Goal: Communication & Community: Answer question/provide support

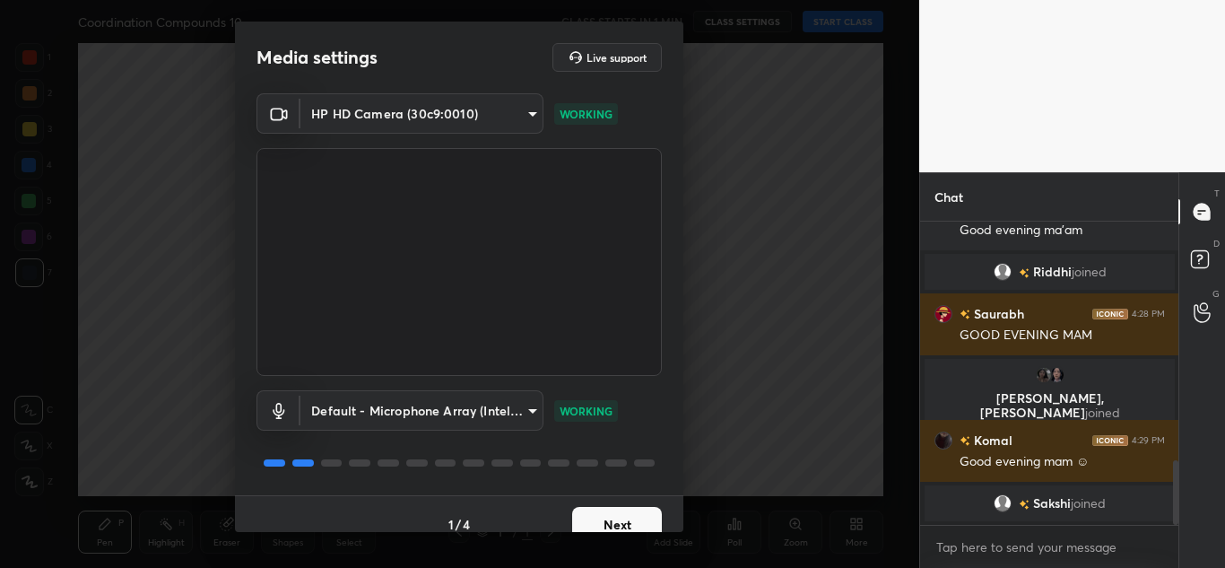
scroll to position [1178, 0]
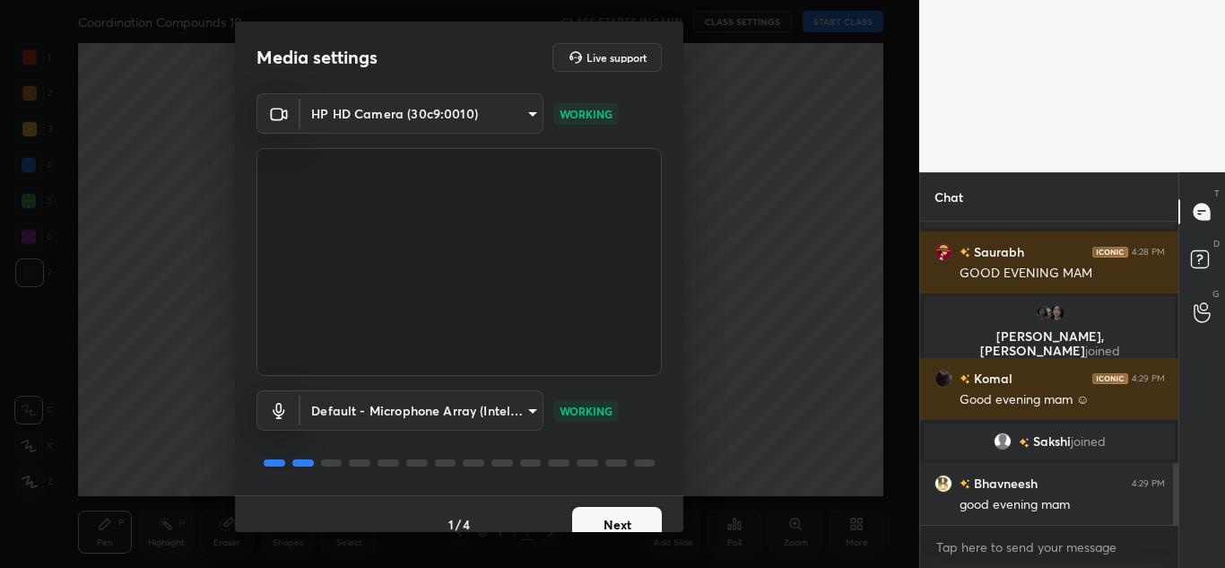
click at [617, 520] on button "Next" at bounding box center [617, 525] width 90 height 36
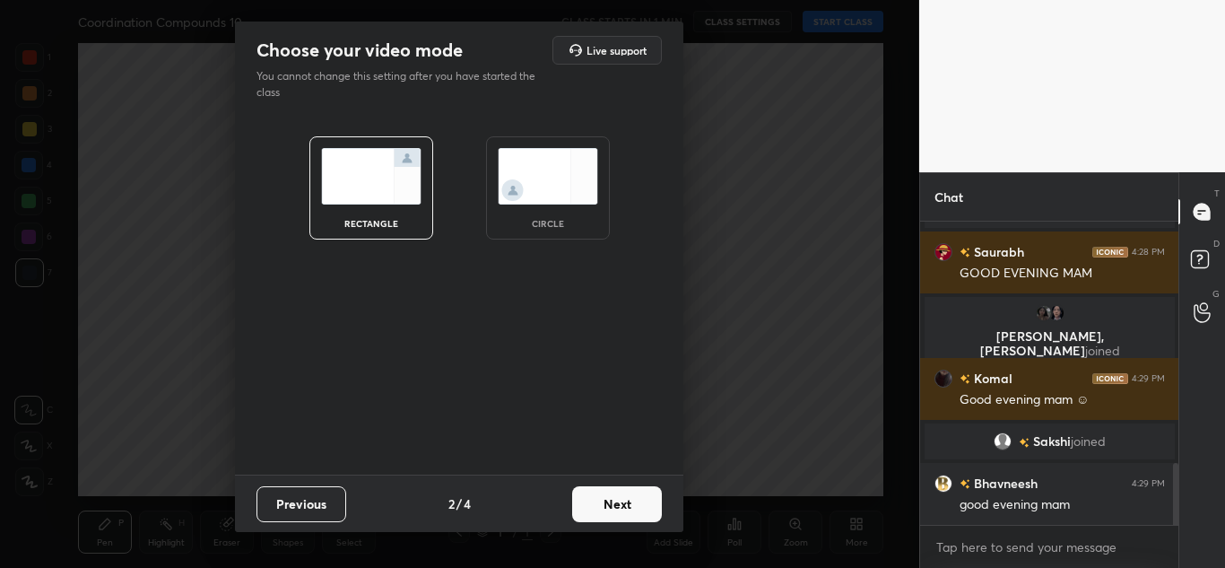
click at [617, 520] on button "Next" at bounding box center [617, 504] width 90 height 36
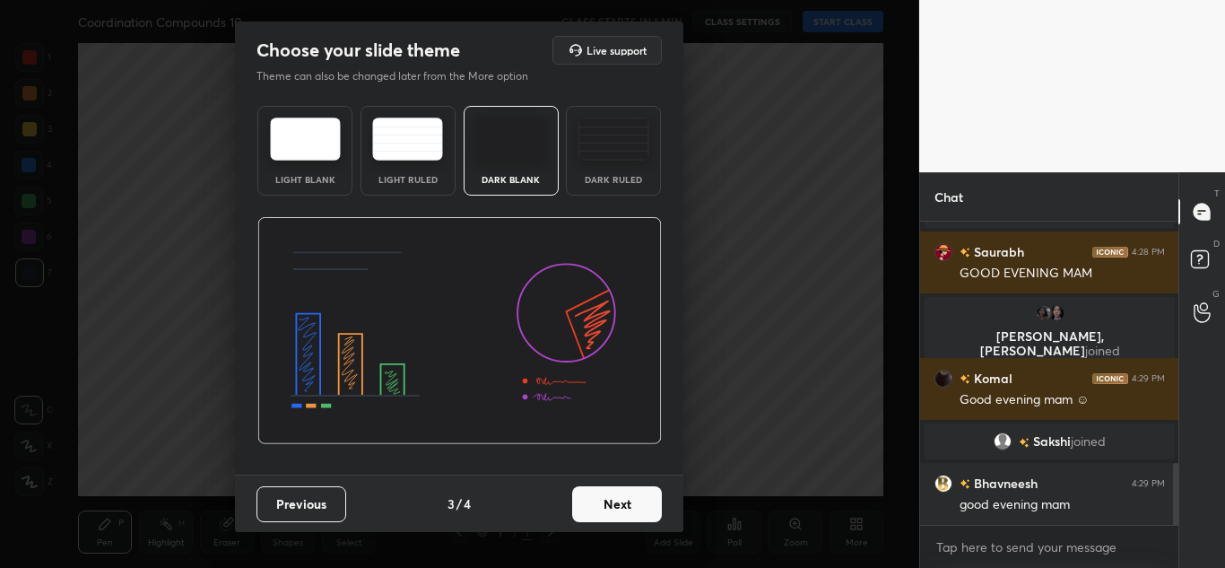
click at [617, 520] on button "Next" at bounding box center [617, 504] width 90 height 36
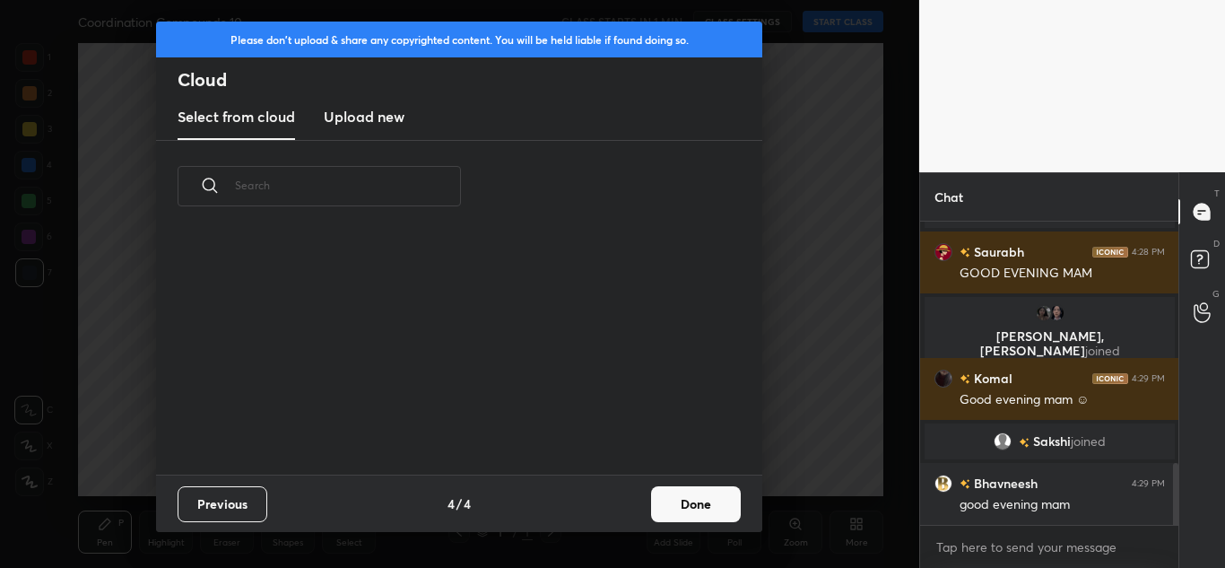
scroll to position [242, 576]
click at [354, 109] on h3 "Upload new" at bounding box center [364, 117] width 81 height 22
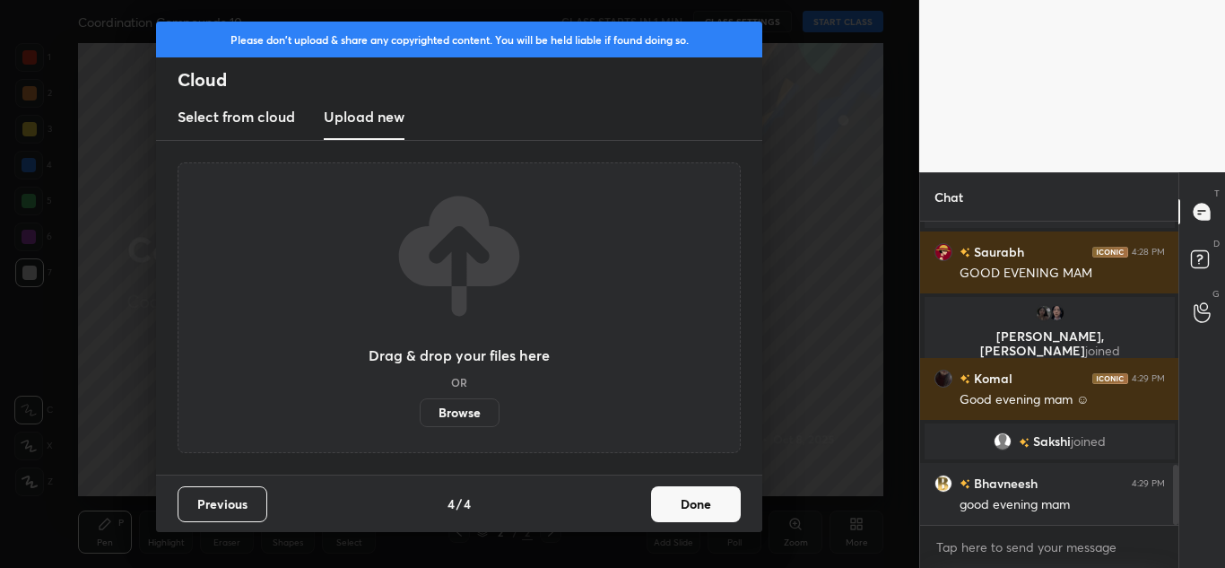
scroll to position [1221, 0]
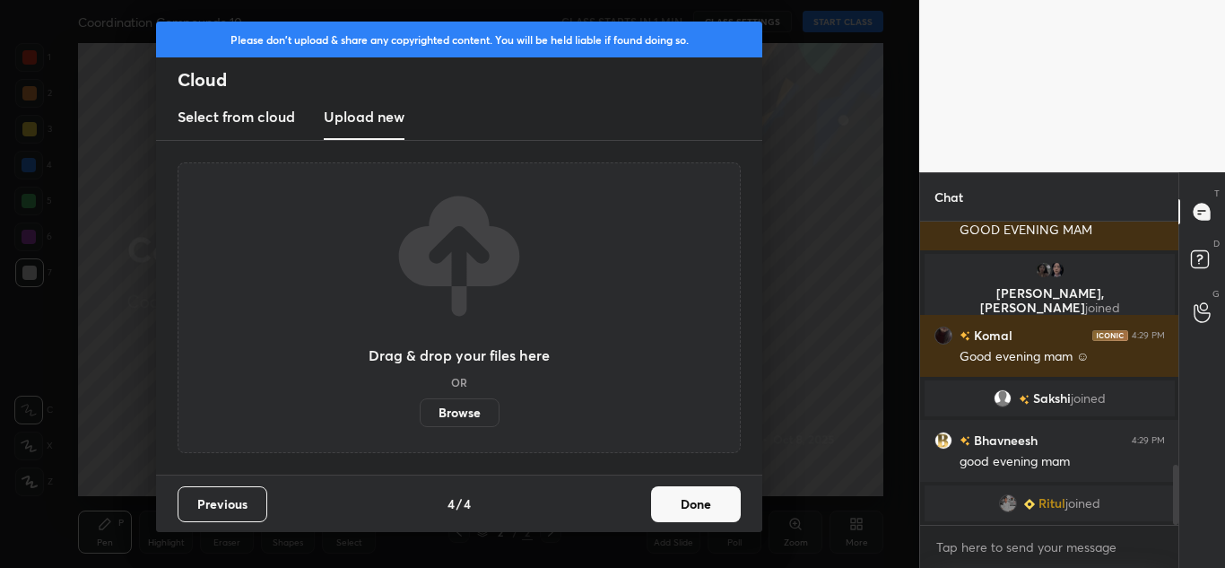
click at [461, 406] on label "Browse" at bounding box center [460, 412] width 80 height 29
click at [420, 406] on input "Browse" at bounding box center [420, 412] width 0 height 29
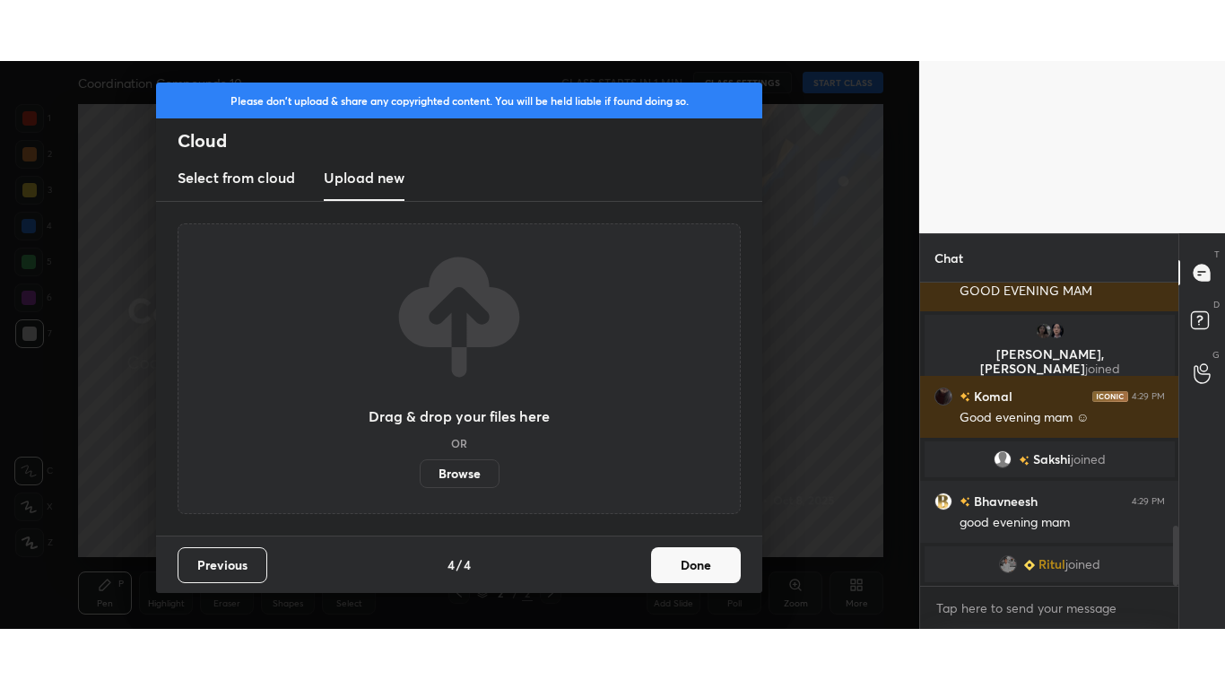
scroll to position [1243, 0]
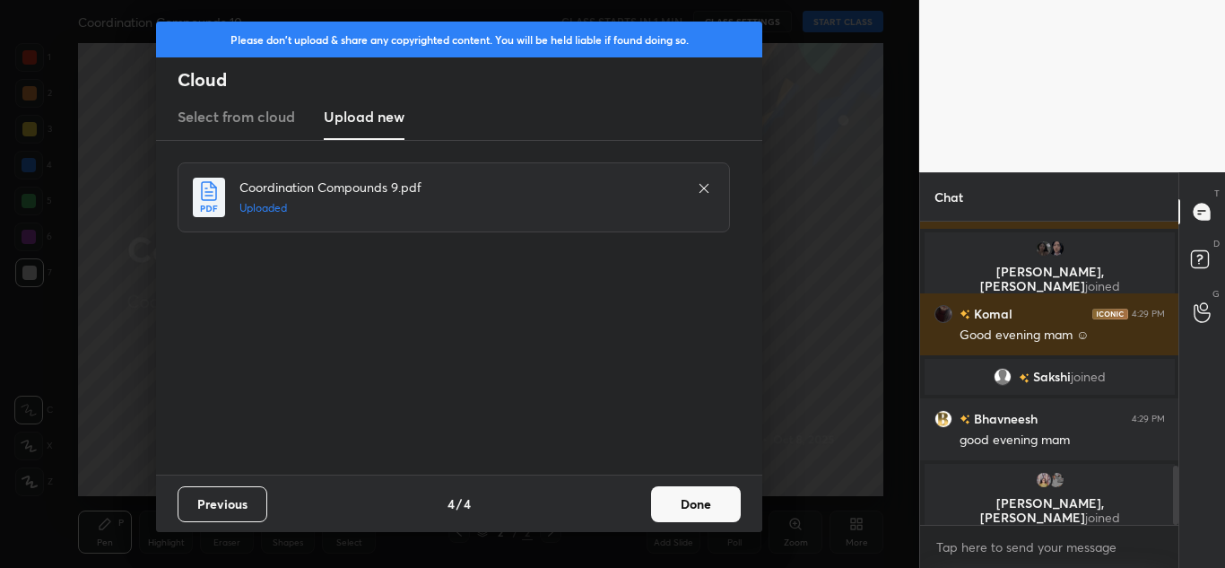
click at [696, 496] on button "Done" at bounding box center [696, 504] width 90 height 36
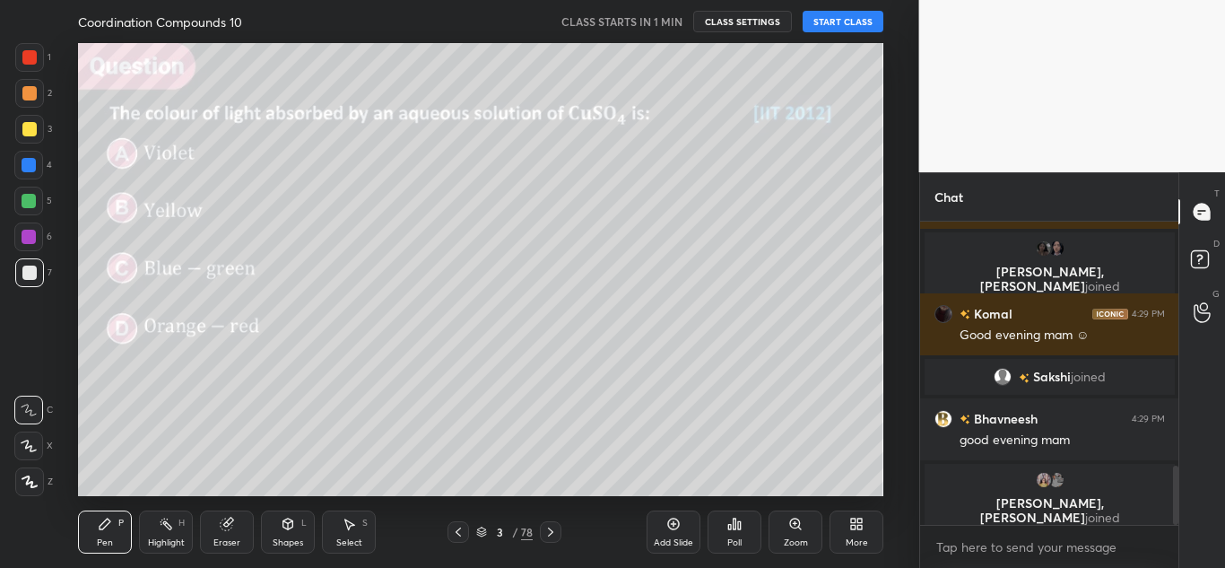
click at [463, 528] on icon at bounding box center [458, 532] width 14 height 14
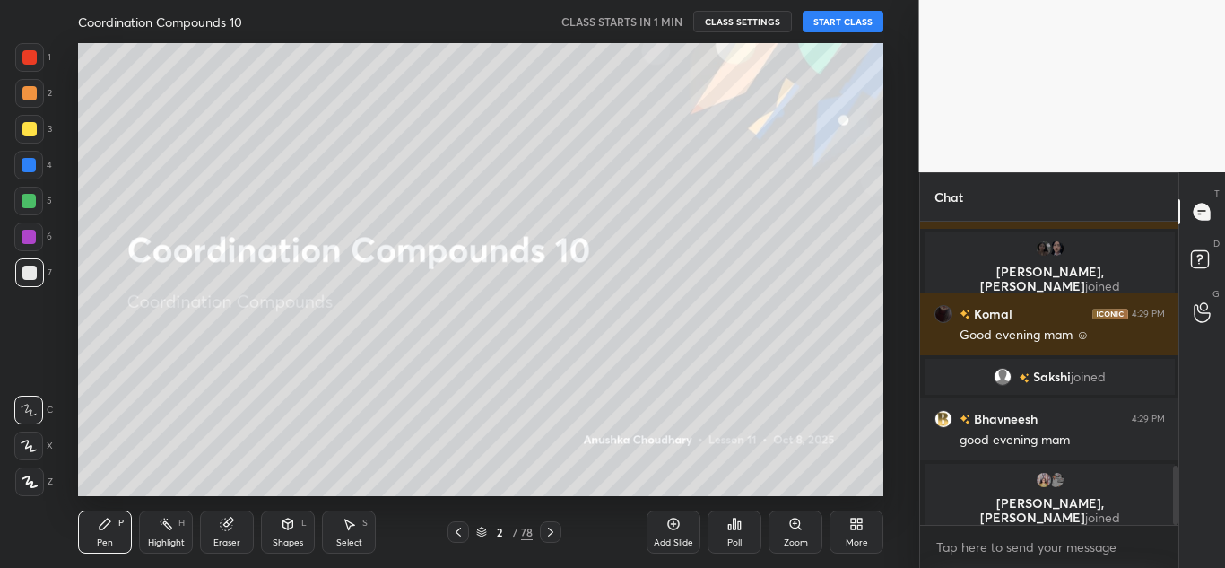
click at [854, 521] on icon at bounding box center [853, 520] width 4 height 4
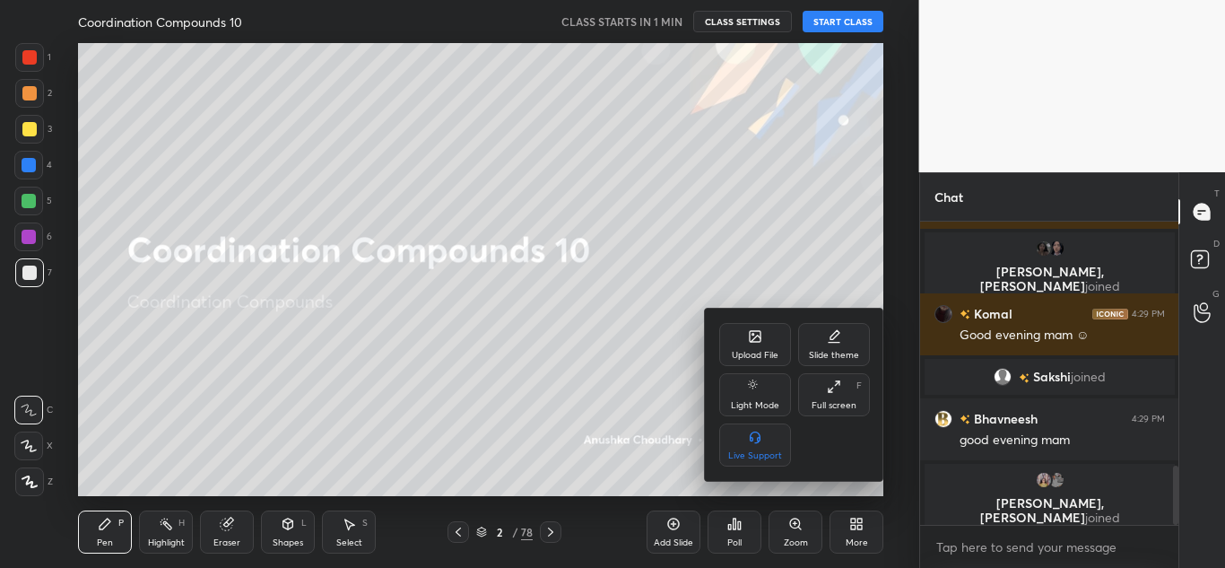
click at [851, 386] on div "Full screen F" at bounding box center [834, 394] width 72 height 43
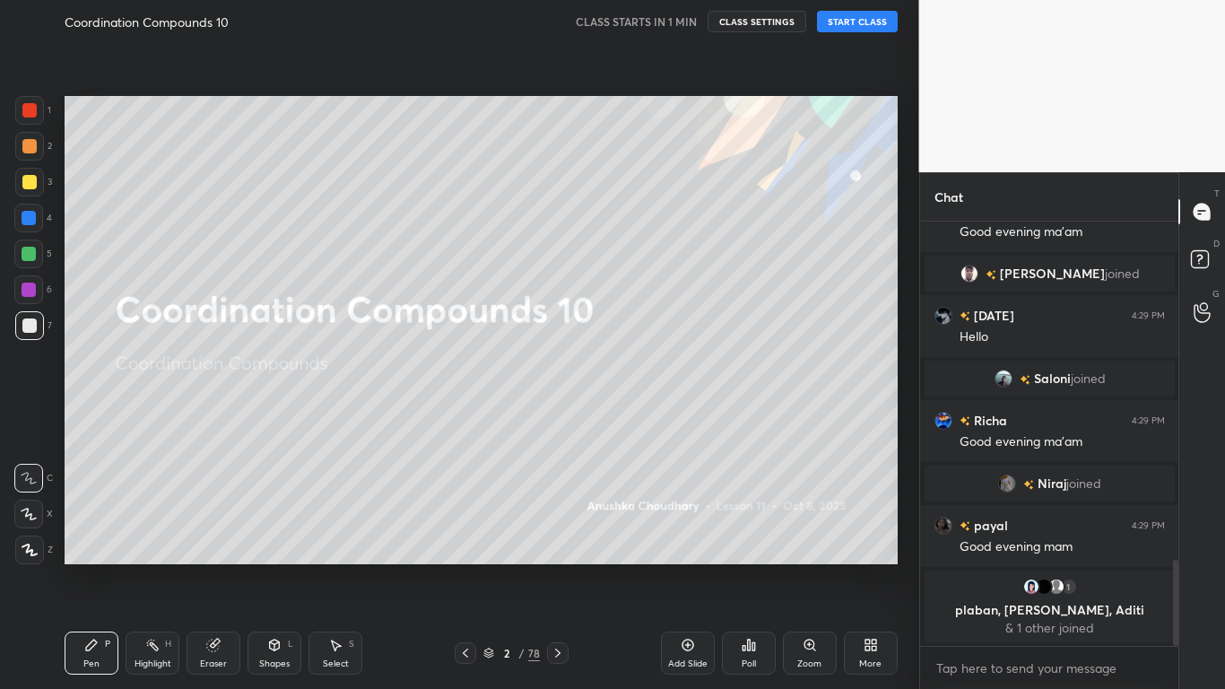
scroll to position [1720, 0]
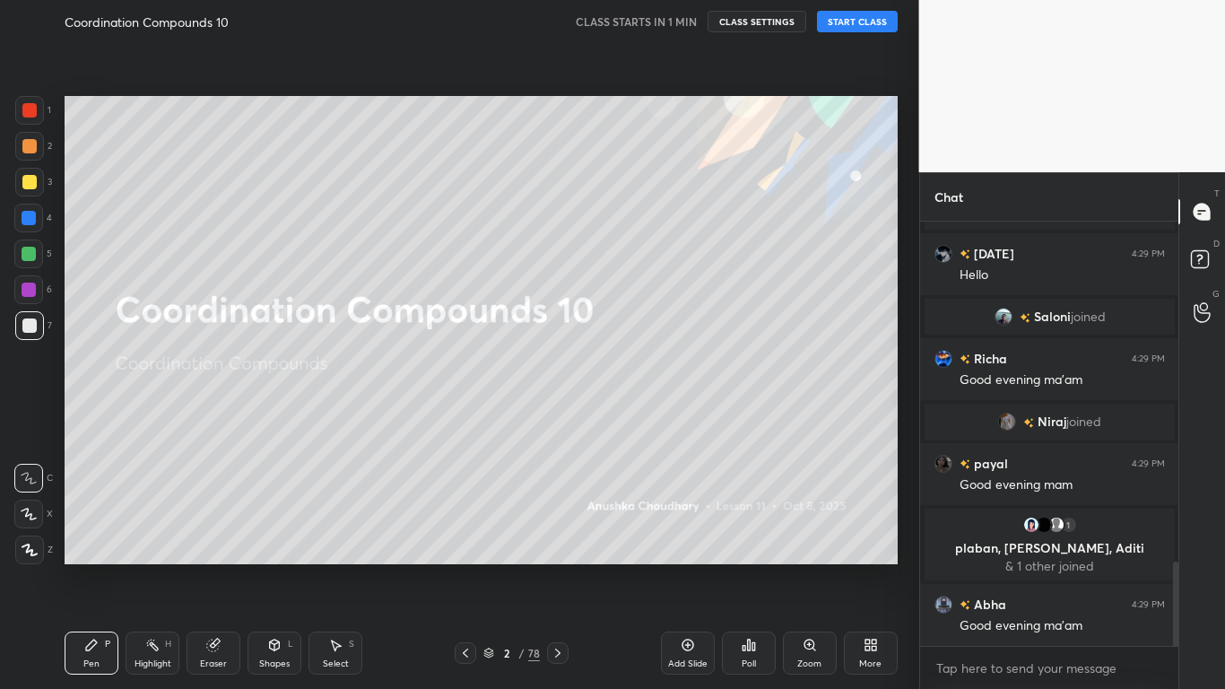
click at [36, 556] on icon at bounding box center [30, 549] width 16 height 13
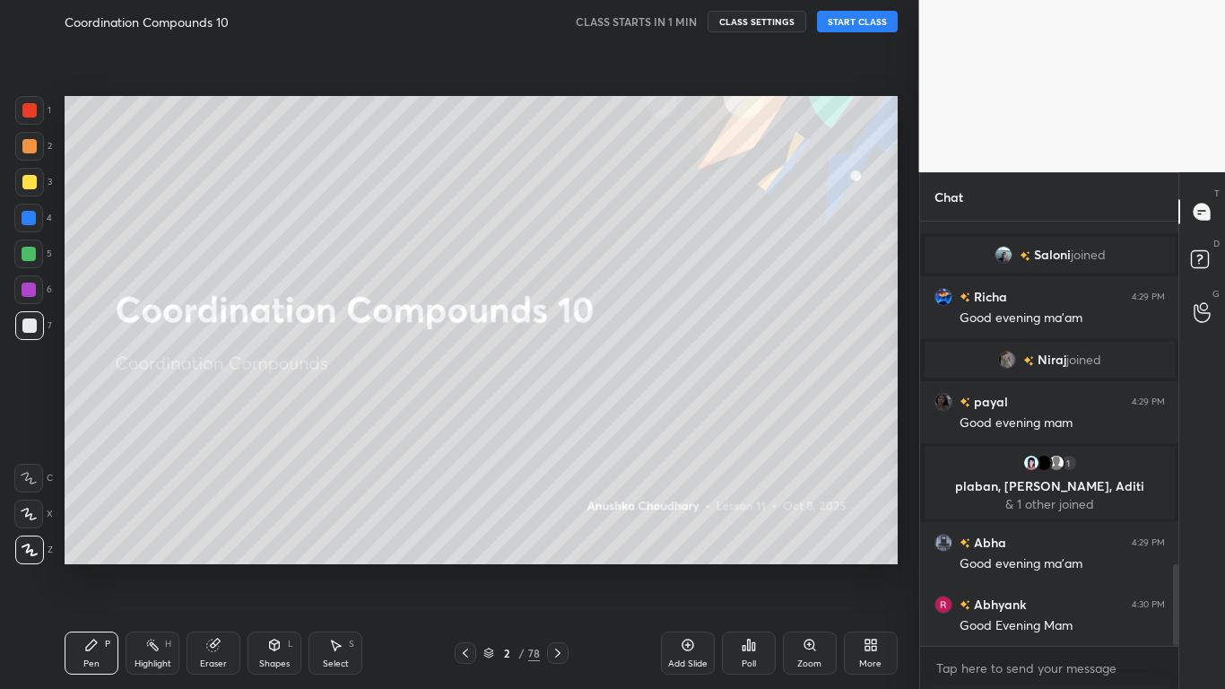
click at [152, 567] on div "Highlight H" at bounding box center [153, 652] width 54 height 43
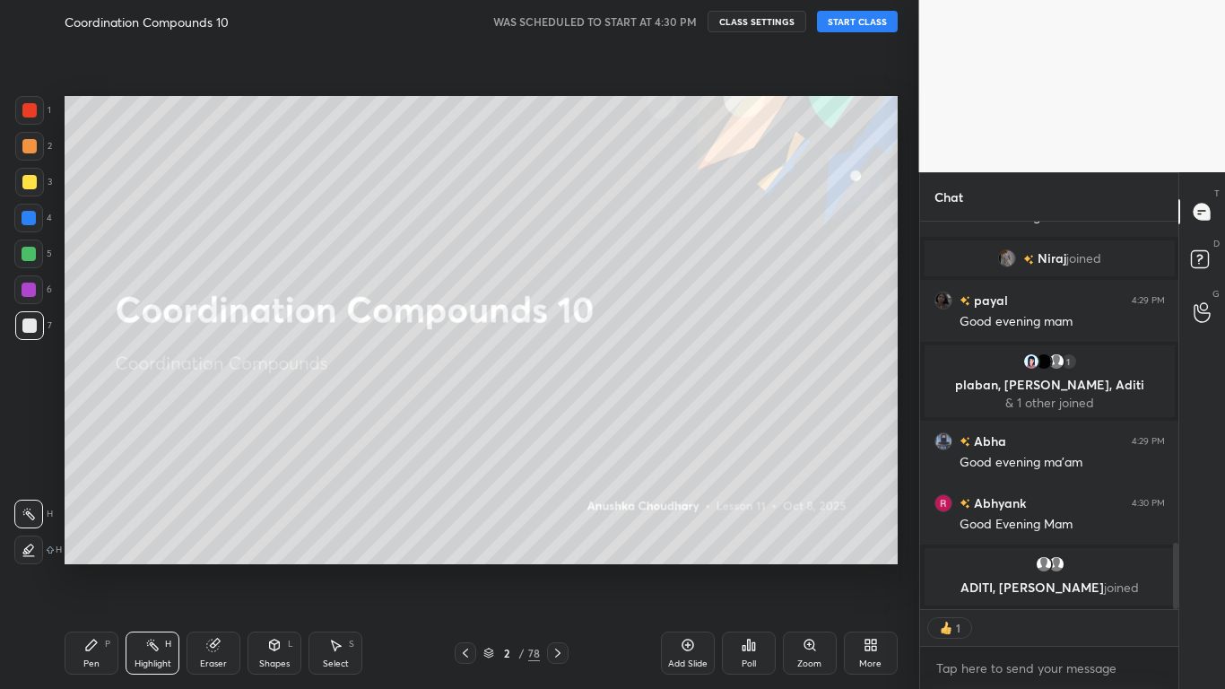
click at [206, 567] on icon at bounding box center [213, 645] width 14 height 14
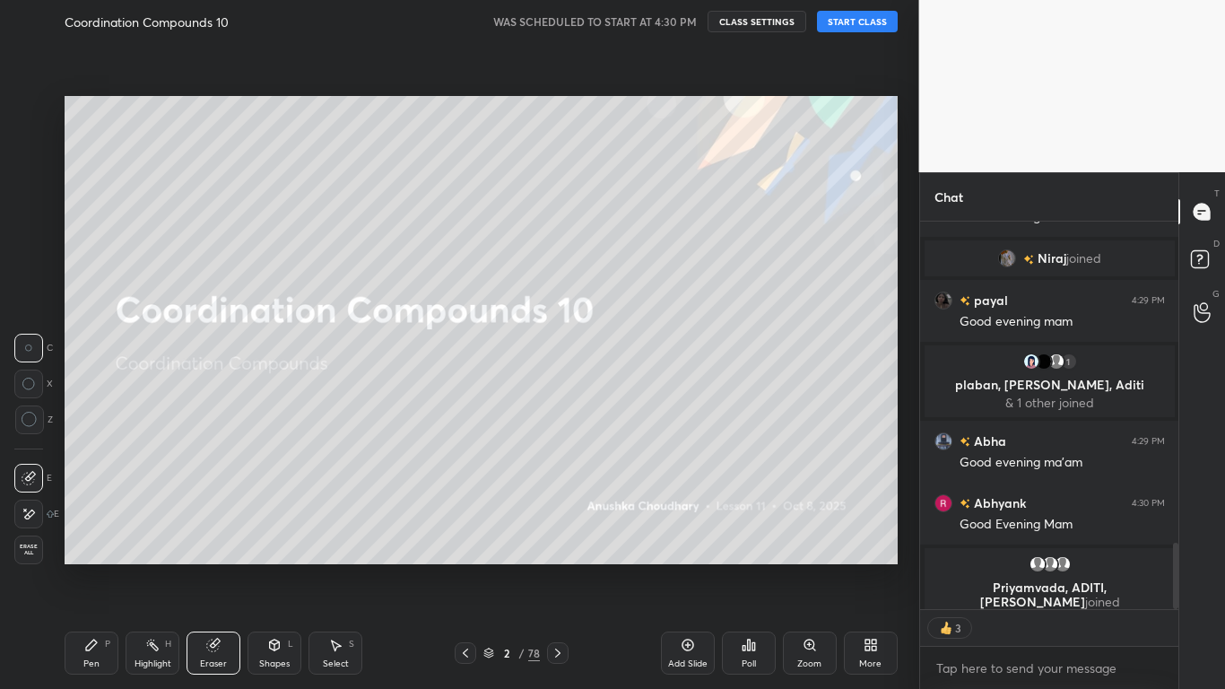
click at [840, 20] on button "START CLASS" at bounding box center [857, 22] width 81 height 22
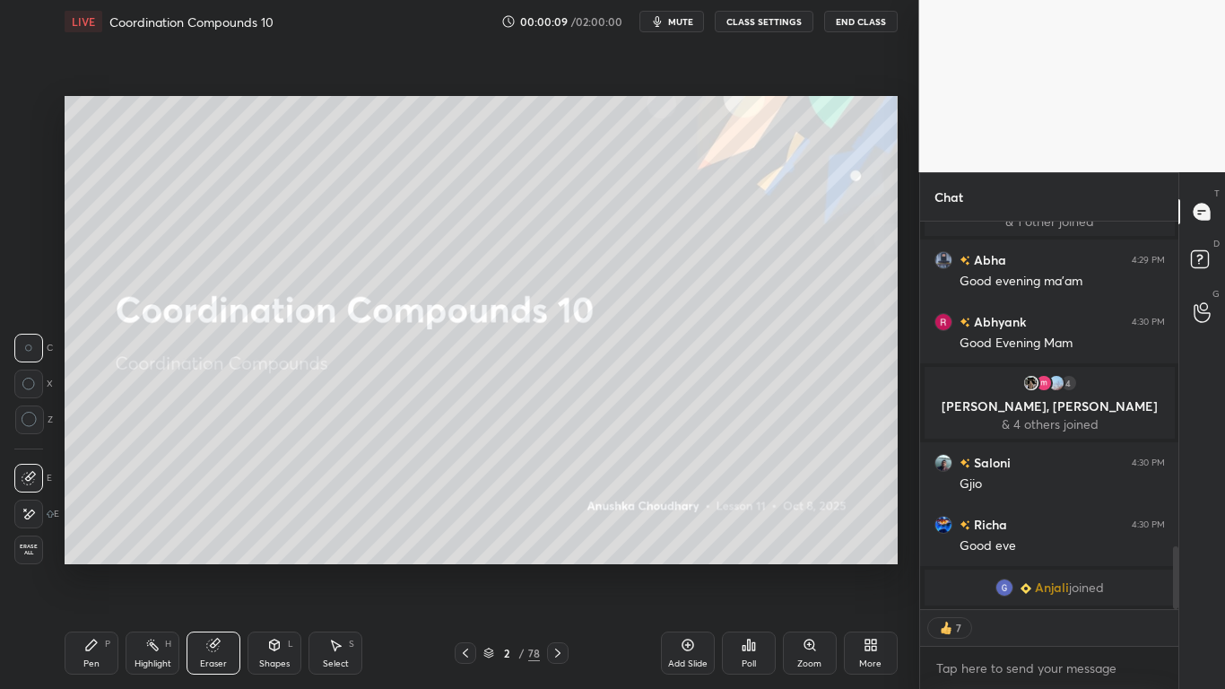
click at [31, 417] on icon at bounding box center [30, 420] width 16 height 16
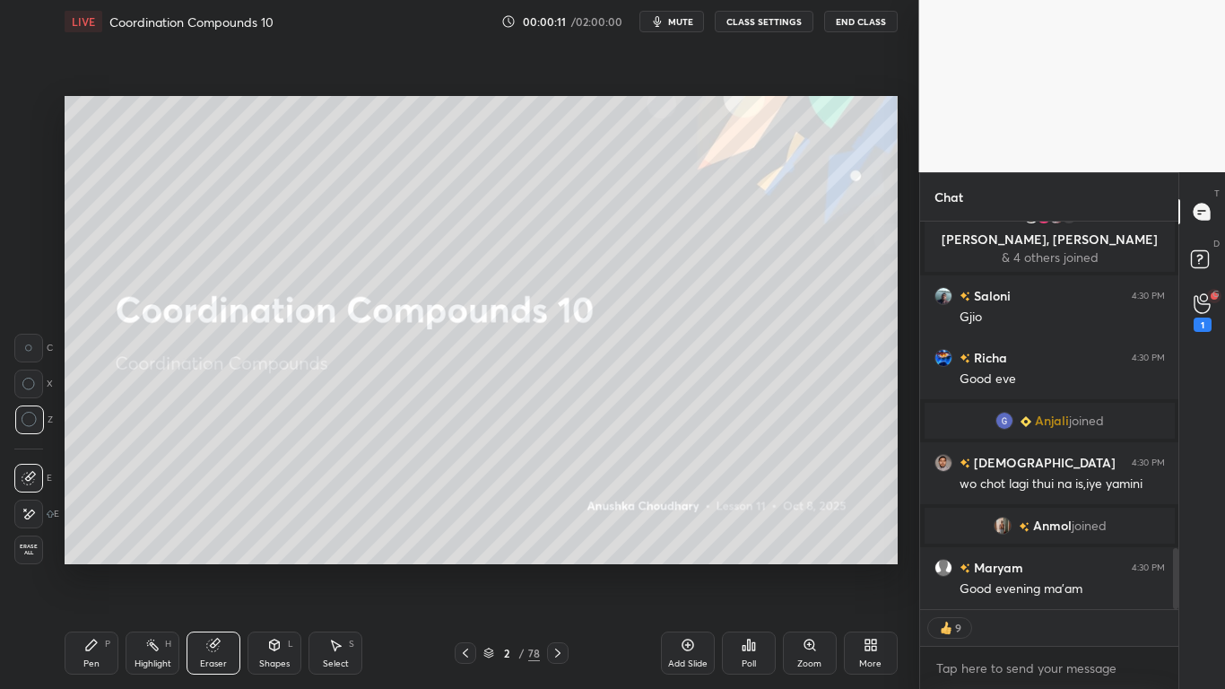
click at [101, 567] on div "Pen P" at bounding box center [92, 652] width 54 height 43
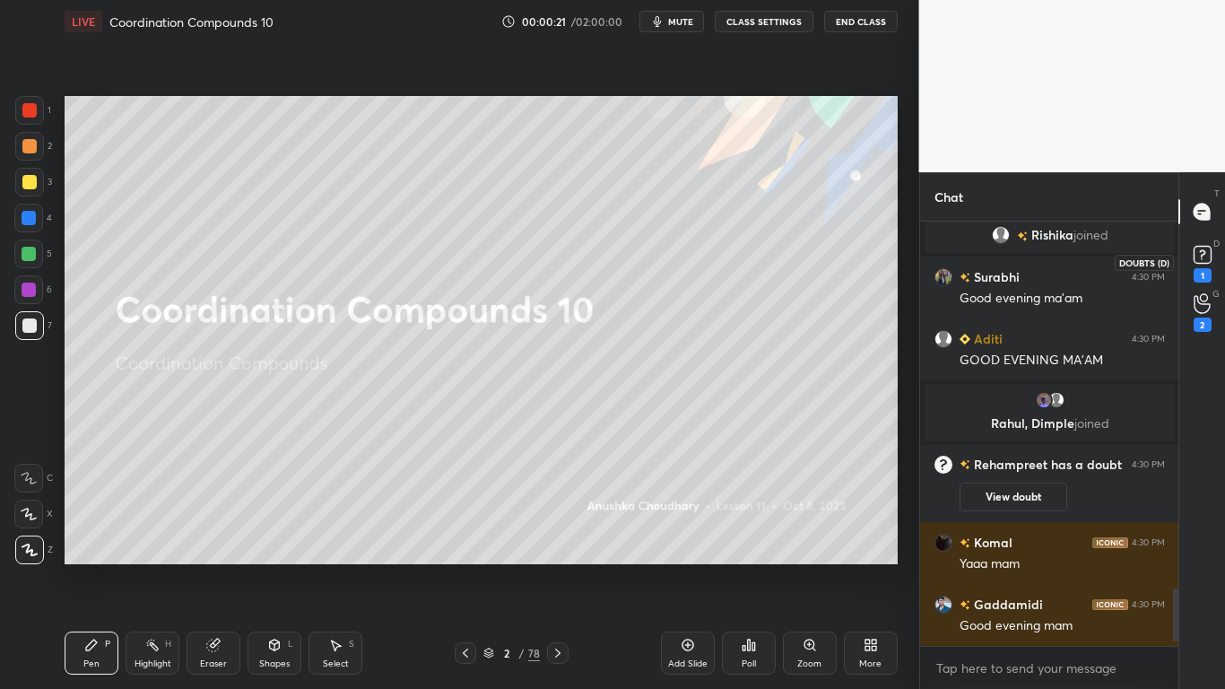
click at [1213, 266] on icon at bounding box center [1202, 254] width 27 height 27
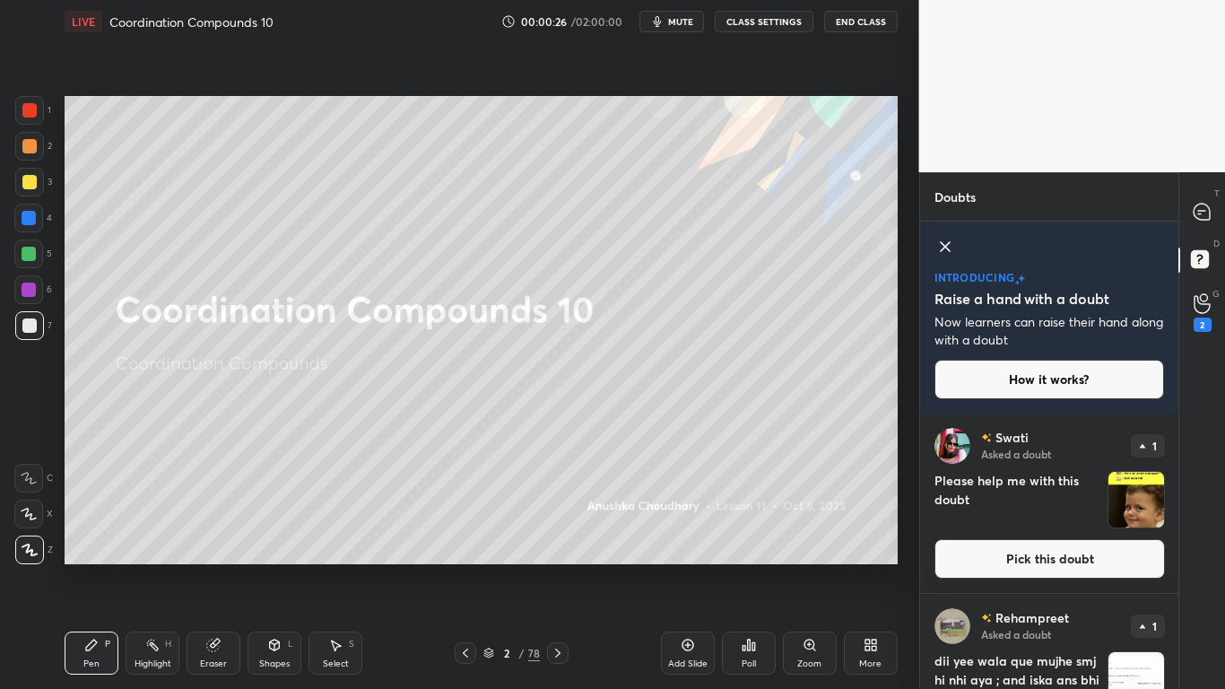
click at [761, 22] on button "CLASS SETTINGS" at bounding box center [764, 22] width 99 height 22
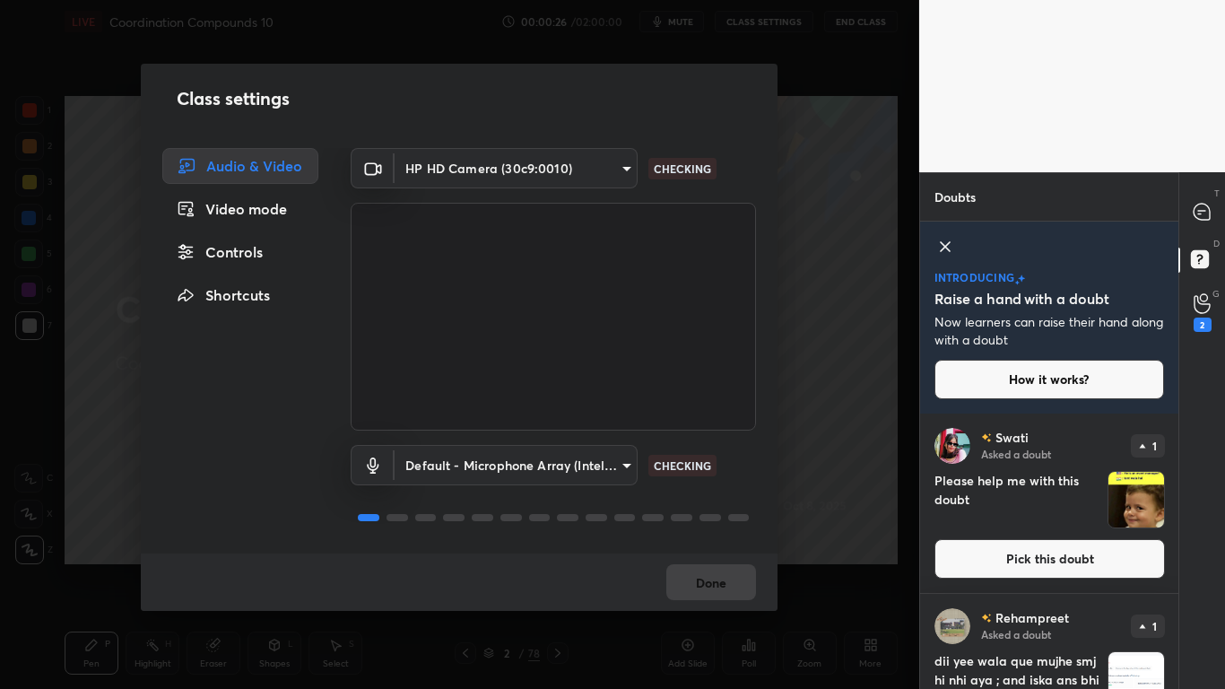
click at [256, 246] on div "Controls" at bounding box center [240, 252] width 156 height 36
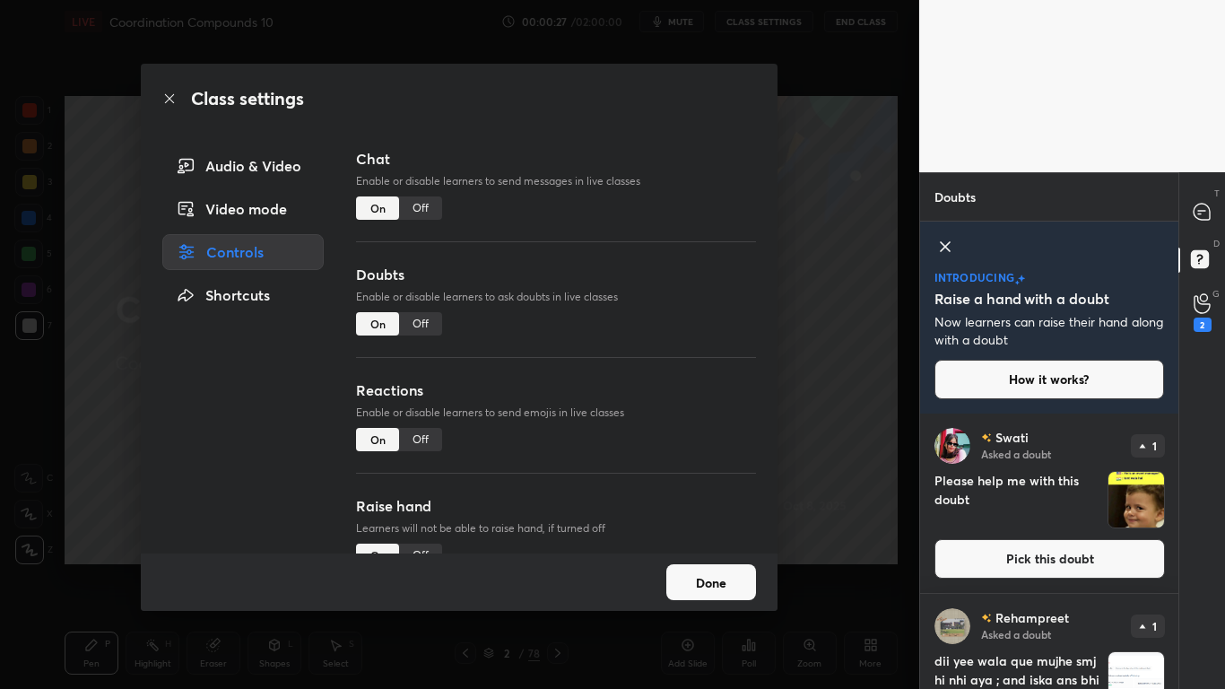
click at [417, 326] on div "Off" at bounding box center [420, 323] width 43 height 23
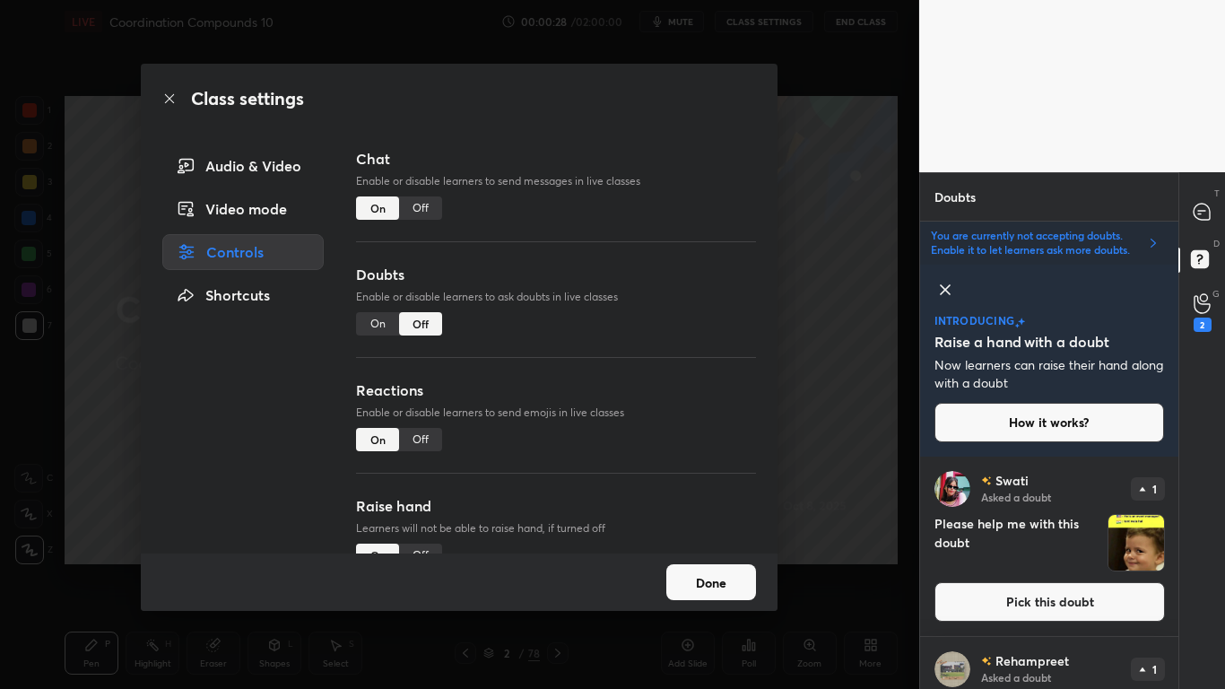
click at [696, 567] on button "Done" at bounding box center [711, 582] width 90 height 36
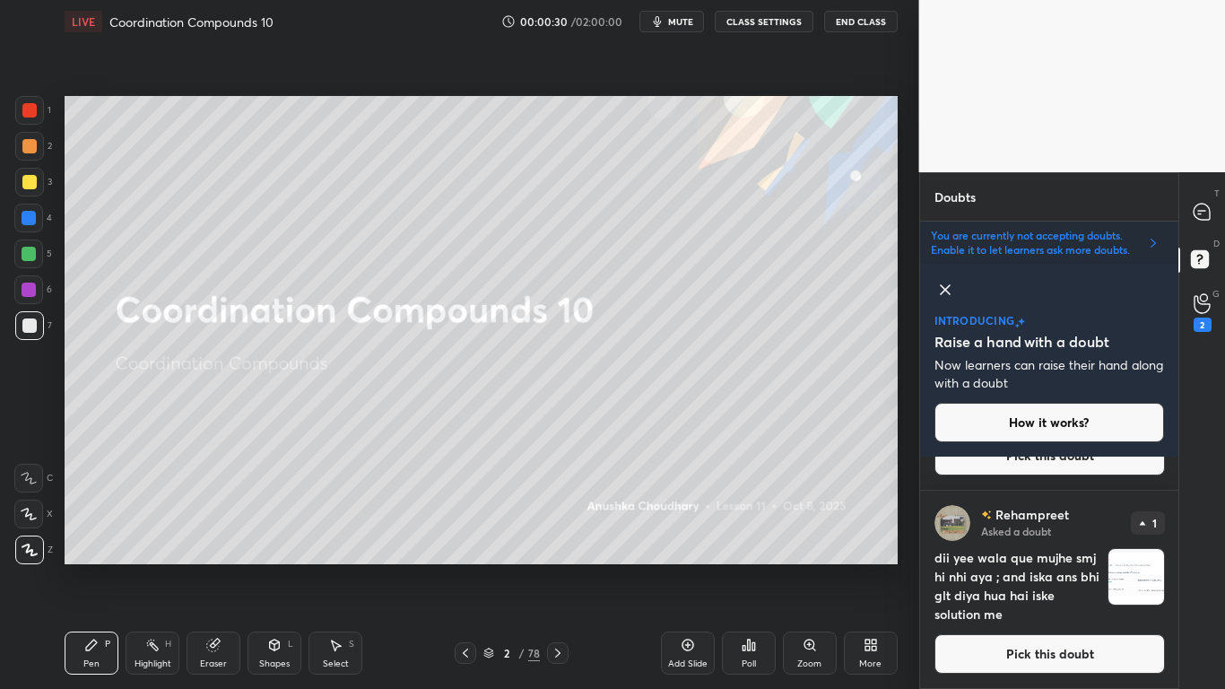
click at [1039, 567] on button "Pick this doubt" at bounding box center [1049, 653] width 230 height 39
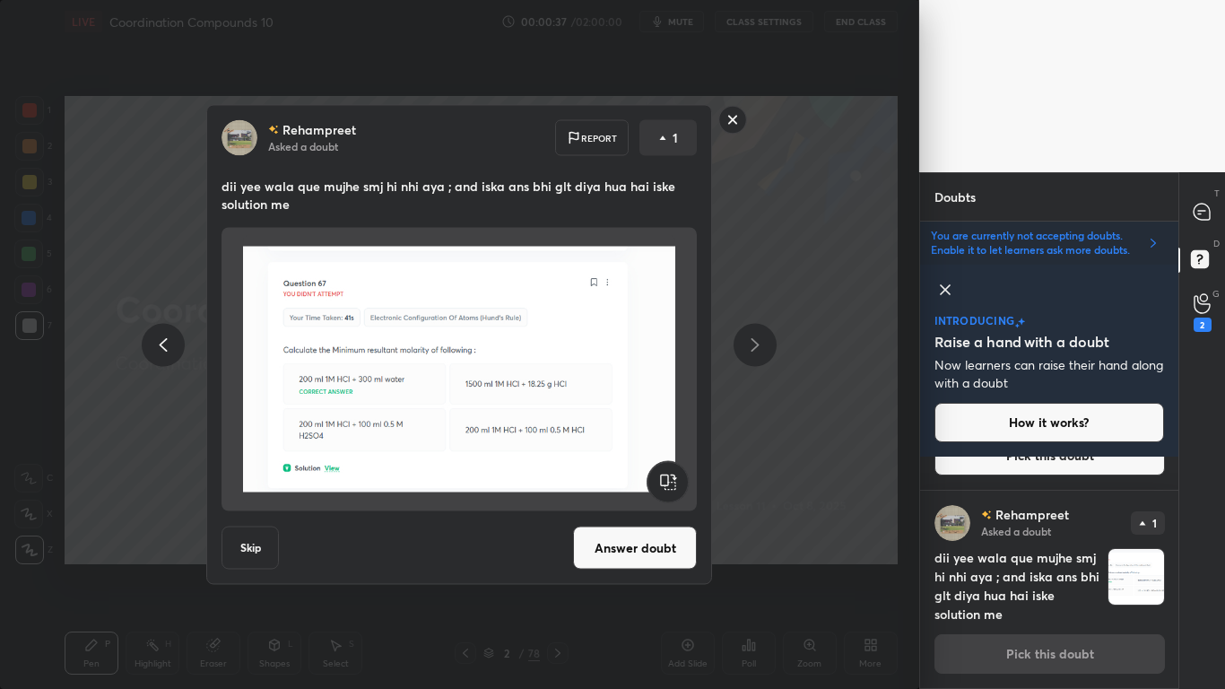
click at [729, 124] on rect at bounding box center [733, 120] width 28 height 28
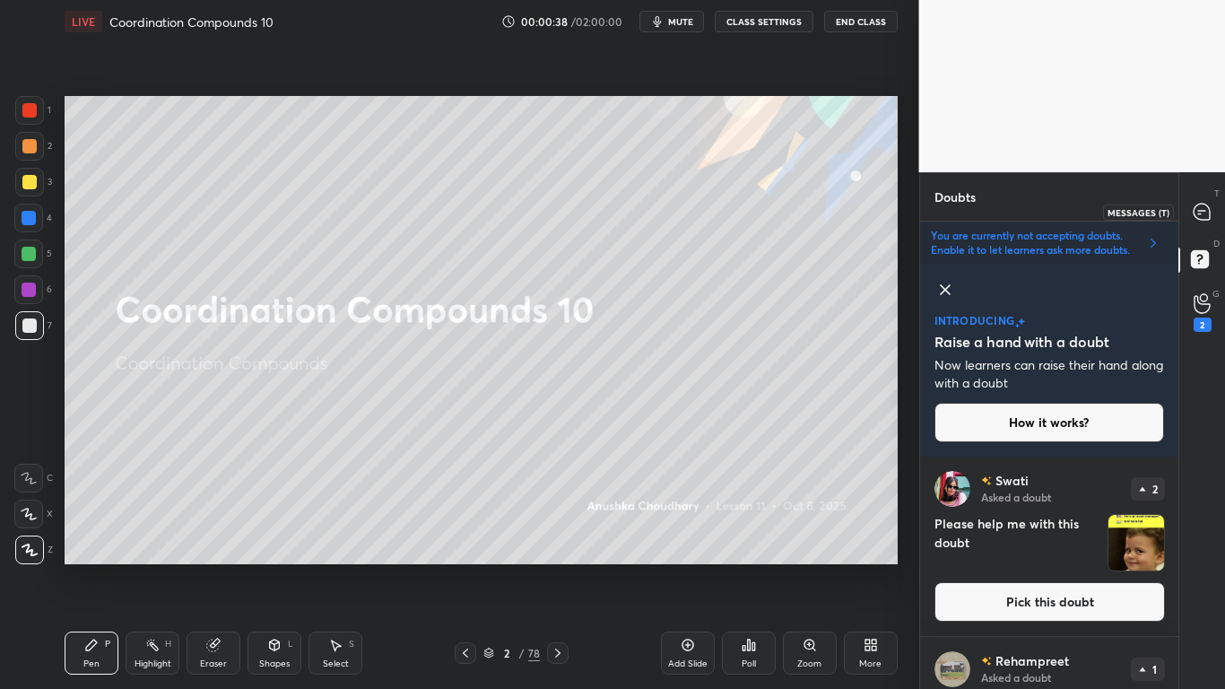
click at [1204, 212] on icon at bounding box center [1202, 212] width 16 height 16
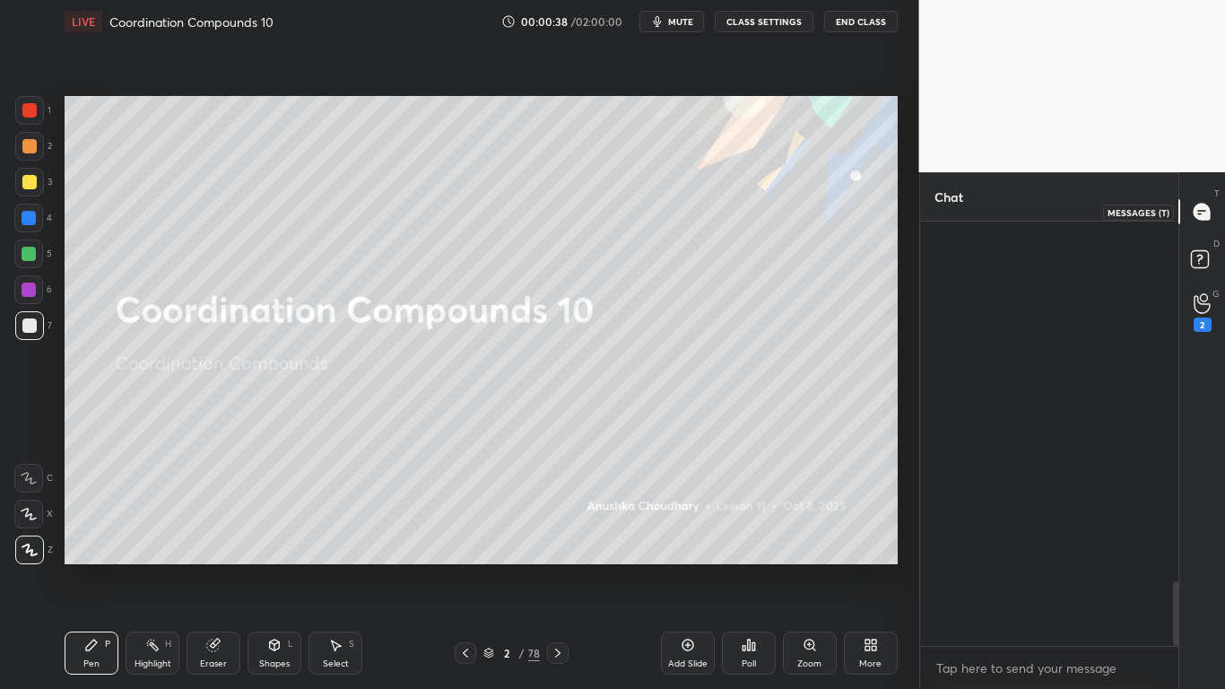
scroll to position [269, 253]
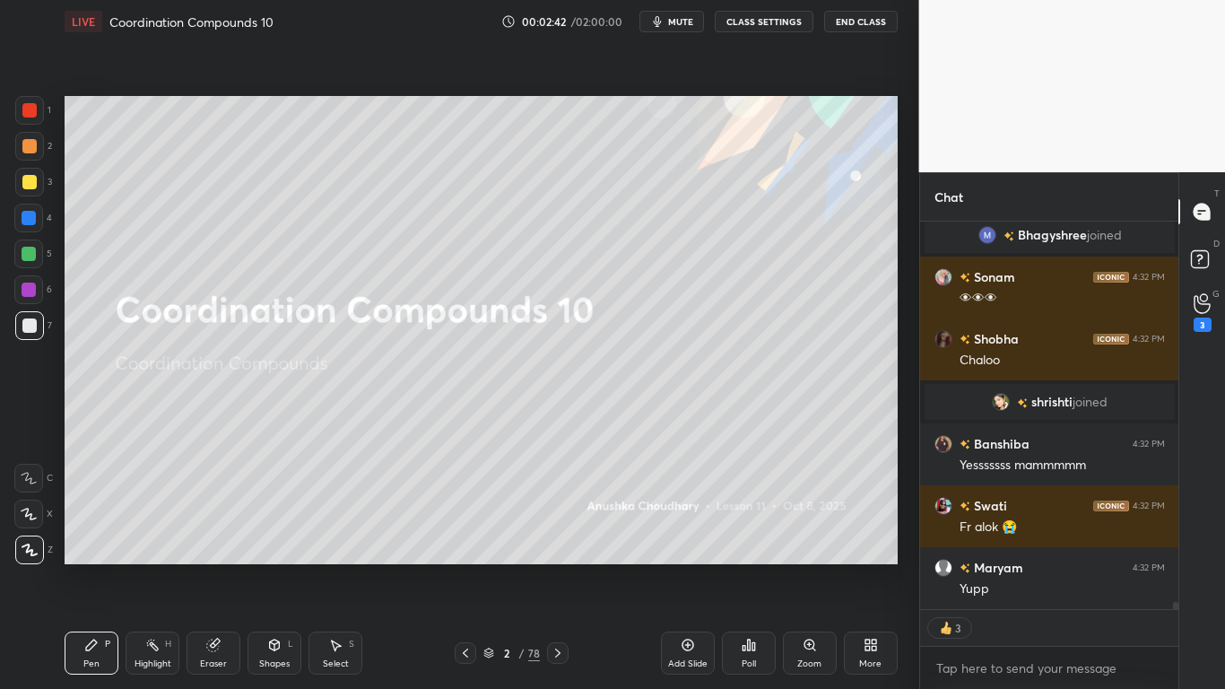
click at [29, 178] on div at bounding box center [29, 182] width 14 height 14
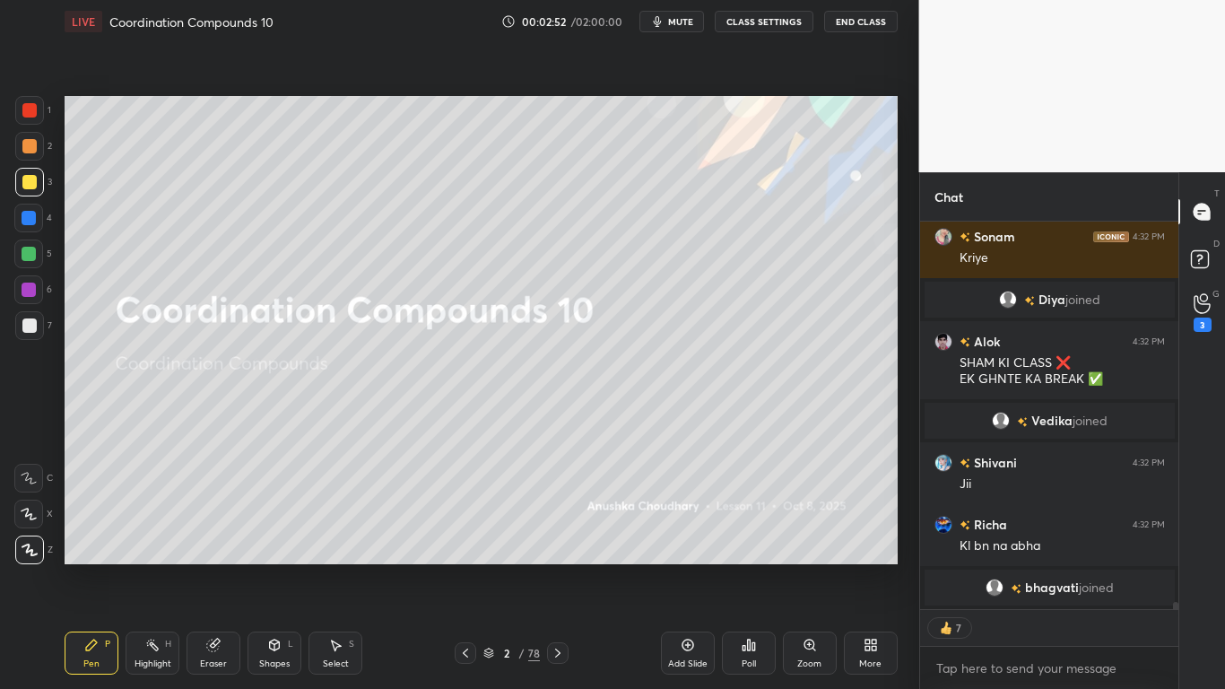
type textarea "x"
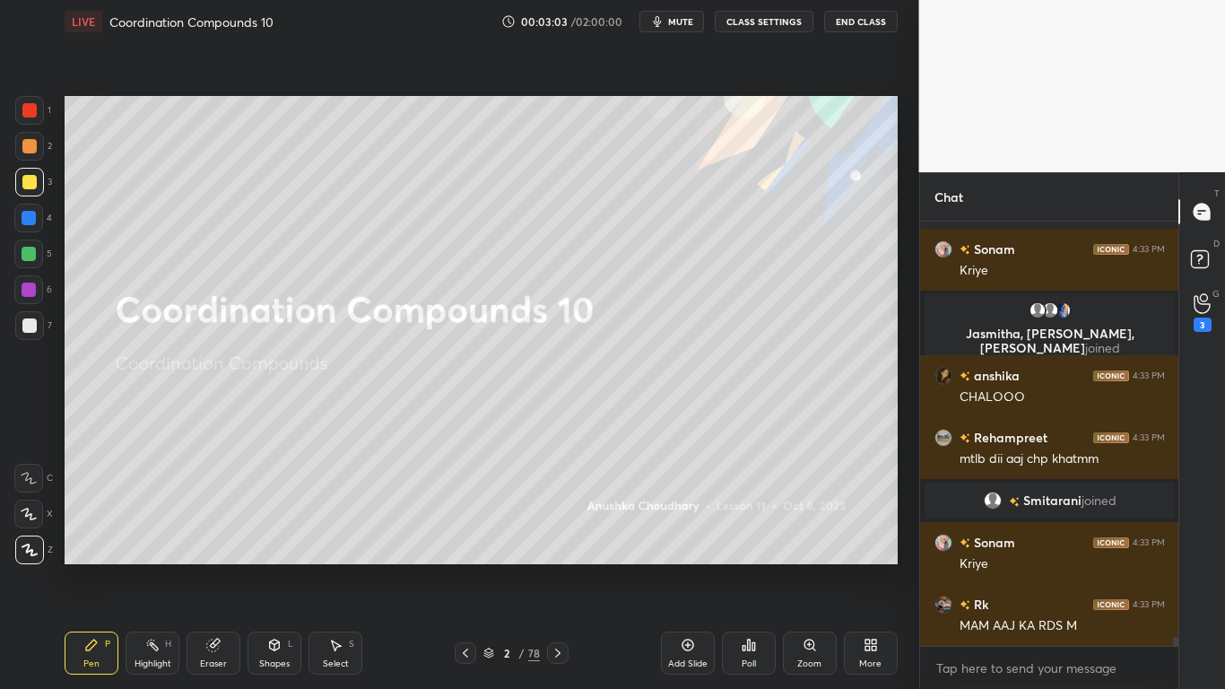
click at [777, 22] on button "CLASS SETTINGS" at bounding box center [764, 22] width 99 height 22
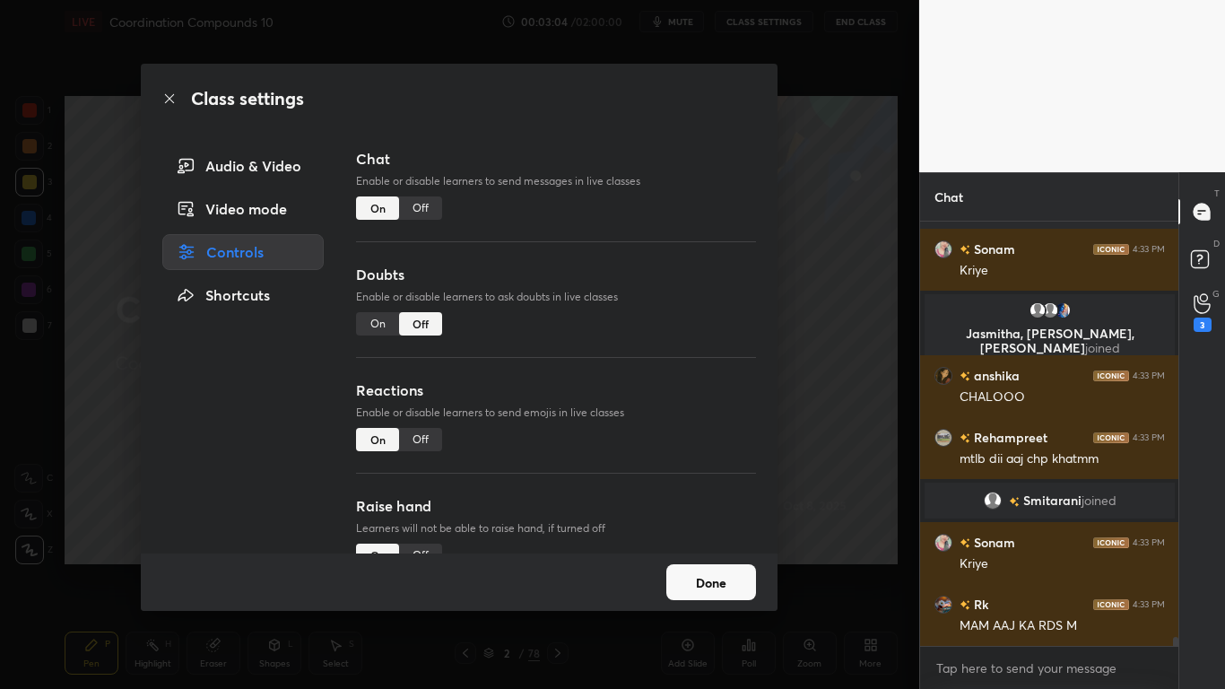
click at [423, 213] on div "Off" at bounding box center [420, 207] width 43 height 23
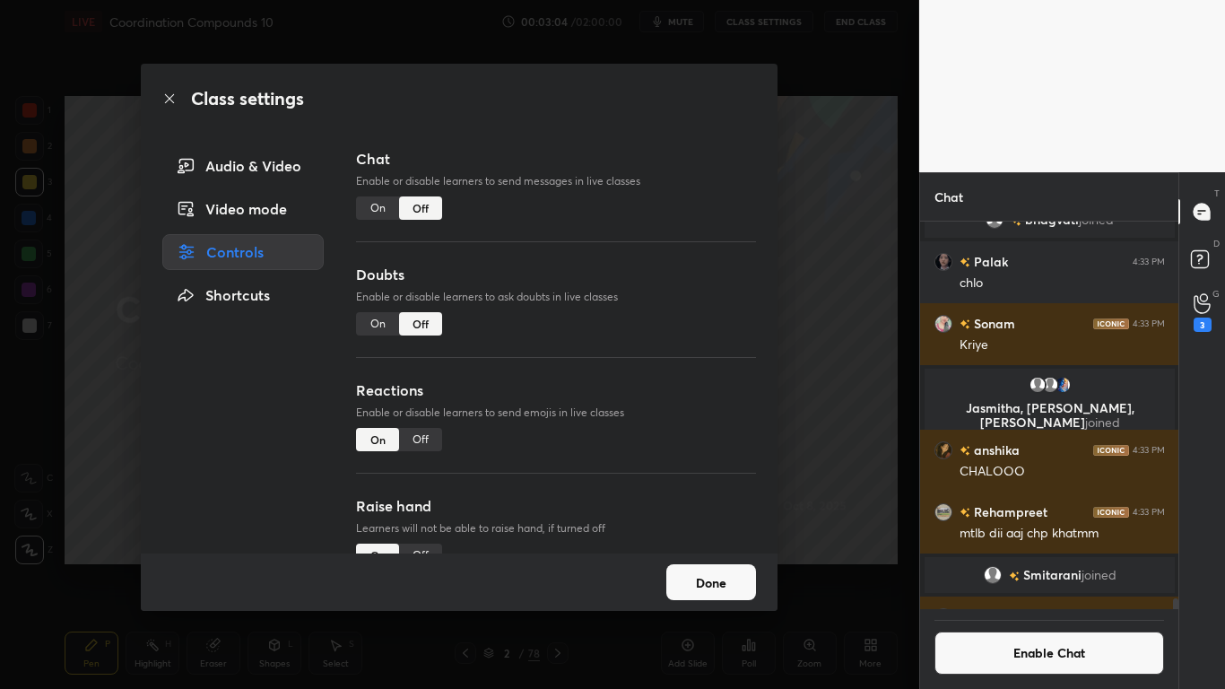
click at [702, 567] on button "Done" at bounding box center [711, 582] width 90 height 36
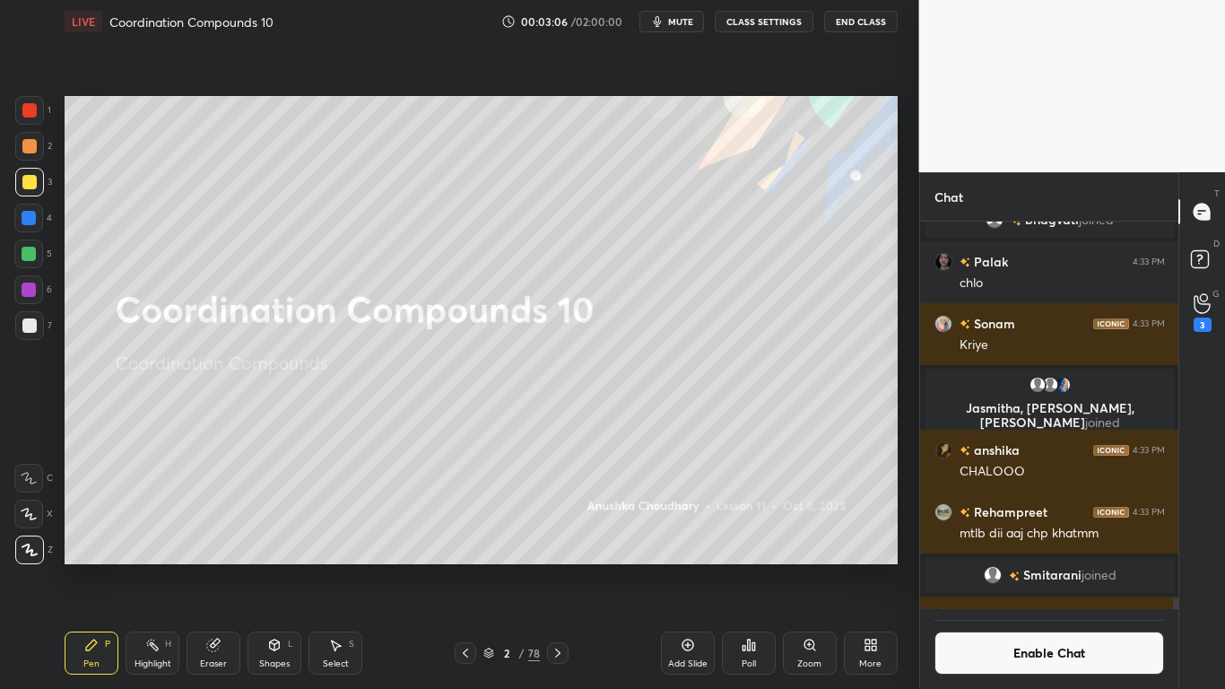
click at [491, 567] on icon at bounding box center [488, 650] width 9 height 4
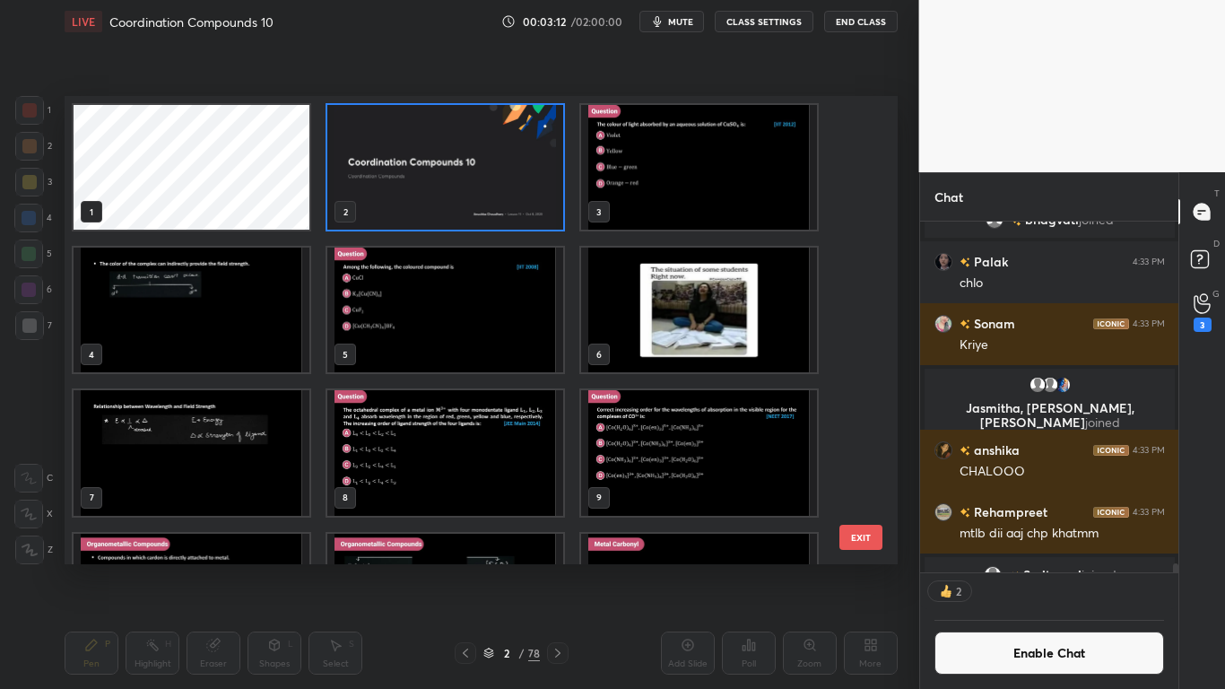
click at [226, 363] on img "grid" at bounding box center [192, 310] width 236 height 125
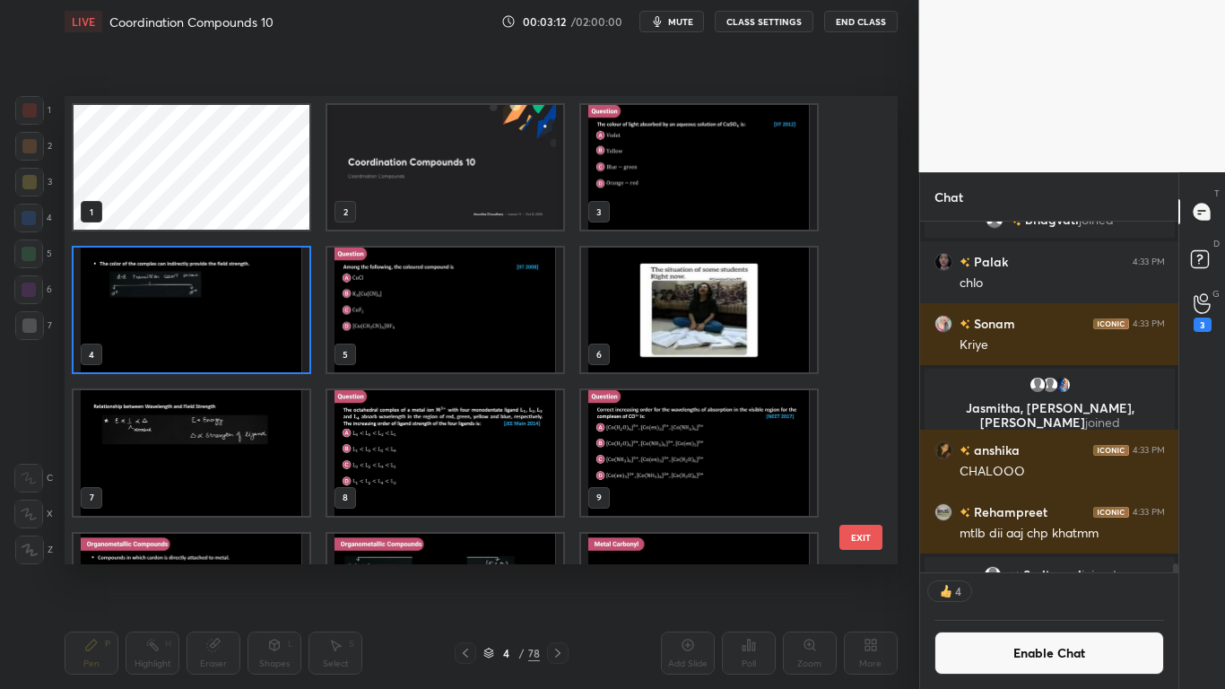
click at [225, 366] on img "grid" at bounding box center [192, 310] width 236 height 125
click at [225, 367] on img "grid" at bounding box center [192, 310] width 236 height 125
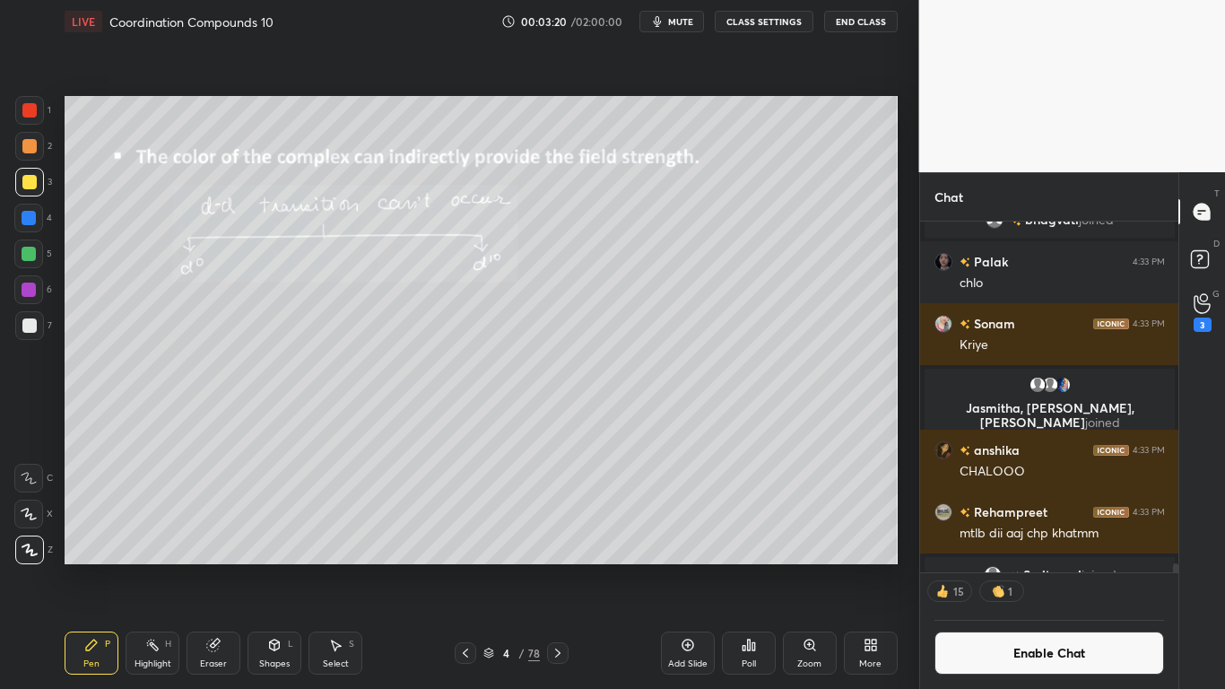
click at [492, 567] on icon at bounding box center [488, 654] width 9 height 3
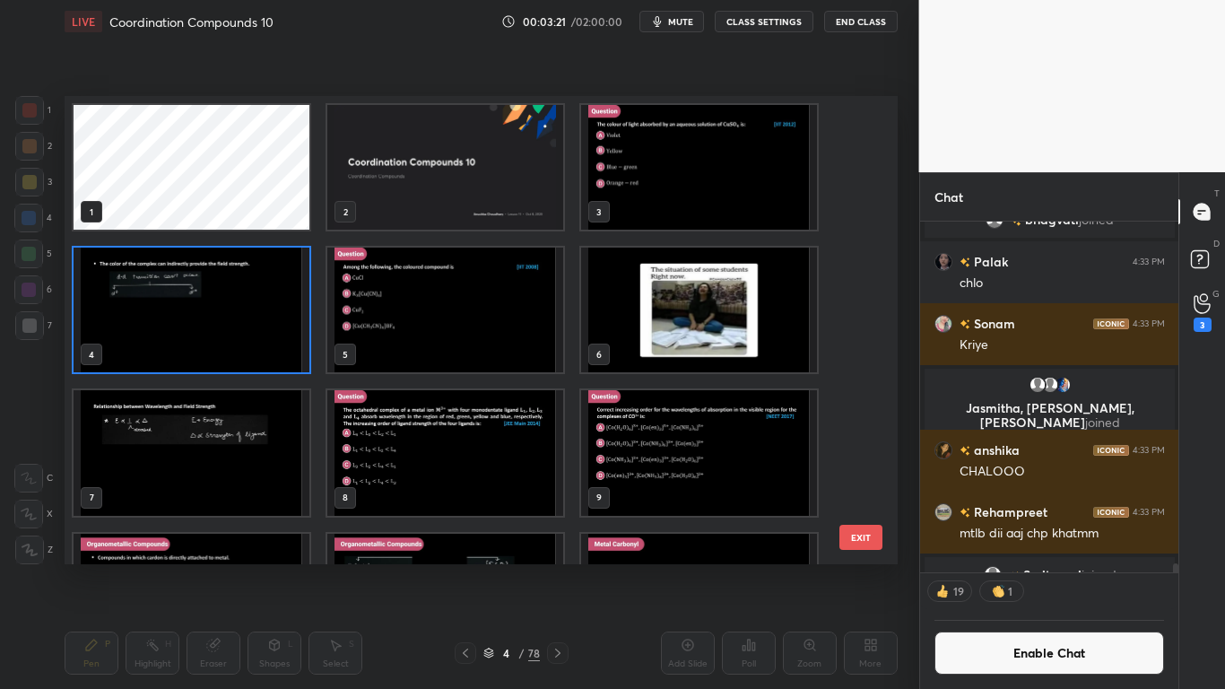
click at [493, 329] on img "grid" at bounding box center [445, 310] width 236 height 125
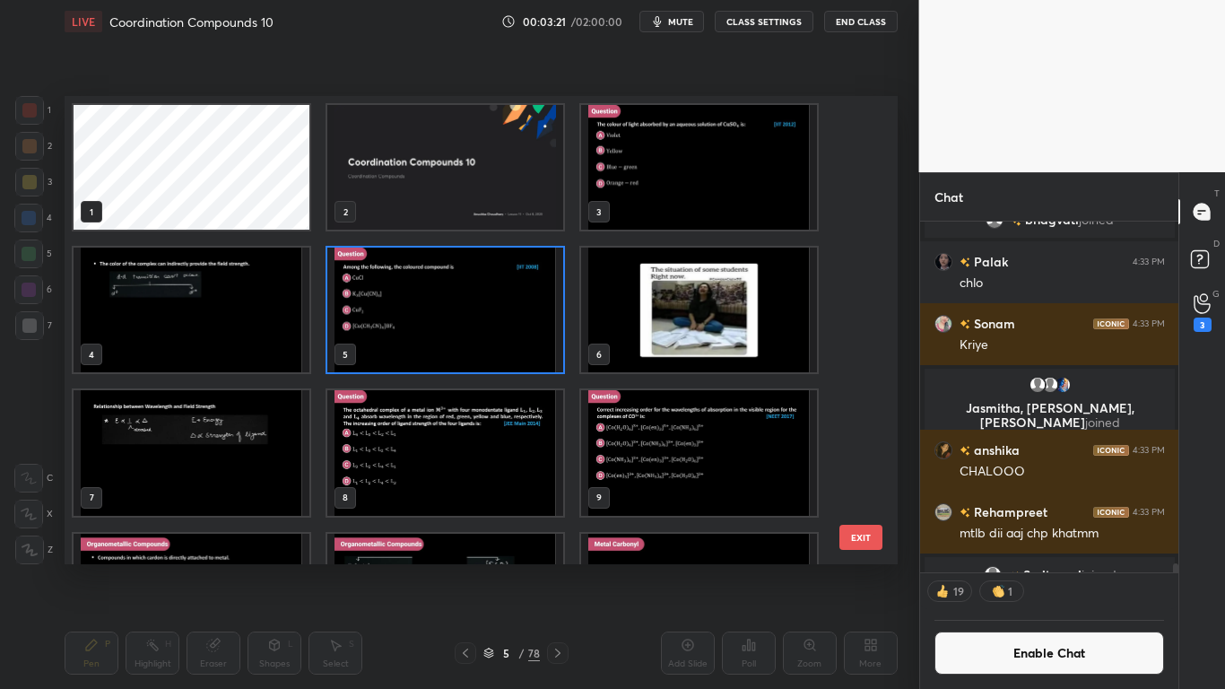
click at [492, 331] on img "grid" at bounding box center [445, 310] width 236 height 125
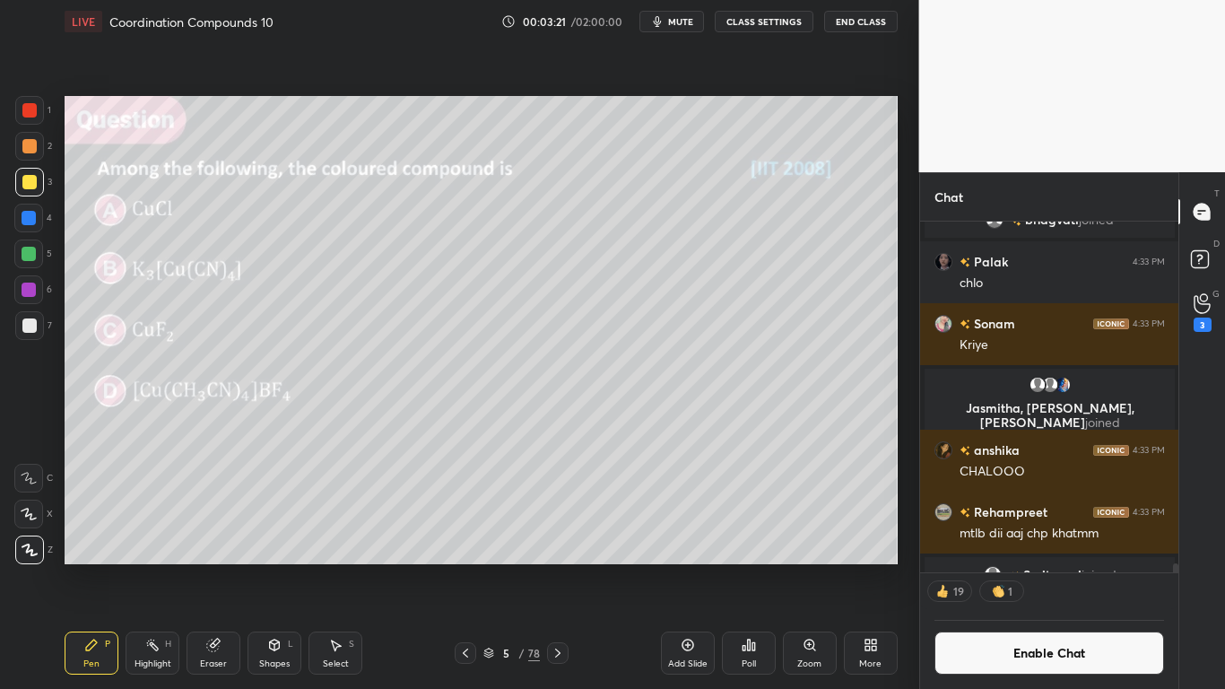
click at [492, 332] on img "grid" at bounding box center [445, 310] width 236 height 125
click at [745, 567] on icon at bounding box center [749, 645] width 14 height 14
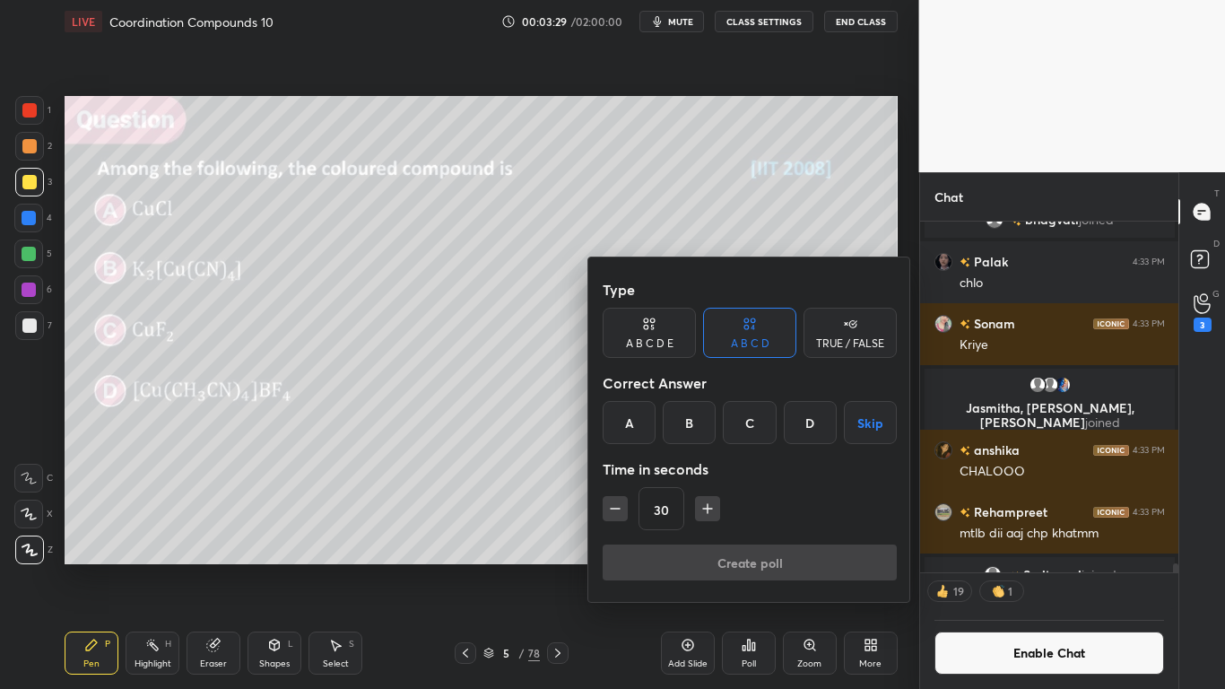
click at [746, 424] on div "C" at bounding box center [749, 422] width 53 height 43
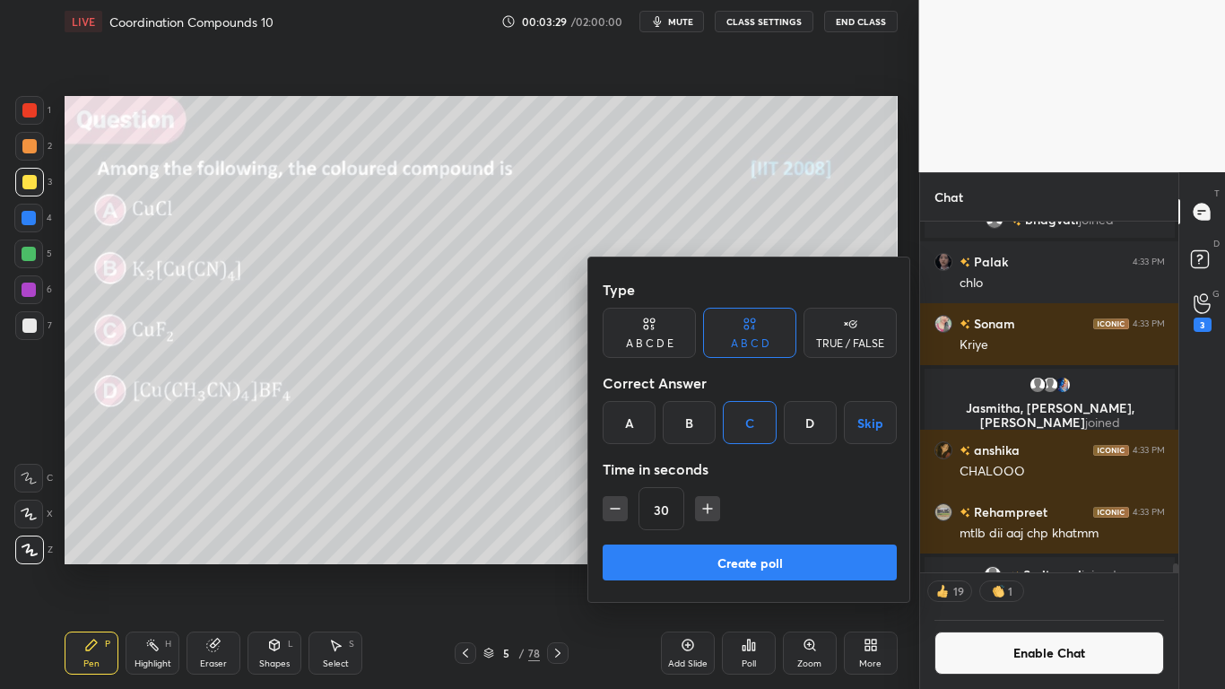
click at [700, 511] on icon "button" at bounding box center [708, 509] width 18 height 18
click at [701, 509] on icon "button" at bounding box center [708, 509] width 18 height 18
type input "60"
click at [739, 567] on button "Create poll" at bounding box center [750, 562] width 294 height 36
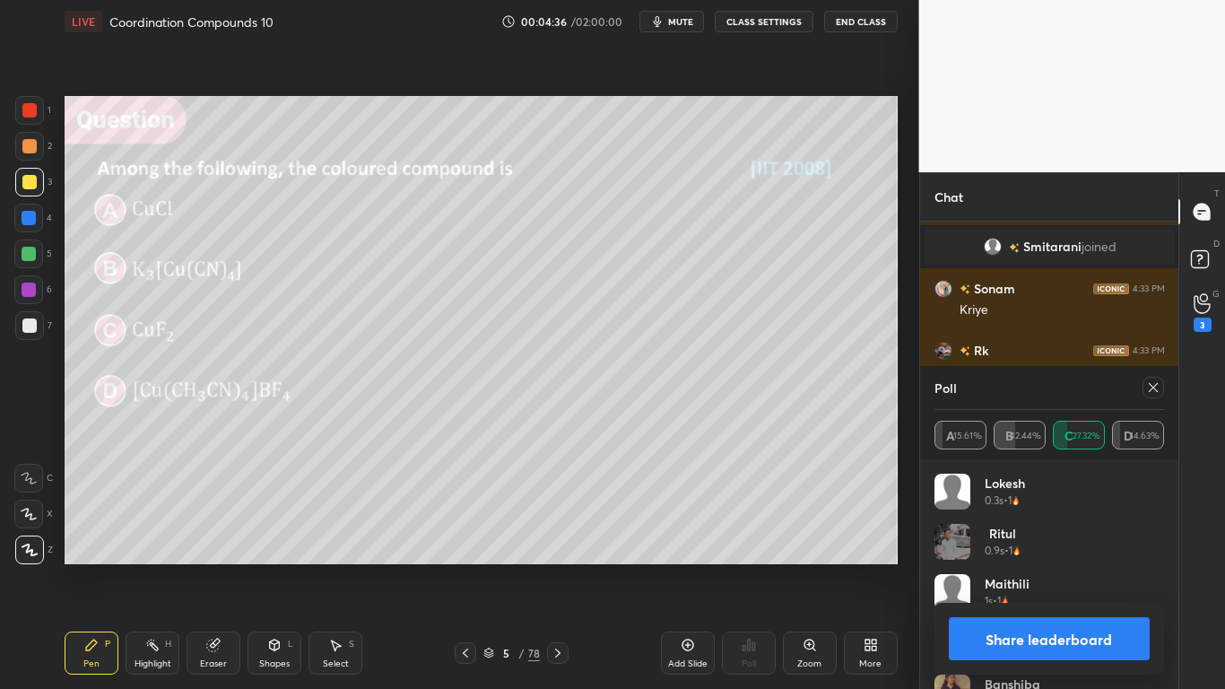
scroll to position [252, 253]
click at [1023, 567] on button "Share leaderboard" at bounding box center [1050, 638] width 202 height 43
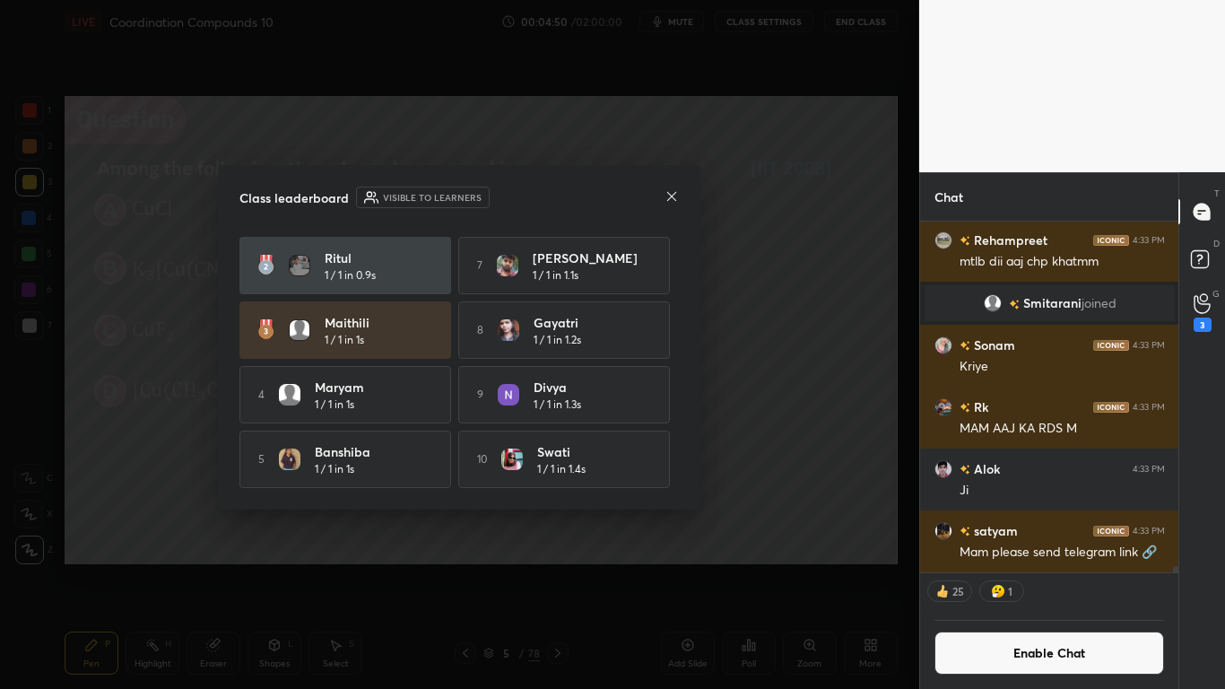
scroll to position [65, 0]
click at [675, 198] on icon at bounding box center [672, 196] width 14 height 14
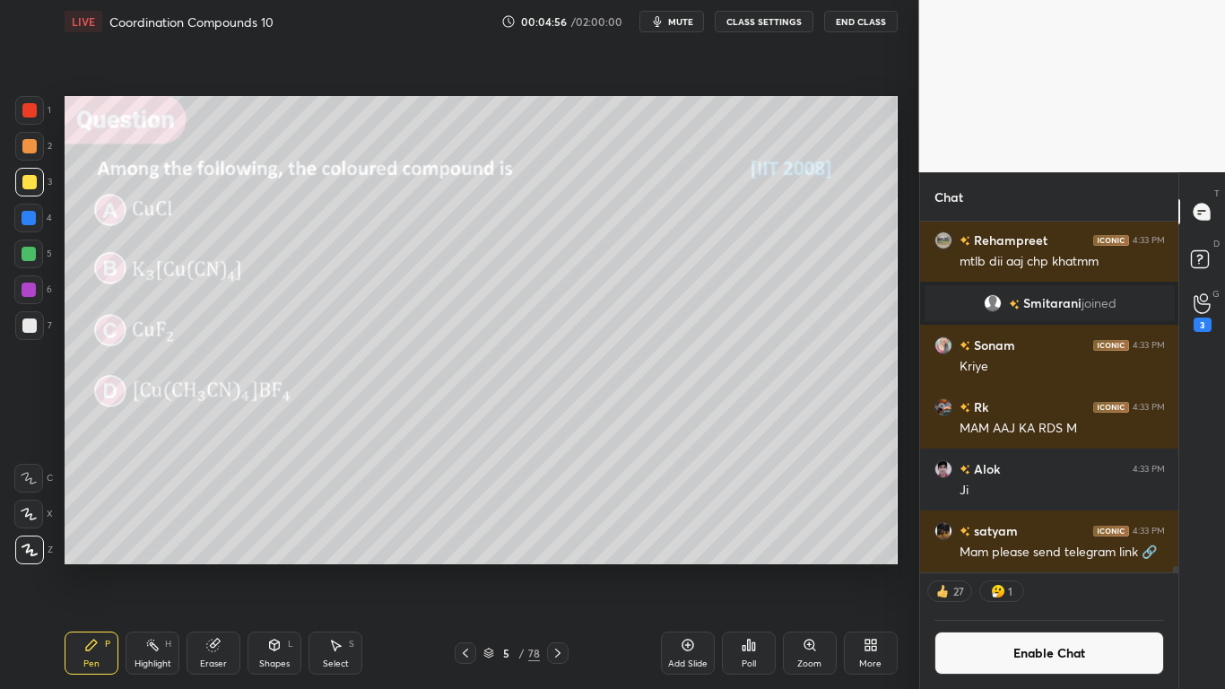
click at [454, 567] on div "5 / 78" at bounding box center [511, 653] width 298 height 22
click at [465, 567] on icon at bounding box center [465, 653] width 14 height 14
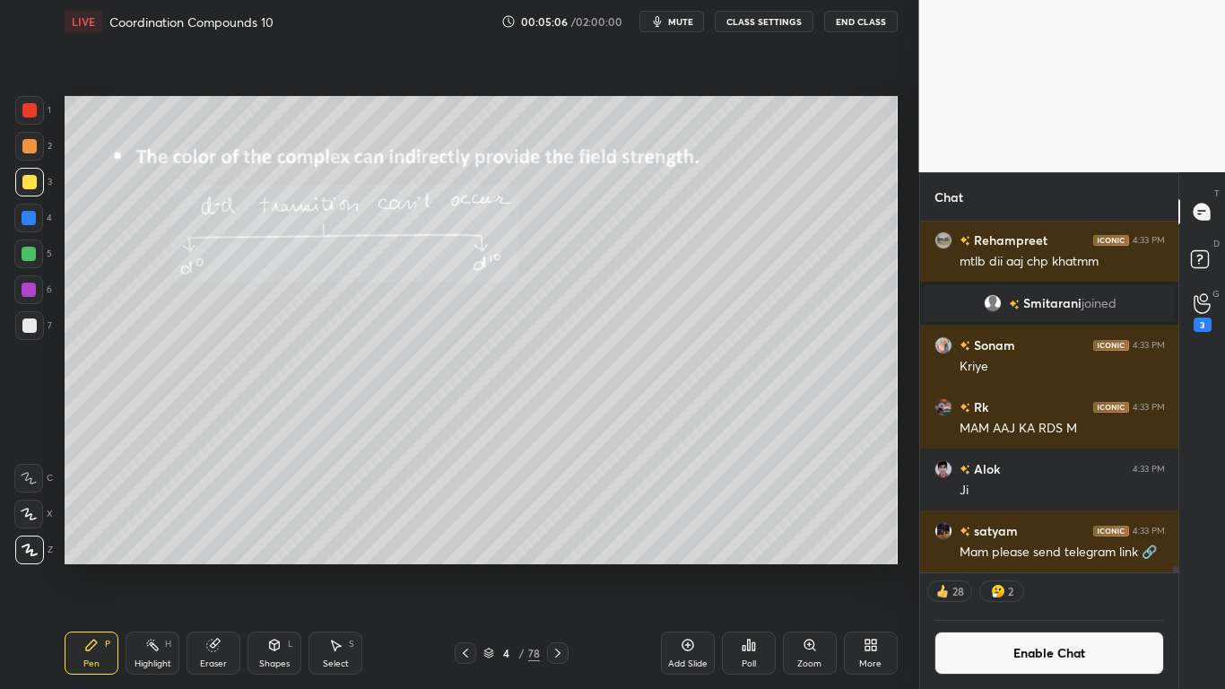
click at [561, 567] on icon at bounding box center [558, 653] width 14 height 14
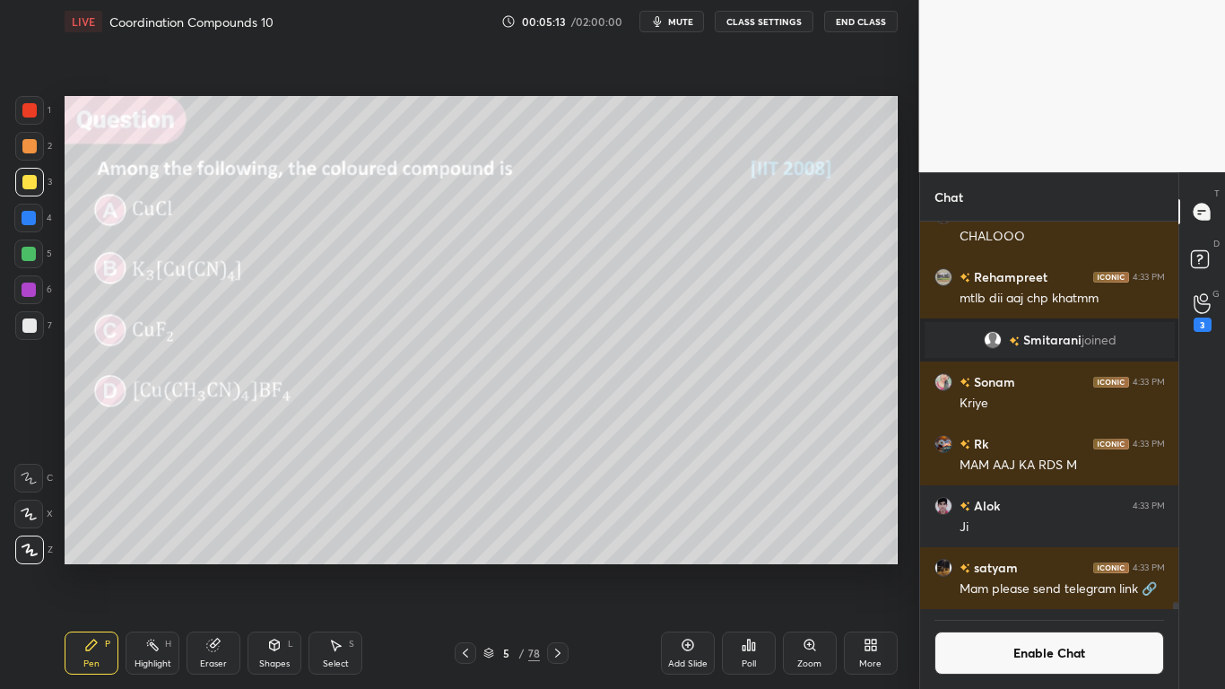
scroll to position [345, 253]
click at [200, 567] on div "Eraser" at bounding box center [214, 652] width 54 height 43
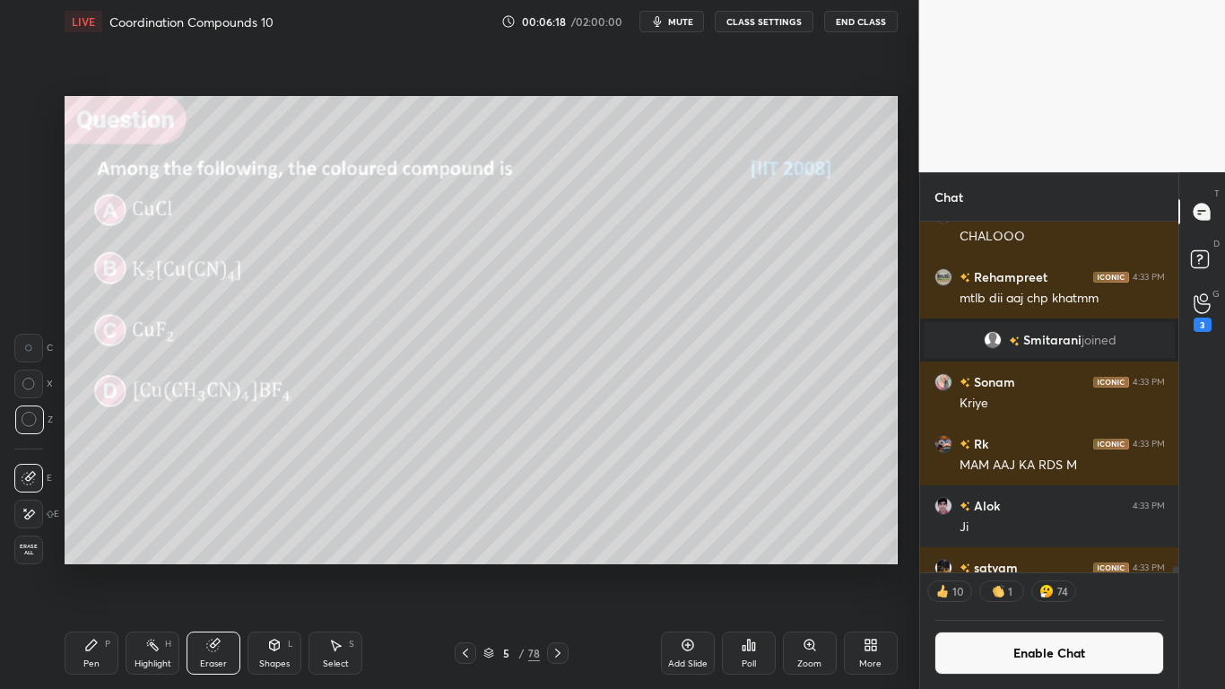
click at [96, 567] on icon at bounding box center [91, 645] width 14 height 14
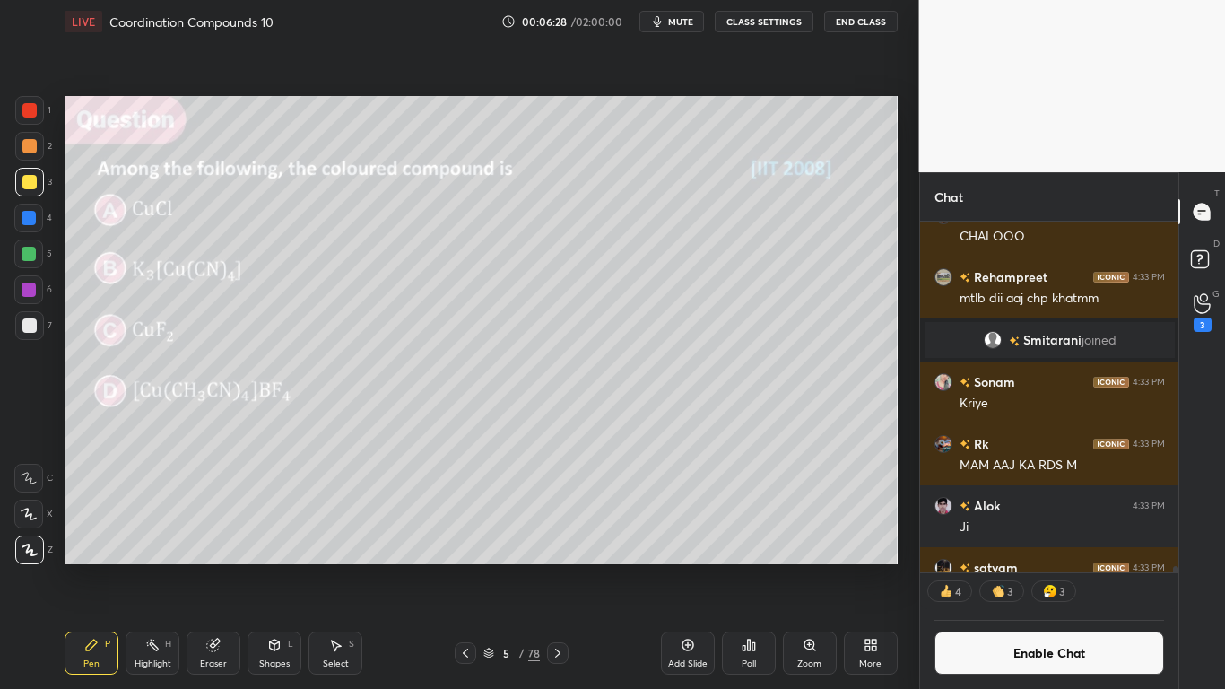
click at [1009, 567] on button "Enable Chat" at bounding box center [1049, 652] width 230 height 43
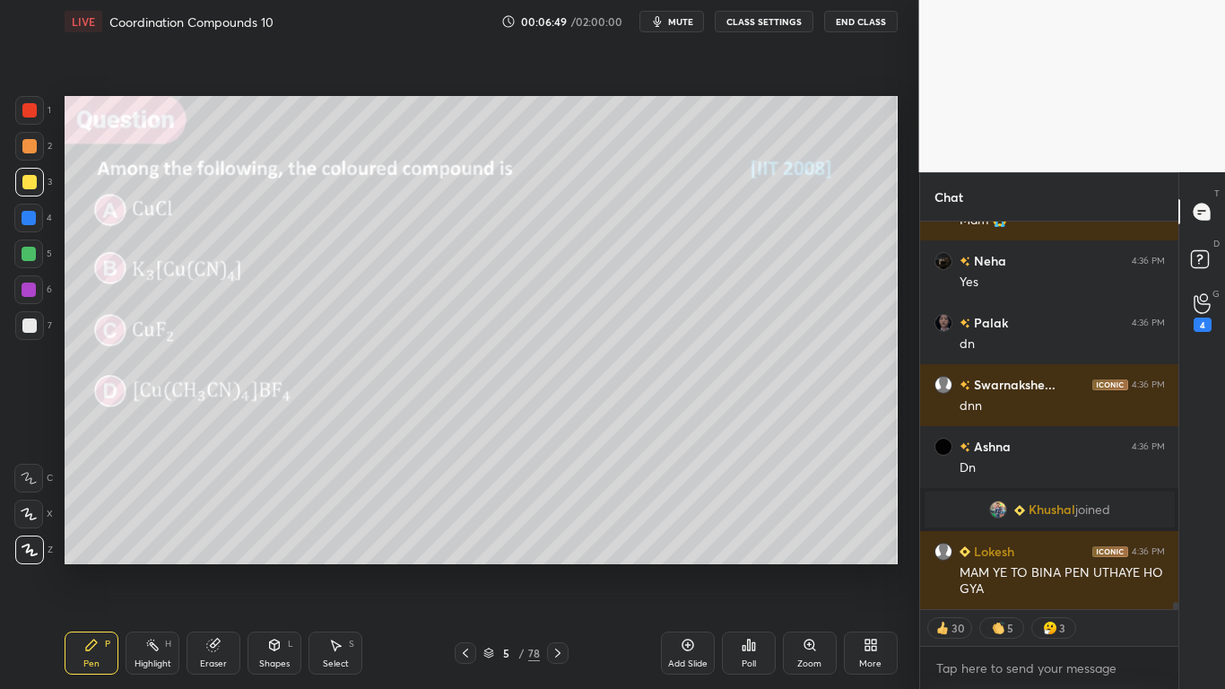
scroll to position [21519, 0]
click at [26, 185] on div at bounding box center [29, 182] width 14 height 14
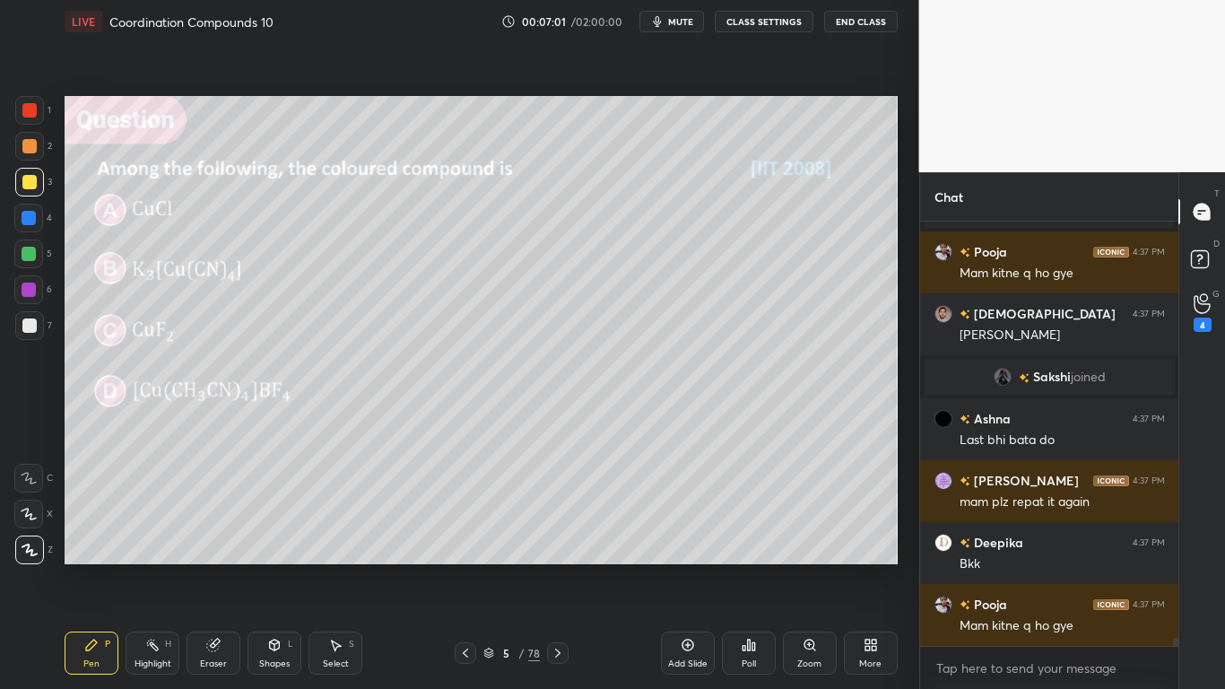
scroll to position [21962, 0]
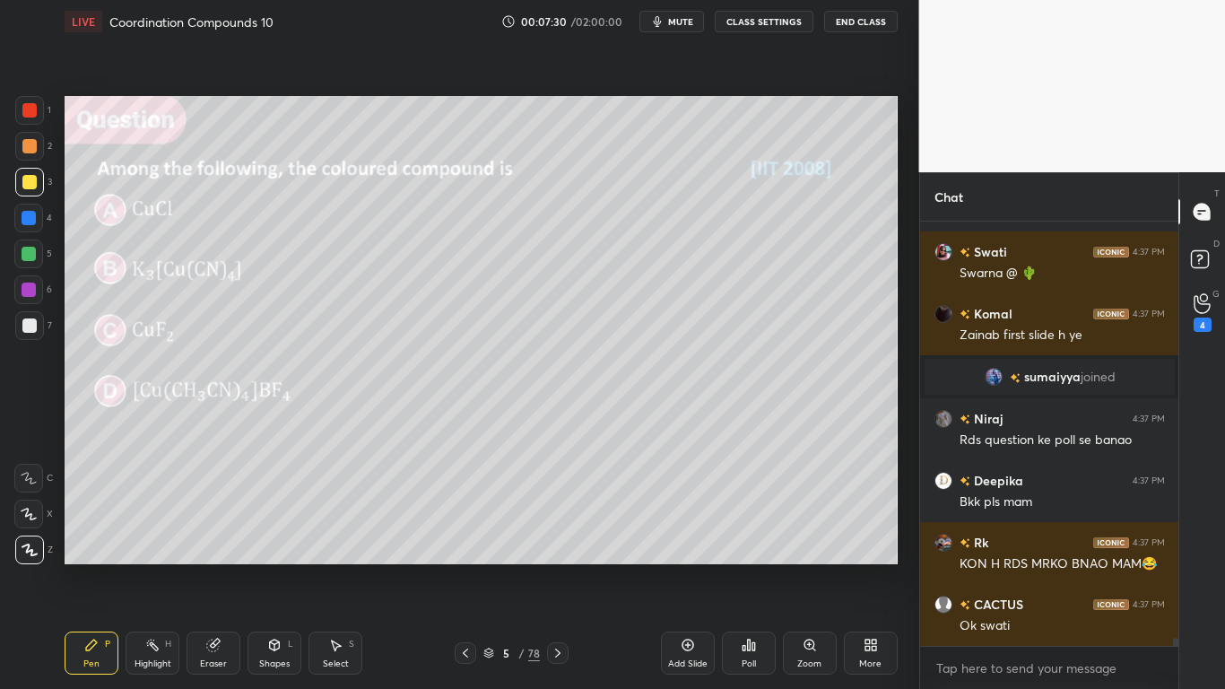
click at [216, 567] on icon at bounding box center [213, 645] width 12 height 12
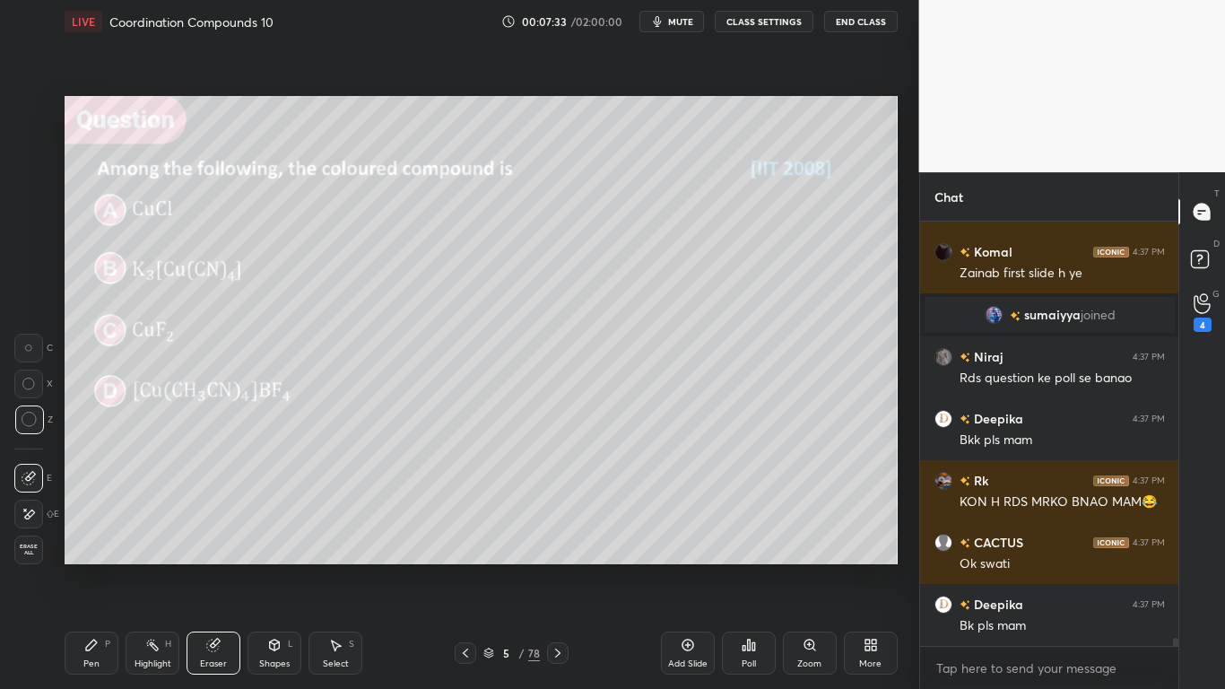
click at [82, 567] on div "Pen P" at bounding box center [92, 652] width 54 height 43
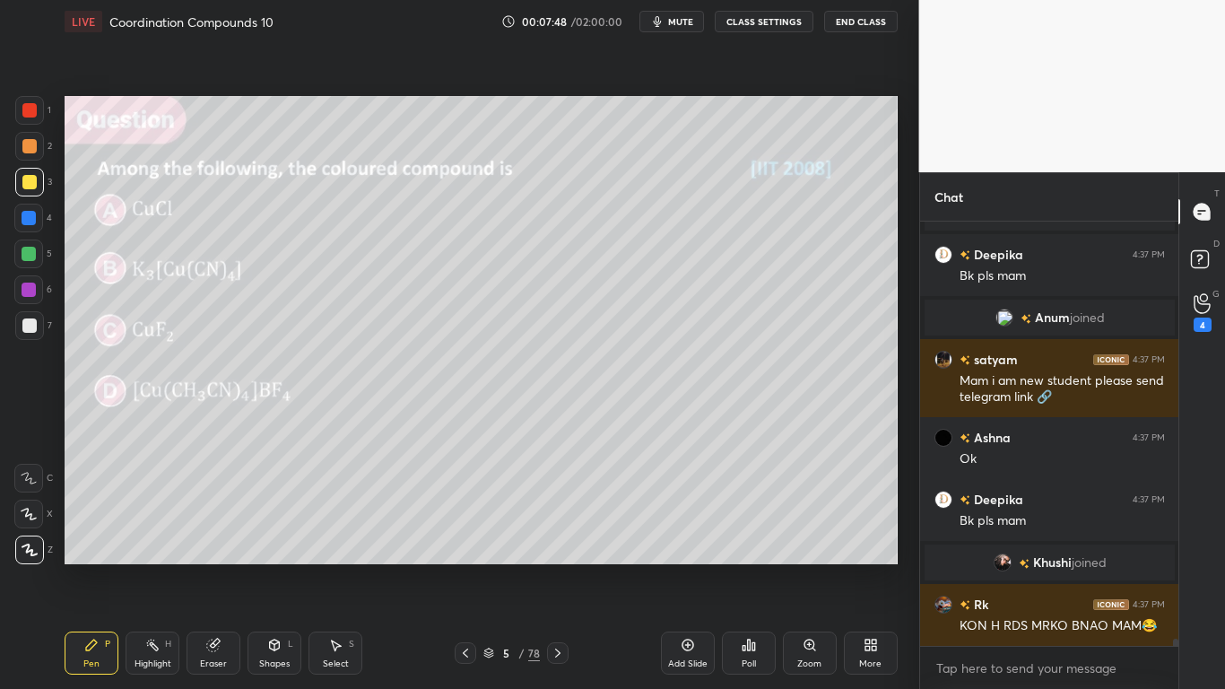
click at [490, 567] on icon at bounding box center [488, 653] width 11 height 11
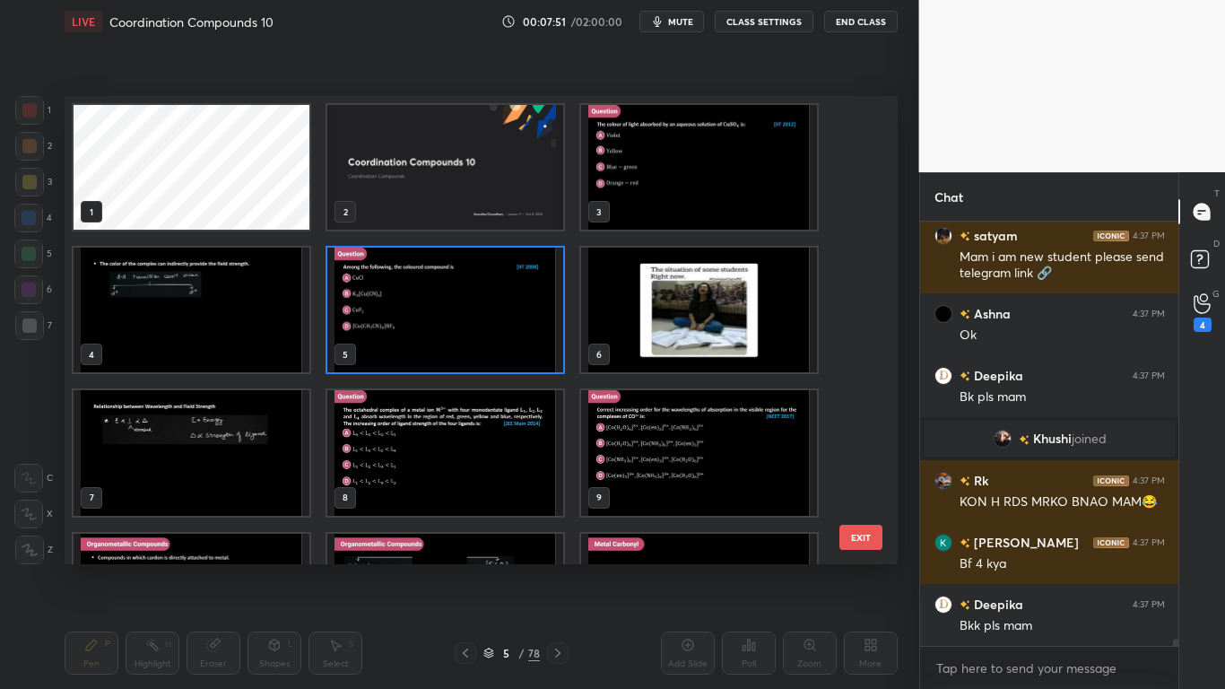
click at [156, 326] on img "grid" at bounding box center [192, 310] width 236 height 125
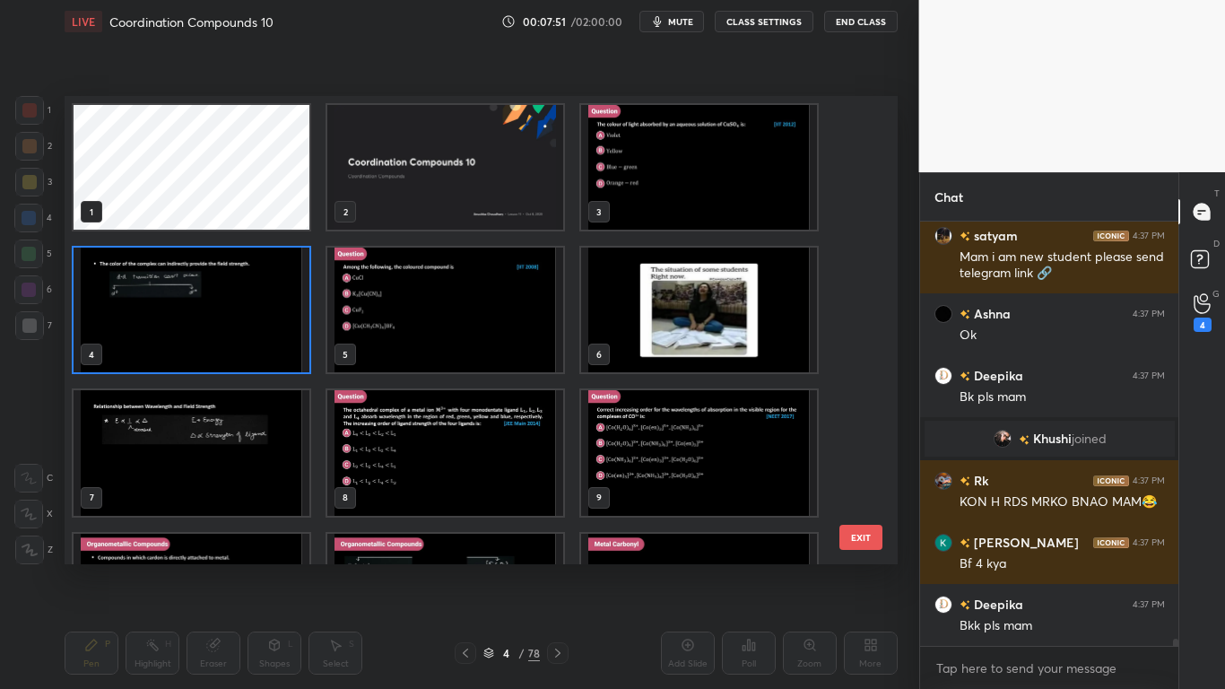
click at [161, 324] on img "grid" at bounding box center [192, 310] width 236 height 125
click at [170, 328] on img "grid" at bounding box center [192, 310] width 236 height 125
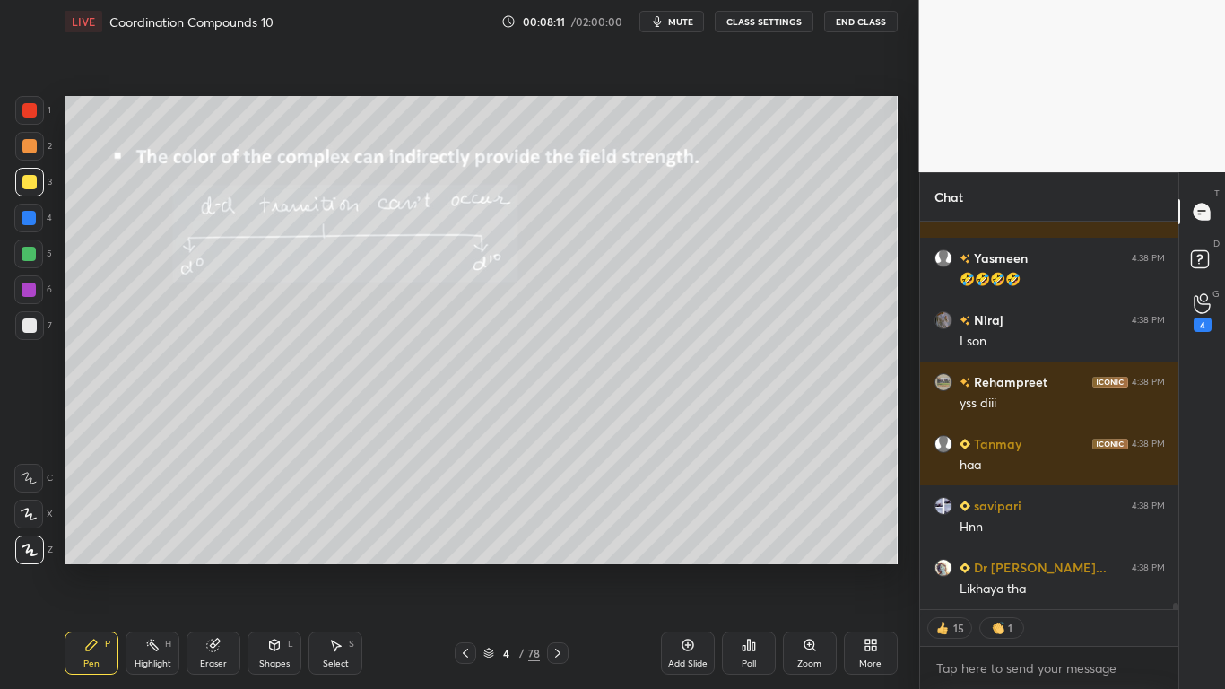
click at [32, 182] on div at bounding box center [29, 182] width 14 height 14
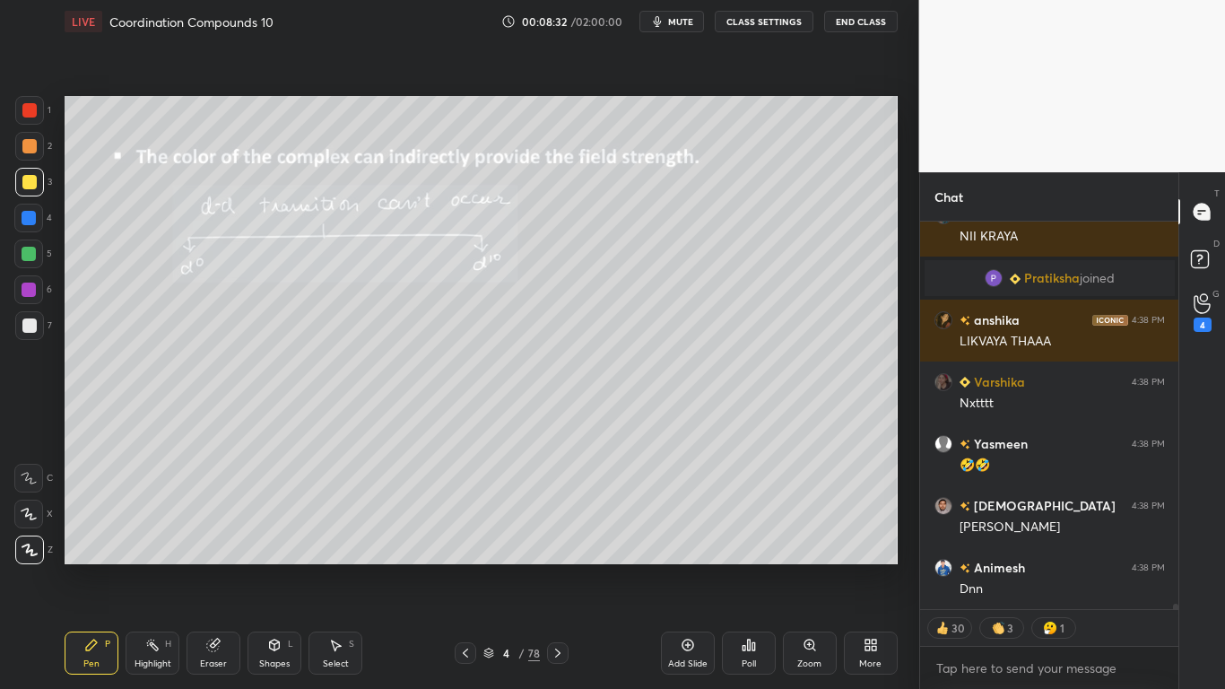
click at [493, 567] on icon at bounding box center [488, 654] width 9 height 3
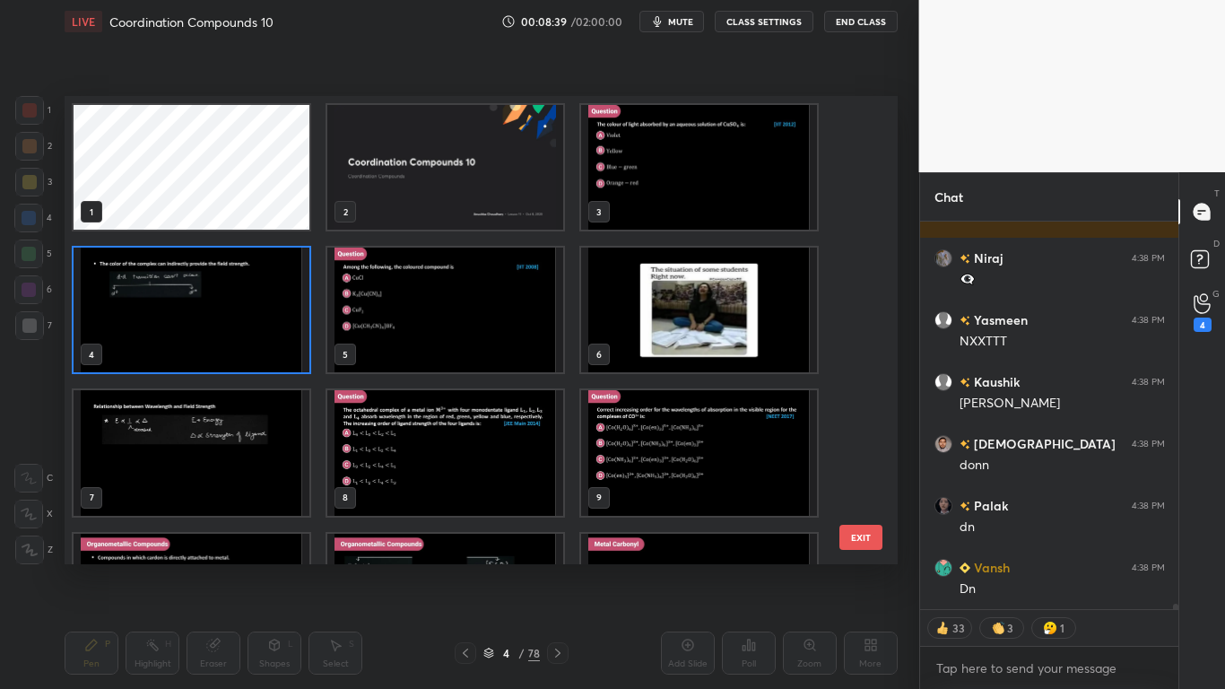
click at [416, 339] on img "grid" at bounding box center [445, 310] width 236 height 125
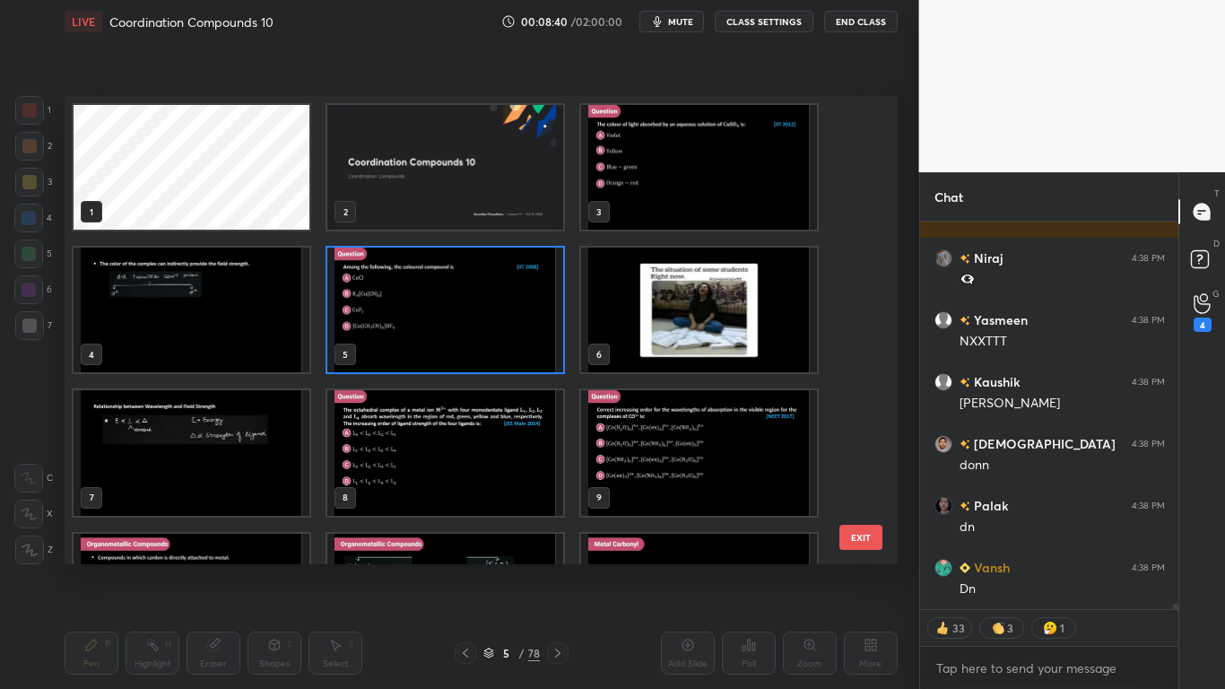
click at [416, 339] on img "grid" at bounding box center [445, 310] width 236 height 125
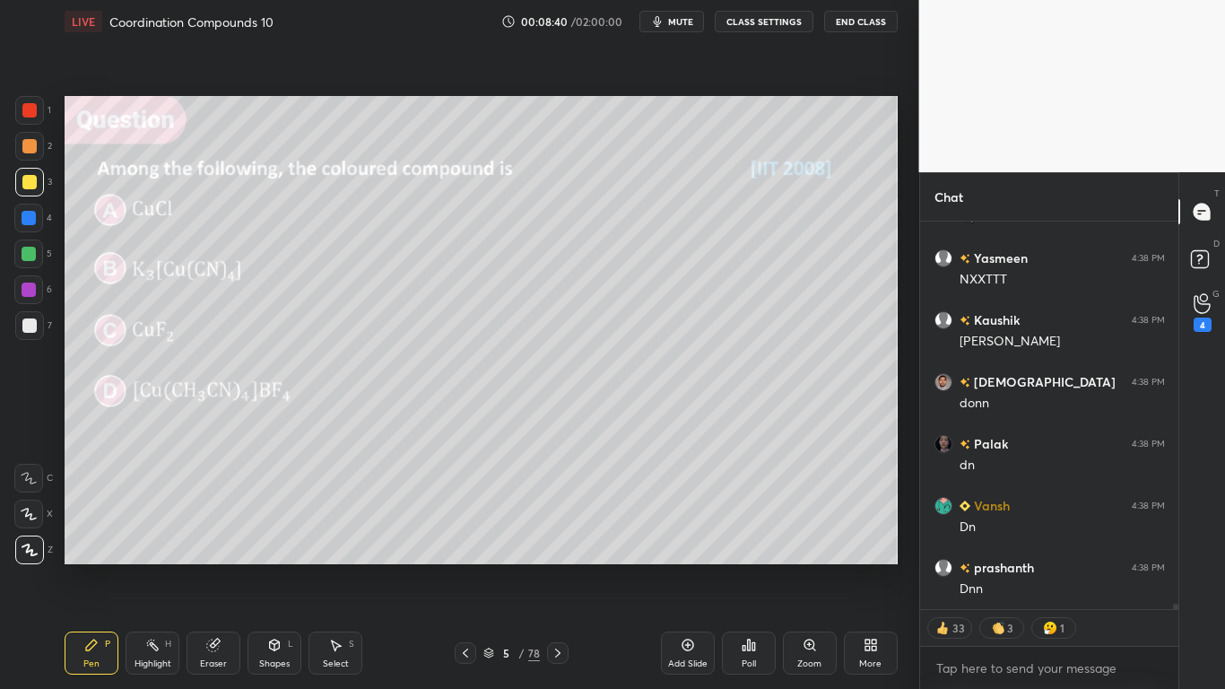
click at [416, 339] on img "grid" at bounding box center [445, 310] width 236 height 125
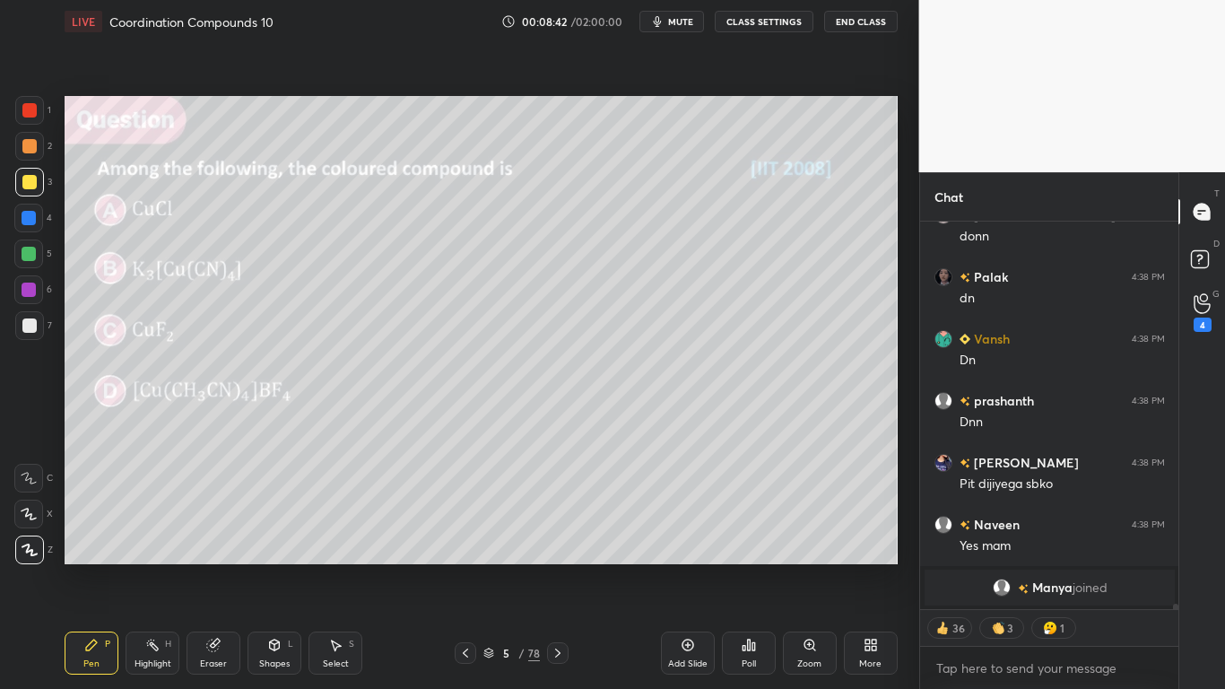
click at [778, 28] on button "CLASS SETTINGS" at bounding box center [764, 22] width 99 height 22
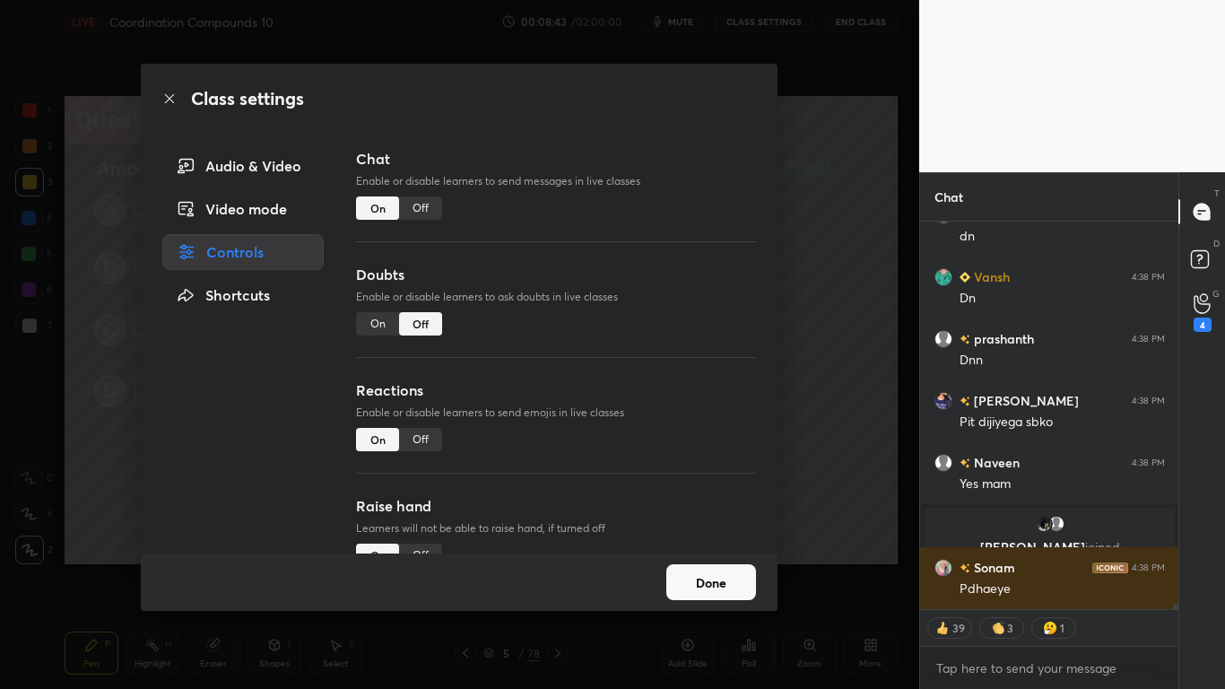
type textarea "x"
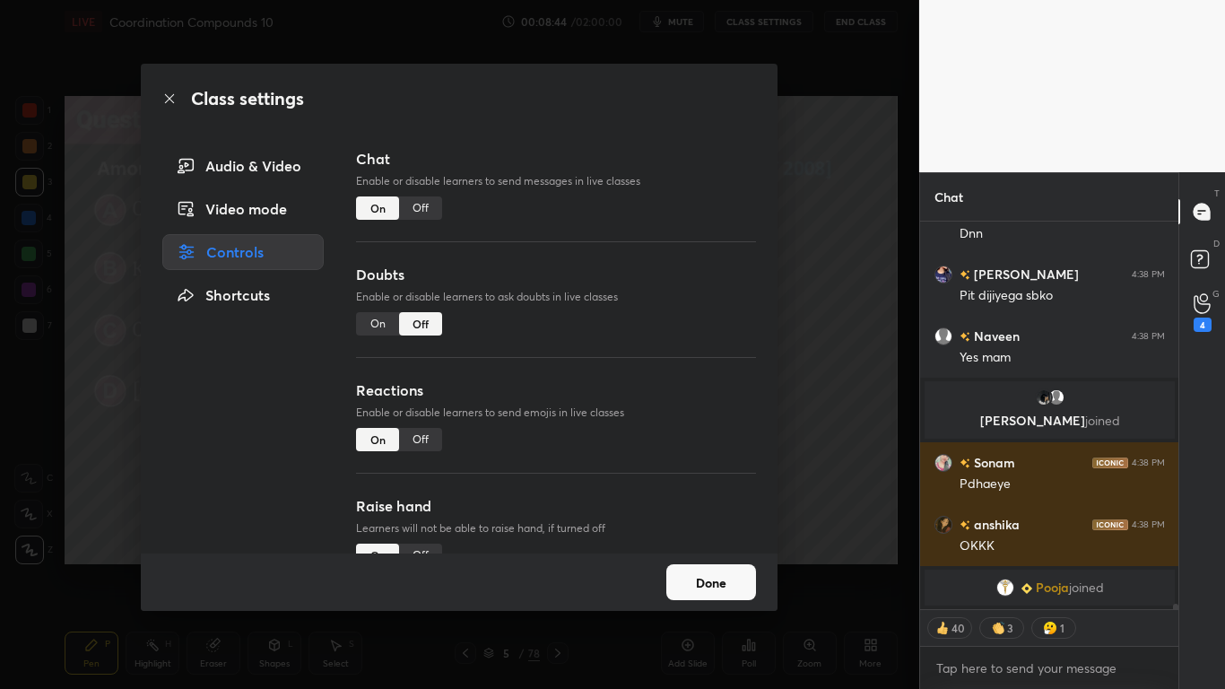
click at [424, 207] on div "Off" at bounding box center [420, 207] width 43 height 23
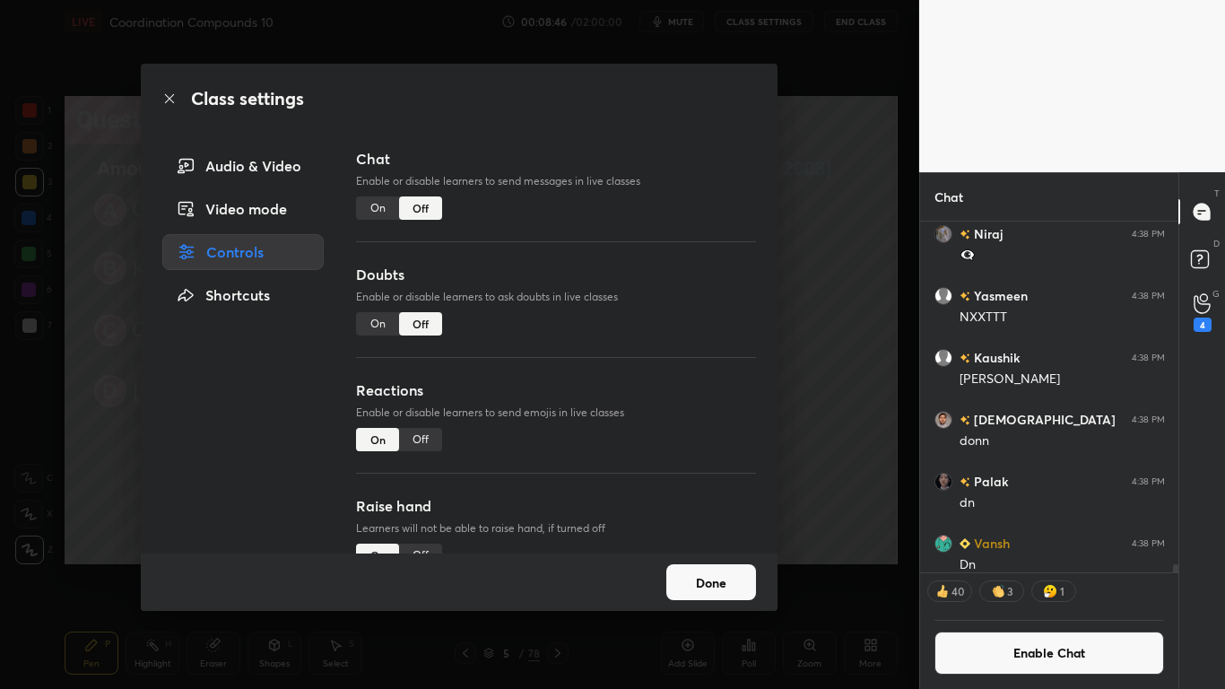
click at [706, 567] on button "Done" at bounding box center [711, 582] width 90 height 36
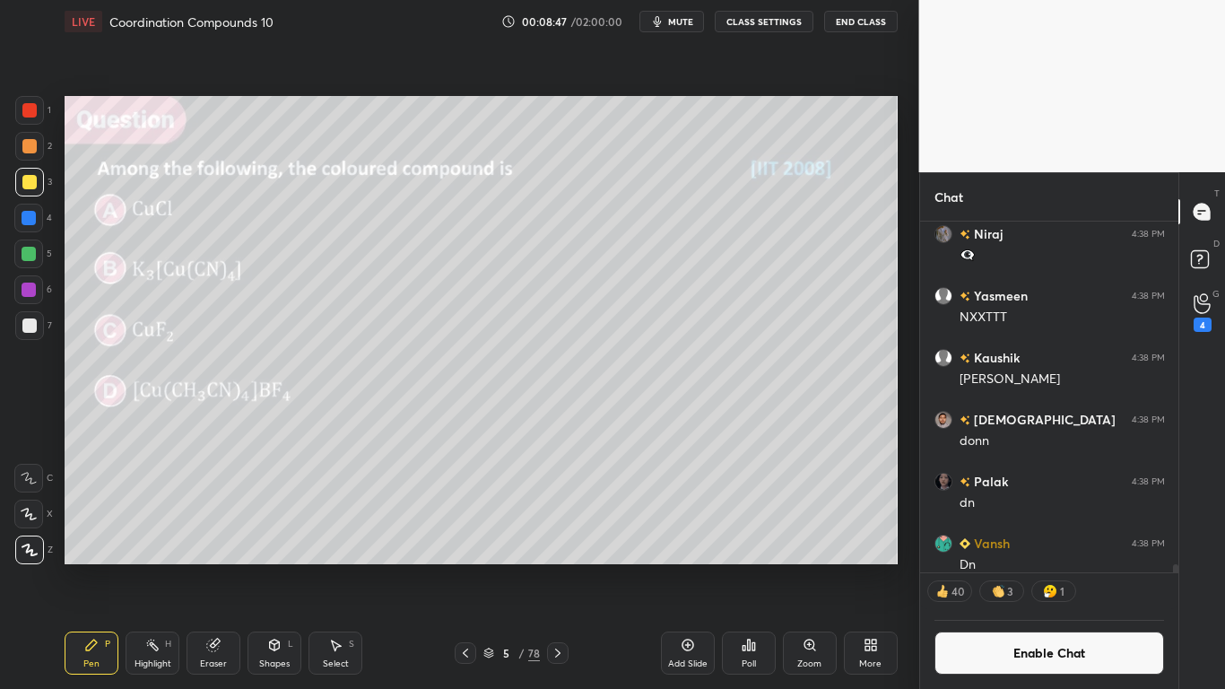
click at [701, 567] on div "Add Slide" at bounding box center [687, 663] width 39 height 9
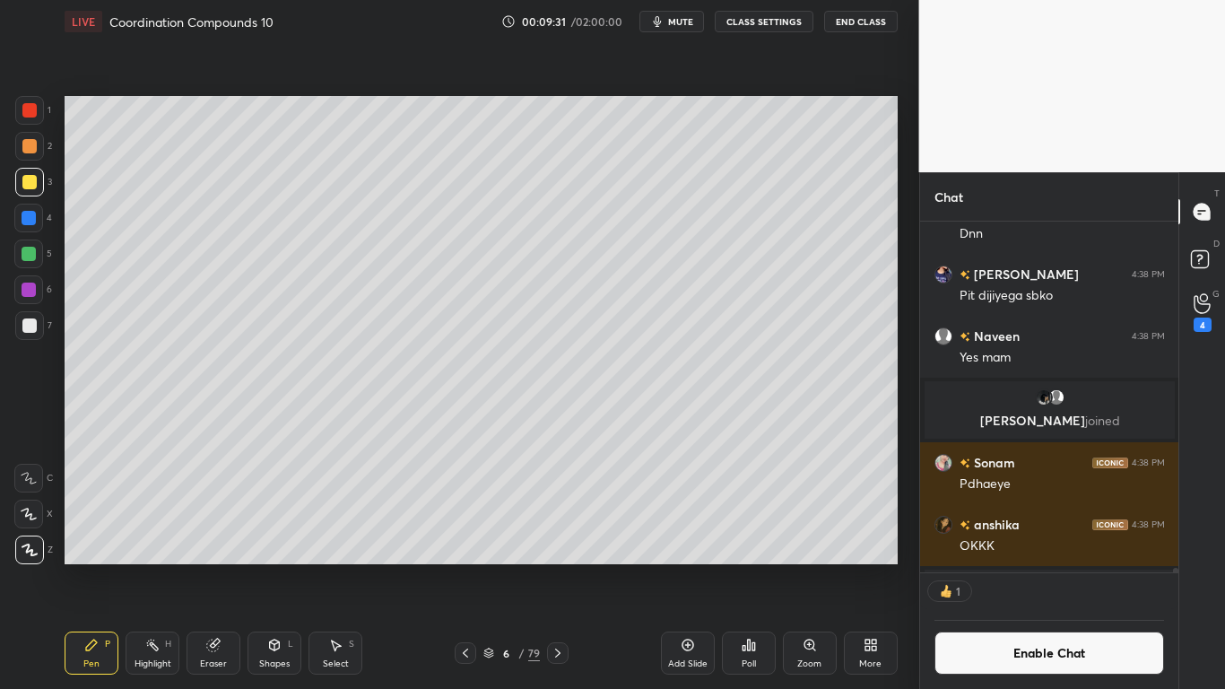
scroll to position [345, 253]
click at [29, 315] on div at bounding box center [29, 325] width 29 height 29
click at [1008, 567] on button "Enable Chat" at bounding box center [1049, 652] width 230 height 43
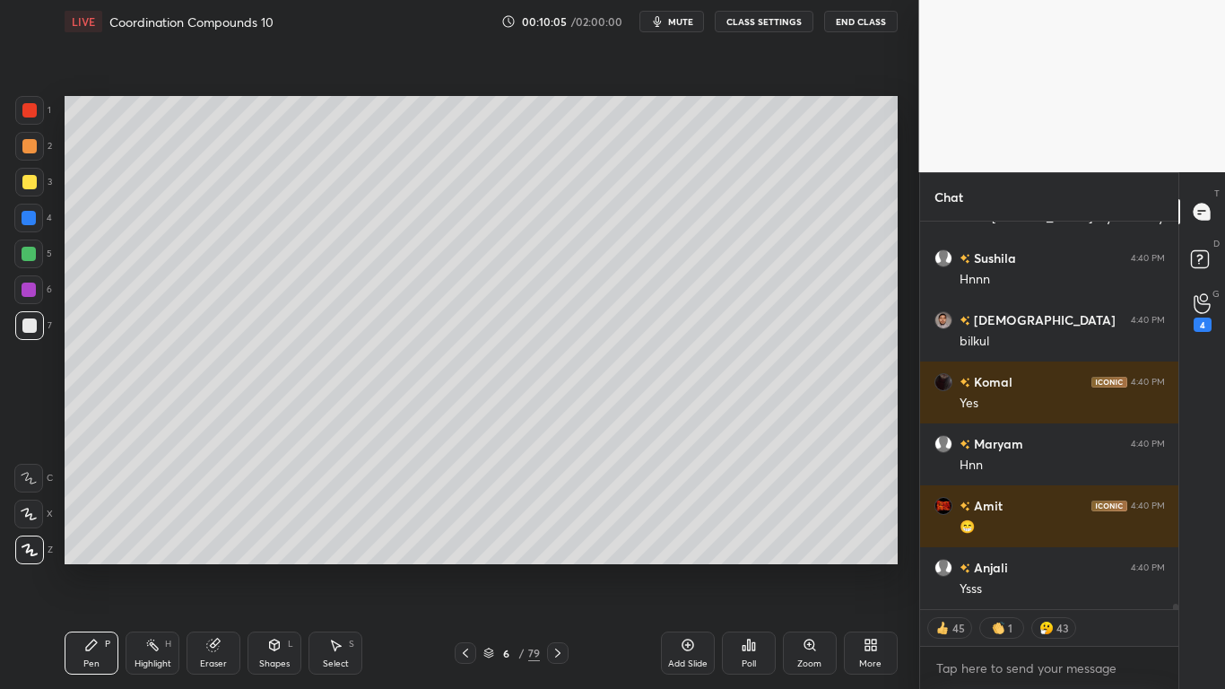
scroll to position [28464, 0]
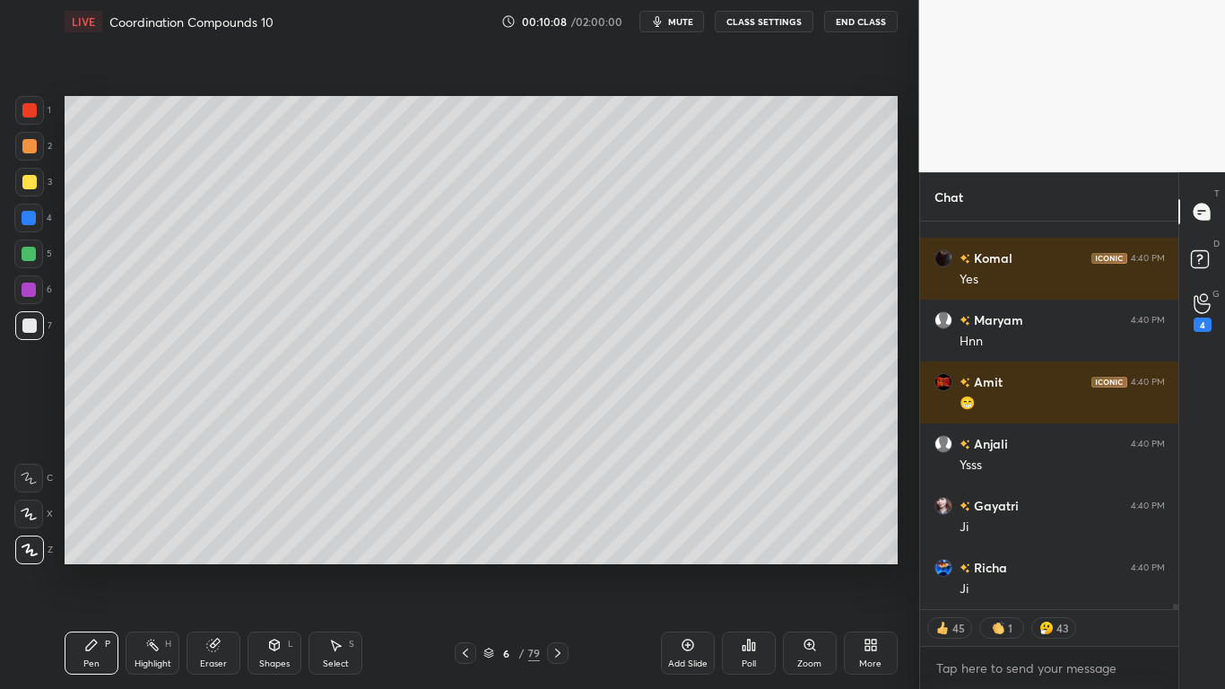
click at [487, 567] on icon at bounding box center [488, 653] width 11 height 11
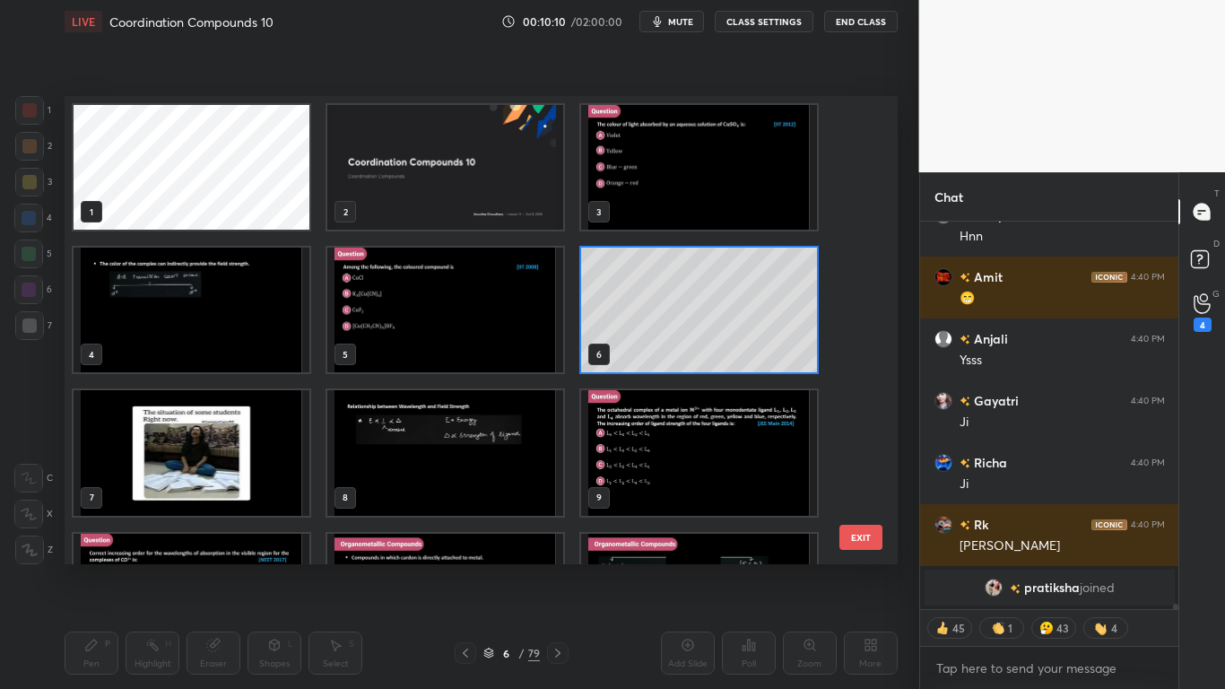
scroll to position [28211, 0]
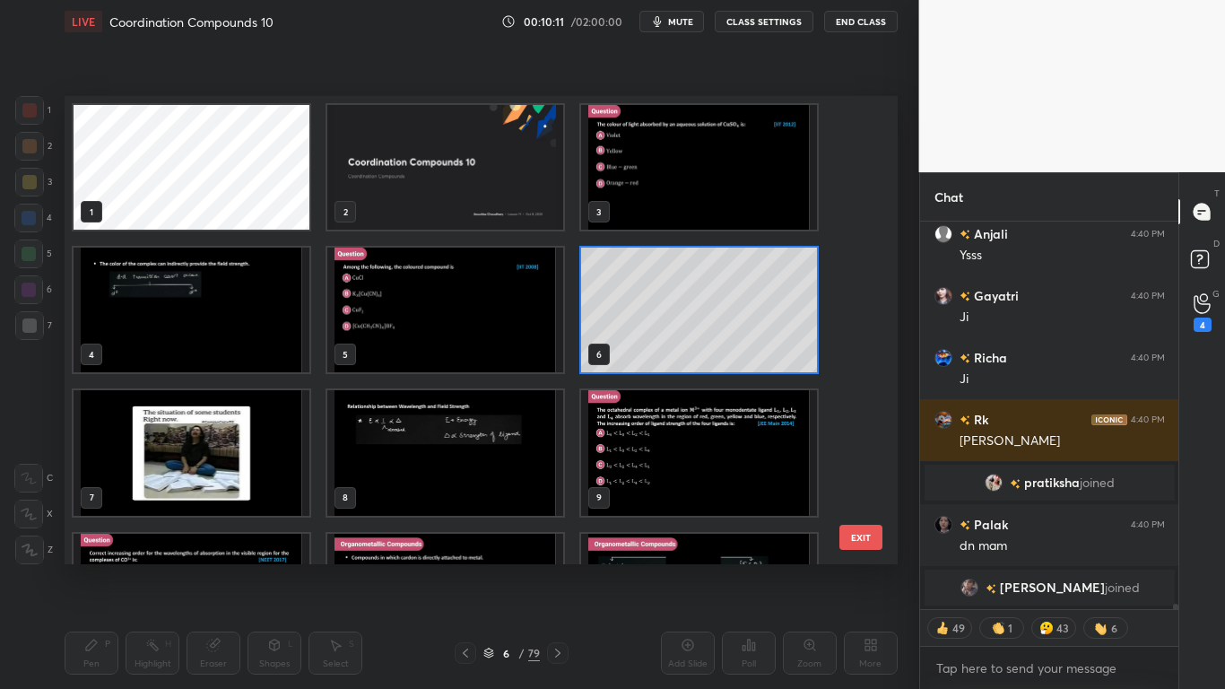
click at [459, 474] on img "grid" at bounding box center [445, 452] width 236 height 125
type textarea "x"
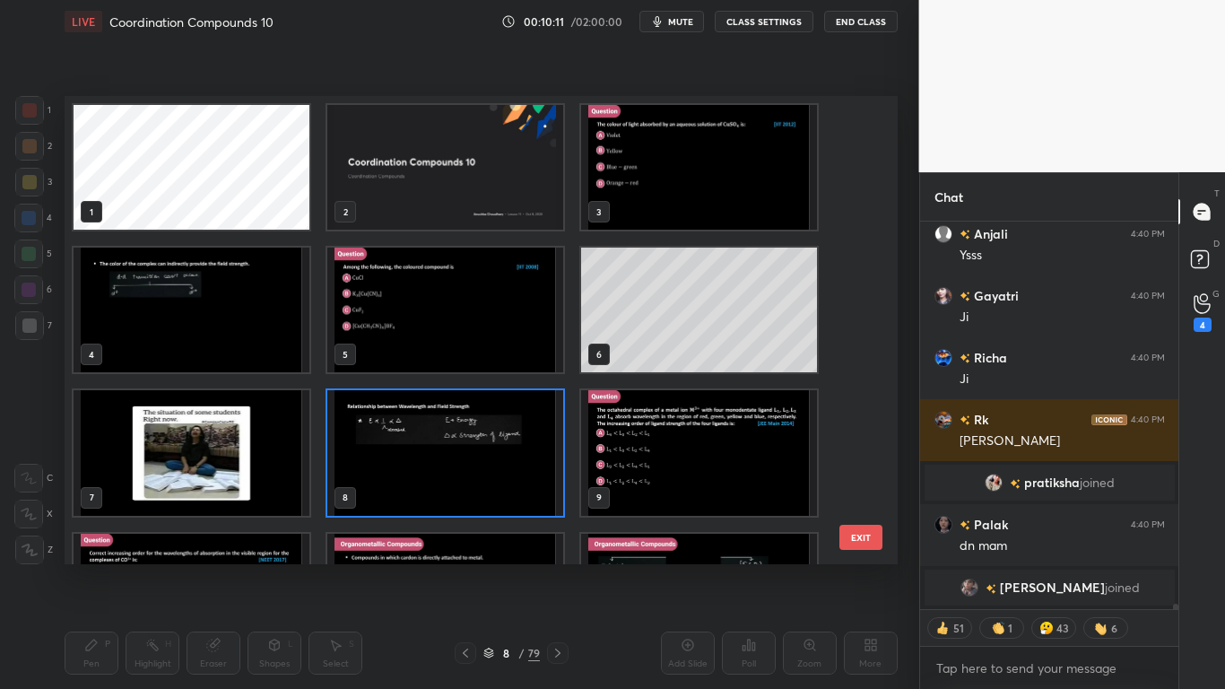
click at [459, 475] on img "grid" at bounding box center [445, 452] width 236 height 125
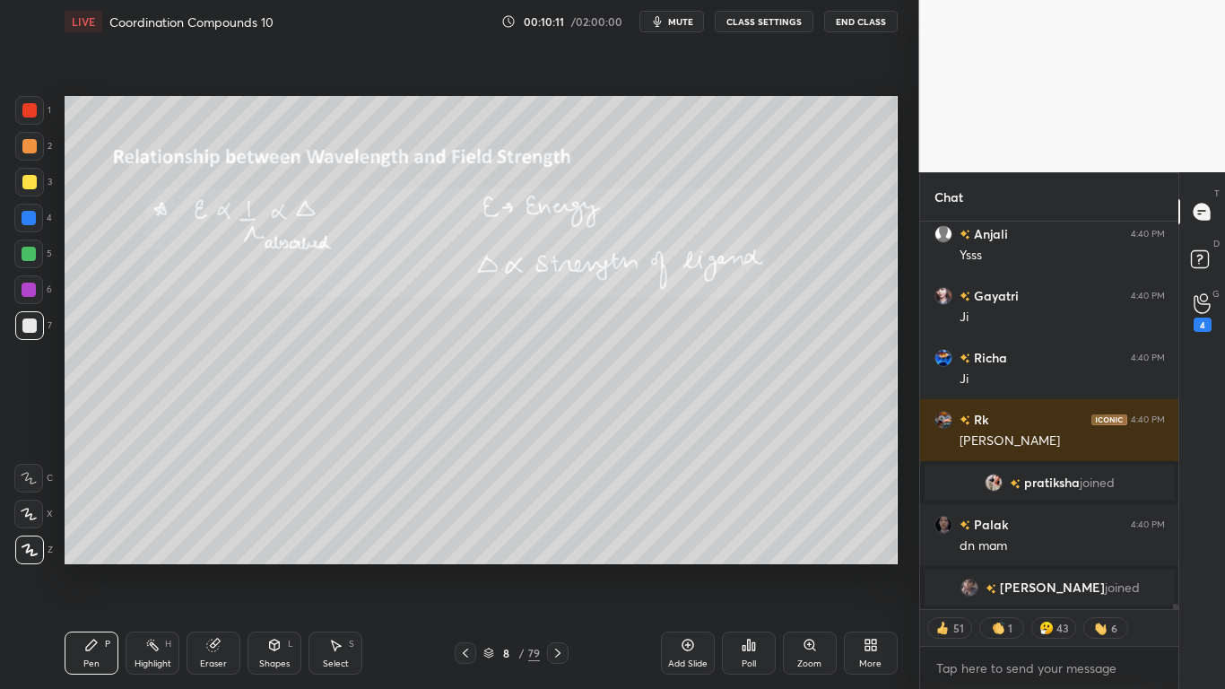
click at [458, 474] on img "grid" at bounding box center [445, 452] width 236 height 125
click at [756, 19] on button "CLASS SETTINGS" at bounding box center [764, 22] width 99 height 22
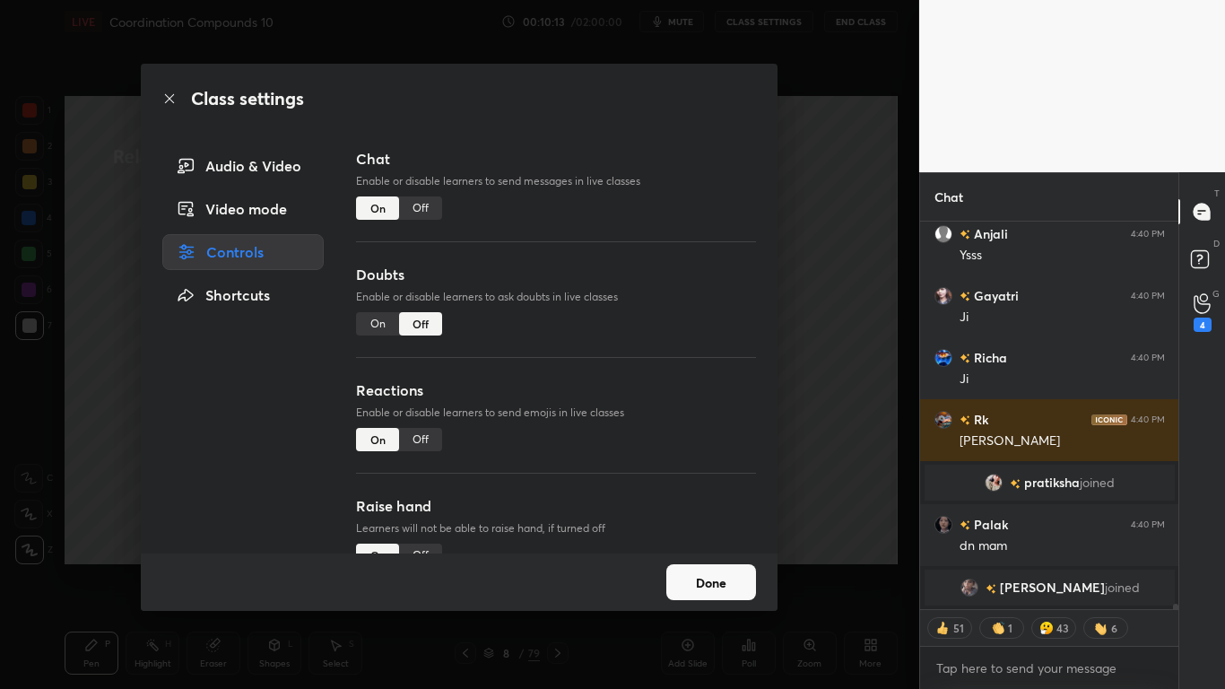
click at [424, 204] on div "Off" at bounding box center [420, 207] width 43 height 23
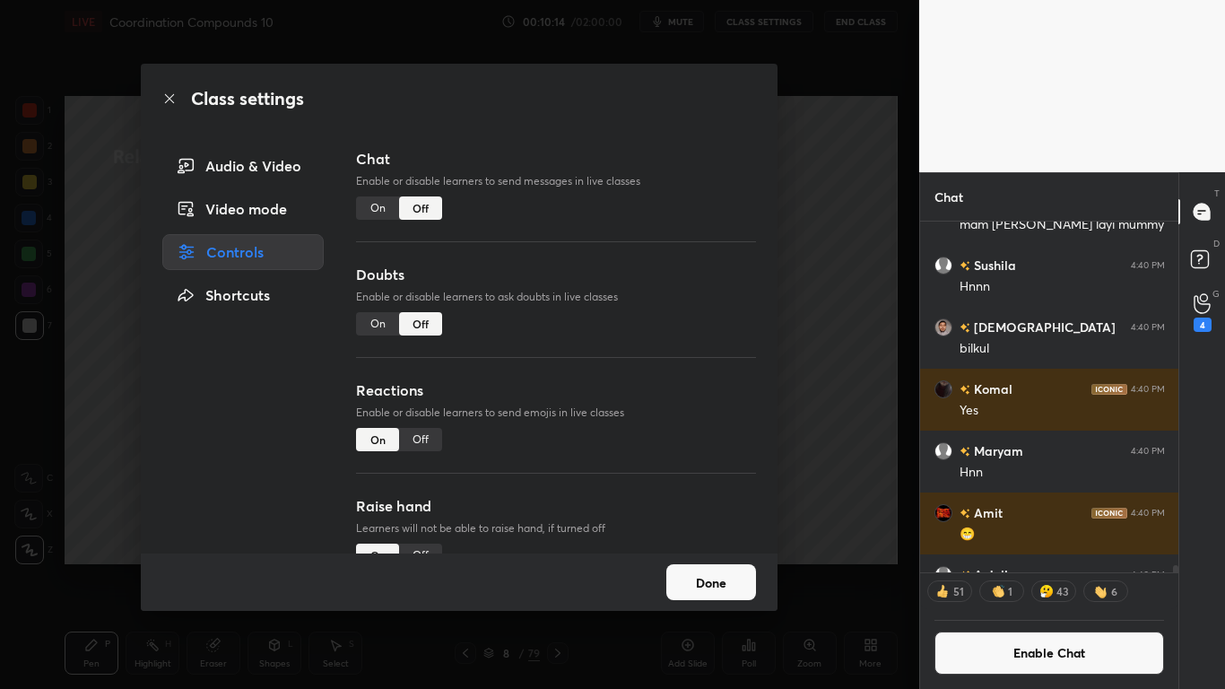
click at [744, 567] on button "Done" at bounding box center [711, 582] width 90 height 36
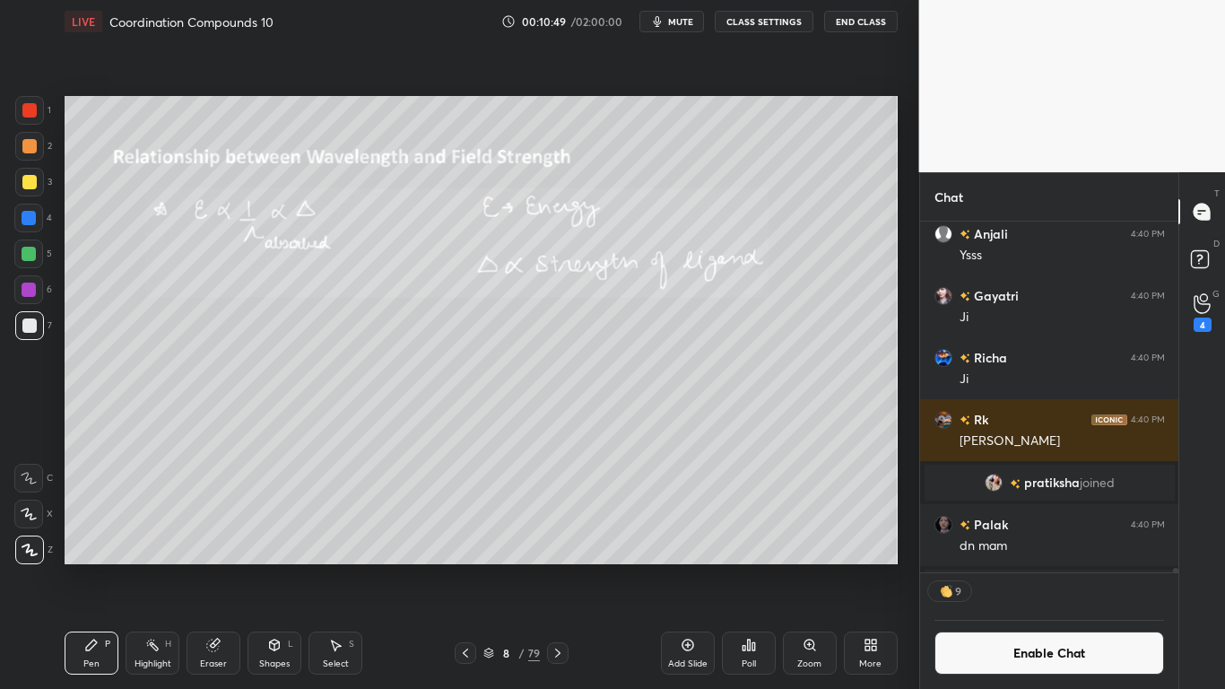
click at [982, 567] on button "Enable Chat" at bounding box center [1049, 652] width 230 height 43
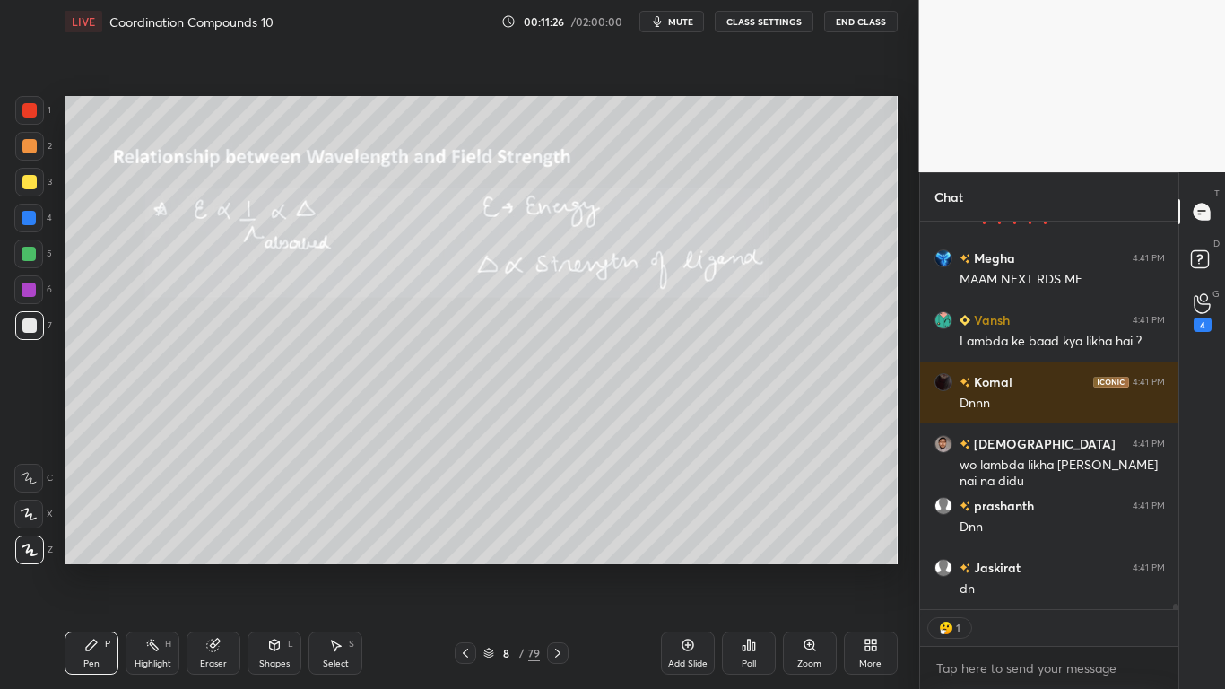
scroll to position [29394, 0]
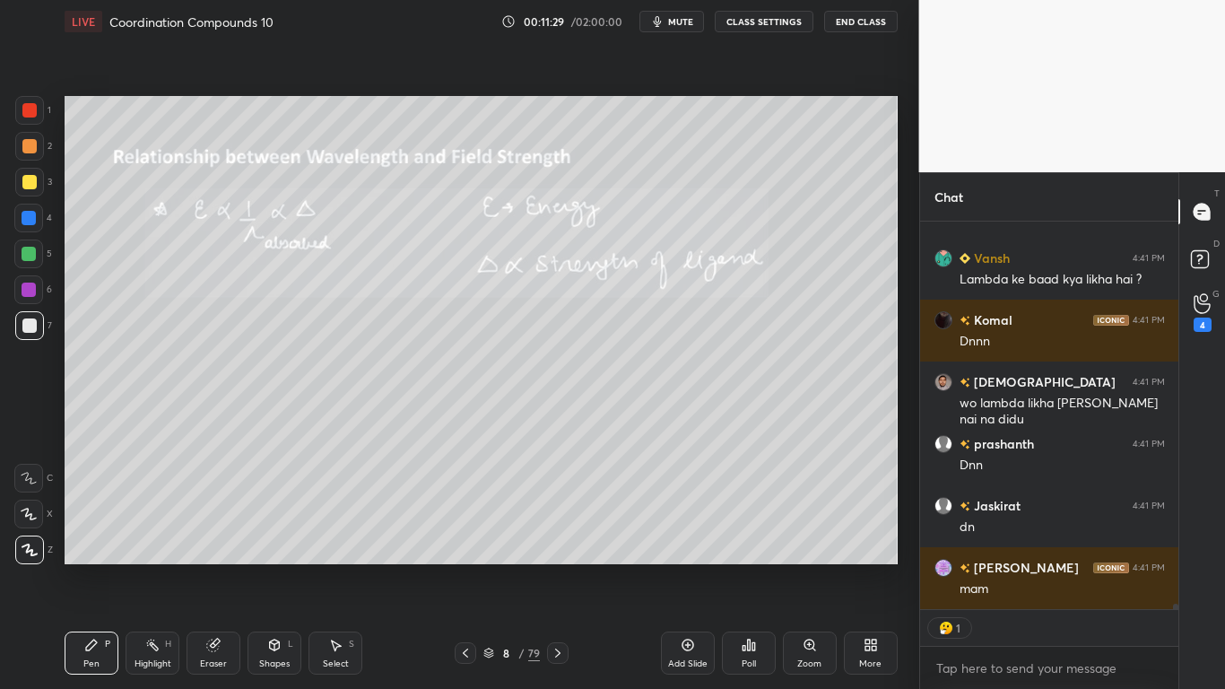
type textarea "x"
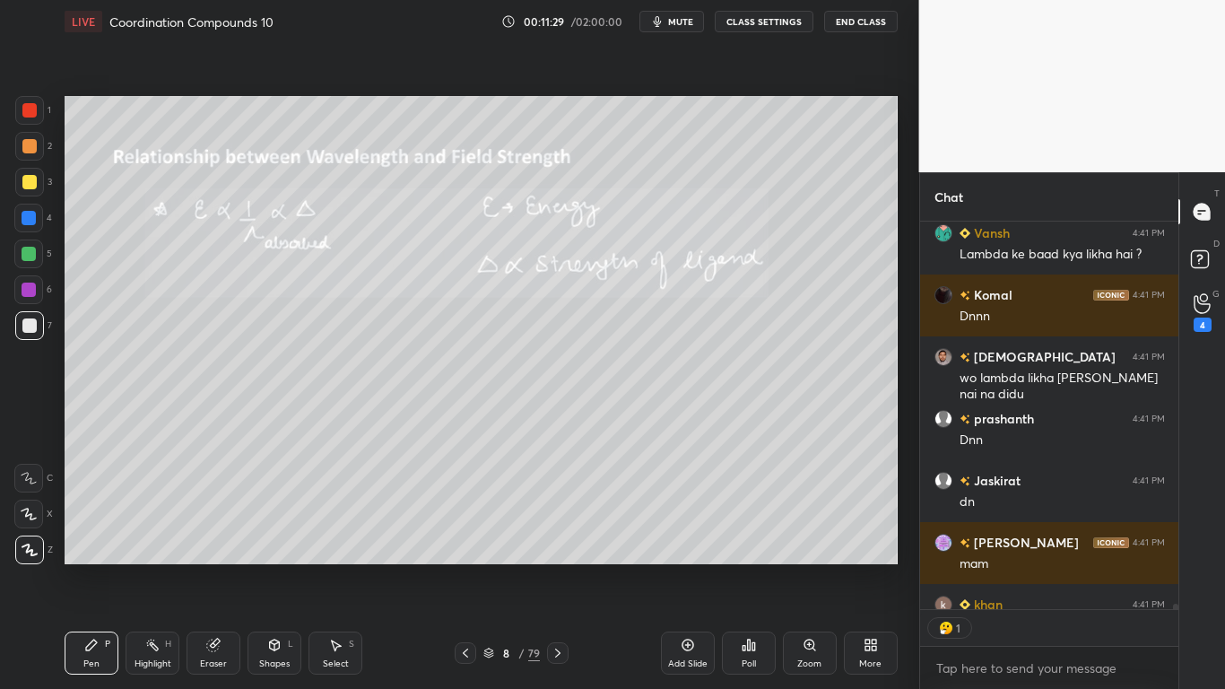
scroll to position [6, 6]
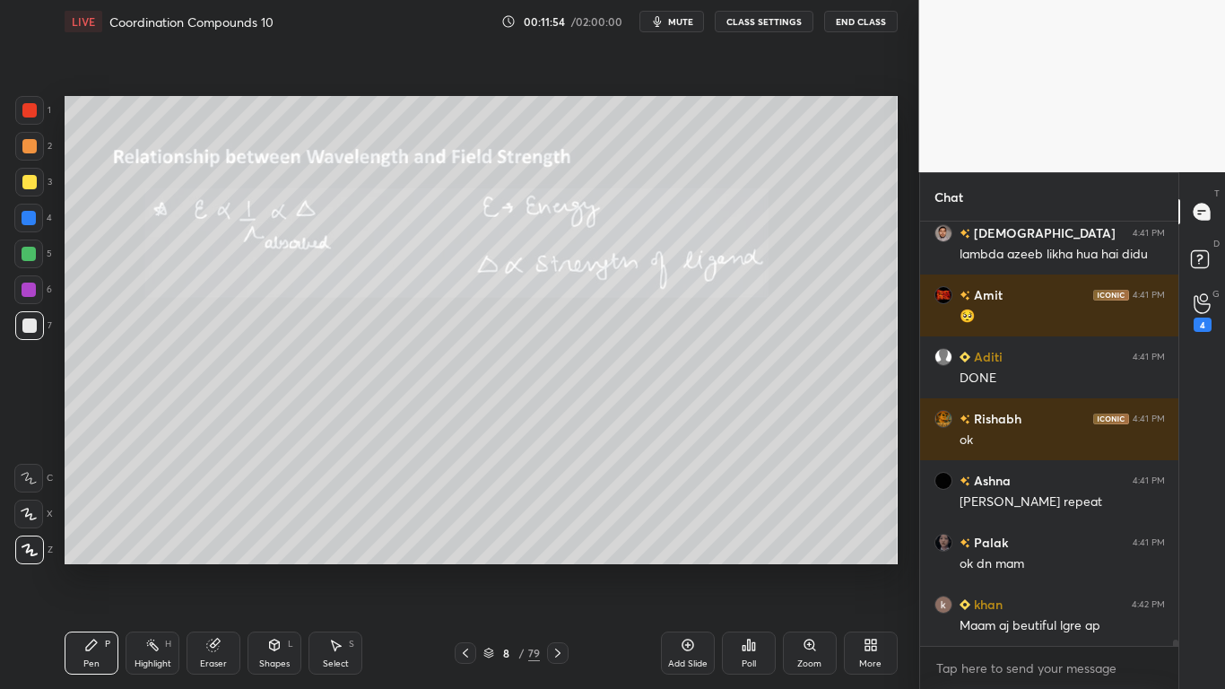
click at [766, 19] on button "CLASS SETTINGS" at bounding box center [764, 22] width 99 height 22
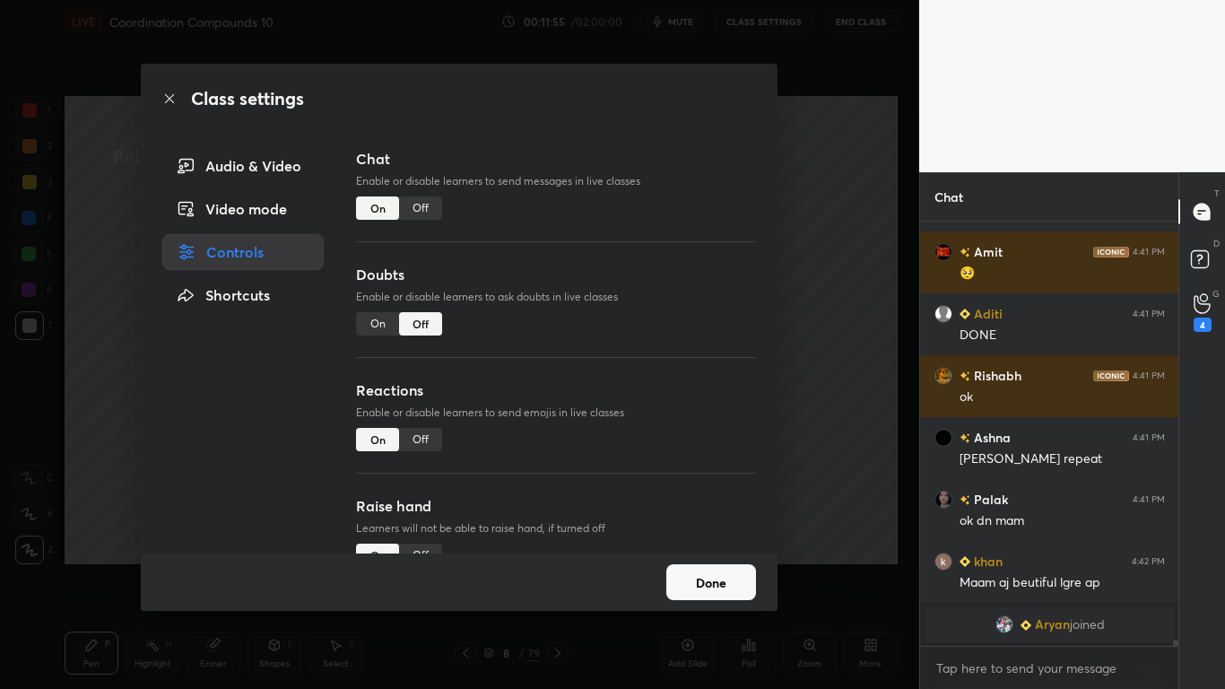
click at [419, 204] on div "Off" at bounding box center [420, 207] width 43 height 23
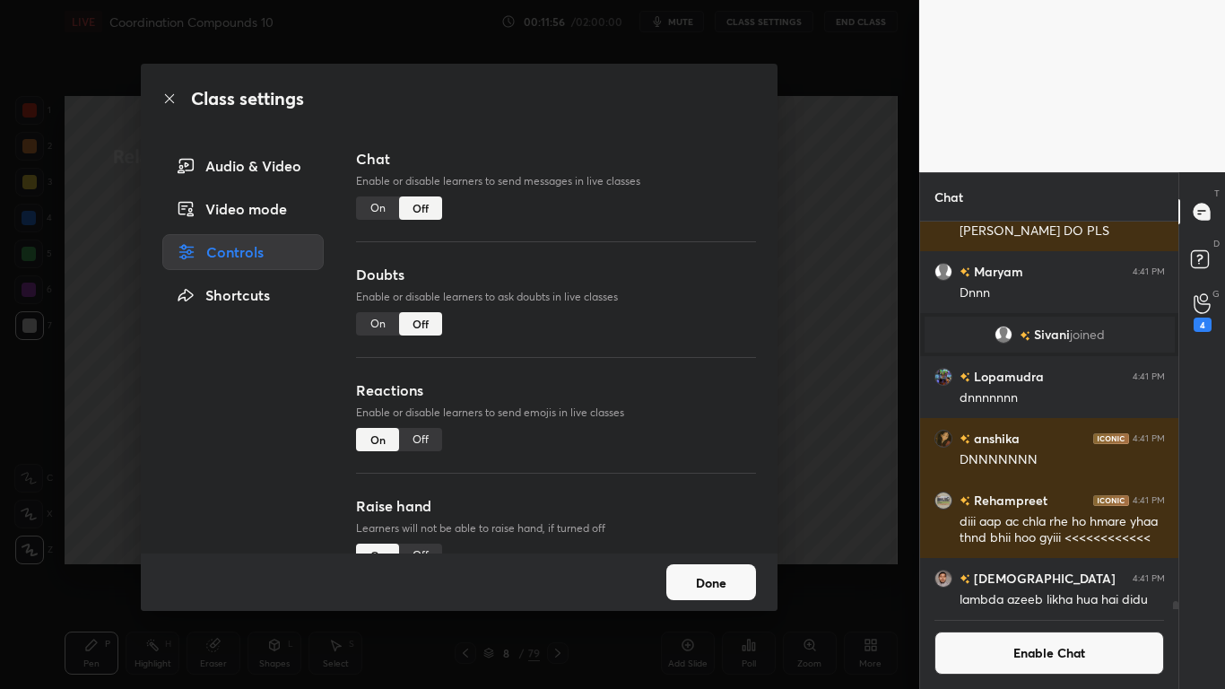
click at [717, 567] on button "Done" at bounding box center [711, 582] width 90 height 36
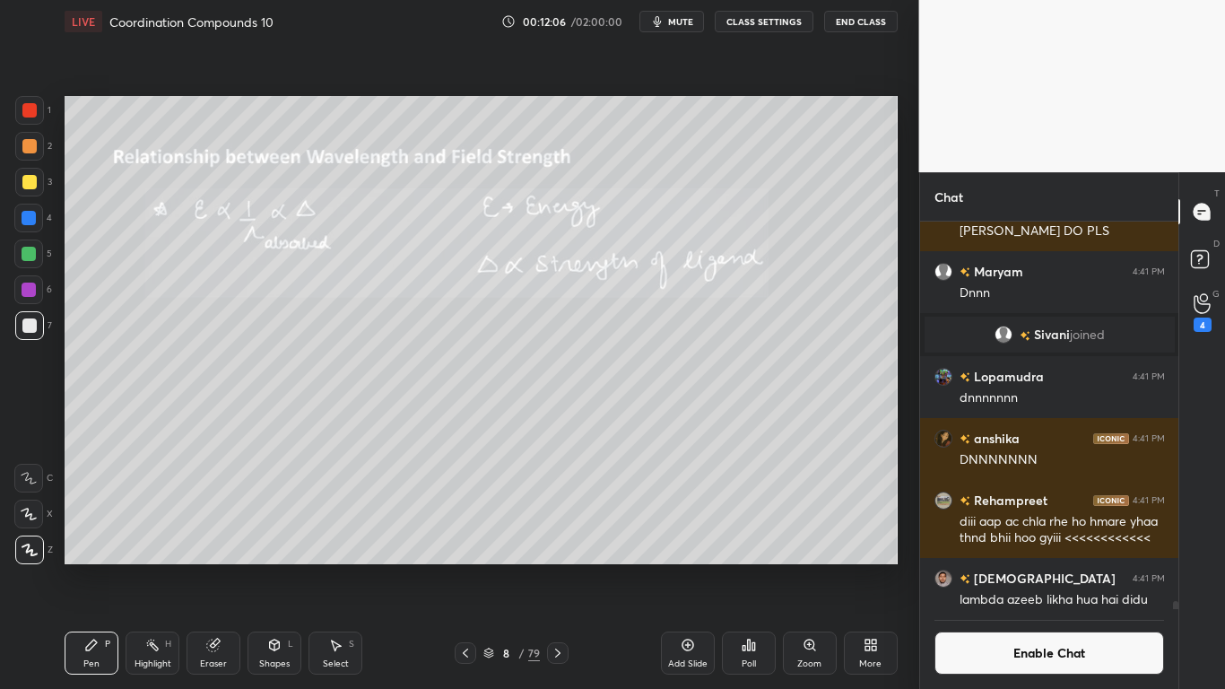
scroll to position [345, 253]
click at [1016, 567] on button "Enable Chat" at bounding box center [1049, 652] width 230 height 43
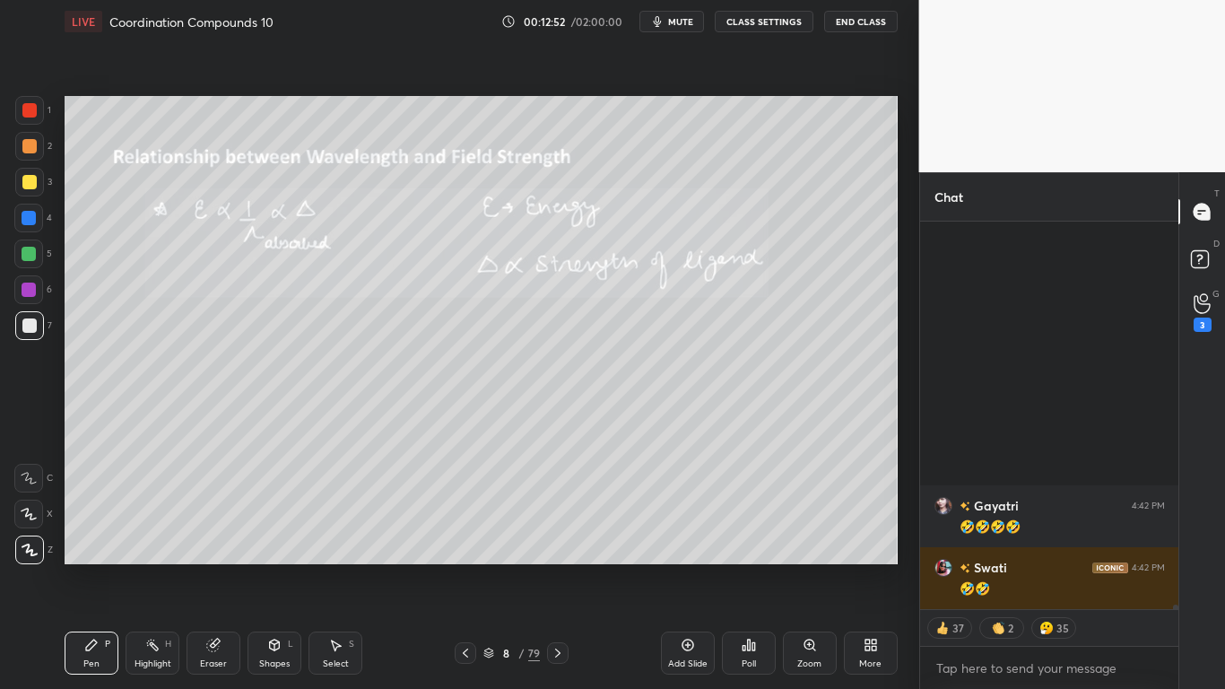
scroll to position [30783, 0]
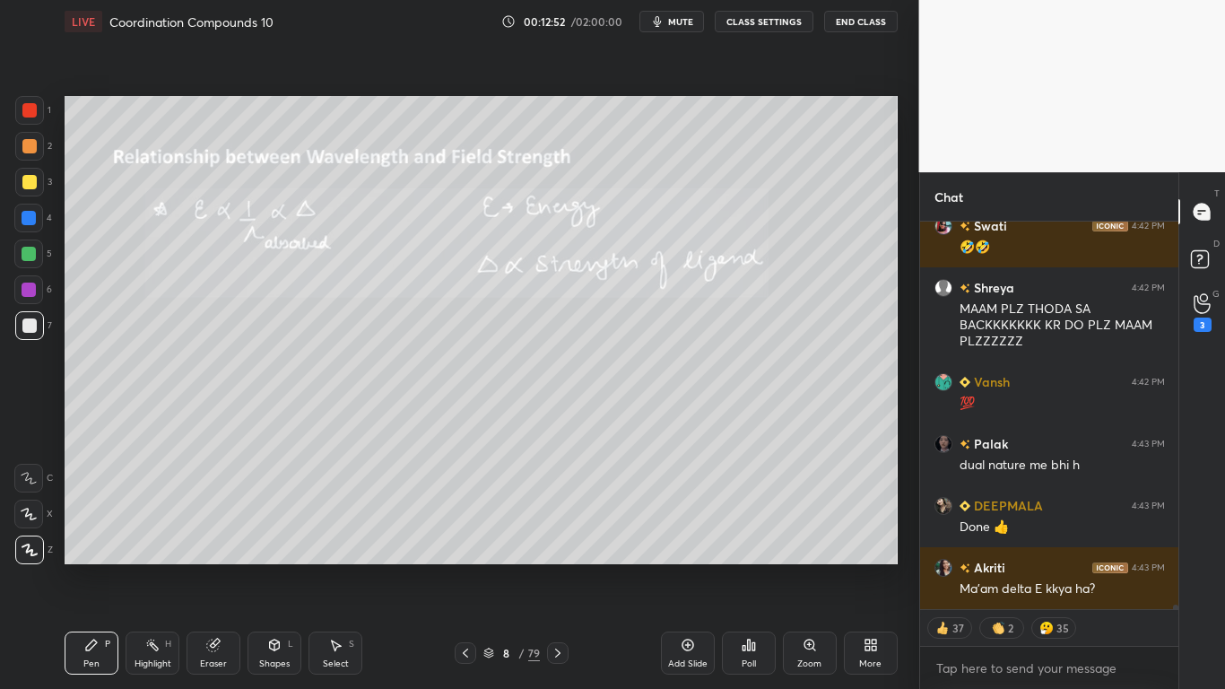
click at [34, 171] on div at bounding box center [29, 182] width 29 height 29
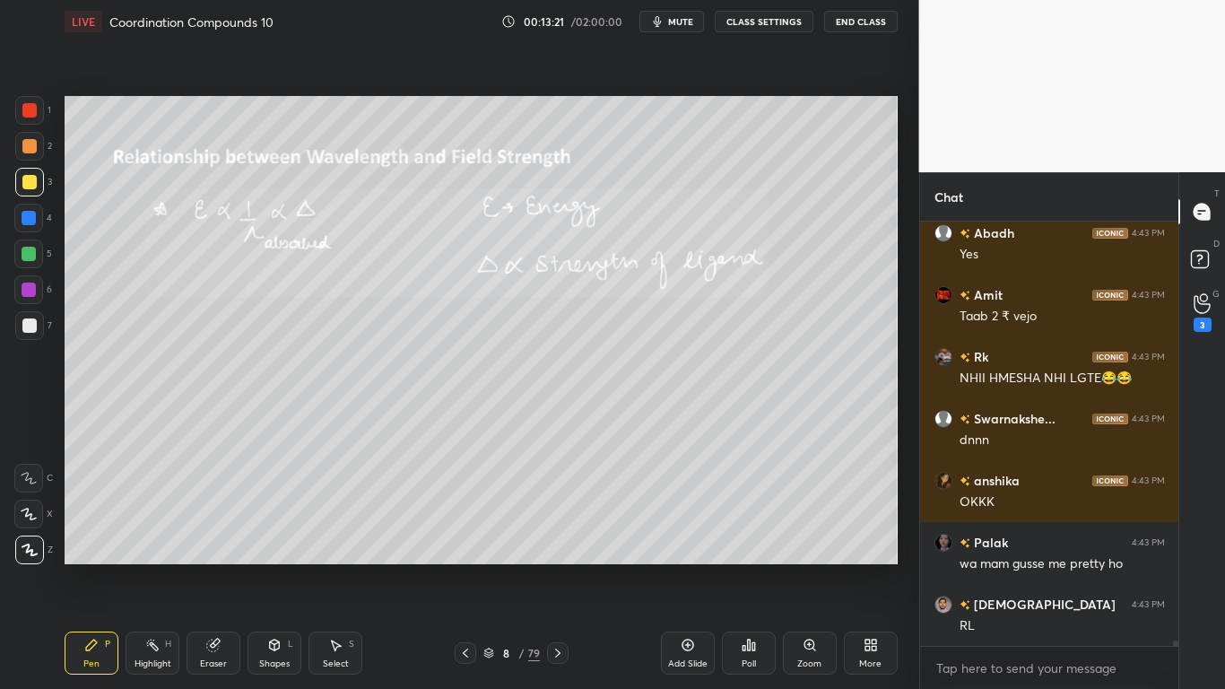
scroll to position [31989, 0]
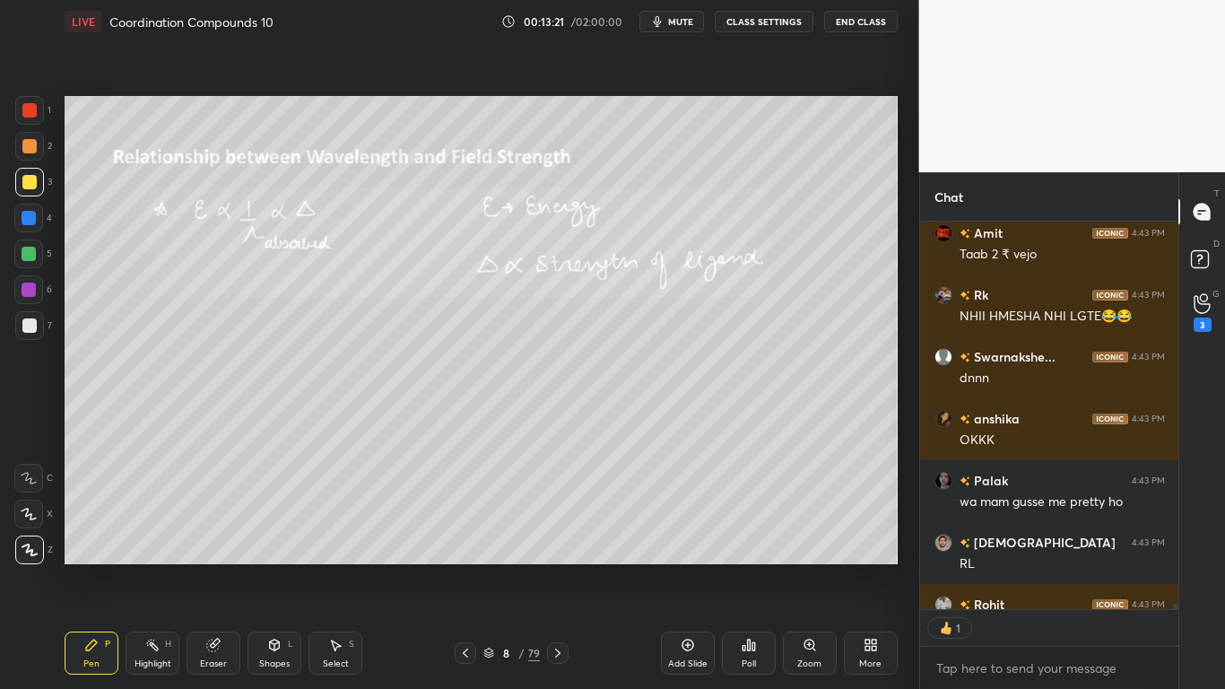
click at [32, 184] on div at bounding box center [29, 182] width 14 height 14
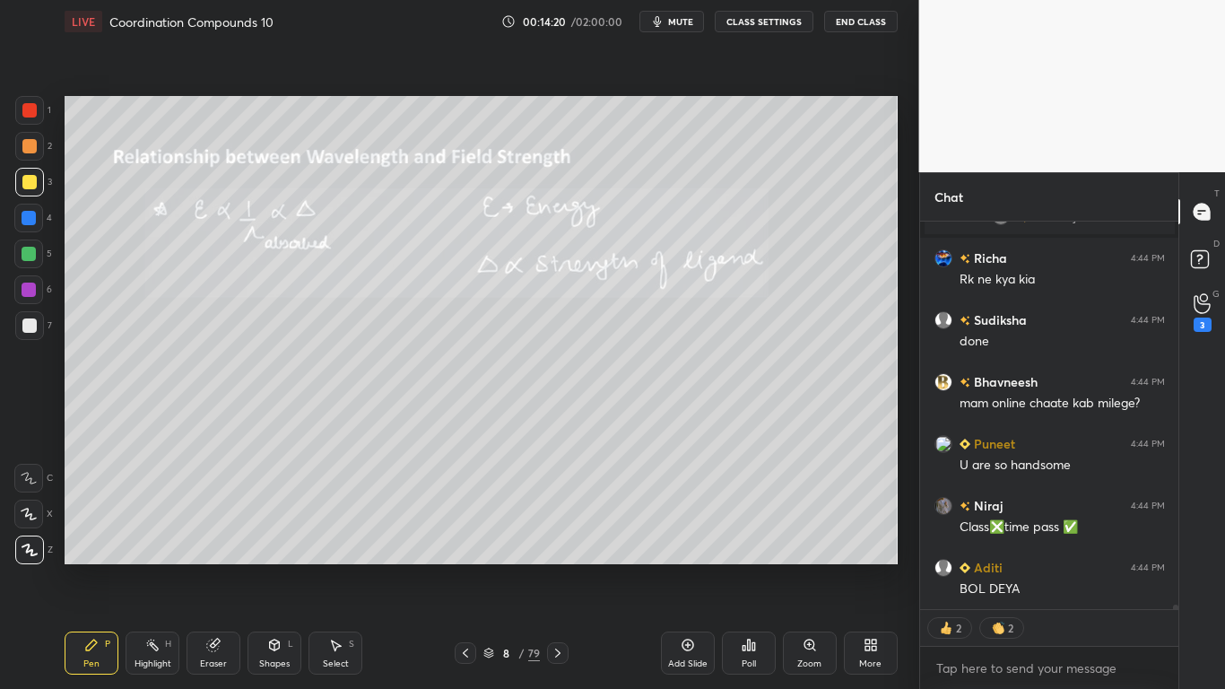
type textarea "x"
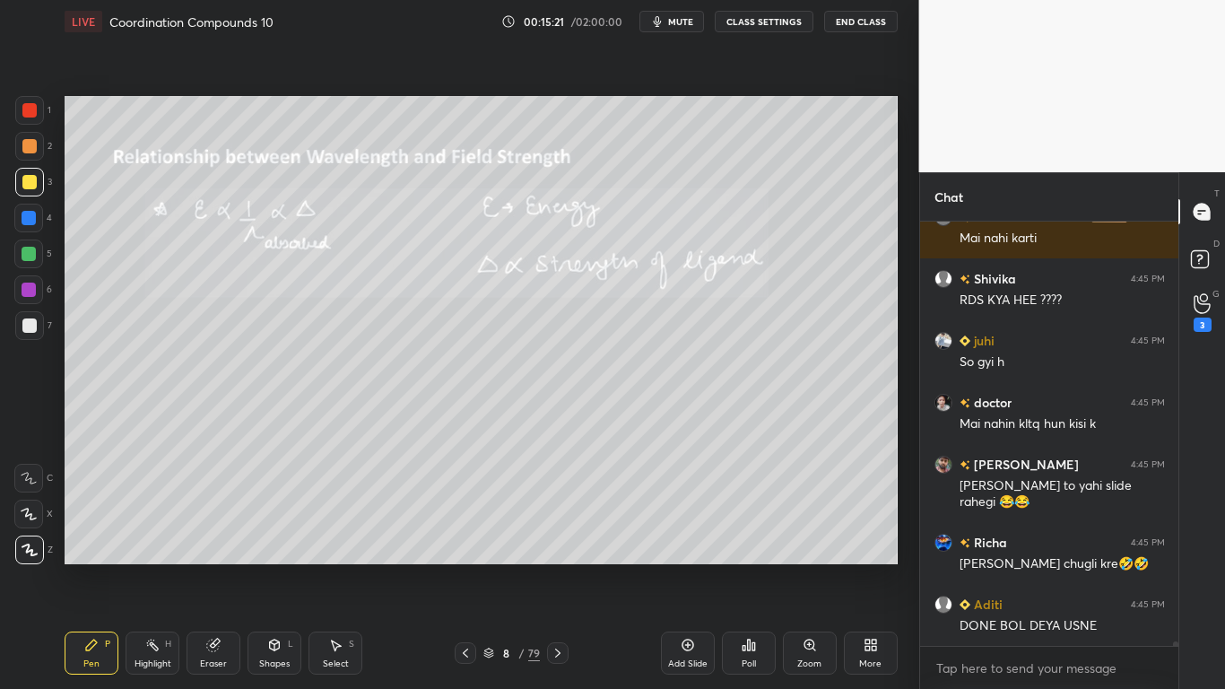
click at [757, 23] on button "CLASS SETTINGS" at bounding box center [764, 22] width 99 height 22
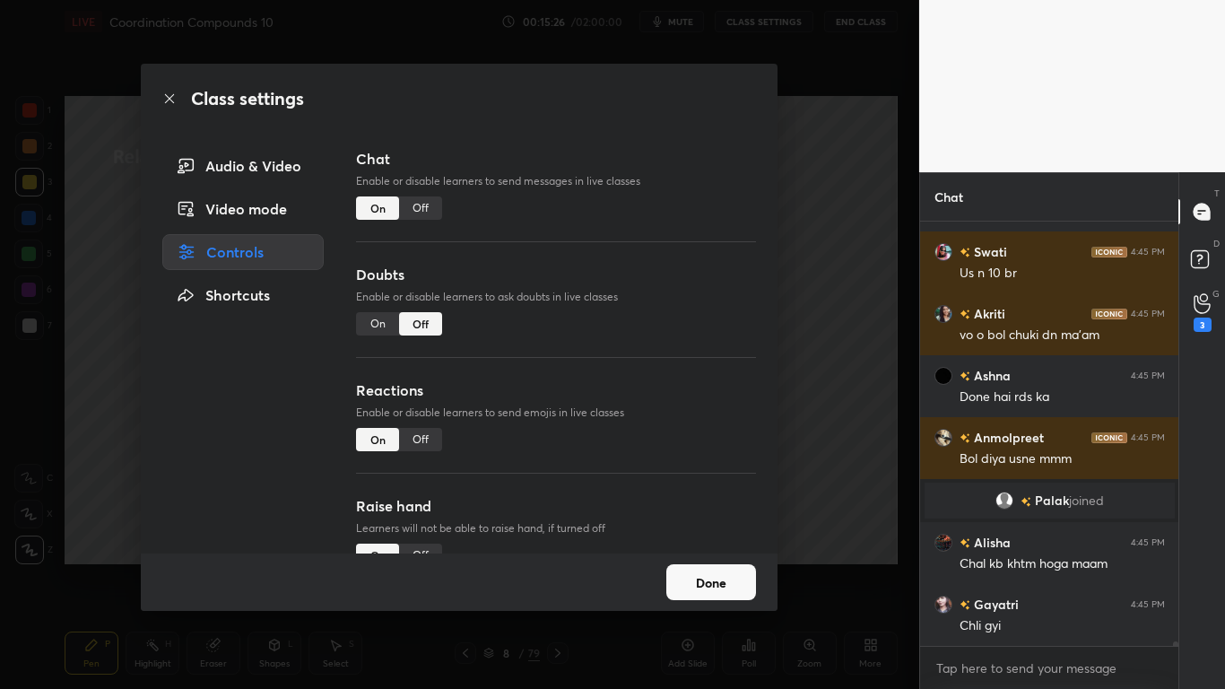
click at [433, 209] on div "Off" at bounding box center [420, 207] width 43 height 23
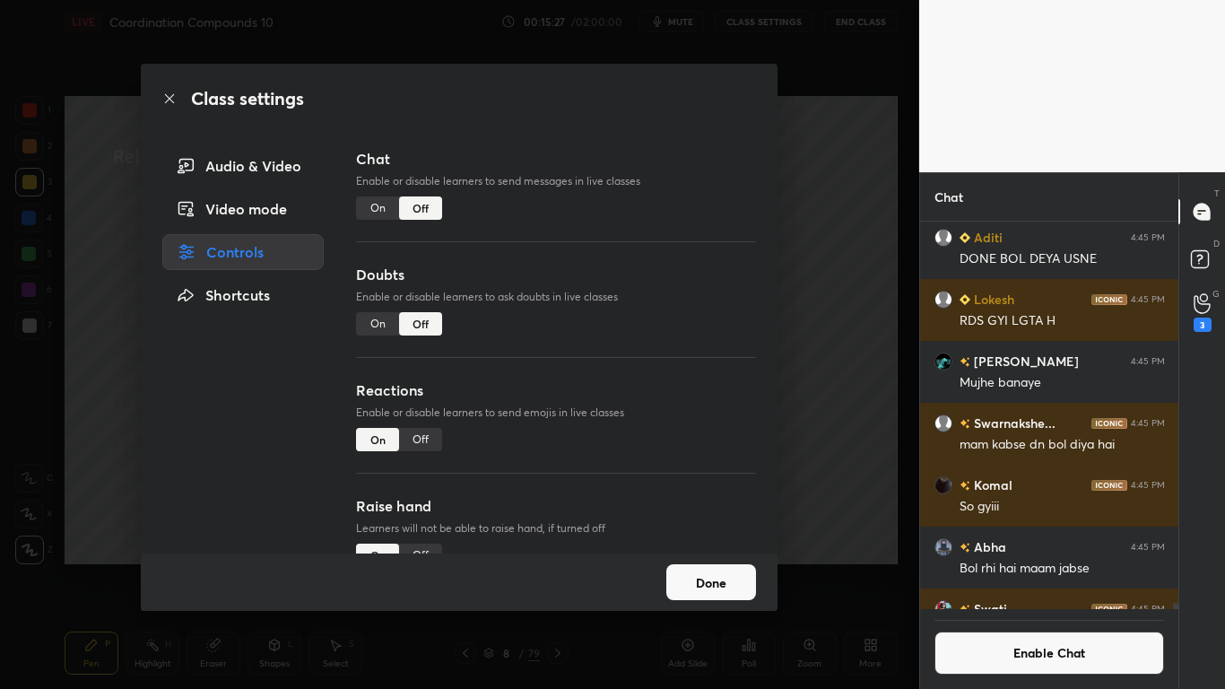
click at [709, 567] on button "Done" at bounding box center [711, 582] width 90 height 36
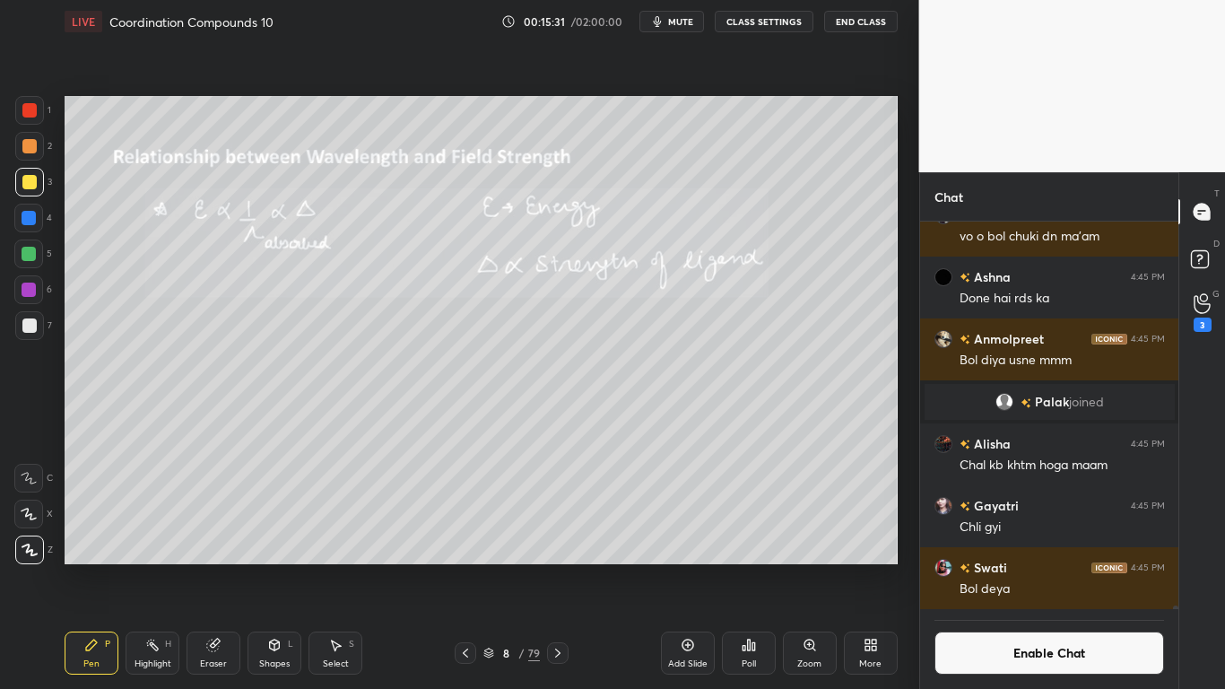
click at [695, 567] on div "Add Slide" at bounding box center [688, 652] width 54 height 43
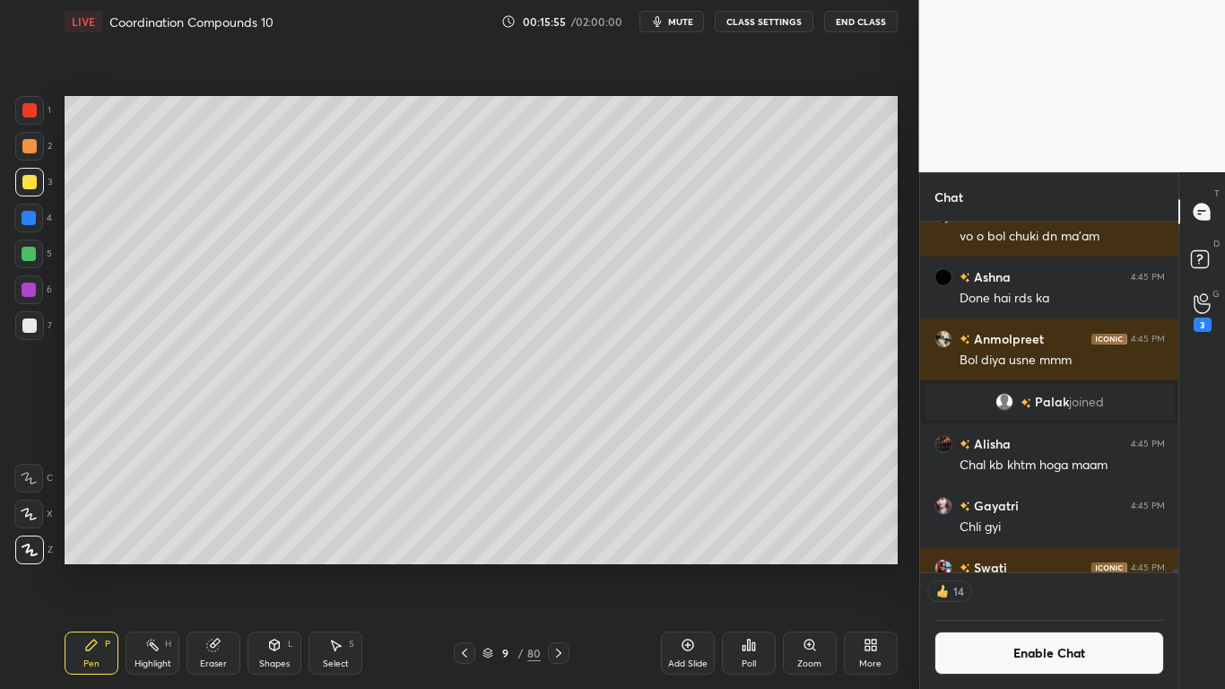
click at [1022, 567] on button "Enable Chat" at bounding box center [1049, 652] width 230 height 43
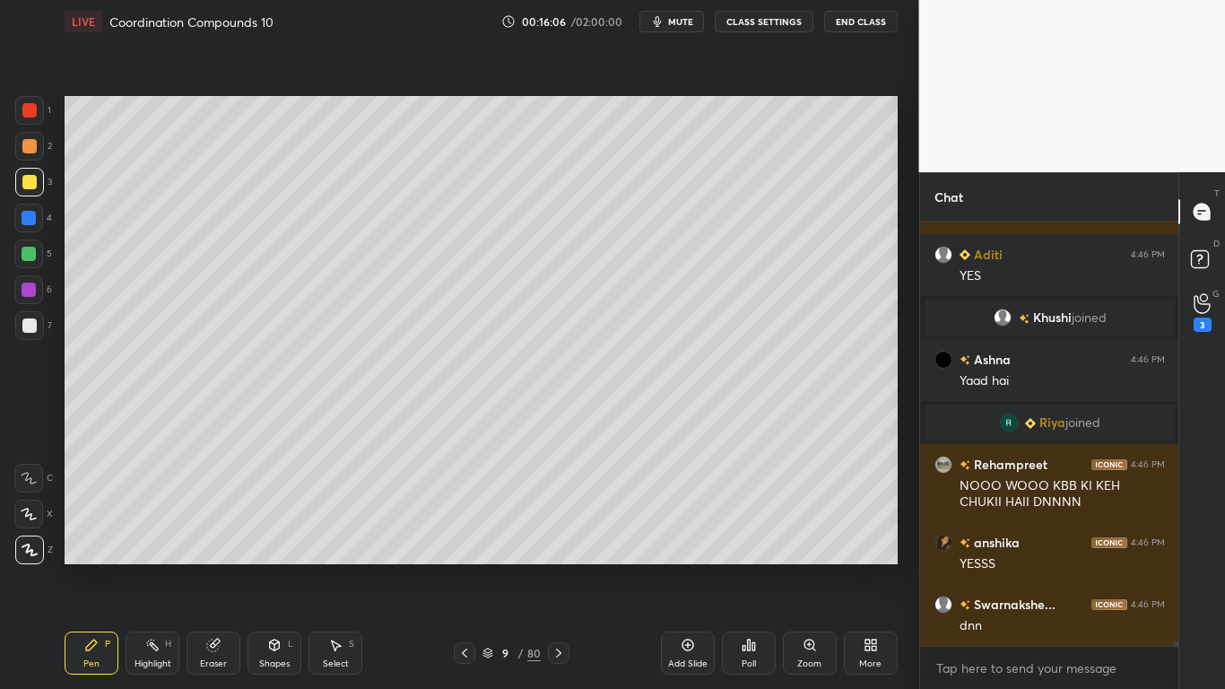
scroll to position [39819, 0]
click at [760, 33] on div "LIVE Coordination Compounds 10 00:16:11 / 02:00:00 mute CLASS SETTINGS End Class" at bounding box center [481, 21] width 833 height 43
click at [755, 22] on button "CLASS SETTINGS" at bounding box center [764, 22] width 99 height 22
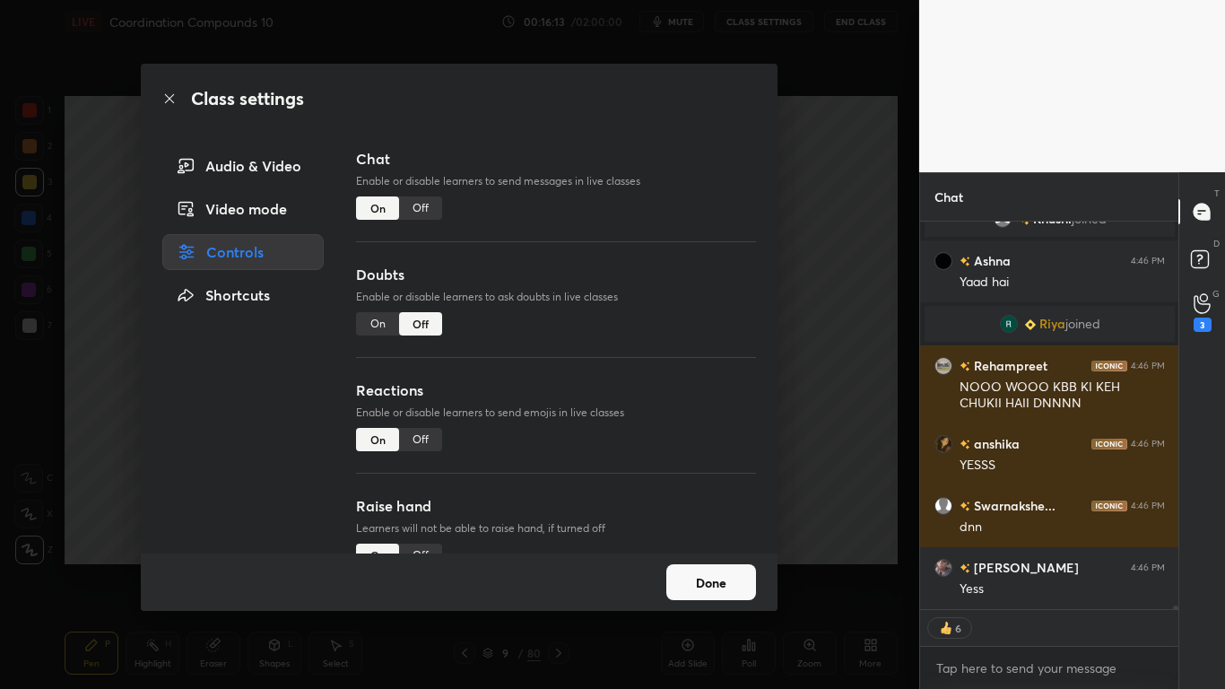
scroll to position [39980, 0]
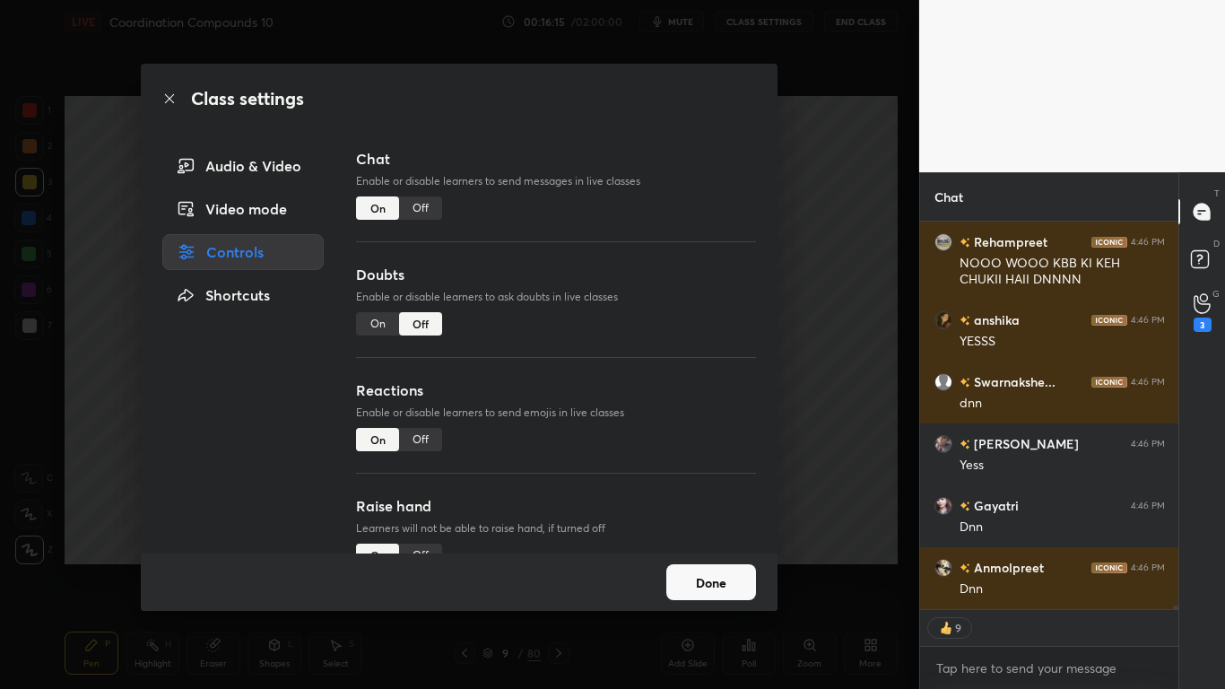
click at [427, 211] on div "Off" at bounding box center [420, 207] width 43 height 23
type textarea "x"
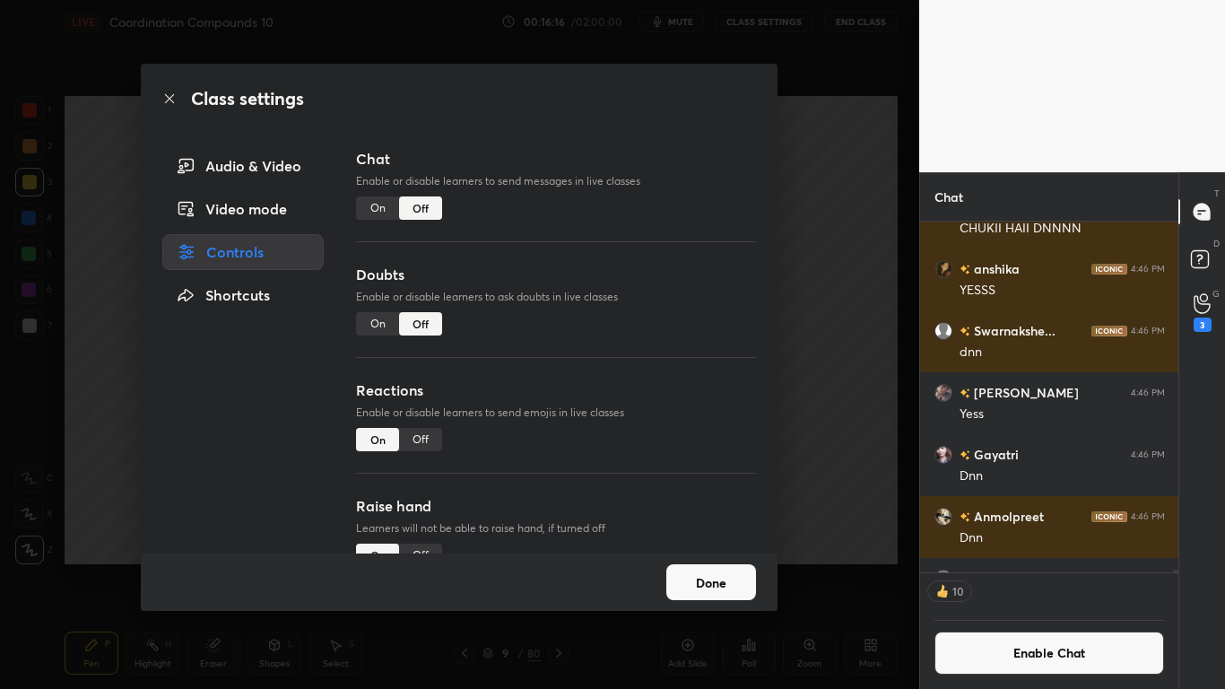
scroll to position [345, 253]
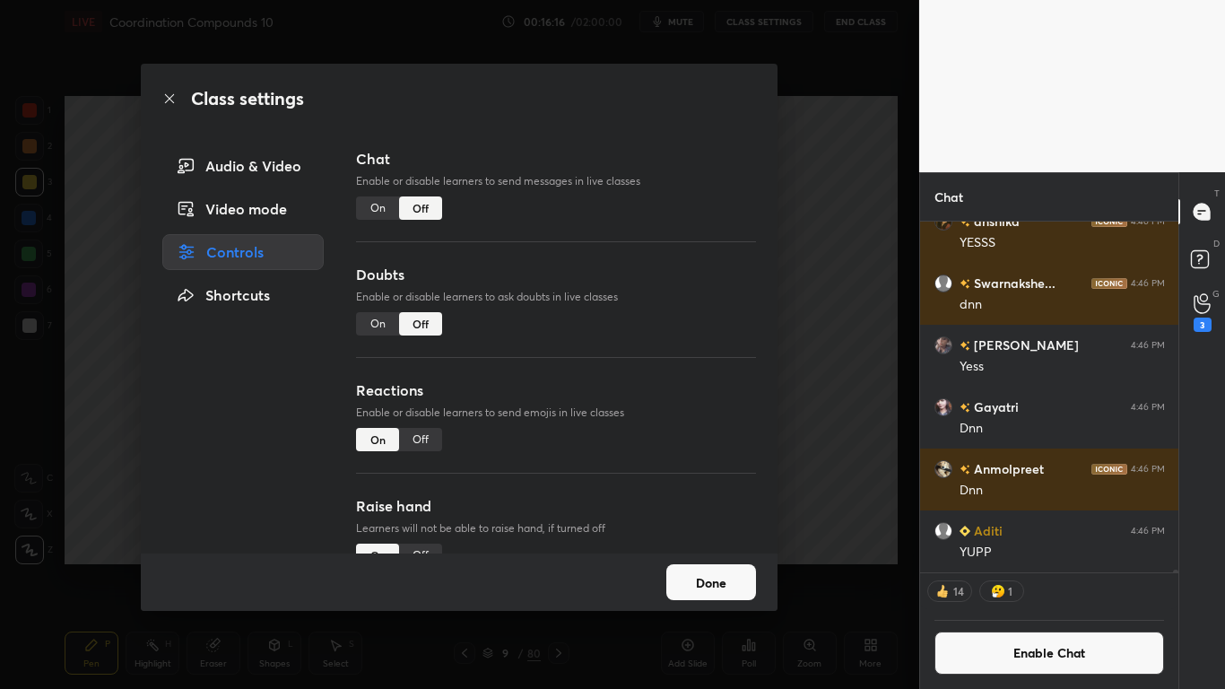
click at [718, 567] on button "Done" at bounding box center [711, 582] width 90 height 36
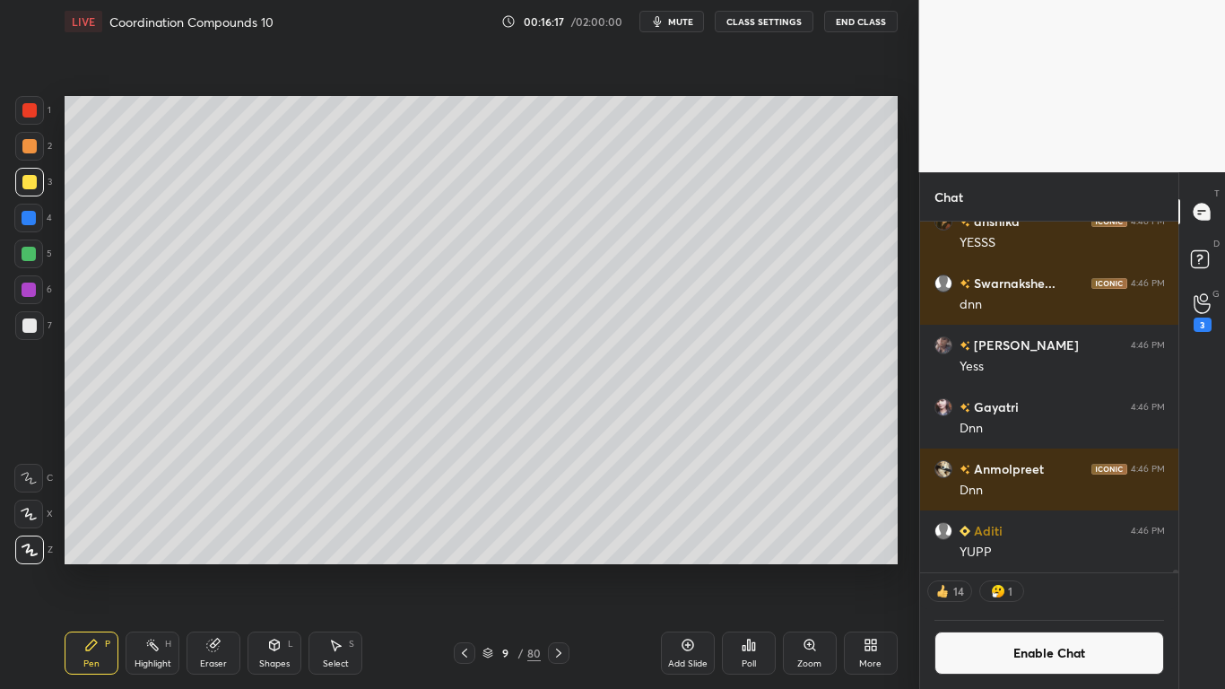
click at [554, 567] on icon at bounding box center [559, 653] width 14 height 14
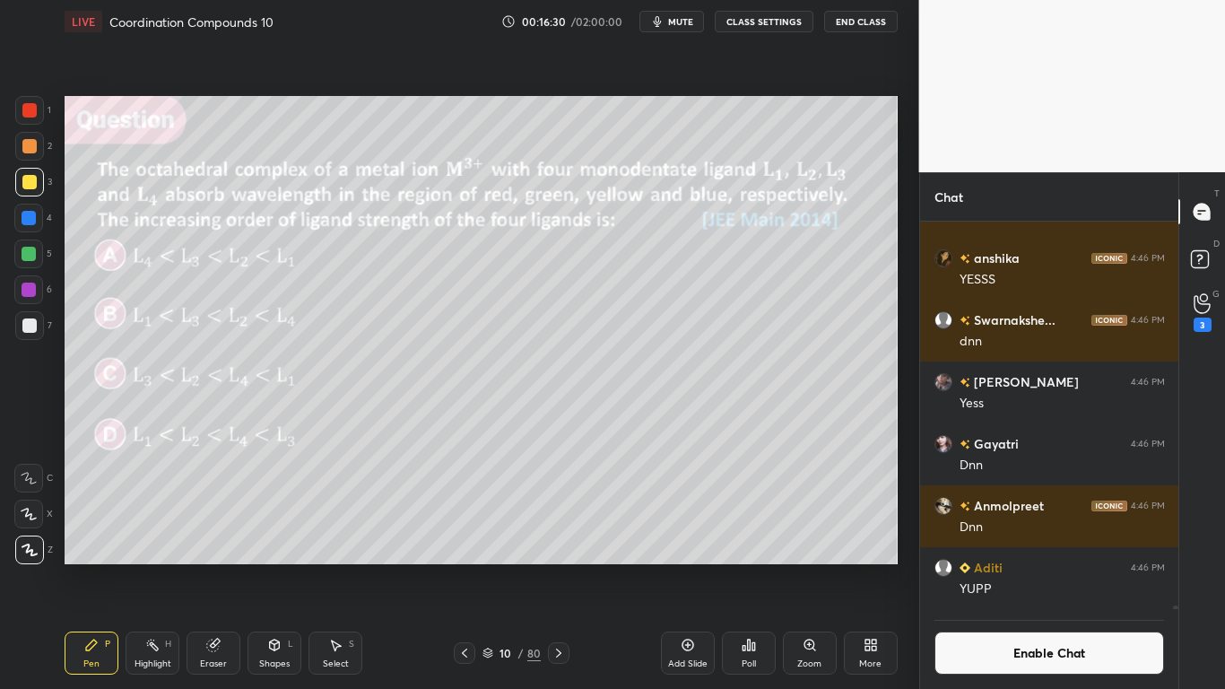
scroll to position [382, 253]
click at [740, 567] on div "Poll" at bounding box center [749, 652] width 54 height 43
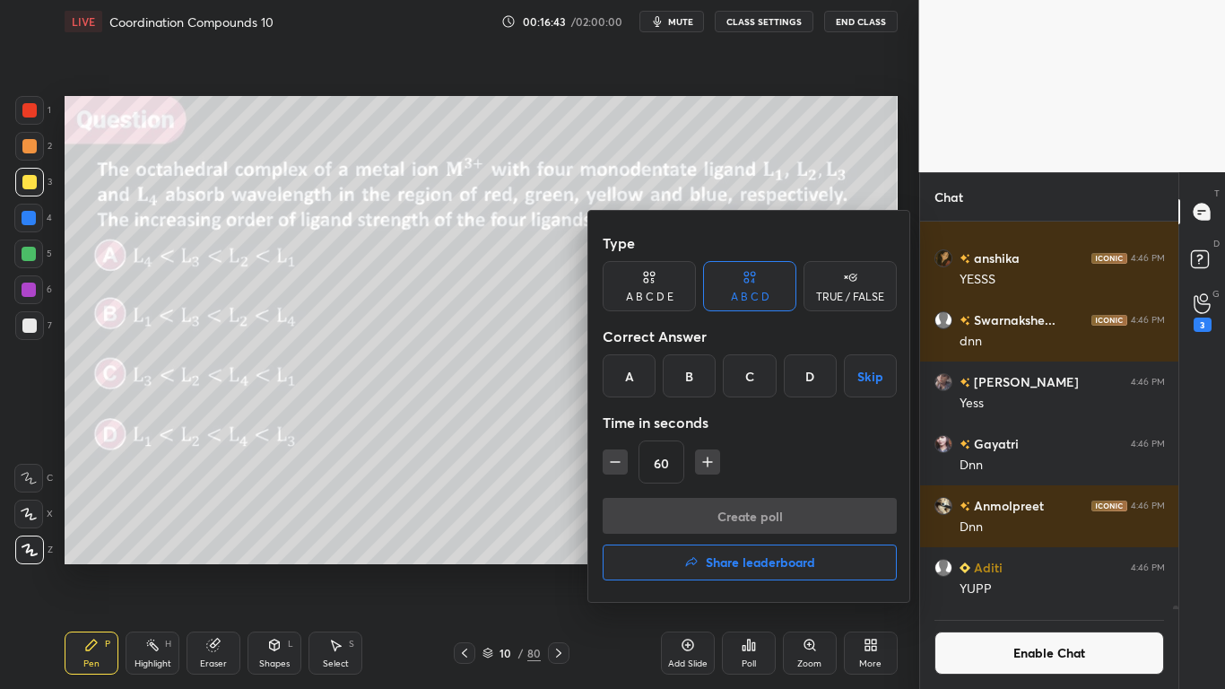
click at [693, 378] on div "B" at bounding box center [689, 375] width 53 height 43
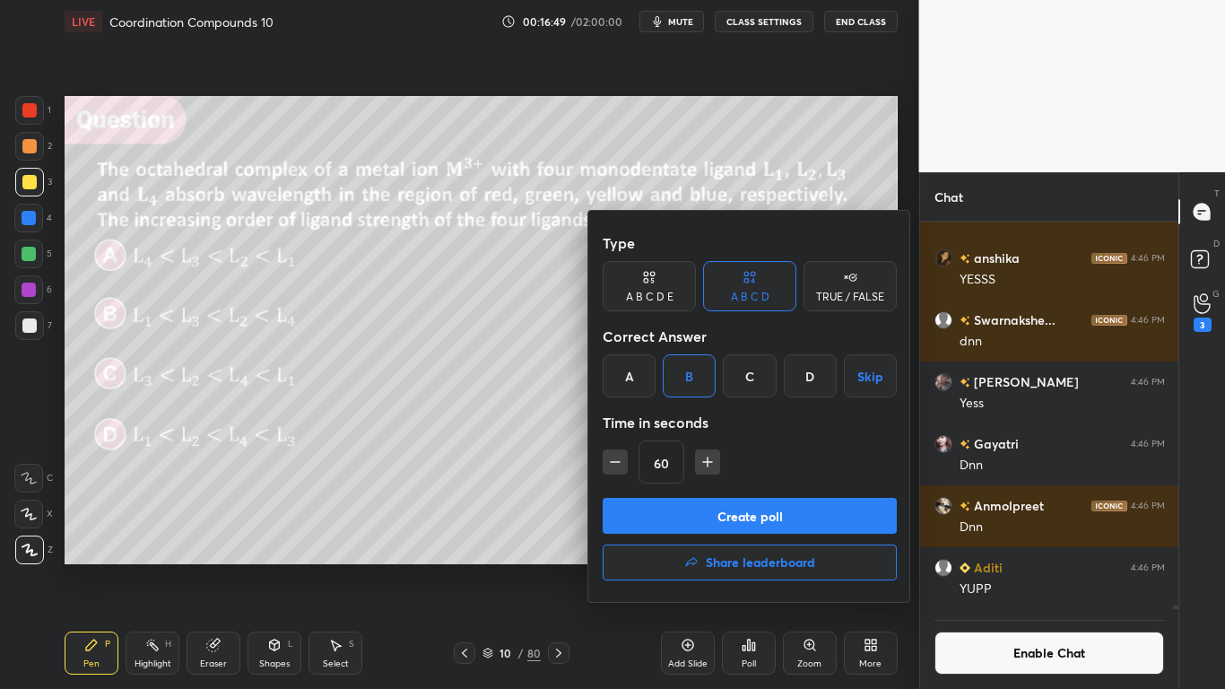
click at [752, 517] on button "Create poll" at bounding box center [750, 516] width 294 height 36
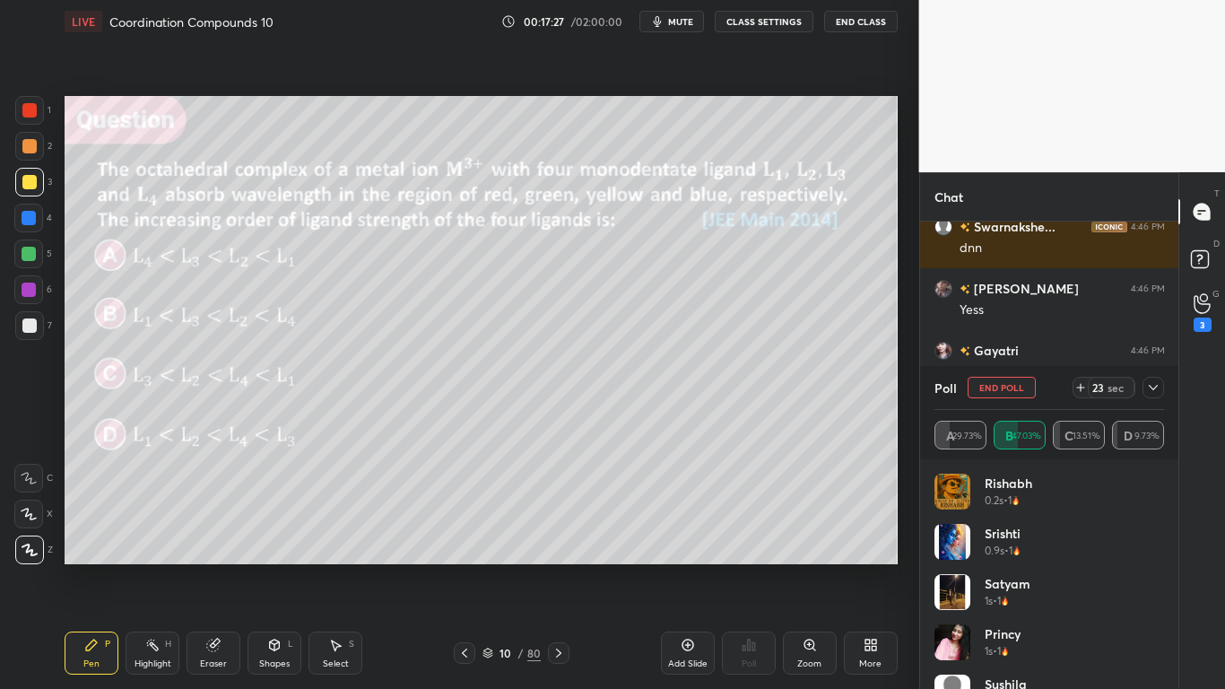
scroll to position [252, 253]
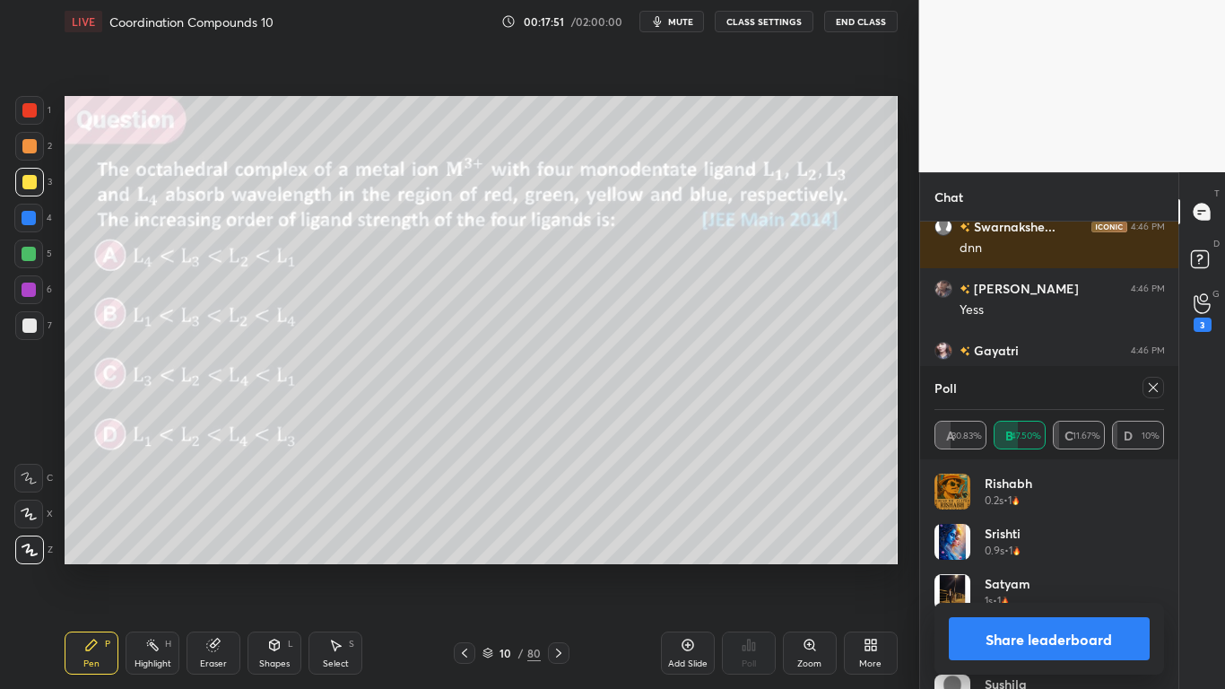
click at [1054, 567] on button "Share leaderboard" at bounding box center [1050, 638] width 202 height 43
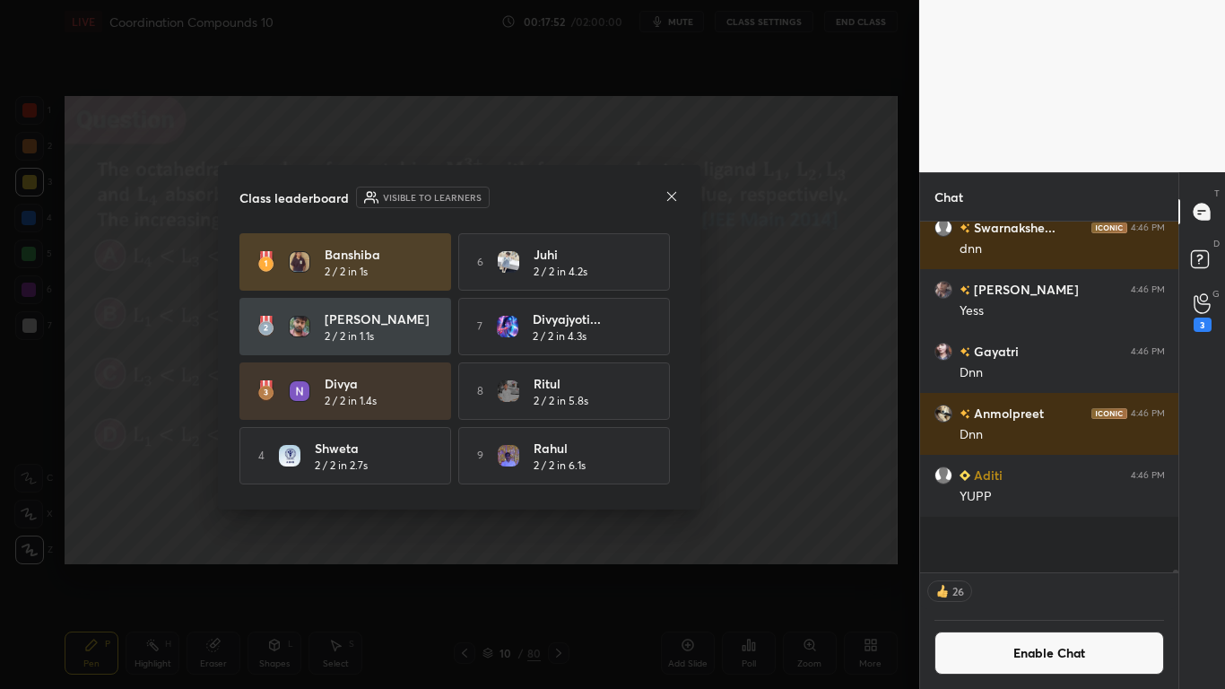
scroll to position [260, 253]
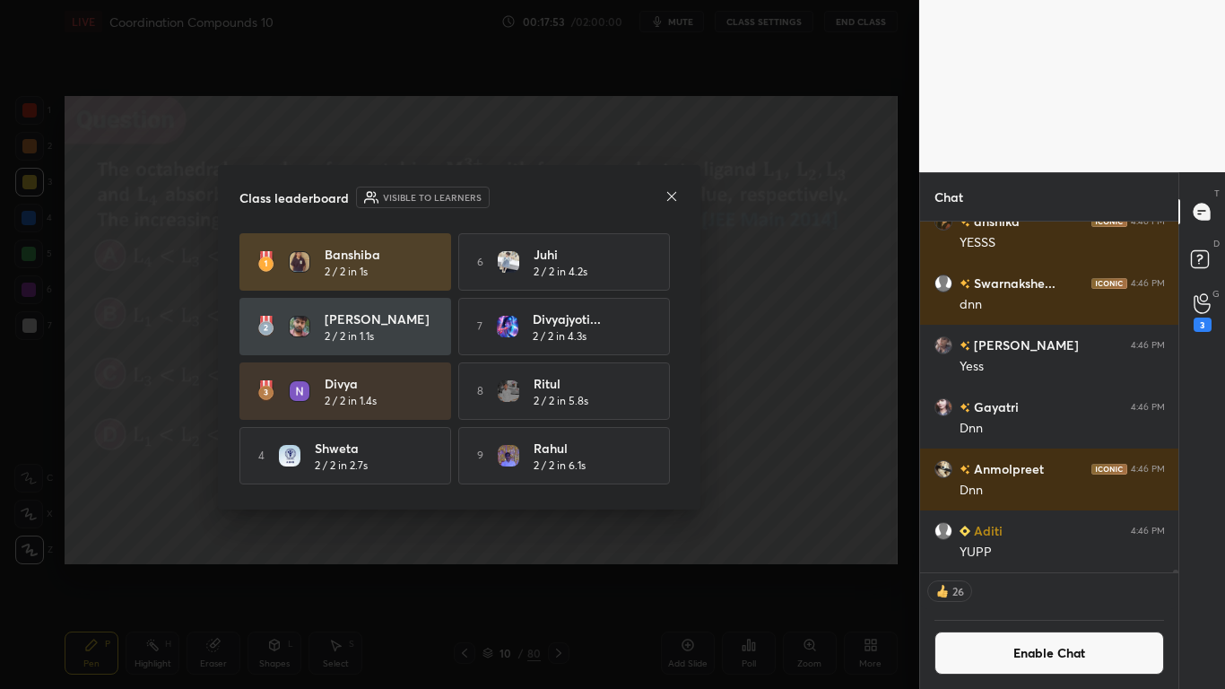
click at [673, 465] on div "Banshiba 2 / 2 in 1s 6 [PERSON_NAME] 2 / 2 in 4.2s [PERSON_NAME] 2 / 2 in 1.1s …" at bounding box center [458, 391] width 439 height 316
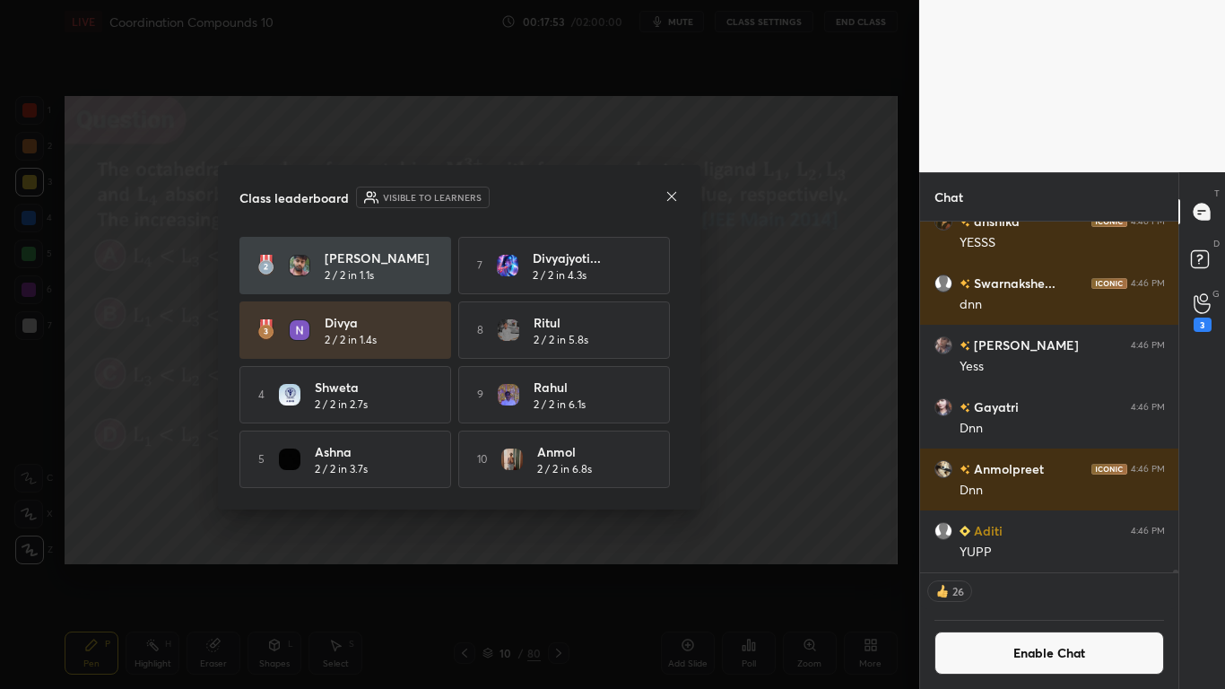
click at [672, 480] on div "Banshiba 2 / 2 in 1s 6 [PERSON_NAME] 2 / 2 in 4.2s [PERSON_NAME] 2 / 2 in 1.1s …" at bounding box center [458, 330] width 439 height 316
click at [673, 482] on div "Banshiba 2 / 2 in 1s 6 [PERSON_NAME] 2 / 2 in 4.2s [PERSON_NAME] 2 / 2 in 1.1s …" at bounding box center [458, 330] width 439 height 316
click at [675, 197] on icon at bounding box center [672, 196] width 14 height 14
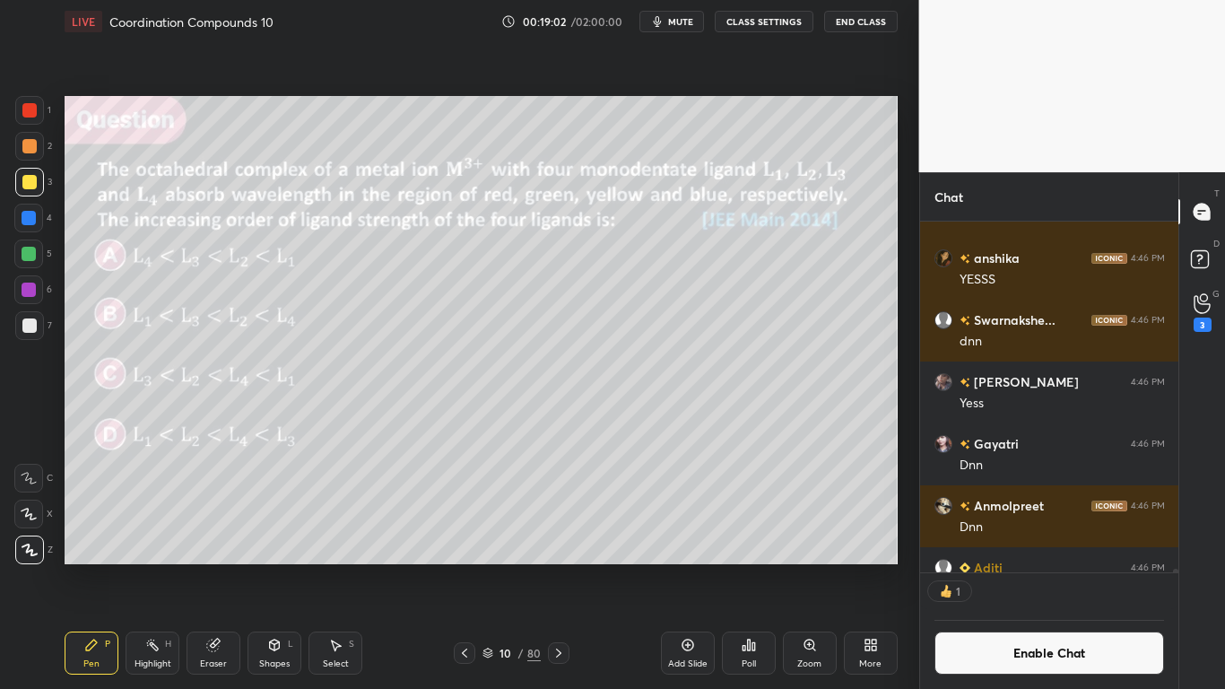
scroll to position [345, 253]
click at [1017, 567] on button "Enable Chat" at bounding box center [1049, 652] width 230 height 43
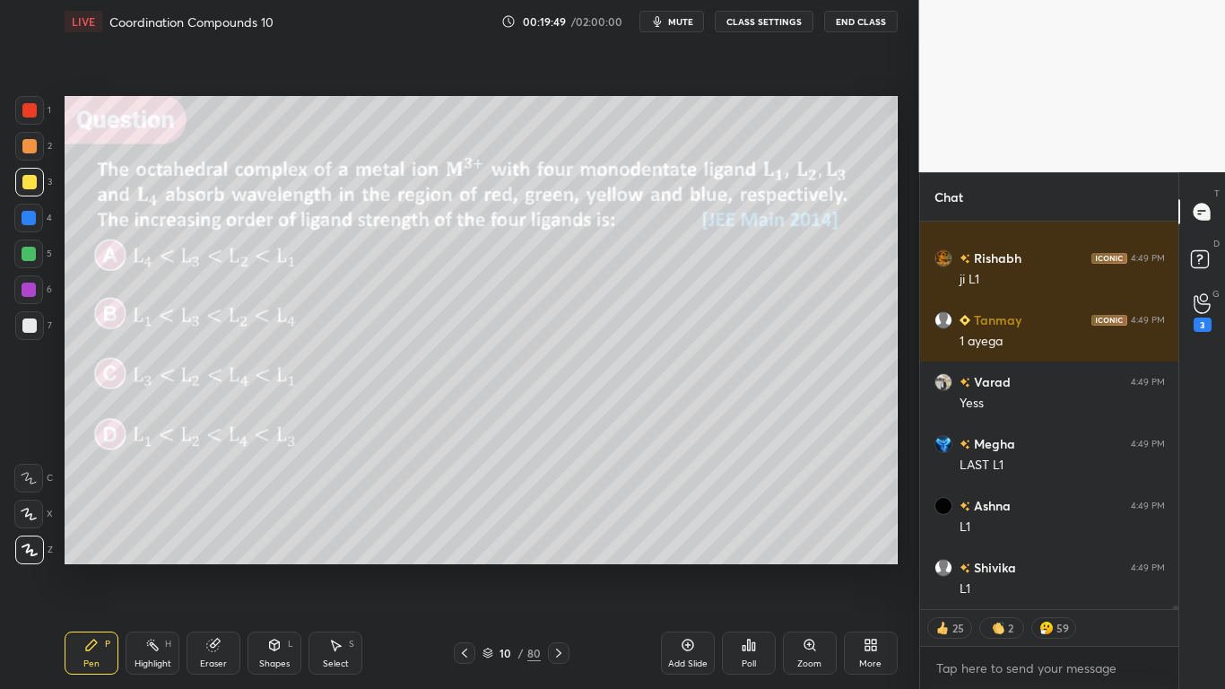
scroll to position [40569, 0]
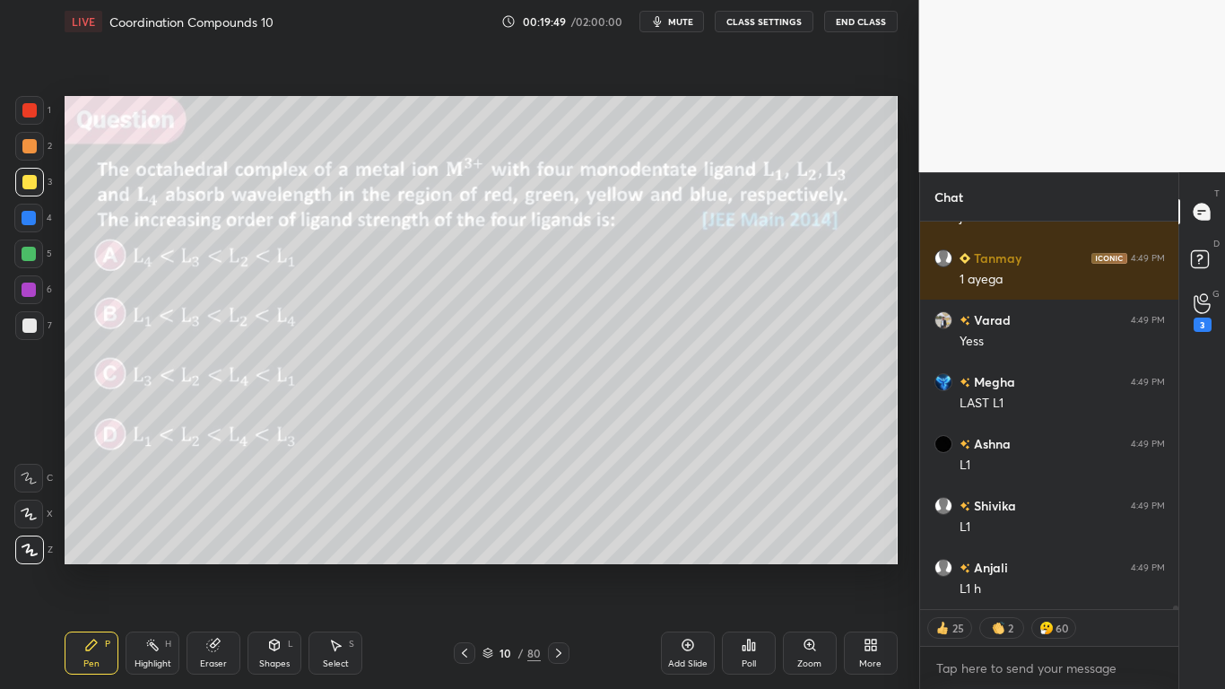
click at [222, 567] on div "Eraser" at bounding box center [214, 652] width 54 height 43
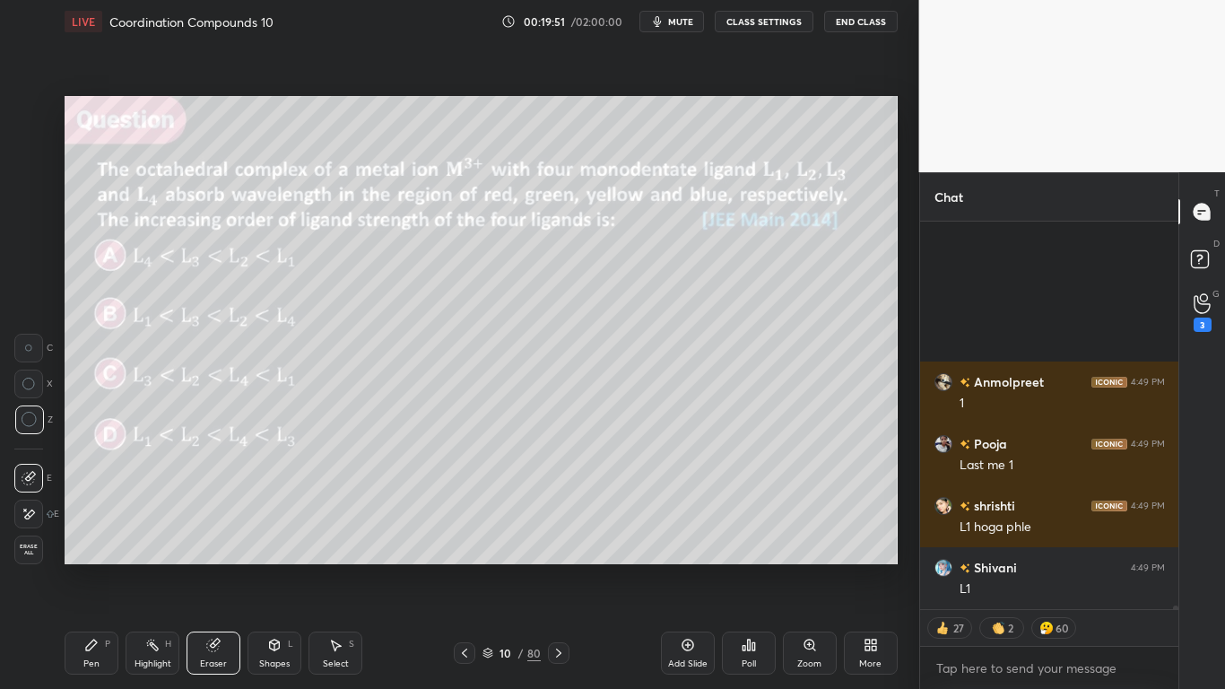
scroll to position [41126, 0]
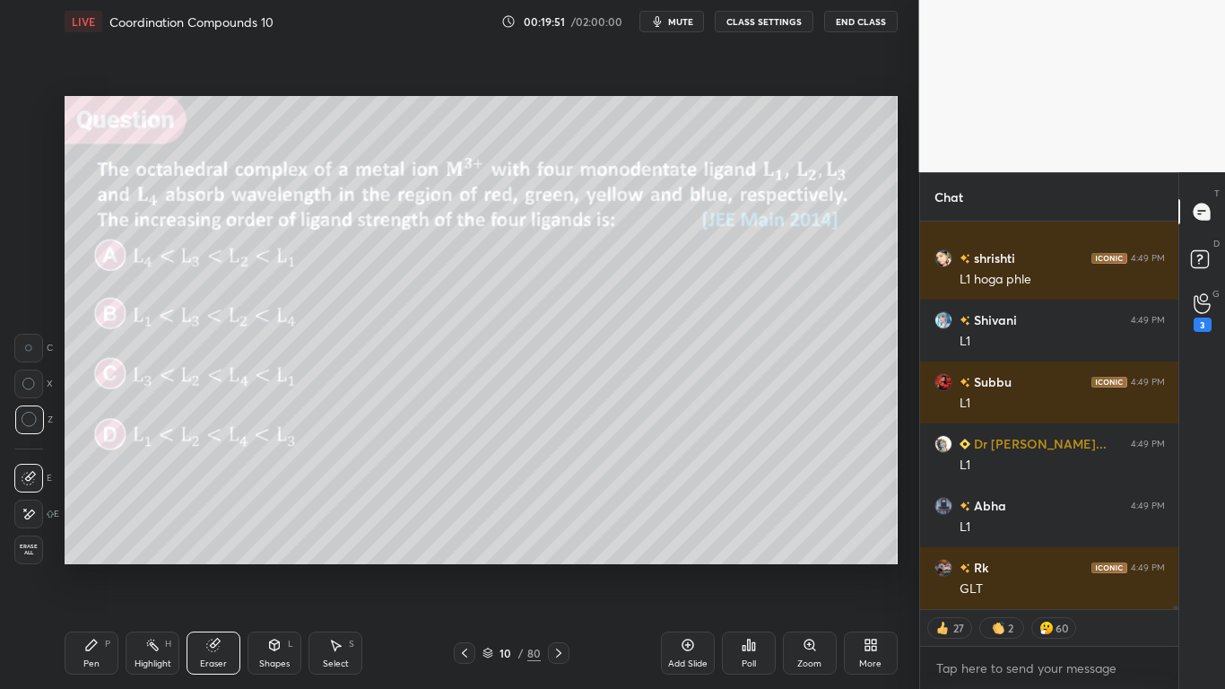
click at [80, 567] on div "Pen P" at bounding box center [92, 652] width 54 height 43
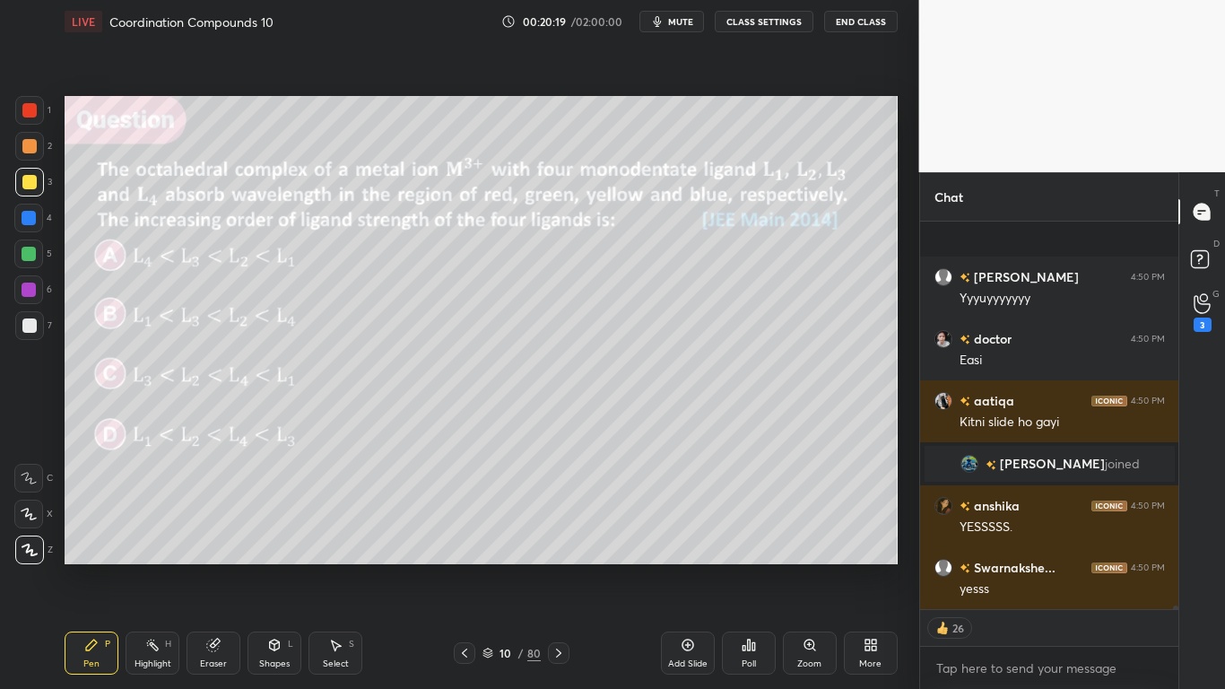
scroll to position [42736, 0]
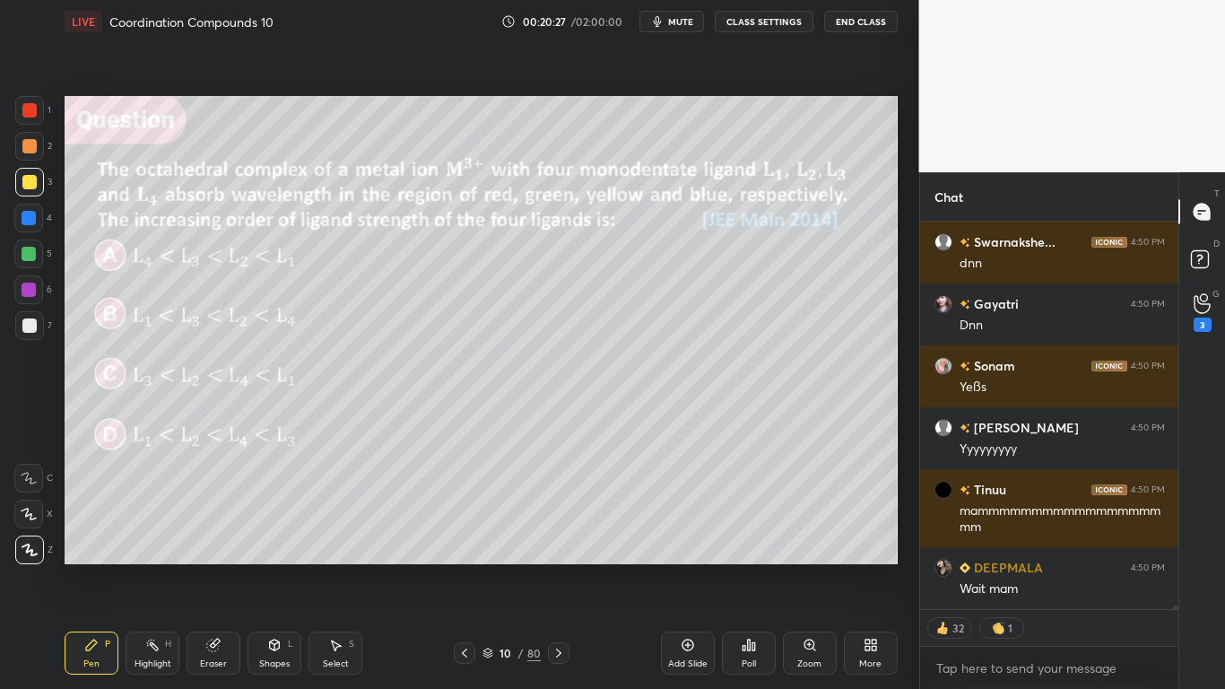
click at [781, 25] on button "CLASS SETTINGS" at bounding box center [764, 22] width 99 height 22
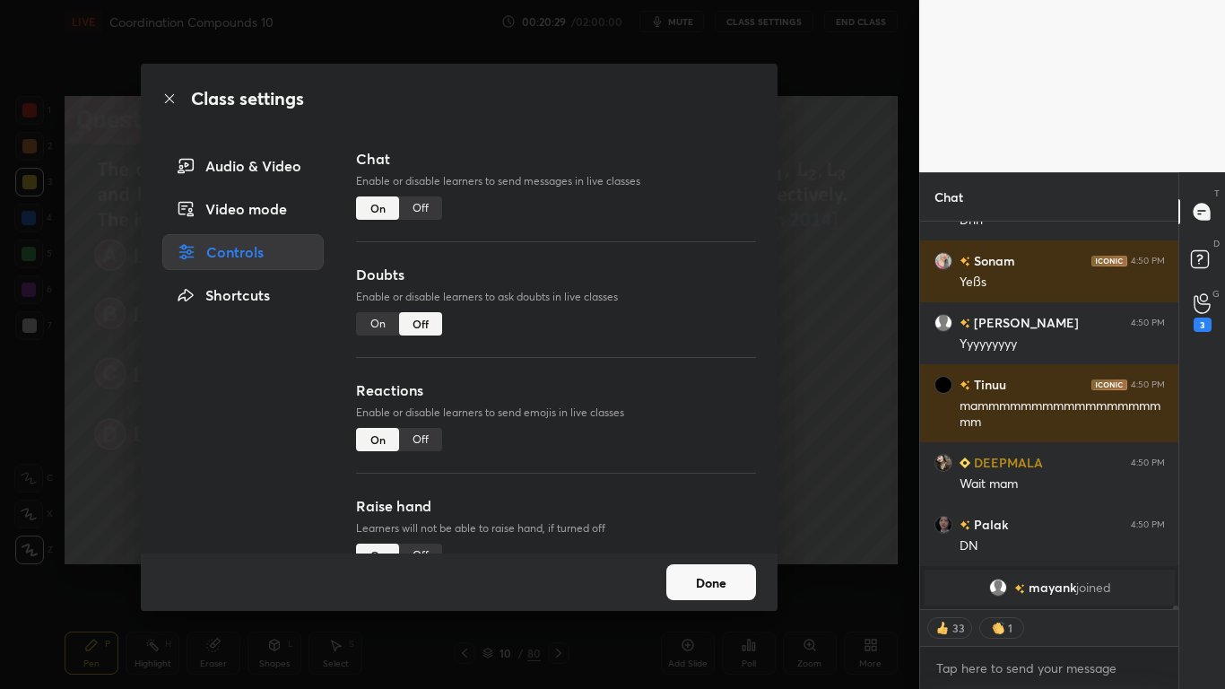
click at [704, 567] on button "Done" at bounding box center [711, 582] width 90 height 36
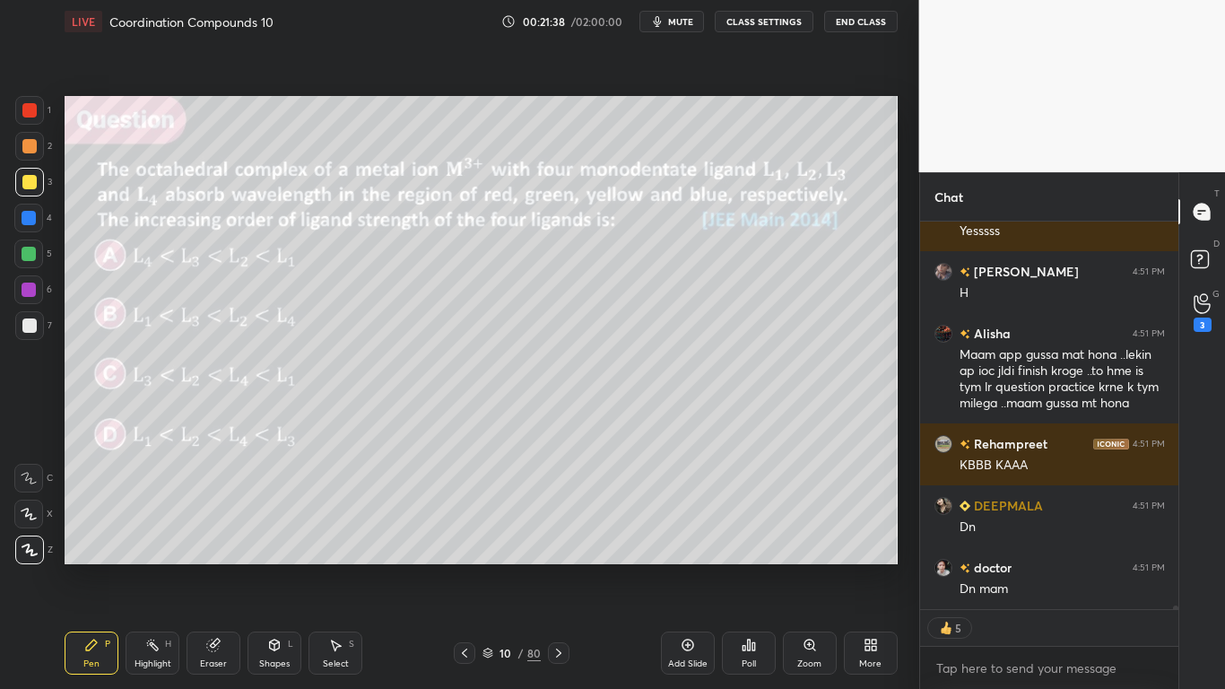
type textarea "x"
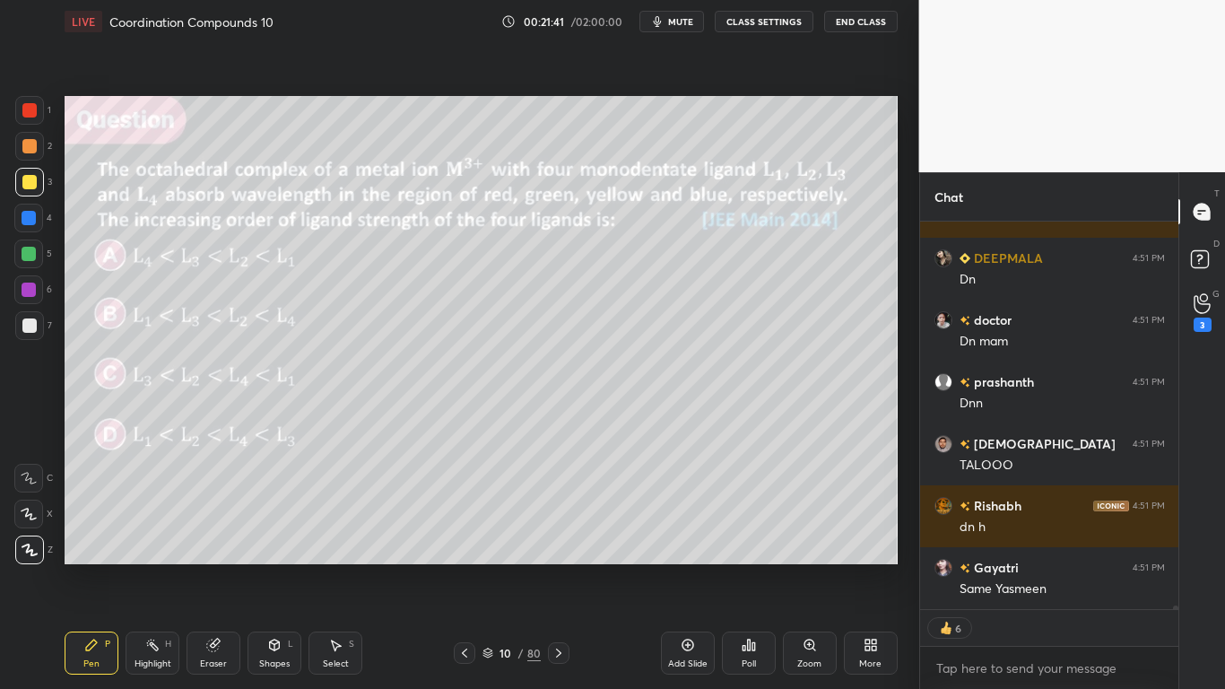
click at [765, 26] on button "CLASS SETTINGS" at bounding box center [764, 22] width 99 height 22
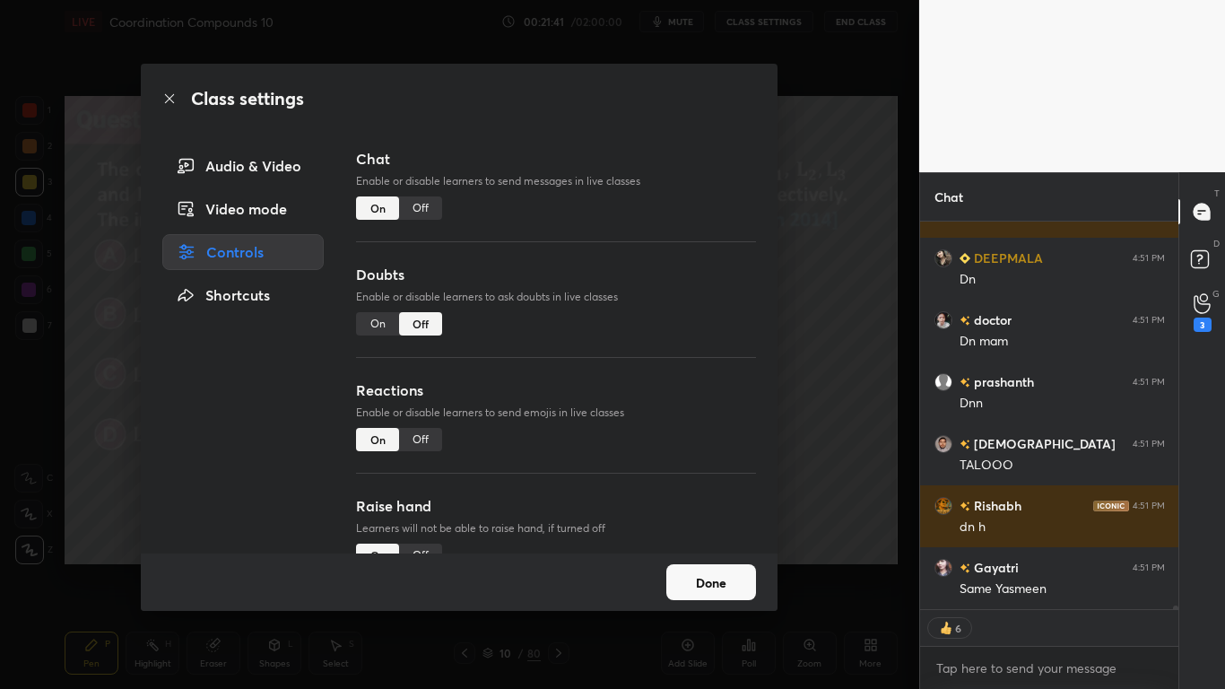
click at [426, 209] on div "Off" at bounding box center [420, 207] width 43 height 23
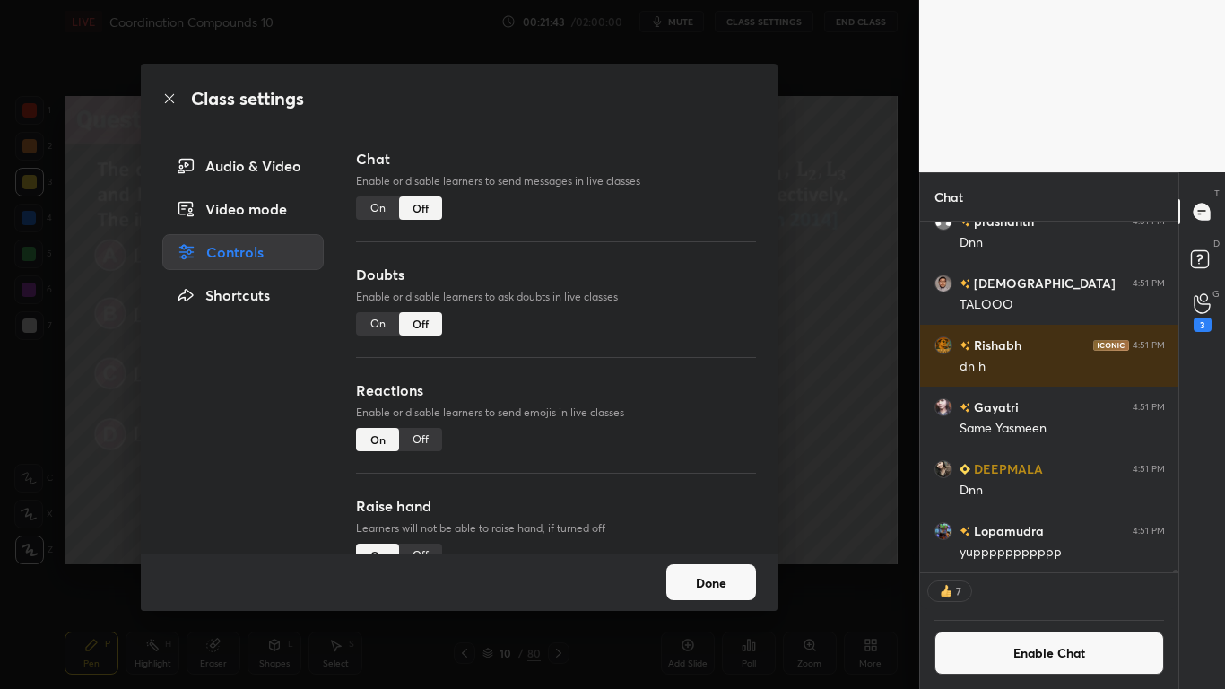
click at [715, 567] on button "Done" at bounding box center [711, 582] width 90 height 36
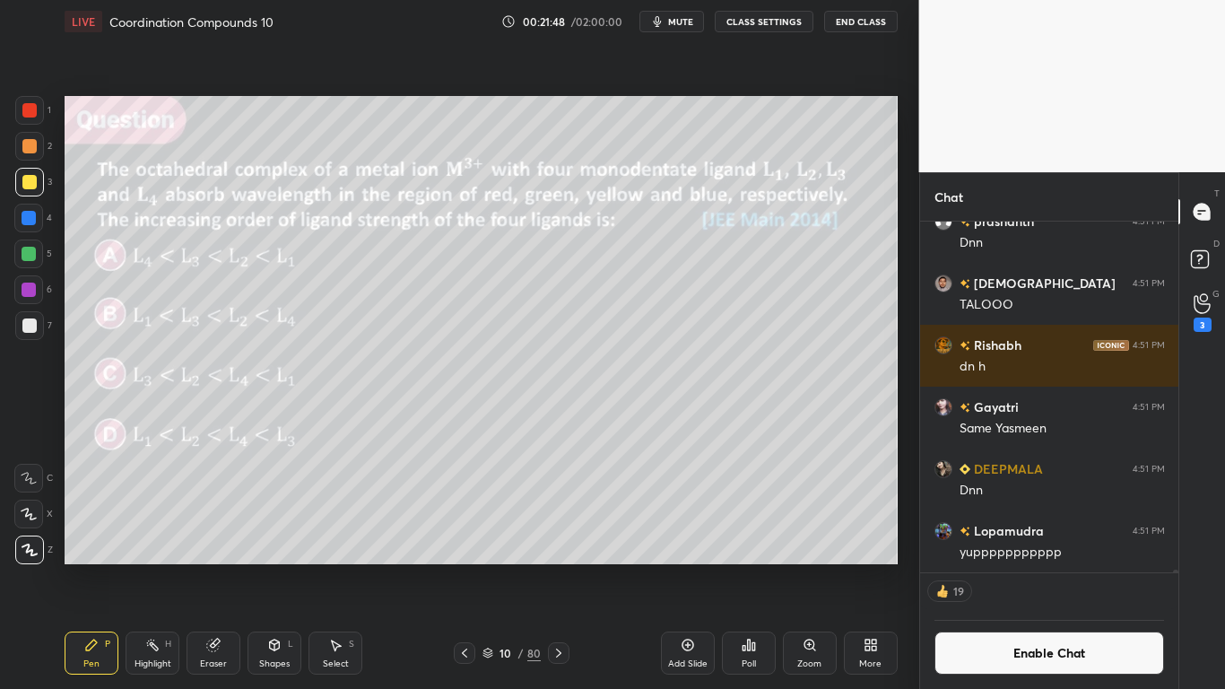
click at [1178, 563] on div "Chat doctor 4:51 PM Dn mam [PERSON_NAME] 4:51 PM [PERSON_NAME] 4:51 PM [PERSON_…" at bounding box center [1072, 430] width 307 height 517
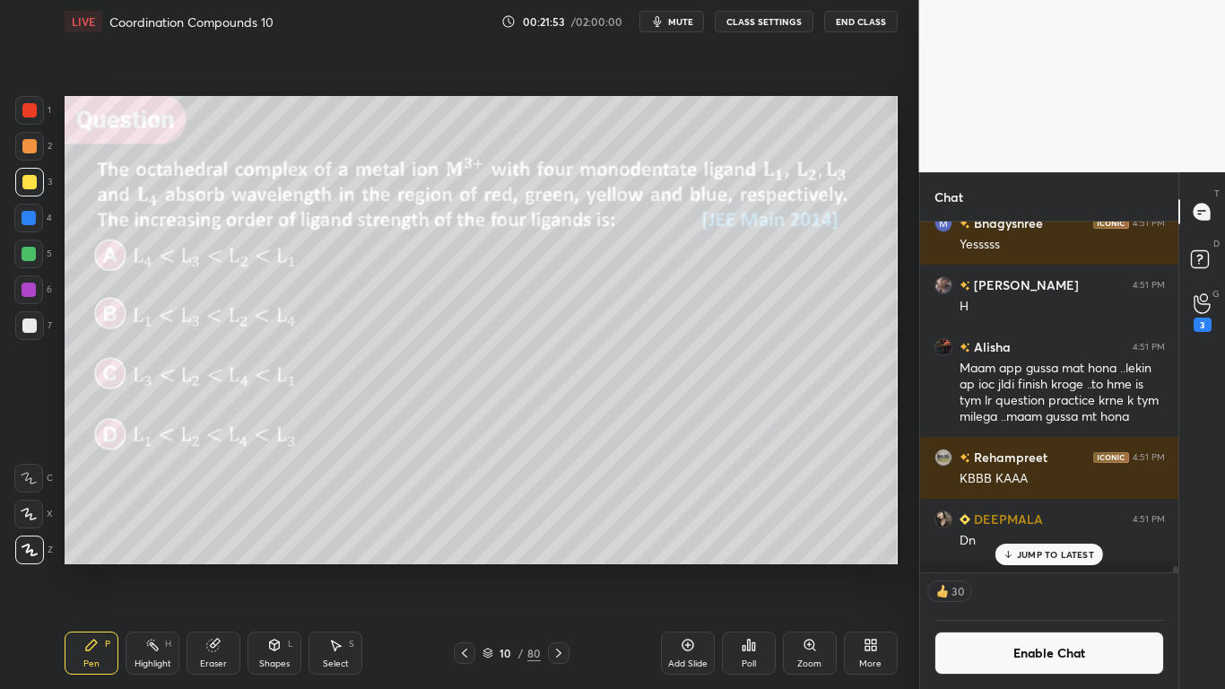
scroll to position [45832, 0]
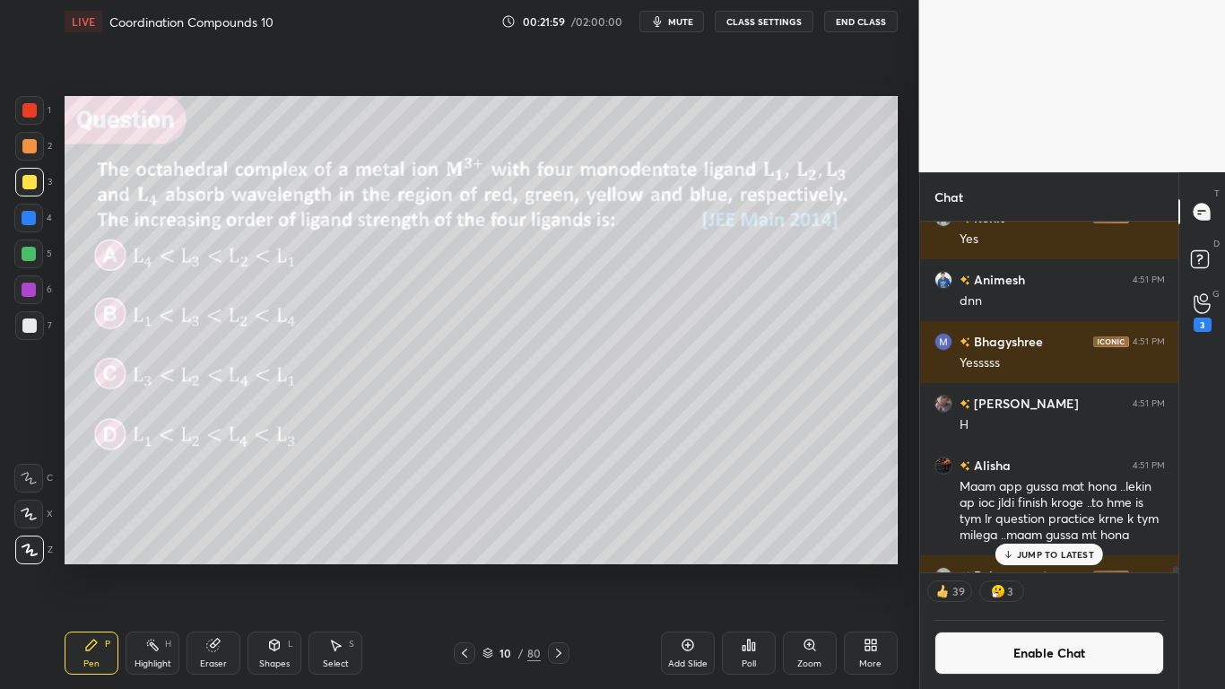
click at [1171, 567] on div at bounding box center [1173, 397] width 11 height 351
click at [1049, 567] on div "Rehampreet 4:51 PM" at bounding box center [1049, 575] width 230 height 19
click at [1036, 559] on p "JUMP TO LATEST" at bounding box center [1055, 554] width 77 height 11
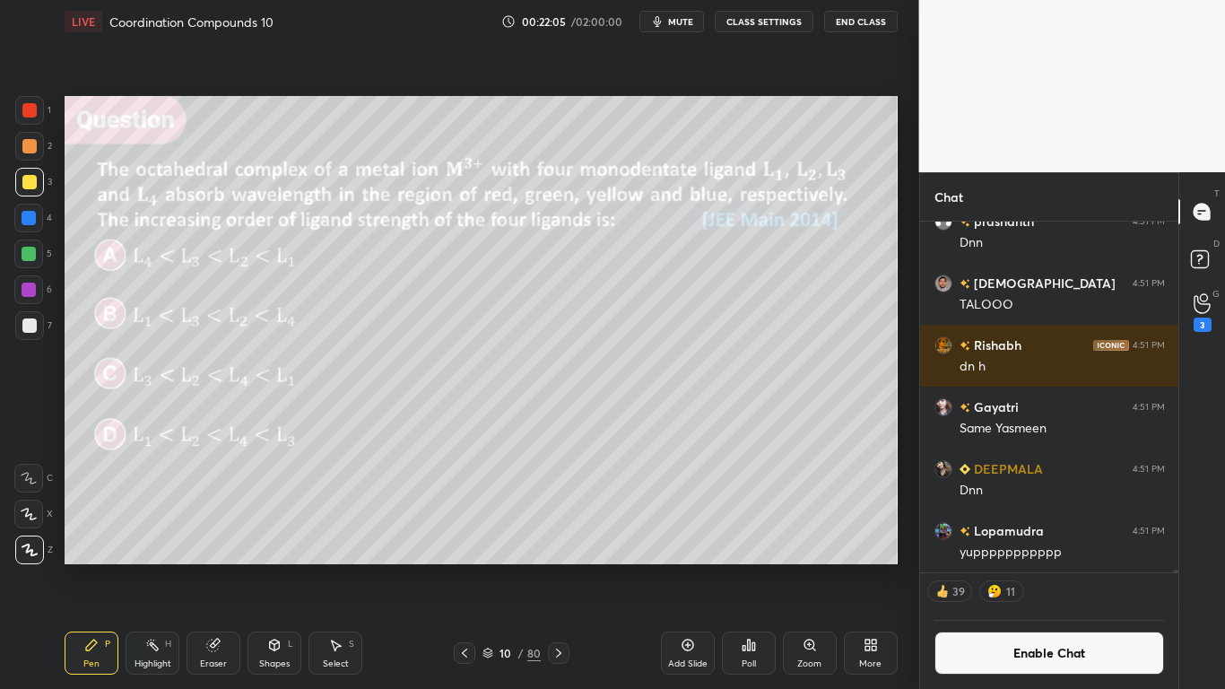
click at [1013, 567] on button "Enable Chat" at bounding box center [1049, 652] width 230 height 43
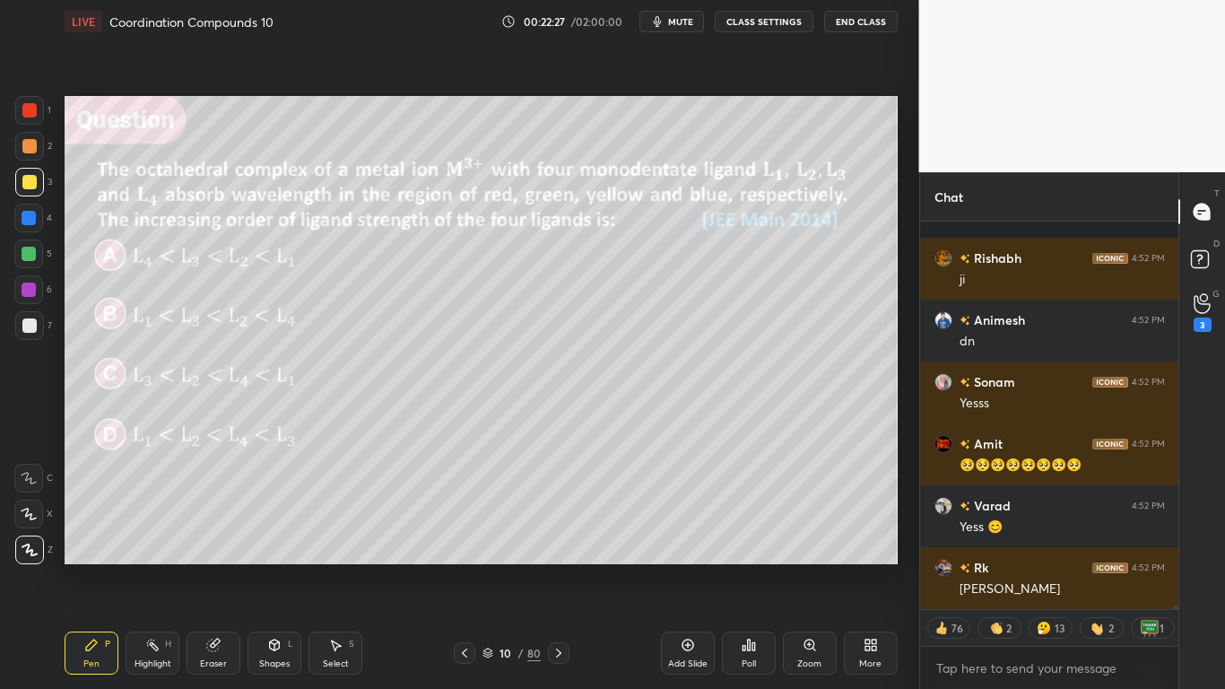
scroll to position [46455, 0]
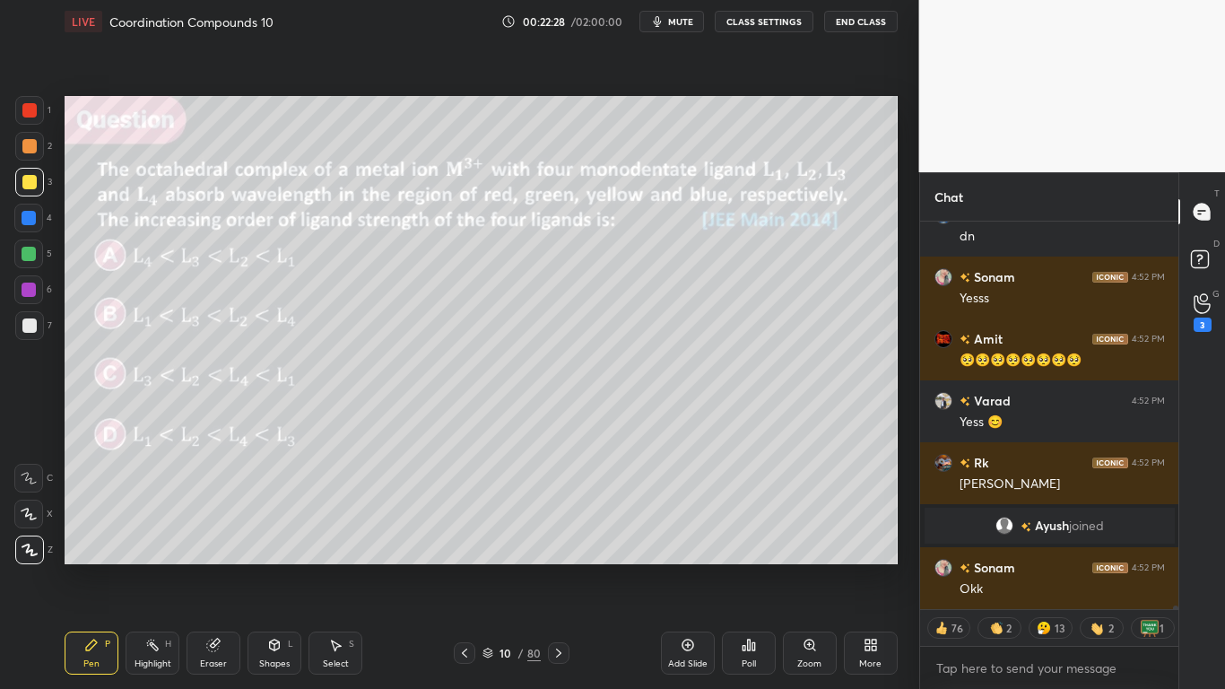
click at [36, 192] on div at bounding box center [29, 182] width 29 height 29
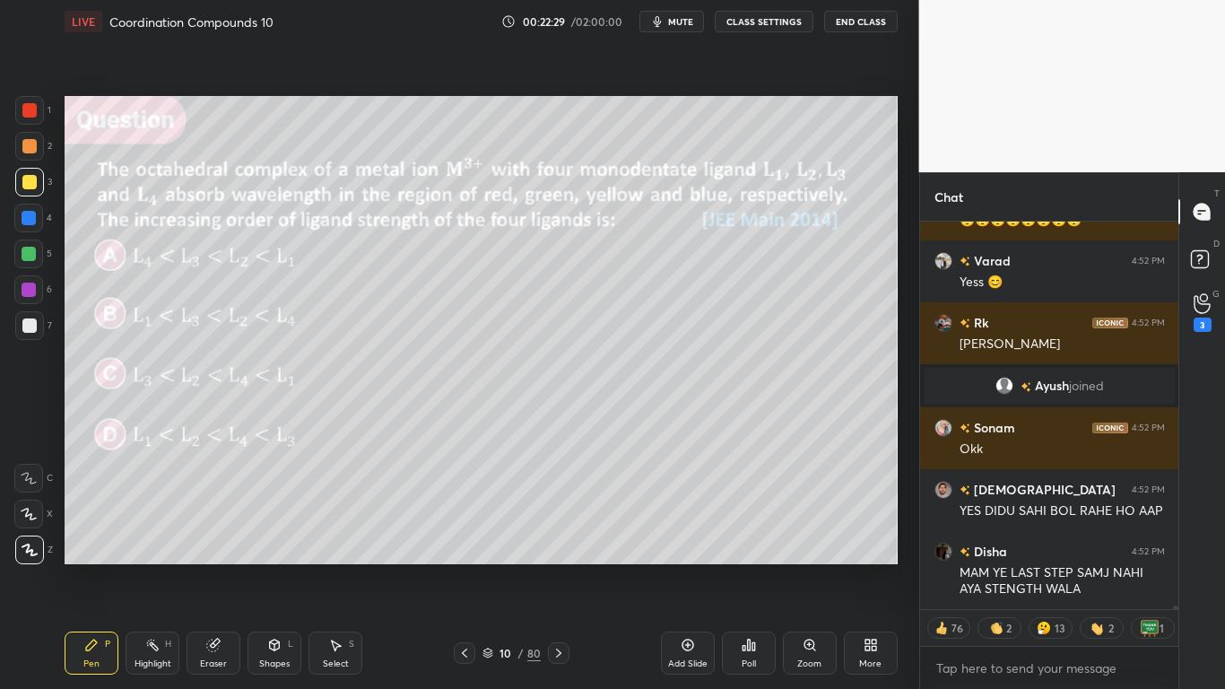
scroll to position [46718, 0]
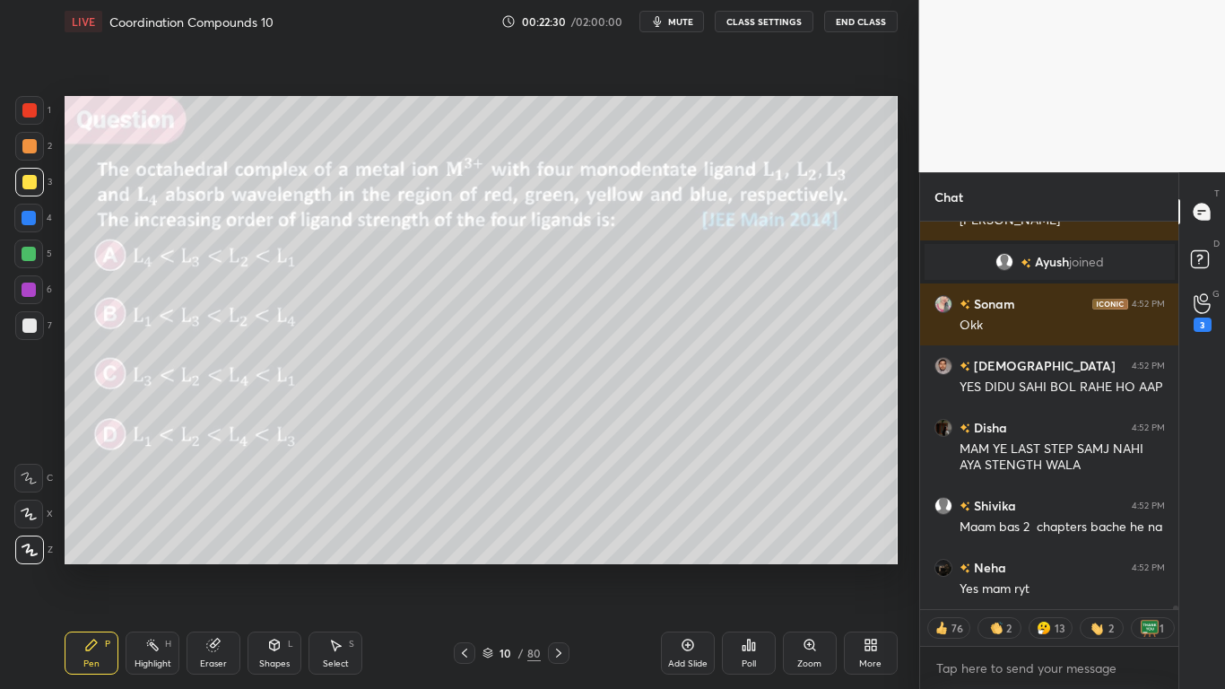
type textarea "x"
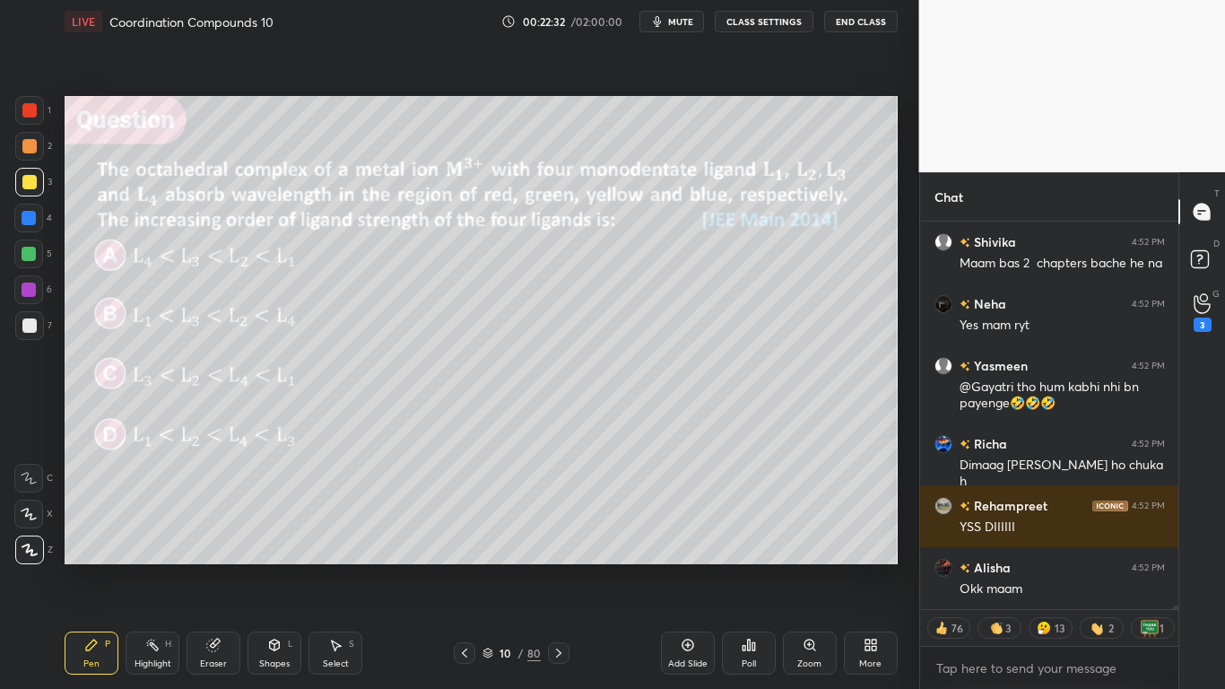
click at [775, 22] on button "CLASS SETTINGS" at bounding box center [764, 22] width 99 height 22
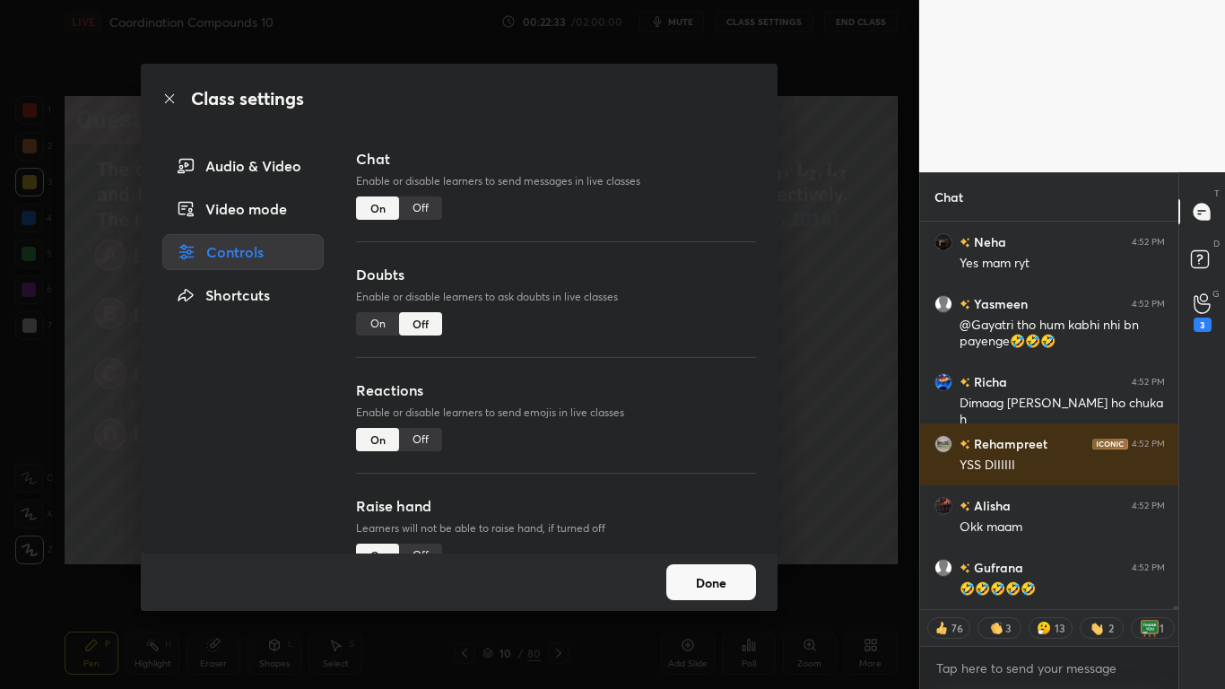
click at [420, 207] on div "Off" at bounding box center [420, 207] width 43 height 23
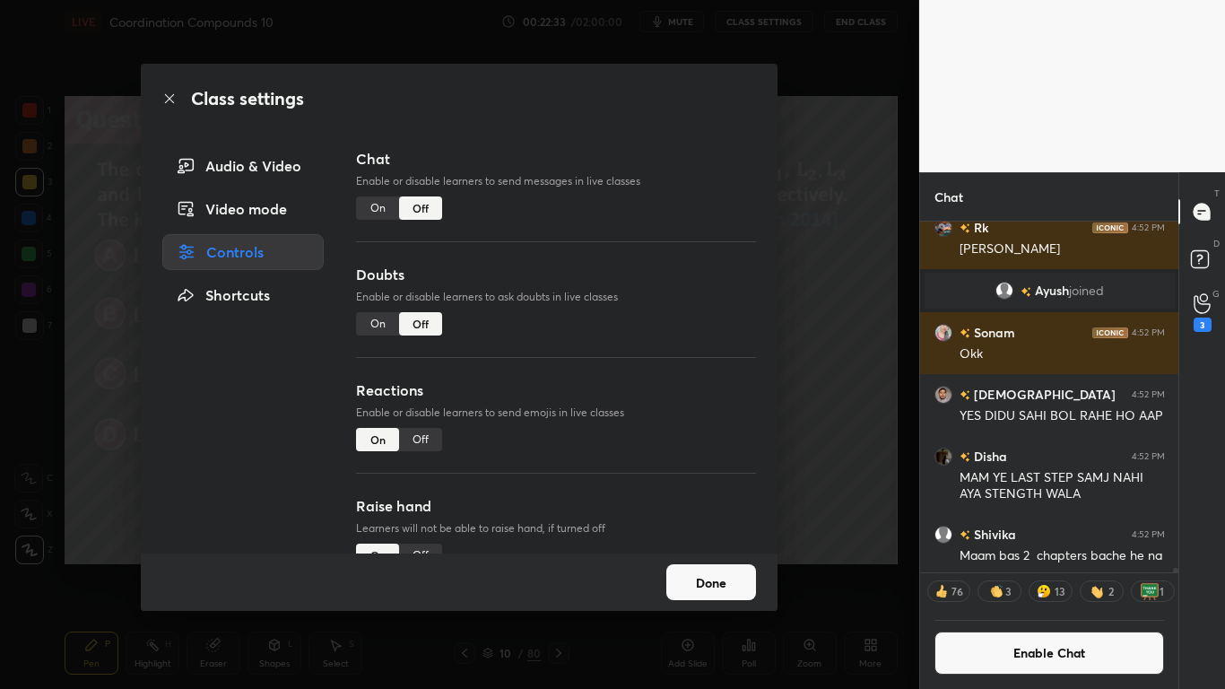
click at [691, 567] on button "Done" at bounding box center [711, 582] width 90 height 36
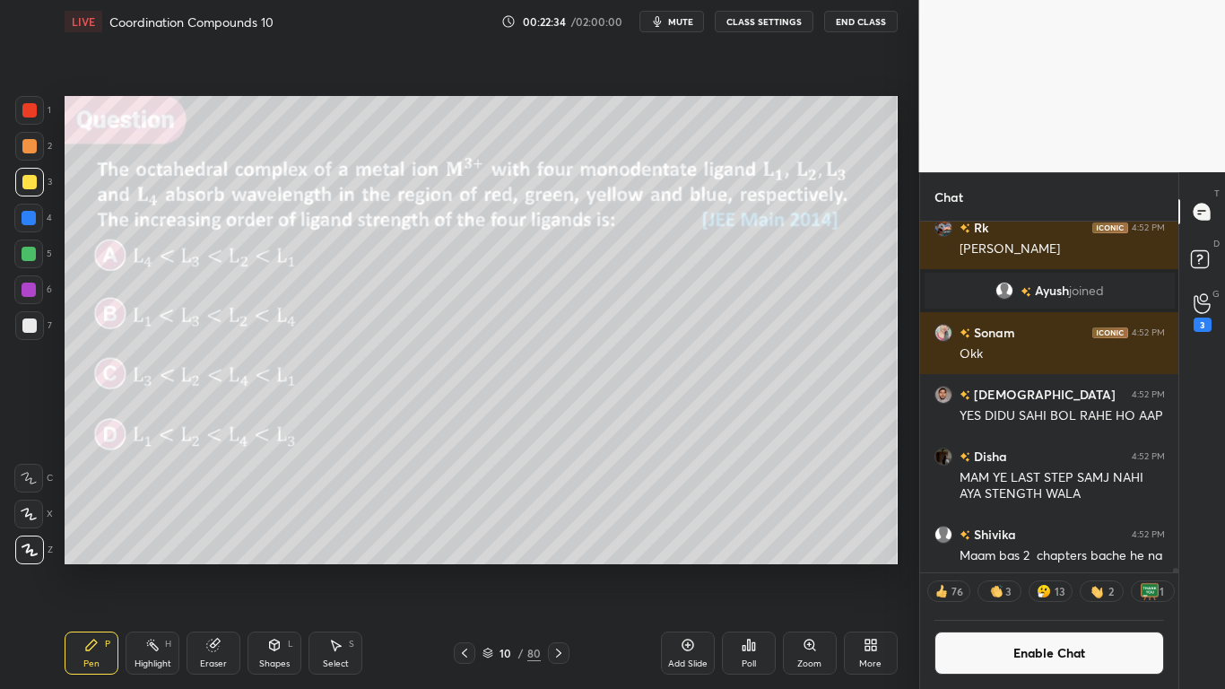
click at [492, 567] on icon at bounding box center [487, 650] width 9 height 4
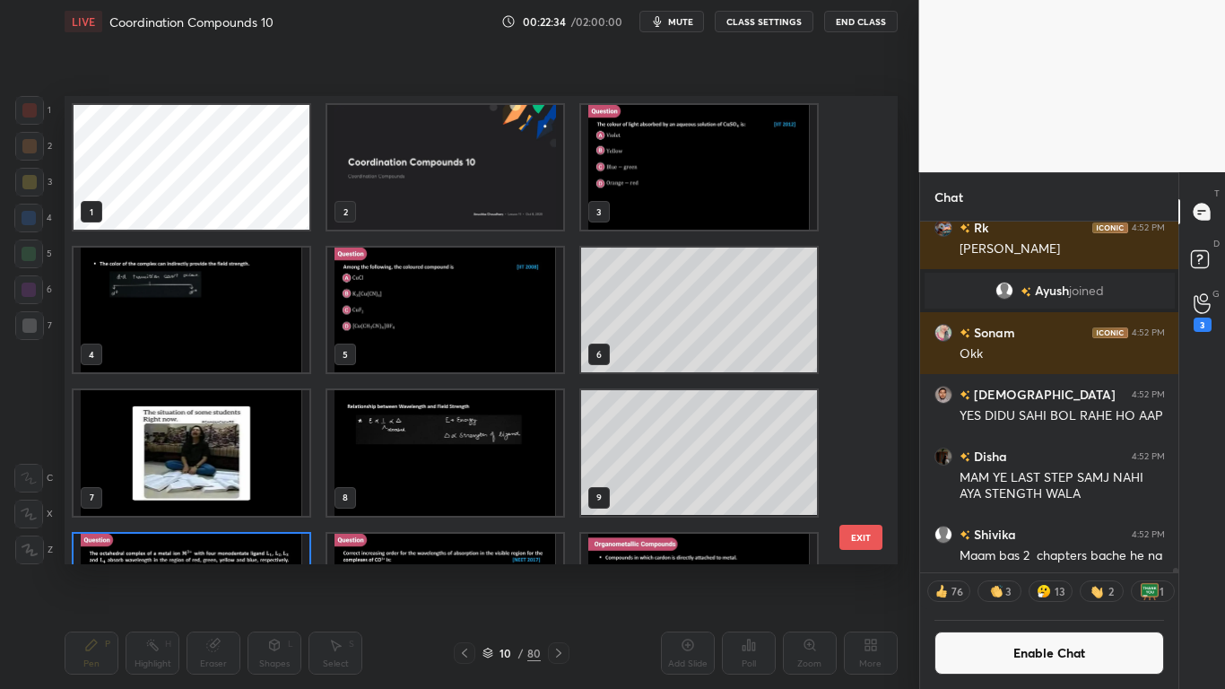
scroll to position [6, 10]
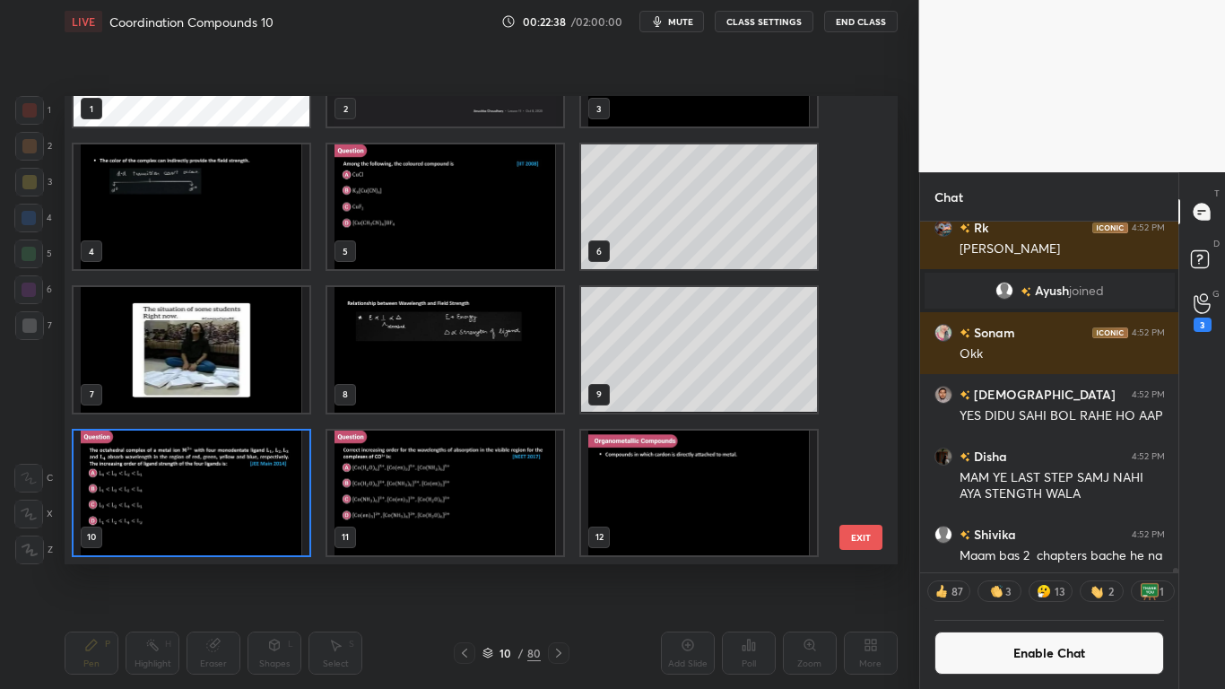
click at [686, 515] on img "grid" at bounding box center [699, 492] width 236 height 125
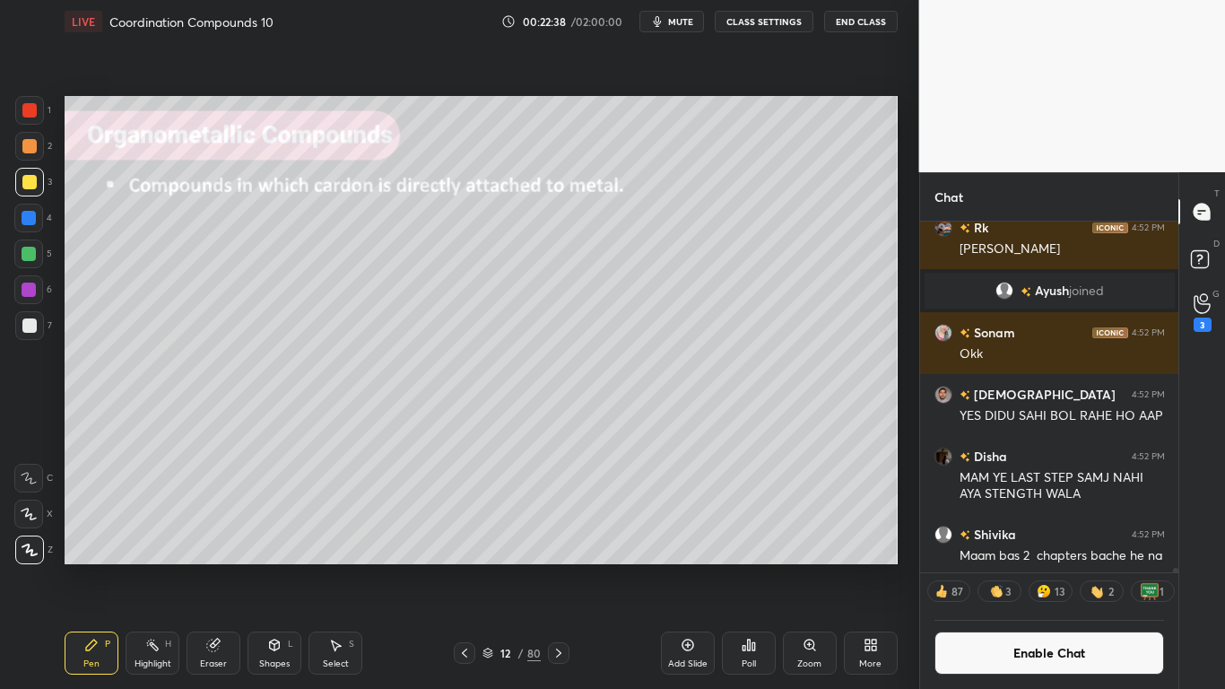
click at [691, 515] on img "grid" at bounding box center [699, 492] width 236 height 125
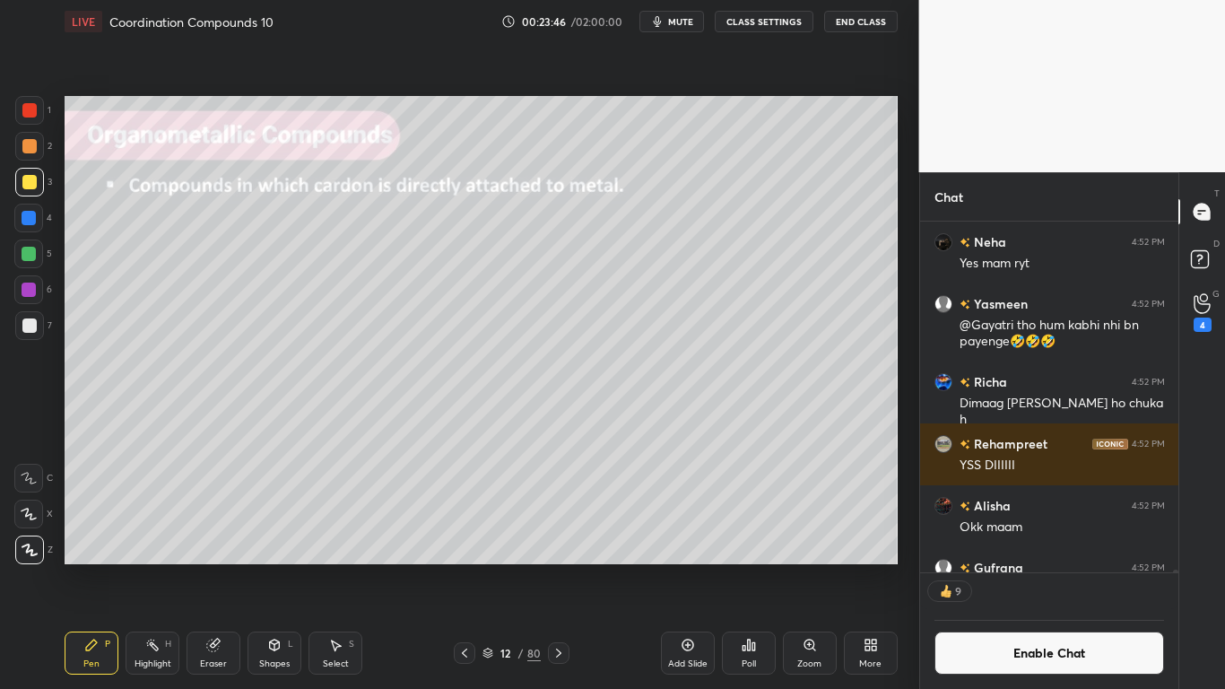
scroll to position [46860, 0]
click at [1023, 567] on button "Enable Chat" at bounding box center [1049, 652] width 230 height 43
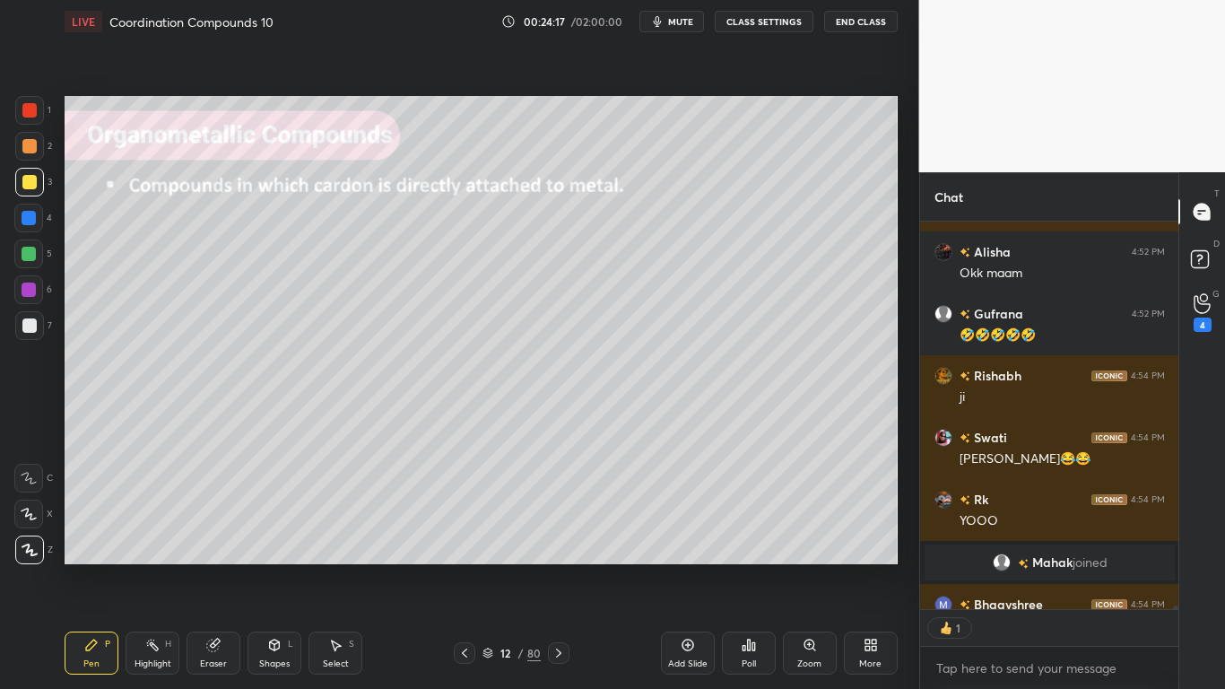
scroll to position [382, 253]
click at [678, 16] on span "mute" at bounding box center [680, 21] width 25 height 13
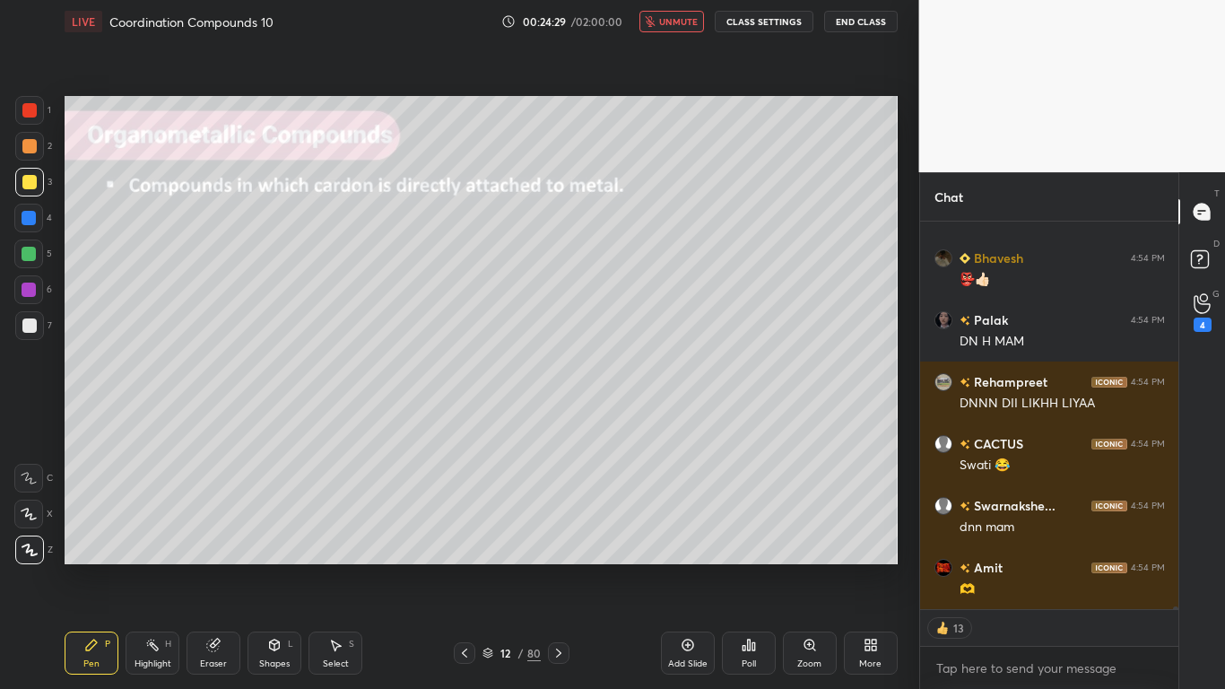
scroll to position [47774, 0]
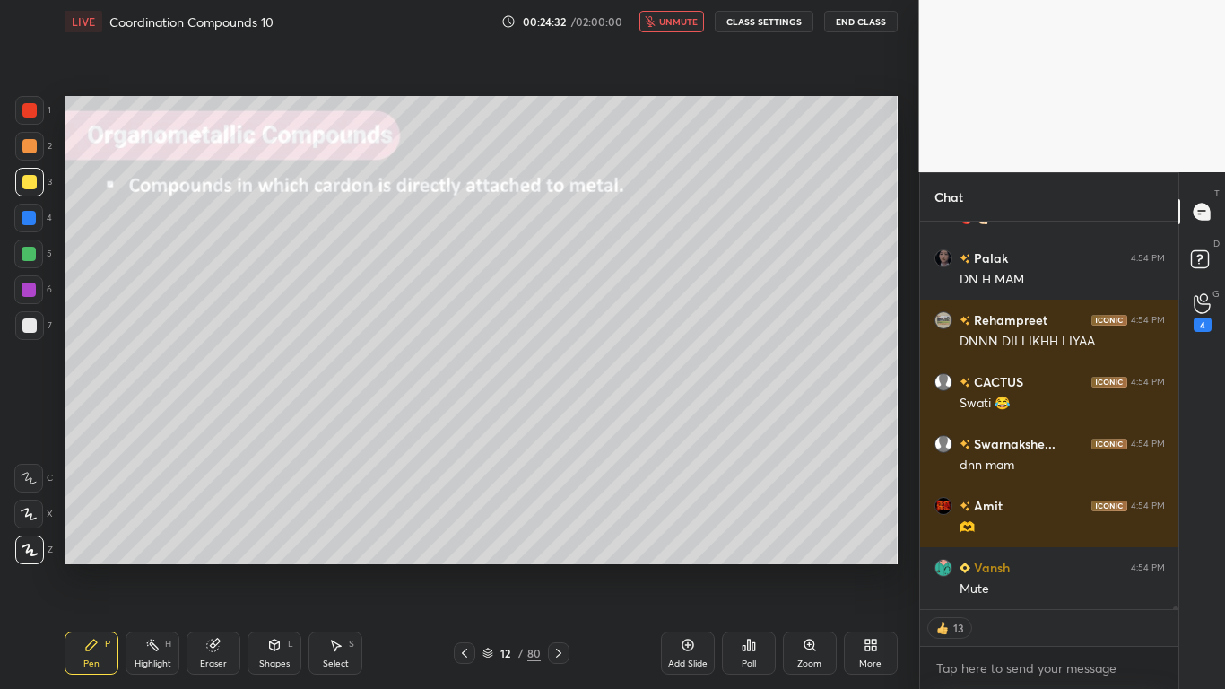
click at [676, 17] on span "unmute" at bounding box center [678, 21] width 39 height 13
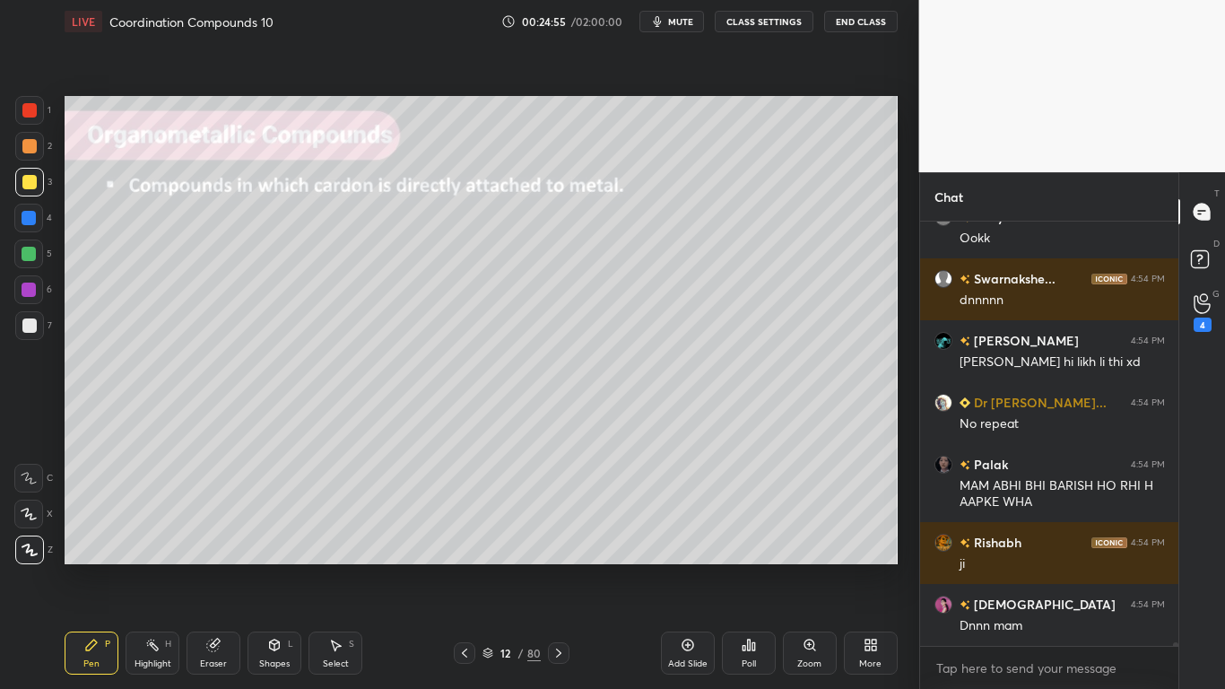
scroll to position [48848, 0]
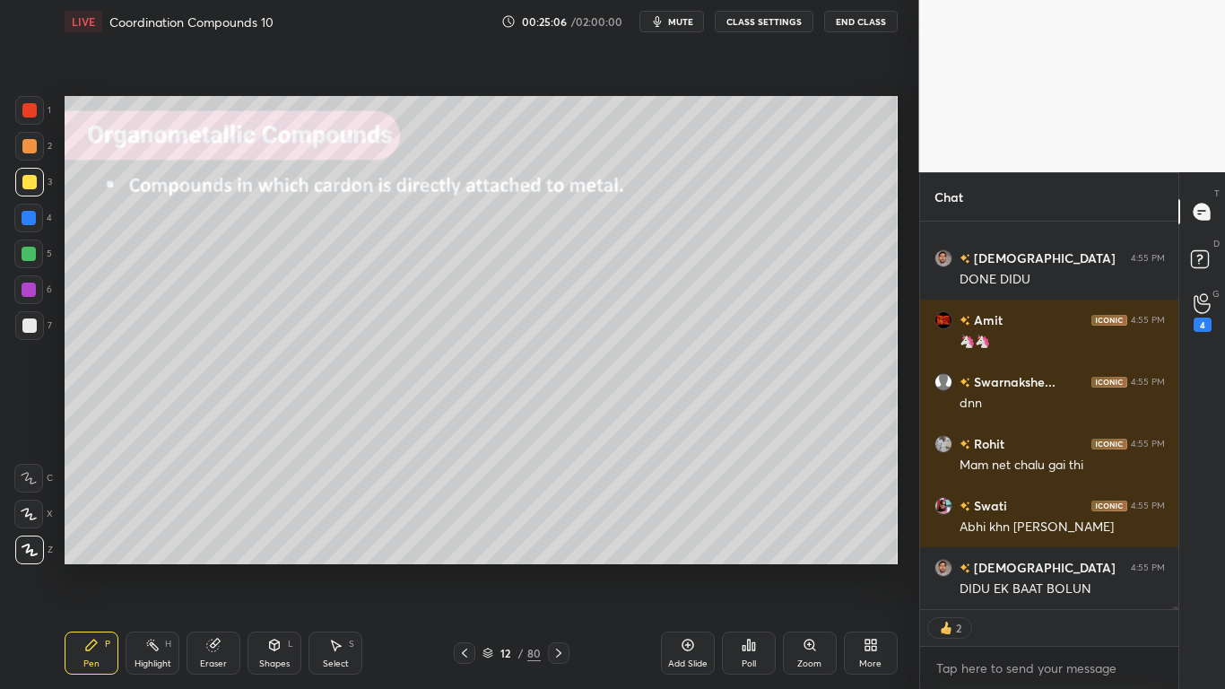
click at [559, 567] on icon at bounding box center [559, 653] width 14 height 14
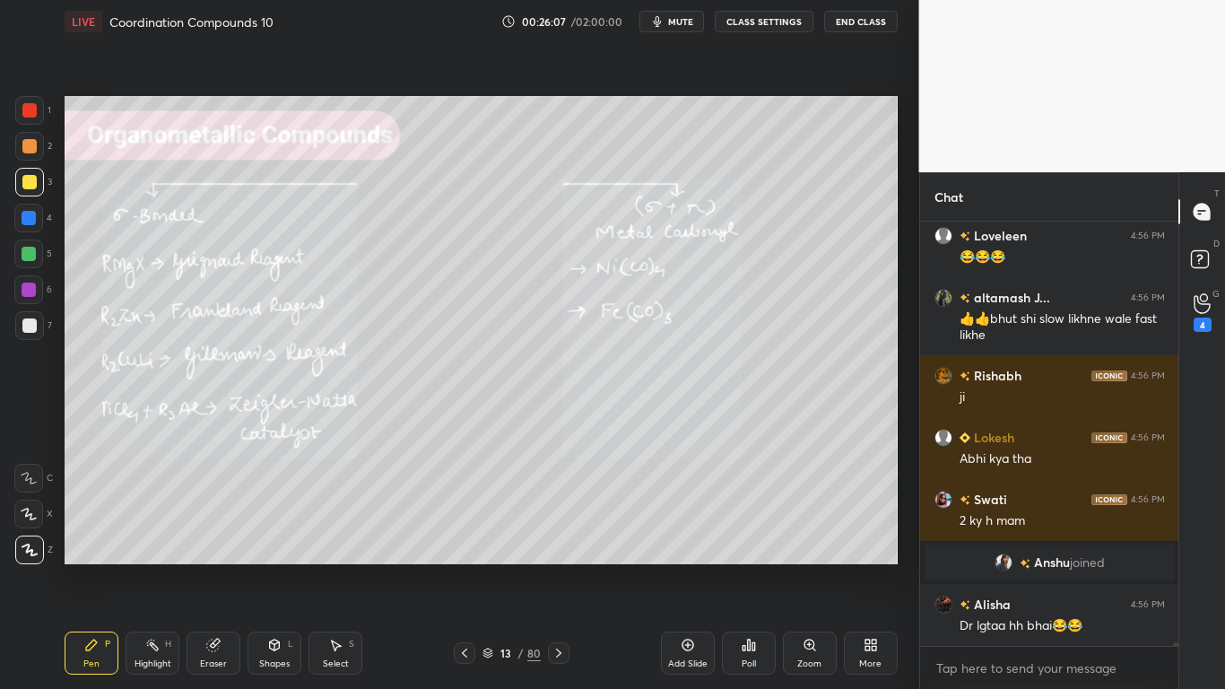
scroll to position [49620, 0]
click at [462, 567] on icon at bounding box center [464, 653] width 14 height 14
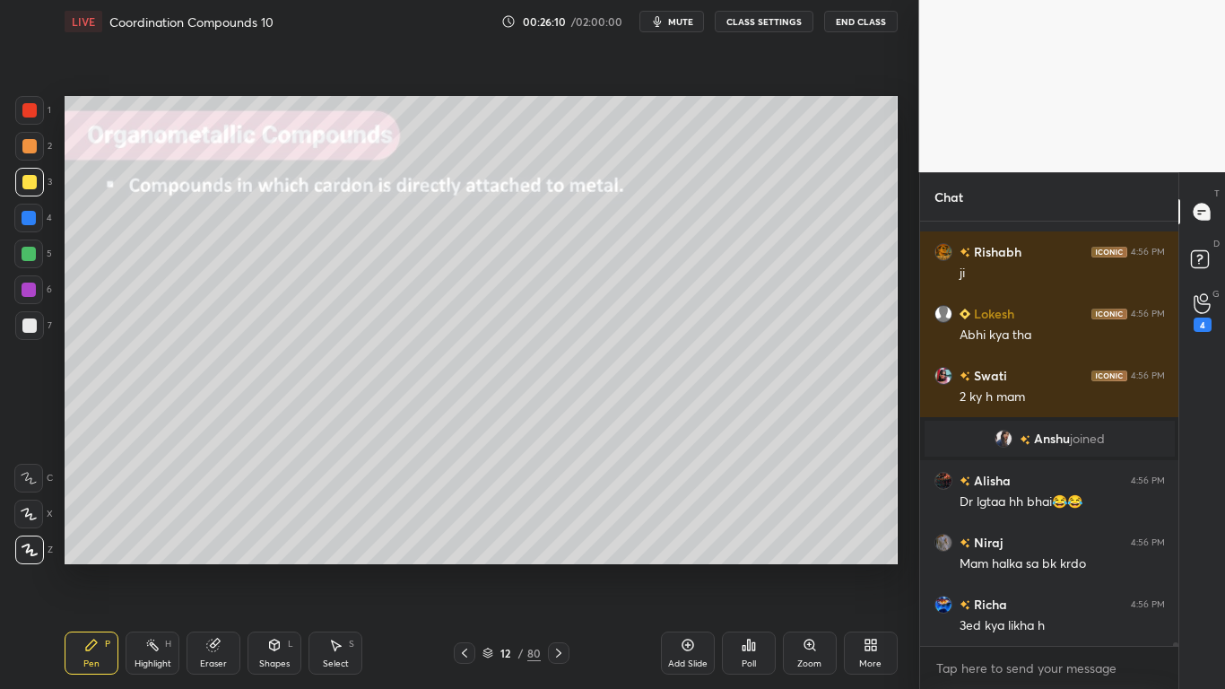
scroll to position [49805, 0]
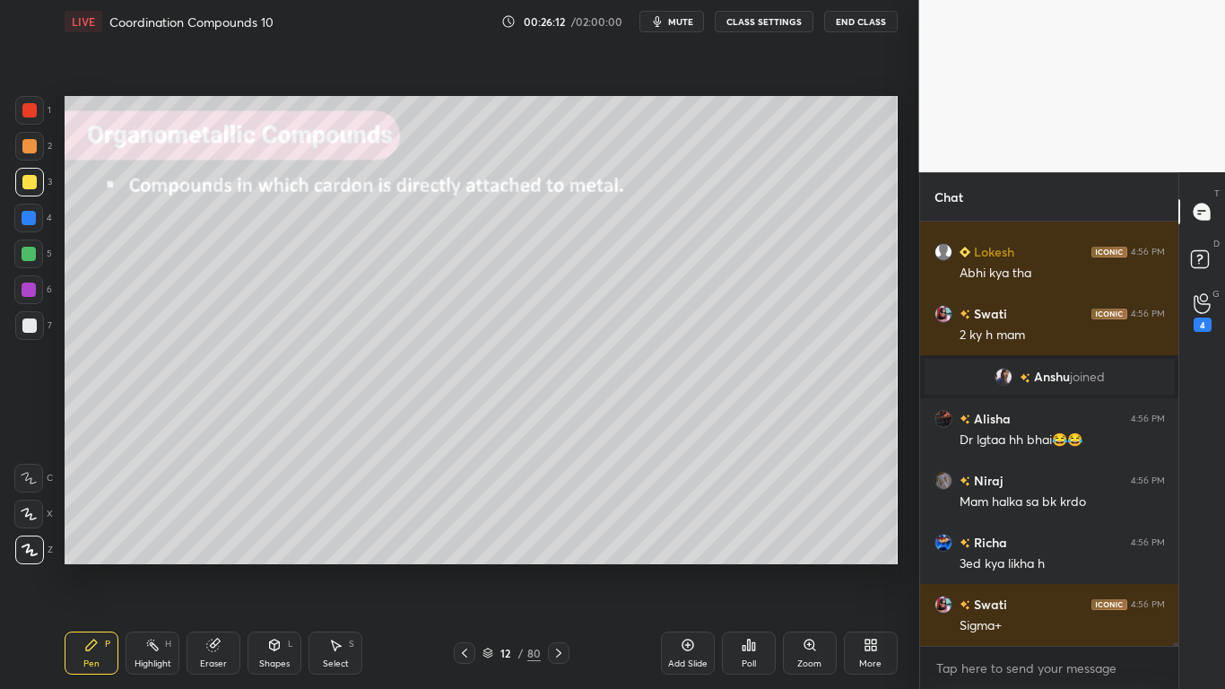
click at [562, 567] on icon at bounding box center [559, 653] width 14 height 14
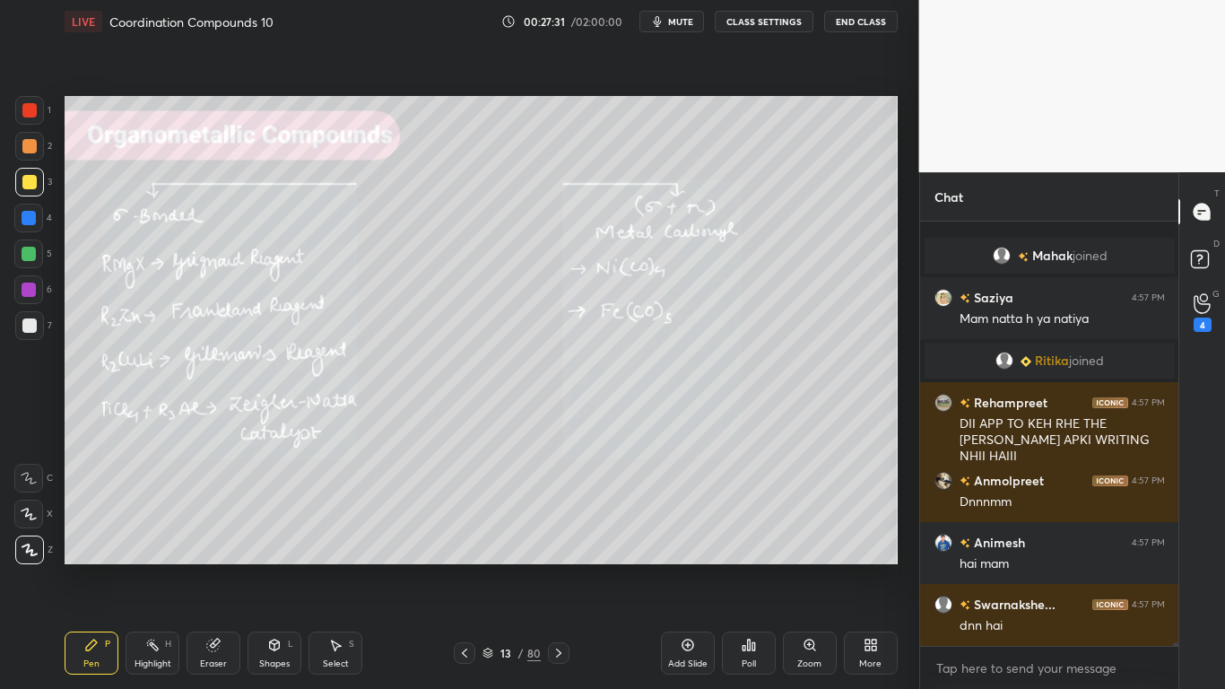
scroll to position [51742, 0]
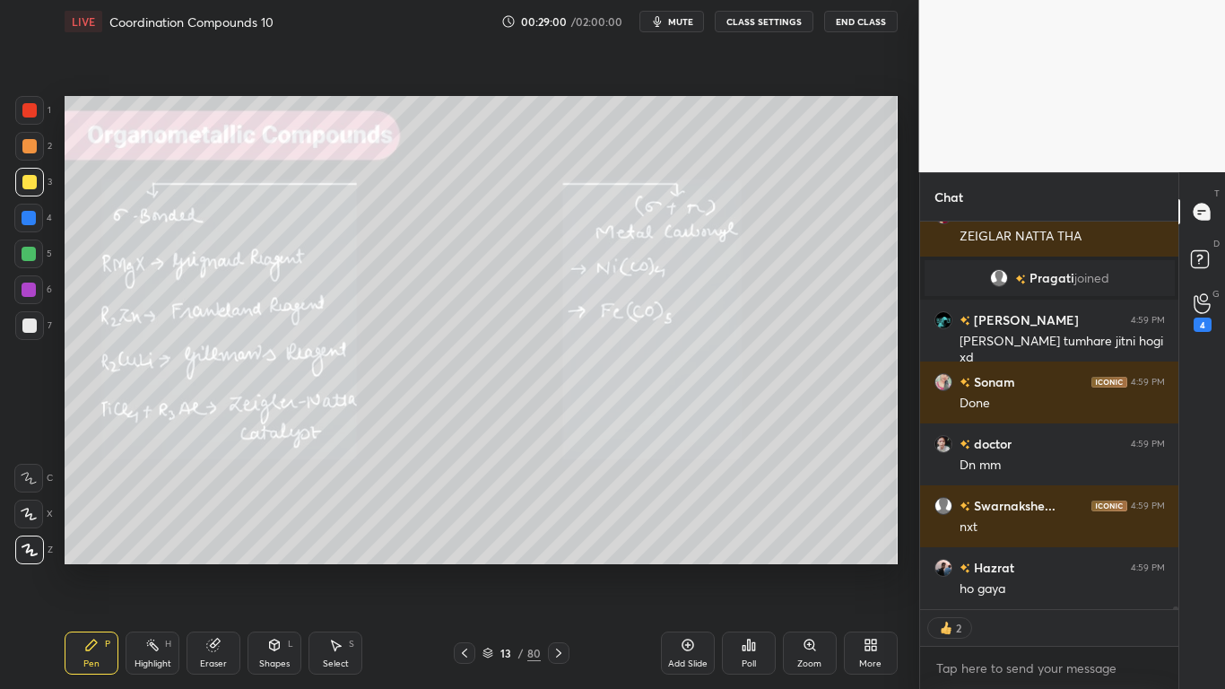
type textarea "x"
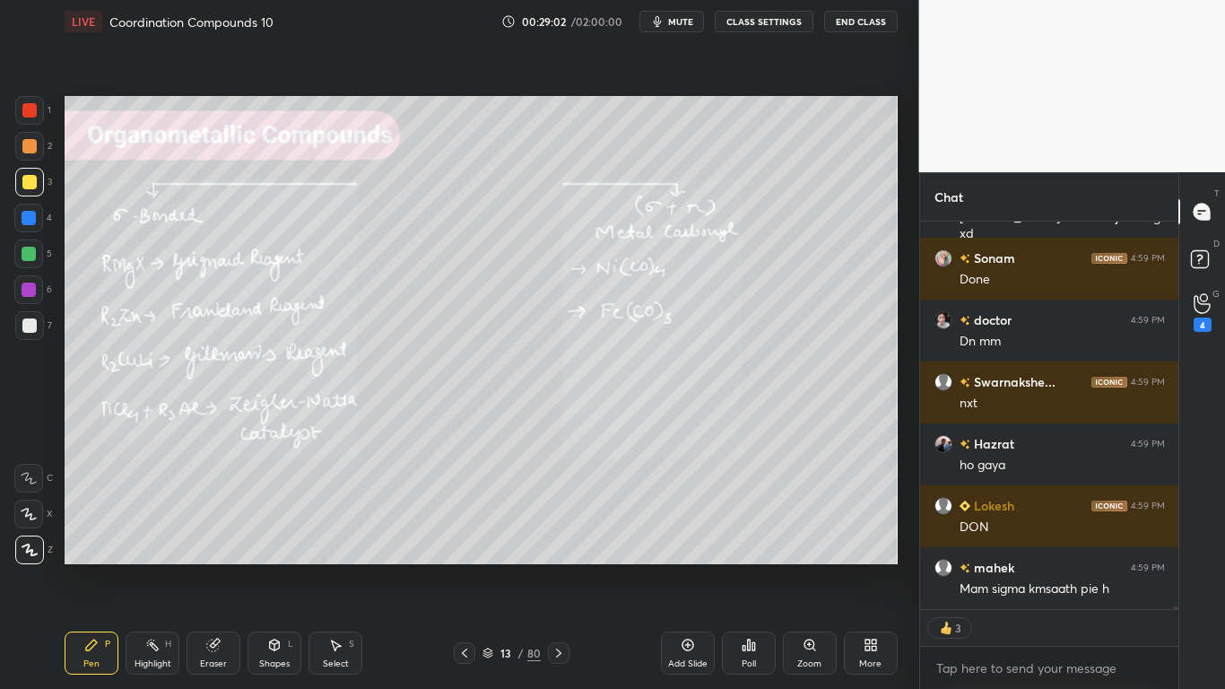
click at [771, 24] on button "CLASS SETTINGS" at bounding box center [764, 22] width 99 height 22
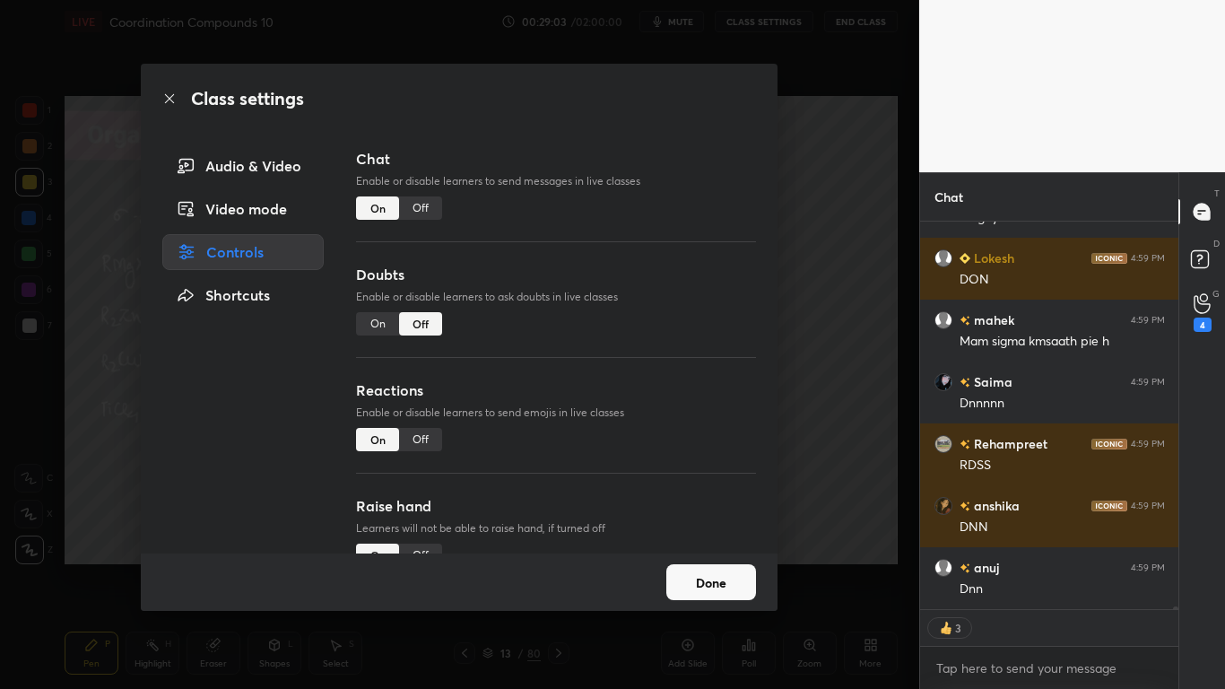
click at [433, 208] on div "Off" at bounding box center [420, 207] width 43 height 23
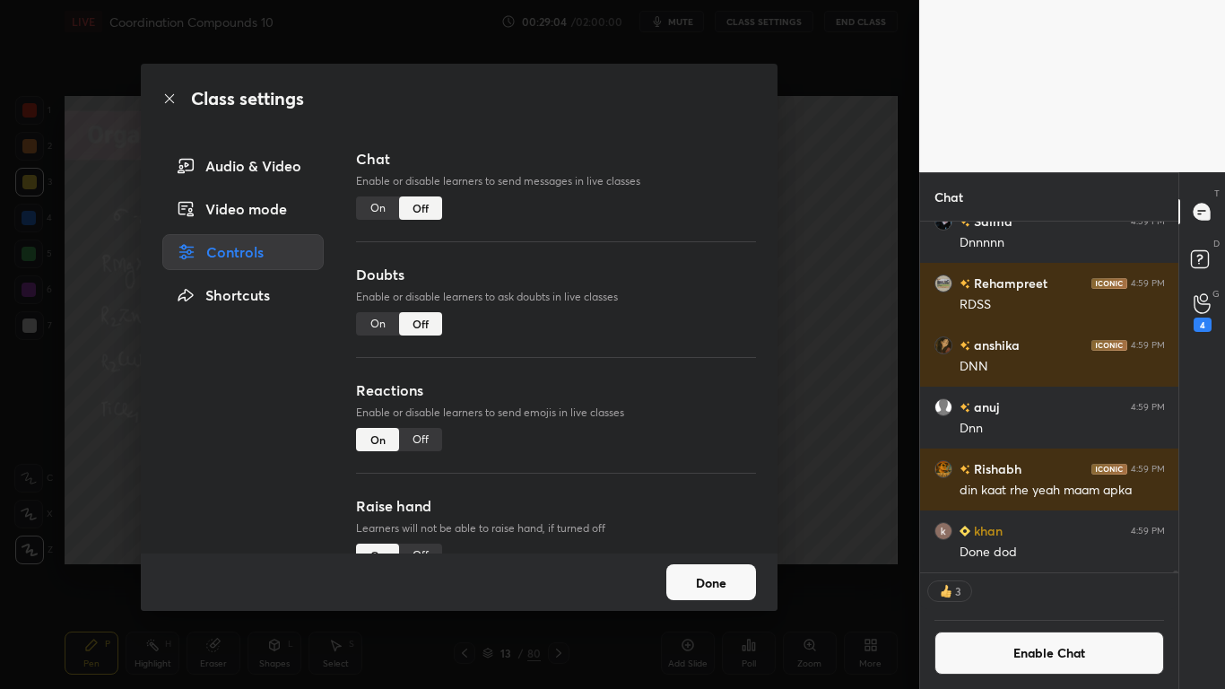
click at [689, 567] on button "Done" at bounding box center [711, 582] width 90 height 36
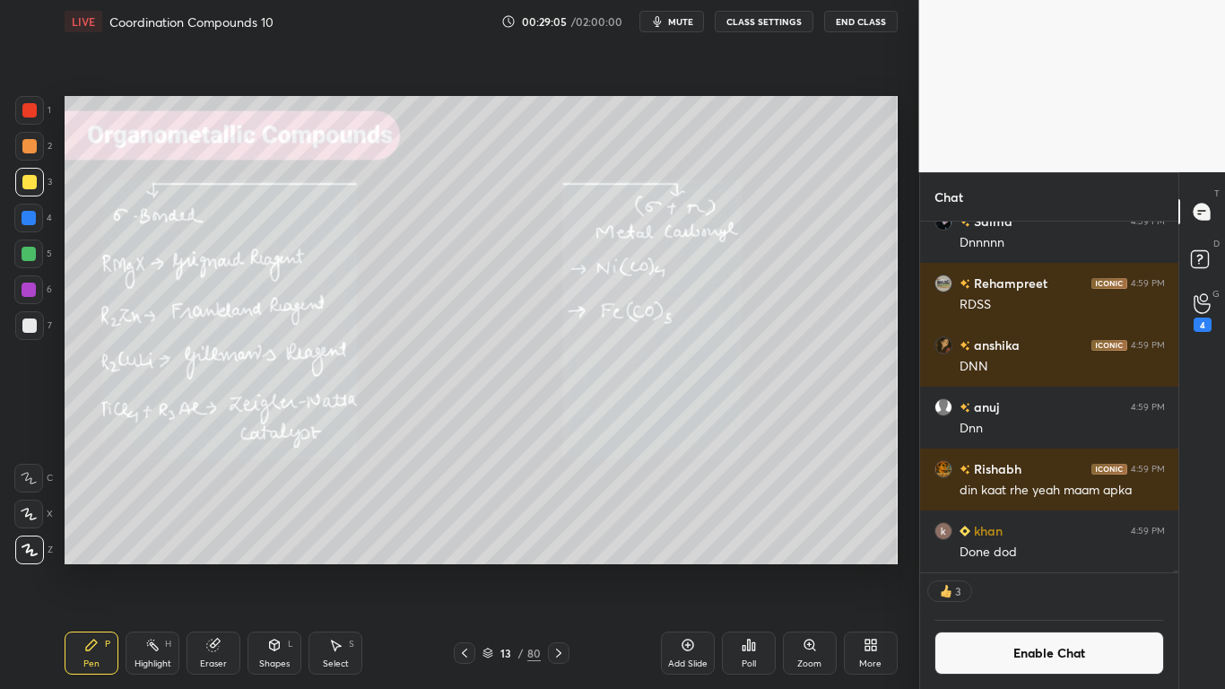
click at [489, 567] on icon at bounding box center [487, 653] width 11 height 11
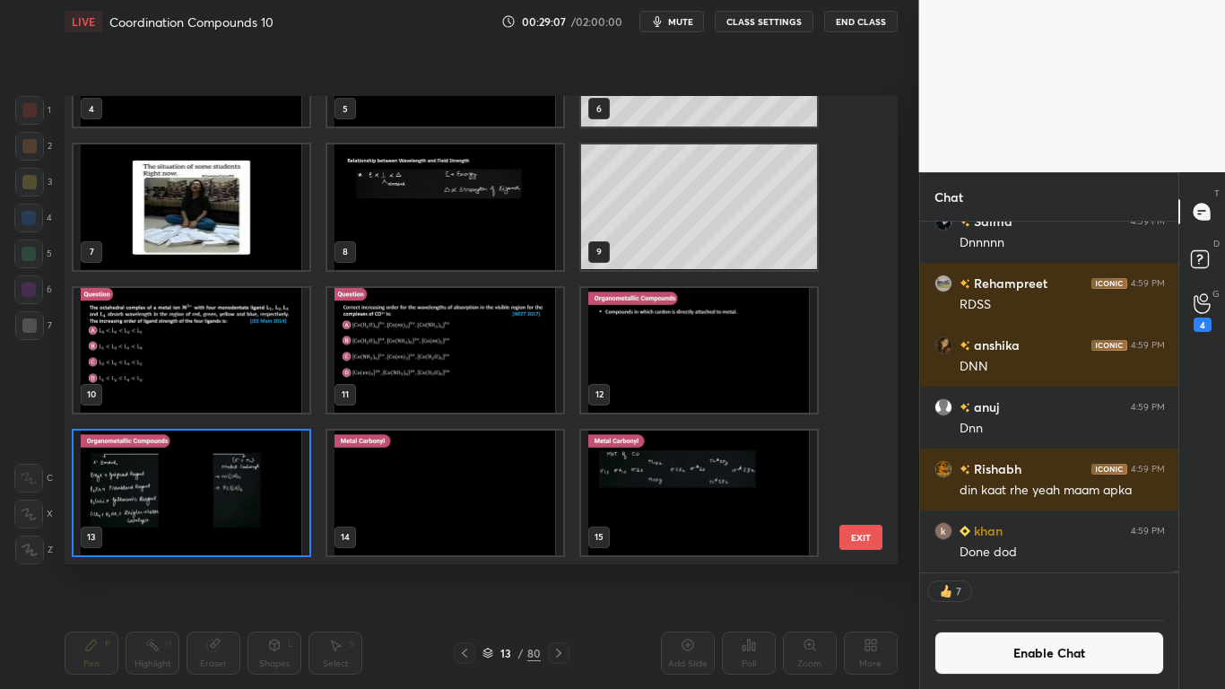
click at [462, 515] on img "grid" at bounding box center [445, 492] width 236 height 125
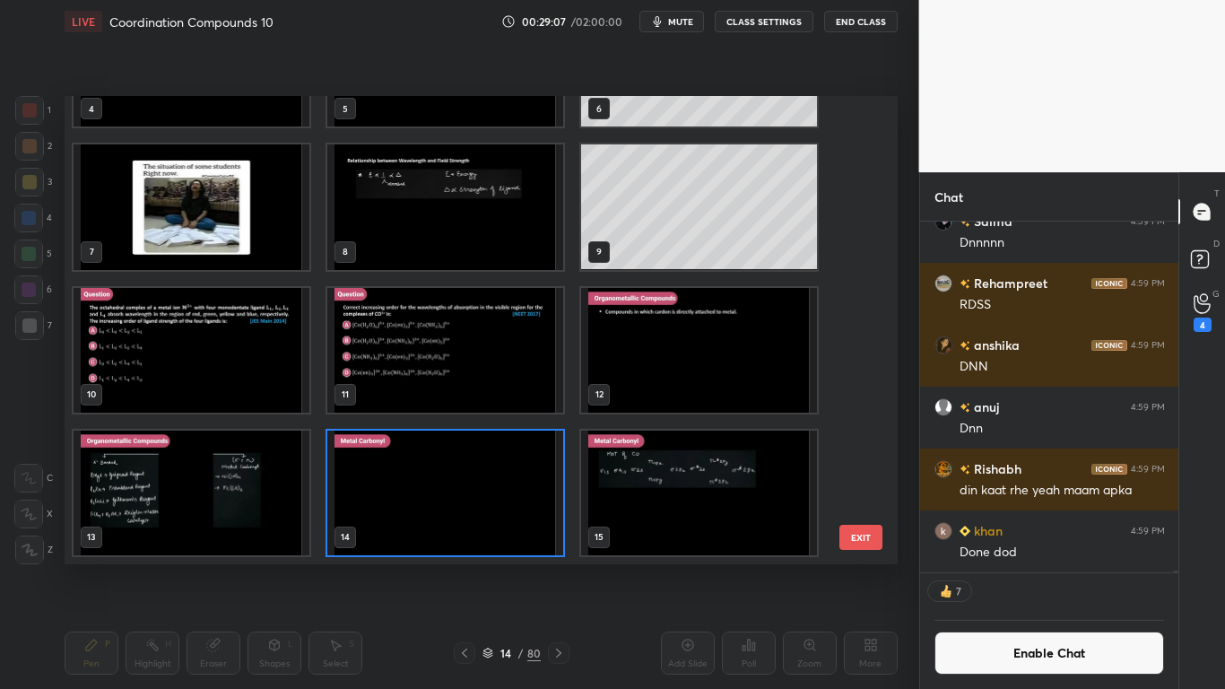
click at [461, 519] on img "grid" at bounding box center [445, 492] width 236 height 125
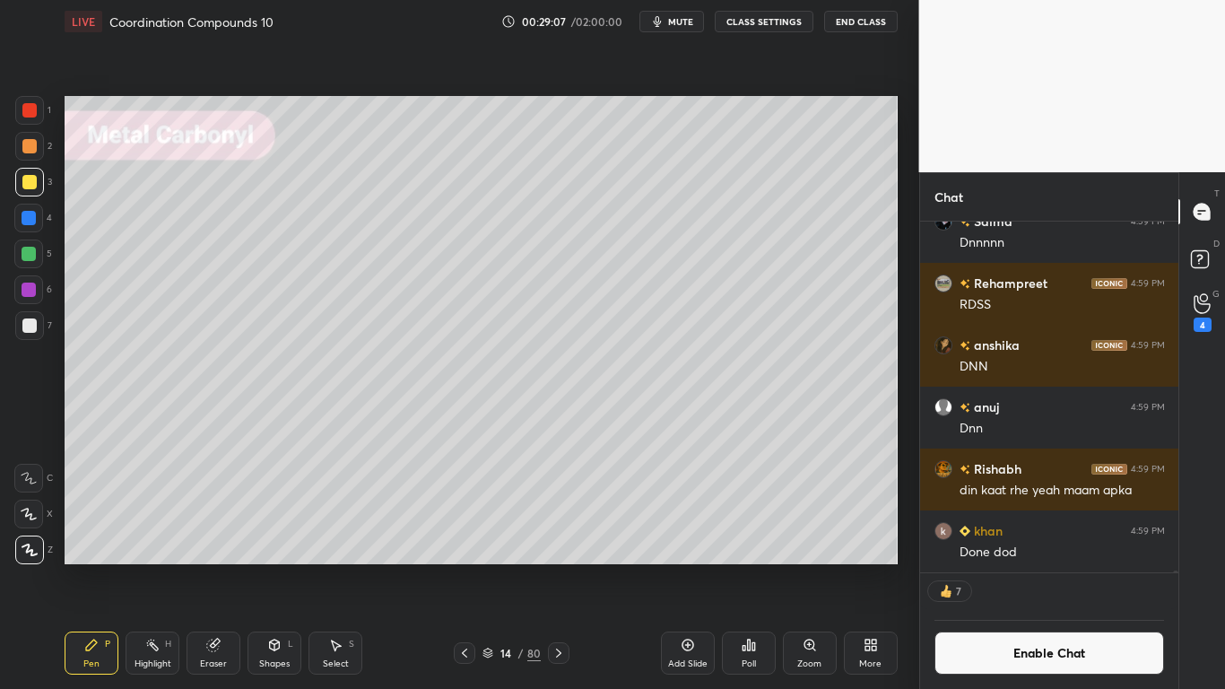
click at [463, 518] on img "grid" at bounding box center [445, 492] width 236 height 125
click at [491, 567] on icon at bounding box center [487, 653] width 11 height 11
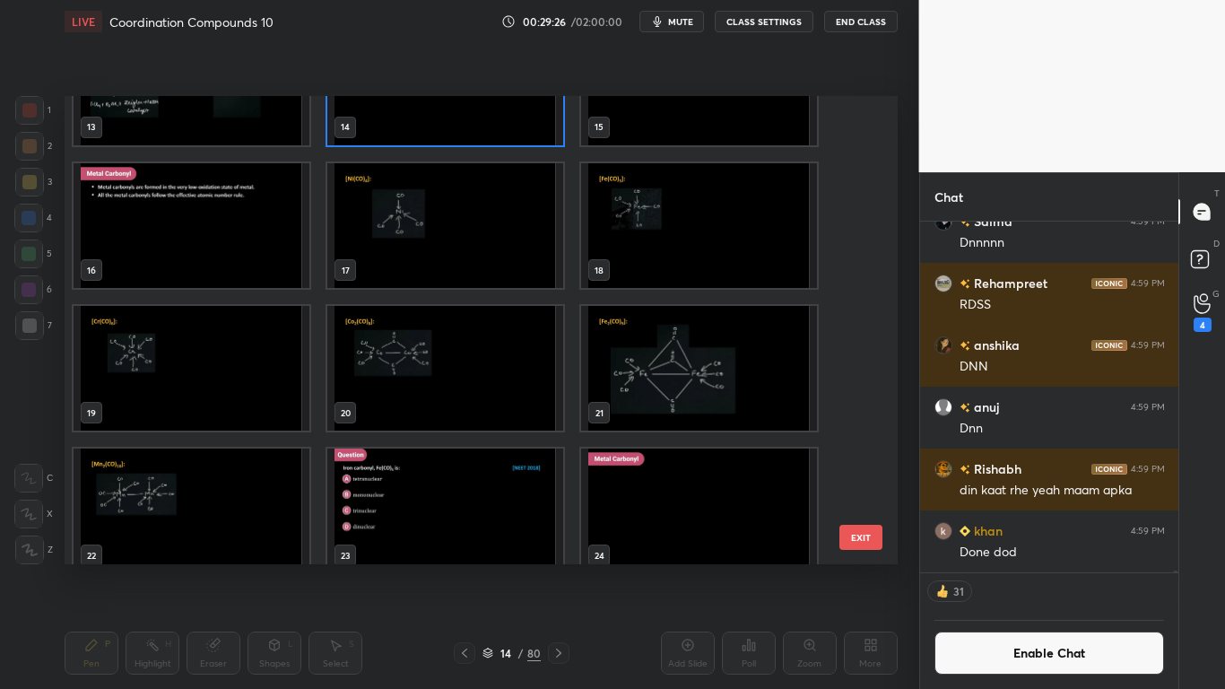
click at [397, 241] on img "grid" at bounding box center [445, 225] width 236 height 125
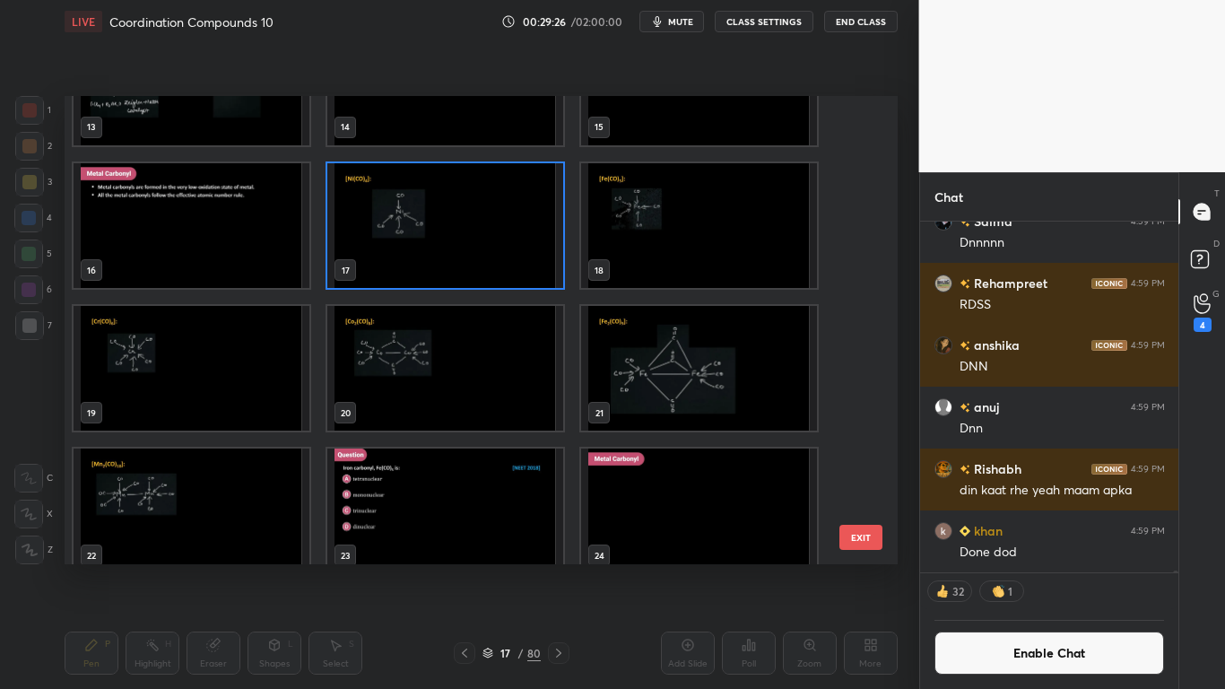
click at [401, 241] on img "grid" at bounding box center [445, 225] width 236 height 125
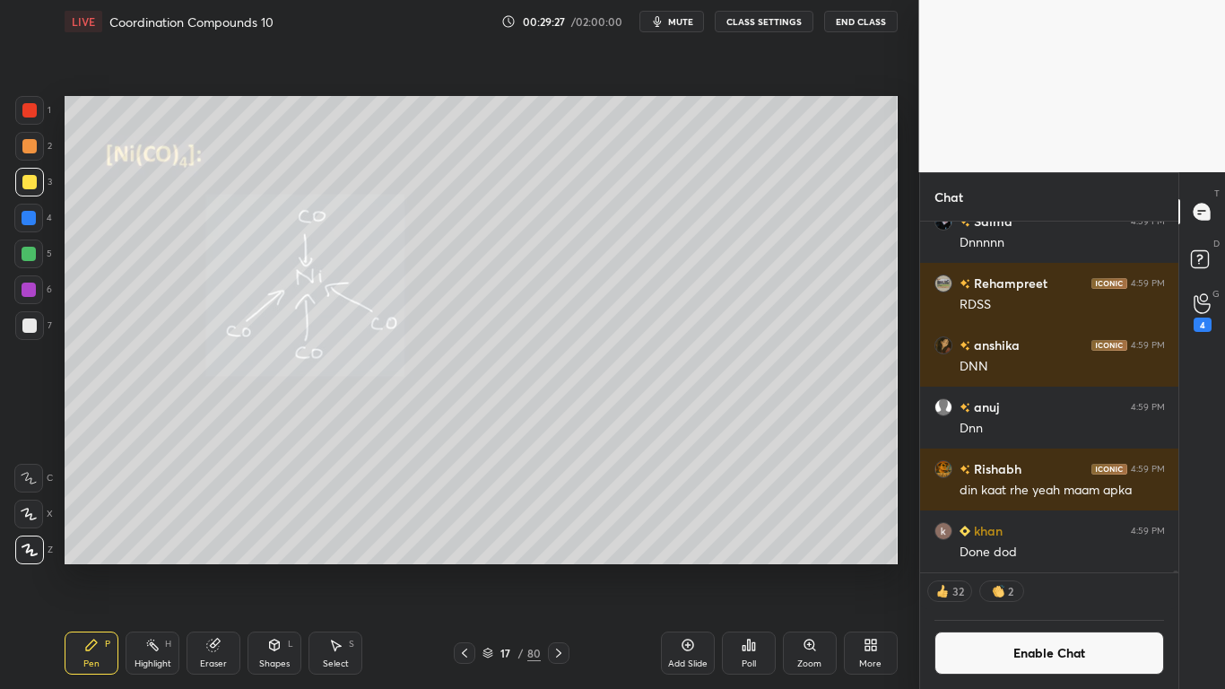
click at [402, 242] on img "grid" at bounding box center [445, 225] width 236 height 125
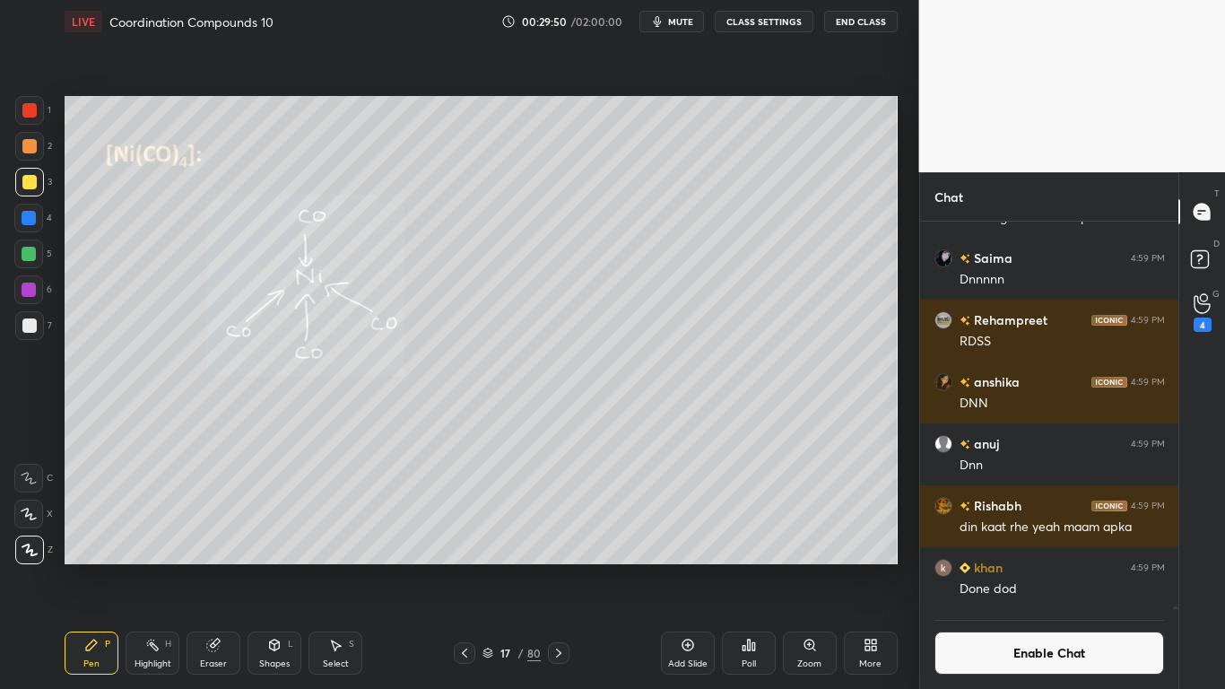
click at [979, 567] on button "Enable Chat" at bounding box center [1049, 652] width 230 height 43
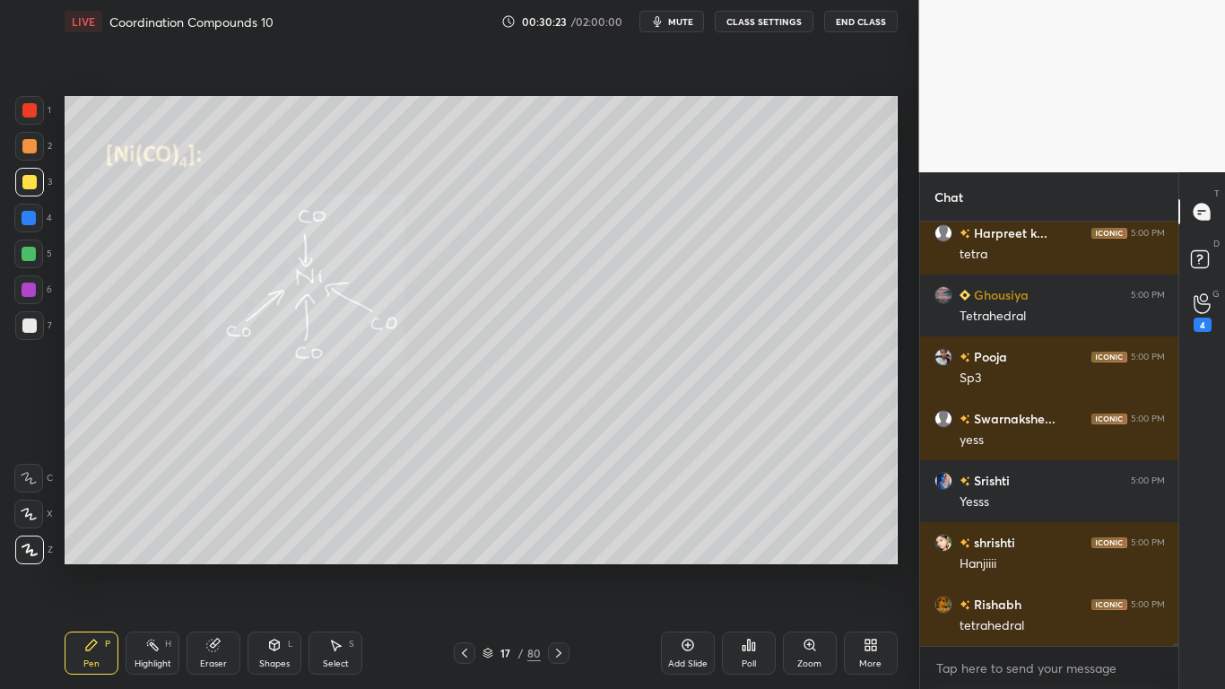
scroll to position [60044, 0]
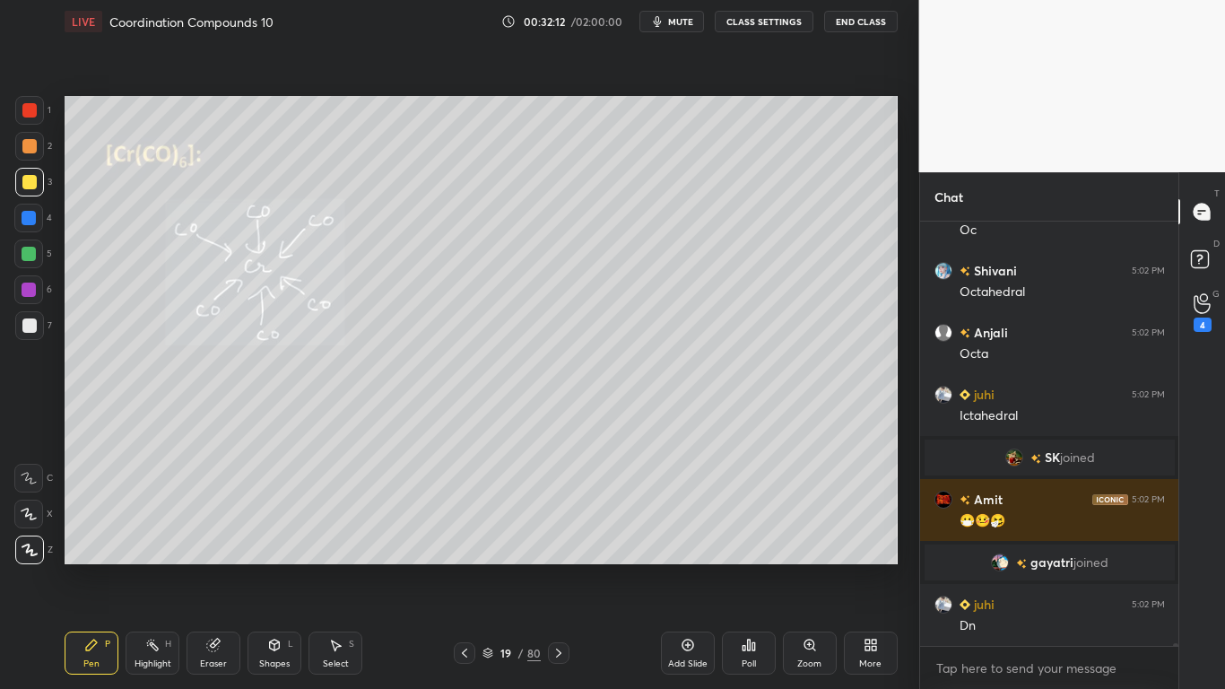
click at [482, 567] on icon at bounding box center [487, 653] width 11 height 11
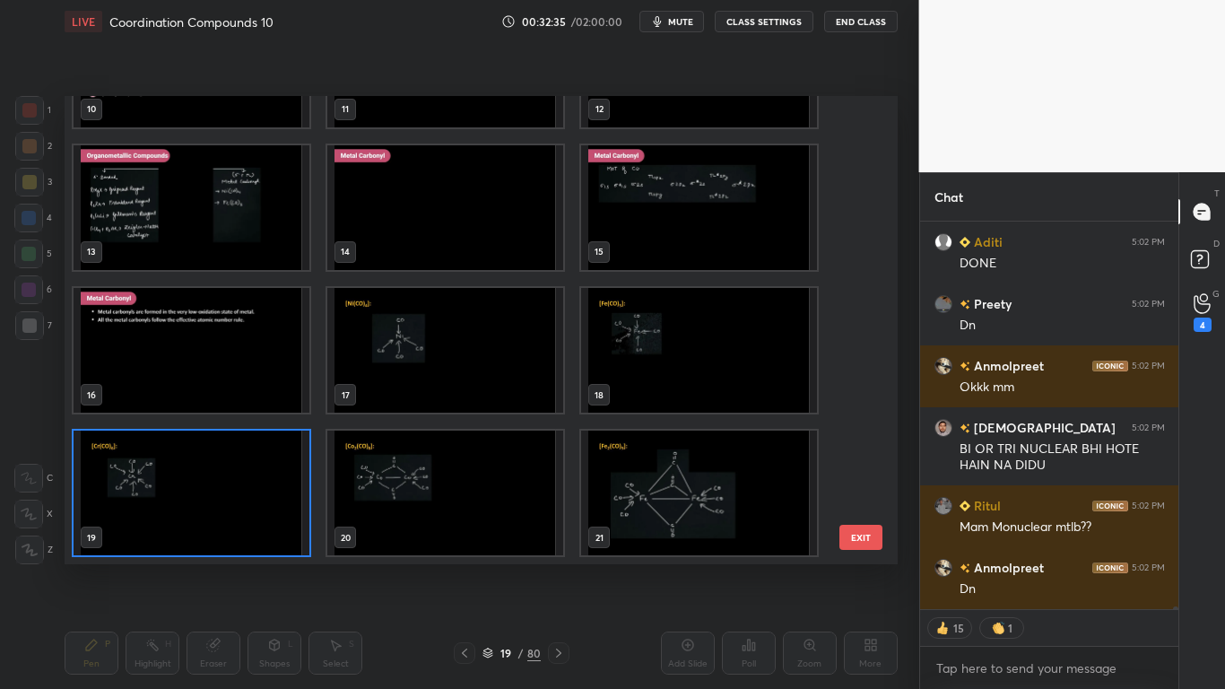
click at [420, 517] on img "grid" at bounding box center [445, 492] width 236 height 125
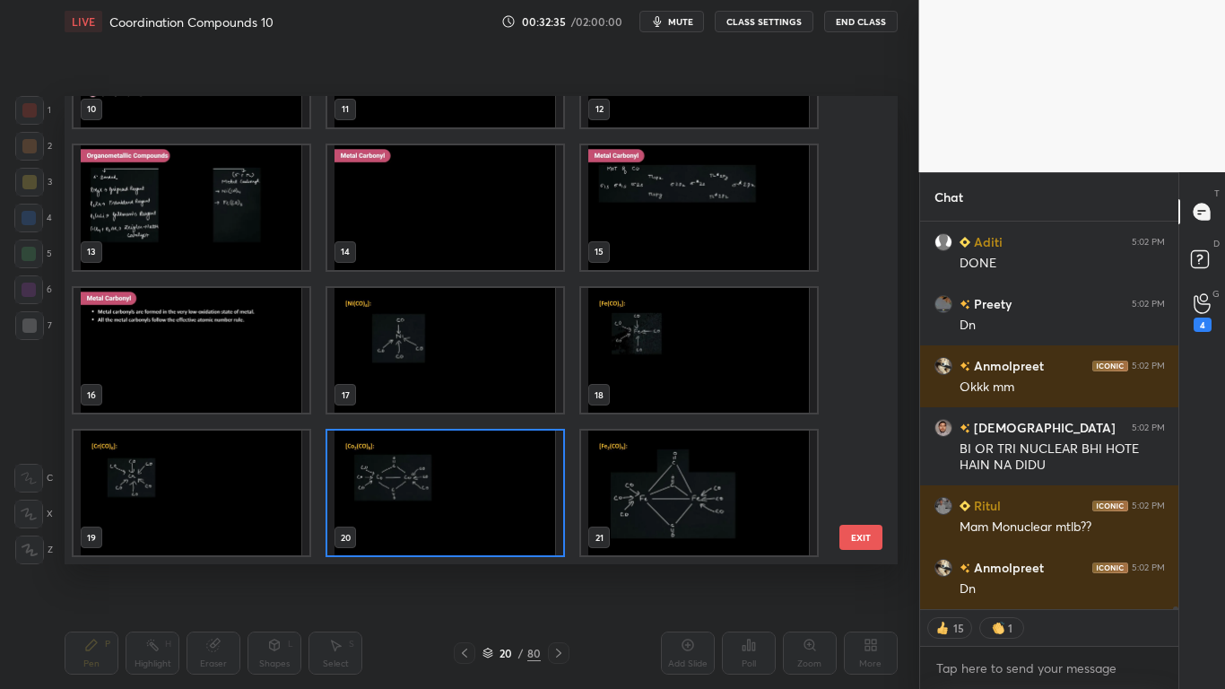
click at [420, 517] on img "grid" at bounding box center [445, 492] width 236 height 125
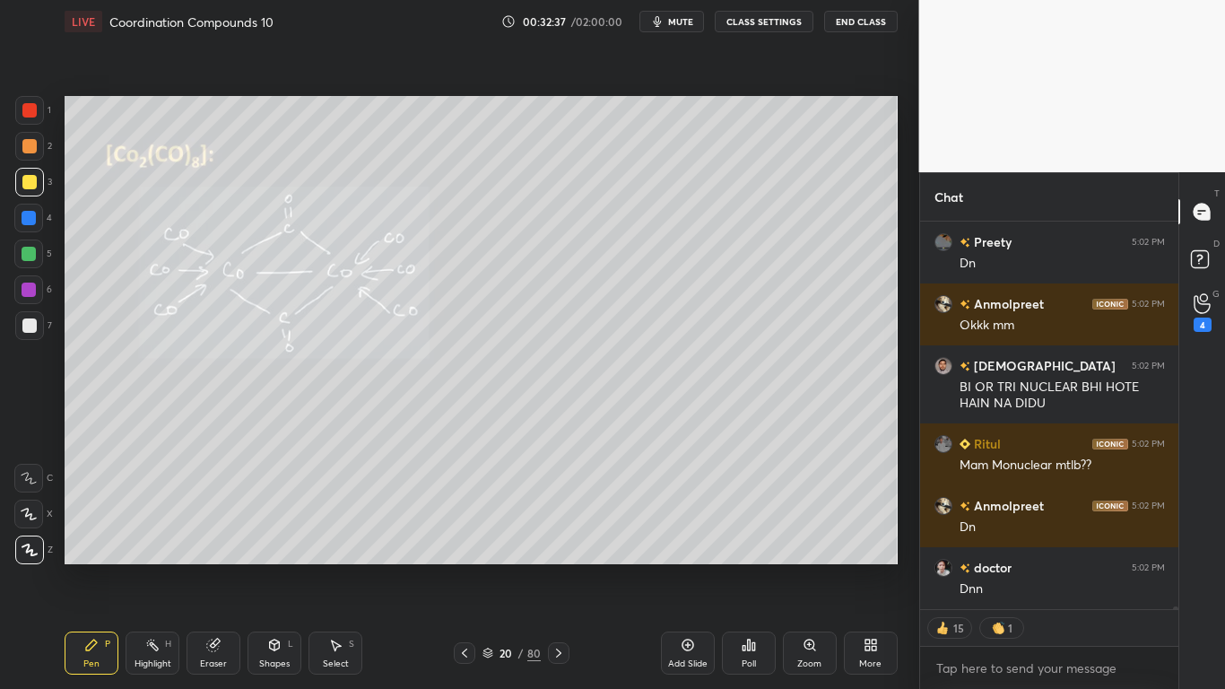
type textarea "x"
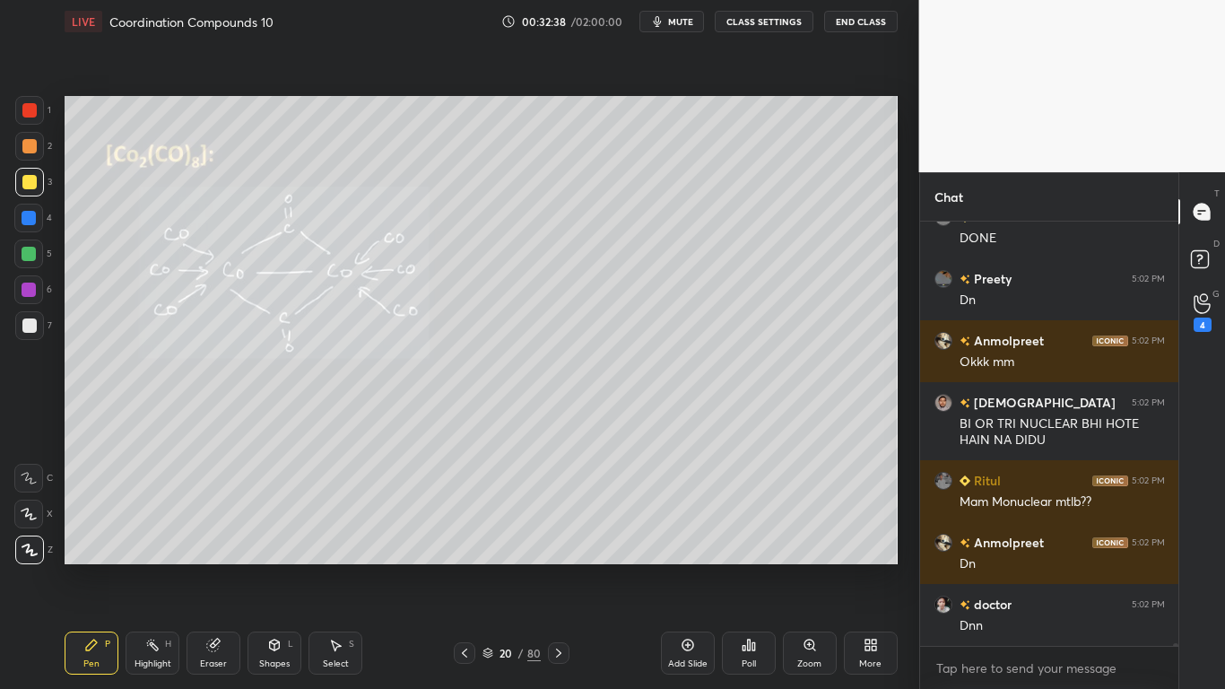
click at [786, 20] on button "CLASS SETTINGS" at bounding box center [764, 22] width 99 height 22
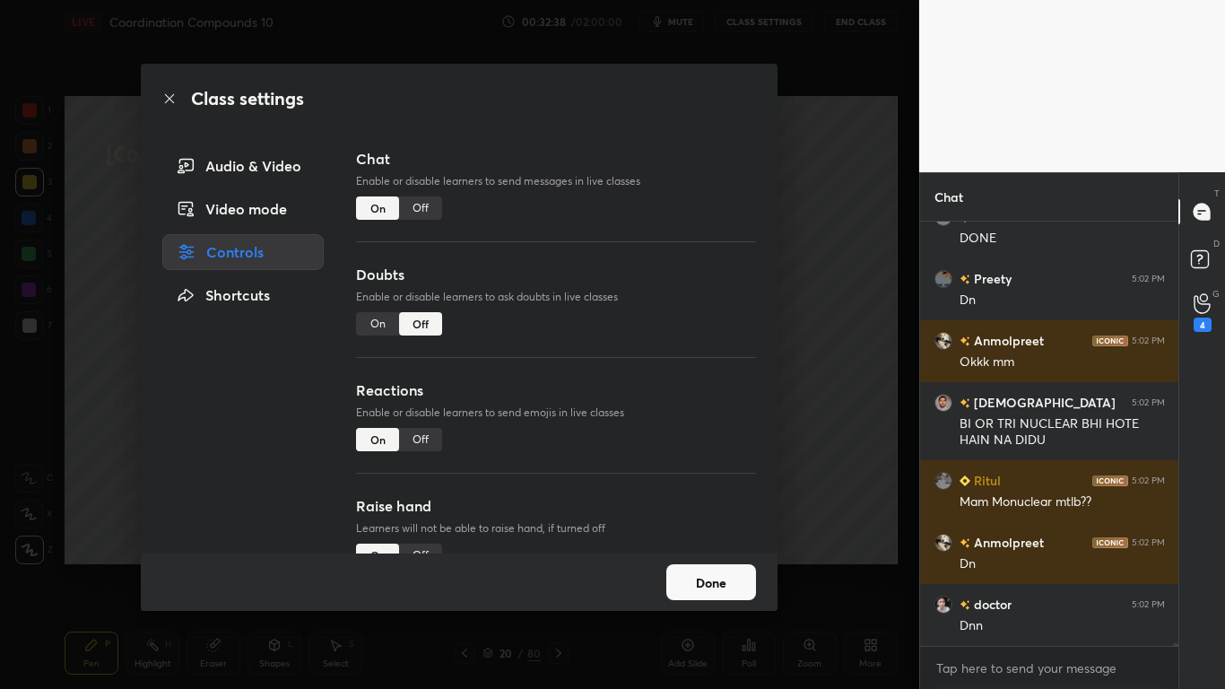
click at [432, 207] on div "Off" at bounding box center [420, 207] width 43 height 23
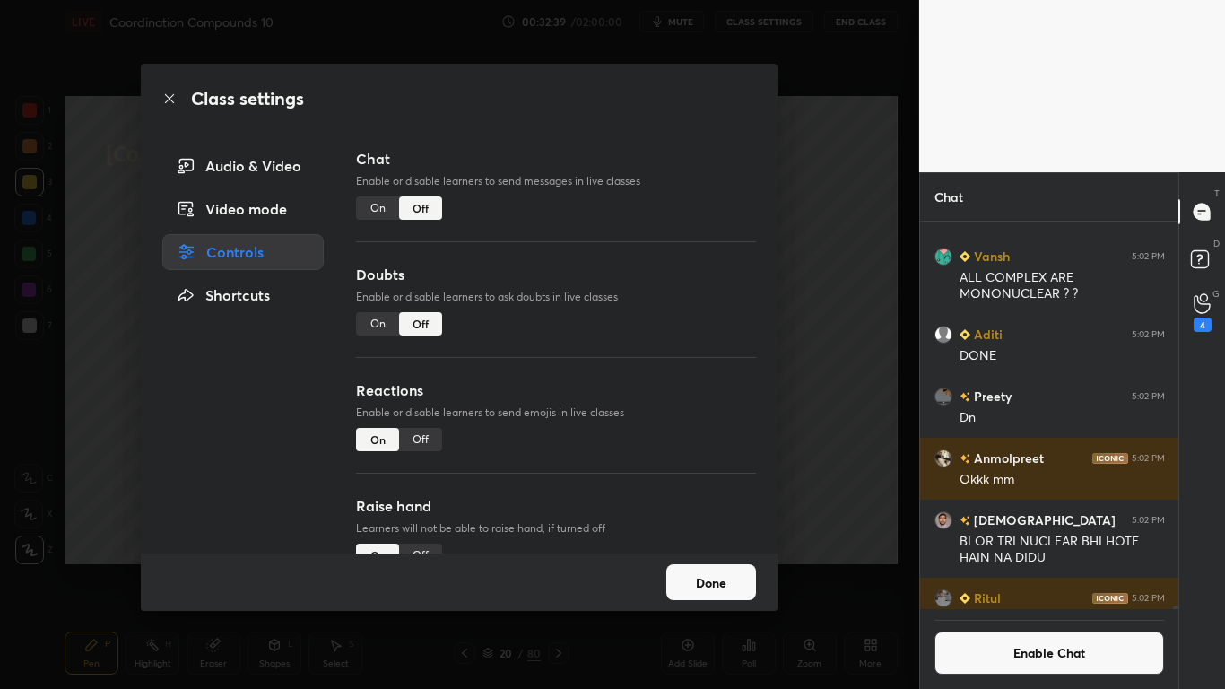
click at [706, 567] on button "Done" at bounding box center [711, 582] width 90 height 36
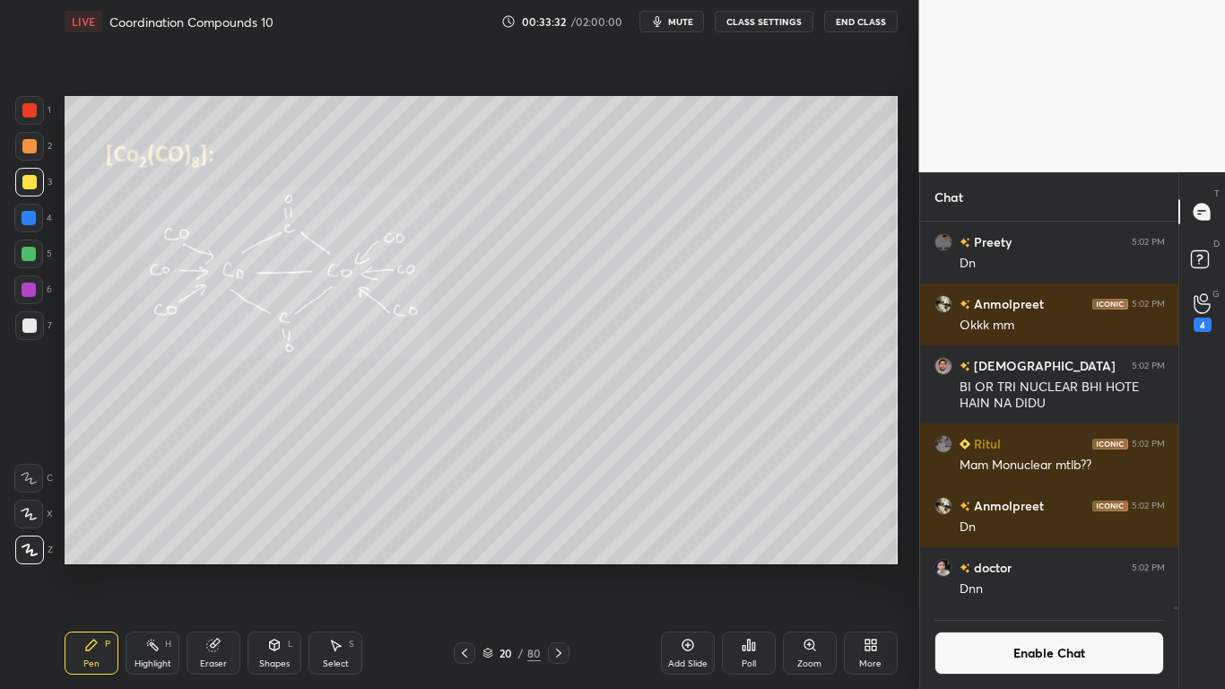
scroll to position [65418, 0]
click at [215, 567] on icon at bounding box center [213, 645] width 12 height 12
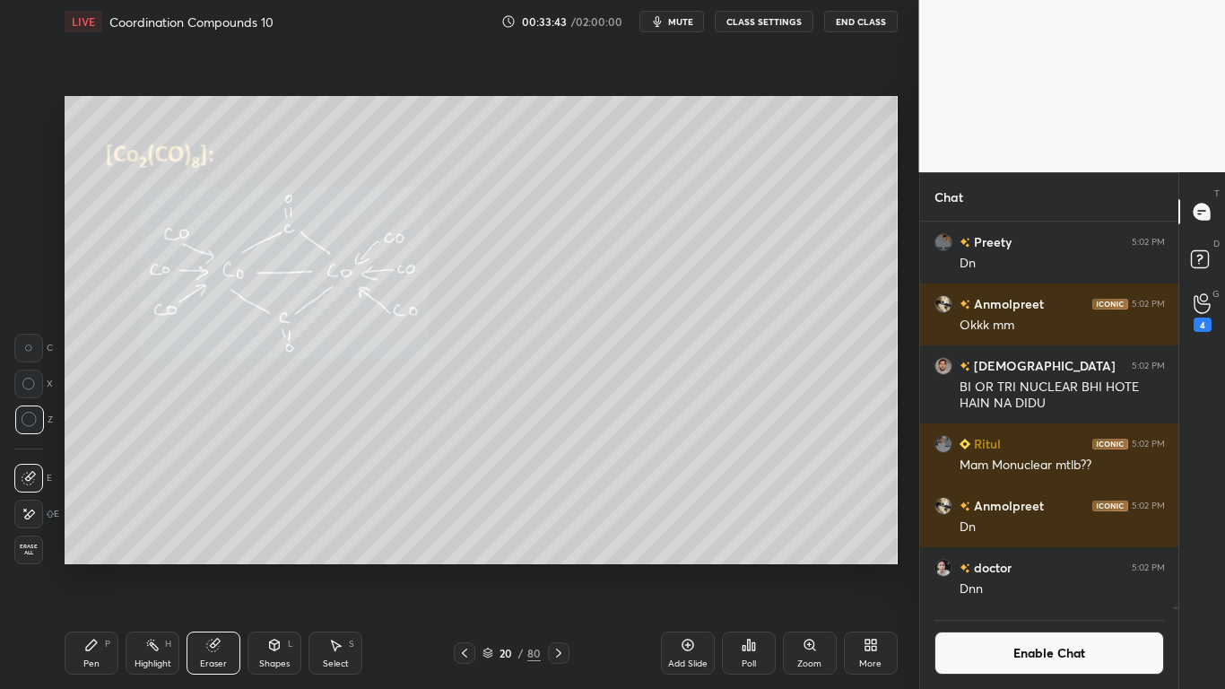
click at [90, 567] on div "Pen P" at bounding box center [92, 652] width 54 height 43
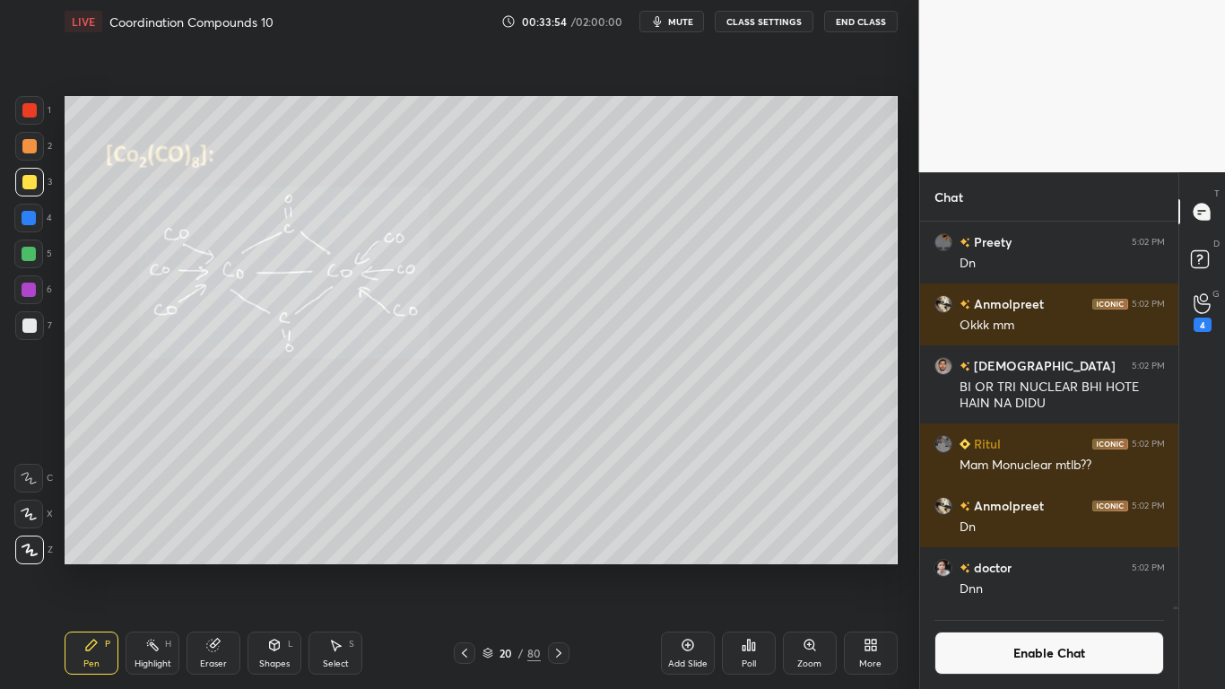
click at [1044, 567] on button "Enable Chat" at bounding box center [1049, 652] width 230 height 43
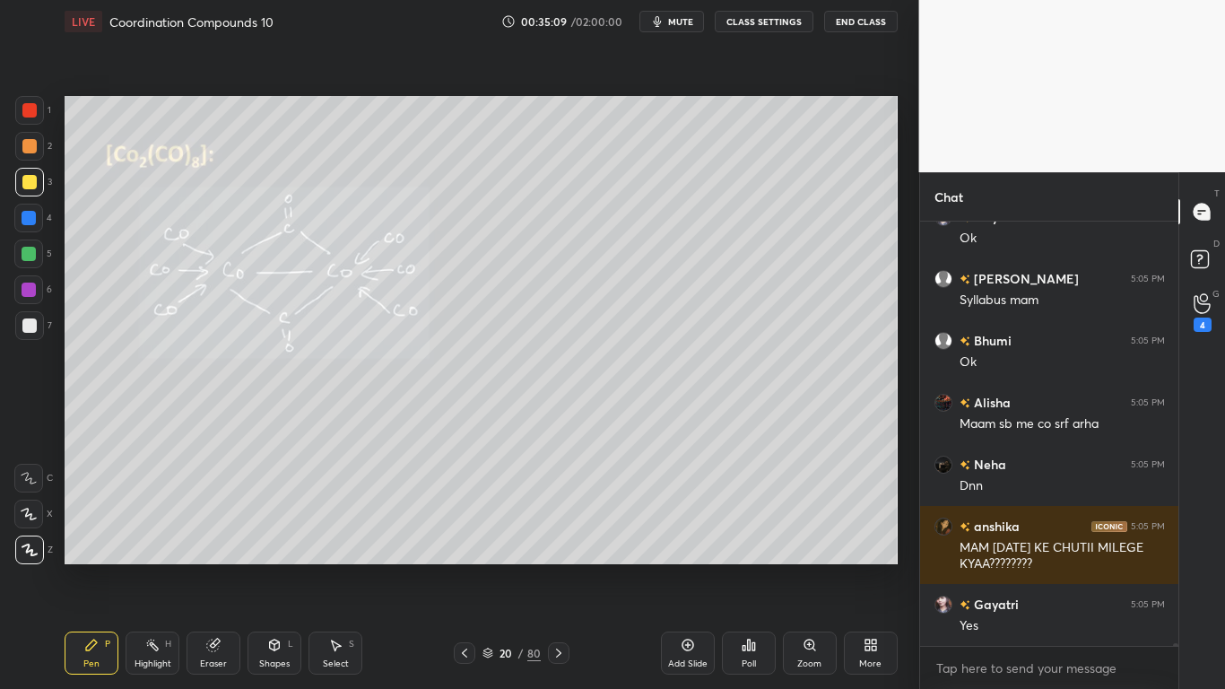
scroll to position [67002, 0]
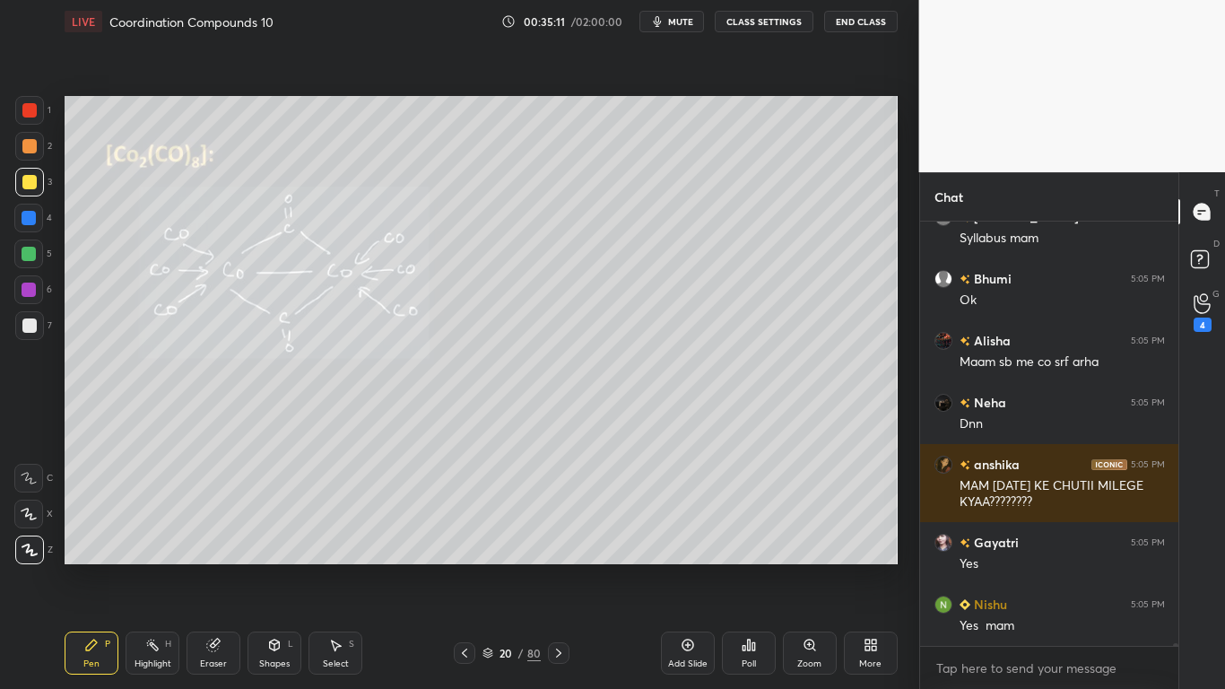
click at [31, 182] on div at bounding box center [29, 182] width 14 height 14
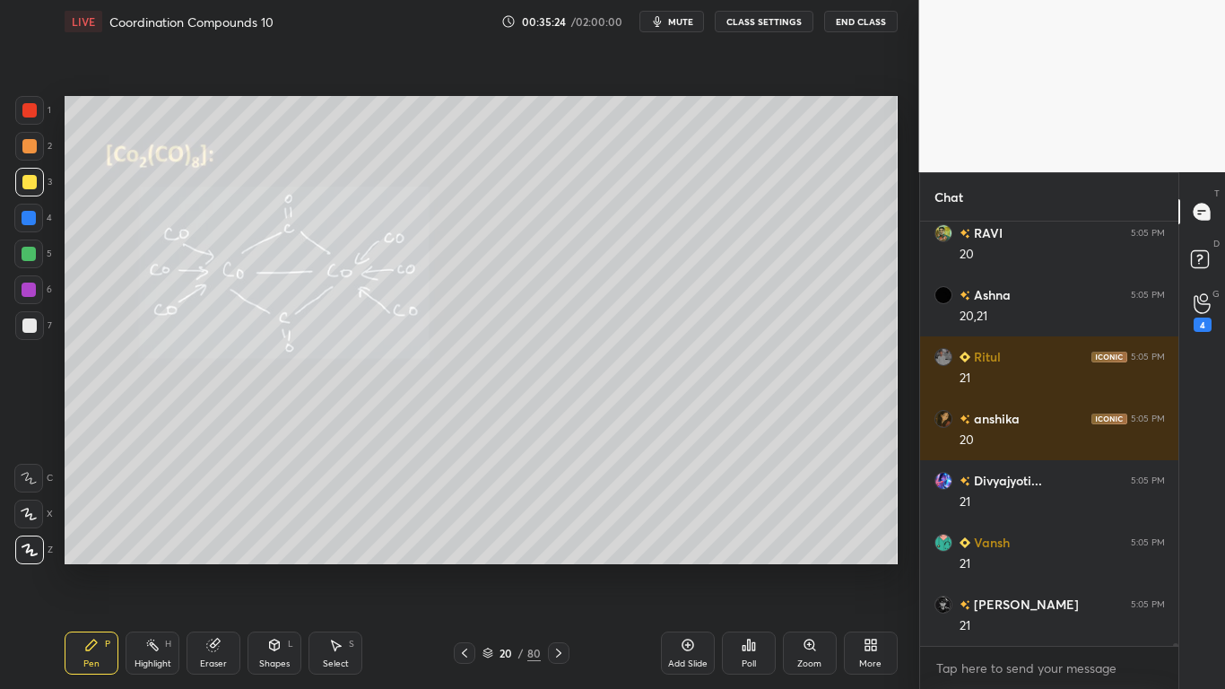
scroll to position [69122, 0]
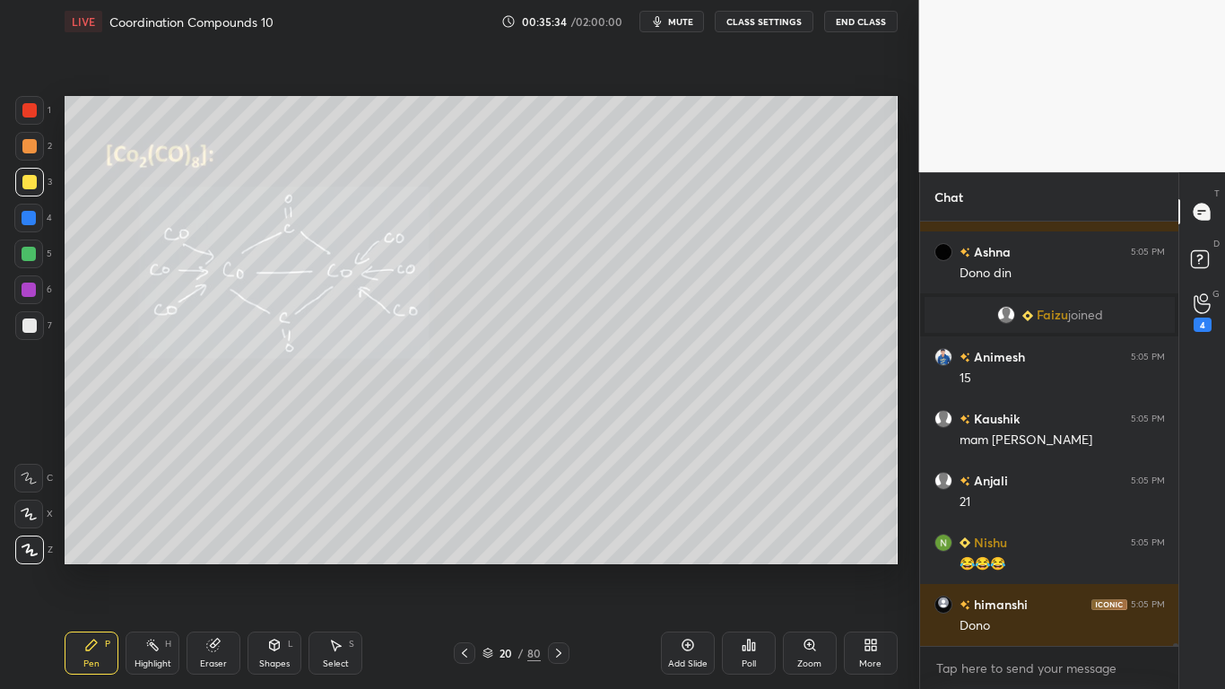
click at [30, 184] on div at bounding box center [29, 182] width 14 height 14
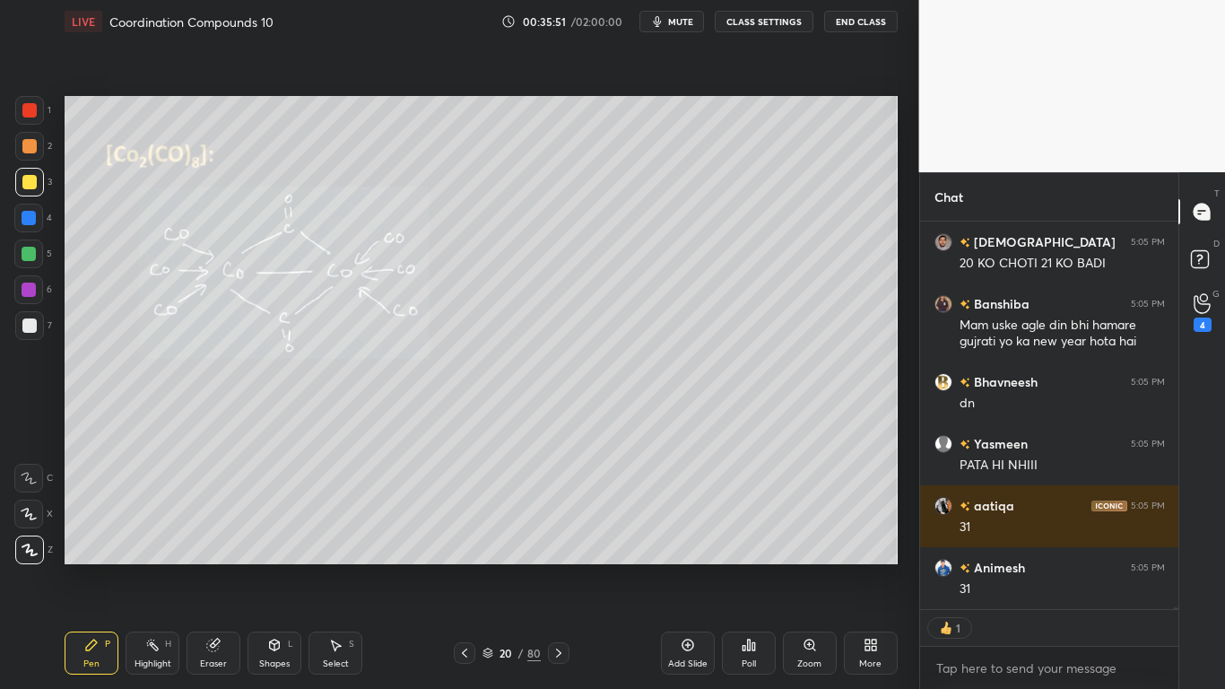
type textarea "x"
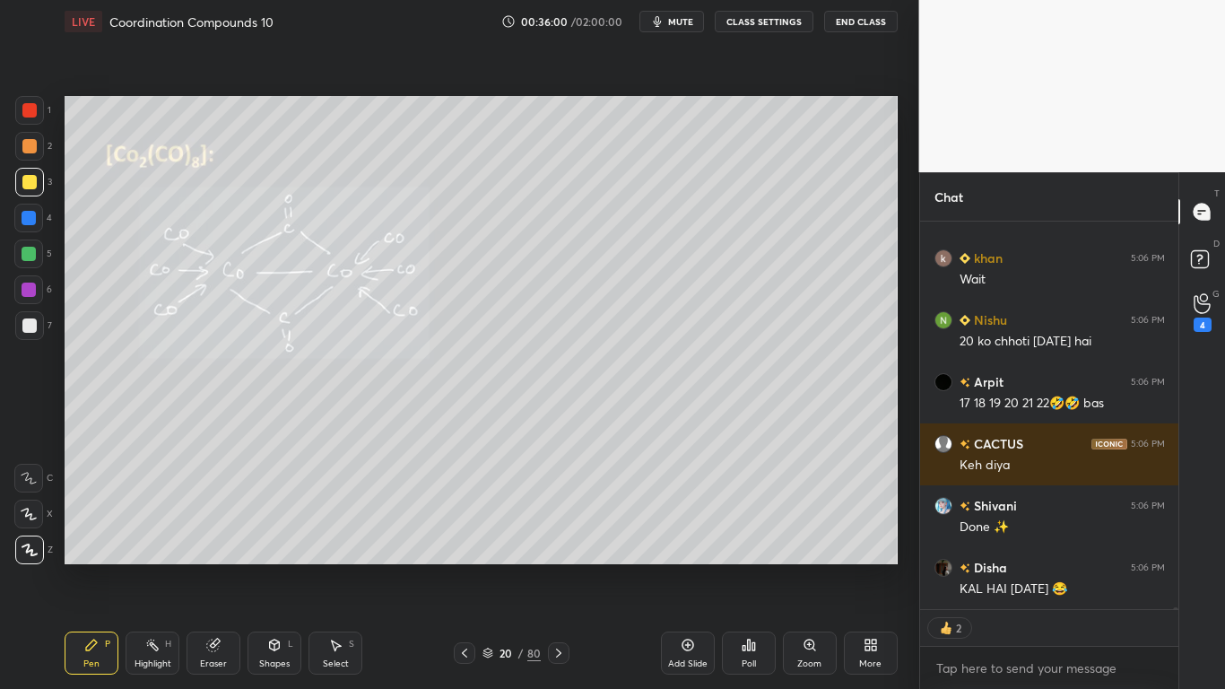
click at [770, 18] on button "CLASS SETTINGS" at bounding box center [764, 22] width 99 height 22
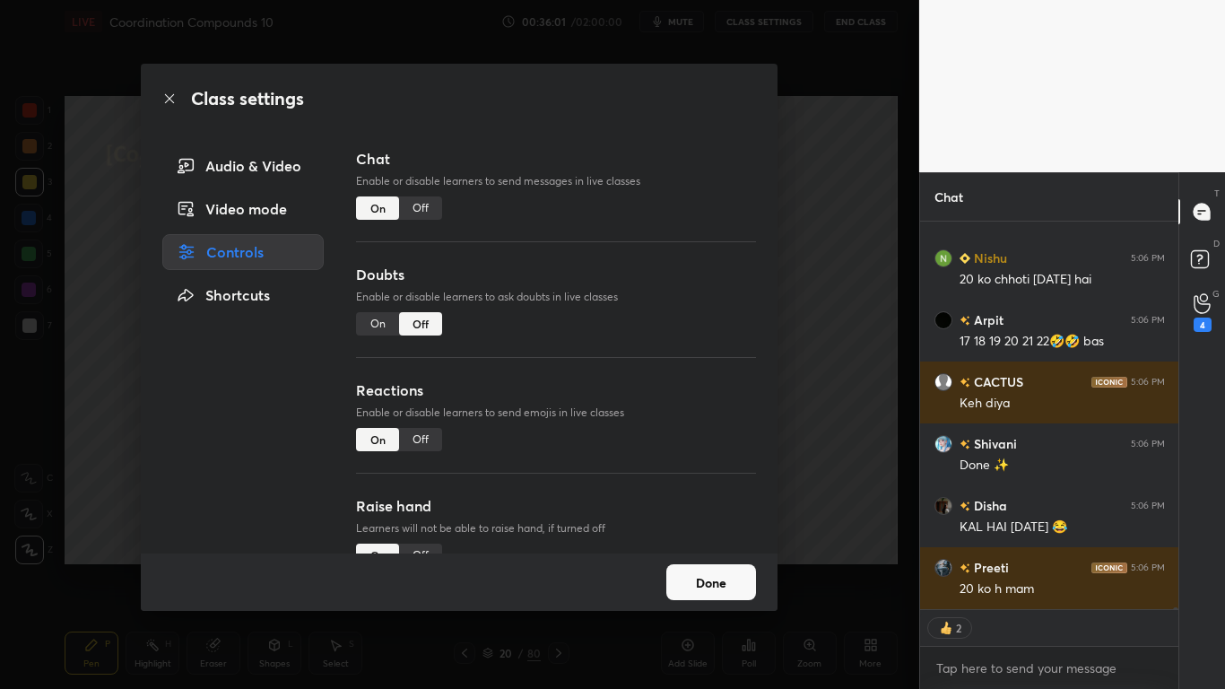
click at [423, 204] on div "Off" at bounding box center [420, 207] width 43 height 23
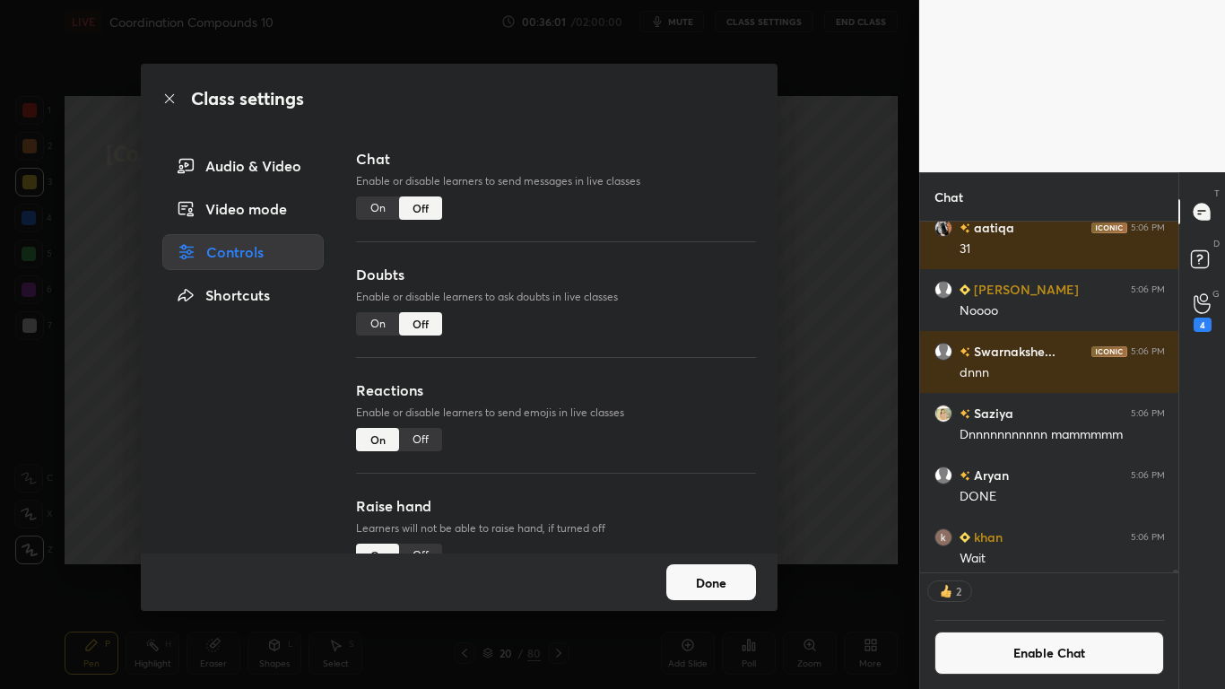
click at [727, 567] on button "Done" at bounding box center [711, 582] width 90 height 36
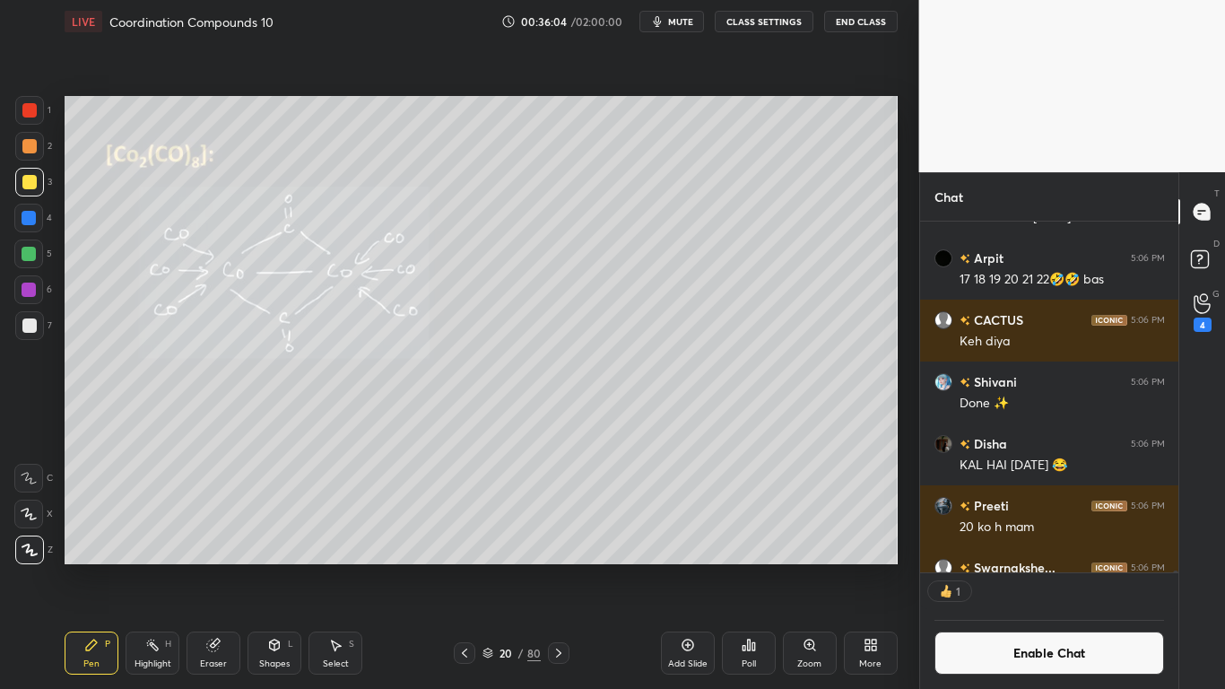
click at [496, 567] on div "20 / 80" at bounding box center [511, 653] width 58 height 16
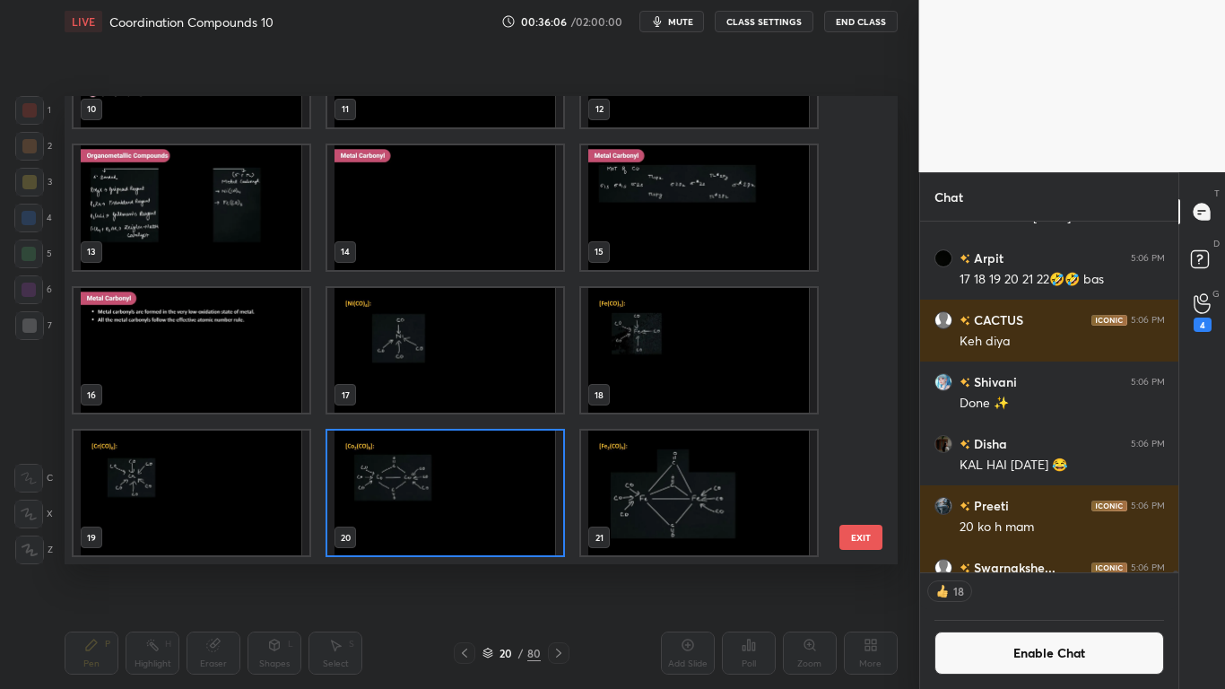
click at [708, 505] on img "grid" at bounding box center [699, 492] width 236 height 125
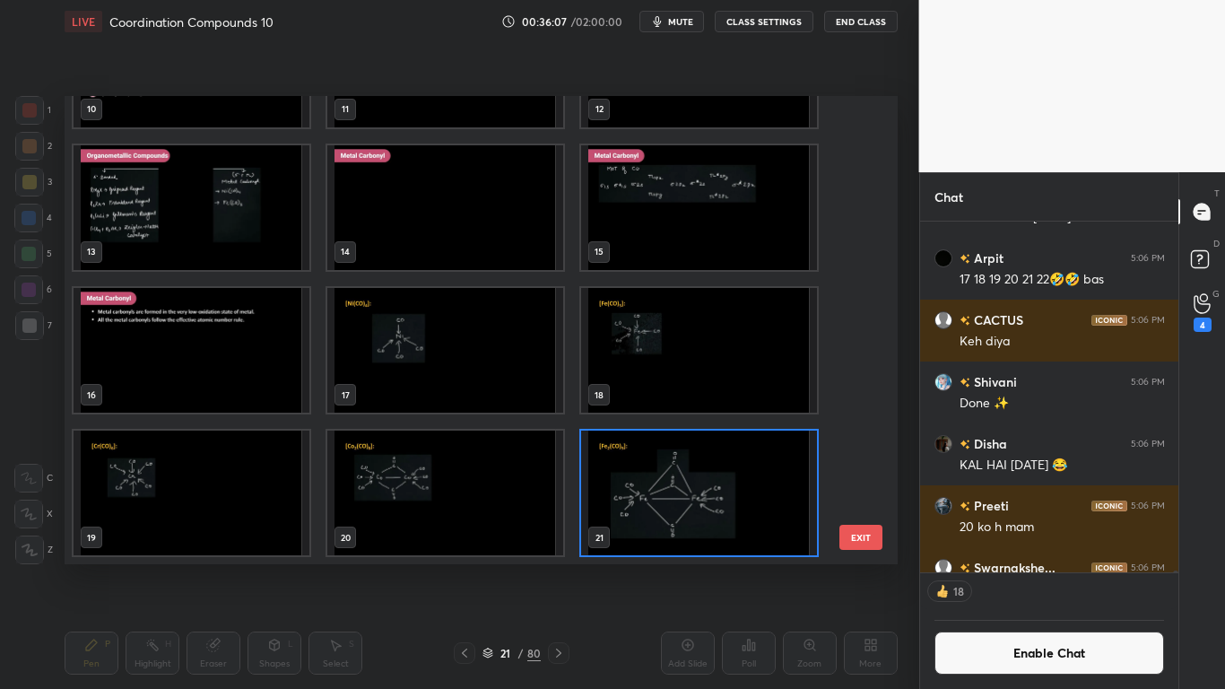
click at [703, 511] on img "grid" at bounding box center [699, 492] width 236 height 125
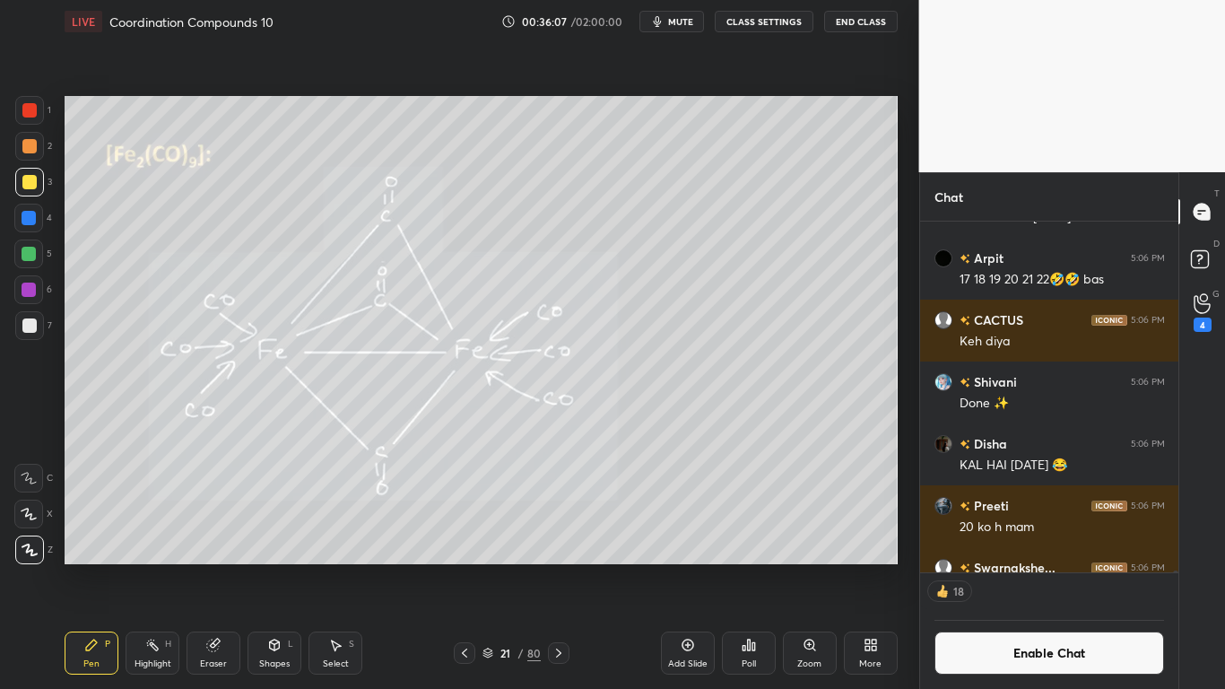
click at [706, 513] on img "grid" at bounding box center [699, 492] width 236 height 125
click at [1034, 567] on button "Enable Chat" at bounding box center [1049, 652] width 230 height 43
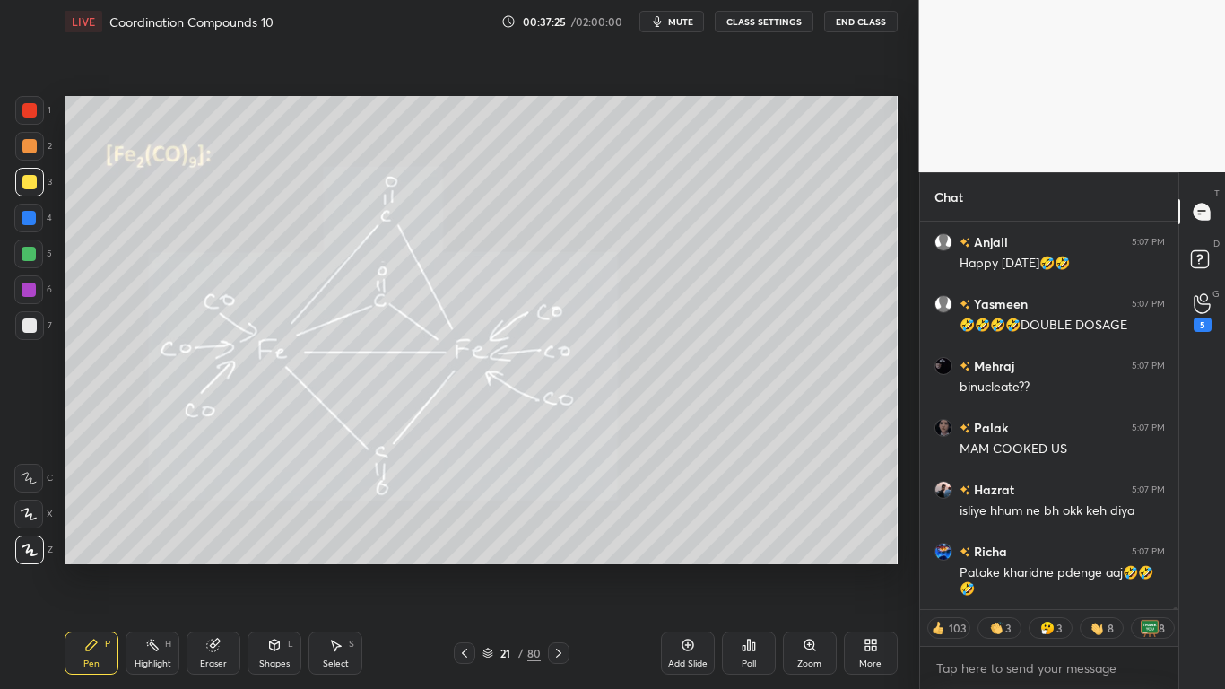
scroll to position [73975, 0]
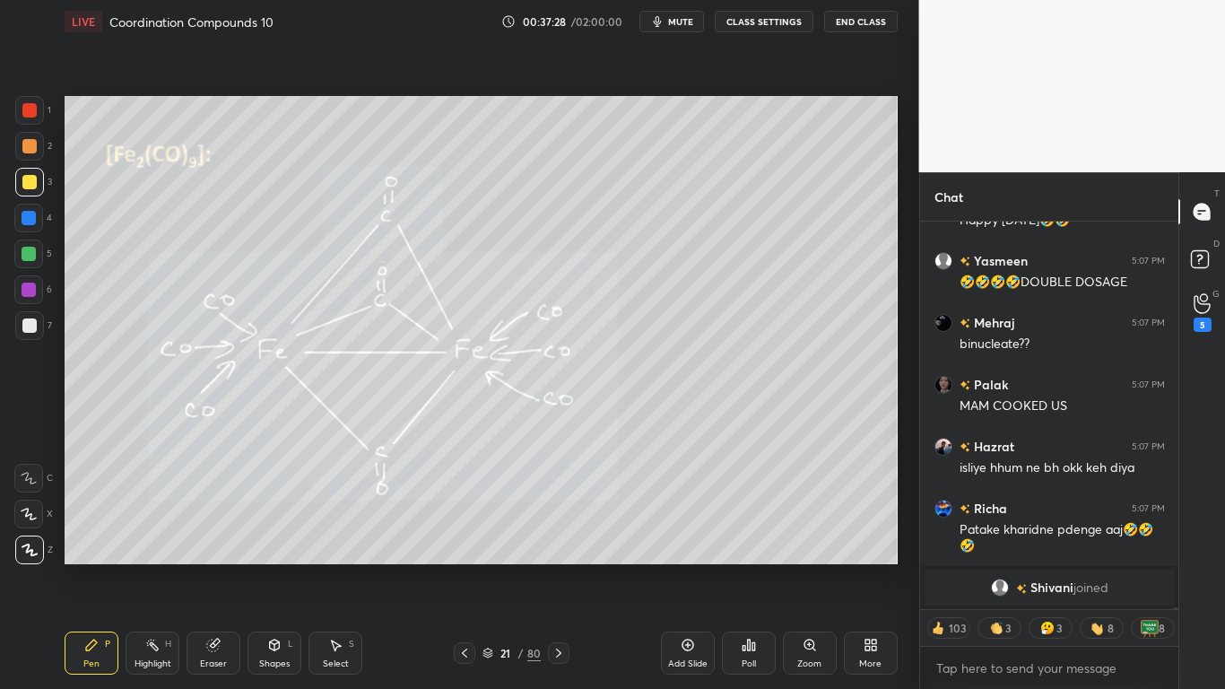
click at [26, 183] on div at bounding box center [29, 182] width 14 height 14
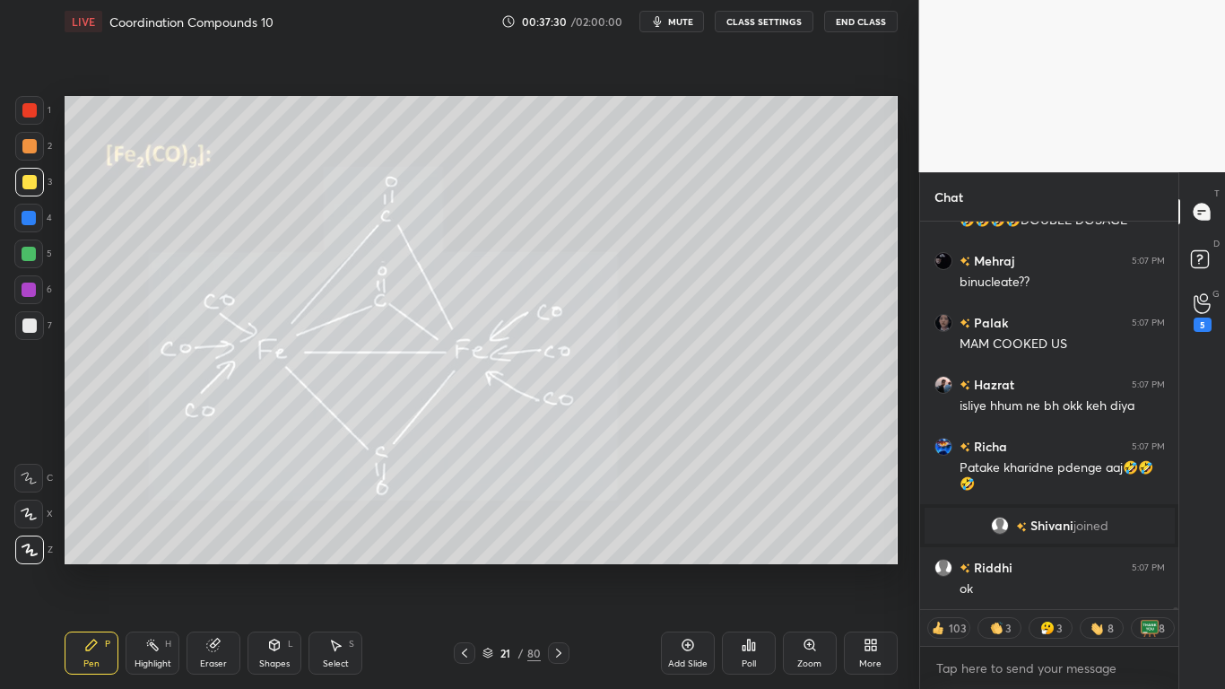
type textarea "x"
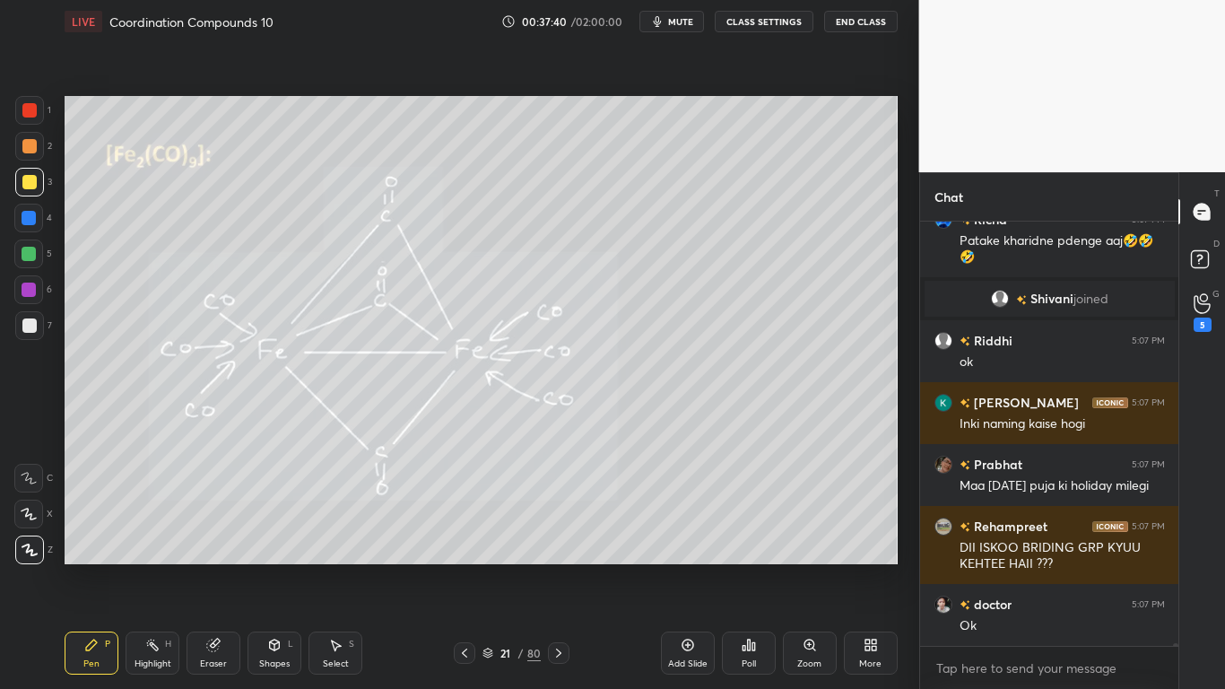
scroll to position [74004, 0]
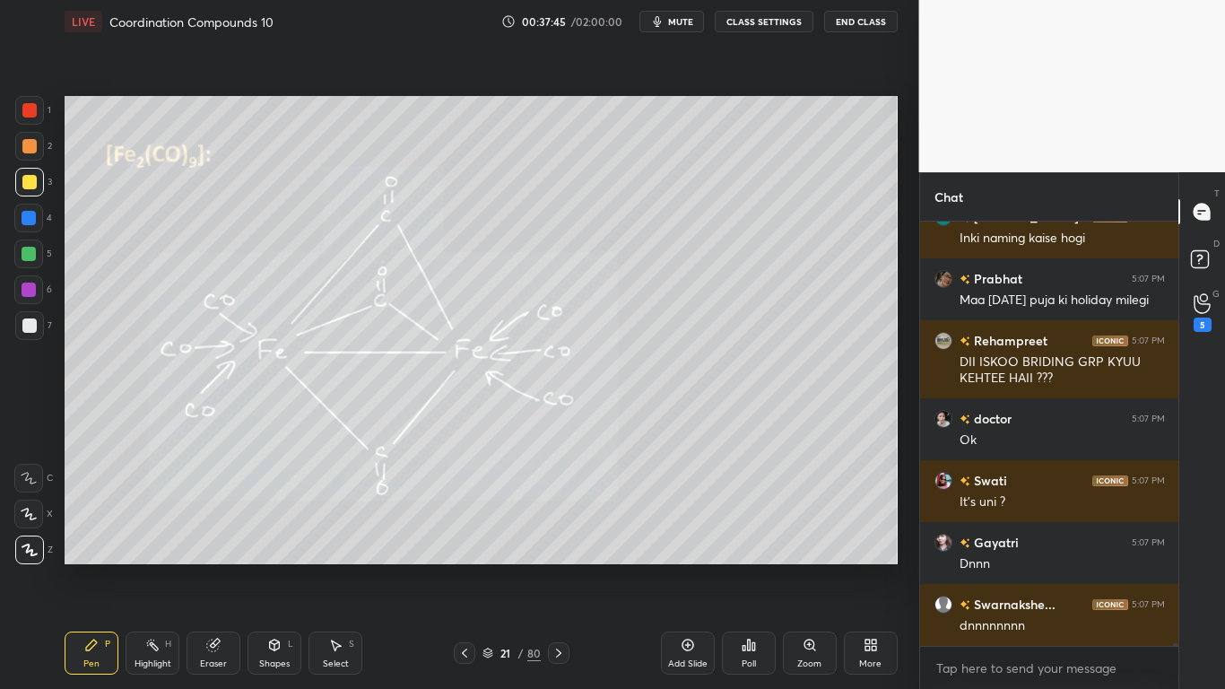
click at [566, 567] on div at bounding box center [559, 653] width 22 height 22
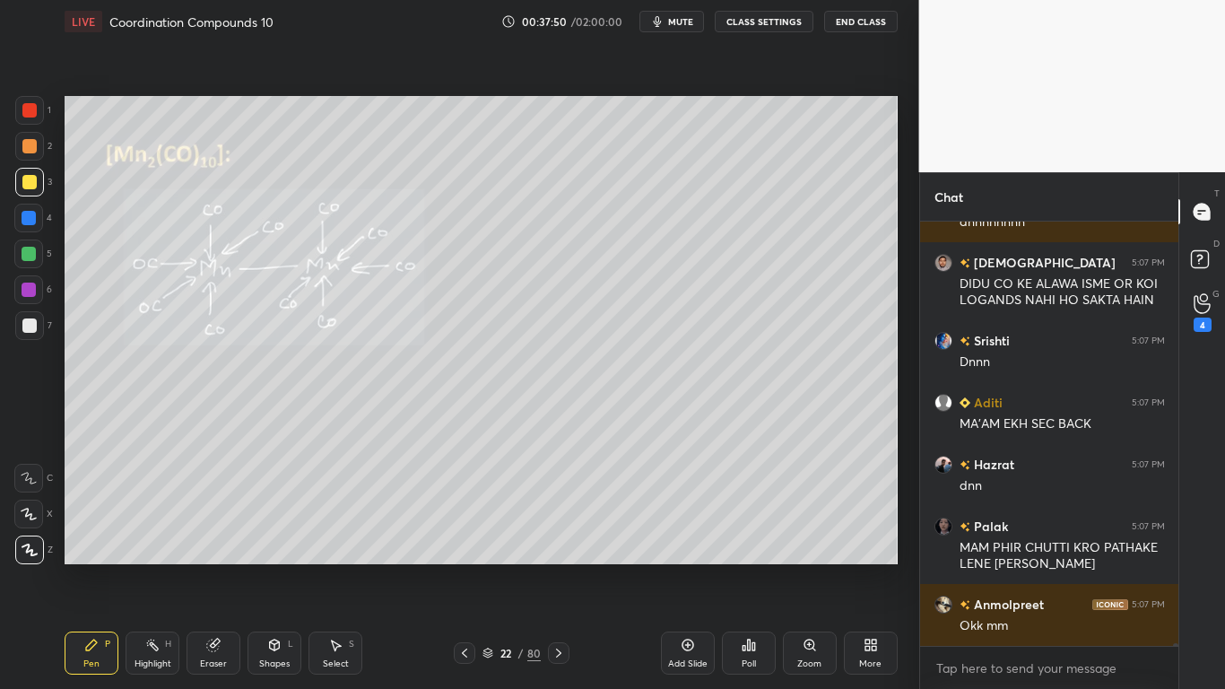
click at [765, 22] on button "CLASS SETTINGS" at bounding box center [764, 22] width 99 height 22
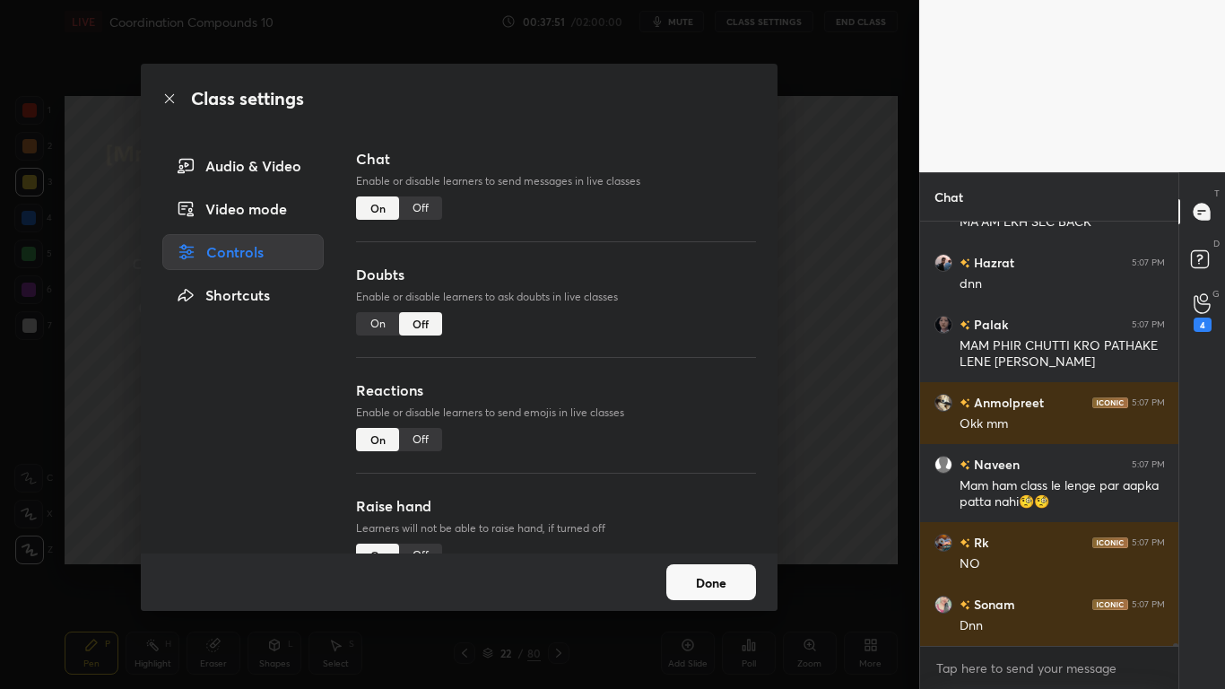
click at [424, 209] on div "Off" at bounding box center [420, 207] width 43 height 23
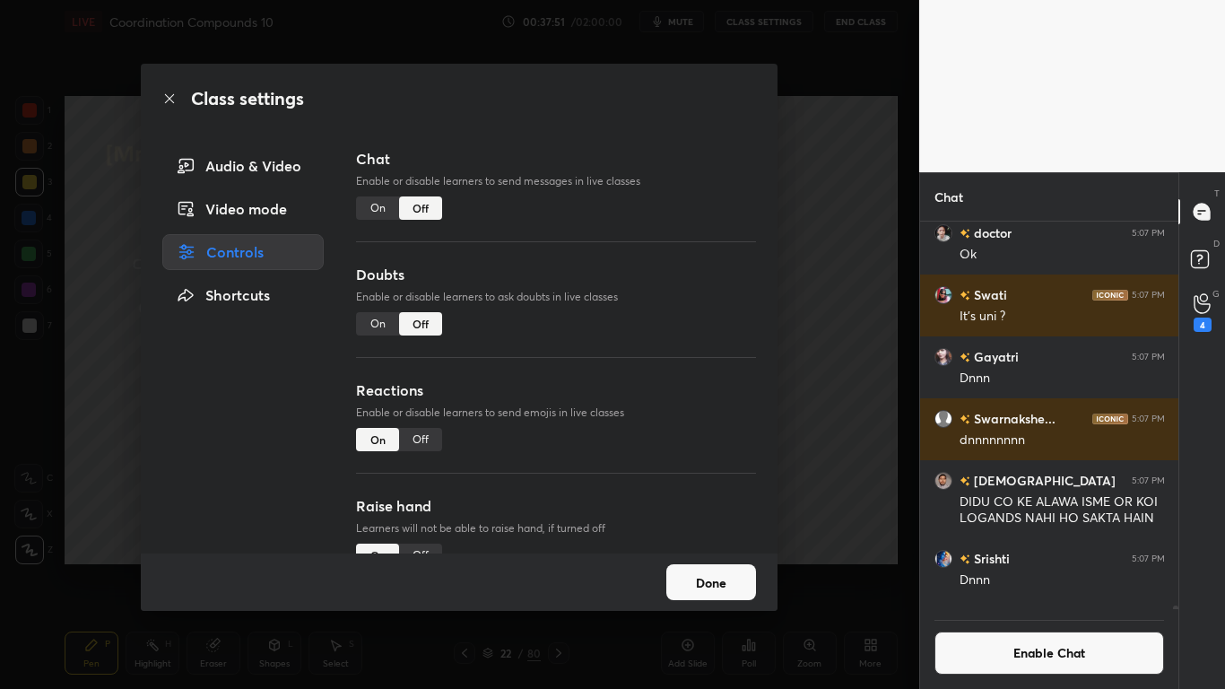
click at [700, 567] on button "Done" at bounding box center [711, 582] width 90 height 36
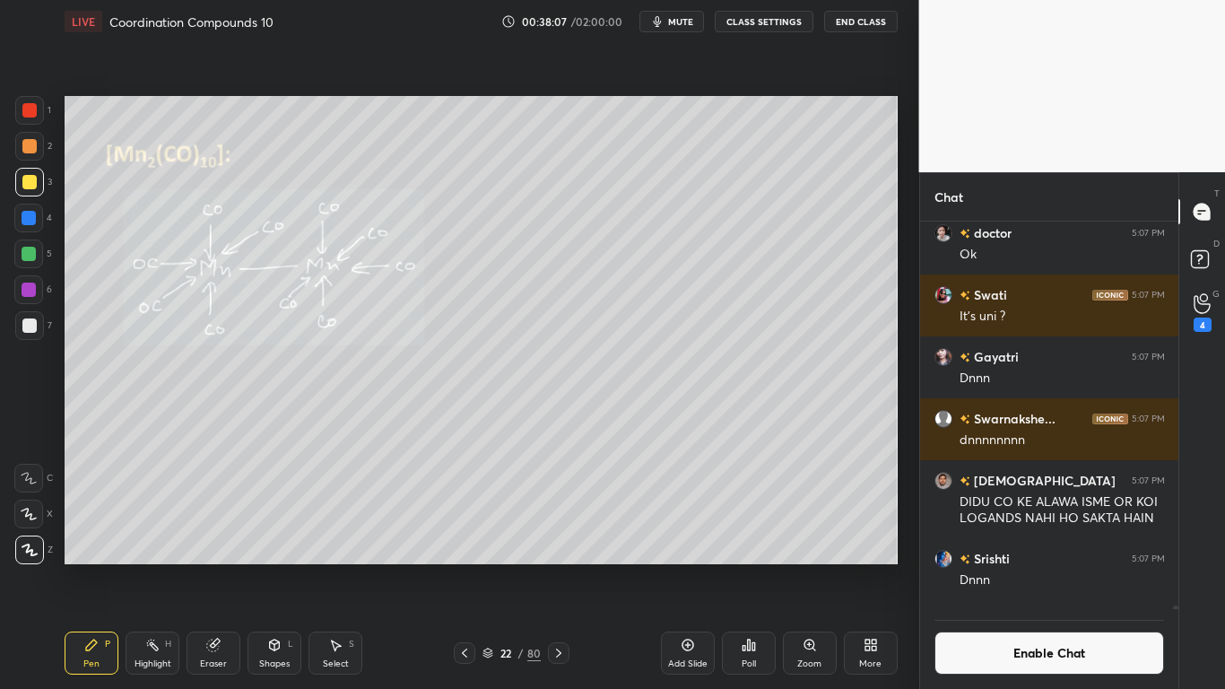
click at [986, 567] on button "Enable Chat" at bounding box center [1049, 652] width 230 height 43
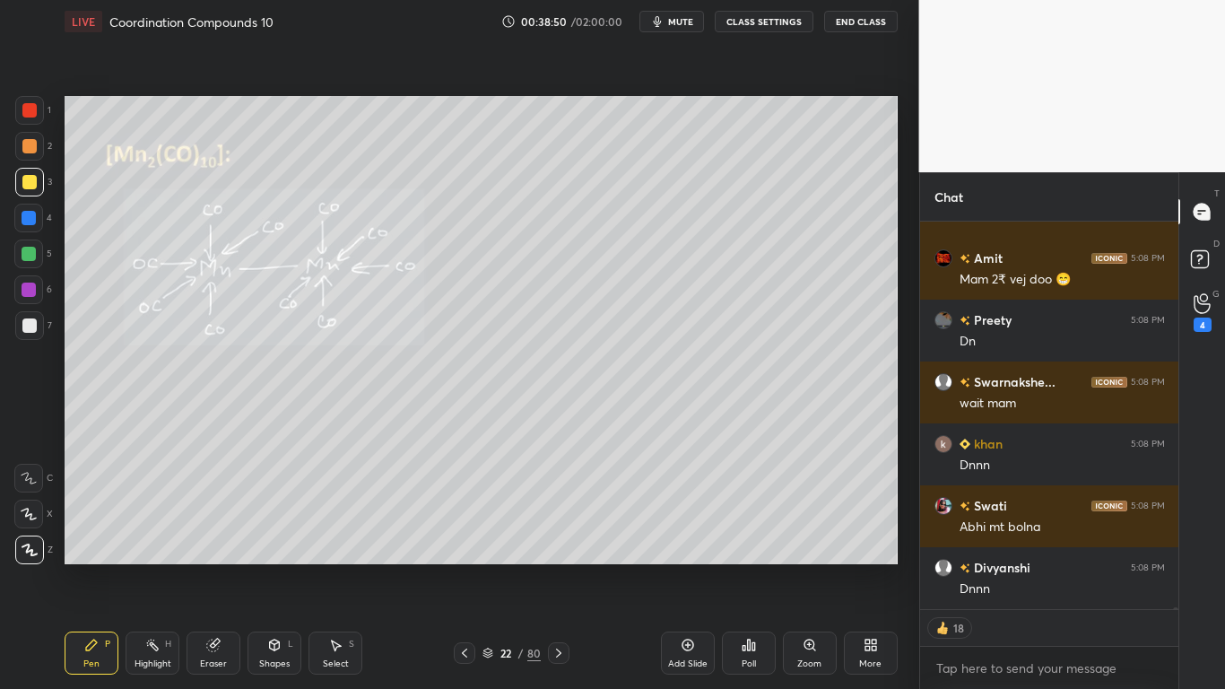
scroll to position [79170, 0]
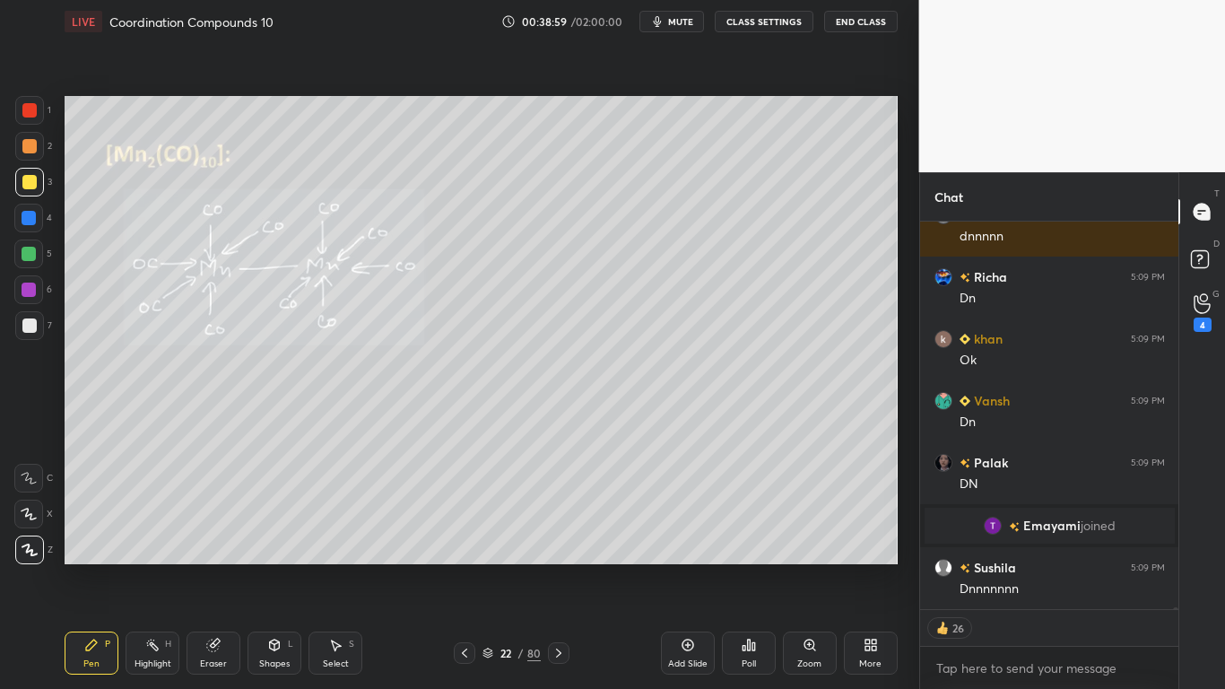
click at [769, 26] on button "CLASS SETTINGS" at bounding box center [764, 22] width 99 height 22
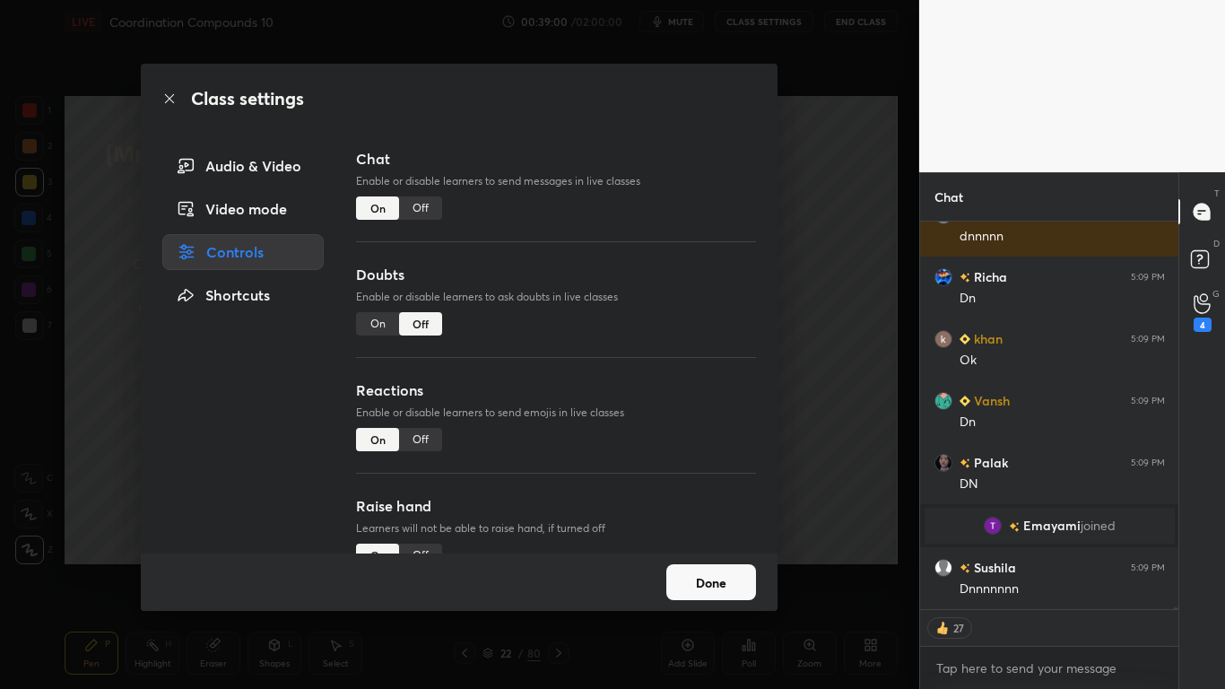
click at [418, 212] on div "Off" at bounding box center [420, 207] width 43 height 23
type textarea "x"
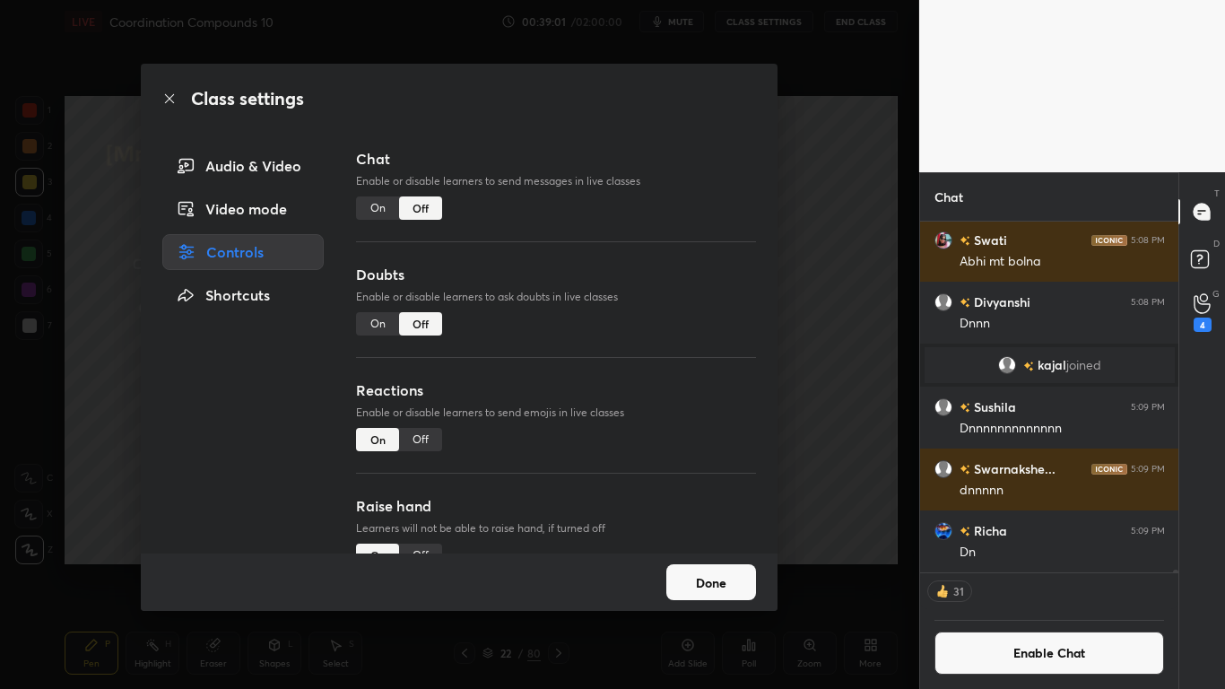
click at [726, 567] on button "Done" at bounding box center [711, 582] width 90 height 36
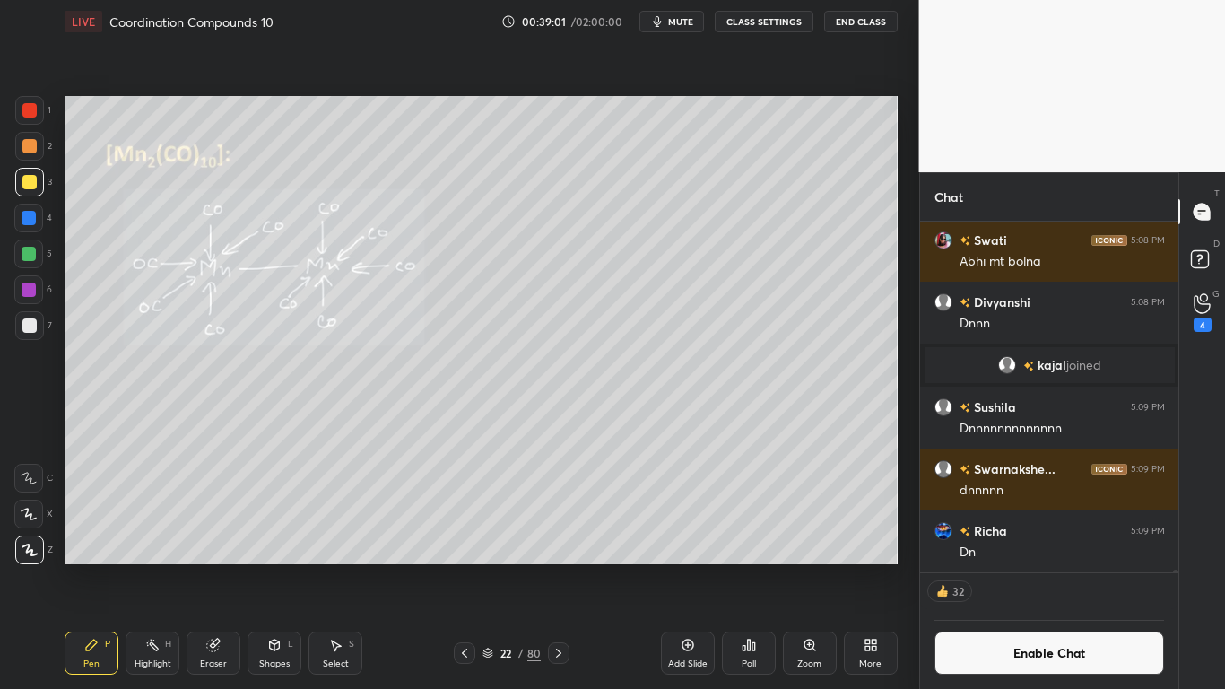
click at [491, 567] on div "22 / 80" at bounding box center [511, 653] width 58 height 16
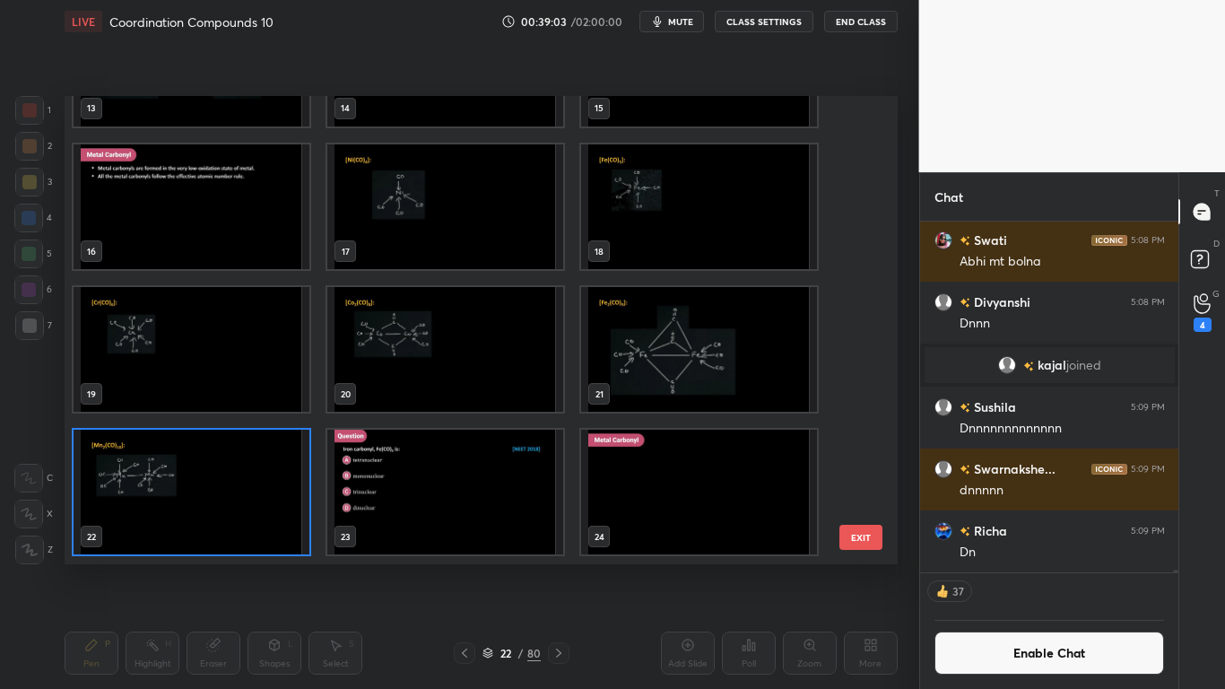
click at [446, 519] on img "grid" at bounding box center [445, 492] width 236 height 125
click at [452, 515] on img "grid" at bounding box center [445, 492] width 236 height 125
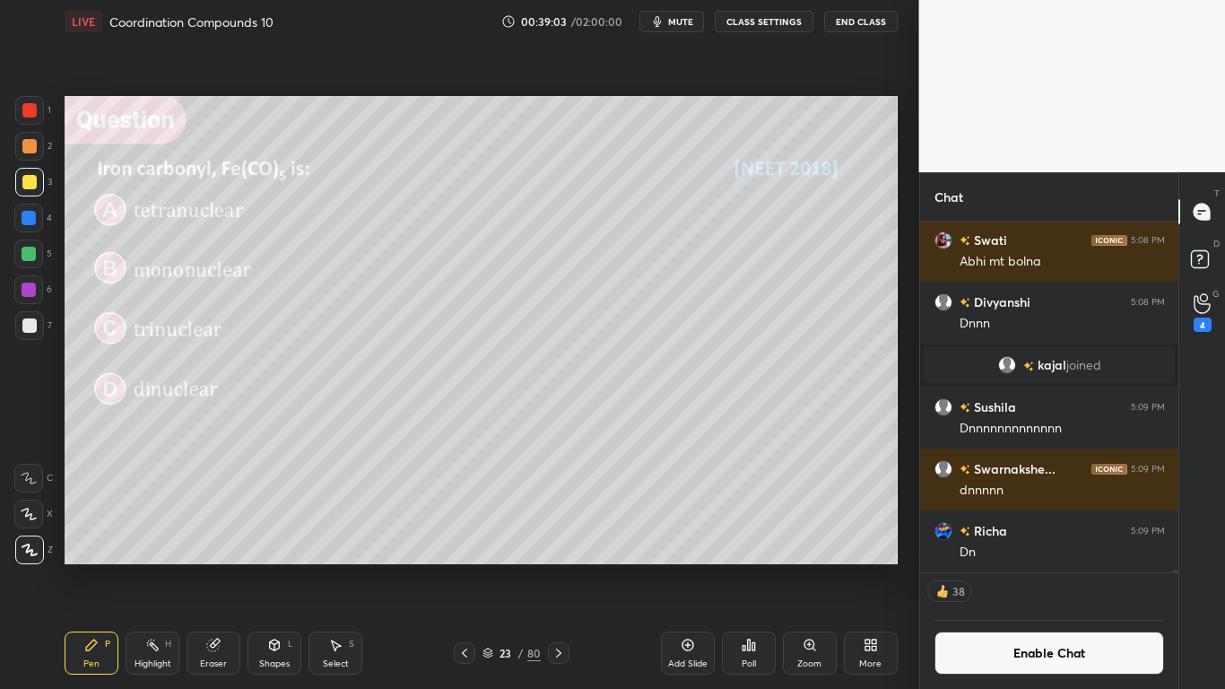
click at [457, 517] on img "grid" at bounding box center [445, 492] width 236 height 125
click at [743, 567] on icon at bounding box center [749, 645] width 14 height 14
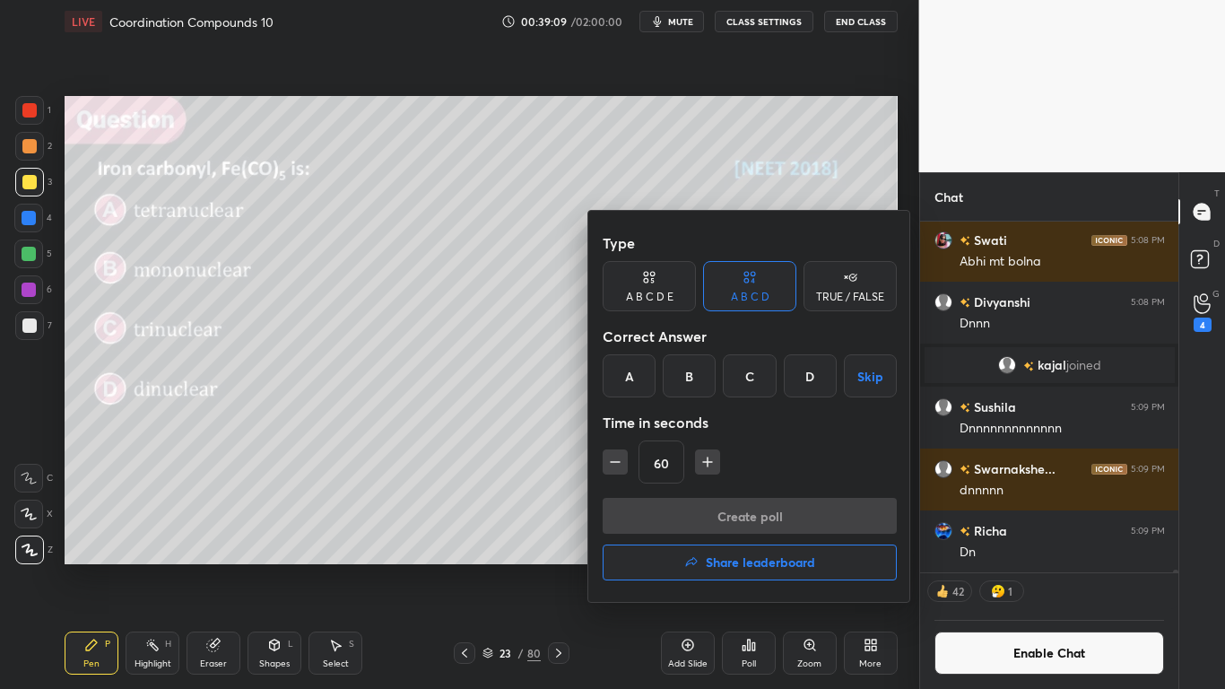
click at [694, 376] on div "B" at bounding box center [689, 375] width 53 height 43
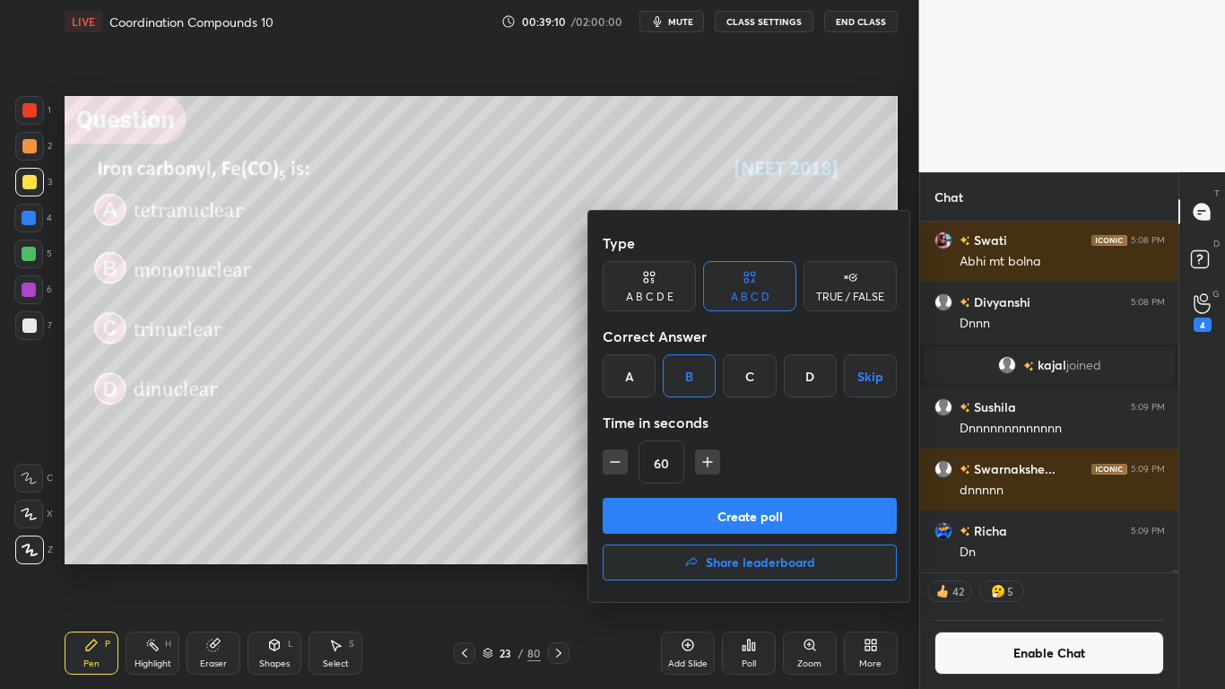
click at [613, 457] on icon "button" at bounding box center [615, 462] width 18 height 18
click at [614, 461] on icon "button" at bounding box center [615, 462] width 18 height 18
type input "30"
click at [735, 525] on button "Create poll" at bounding box center [750, 516] width 294 height 36
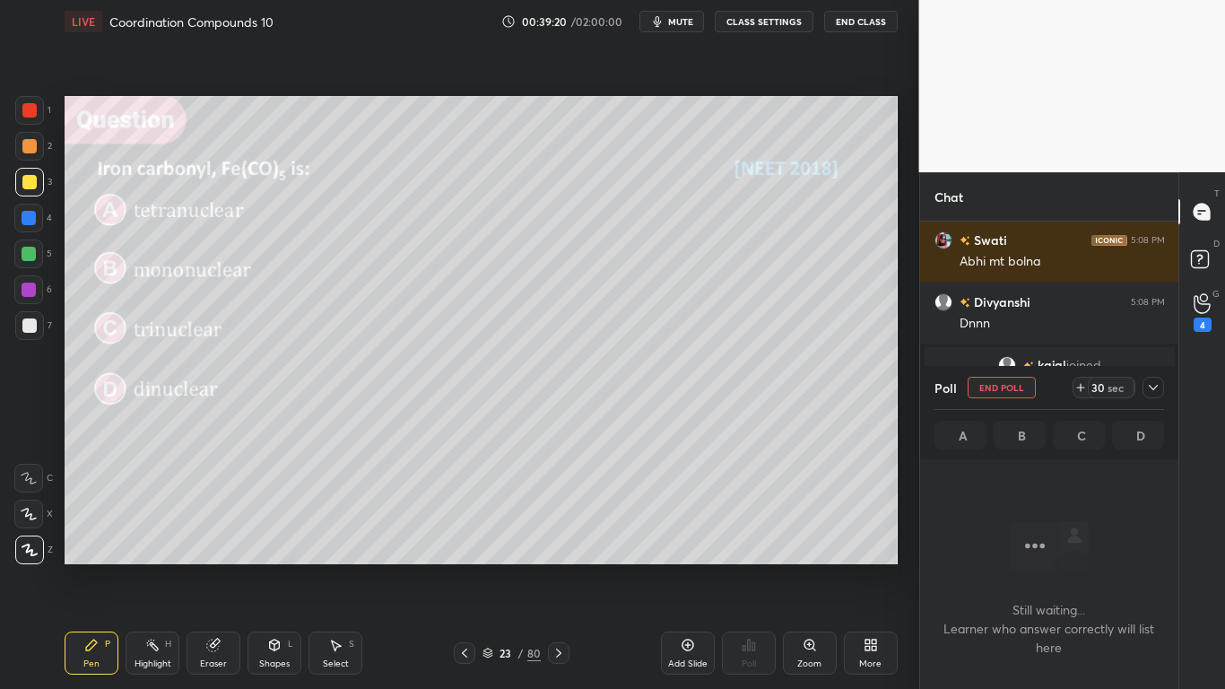
scroll to position [231, 253]
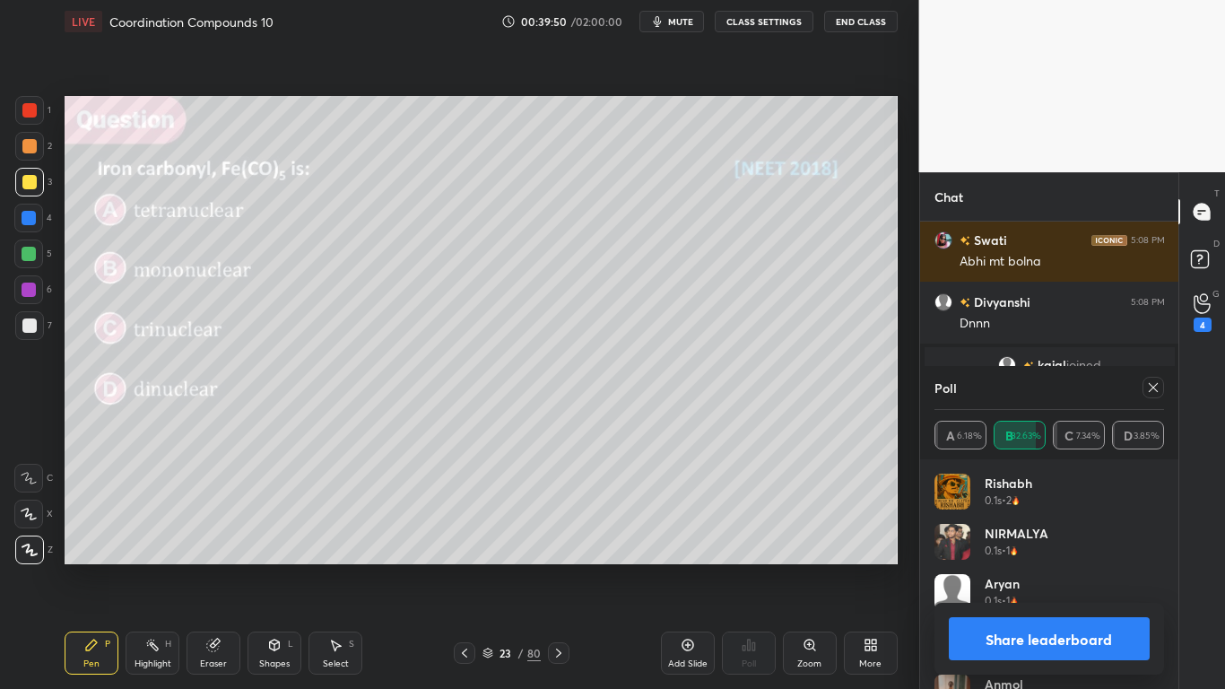
click at [1033, 567] on button "Share leaderboard" at bounding box center [1050, 638] width 202 height 43
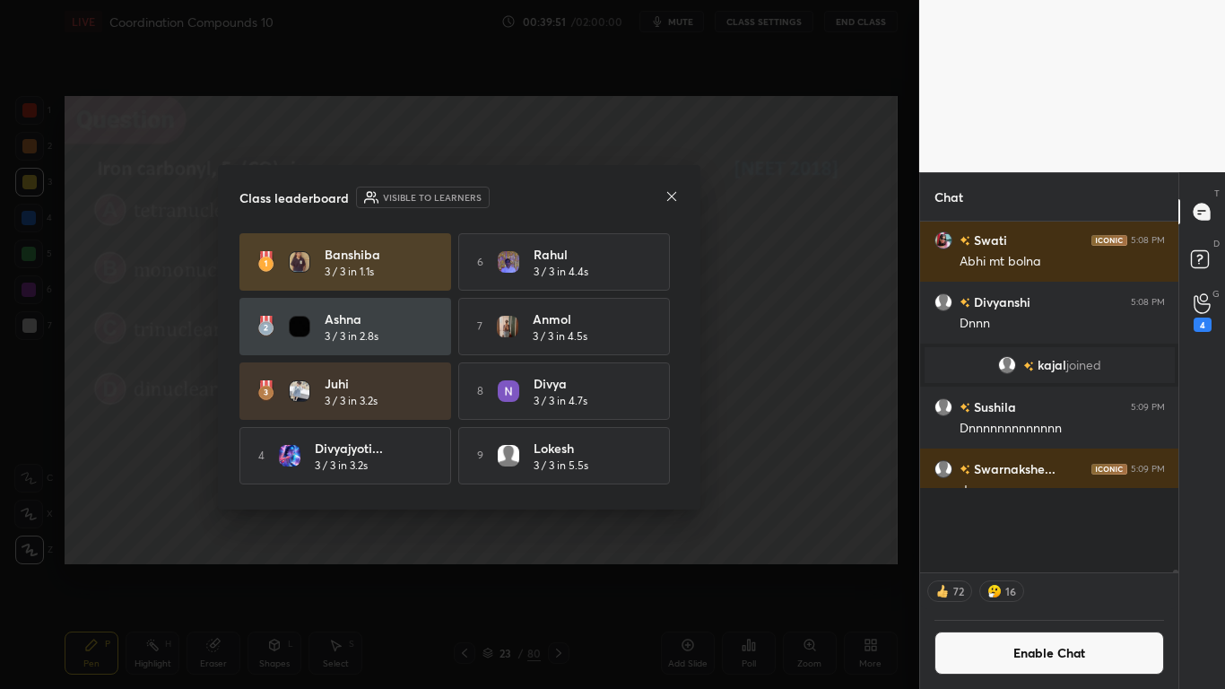
scroll to position [6, 6]
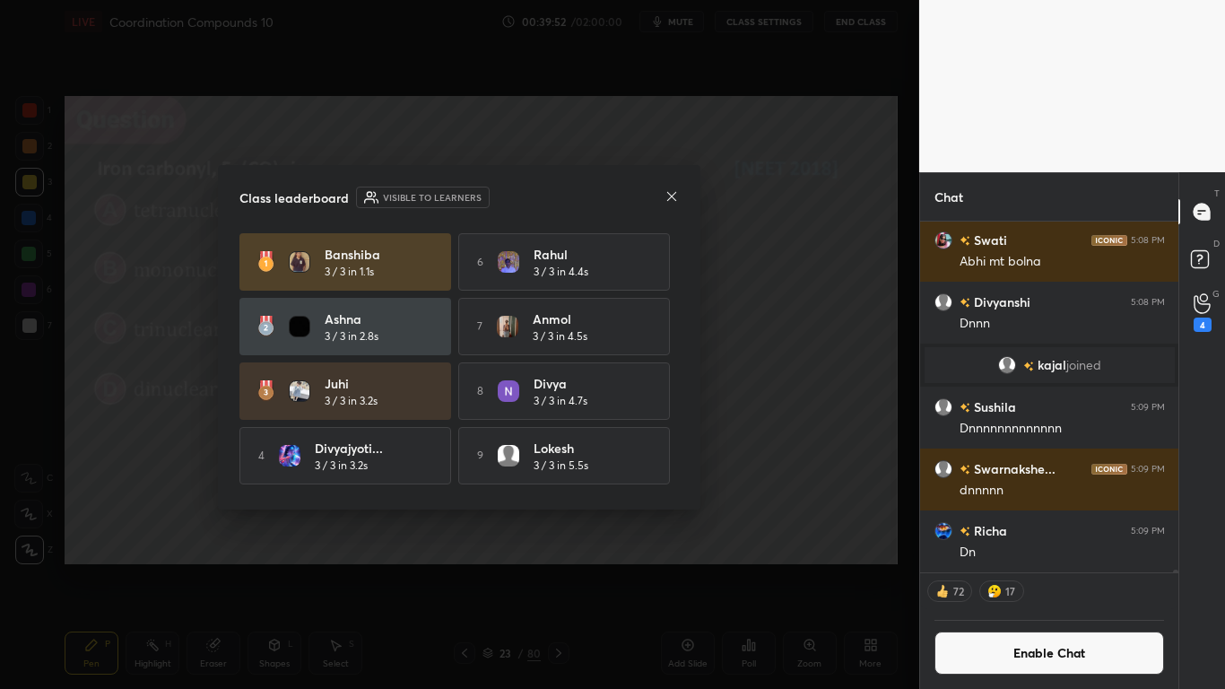
click at [679, 471] on div "Banshiba 3 / 3 in 1.1s 6 Rahul 3 / 3 in 4.4s [PERSON_NAME] 3 / 3 in 2.8s 7 [PER…" at bounding box center [458, 360] width 439 height 255
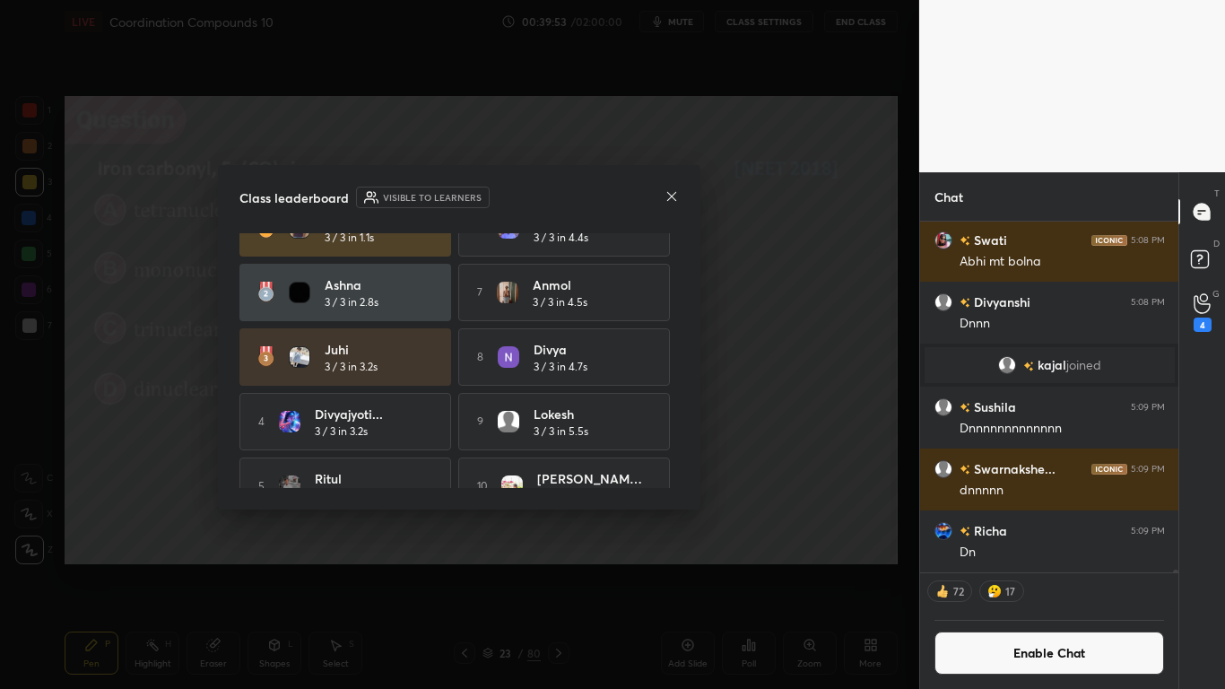
scroll to position [66, 0]
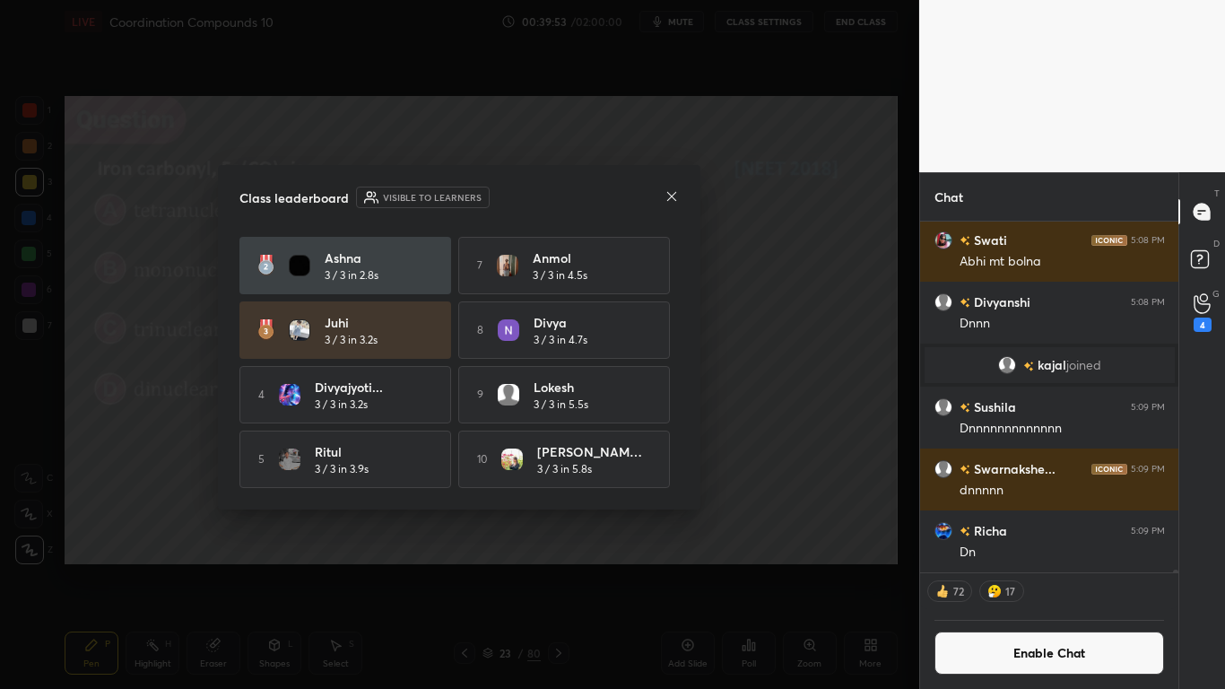
click at [673, 476] on div "Banshiba 3 / 3 in 1.1s 6 Rahul 3 / 3 in 4.4s [PERSON_NAME] 3 / 3 in 2.8s 7 [PER…" at bounding box center [458, 330] width 439 height 316
click at [667, 194] on icon at bounding box center [672, 196] width 14 height 14
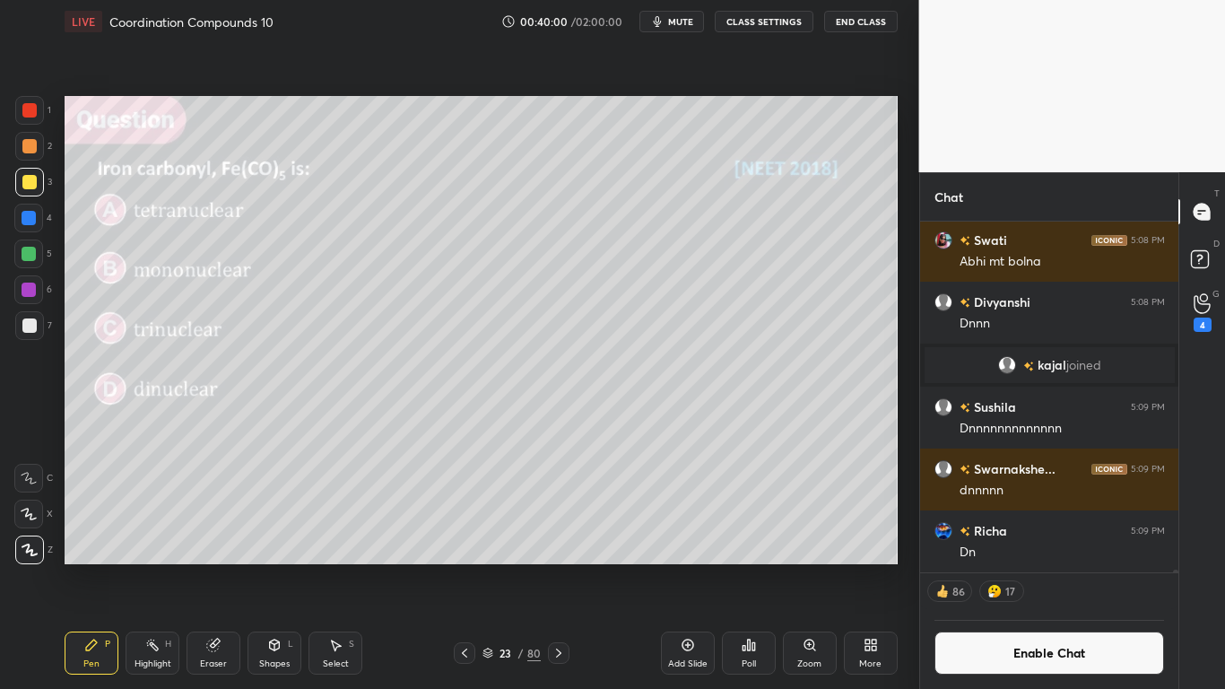
click at [1006, 567] on button "Enable Chat" at bounding box center [1049, 652] width 230 height 43
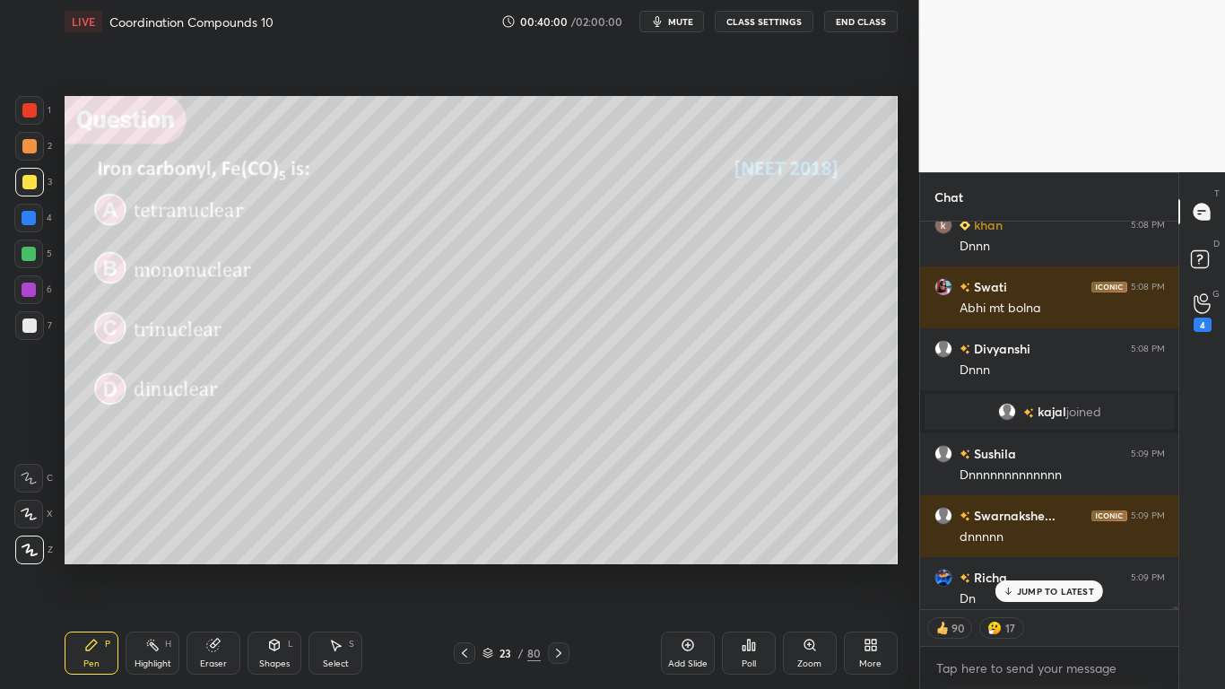
click at [1041, 567] on p "JUMP TO LATEST" at bounding box center [1055, 591] width 77 height 11
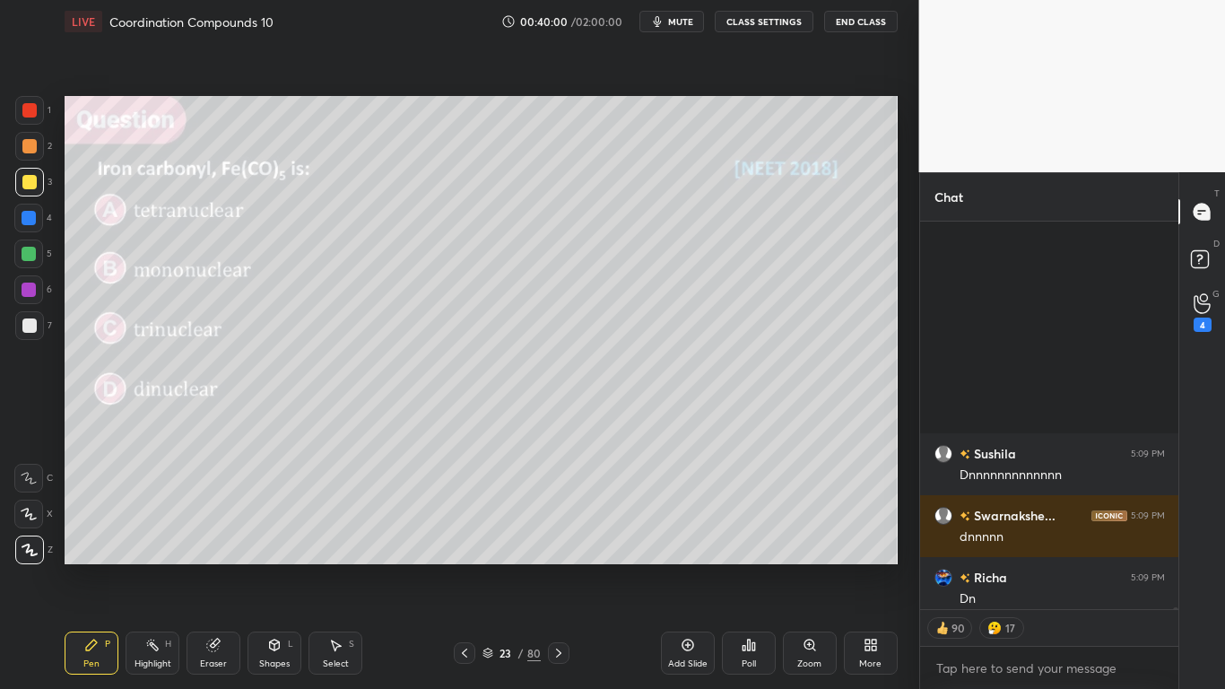
scroll to position [78153, 0]
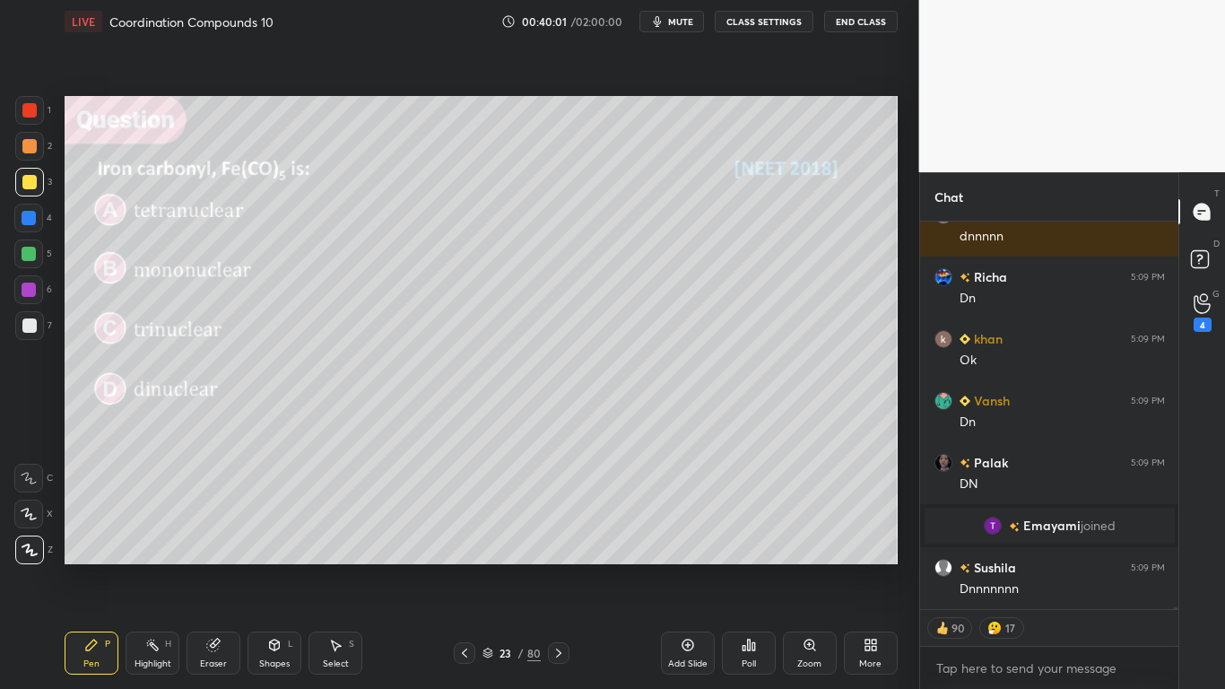
click at [492, 567] on icon at bounding box center [487, 650] width 9 height 4
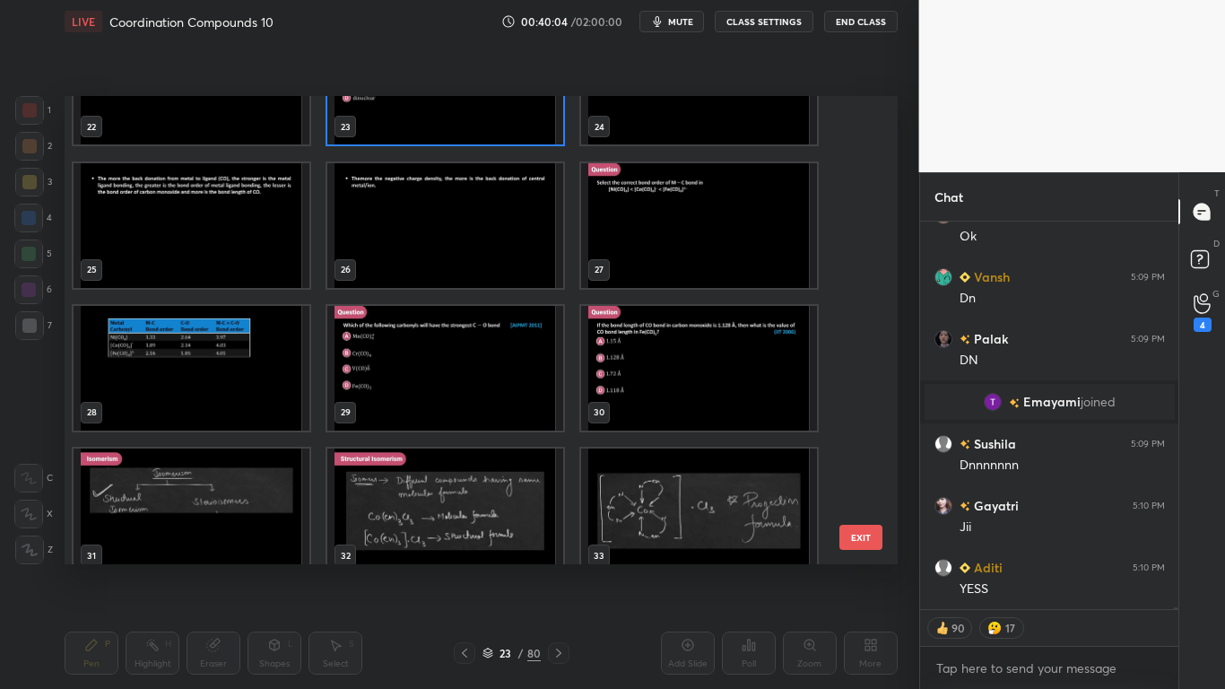
scroll to position [78339, 0]
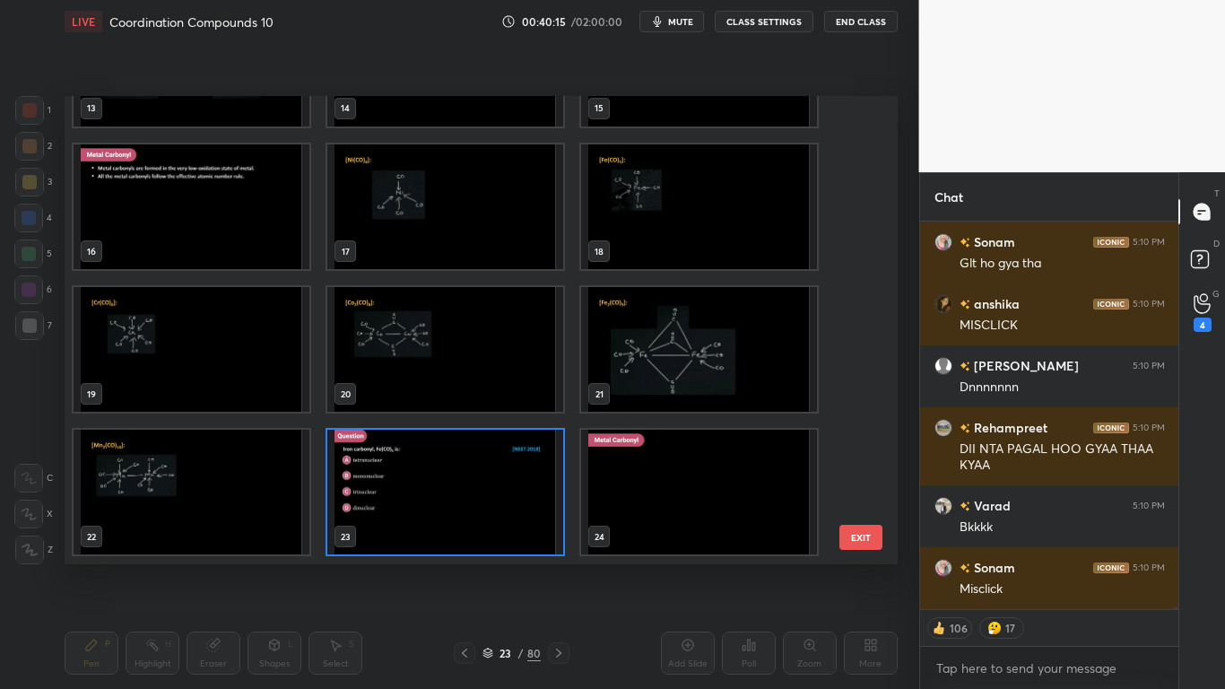
click at [517, 508] on img "grid" at bounding box center [445, 492] width 236 height 125
click at [519, 500] on img "grid" at bounding box center [445, 492] width 236 height 125
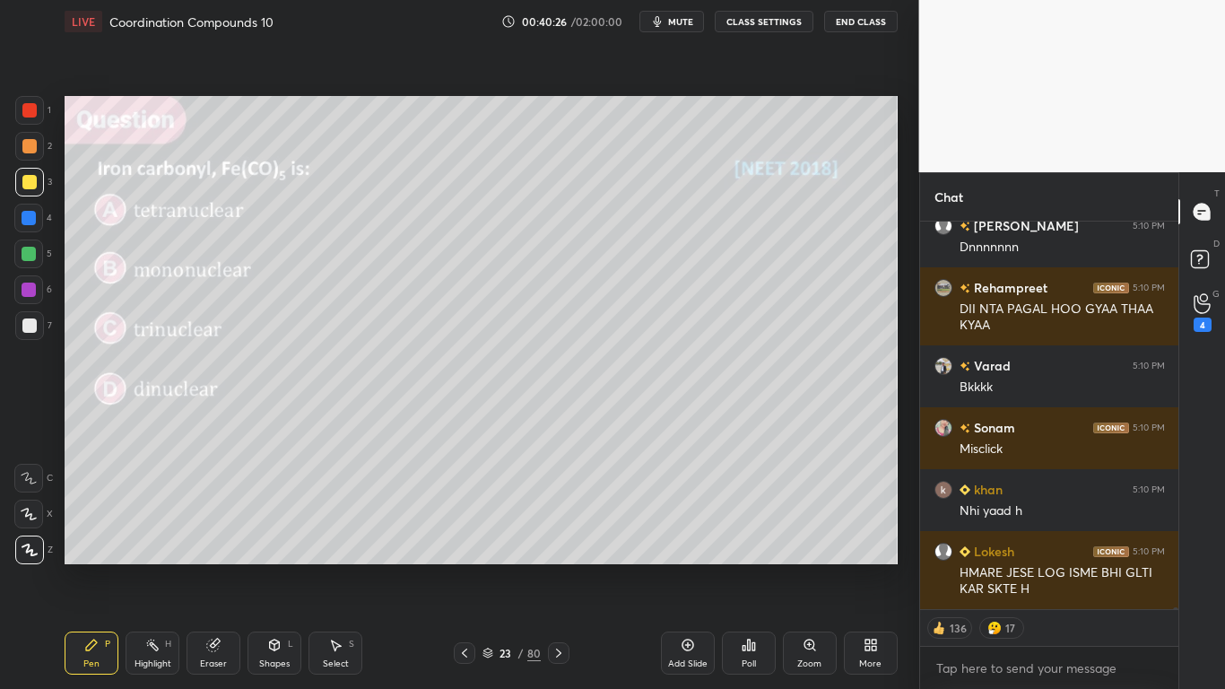
type textarea "x"
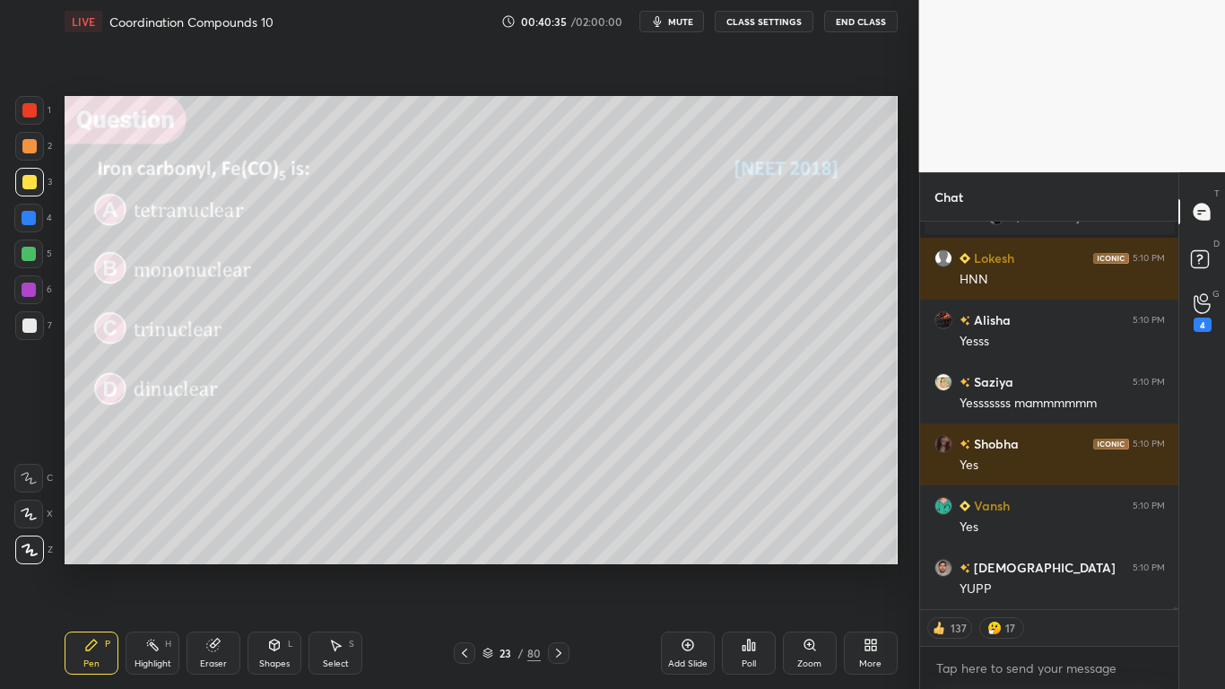
click at [780, 23] on button "CLASS SETTINGS" at bounding box center [764, 22] width 99 height 22
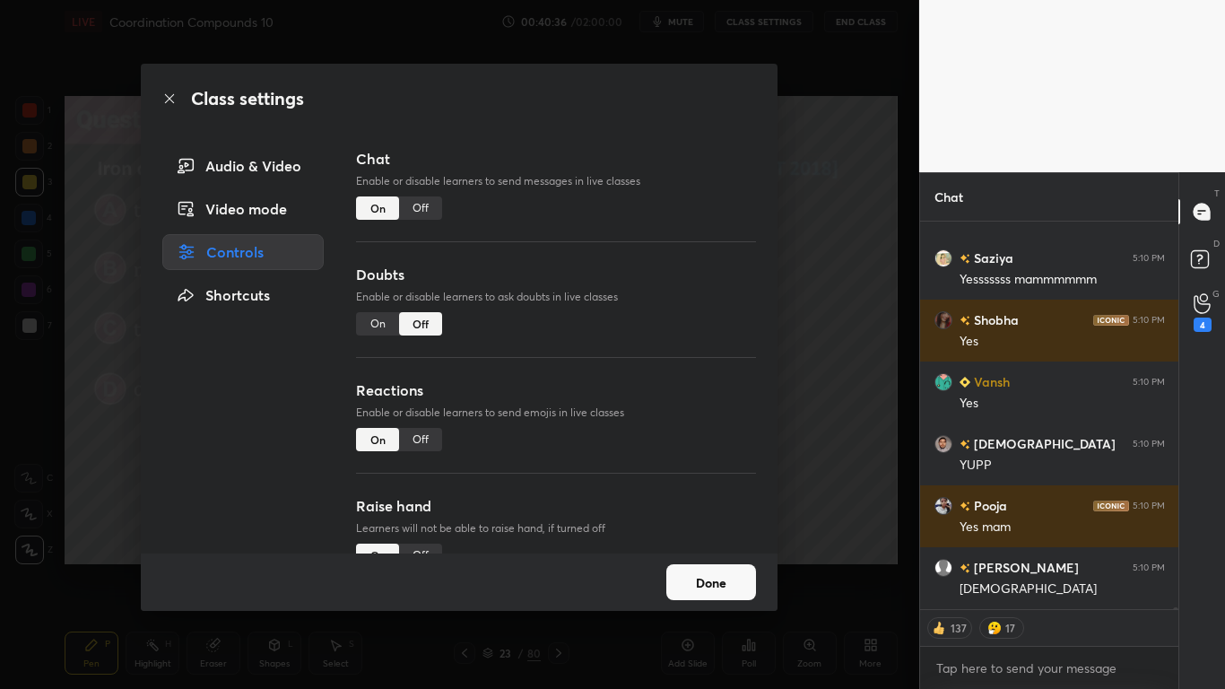
click at [421, 206] on div "Off" at bounding box center [420, 207] width 43 height 23
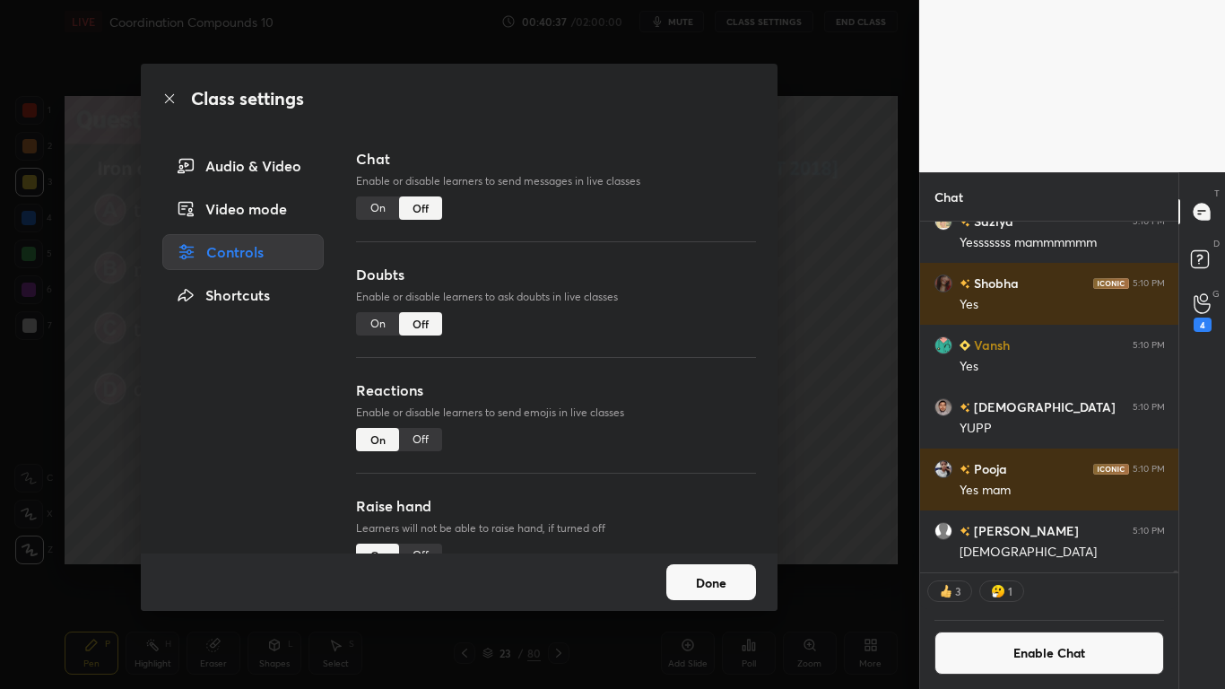
click at [711, 567] on button "Done" at bounding box center [711, 582] width 90 height 36
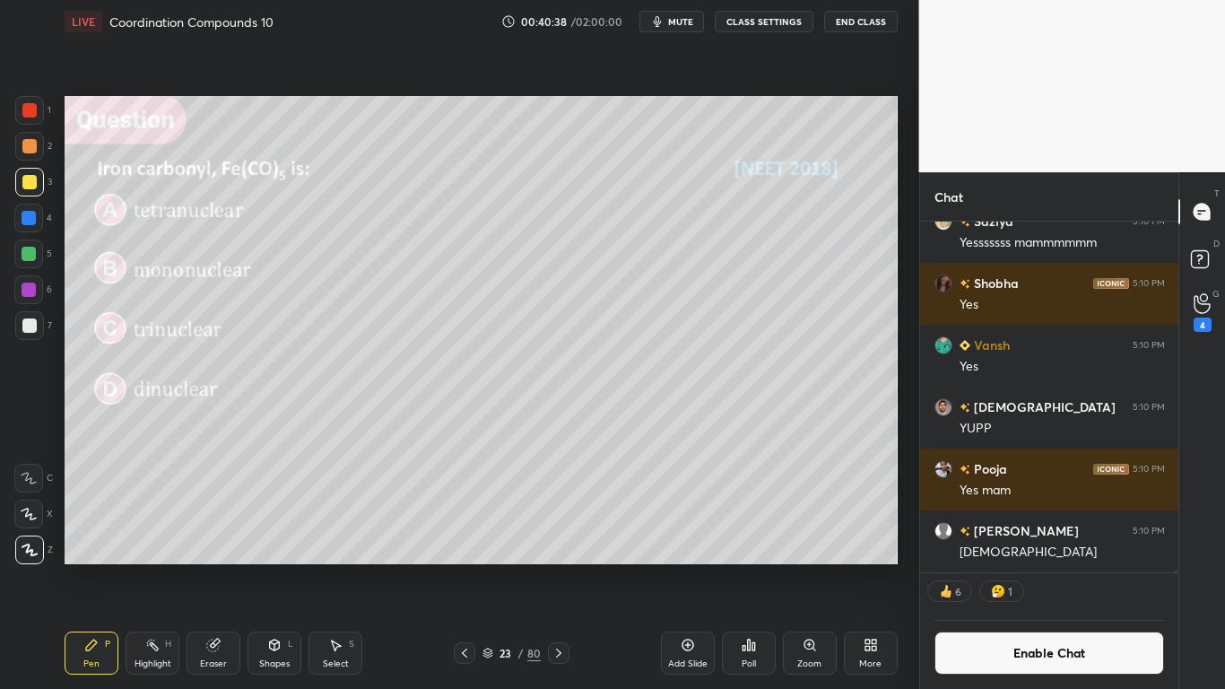
click at [563, 567] on icon at bounding box center [559, 653] width 14 height 14
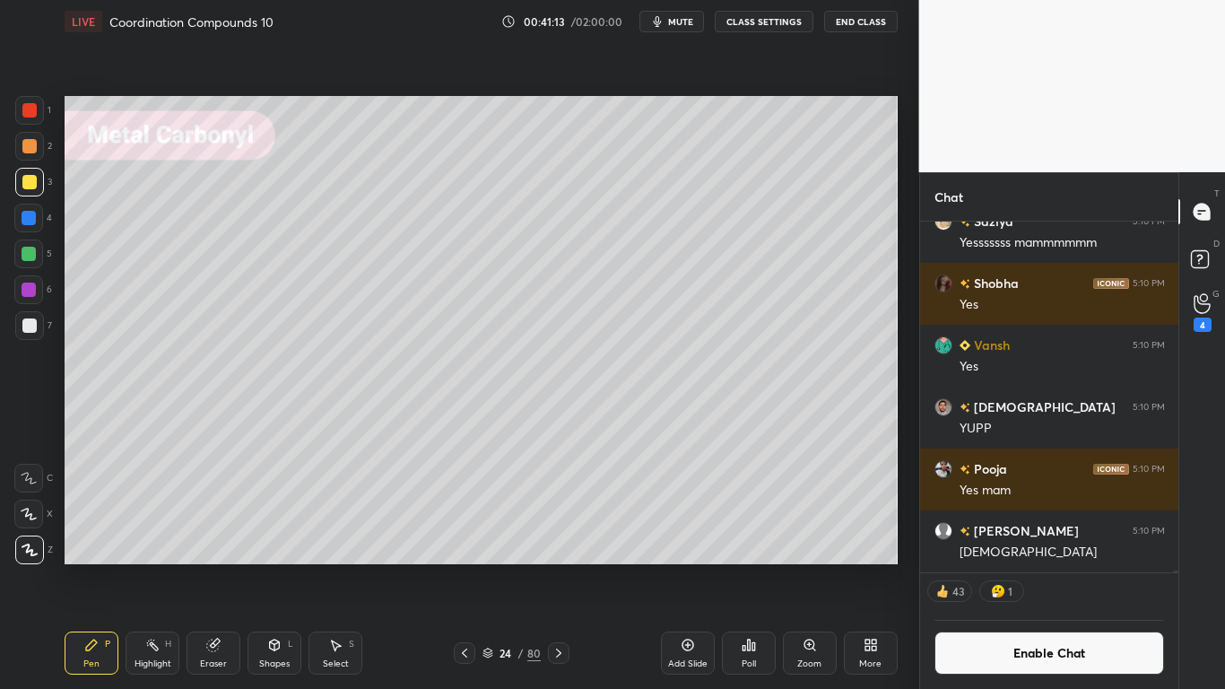
click at [32, 334] on div at bounding box center [29, 325] width 29 height 29
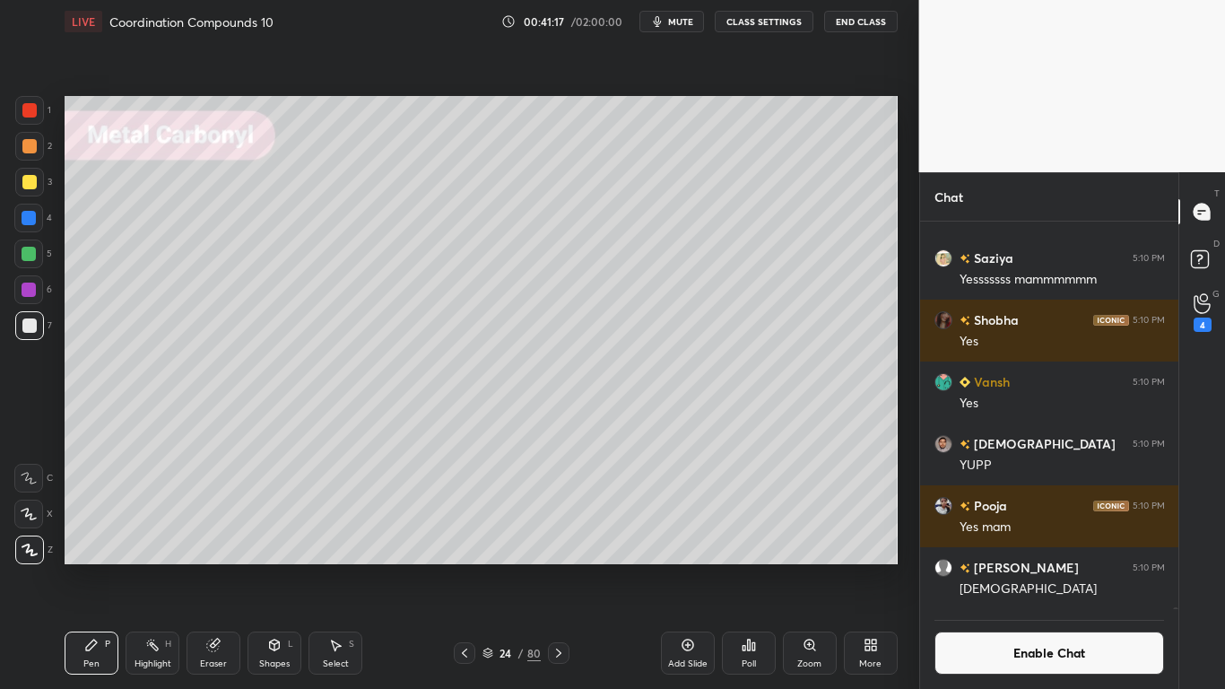
scroll to position [345, 253]
click at [217, 567] on icon at bounding box center [215, 643] width 10 height 9
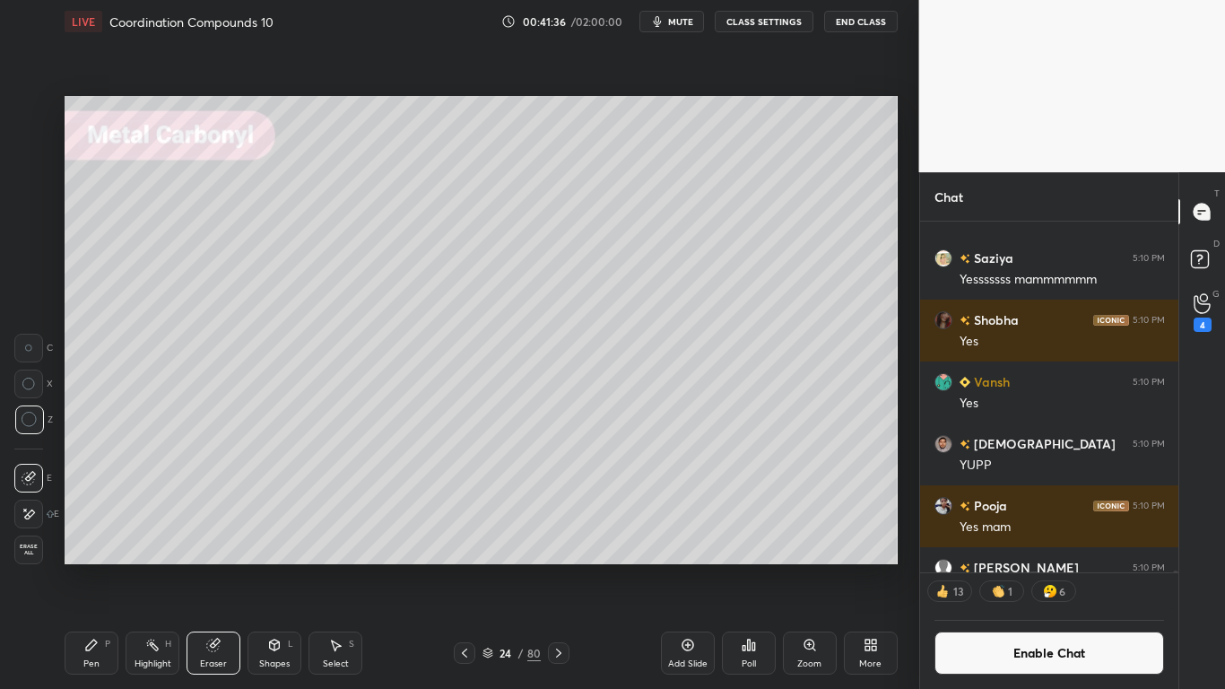
click at [94, 567] on icon at bounding box center [91, 645] width 14 height 14
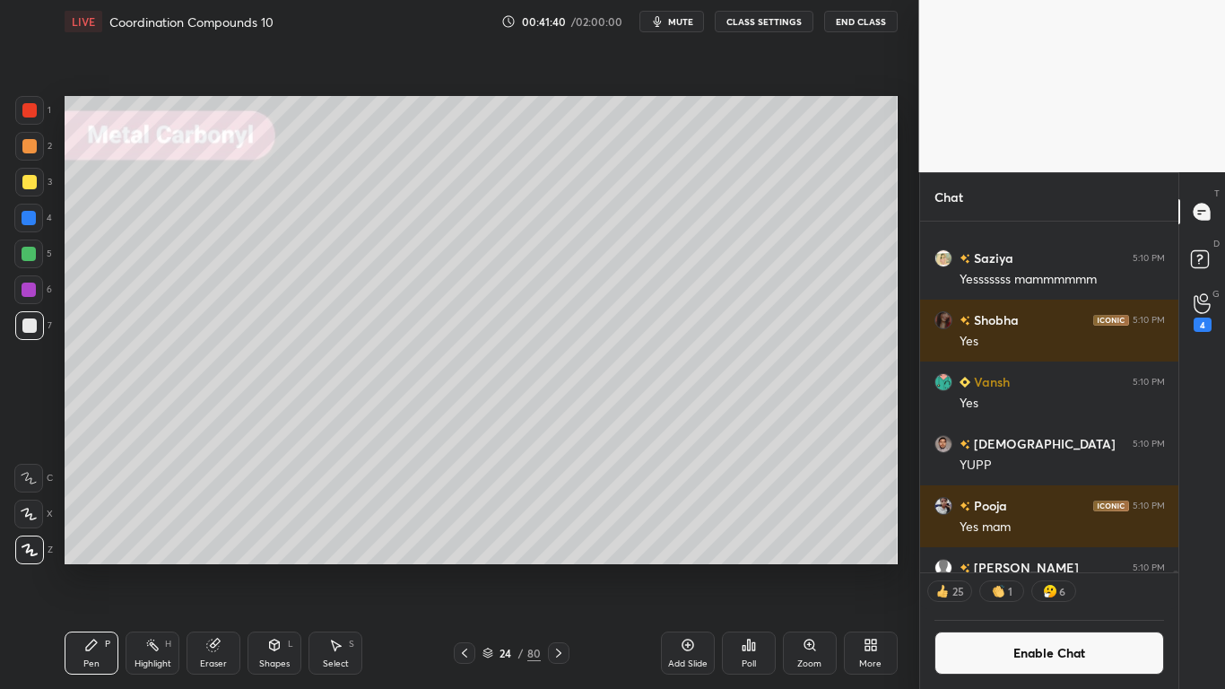
click at [210, 567] on icon at bounding box center [213, 645] width 12 height 12
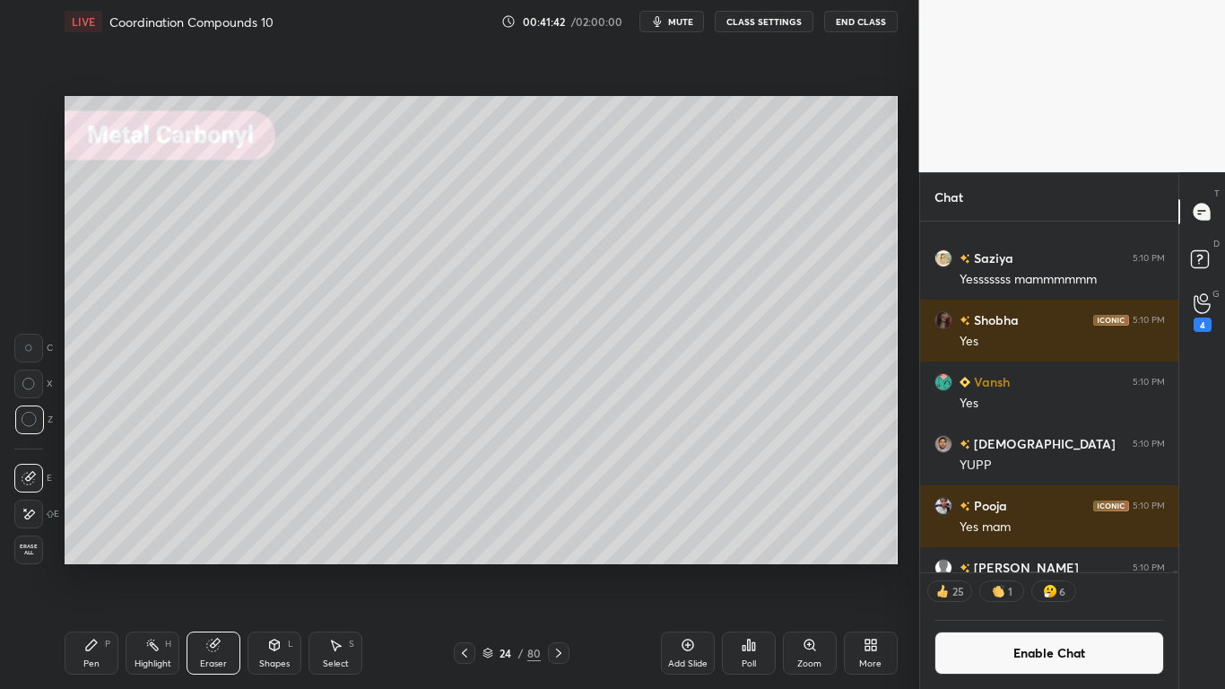
click at [91, 567] on icon at bounding box center [91, 645] width 14 height 14
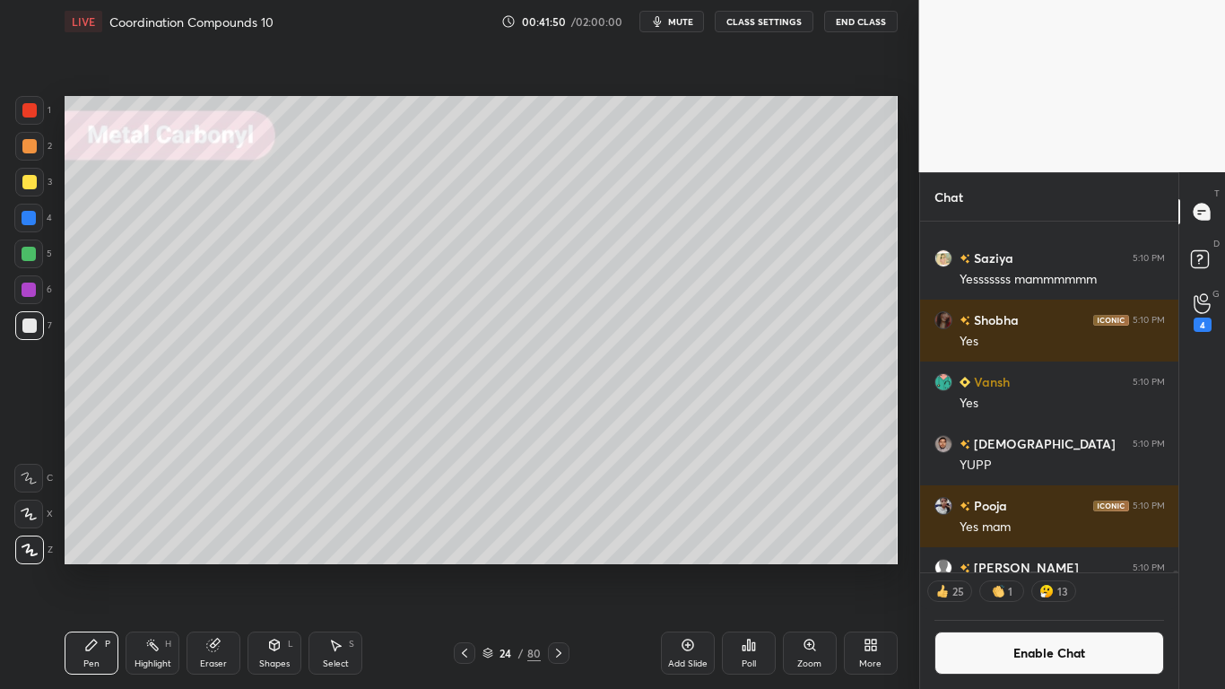
click at [220, 567] on icon at bounding box center [213, 645] width 14 height 14
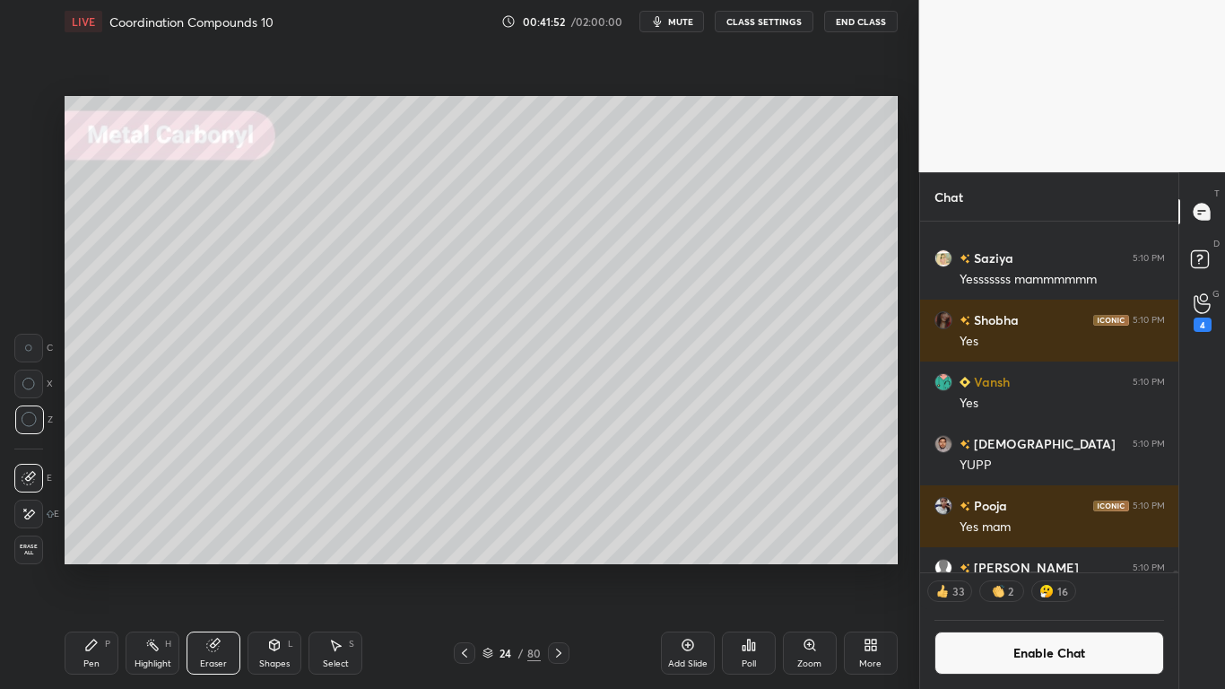
click at [77, 567] on div "Pen P" at bounding box center [92, 652] width 54 height 43
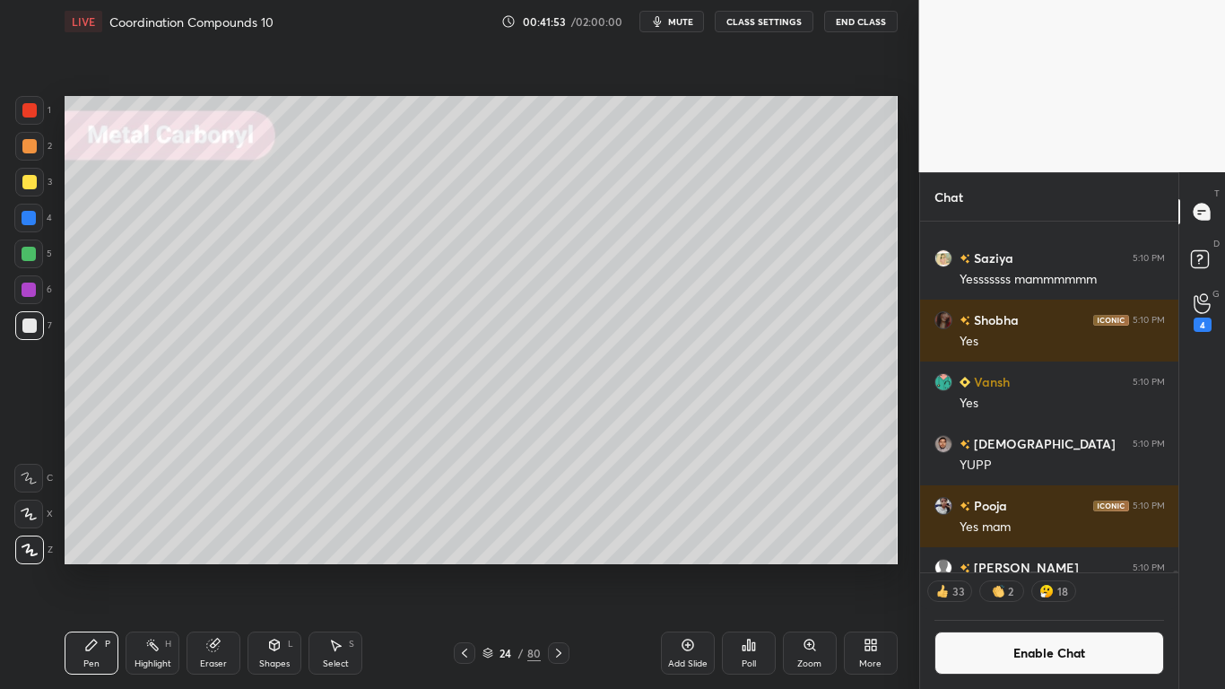
click at [34, 185] on div at bounding box center [29, 182] width 14 height 14
click at [1034, 567] on button "Enable Chat" at bounding box center [1049, 652] width 230 height 43
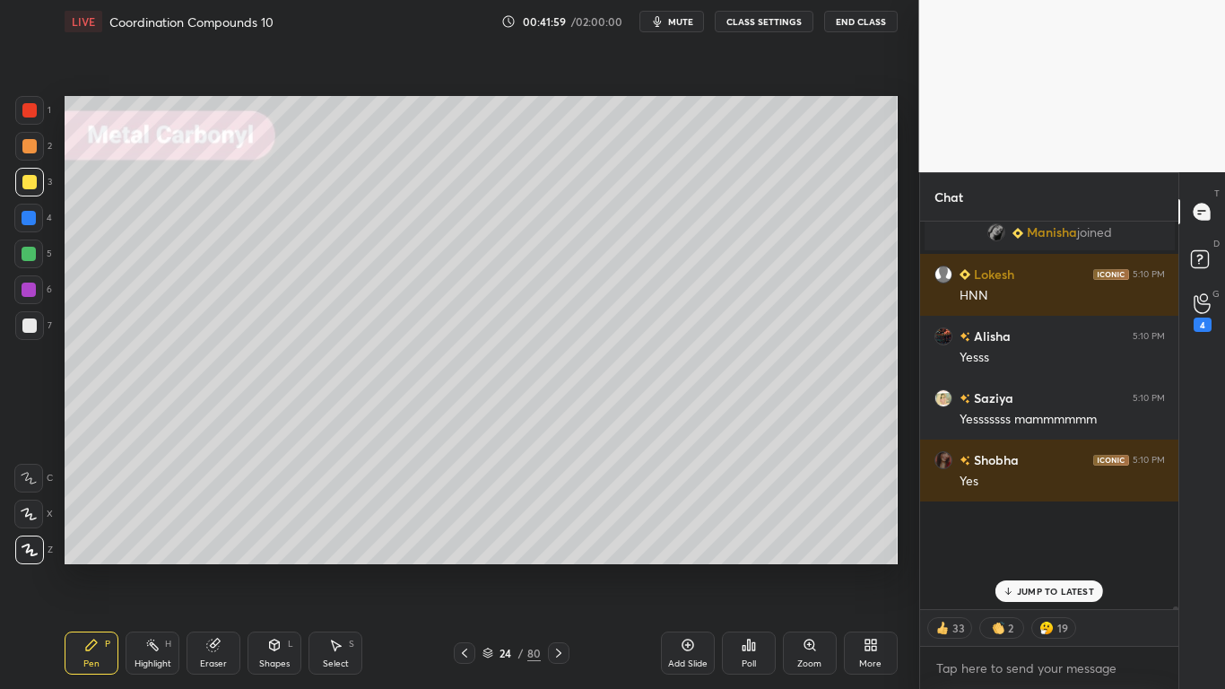
scroll to position [382, 253]
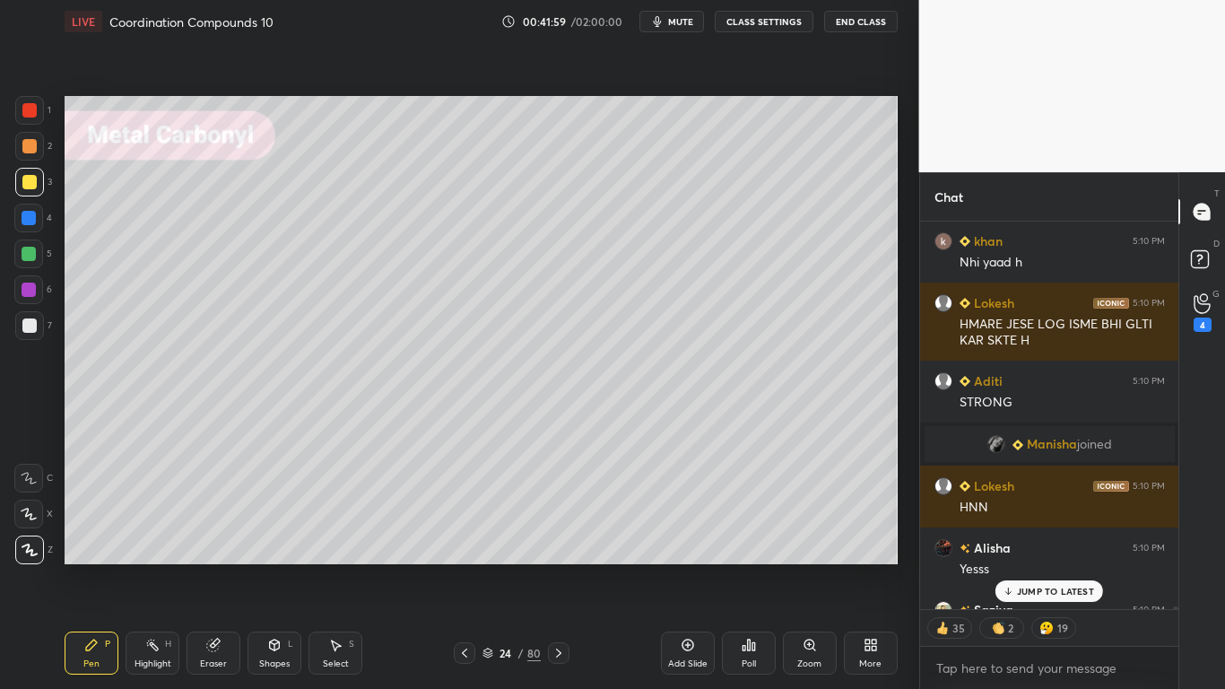
click at [1056, 567] on div "JUMP TO LATEST" at bounding box center [1049, 591] width 108 height 22
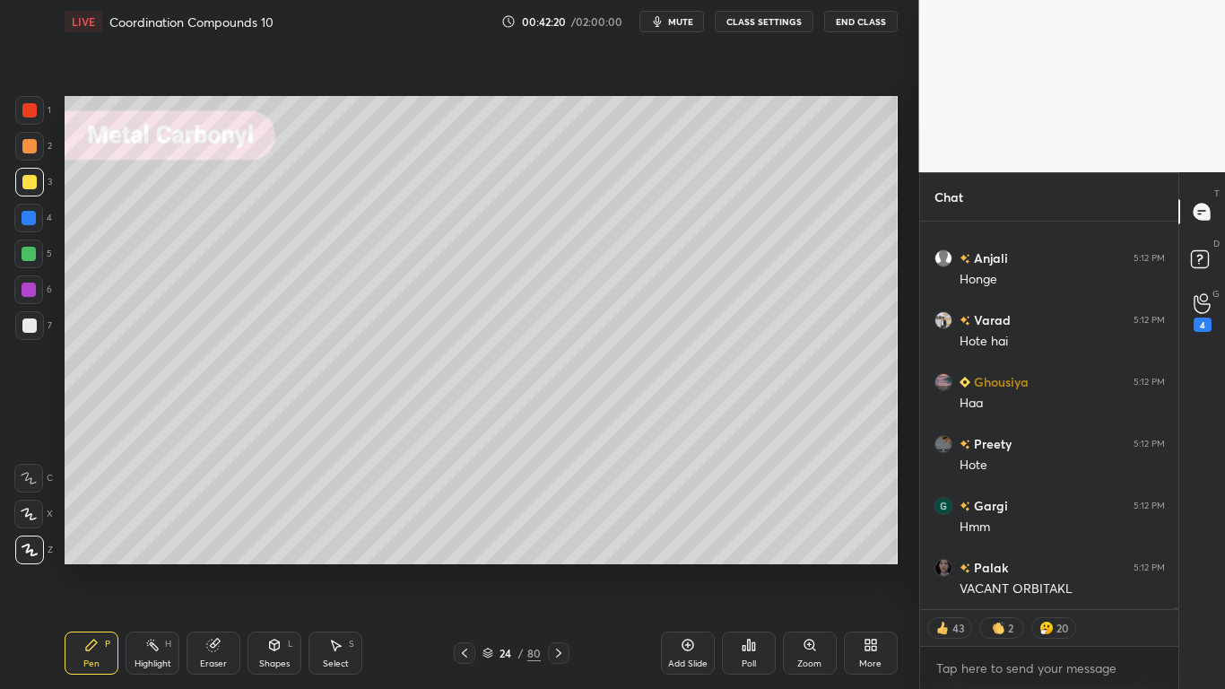
scroll to position [80512, 0]
type textarea "x"
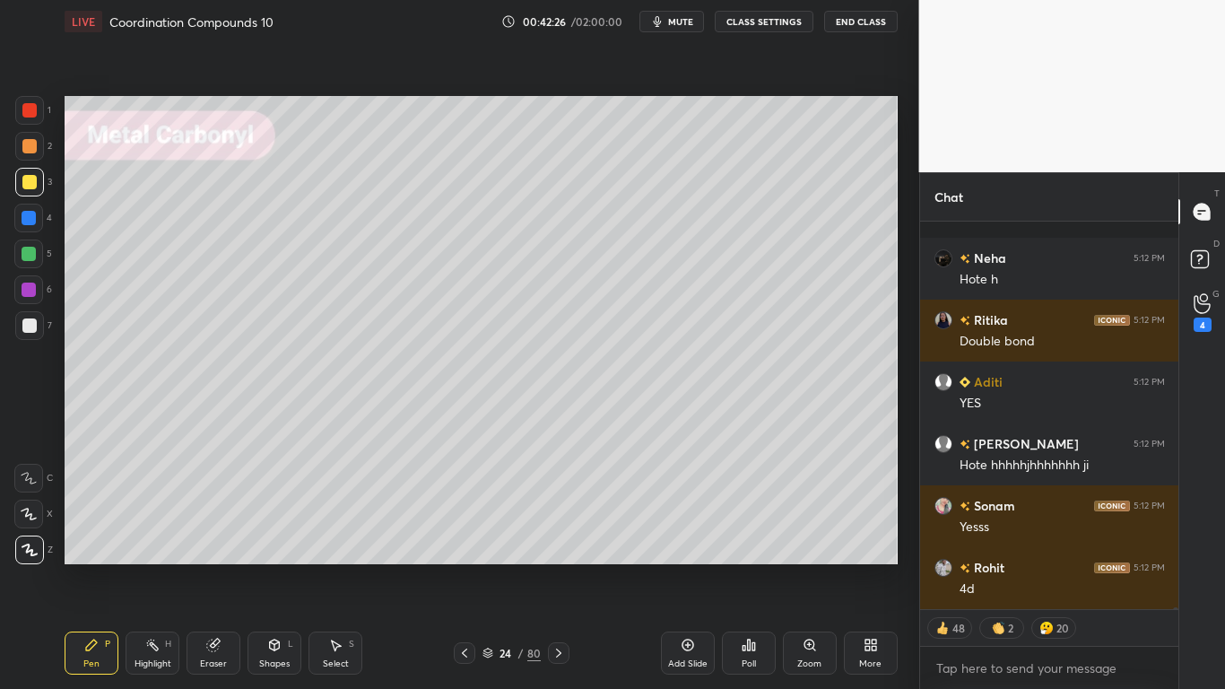
scroll to position [80945, 0]
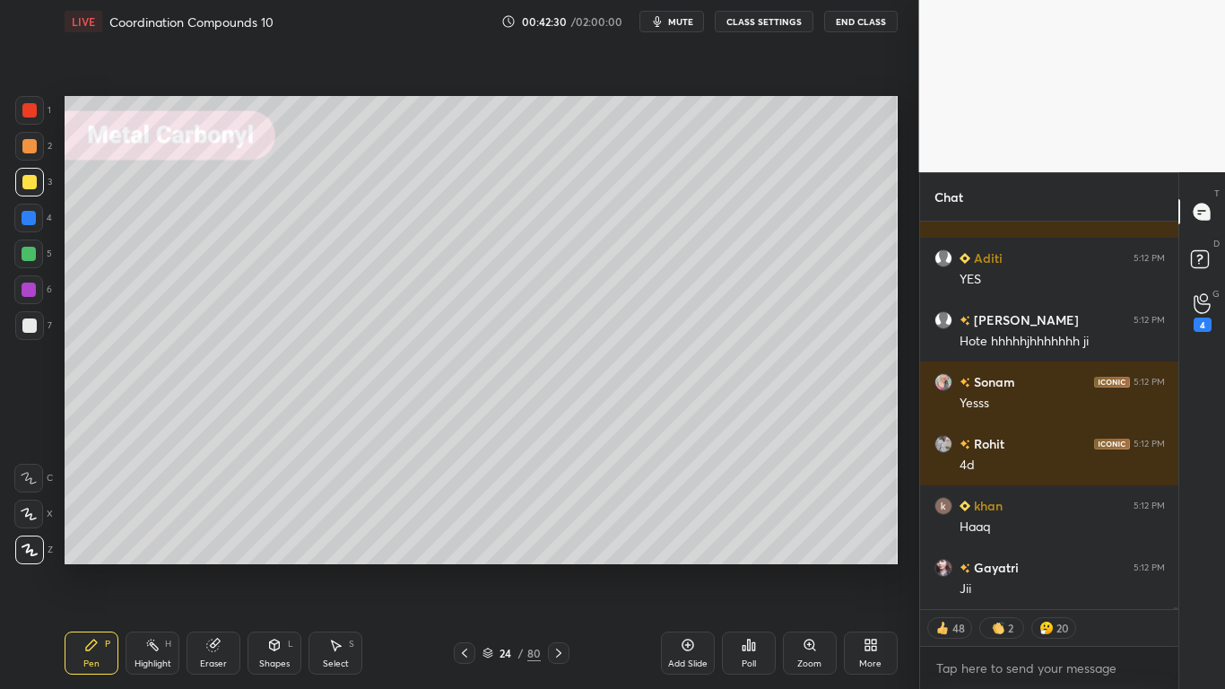
click at [756, 23] on button "CLASS SETTINGS" at bounding box center [764, 22] width 99 height 22
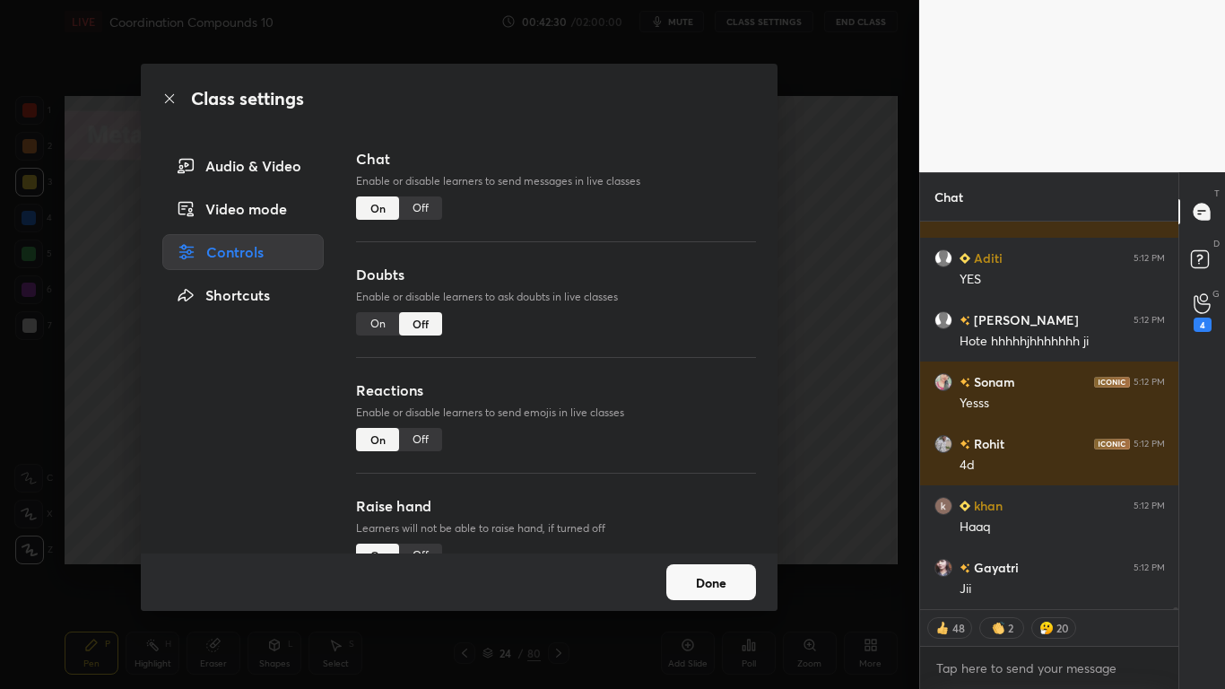
click at [425, 211] on div "Off" at bounding box center [420, 207] width 43 height 23
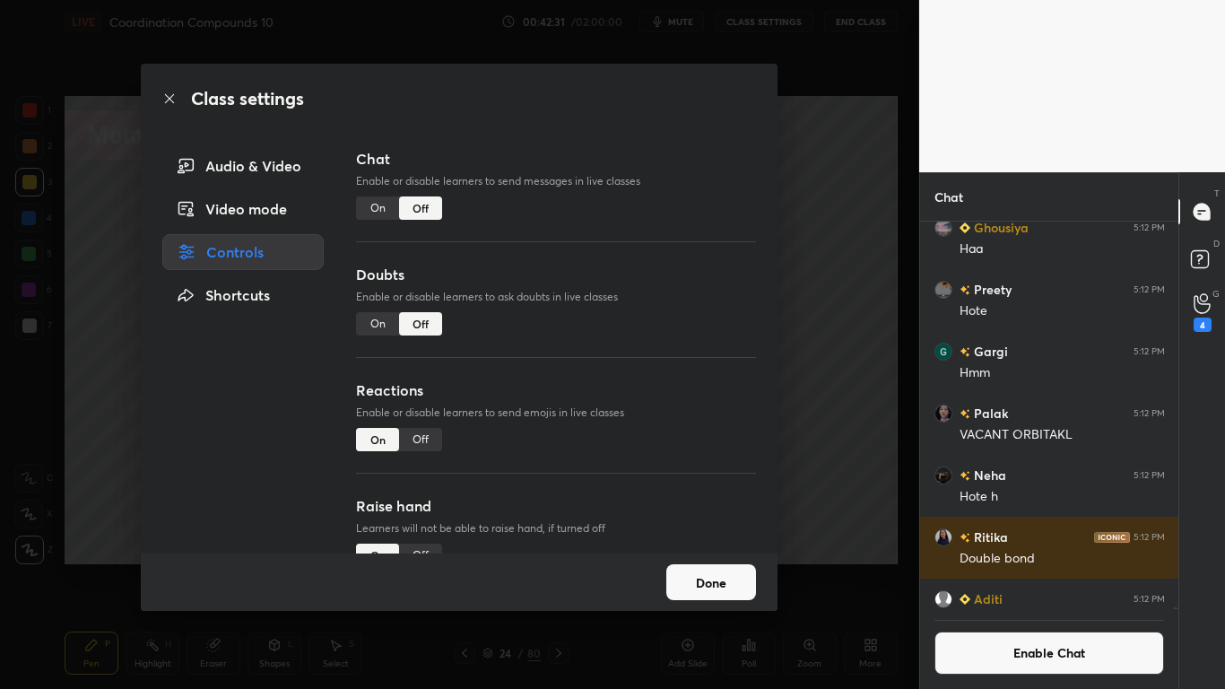
scroll to position [80523, 0]
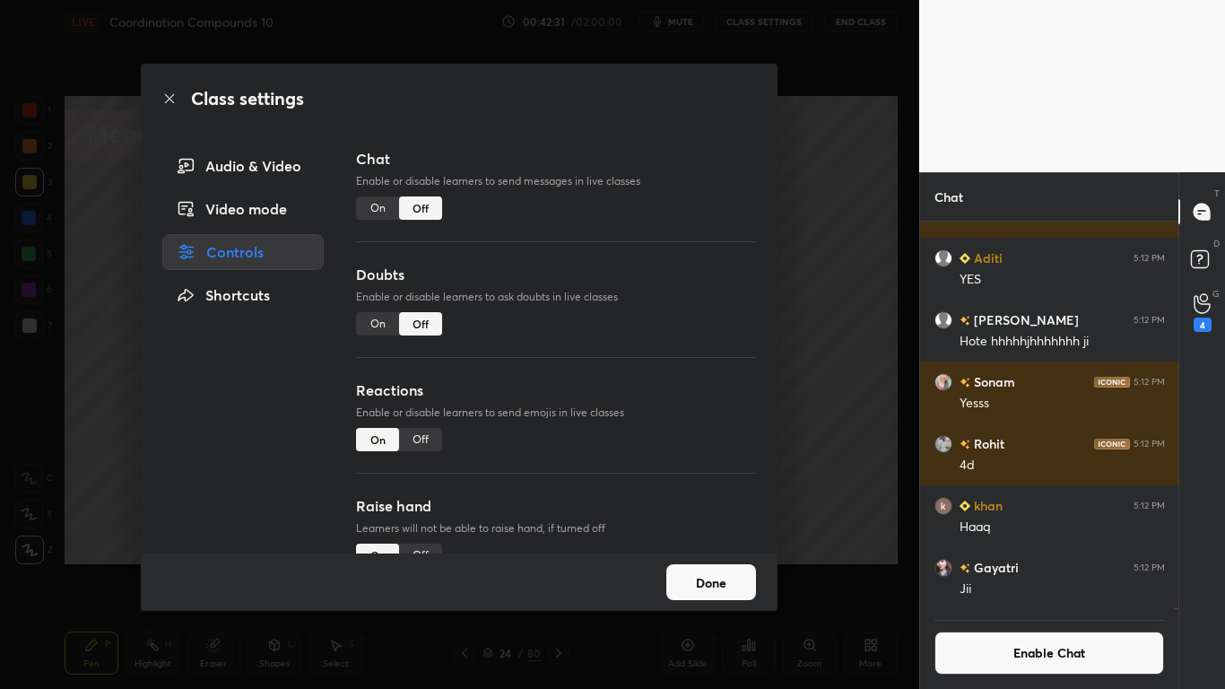
click at [726, 567] on button "Done" at bounding box center [711, 582] width 90 height 36
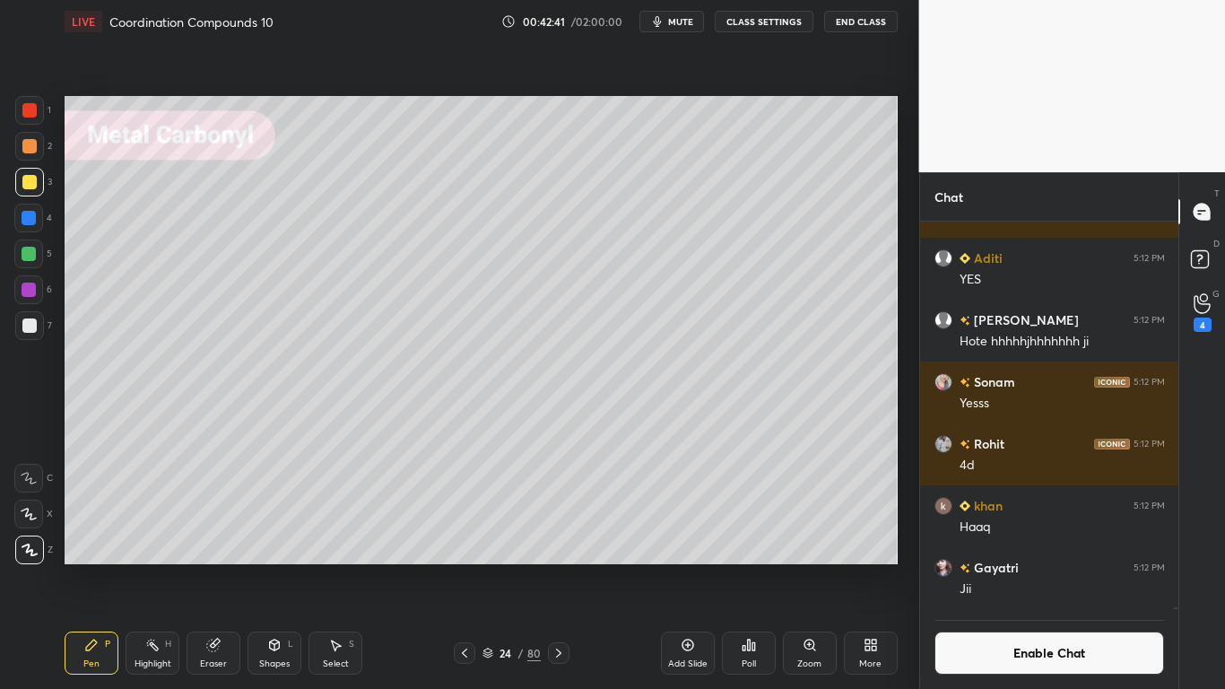
scroll to position [345, 253]
click at [32, 250] on div at bounding box center [29, 254] width 14 height 14
click at [33, 321] on div at bounding box center [29, 325] width 14 height 14
click at [30, 181] on div at bounding box center [29, 182] width 14 height 14
click at [219, 567] on div "Eraser" at bounding box center [214, 652] width 54 height 43
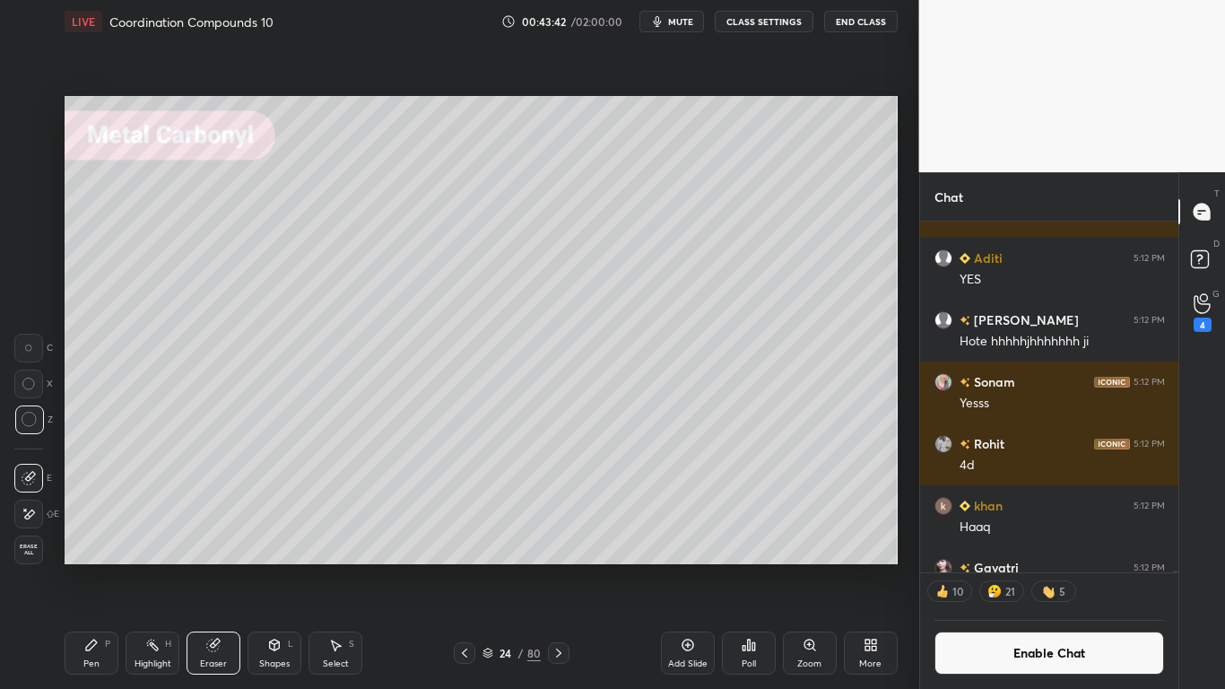
click at [96, 567] on icon at bounding box center [91, 645] width 14 height 14
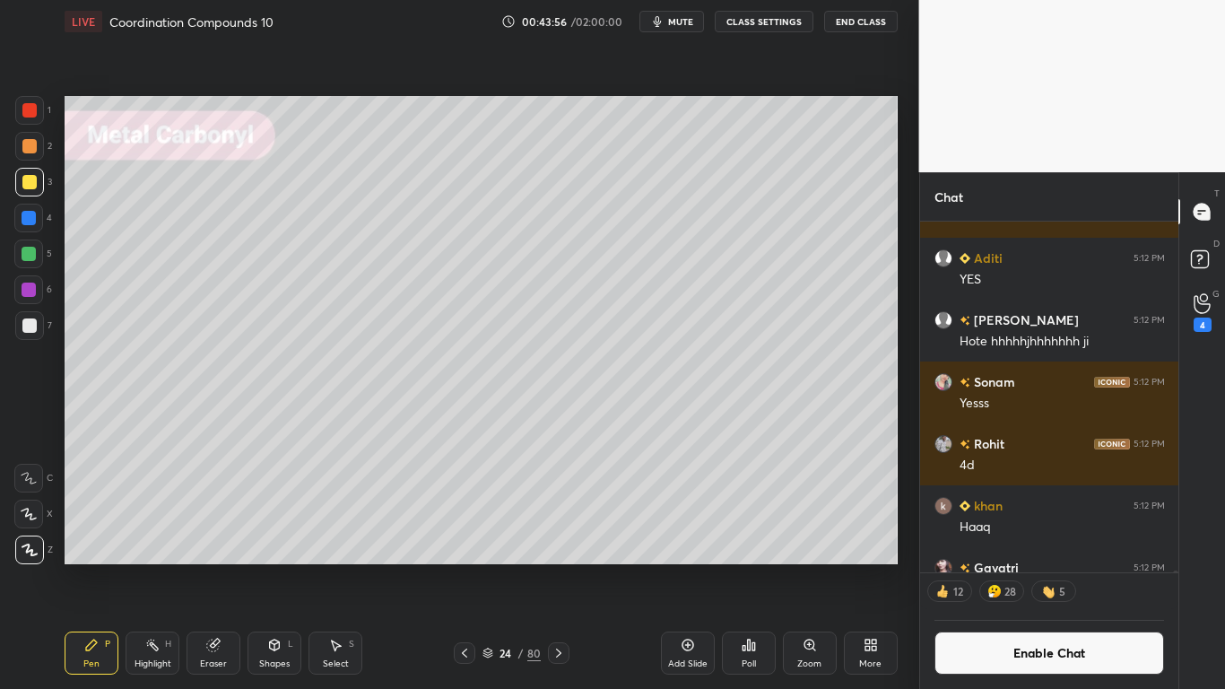
click at [30, 321] on div at bounding box center [29, 325] width 14 height 14
click at [985, 567] on button "Enable Chat" at bounding box center [1049, 652] width 230 height 43
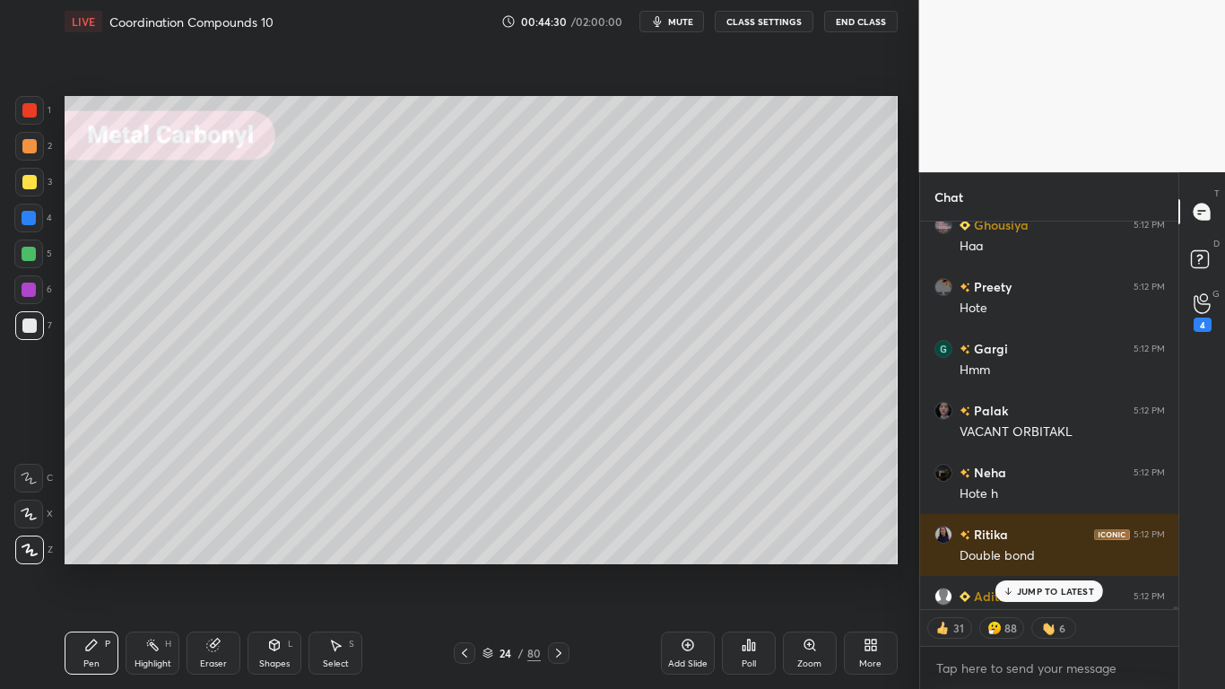
click at [30, 185] on div at bounding box center [29, 182] width 14 height 14
click at [1059, 567] on p "1 NEW MESSAGE" at bounding box center [1056, 591] width 76 height 11
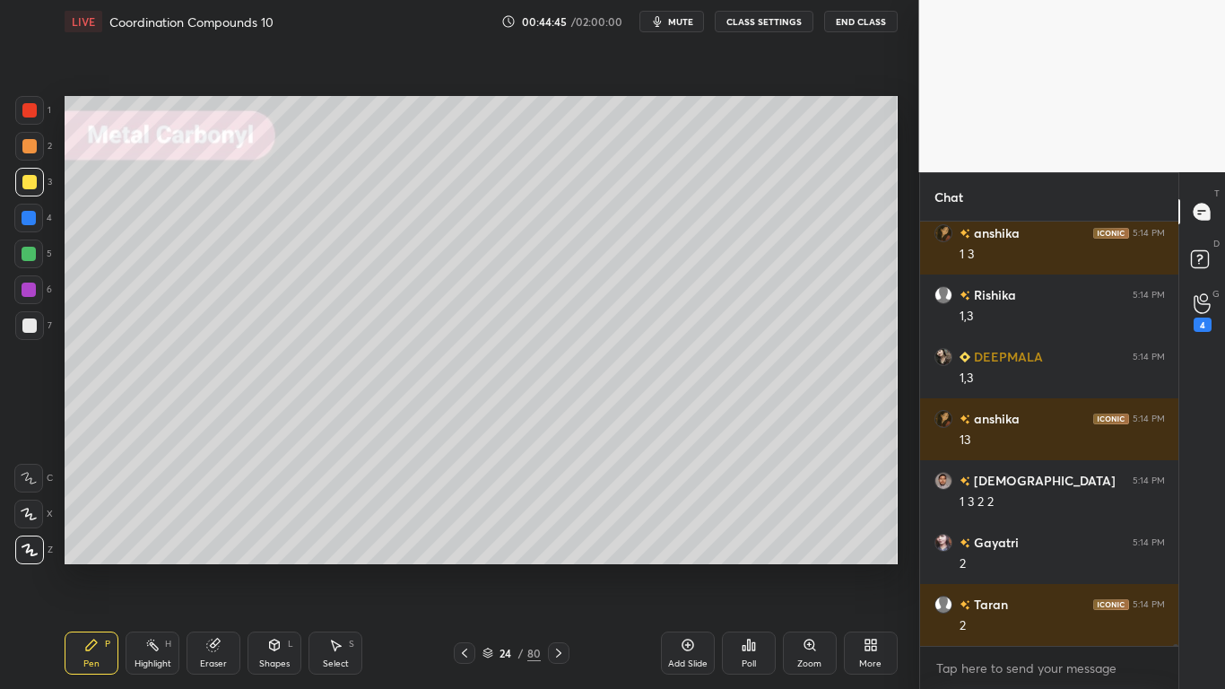
scroll to position [81476, 0]
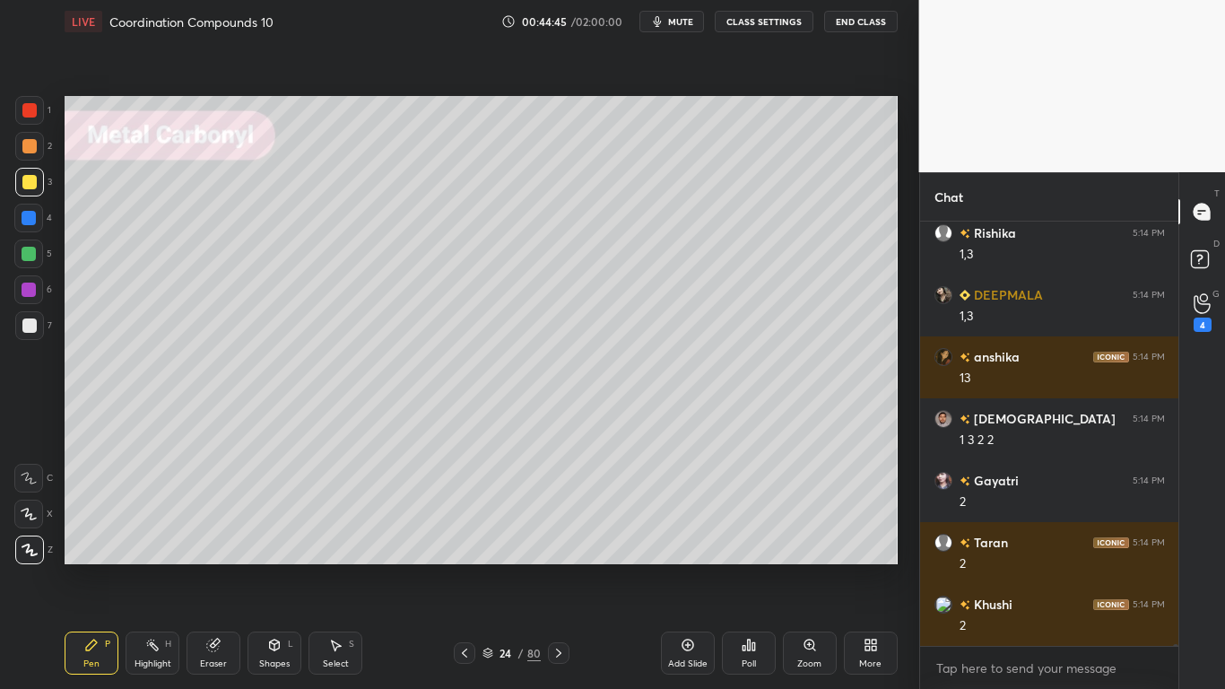
click at [38, 187] on div at bounding box center [29, 182] width 29 height 29
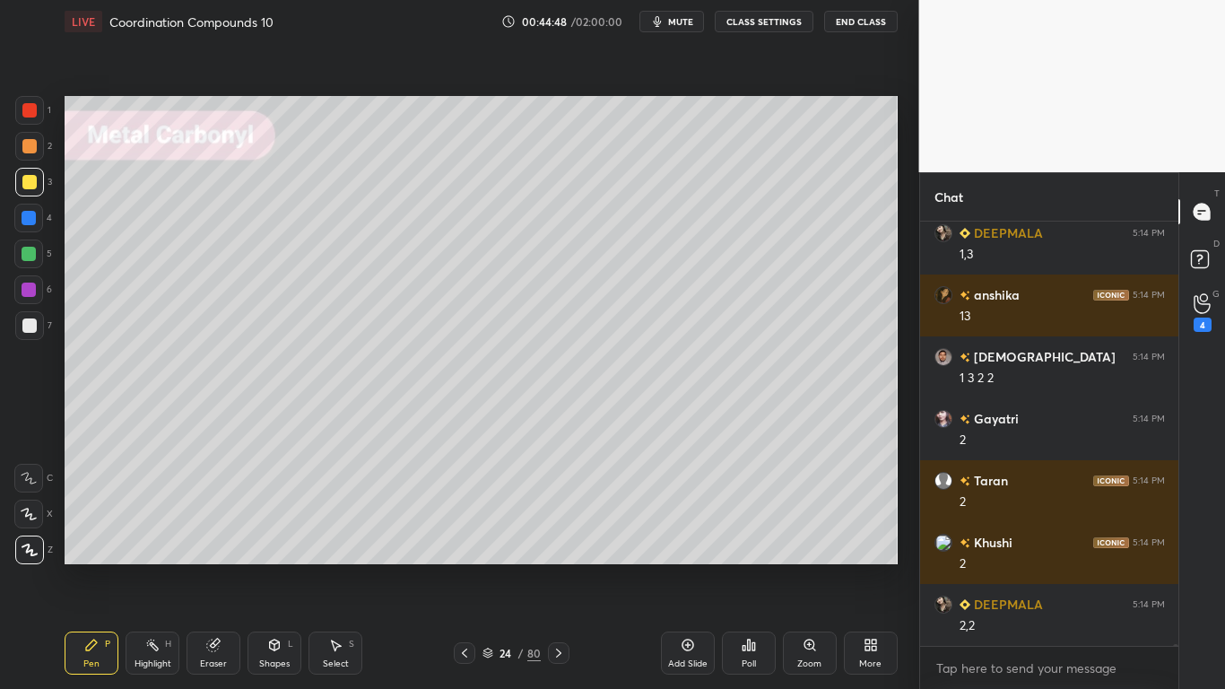
scroll to position [81600, 0]
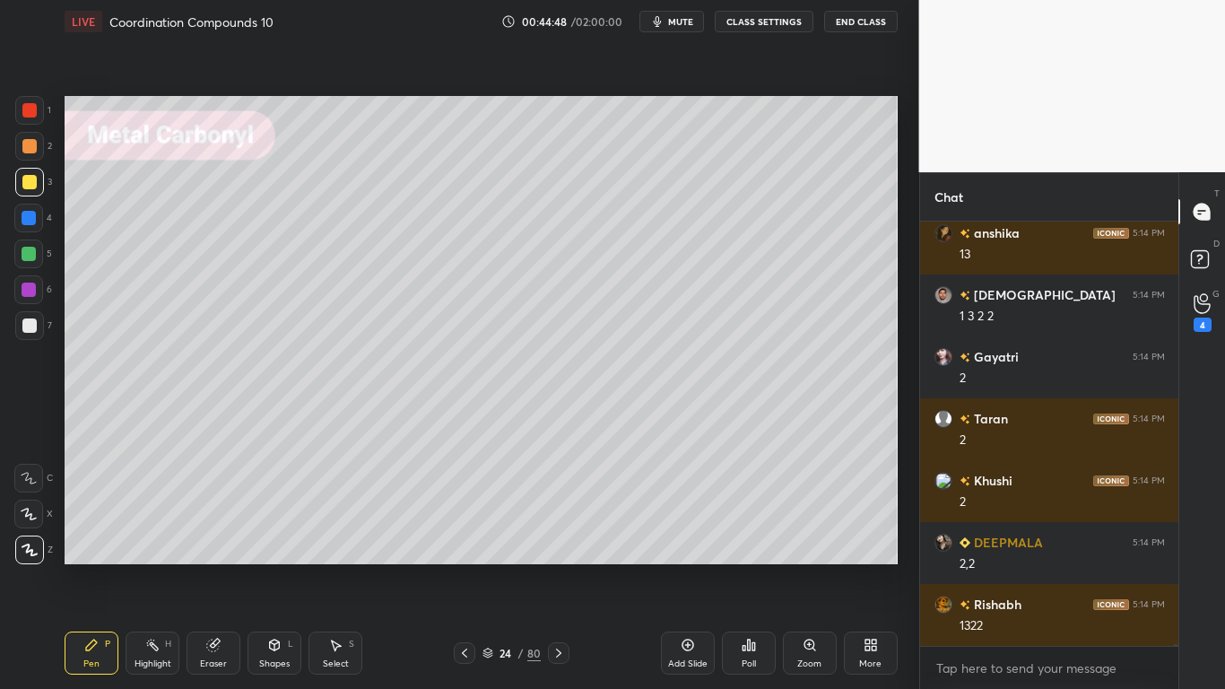
click at [215, 567] on div "Eraser" at bounding box center [214, 652] width 54 height 43
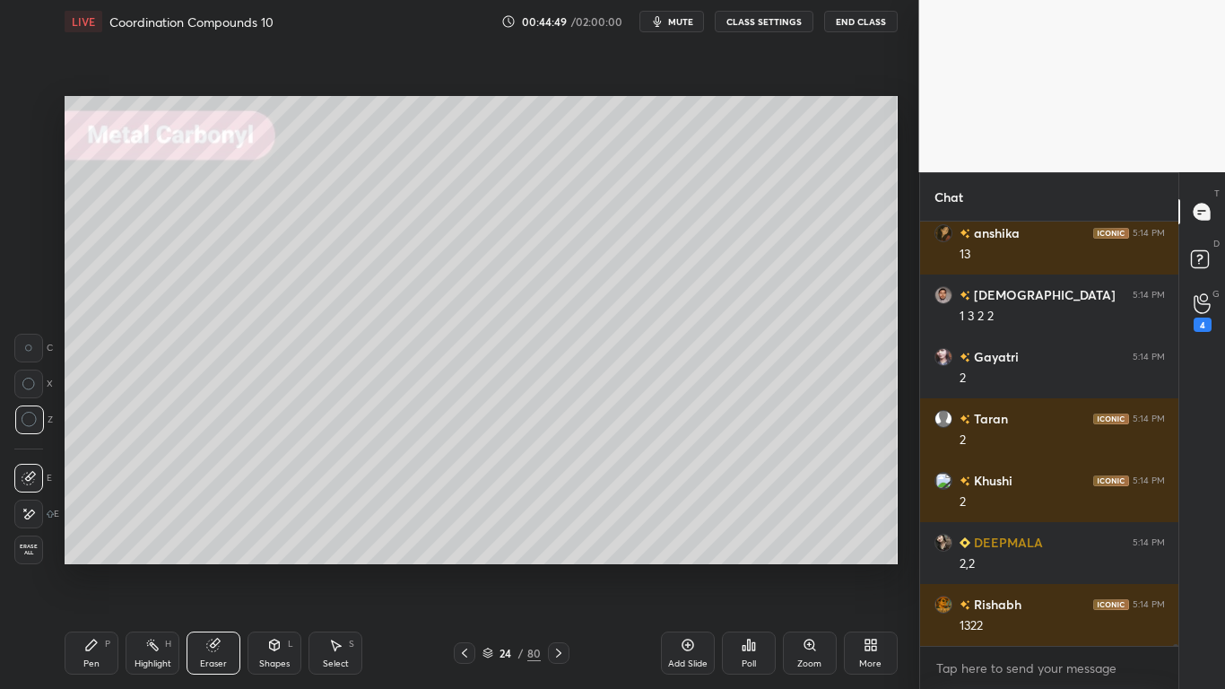
scroll to position [81662, 0]
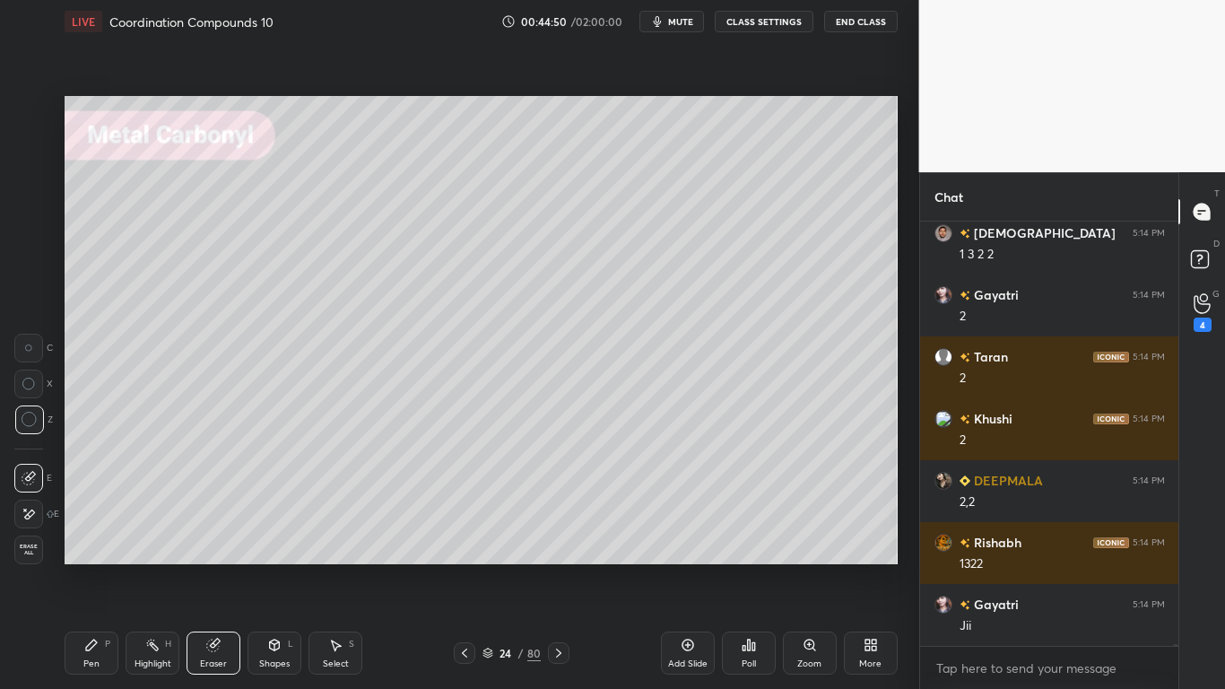
click at [88, 567] on icon at bounding box center [91, 644] width 11 height 11
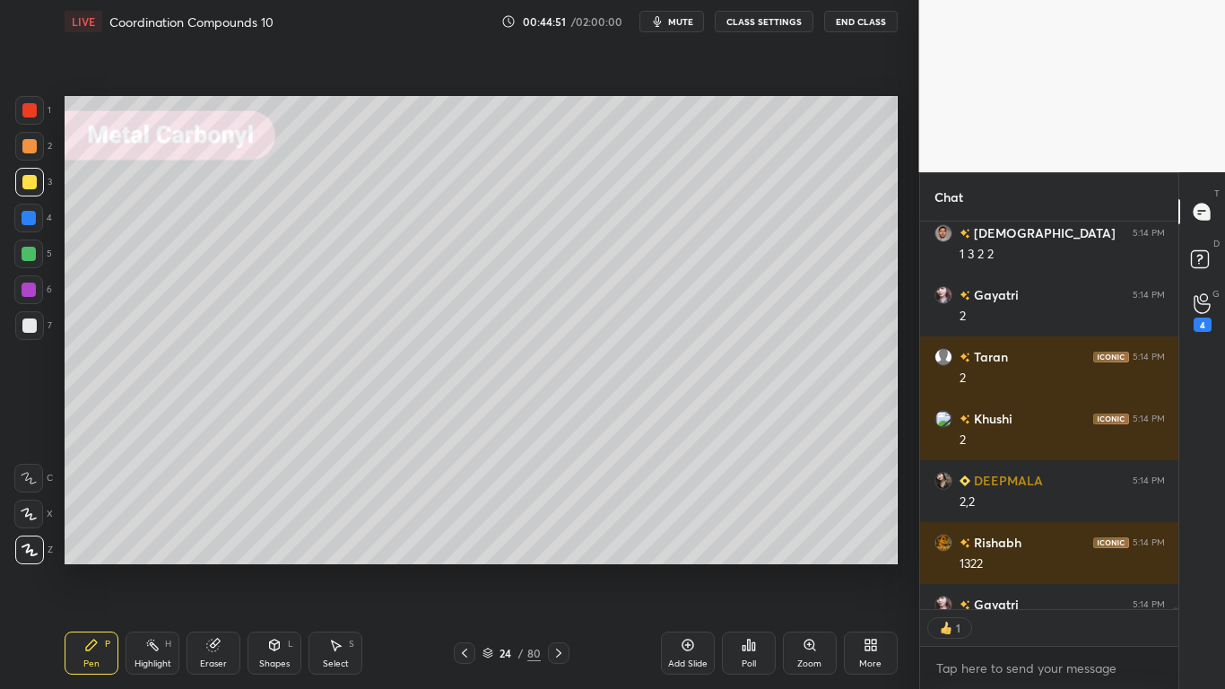
scroll to position [382, 253]
click at [31, 248] on div at bounding box center [29, 254] width 14 height 14
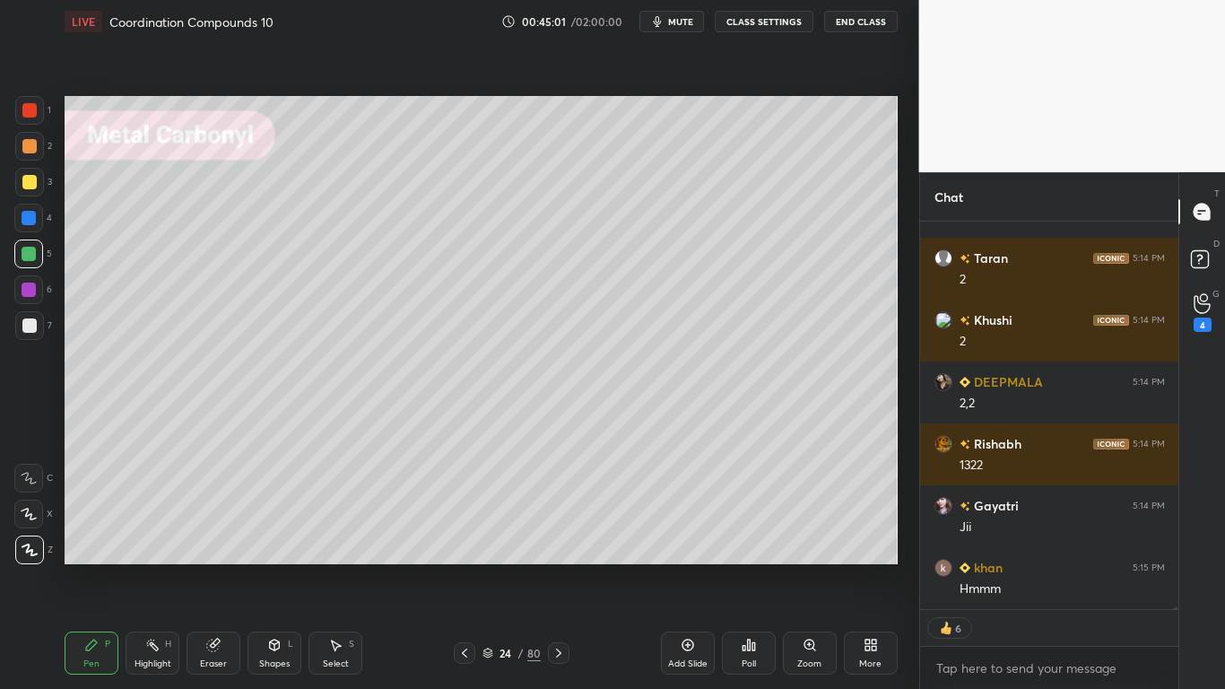
click at [774, 20] on button "CLASS SETTINGS" at bounding box center [764, 22] width 99 height 22
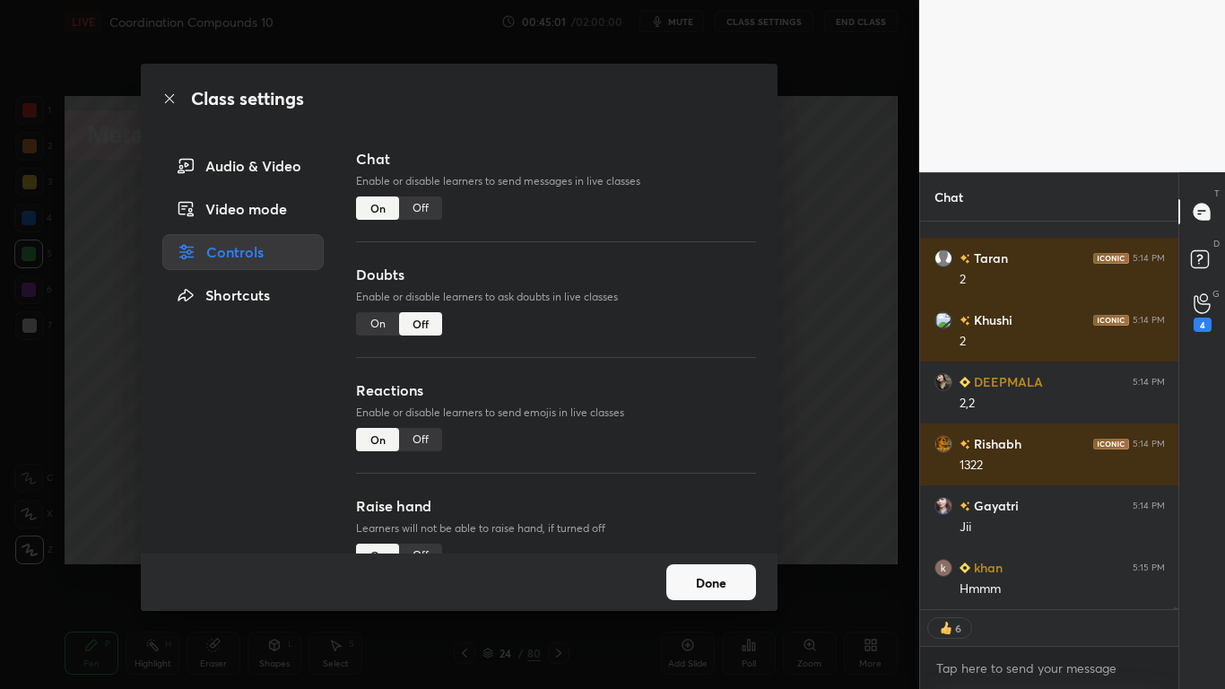
type textarea "x"
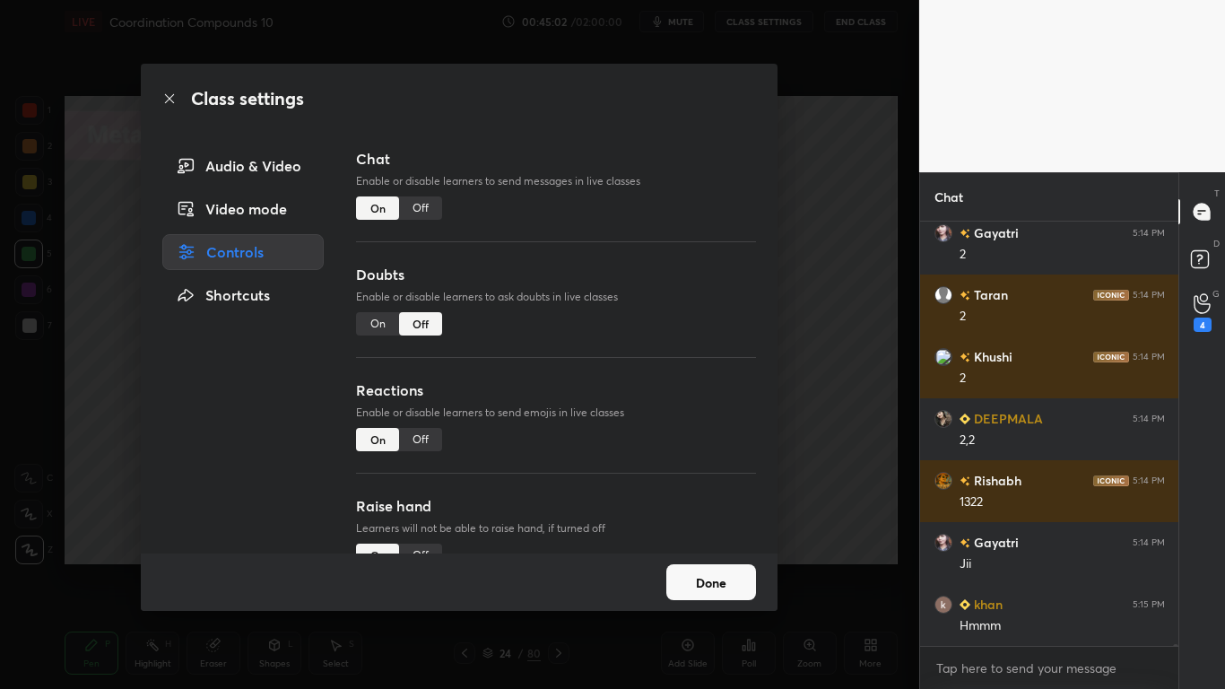
click at [430, 199] on div "Off" at bounding box center [420, 207] width 43 height 23
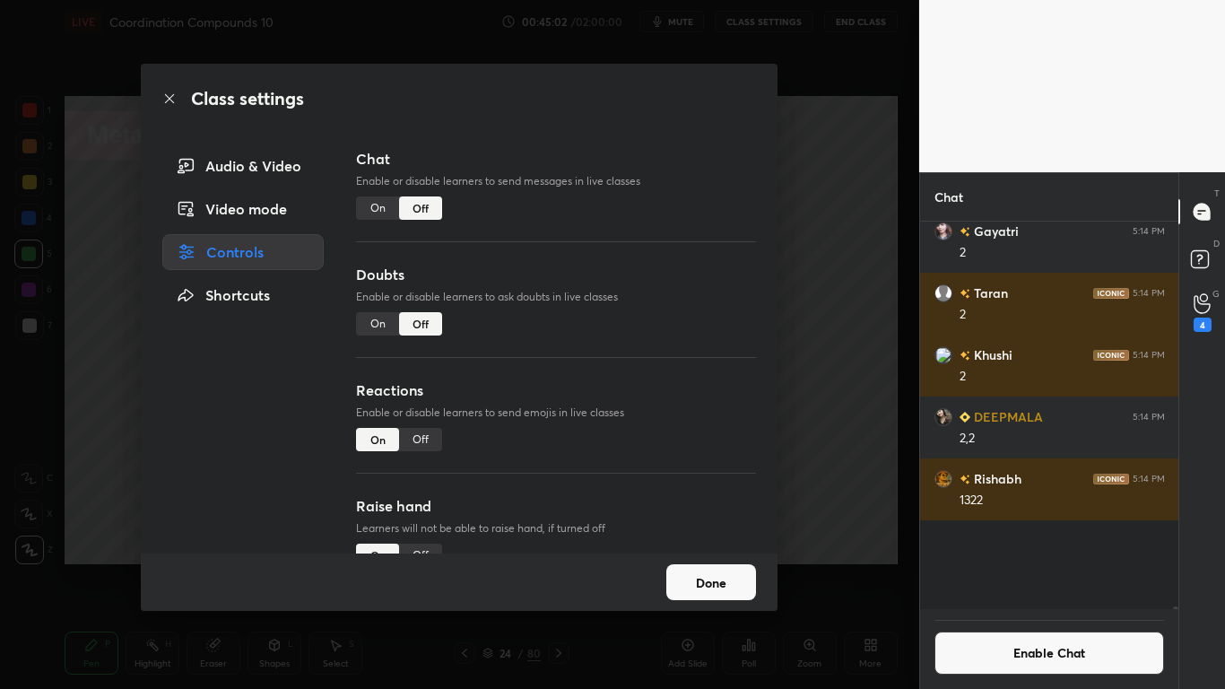
scroll to position [382, 253]
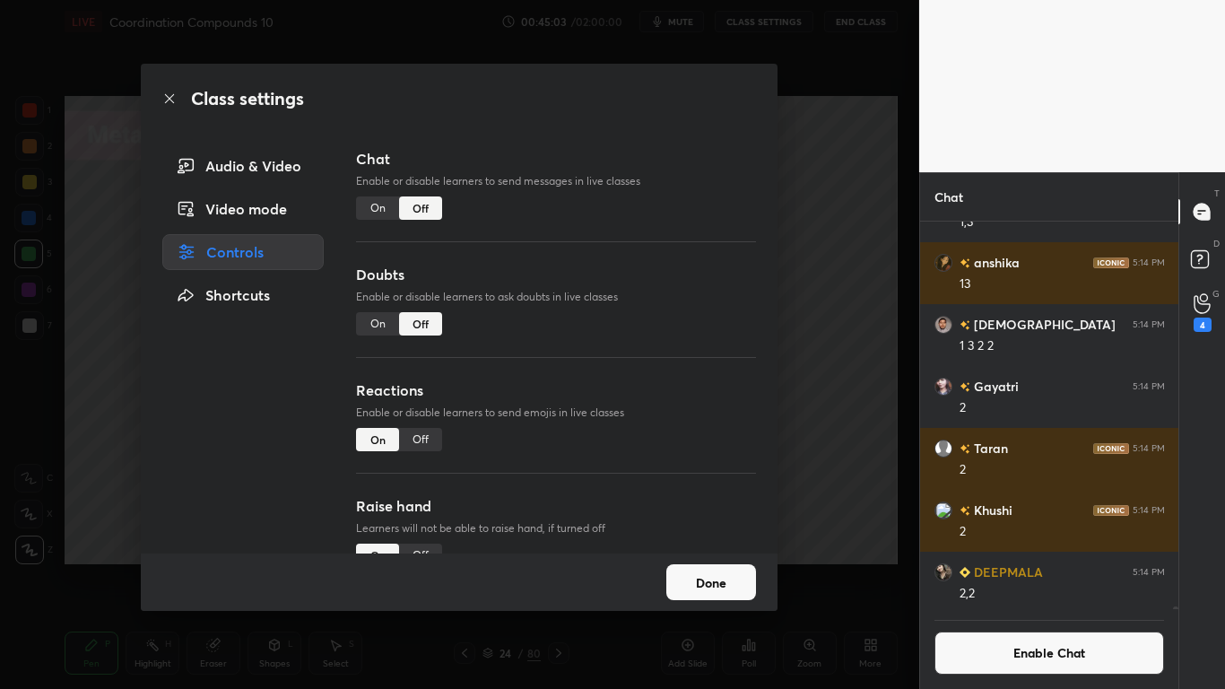
click at [715, 567] on button "Done" at bounding box center [711, 582] width 90 height 36
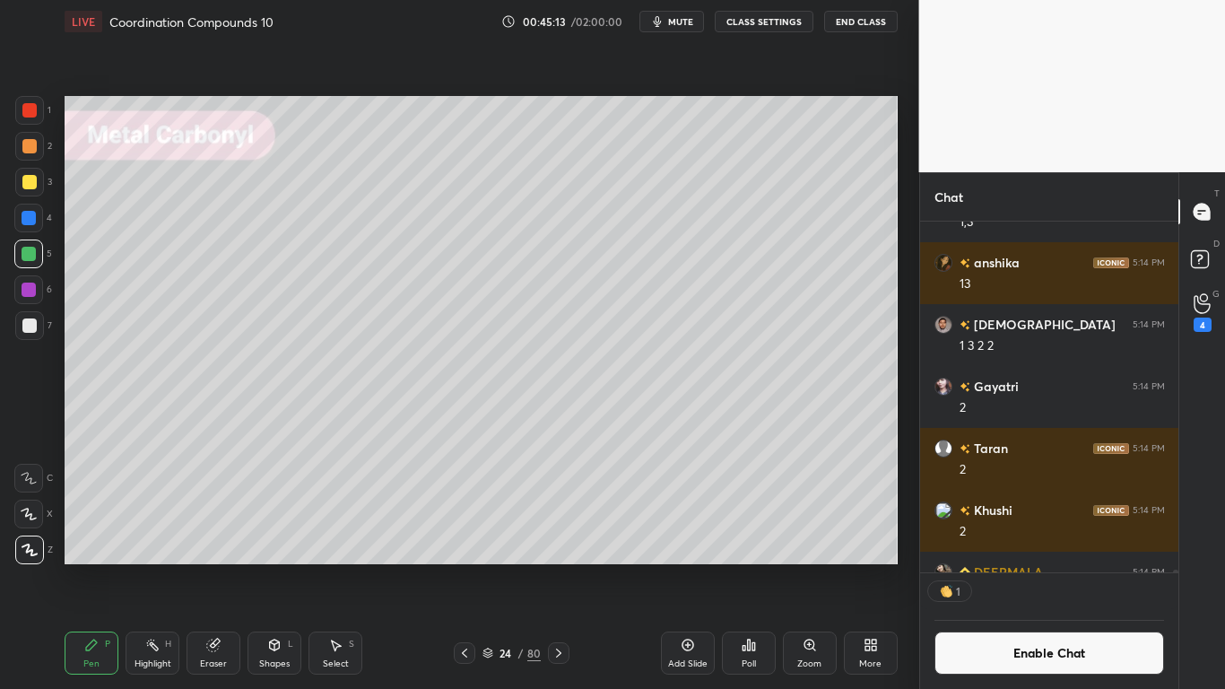
scroll to position [345, 253]
click at [27, 318] on div at bounding box center [29, 325] width 14 height 14
click at [681, 567] on icon at bounding box center [688, 645] width 14 height 14
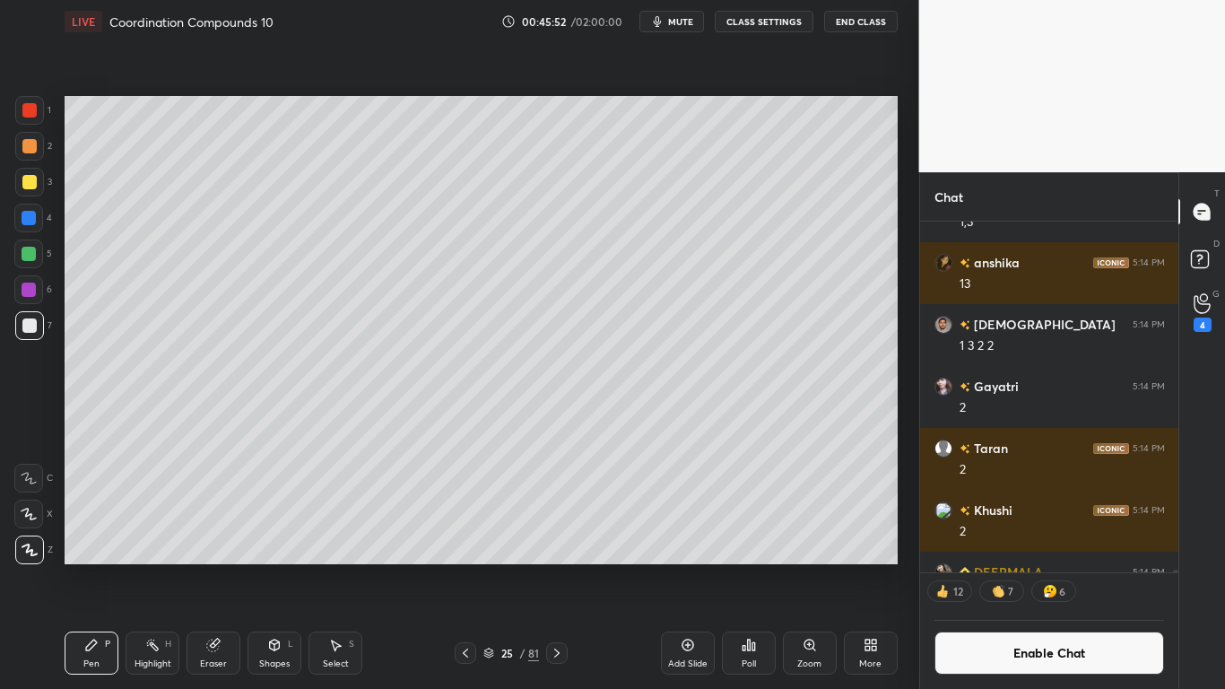
click at [460, 567] on icon at bounding box center [465, 653] width 14 height 14
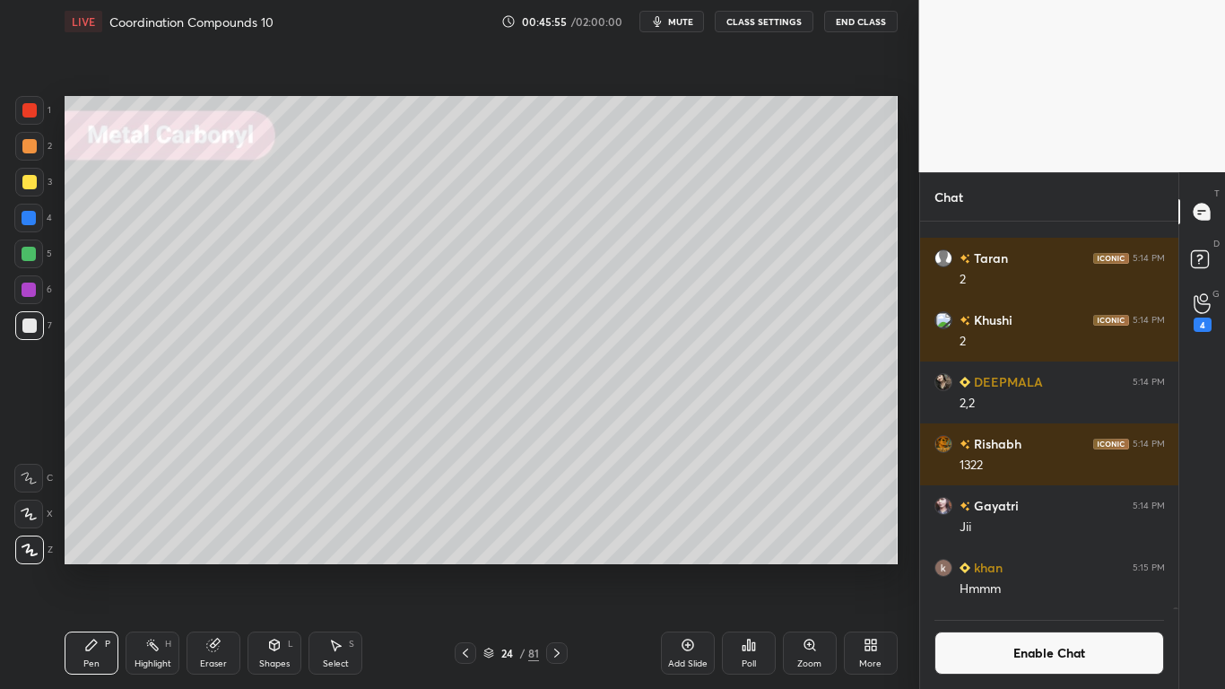
click at [1054, 567] on button "Enable Chat" at bounding box center [1049, 652] width 230 height 43
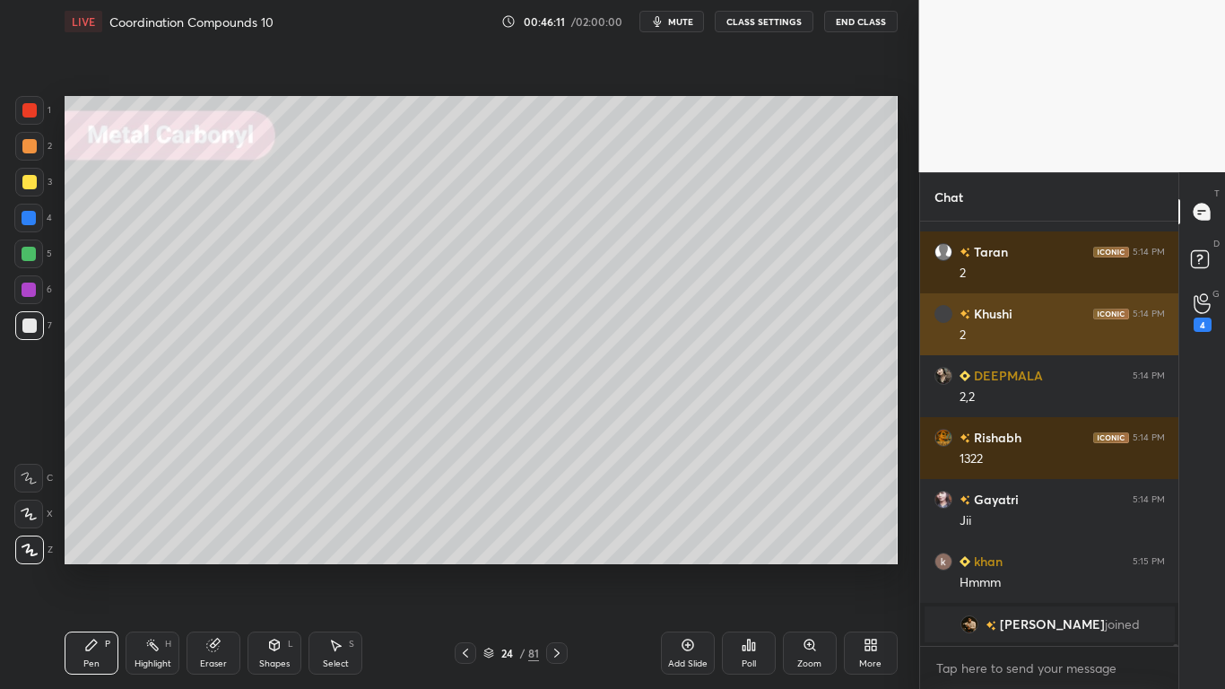
scroll to position [81488, 0]
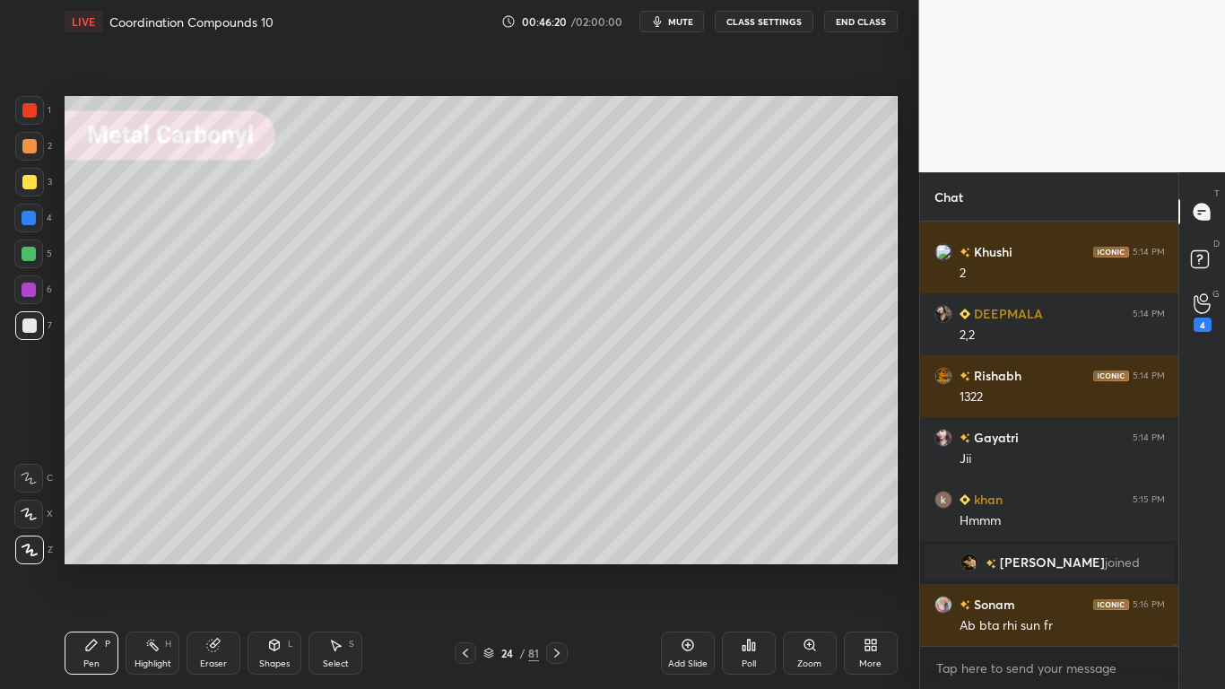
click at [30, 188] on div at bounding box center [29, 182] width 14 height 14
click at [331, 567] on icon at bounding box center [335, 645] width 14 height 14
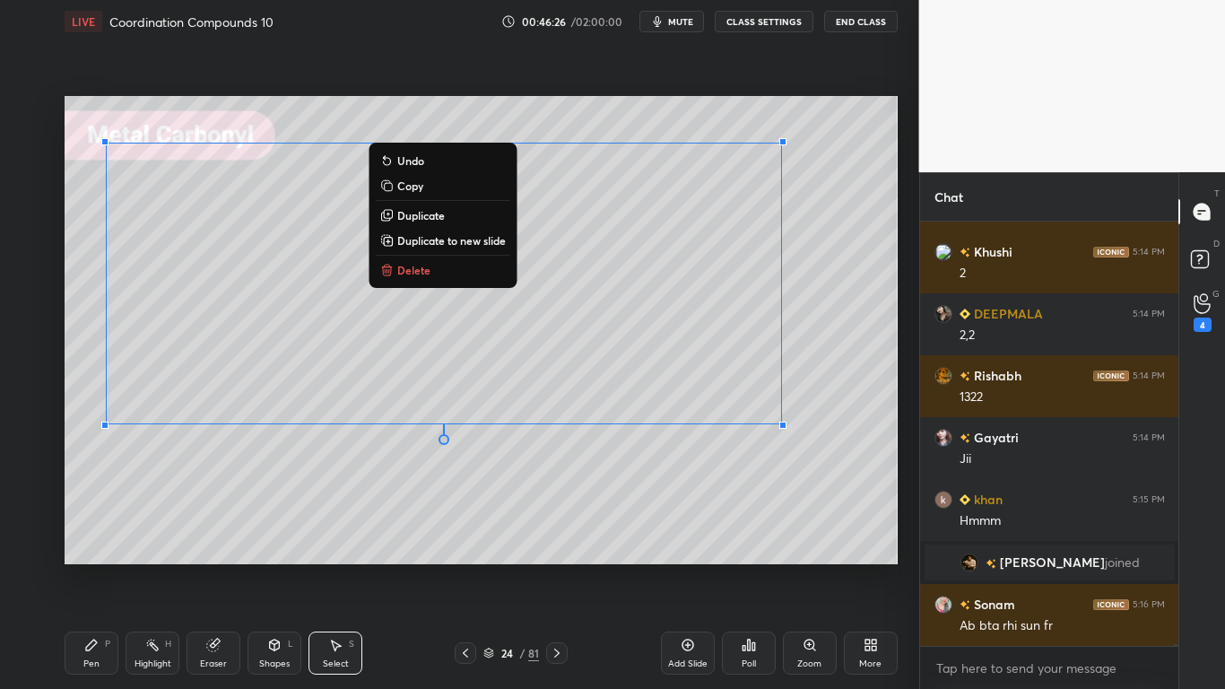
click at [93, 567] on div "Pen P" at bounding box center [92, 652] width 54 height 43
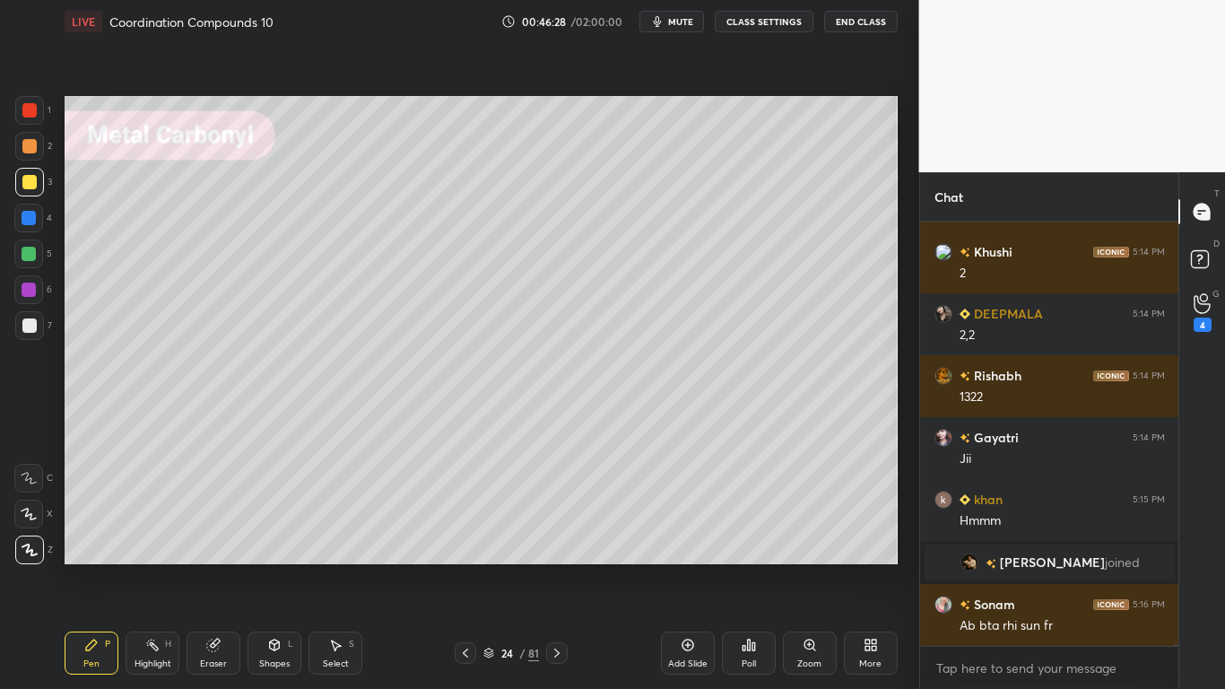
click at [778, 20] on button "CLASS SETTINGS" at bounding box center [764, 22] width 99 height 22
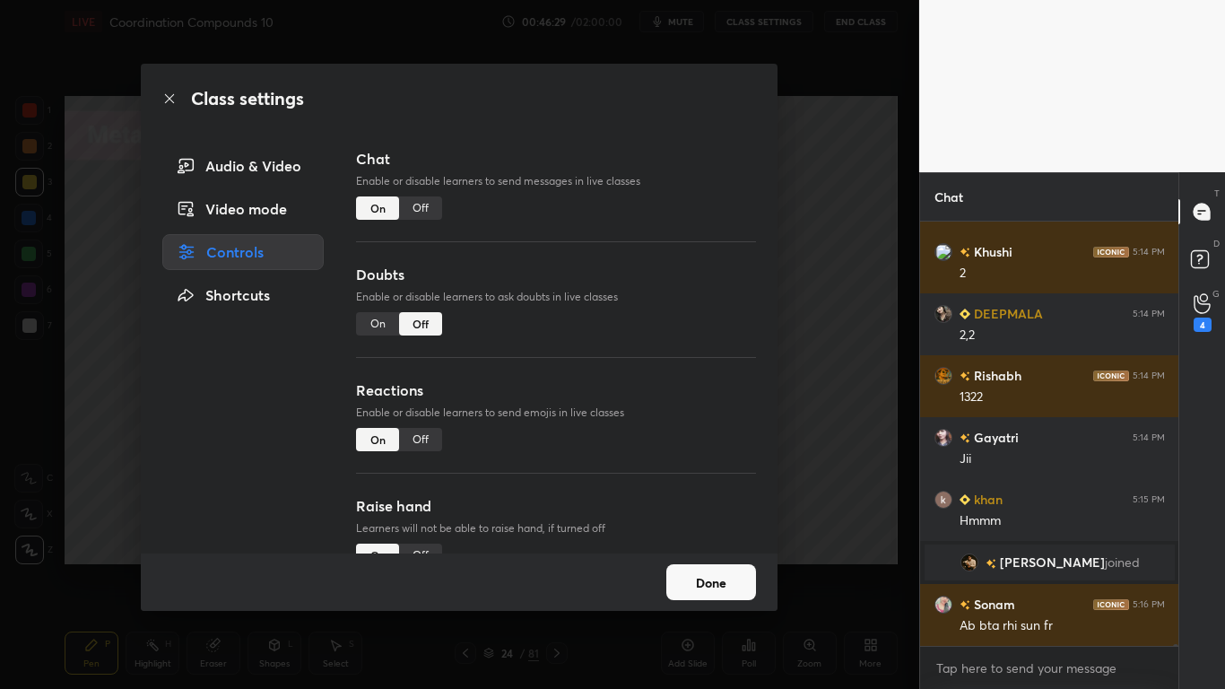
click at [433, 200] on div "Off" at bounding box center [420, 207] width 43 height 23
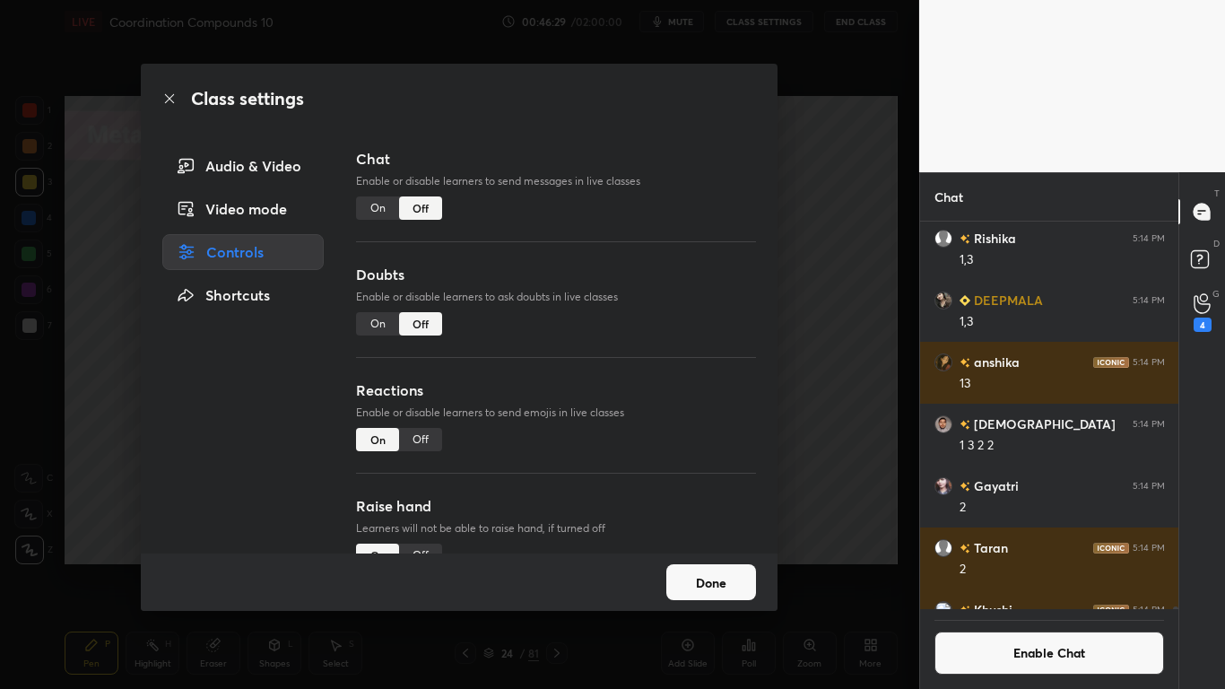
click at [678, 567] on button "Done" at bounding box center [711, 582] width 90 height 36
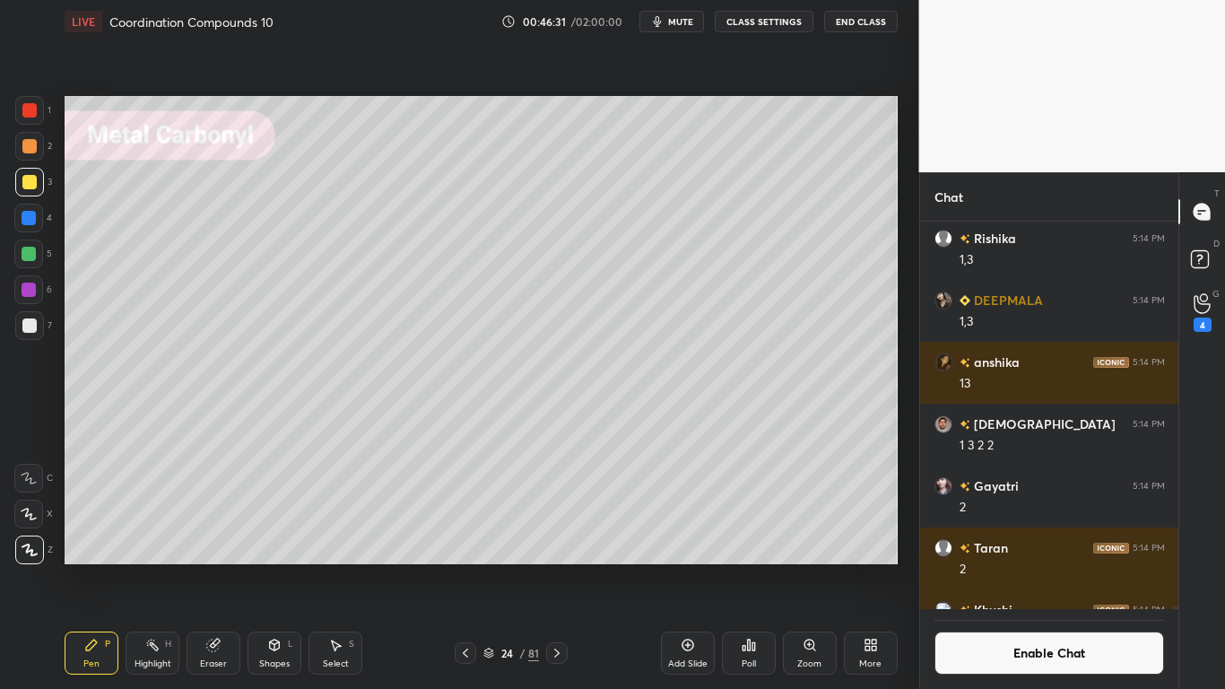
click at [28, 326] on div at bounding box center [29, 325] width 14 height 14
click at [997, 567] on button "Enable Chat" at bounding box center [1049, 652] width 230 height 43
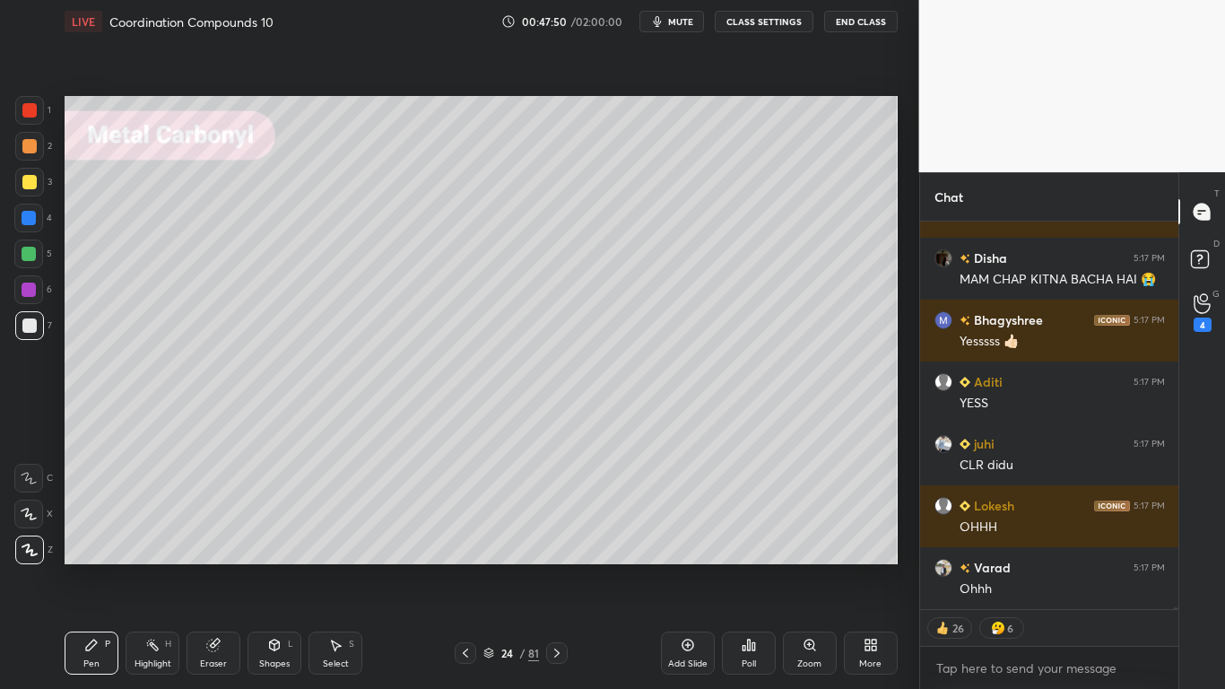
scroll to position [83953, 0]
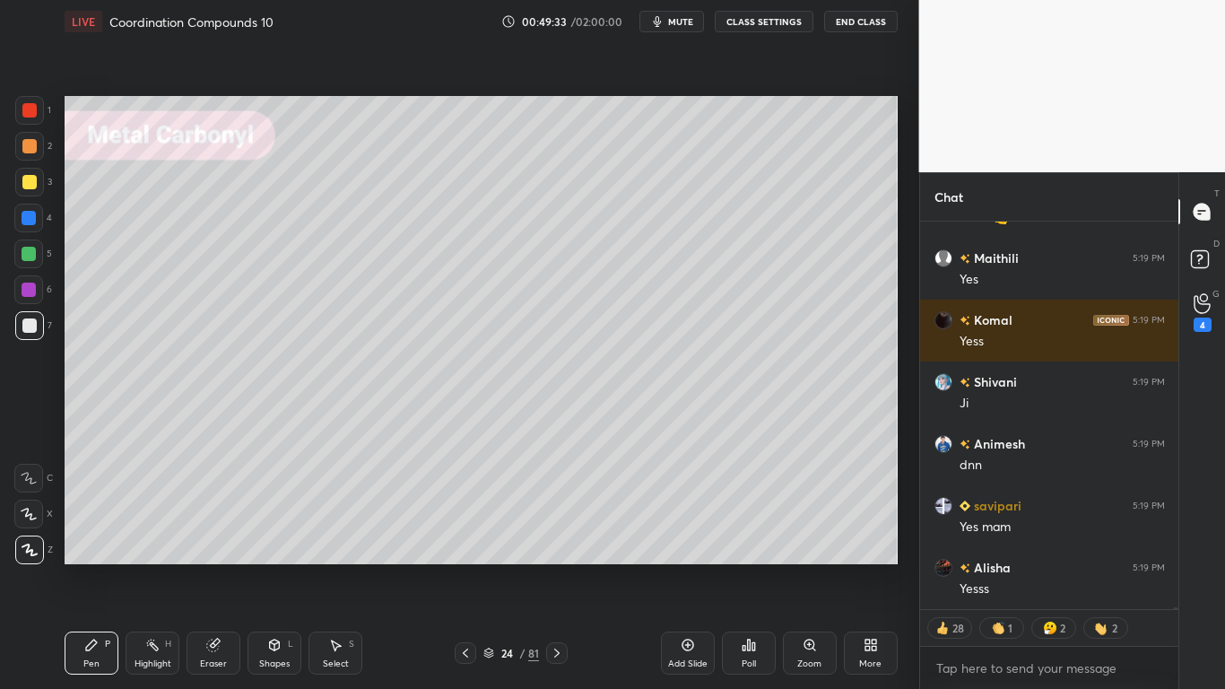
click at [562, 567] on icon at bounding box center [557, 653] width 14 height 14
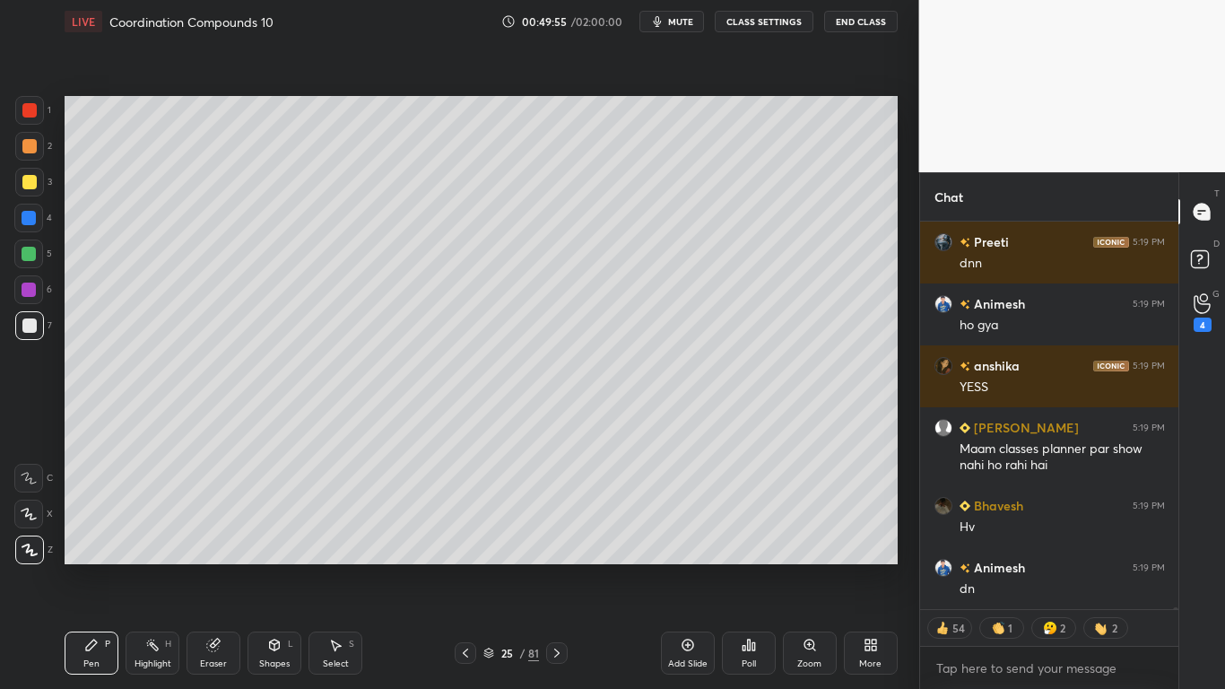
type textarea "x"
click at [781, 17] on button "CLASS SETTINGS" at bounding box center [764, 22] width 99 height 22
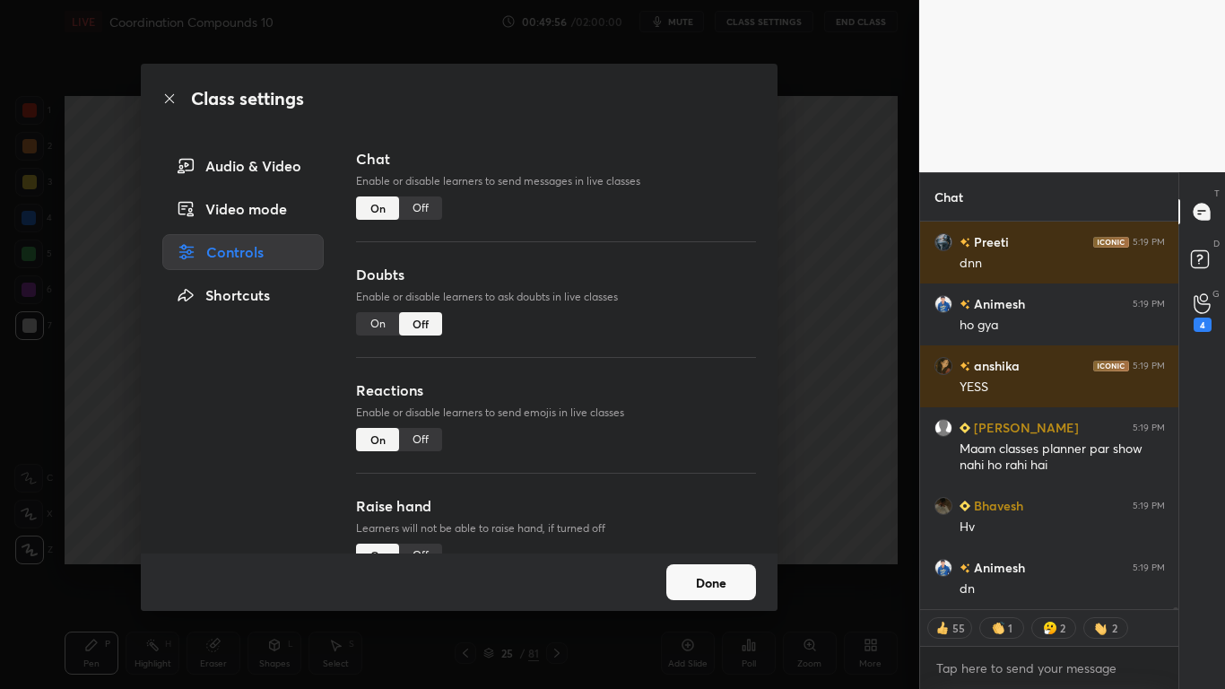
click at [425, 210] on div "Off" at bounding box center [420, 207] width 43 height 23
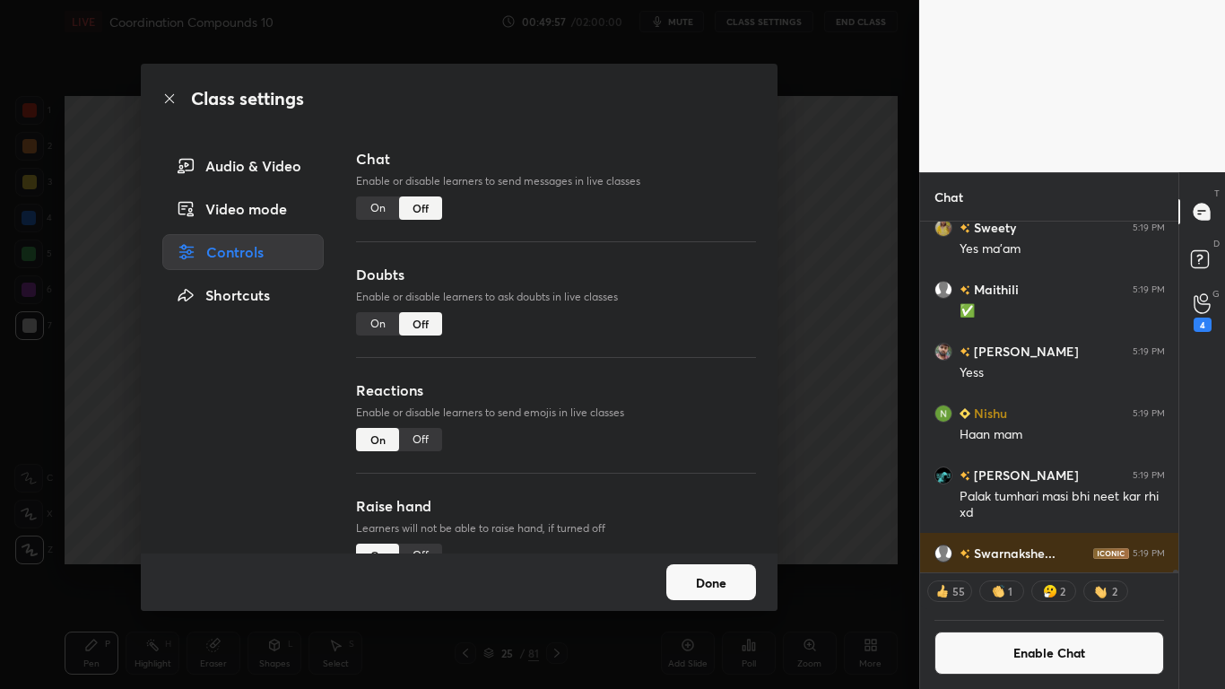
click at [722, 567] on button "Done" at bounding box center [711, 582] width 90 height 36
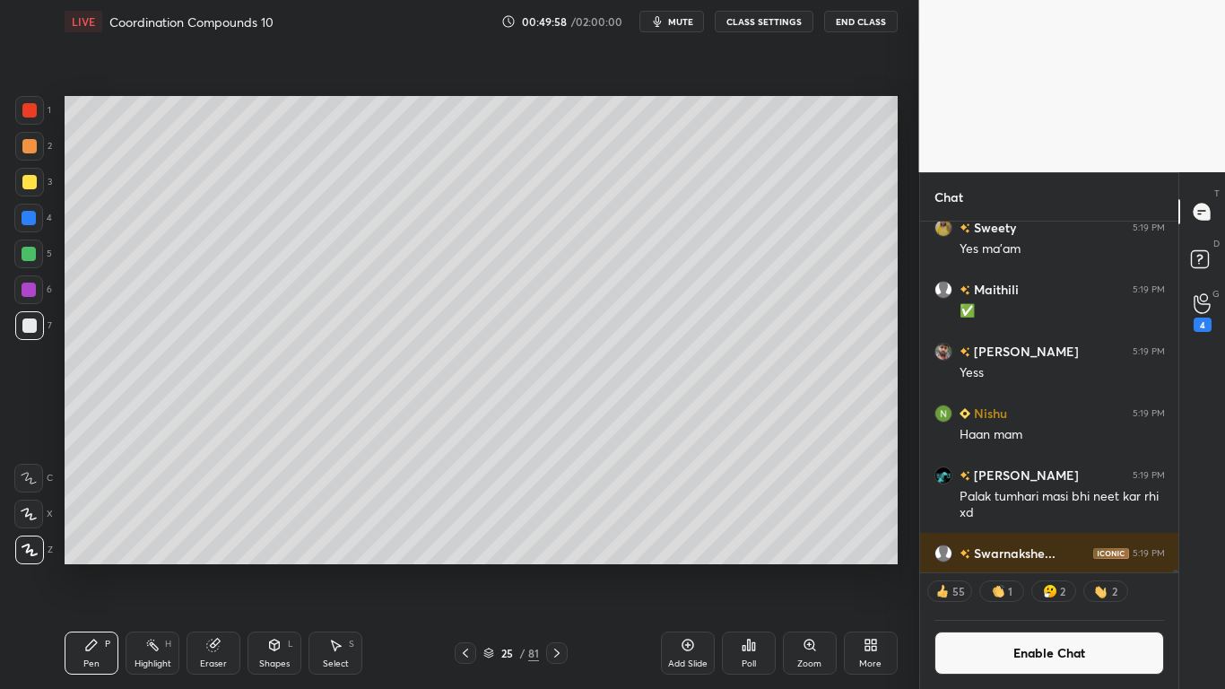
click at [39, 183] on div at bounding box center [29, 182] width 29 height 29
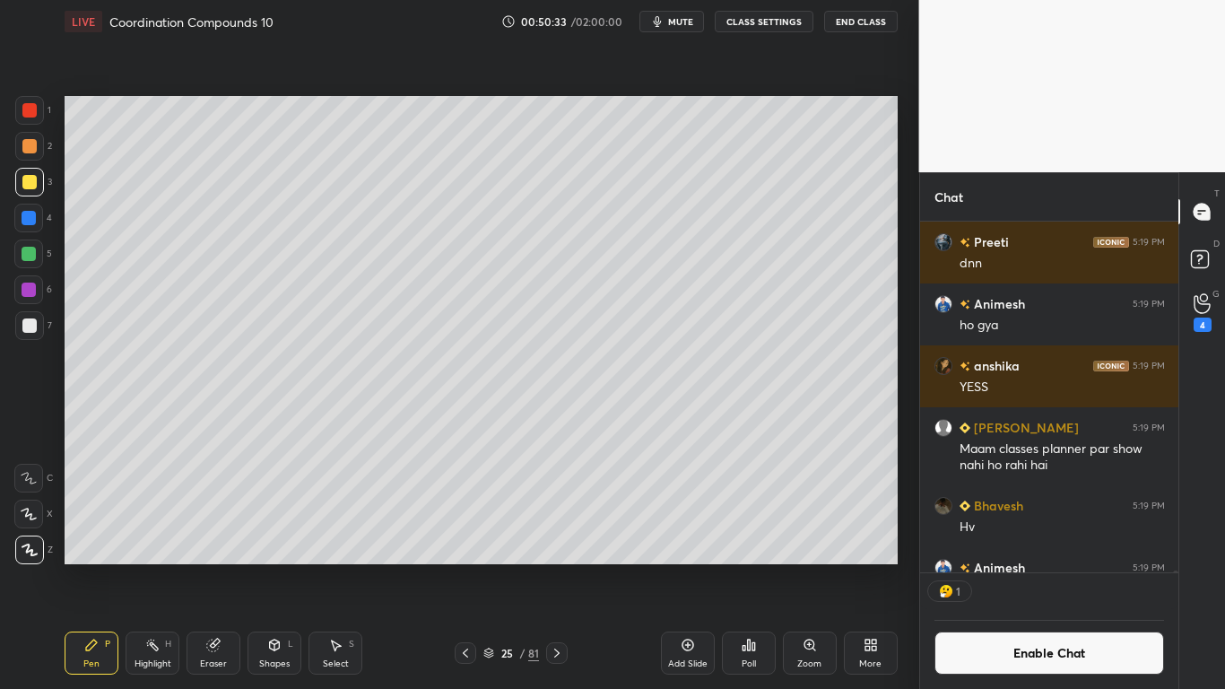
scroll to position [345, 253]
click at [341, 567] on icon at bounding box center [335, 645] width 14 height 14
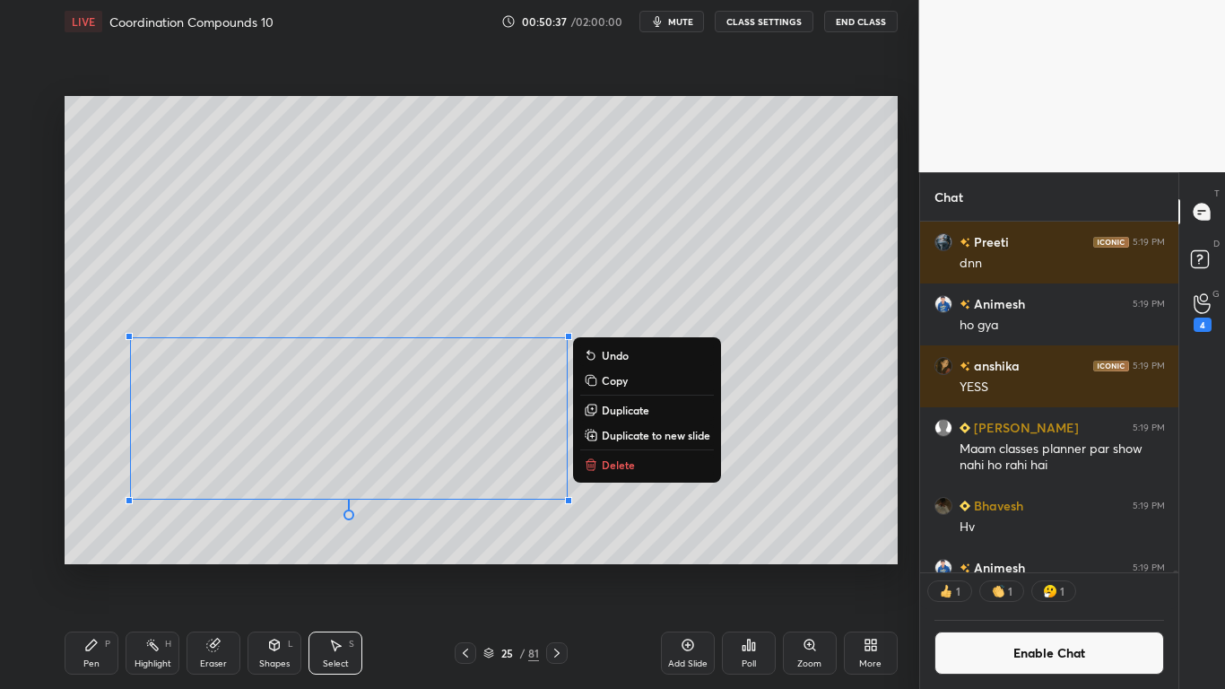
click at [612, 380] on p "Copy" at bounding box center [615, 380] width 26 height 14
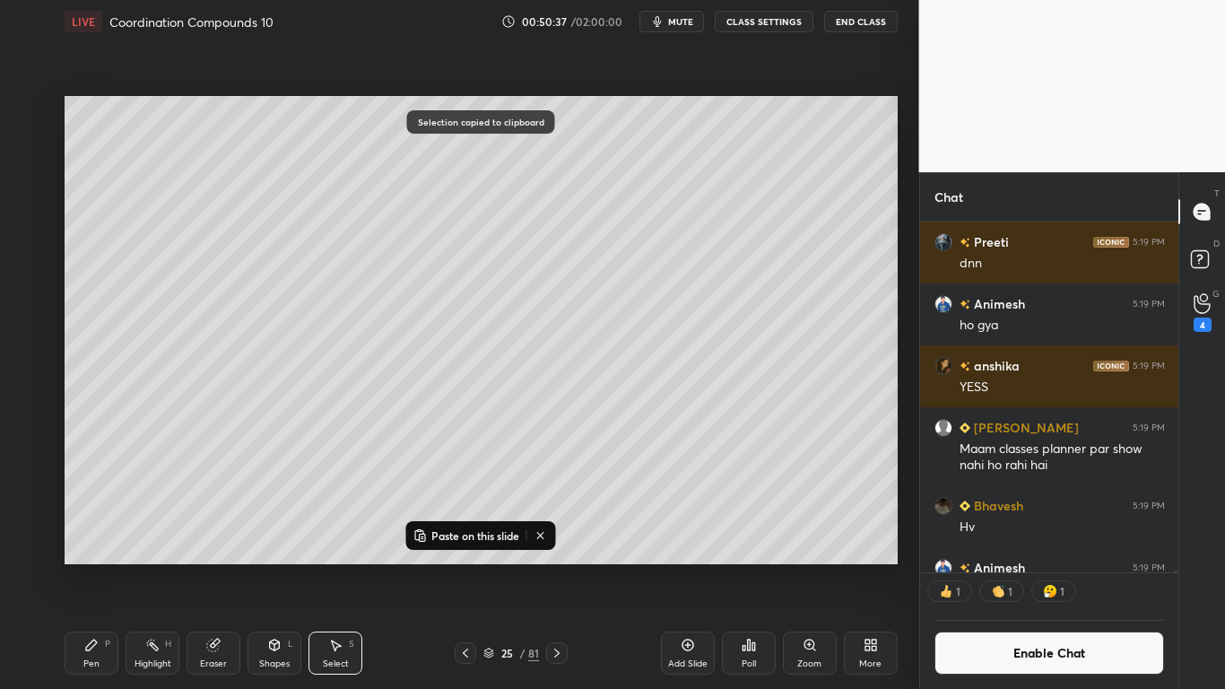
click at [686, 567] on icon at bounding box center [686, 644] width 5 height 5
click at [465, 535] on p "Paste on this slide" at bounding box center [475, 535] width 88 height 14
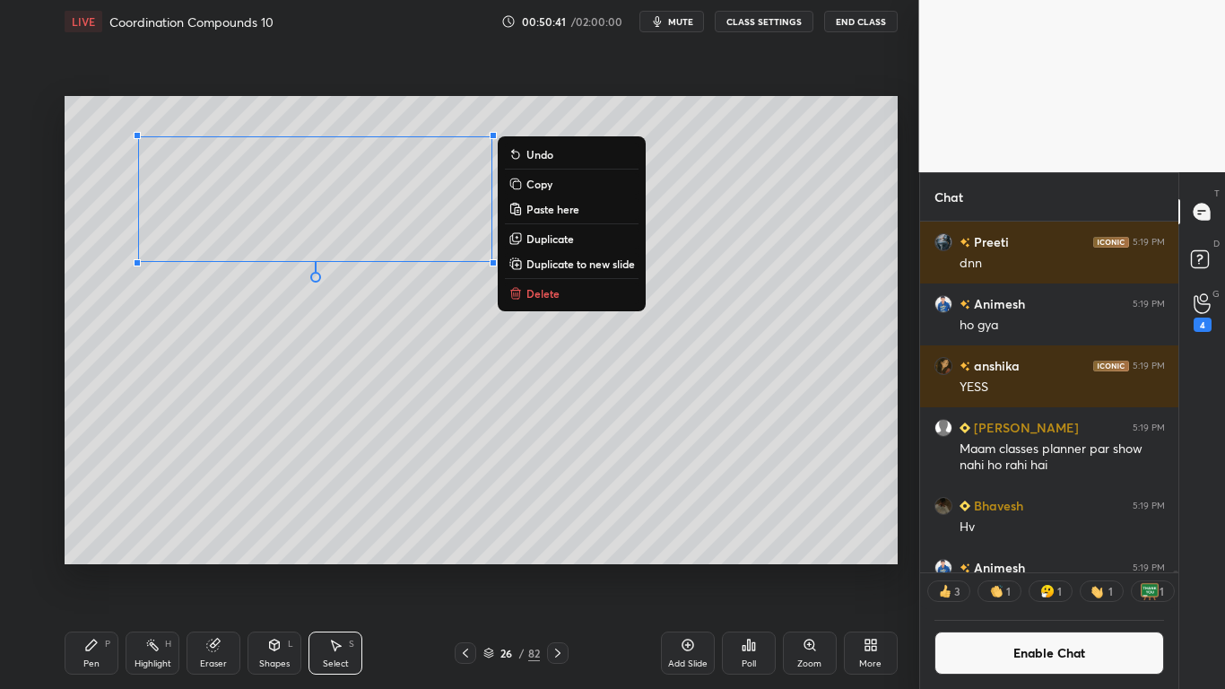
click at [87, 567] on icon at bounding box center [91, 644] width 11 height 11
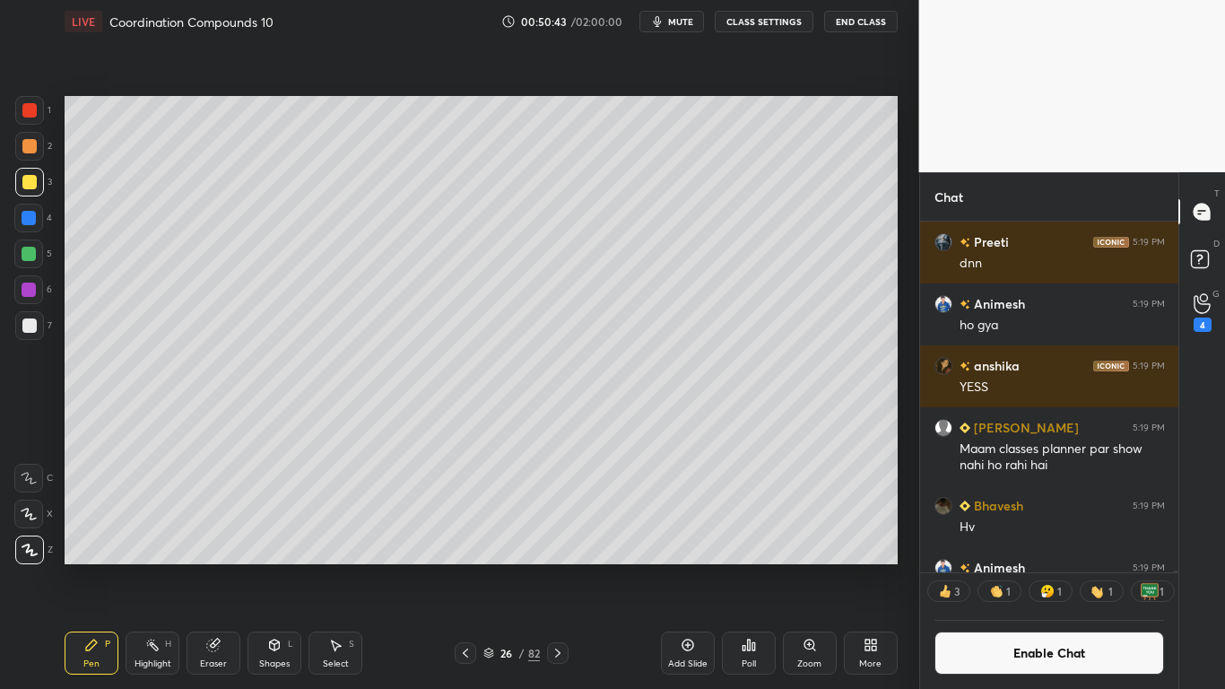
click at [31, 323] on div at bounding box center [29, 325] width 14 height 14
click at [210, 567] on icon at bounding box center [213, 645] width 12 height 12
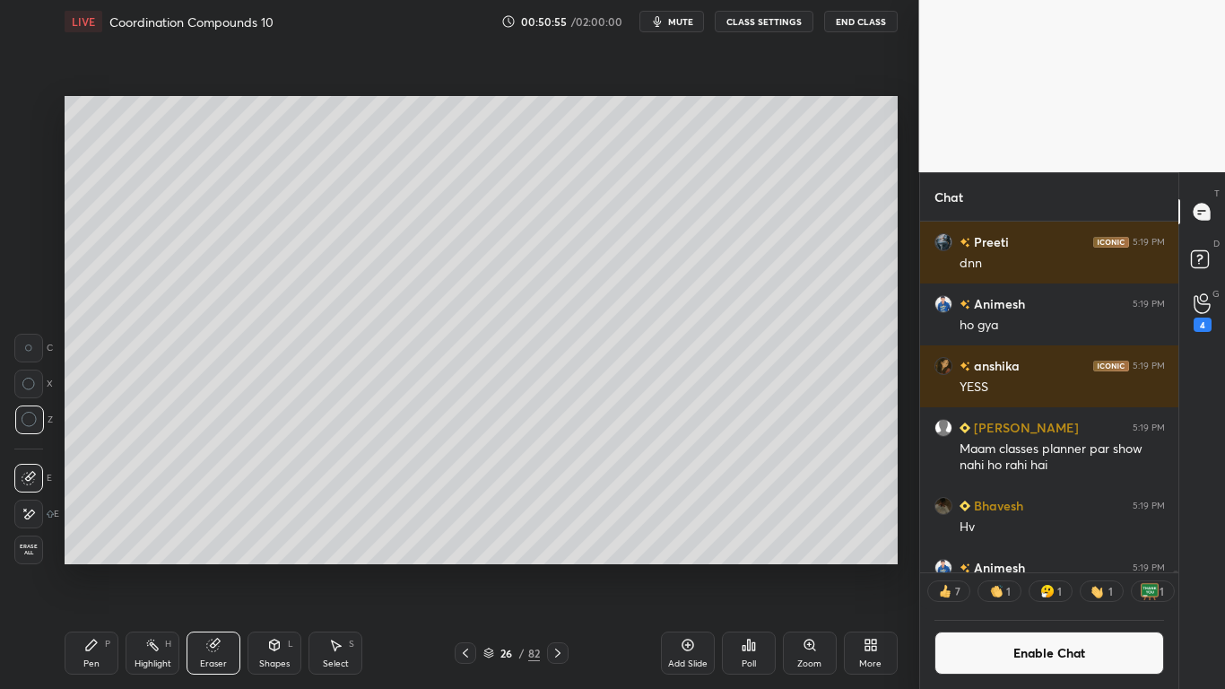
click at [87, 567] on icon at bounding box center [91, 645] width 14 height 14
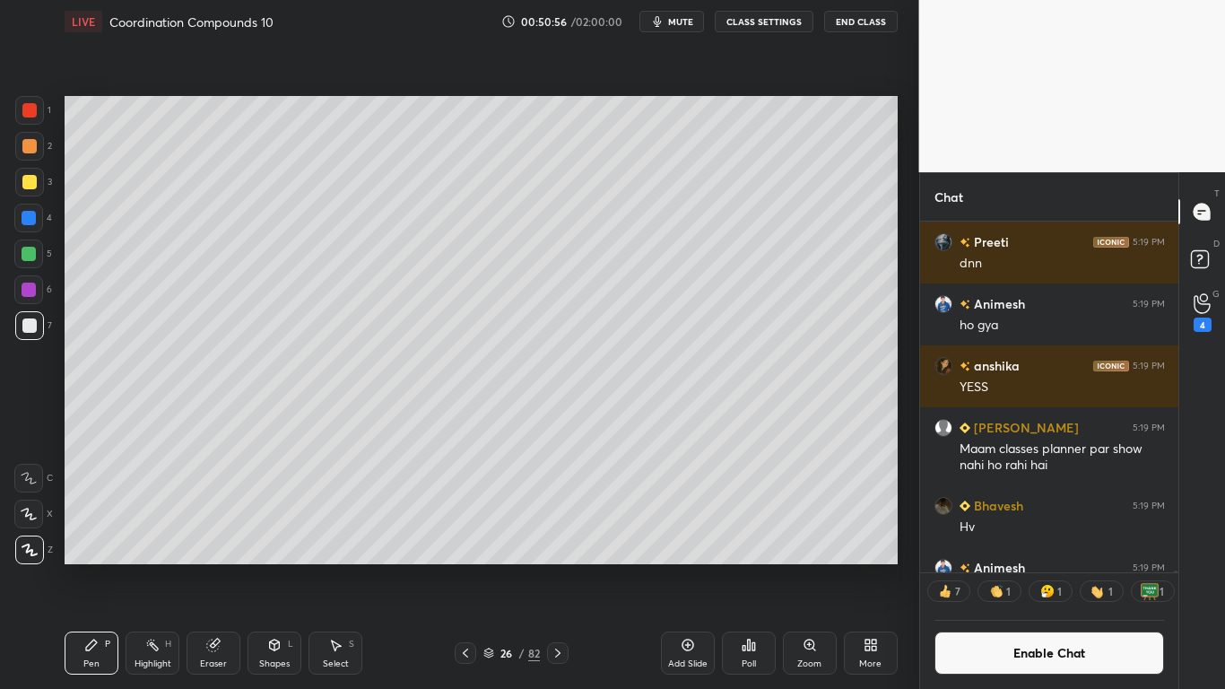
click at [25, 323] on div at bounding box center [29, 325] width 14 height 14
click at [33, 181] on div at bounding box center [29, 182] width 14 height 14
click at [1002, 567] on button "Enable Chat" at bounding box center [1049, 652] width 230 height 43
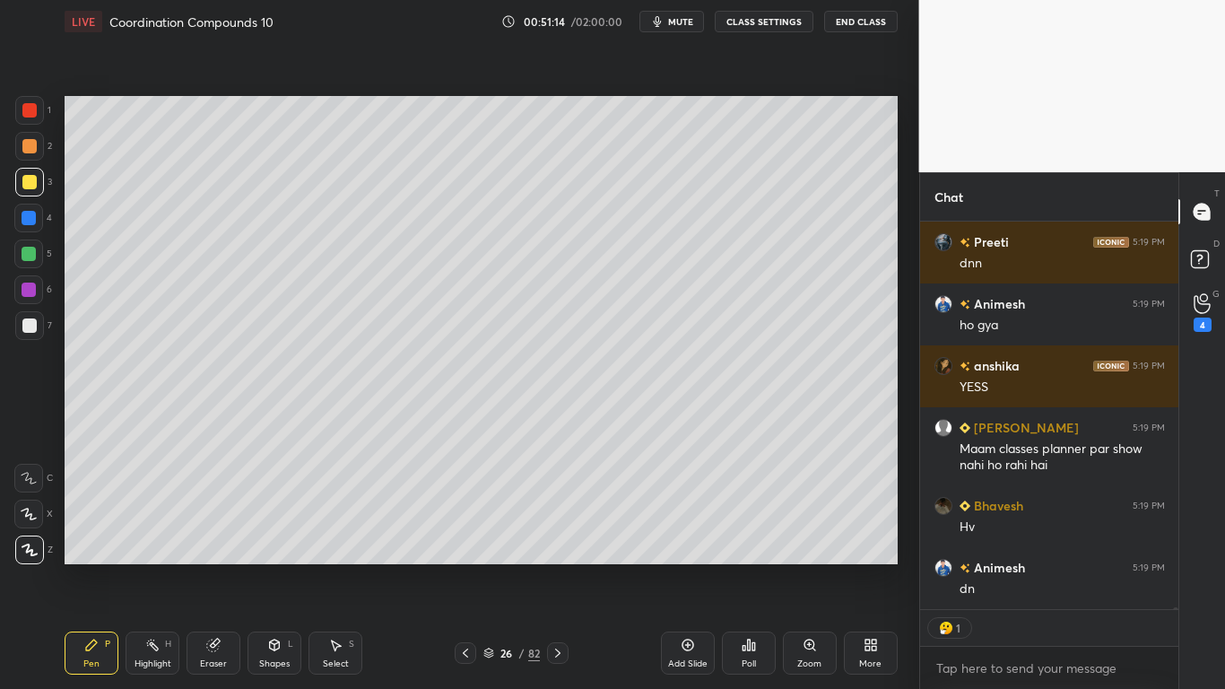
scroll to position [382, 253]
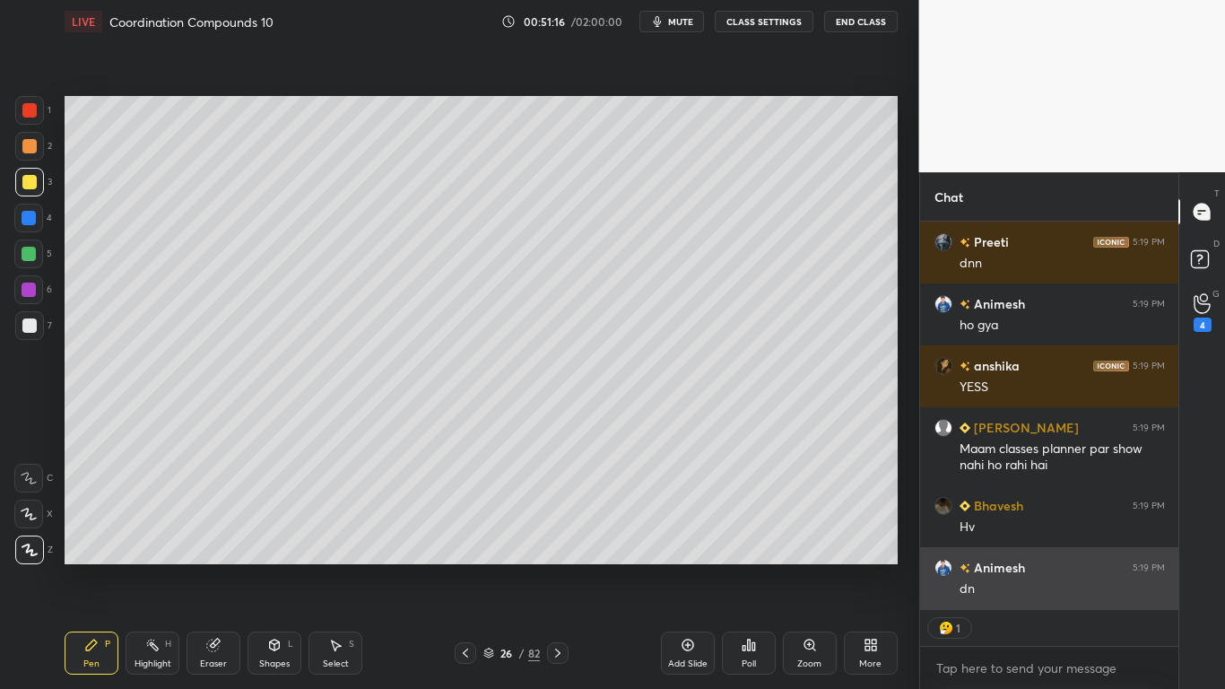
type textarea "x"
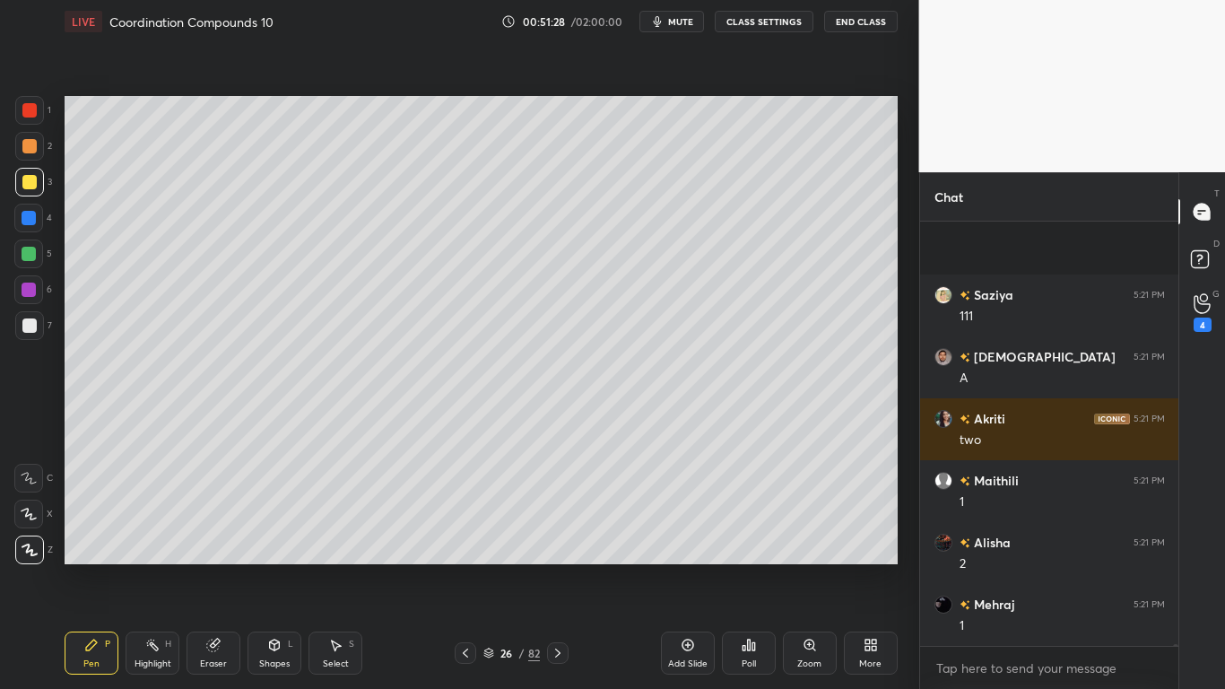
scroll to position [91495, 0]
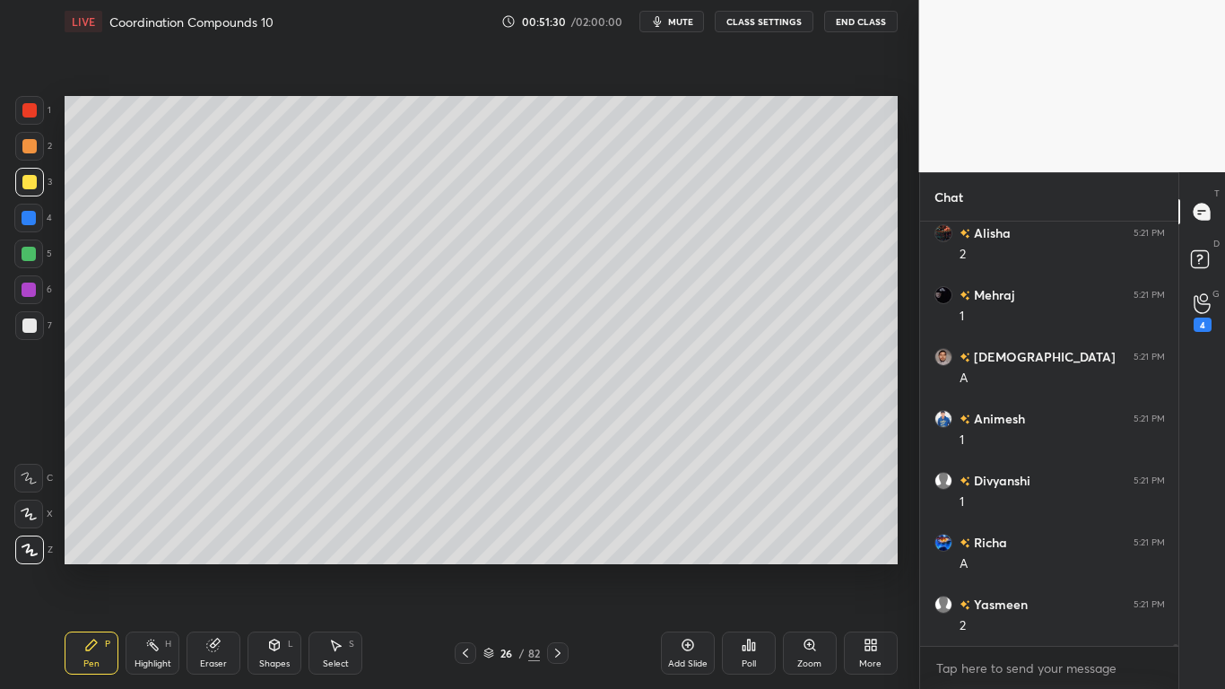
click at [761, 27] on button "CLASS SETTINGS" at bounding box center [764, 22] width 99 height 22
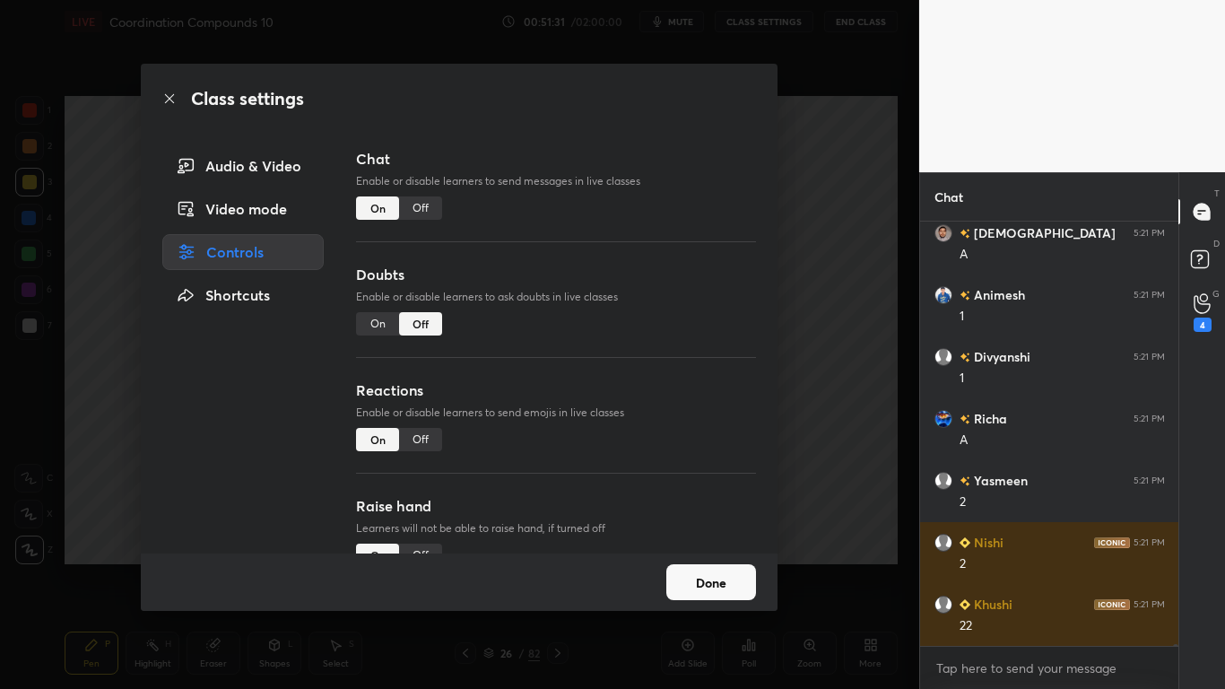
click at [418, 204] on div "Off" at bounding box center [420, 207] width 43 height 23
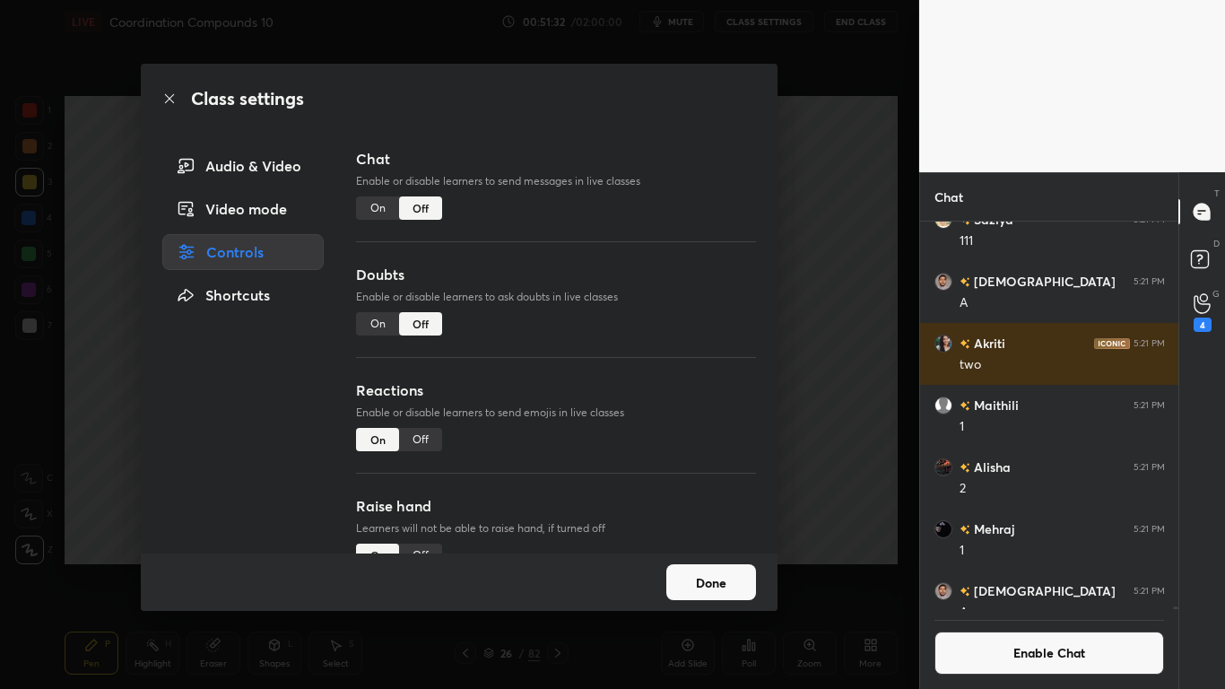
scroll to position [91101, 0]
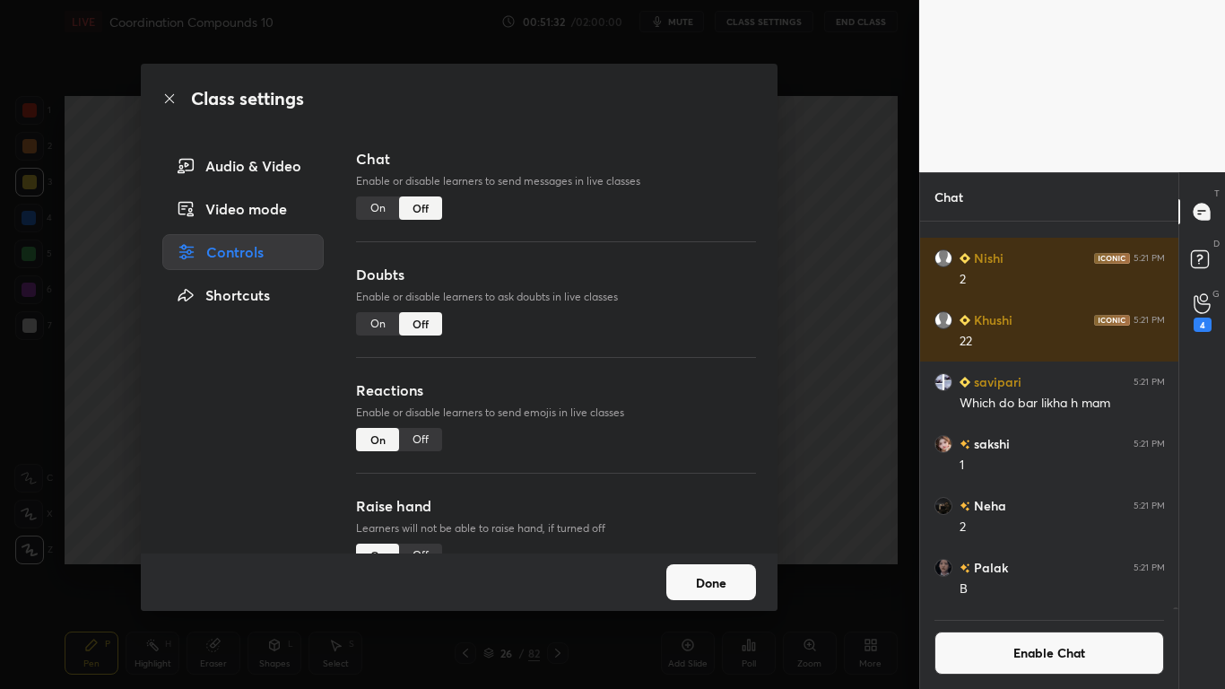
click at [739, 567] on button "Done" at bounding box center [711, 582] width 90 height 36
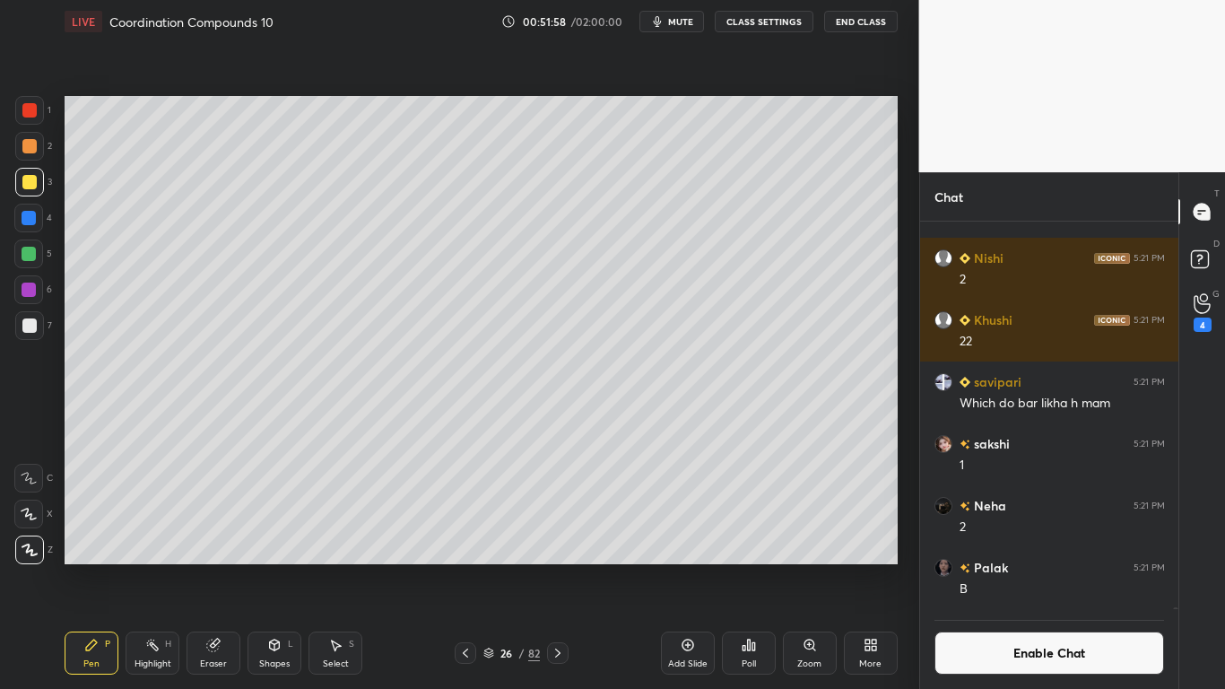
click at [1011, 567] on button "Enable Chat" at bounding box center [1049, 652] width 230 height 43
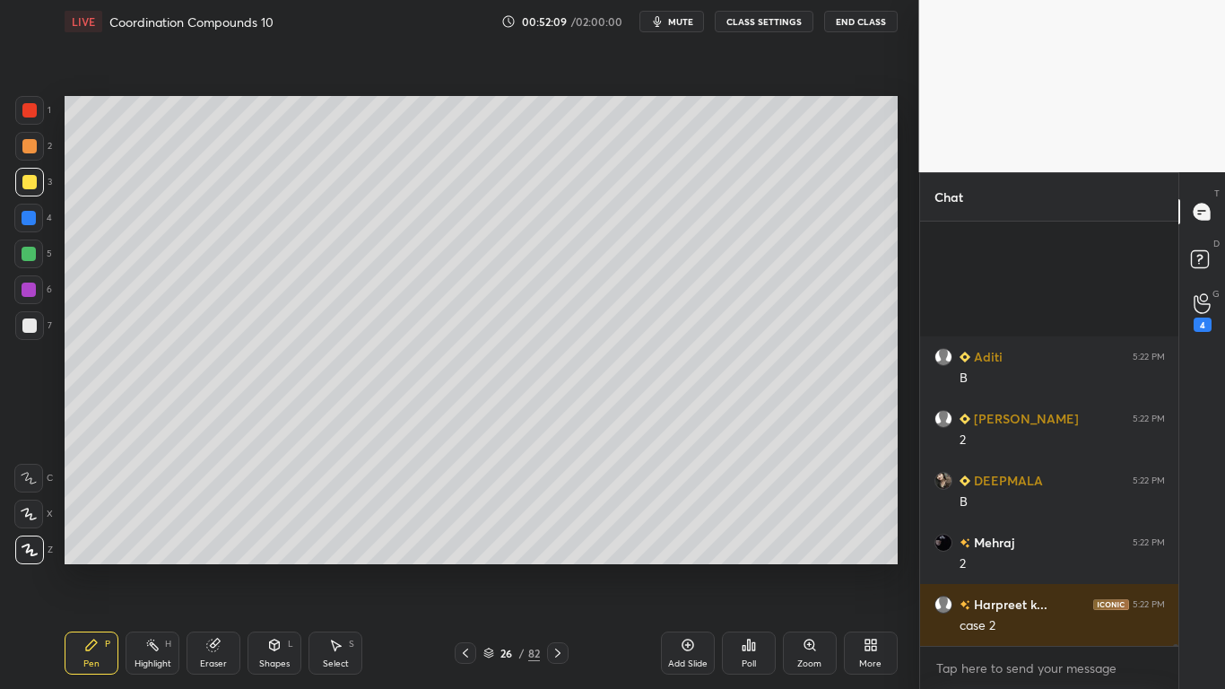
scroll to position [93330, 0]
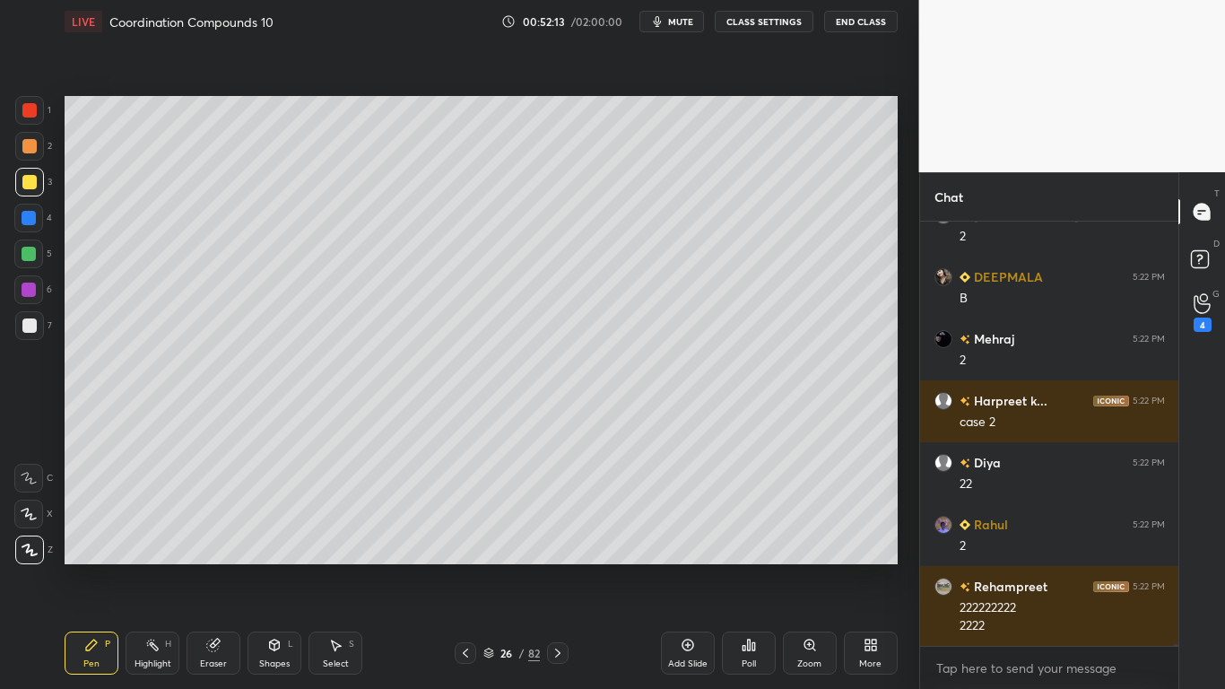
click at [465, 567] on icon at bounding box center [465, 652] width 5 height 9
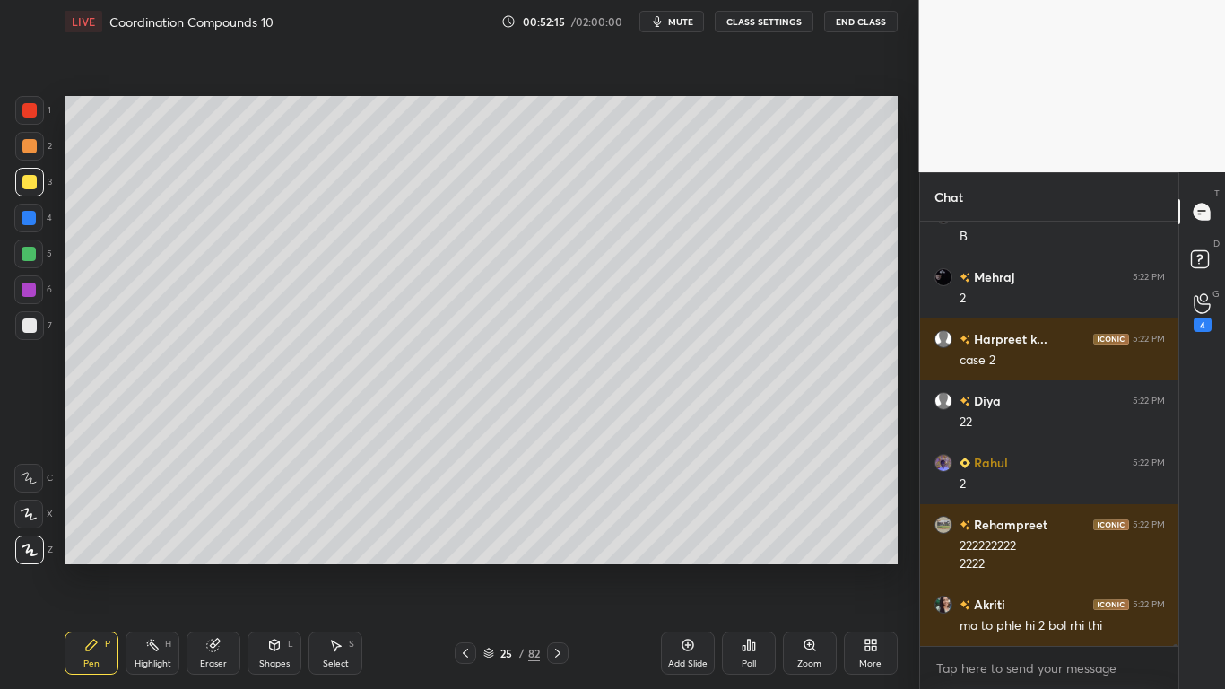
scroll to position [93472, 0]
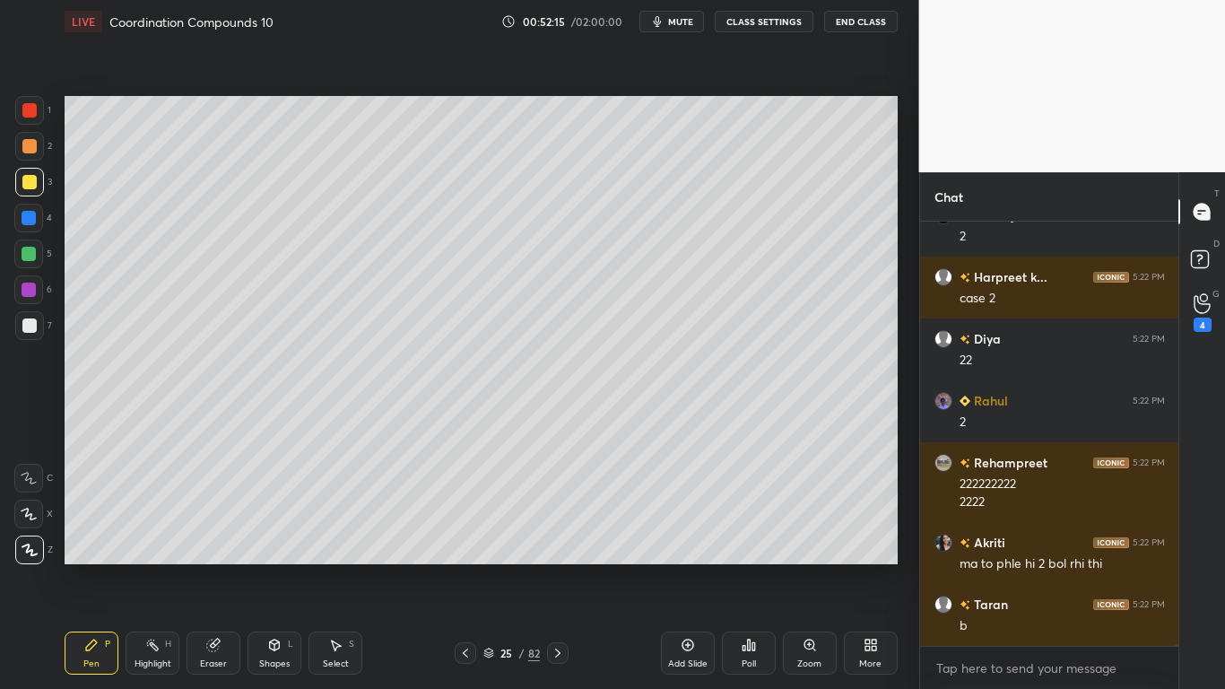
click at [213, 567] on icon at bounding box center [213, 645] width 12 height 12
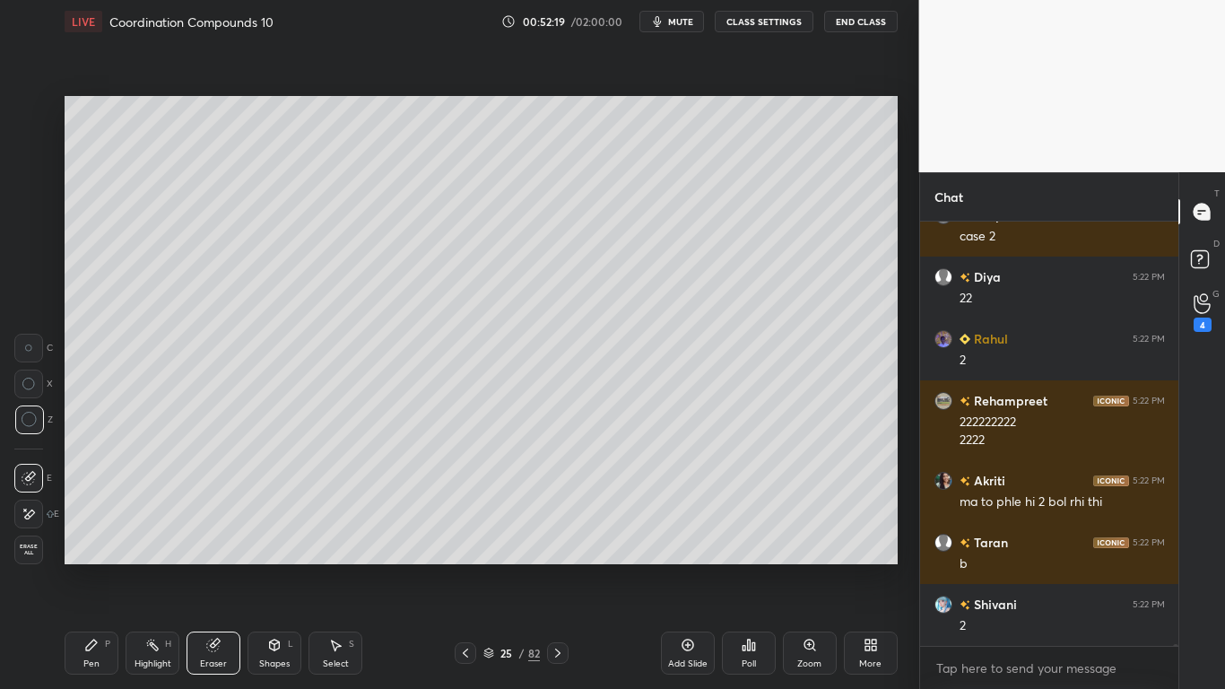
scroll to position [93596, 0]
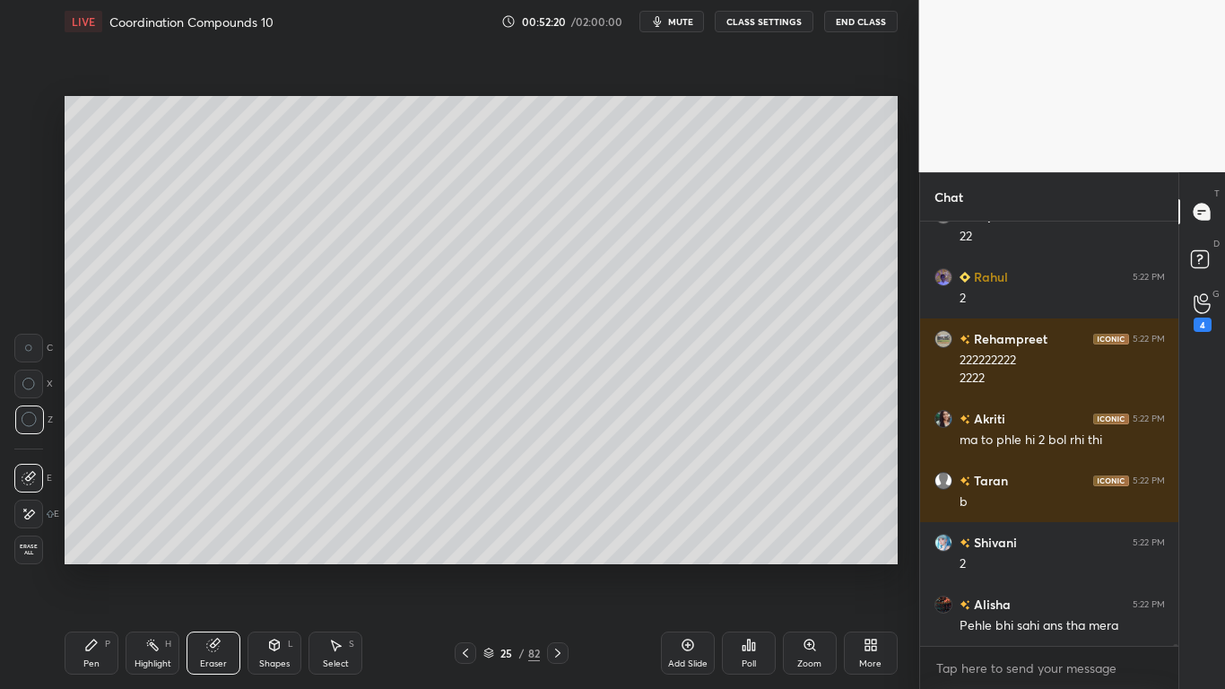
click at [752, 20] on button "CLASS SETTINGS" at bounding box center [764, 22] width 99 height 22
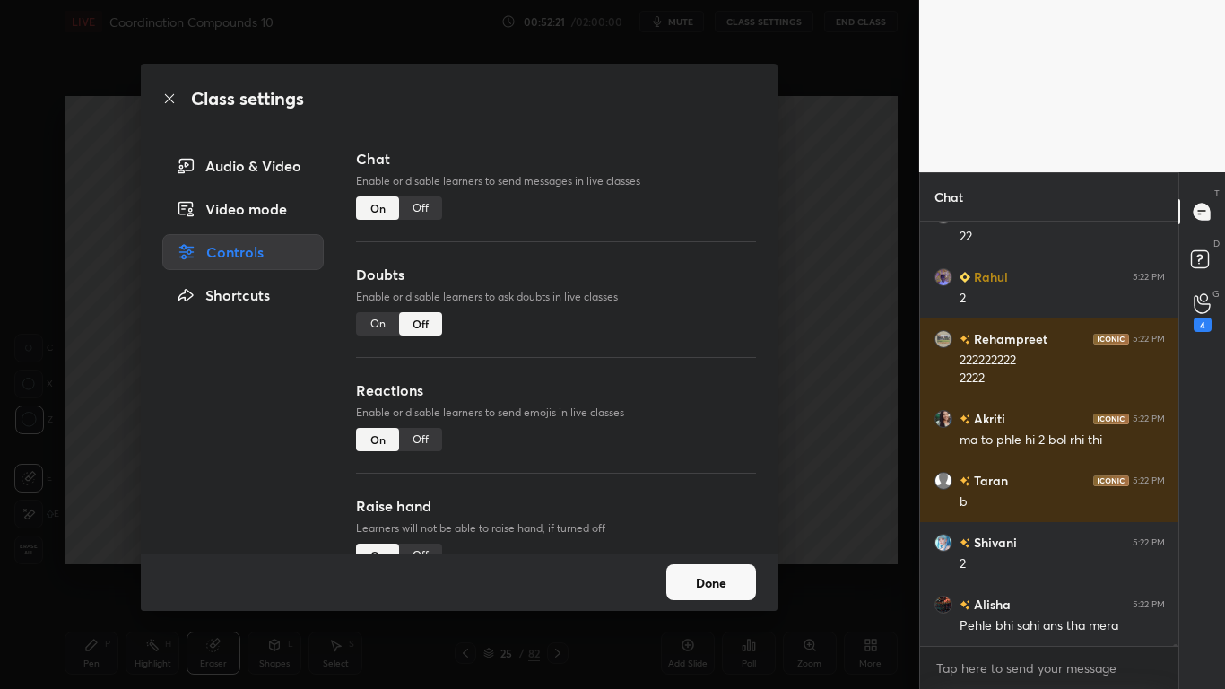
click at [430, 208] on div "Off" at bounding box center [420, 207] width 43 height 23
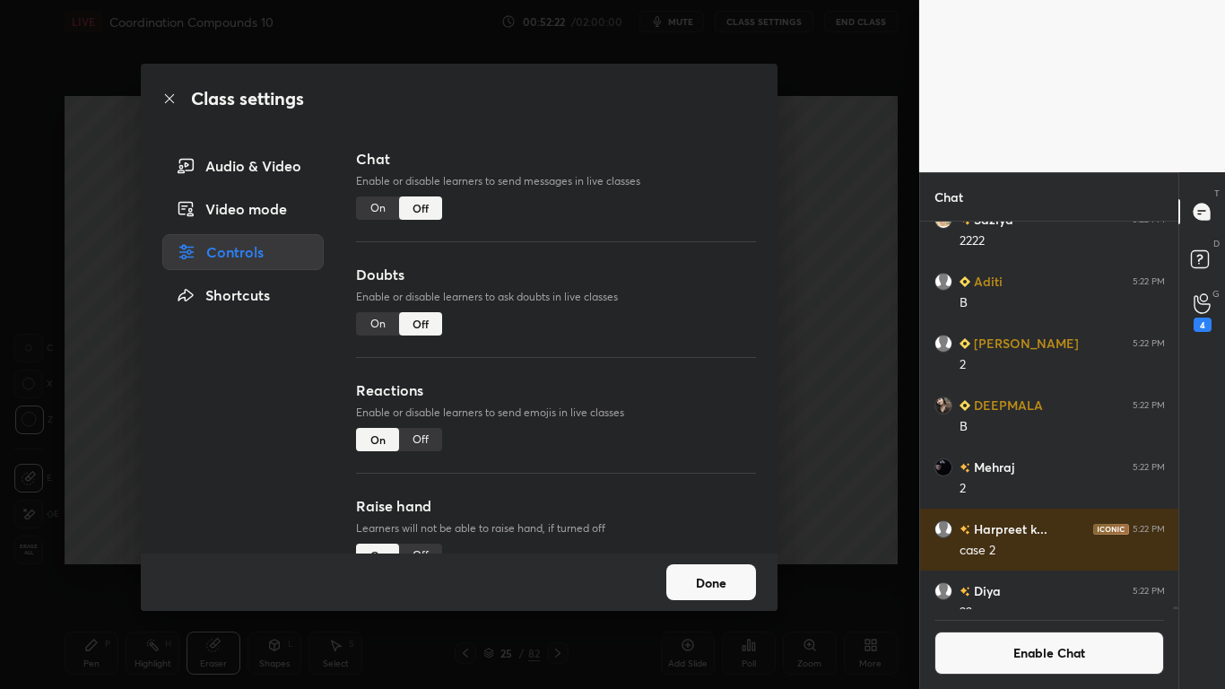
click at [688, 567] on button "Done" at bounding box center [711, 582] width 90 height 36
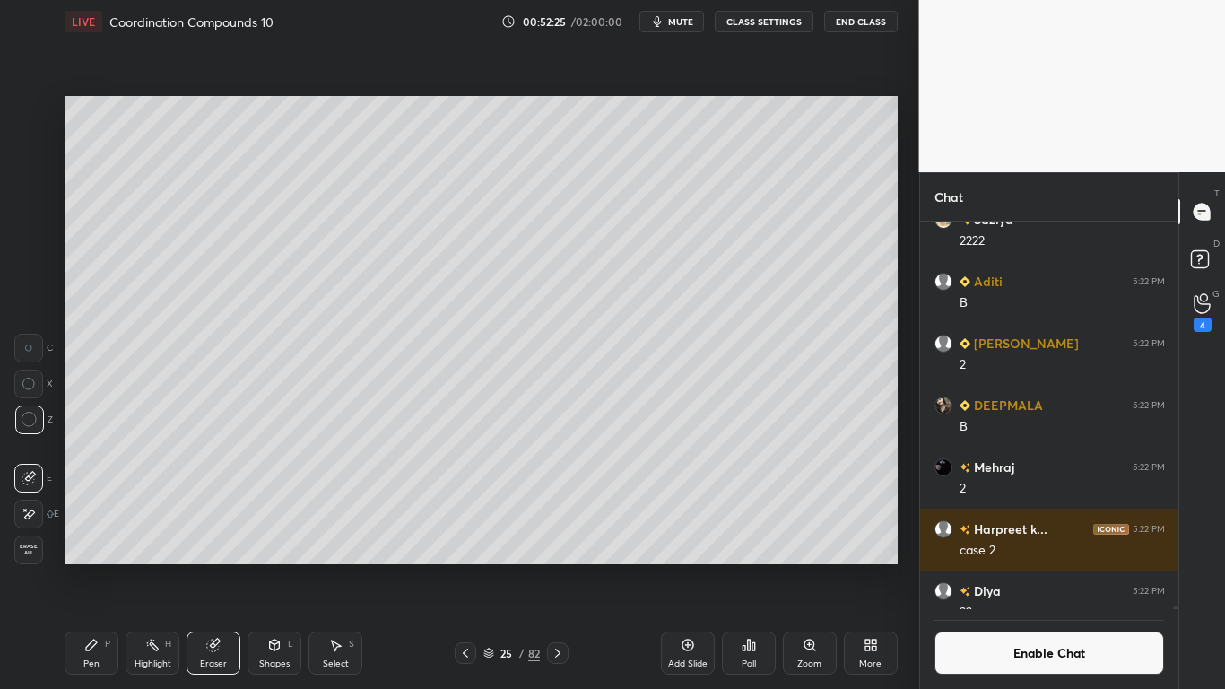
click at [91, 567] on div "Pen P" at bounding box center [92, 652] width 54 height 43
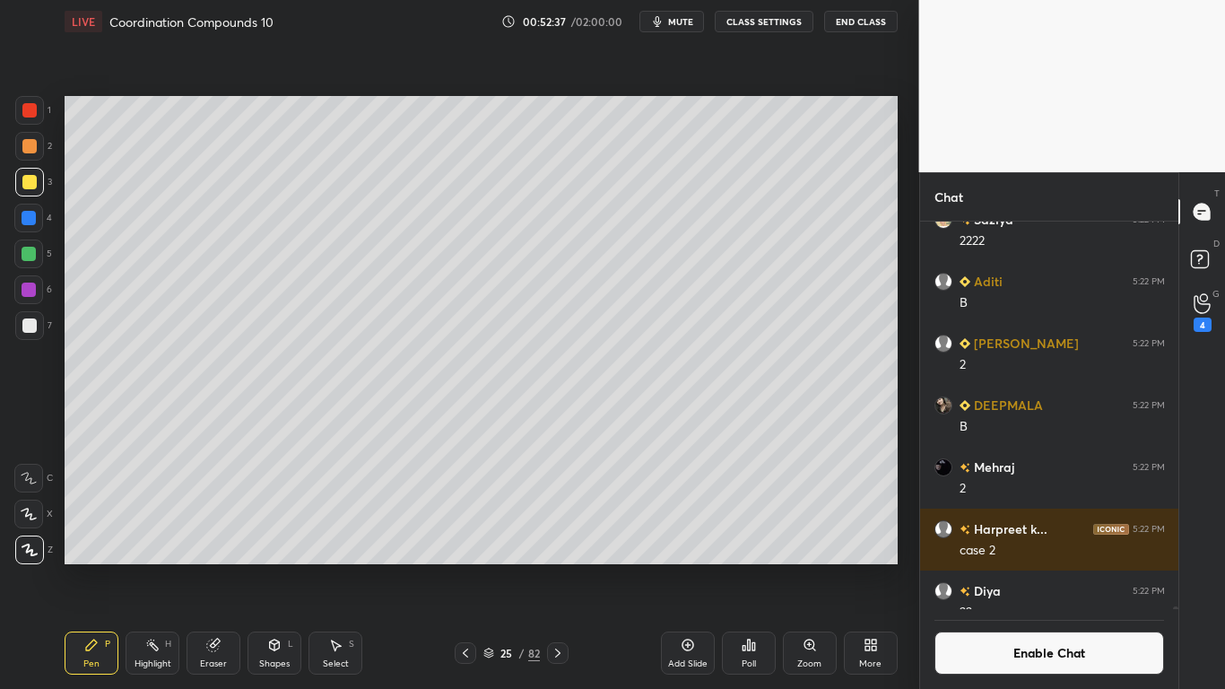
click at [31, 326] on div at bounding box center [29, 325] width 14 height 14
click at [1034, 567] on button "Enable Chat" at bounding box center [1049, 652] width 230 height 43
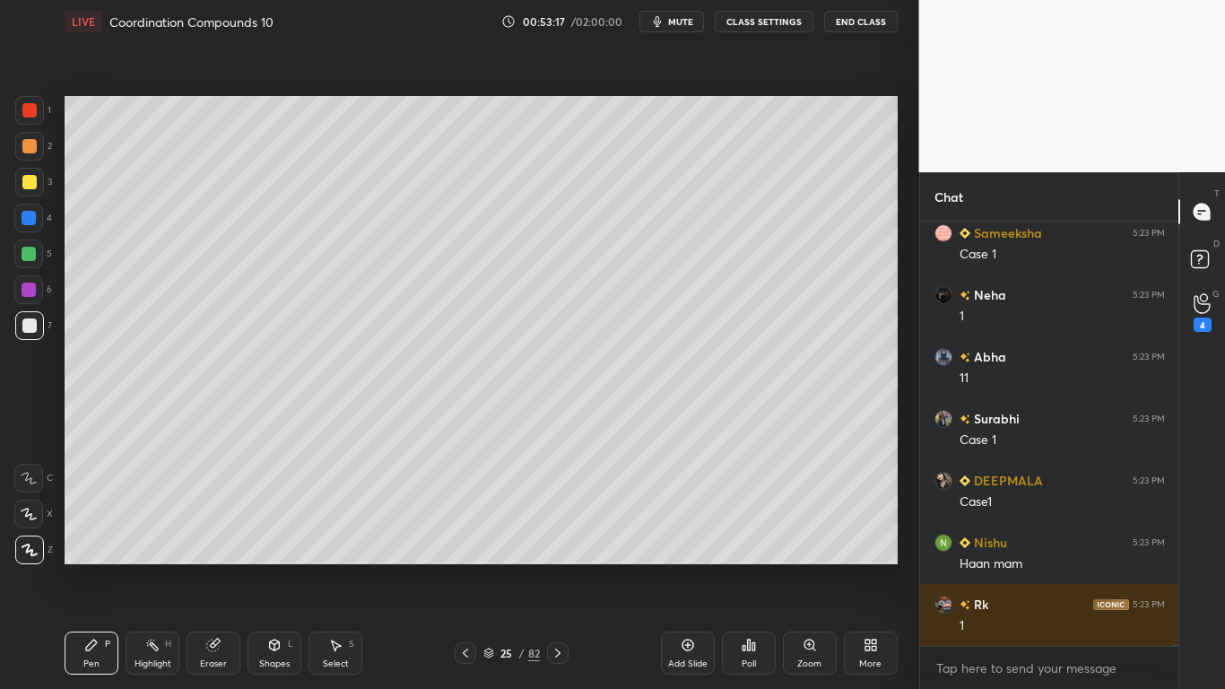
scroll to position [96947, 0]
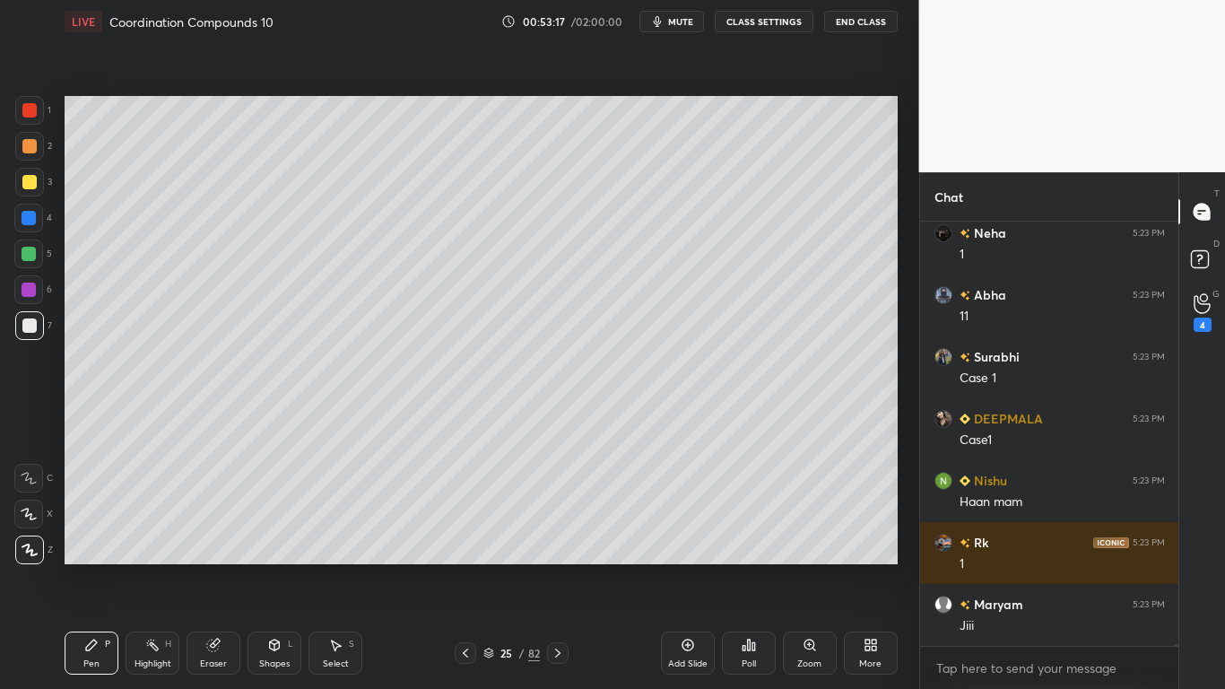
click at [780, 24] on button "CLASS SETTINGS" at bounding box center [764, 22] width 99 height 22
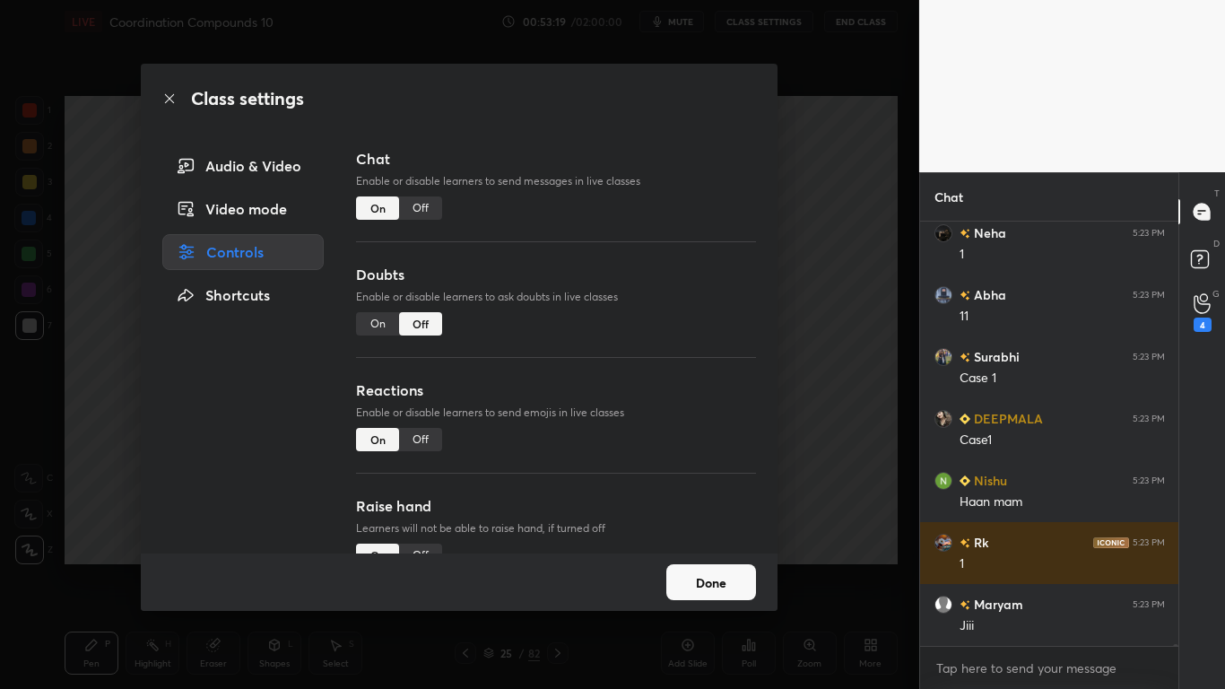
click at [433, 205] on div "Off" at bounding box center [420, 207] width 43 height 23
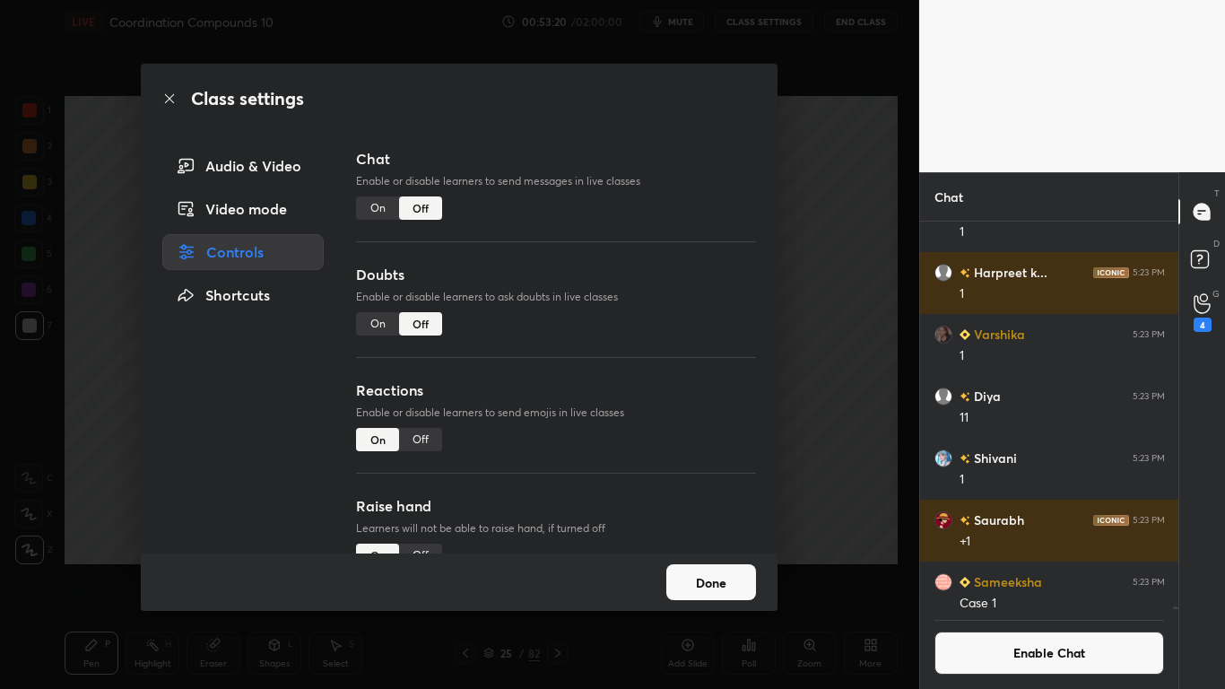
click at [734, 567] on button "Done" at bounding box center [711, 582] width 90 height 36
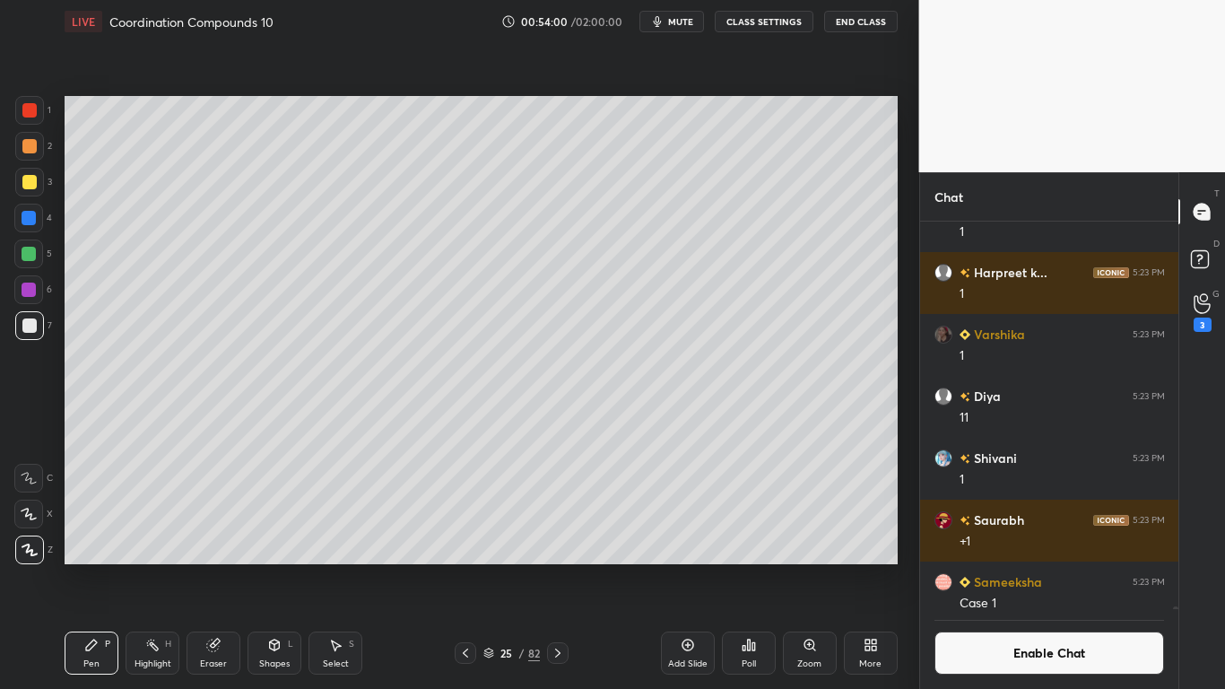
click at [1007, 567] on button "Enable Chat" at bounding box center [1049, 652] width 230 height 43
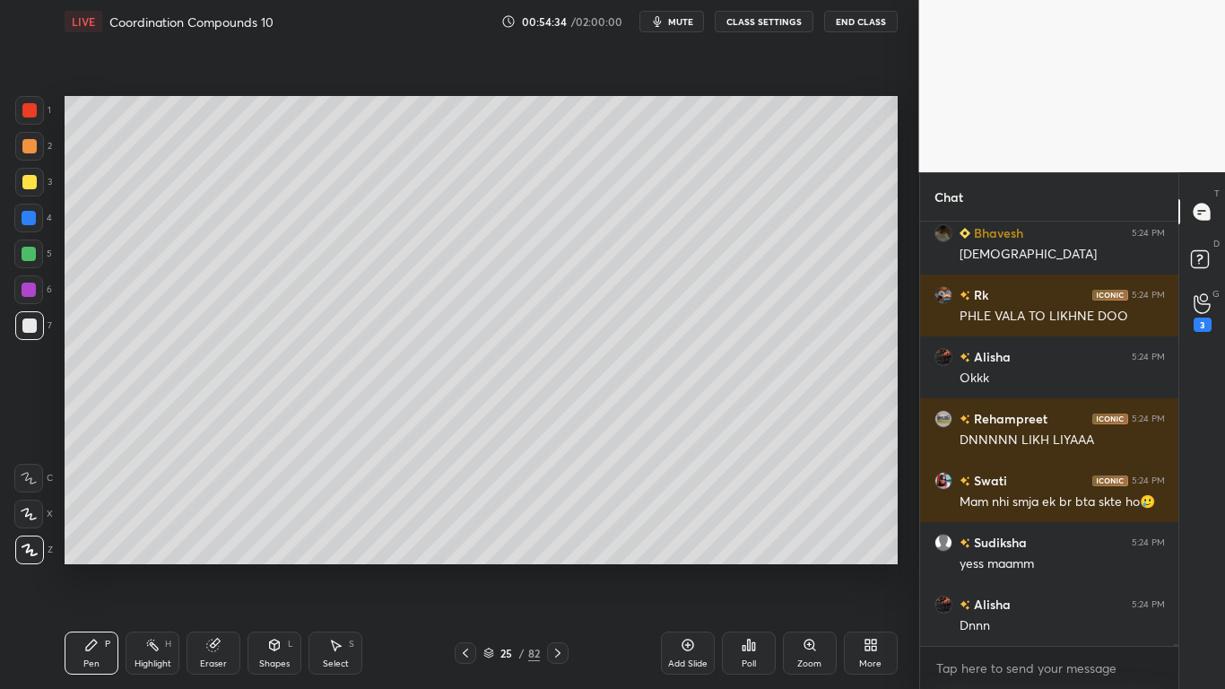
scroll to position [96421, 0]
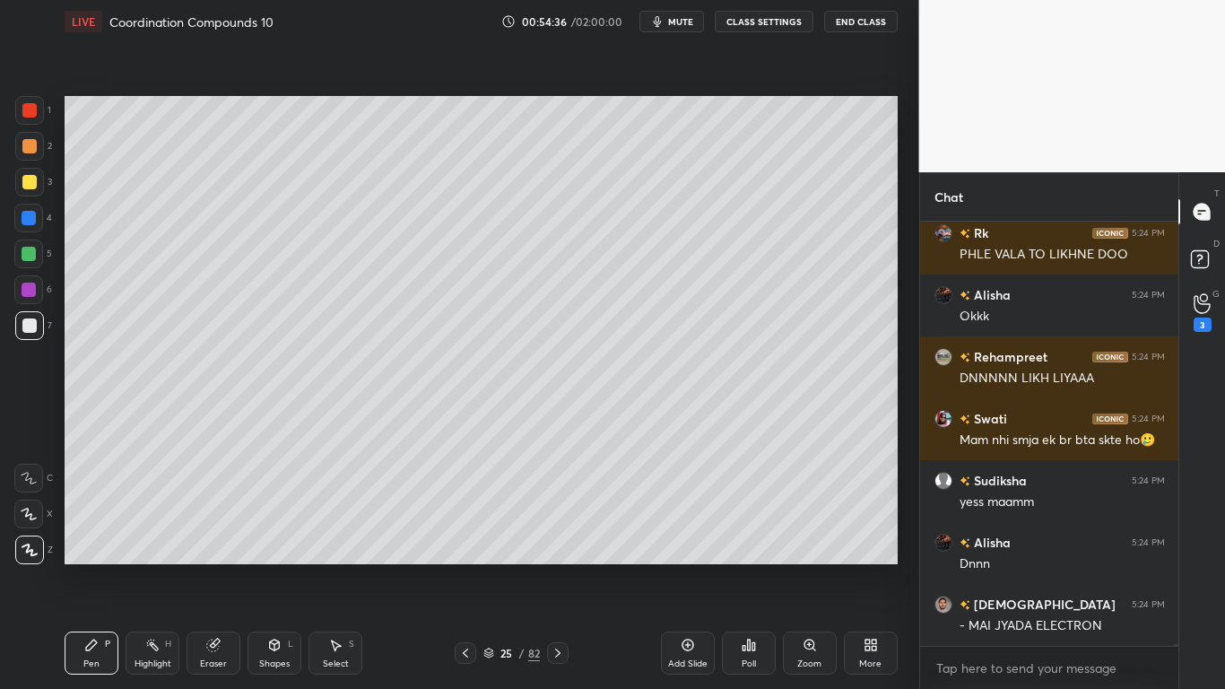
click at [763, 22] on button "CLASS SETTINGS" at bounding box center [764, 22] width 99 height 22
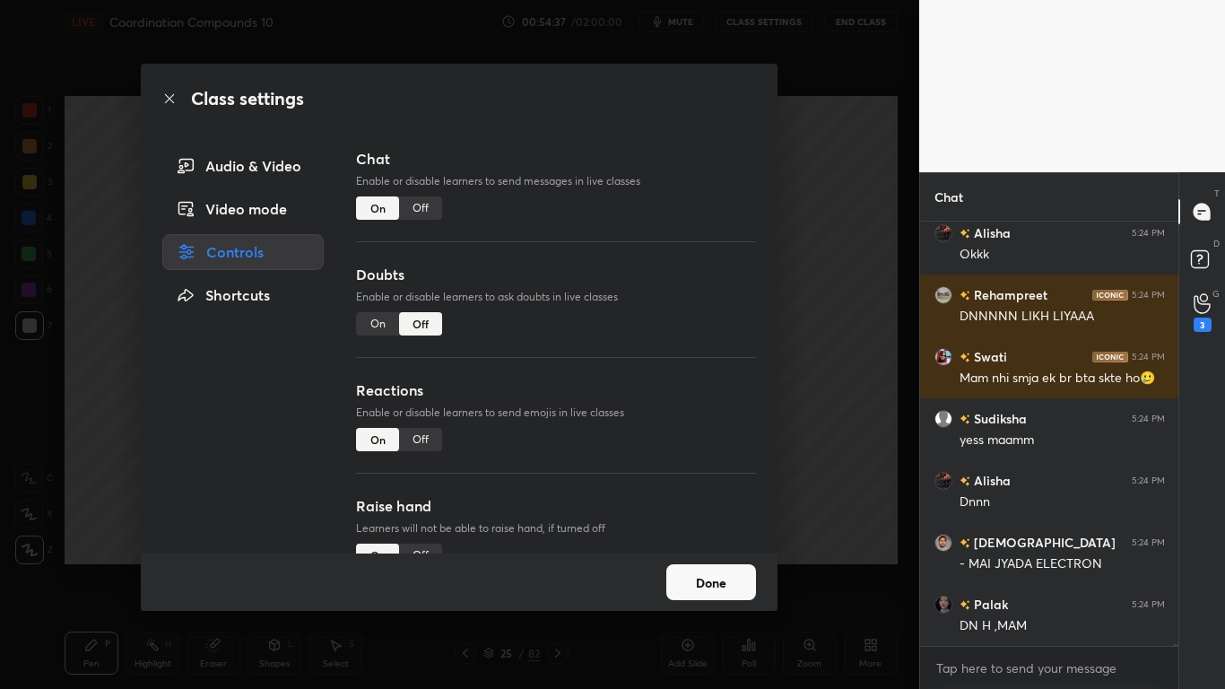
click at [413, 204] on div "Off" at bounding box center [420, 207] width 43 height 23
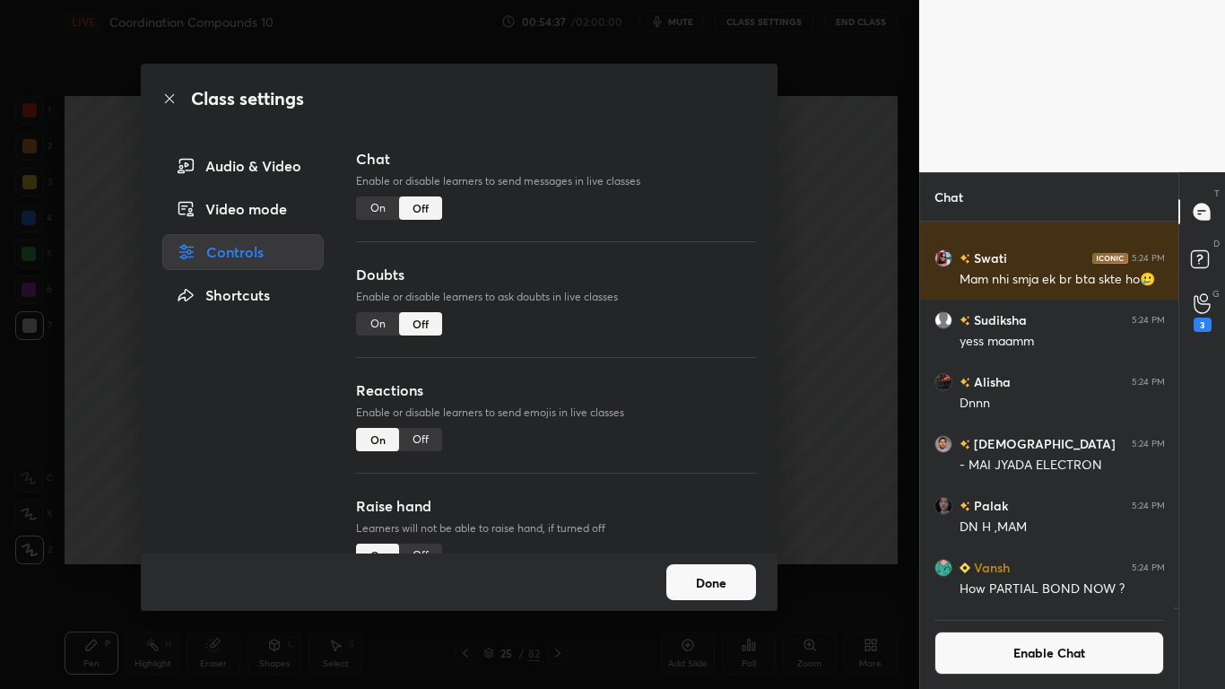
click at [710, 567] on button "Done" at bounding box center [711, 582] width 90 height 36
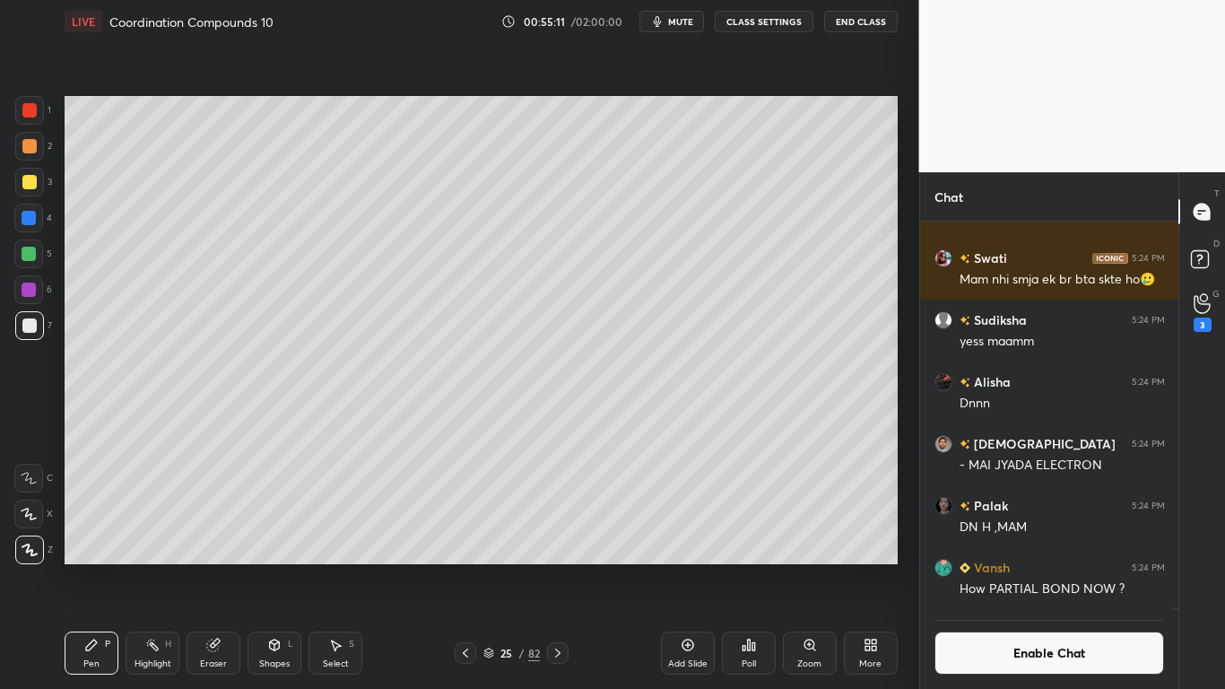
click at [1026, 567] on button "Enable Chat" at bounding box center [1049, 652] width 230 height 43
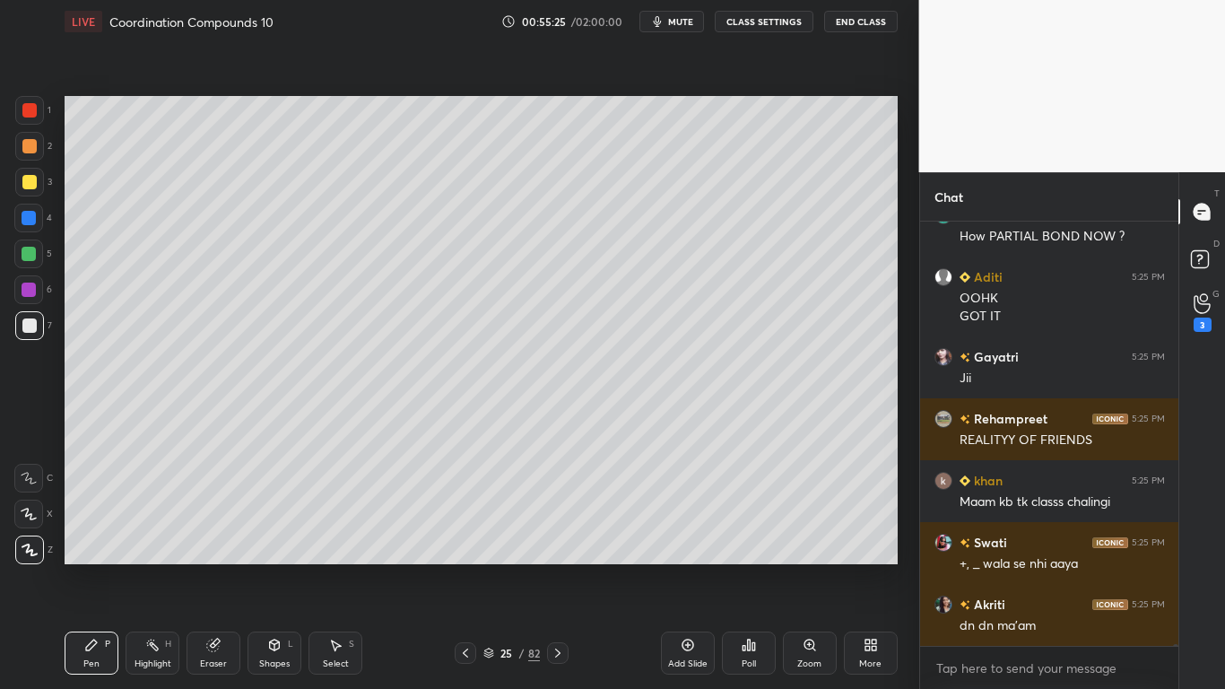
scroll to position [419, 253]
click at [26, 184] on div at bounding box center [29, 182] width 14 height 14
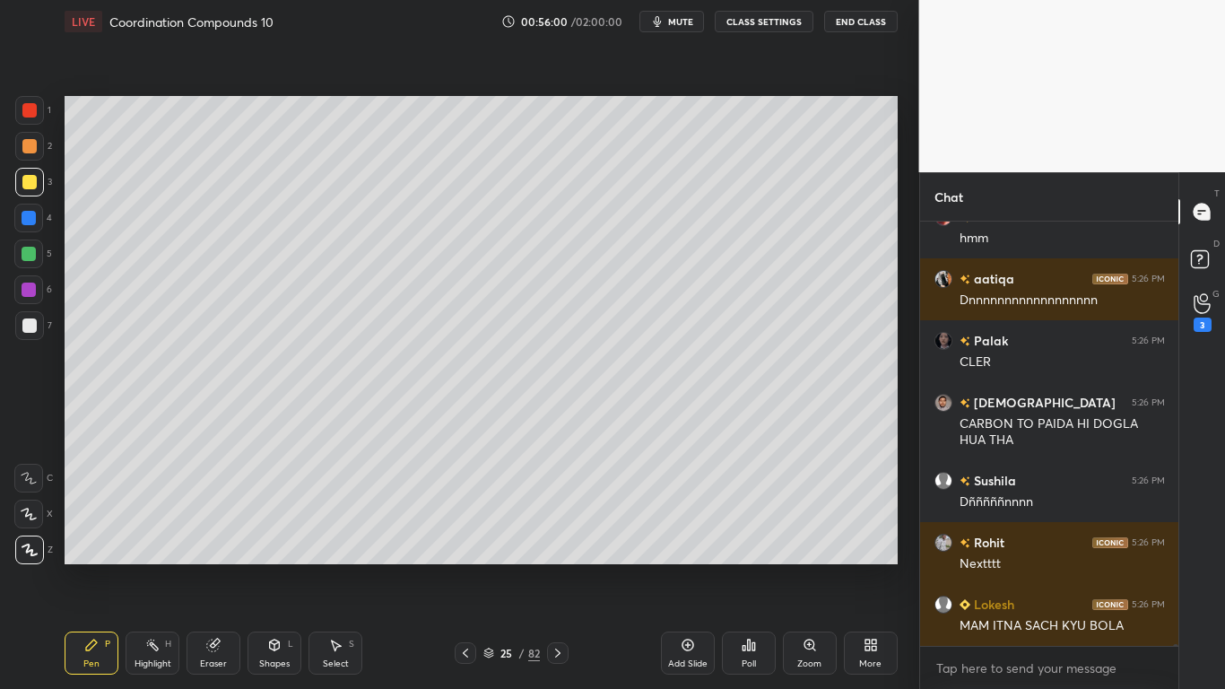
scroll to position [98637, 0]
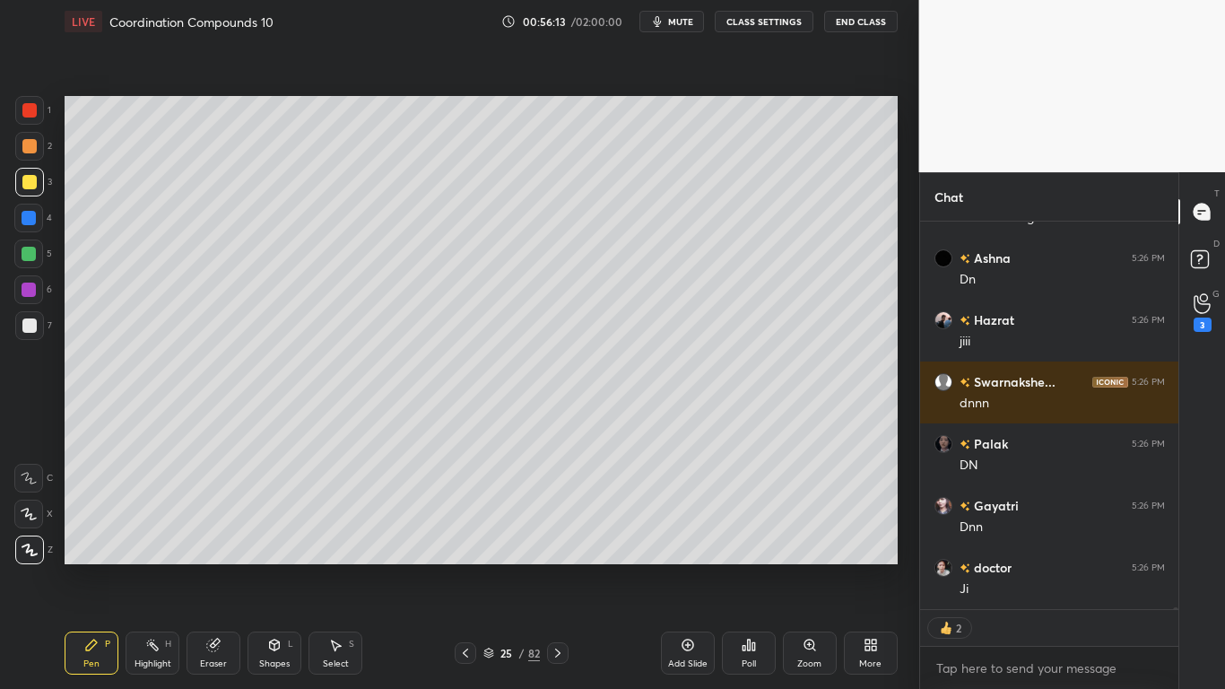
type textarea "x"
click at [776, 17] on button "CLASS SETTINGS" at bounding box center [764, 22] width 99 height 22
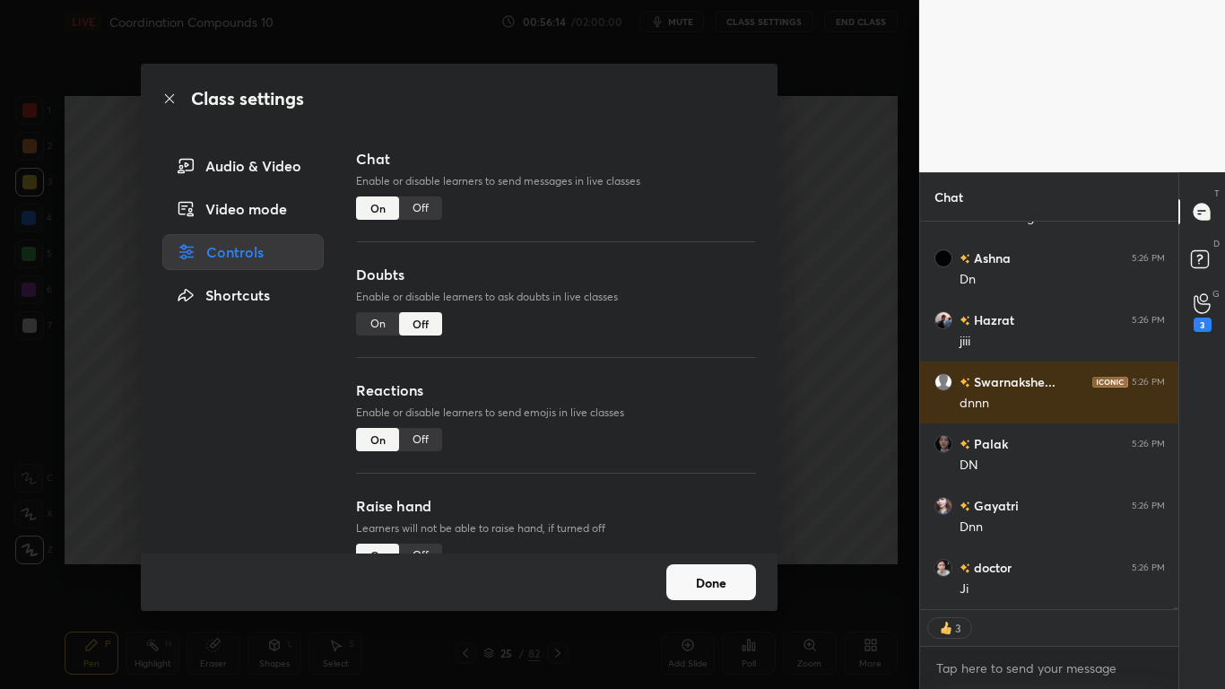
click at [414, 207] on div "Off" at bounding box center [420, 207] width 43 height 23
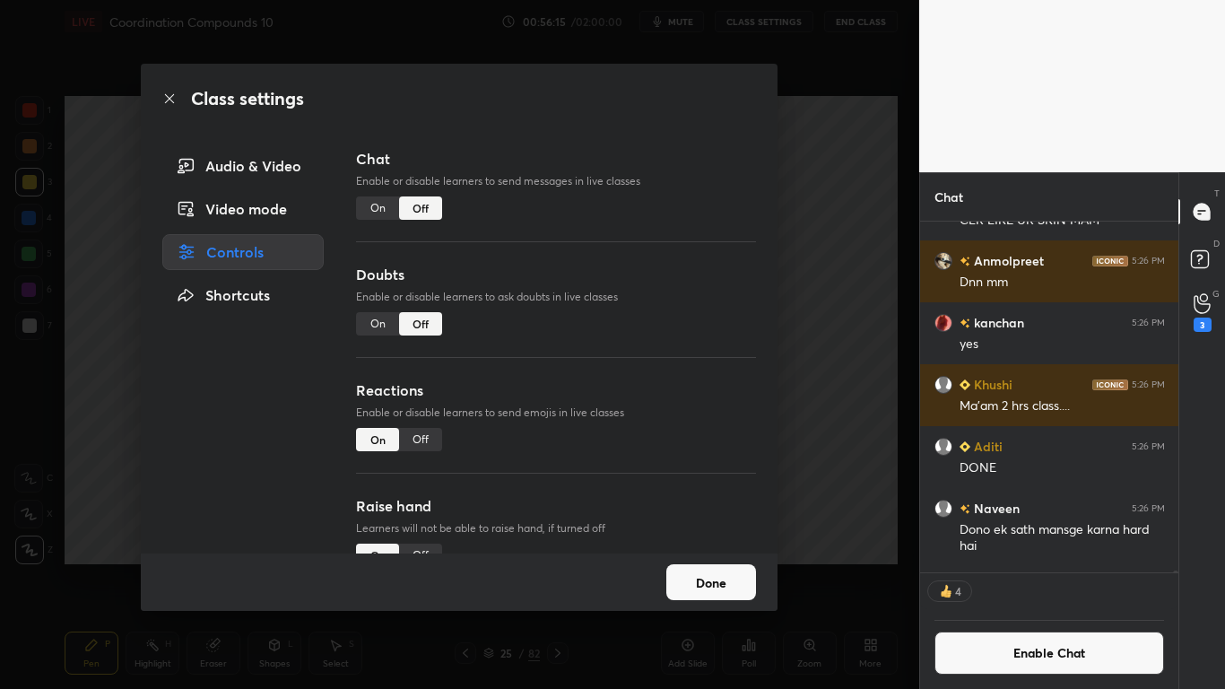
click at [717, 567] on button "Done" at bounding box center [711, 582] width 90 height 36
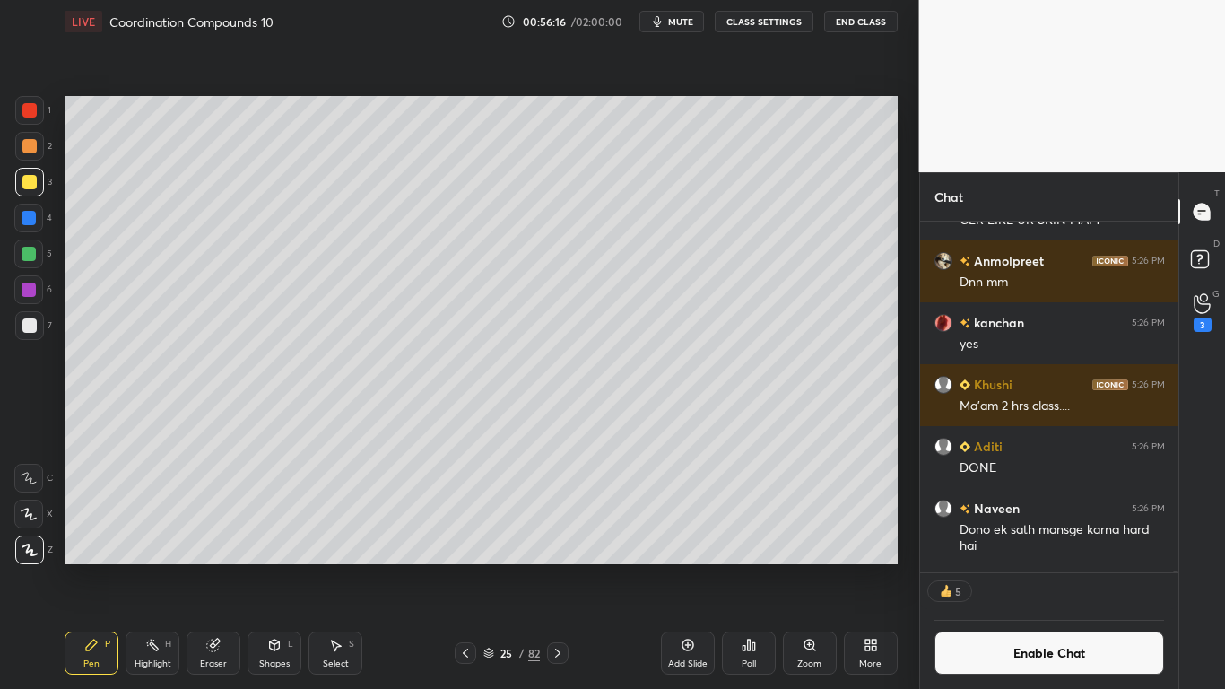
click at [675, 567] on div "Add Slide" at bounding box center [688, 652] width 54 height 43
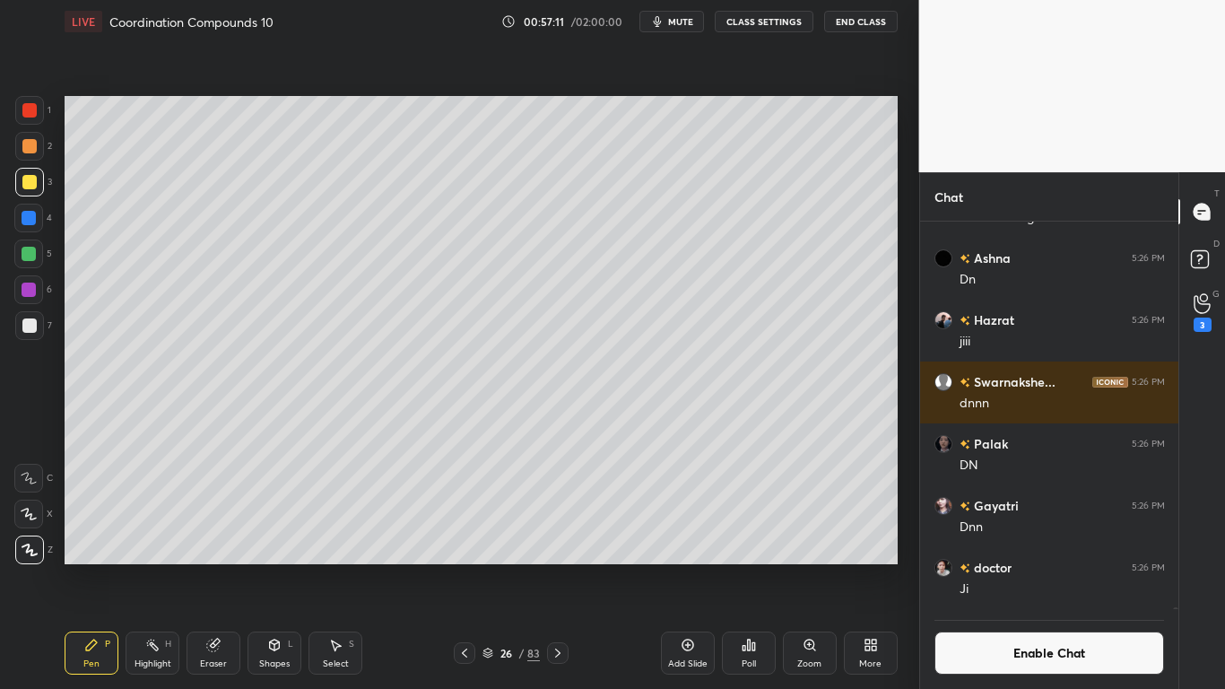
click at [336, 567] on icon at bounding box center [335, 645] width 14 height 14
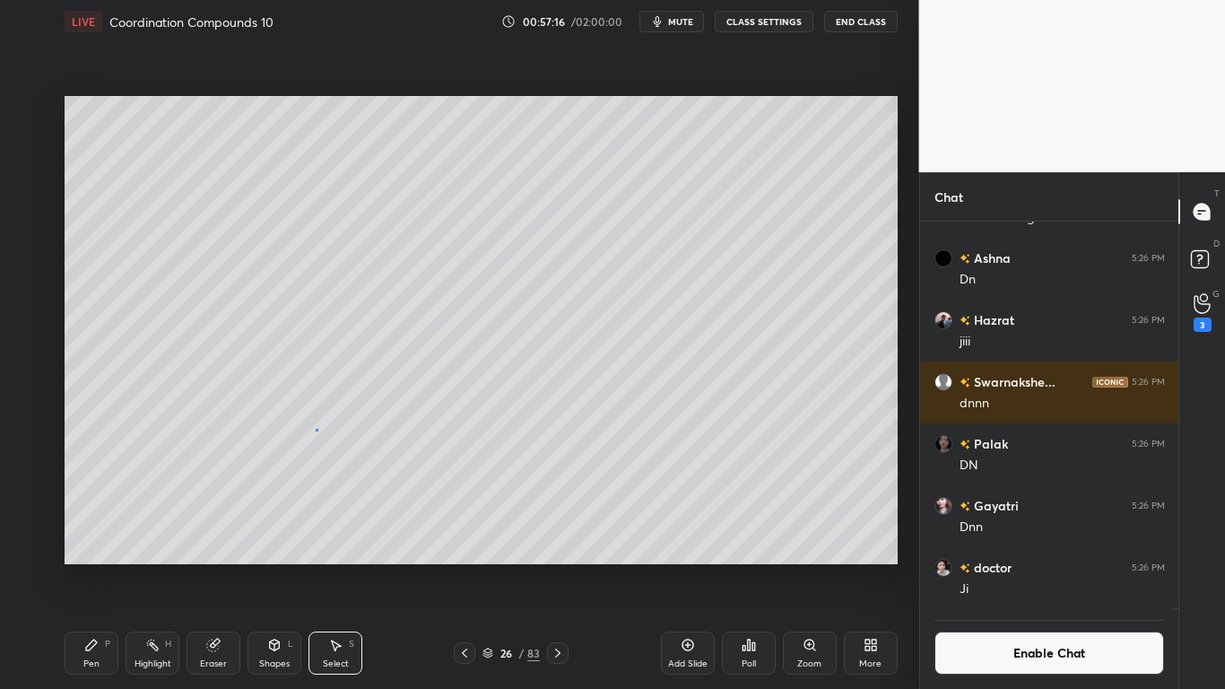
click at [317, 429] on div "0 ° Undo Copy Paste here Duplicate Duplicate to new slide Delete" at bounding box center [481, 330] width 833 height 468
click at [87, 567] on div "Pen P" at bounding box center [92, 652] width 54 height 43
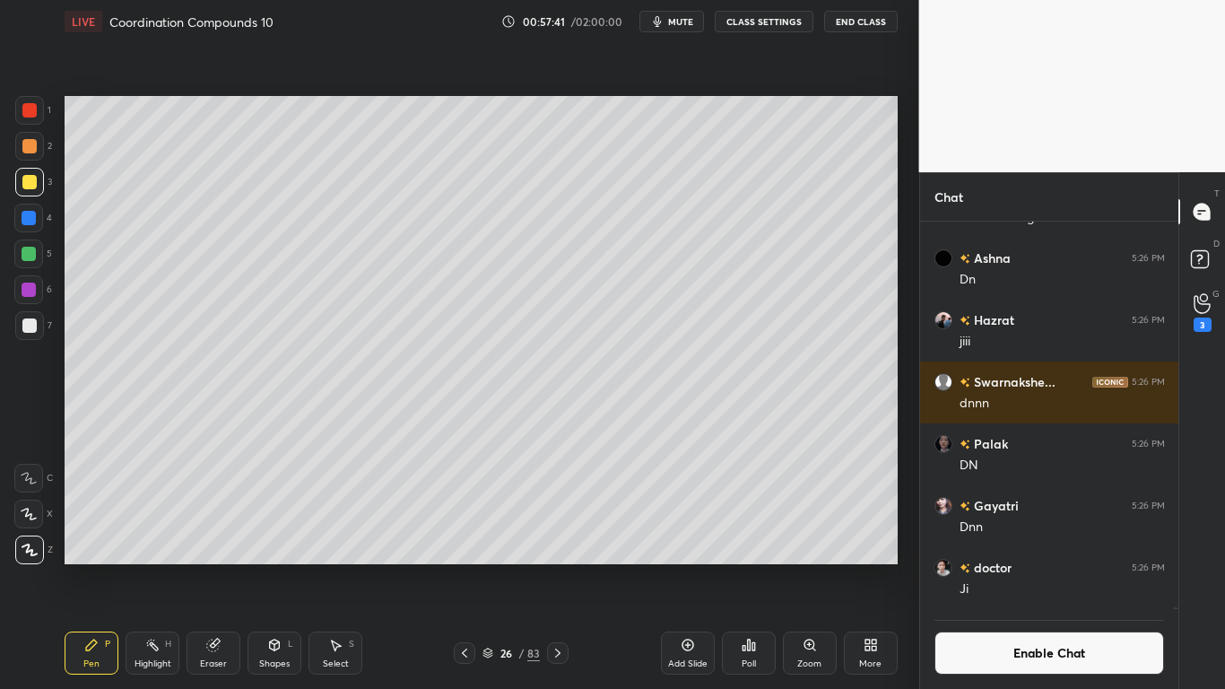
click at [1024, 567] on button "Enable Chat" at bounding box center [1049, 652] width 230 height 43
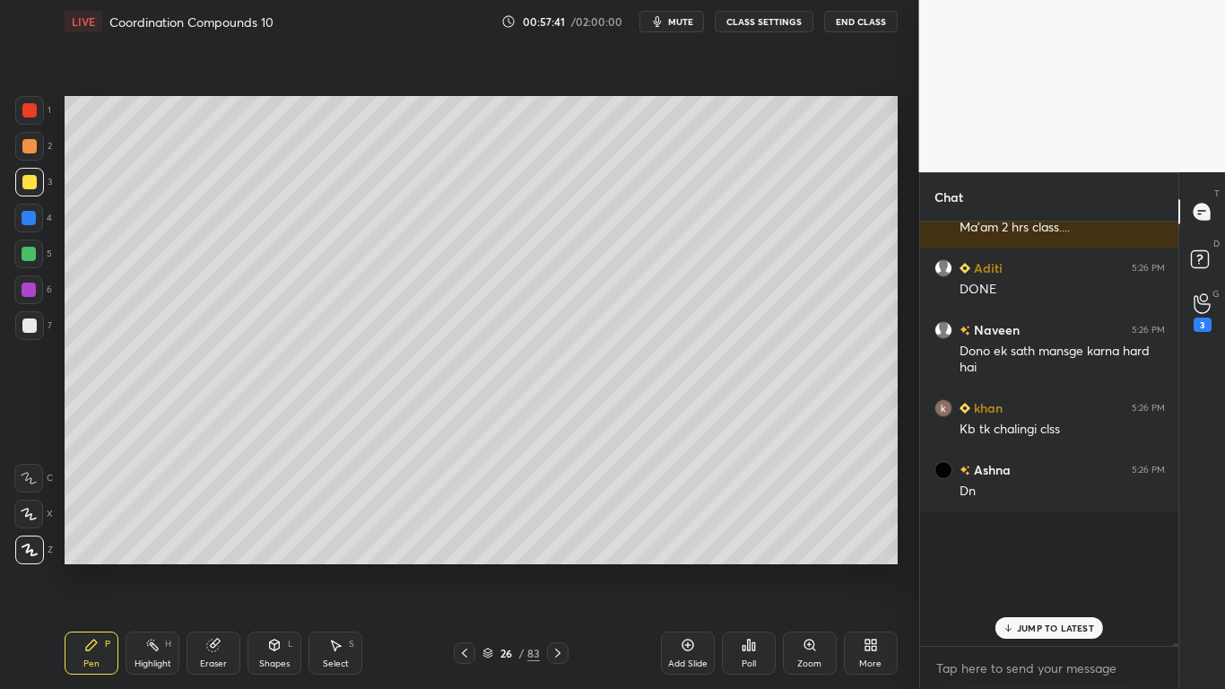
scroll to position [419, 253]
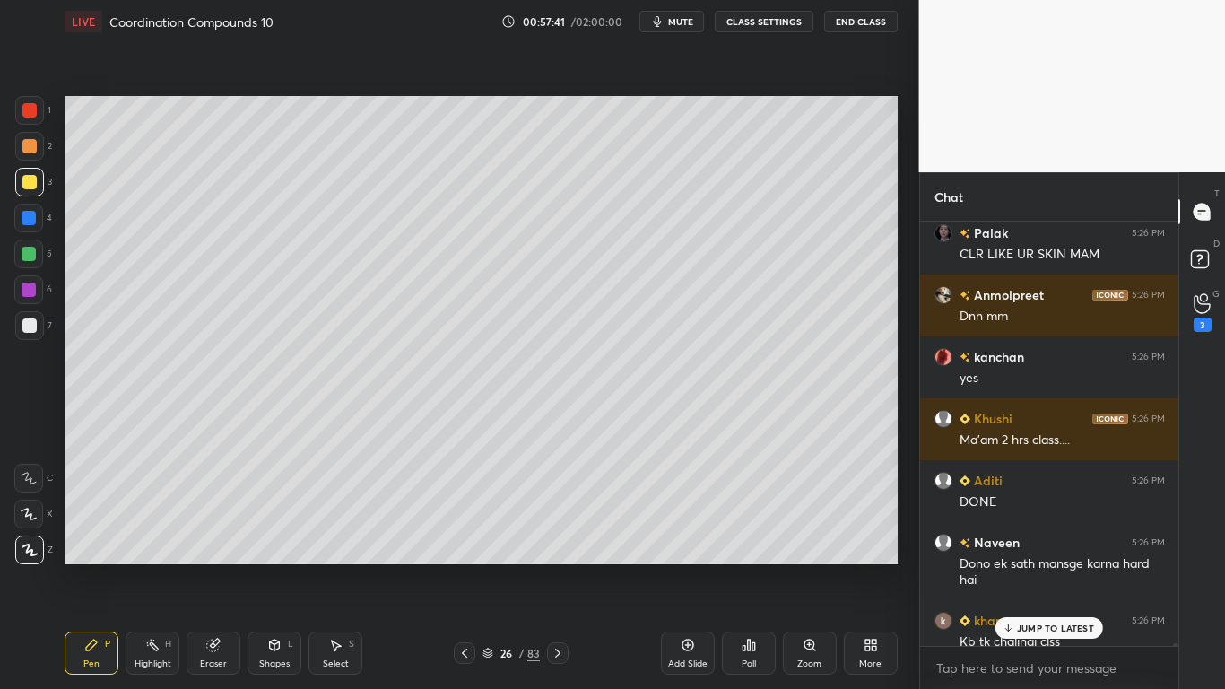
click at [1043, 567] on p "JUMP TO LATEST" at bounding box center [1055, 627] width 77 height 11
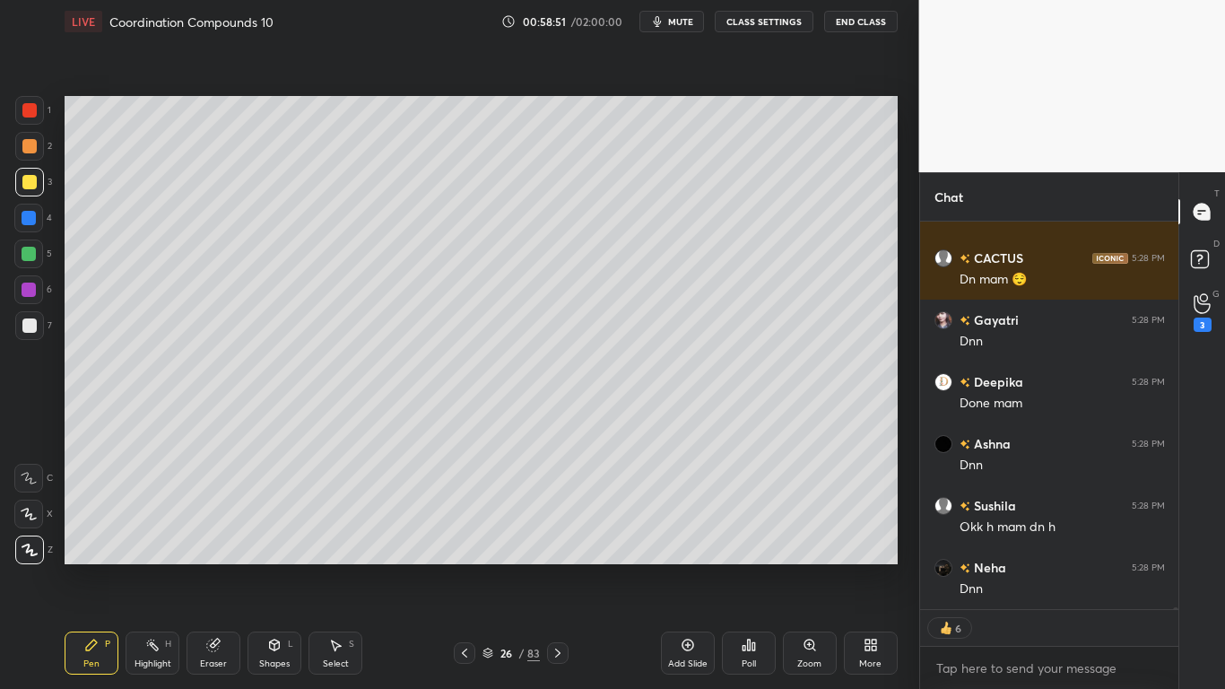
scroll to position [100245, 0]
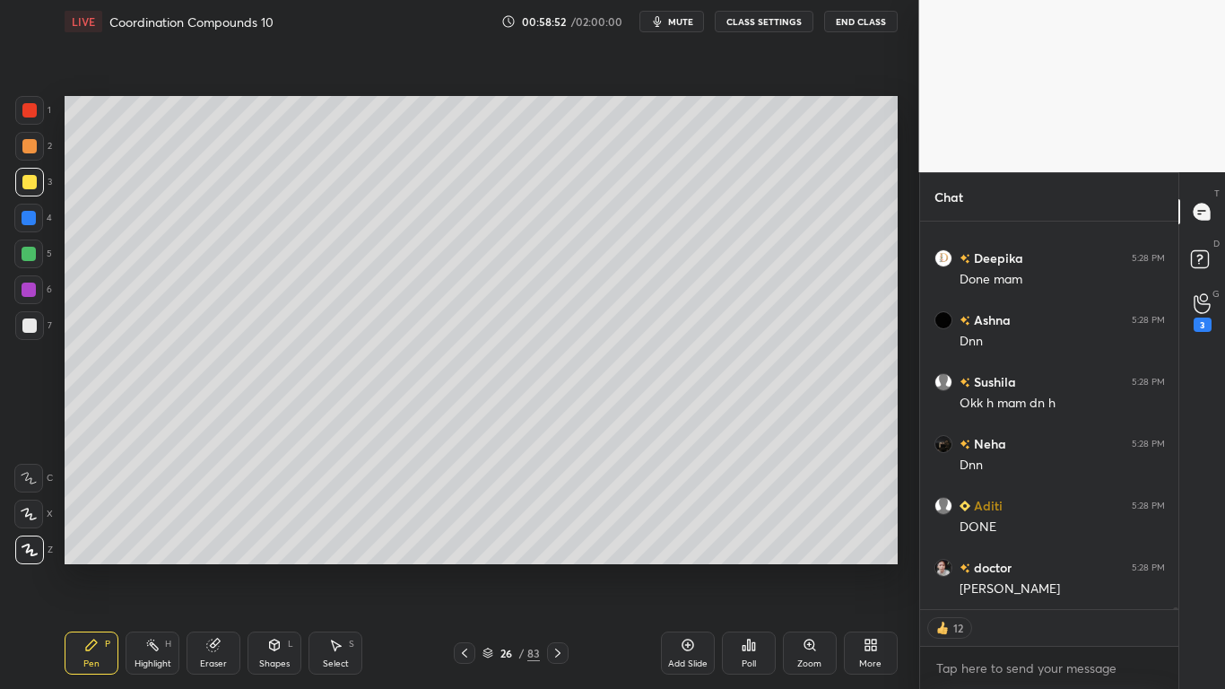
click at [30, 182] on div at bounding box center [29, 182] width 14 height 14
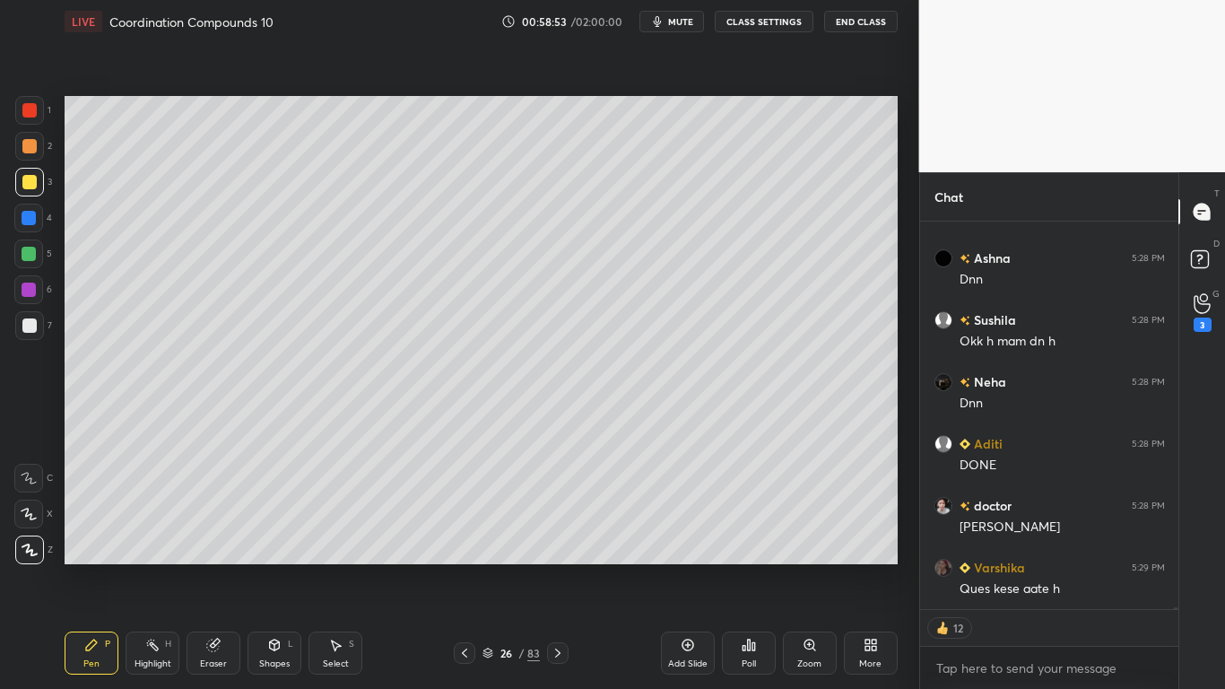
scroll to position [100368, 0]
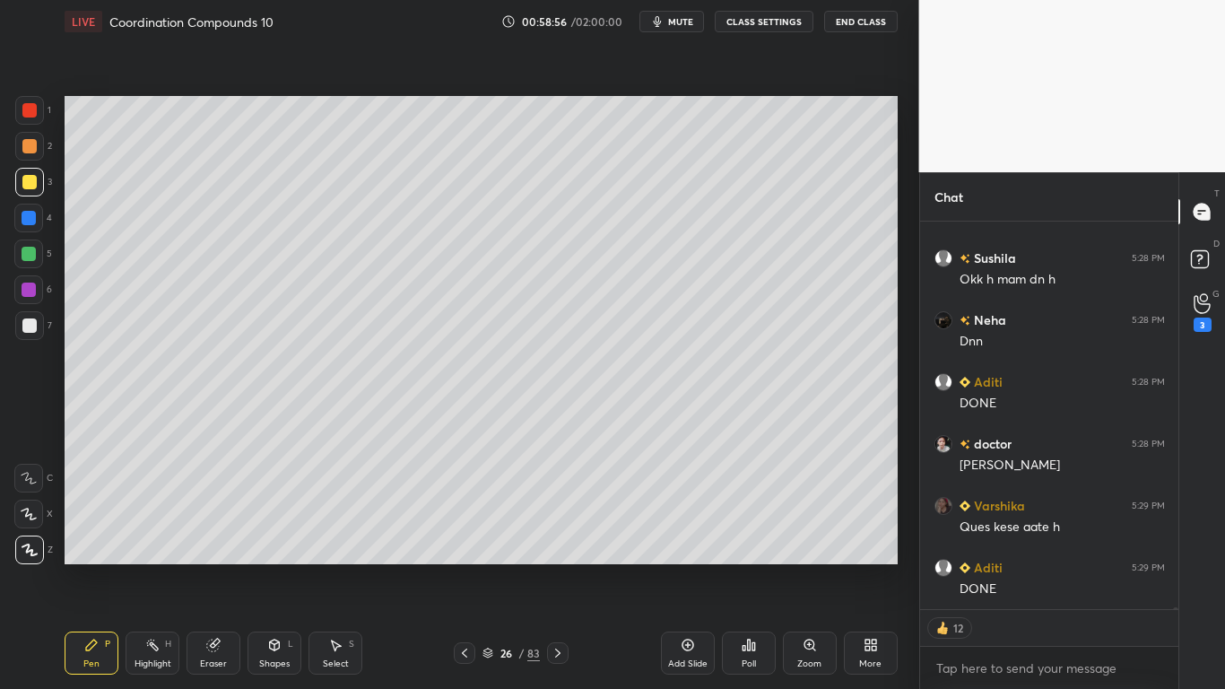
click at [488, 567] on div "26 / 83" at bounding box center [510, 653] width 57 height 16
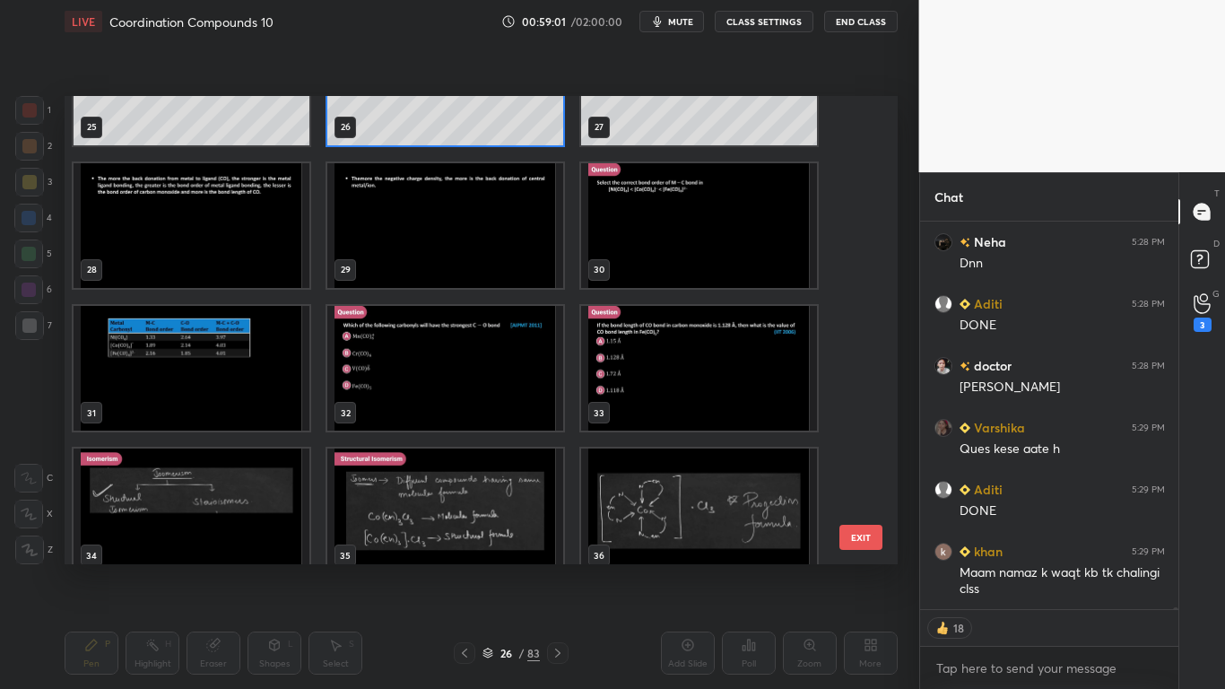
scroll to position [100508, 0]
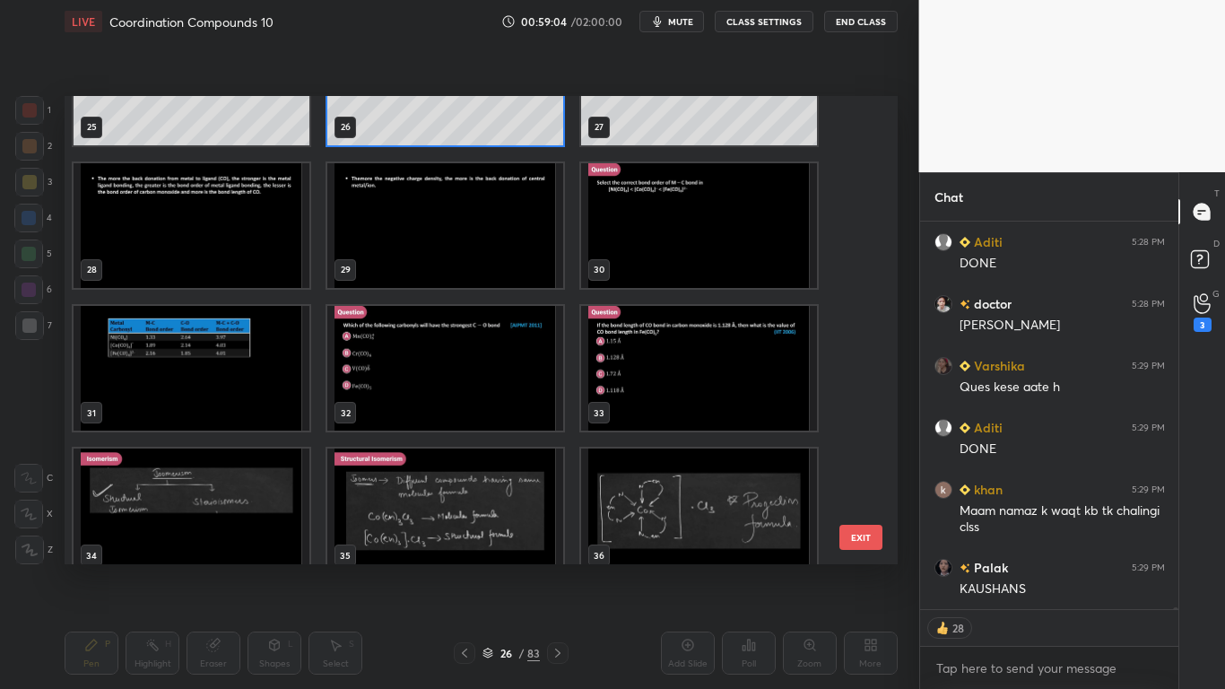
click at [260, 253] on img "grid" at bounding box center [192, 225] width 236 height 125
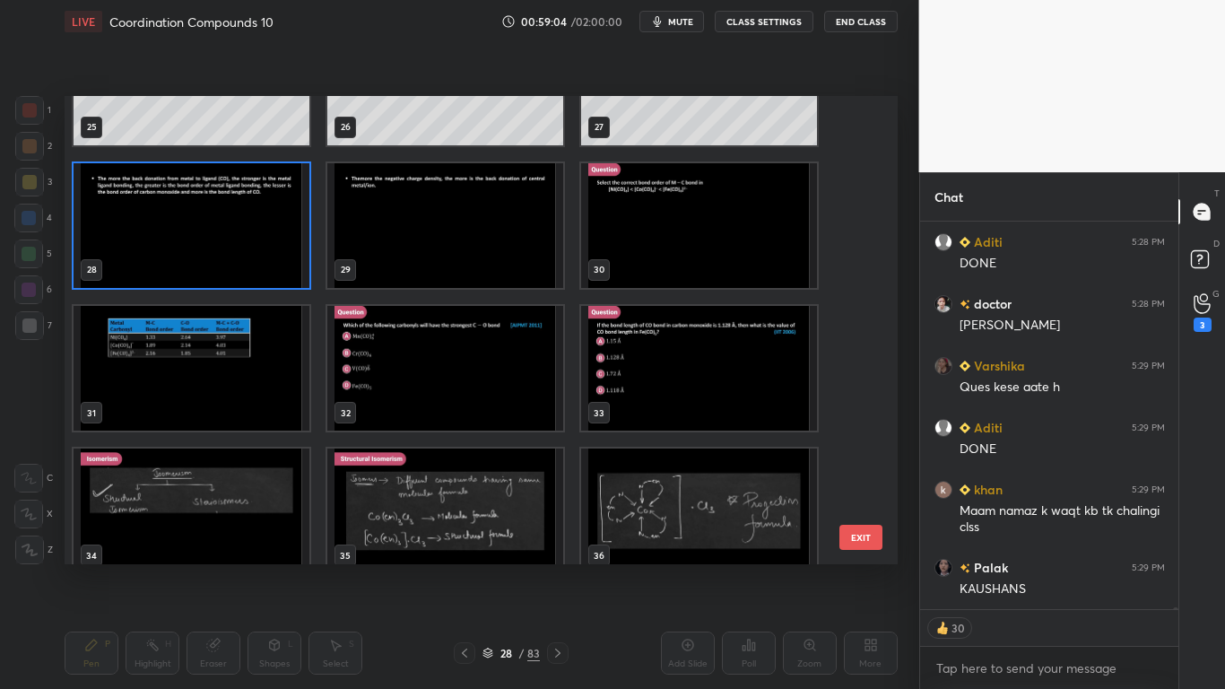
click at [263, 256] on img "grid" at bounding box center [192, 225] width 236 height 125
click at [258, 263] on img "grid" at bounding box center [192, 225] width 236 height 125
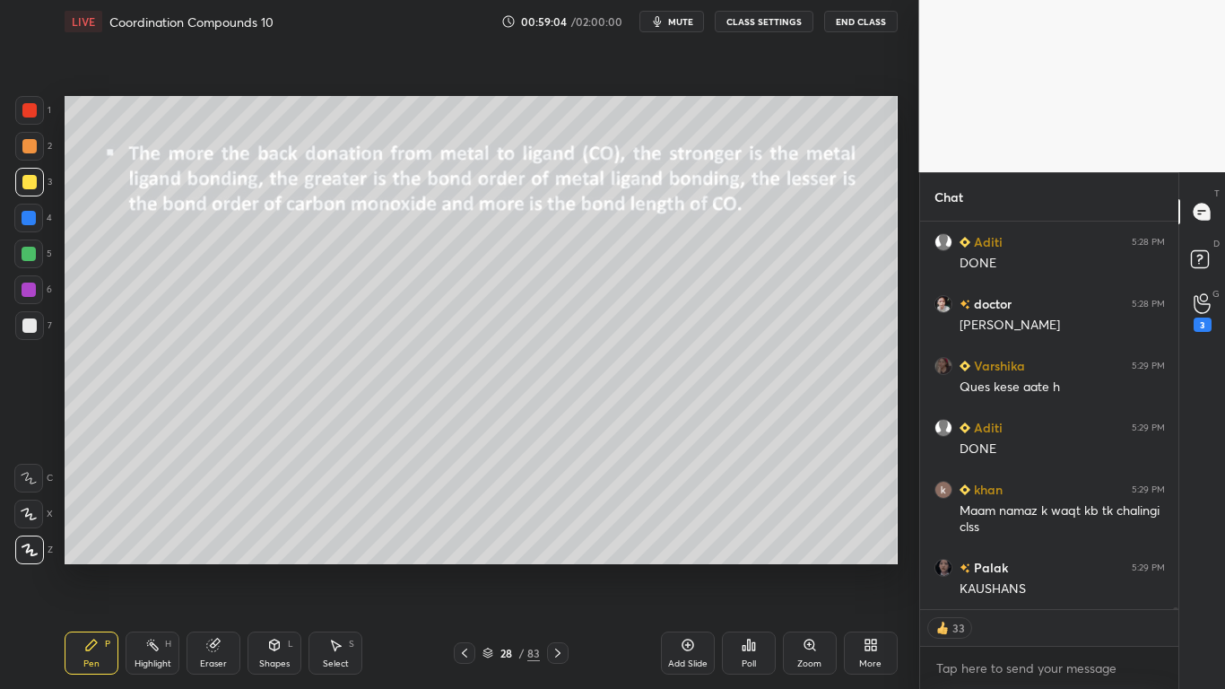
click at [256, 271] on img "grid" at bounding box center [192, 225] width 236 height 125
type textarea "x"
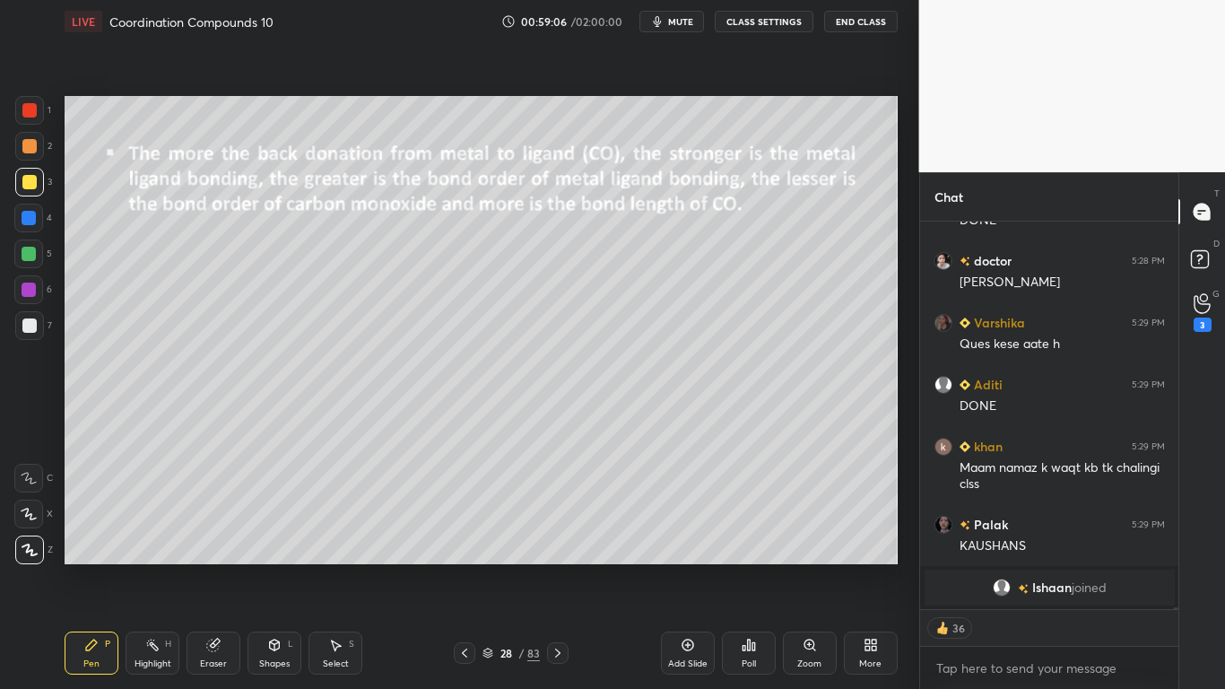
click at [783, 14] on button "CLASS SETTINGS" at bounding box center [764, 22] width 99 height 22
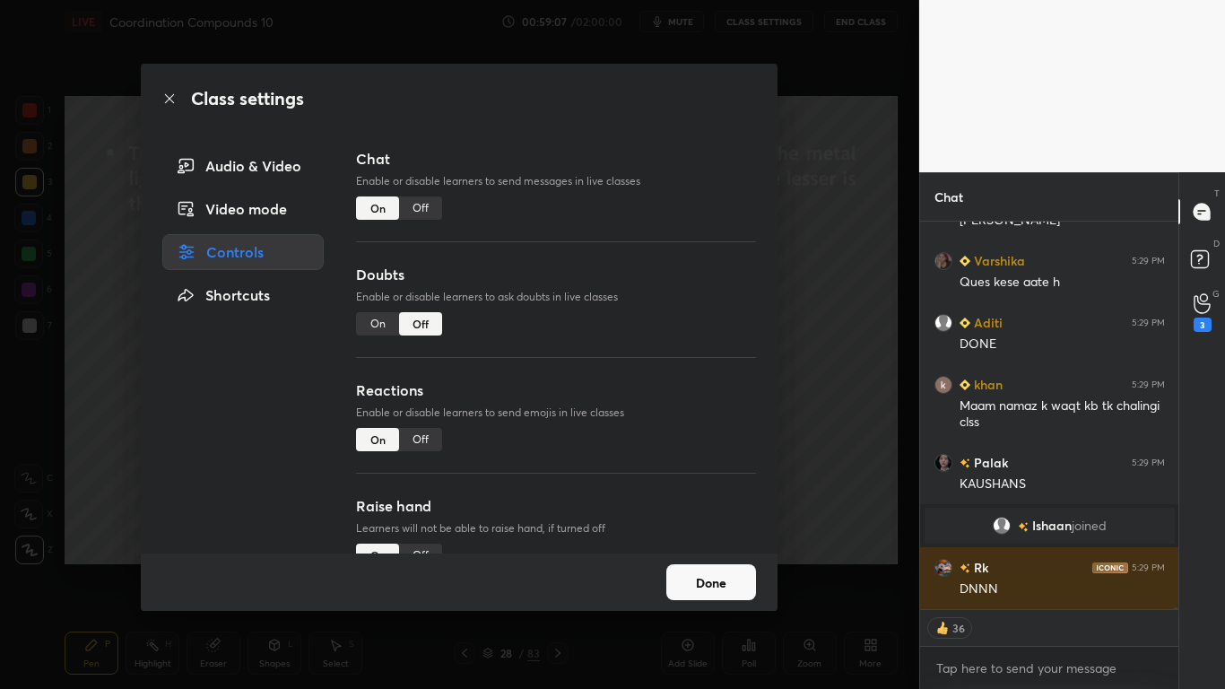
click at [433, 204] on div "Off" at bounding box center [420, 207] width 43 height 23
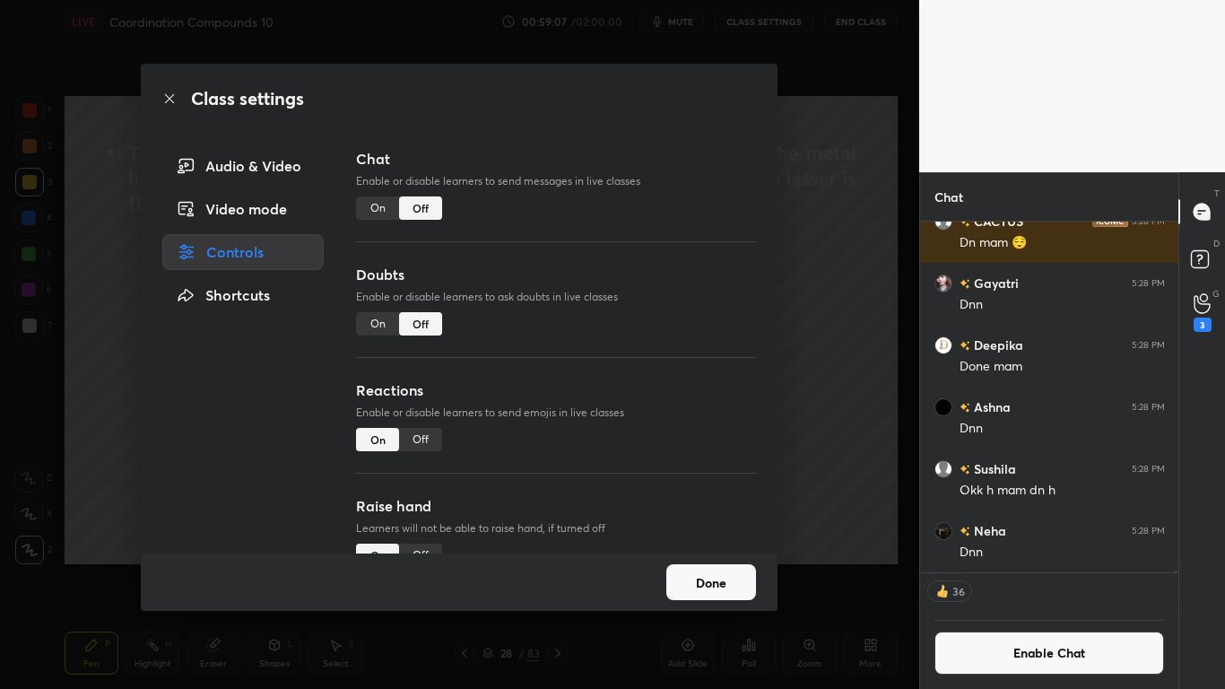
click at [726, 567] on button "Done" at bounding box center [711, 582] width 90 height 36
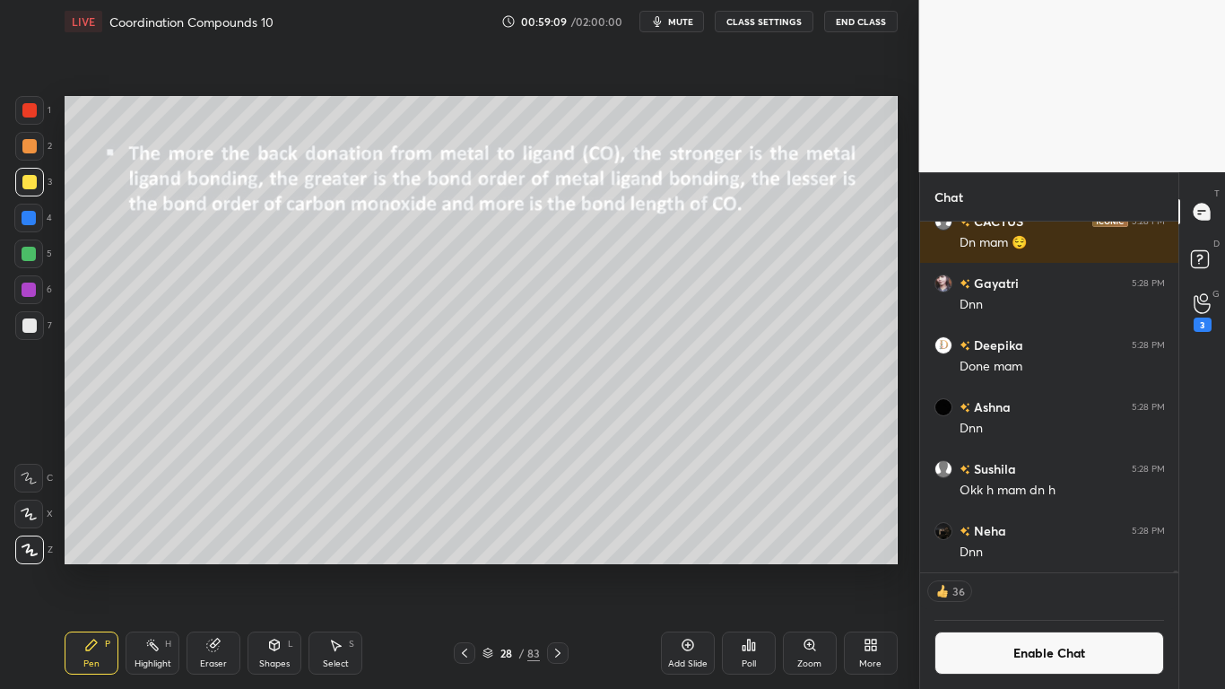
click at [27, 185] on div at bounding box center [29, 182] width 14 height 14
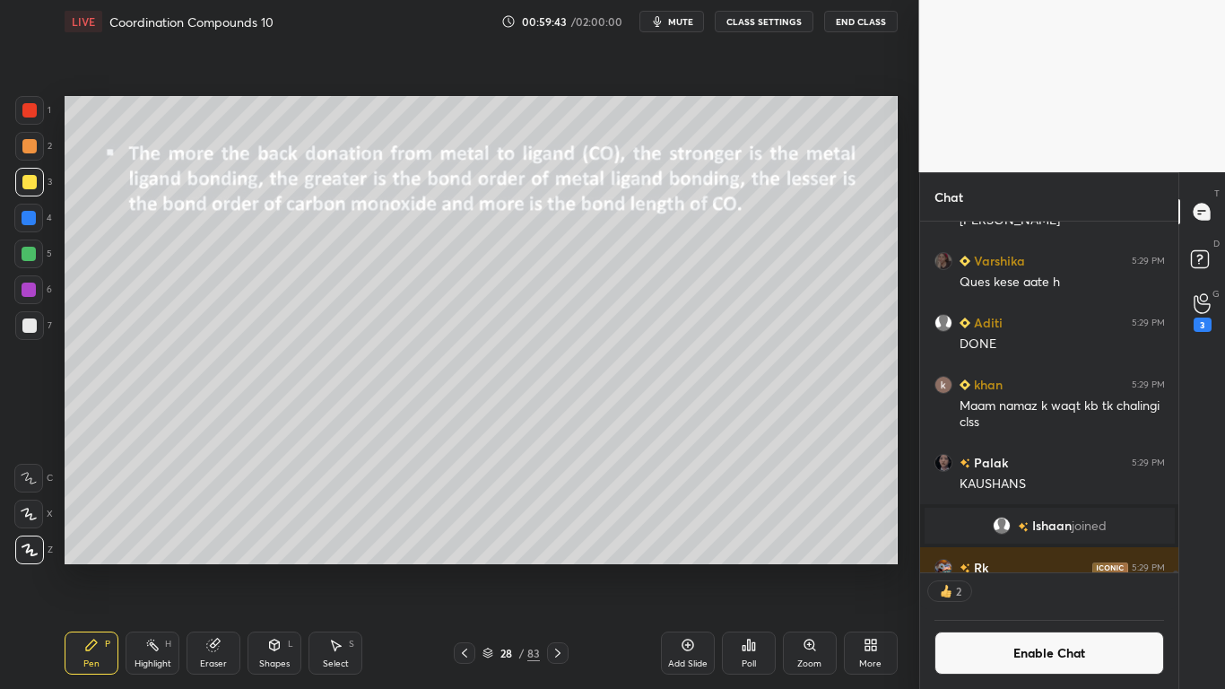
click at [1003, 567] on button "Enable Chat" at bounding box center [1049, 652] width 230 height 43
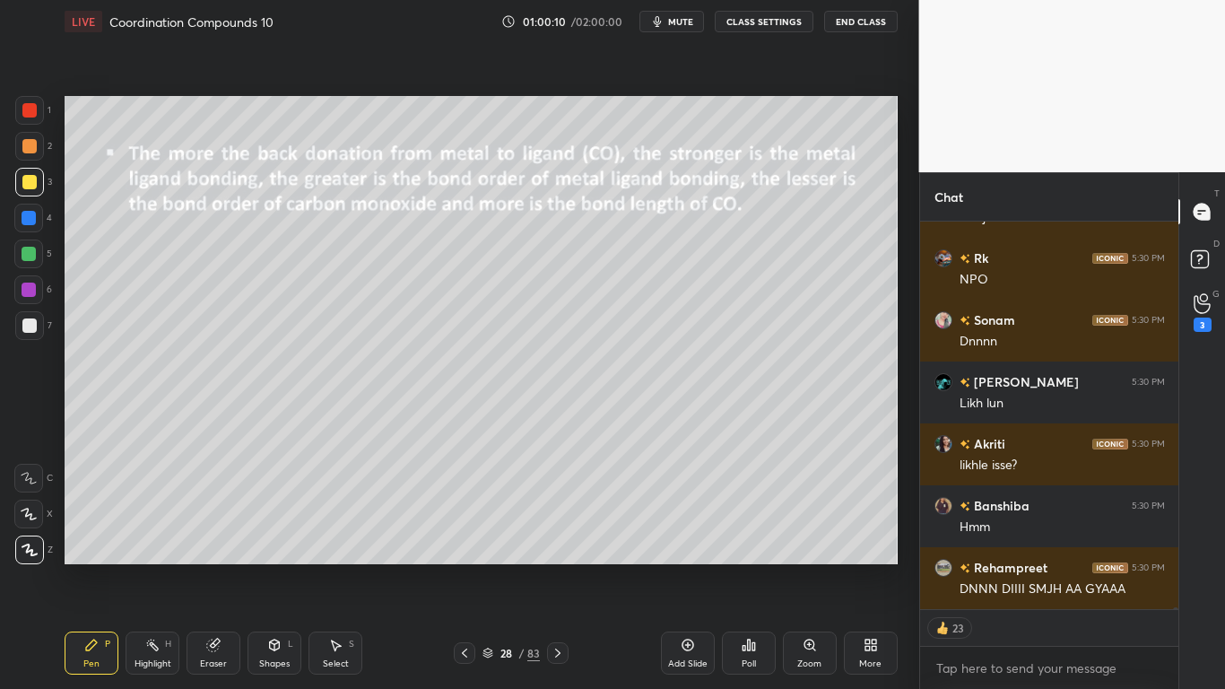
scroll to position [102126, 0]
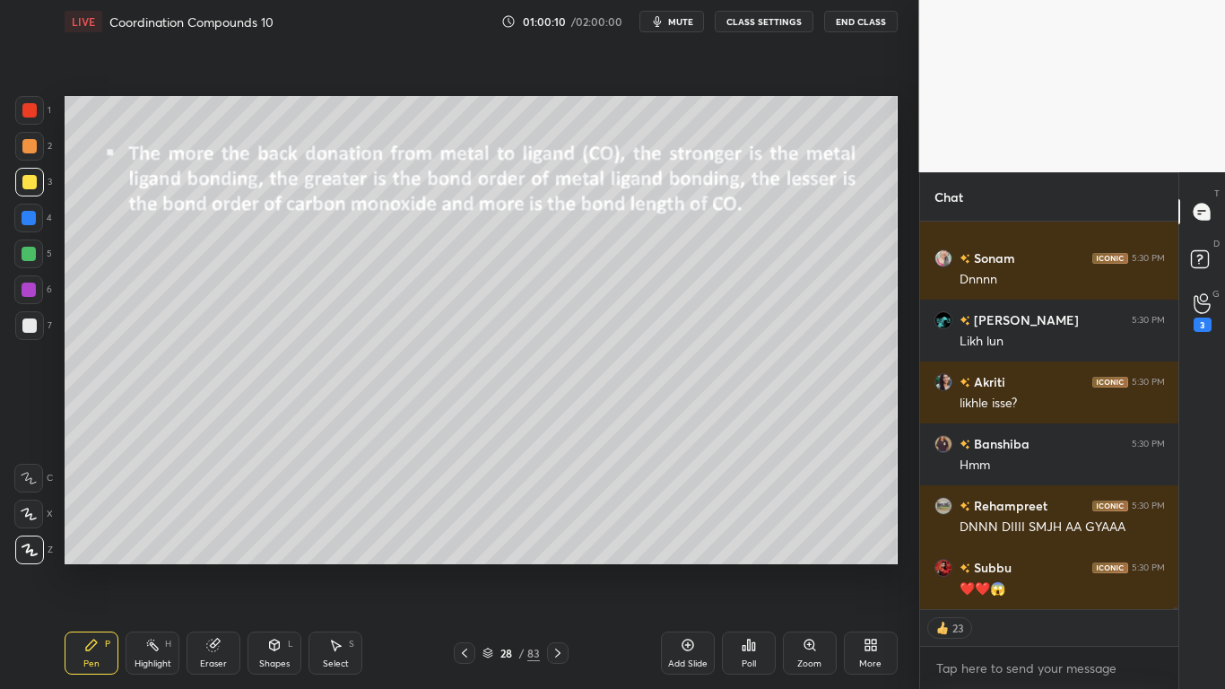
type textarea "x"
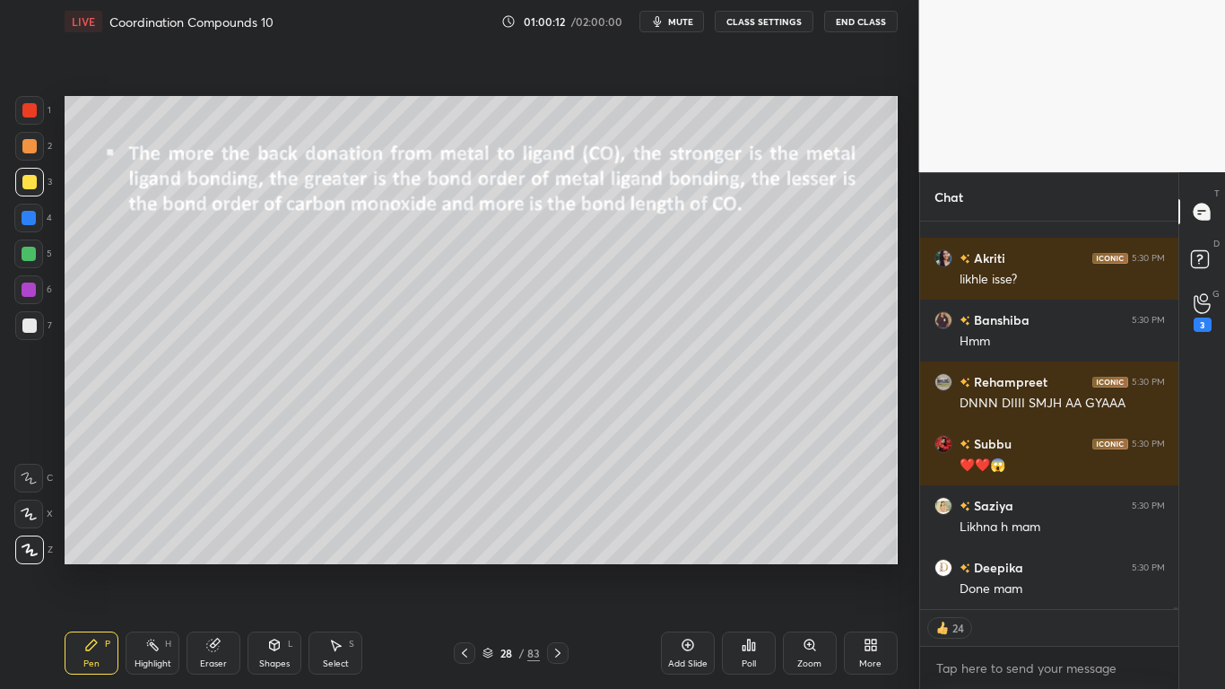
scroll to position [102374, 0]
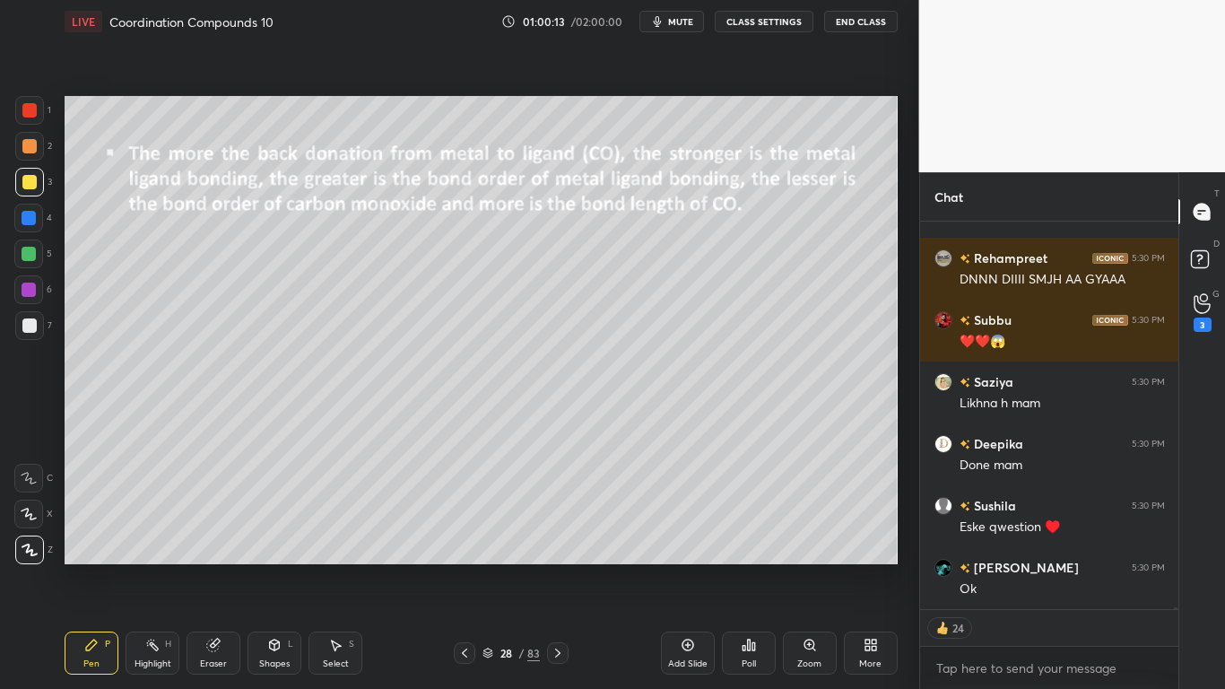
click at [751, 24] on button "CLASS SETTINGS" at bounding box center [764, 22] width 99 height 22
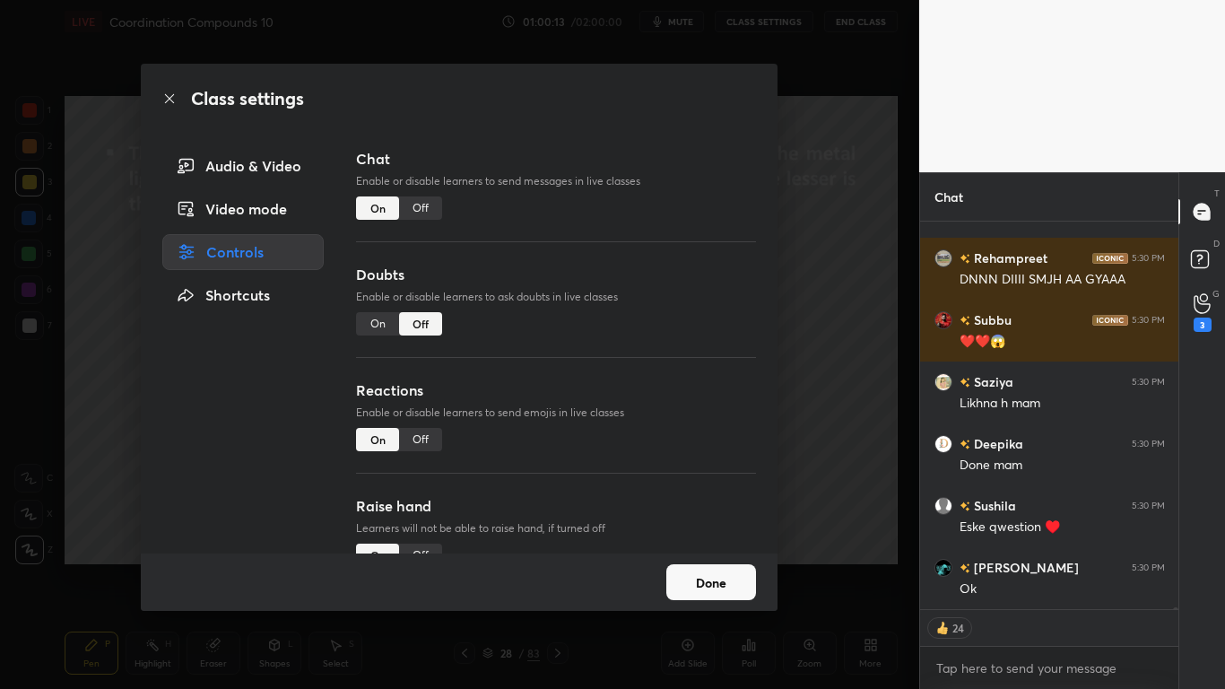
click at [425, 204] on div "Off" at bounding box center [420, 207] width 43 height 23
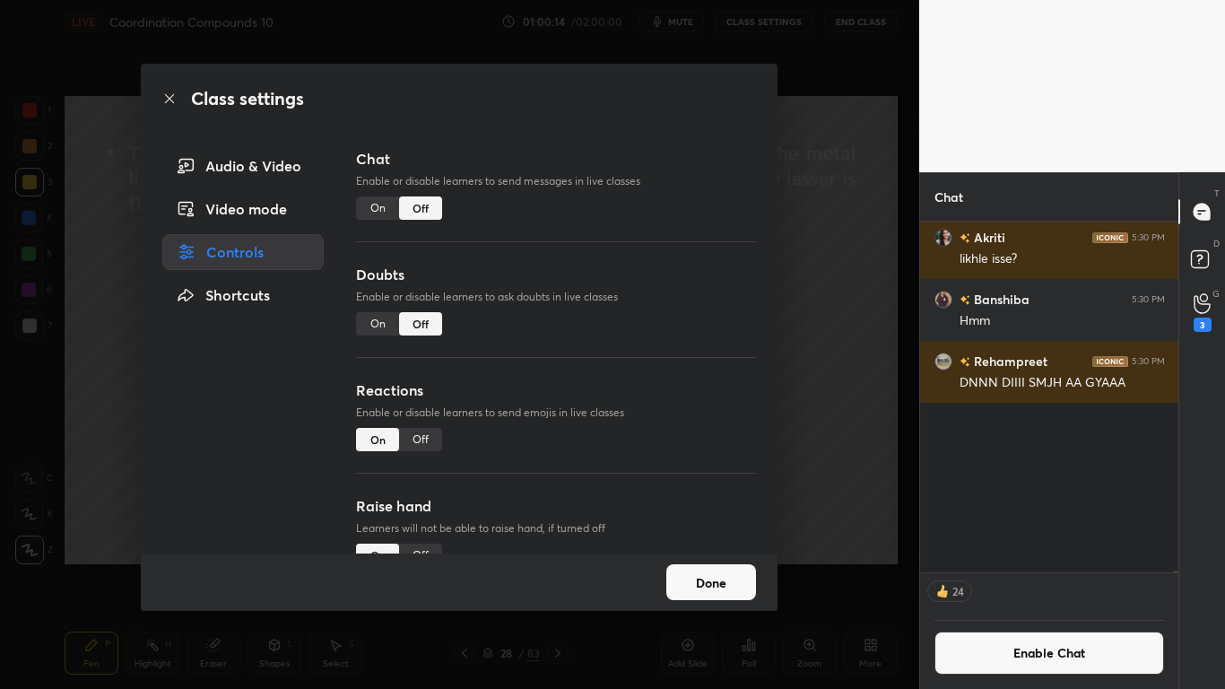
scroll to position [345, 253]
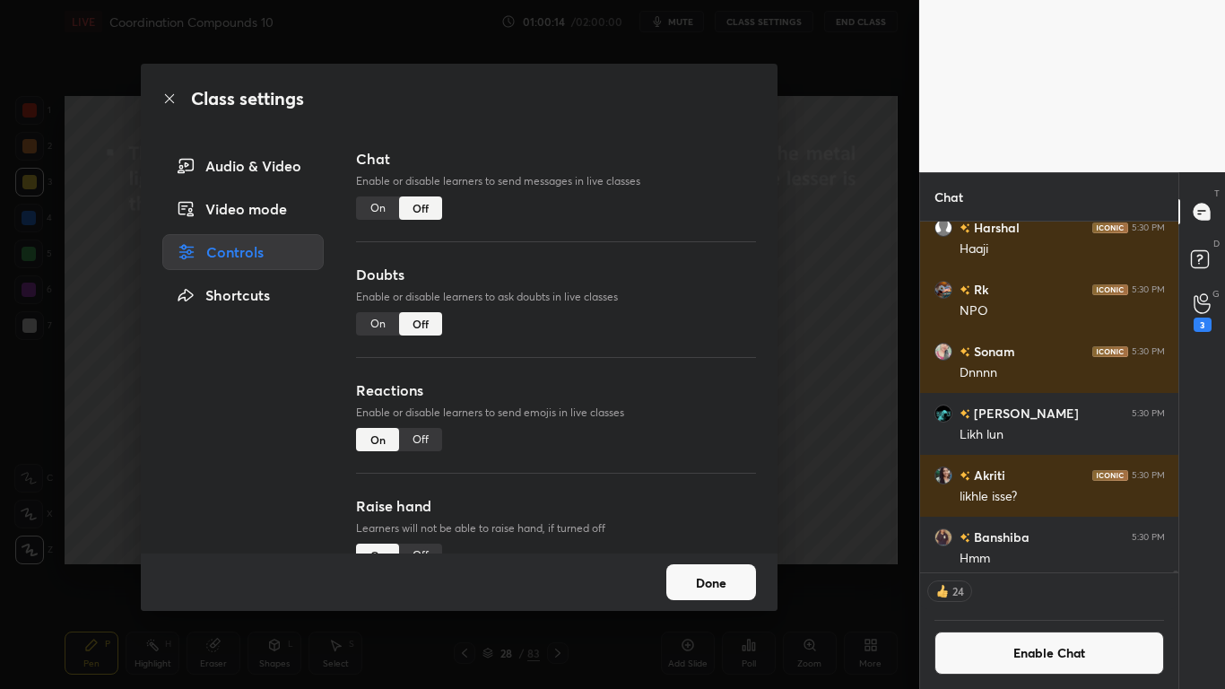
click at [685, 561] on div "Done" at bounding box center [459, 581] width 637 height 57
click at [693, 567] on button "Done" at bounding box center [711, 582] width 90 height 36
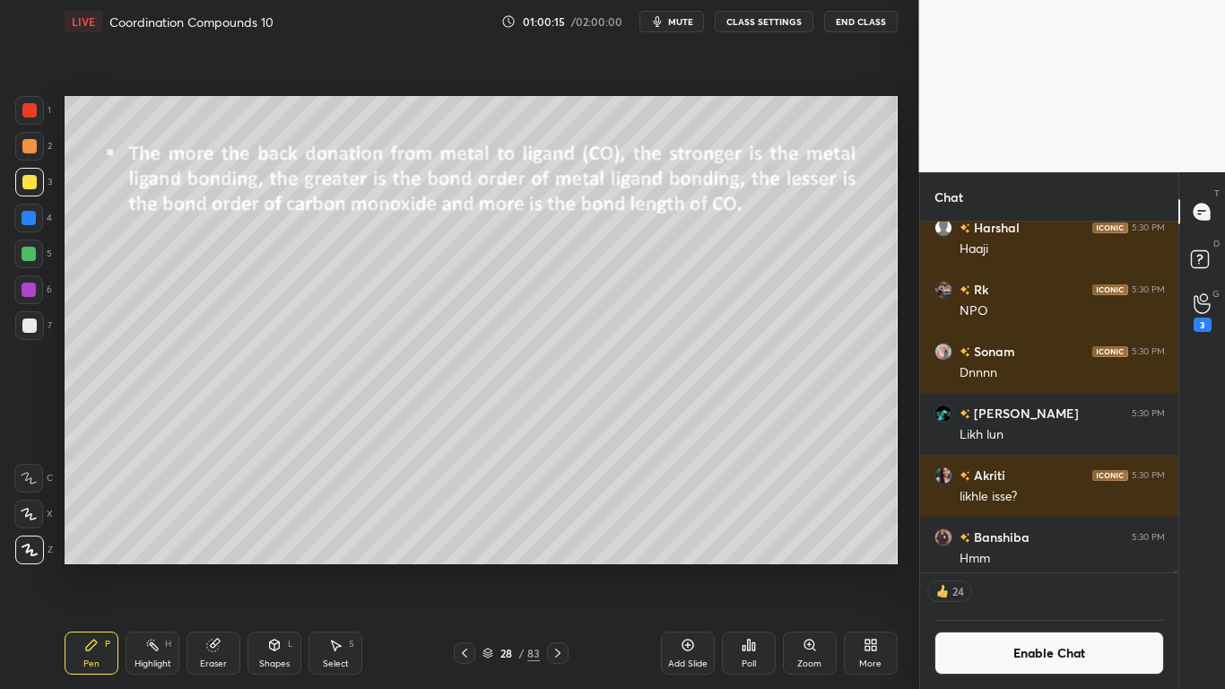
click at [554, 567] on icon at bounding box center [558, 653] width 14 height 14
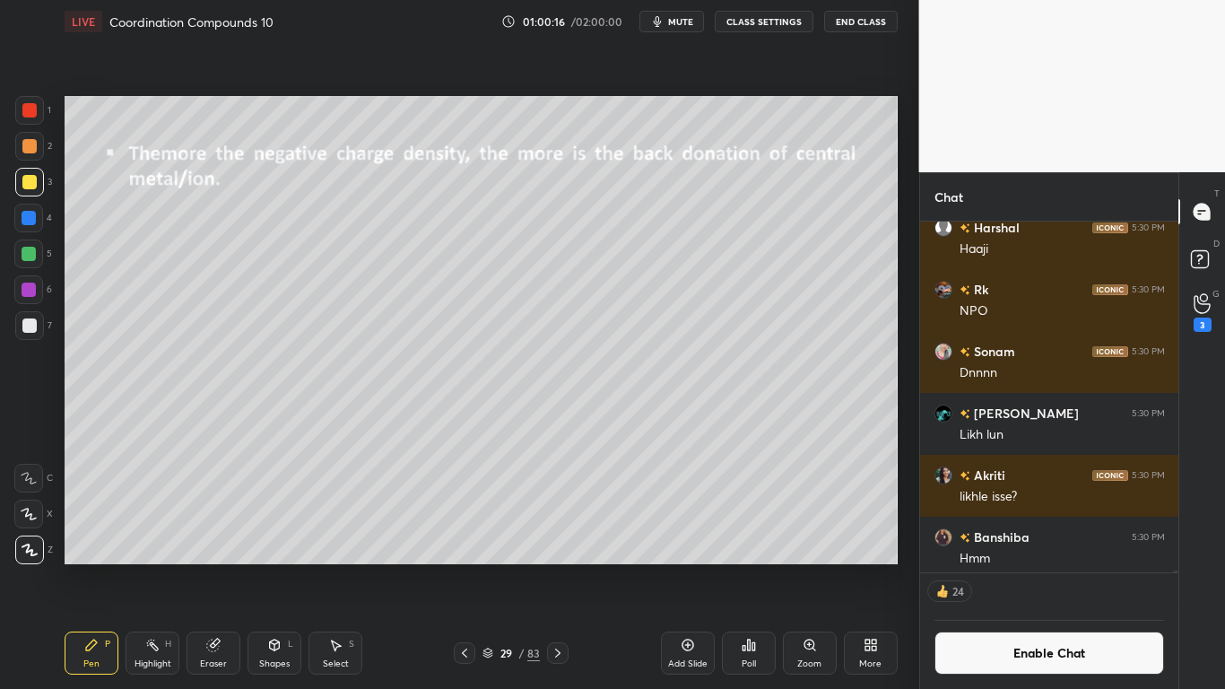
click at [555, 567] on icon at bounding box center [558, 653] width 14 height 14
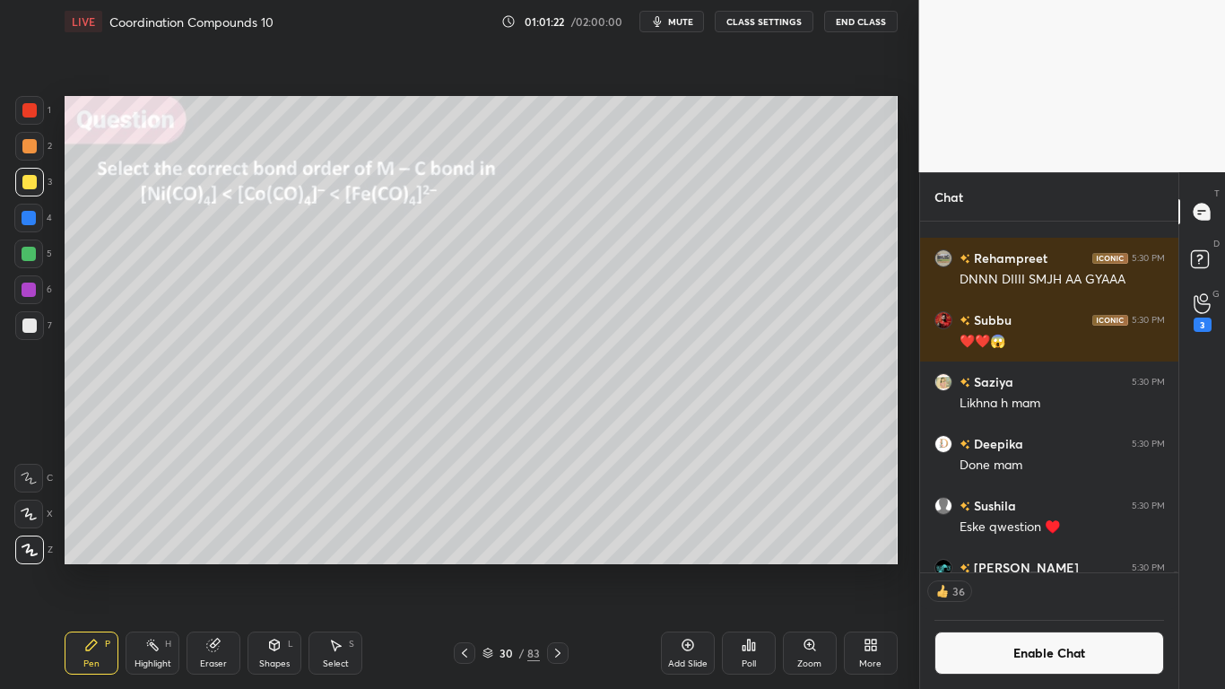
click at [1013, 567] on button "Enable Chat" at bounding box center [1049, 652] width 230 height 43
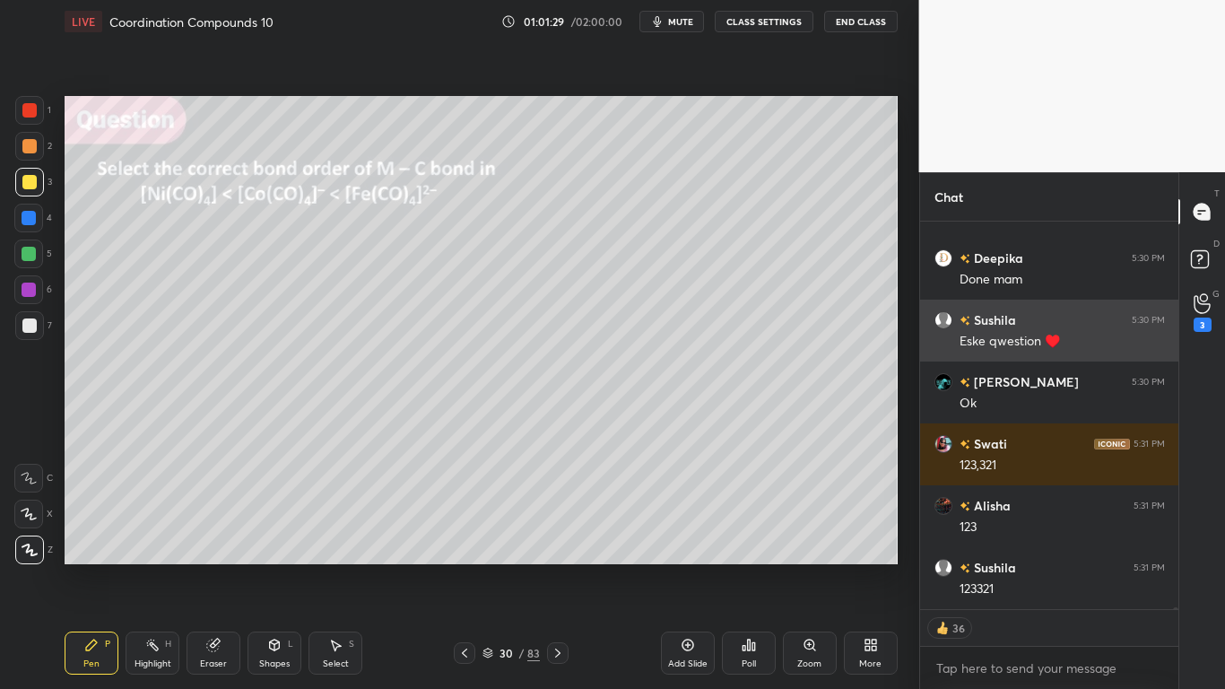
scroll to position [102029, 0]
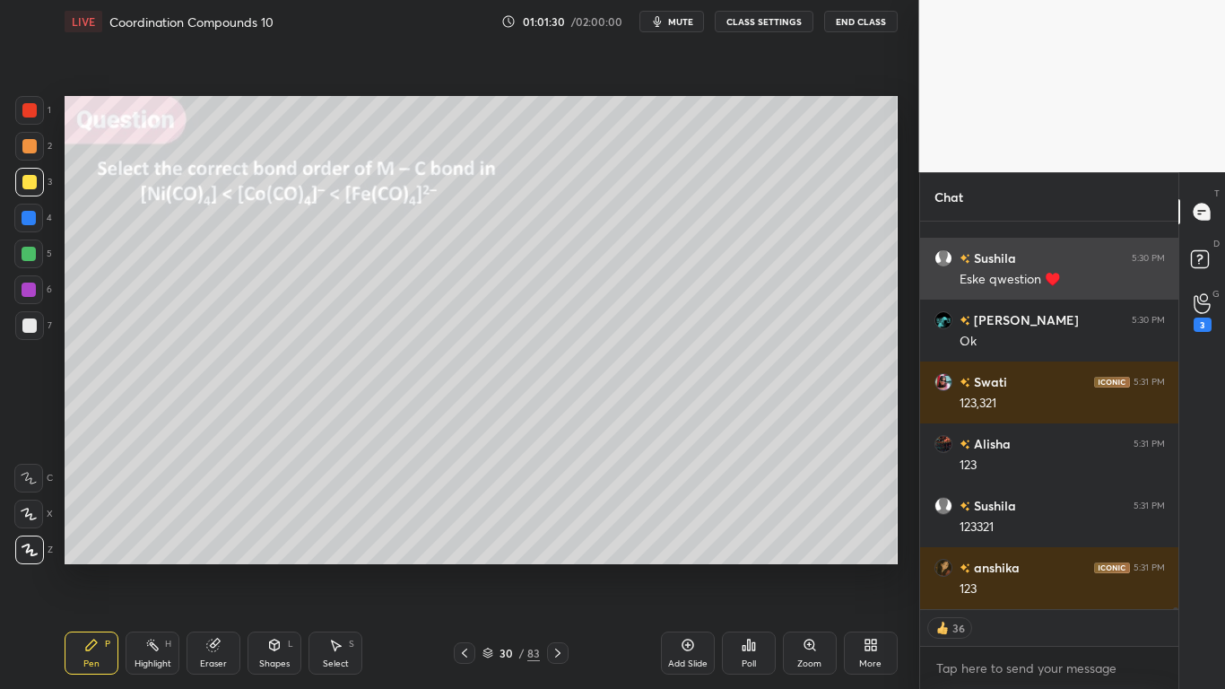
type textarea "x"
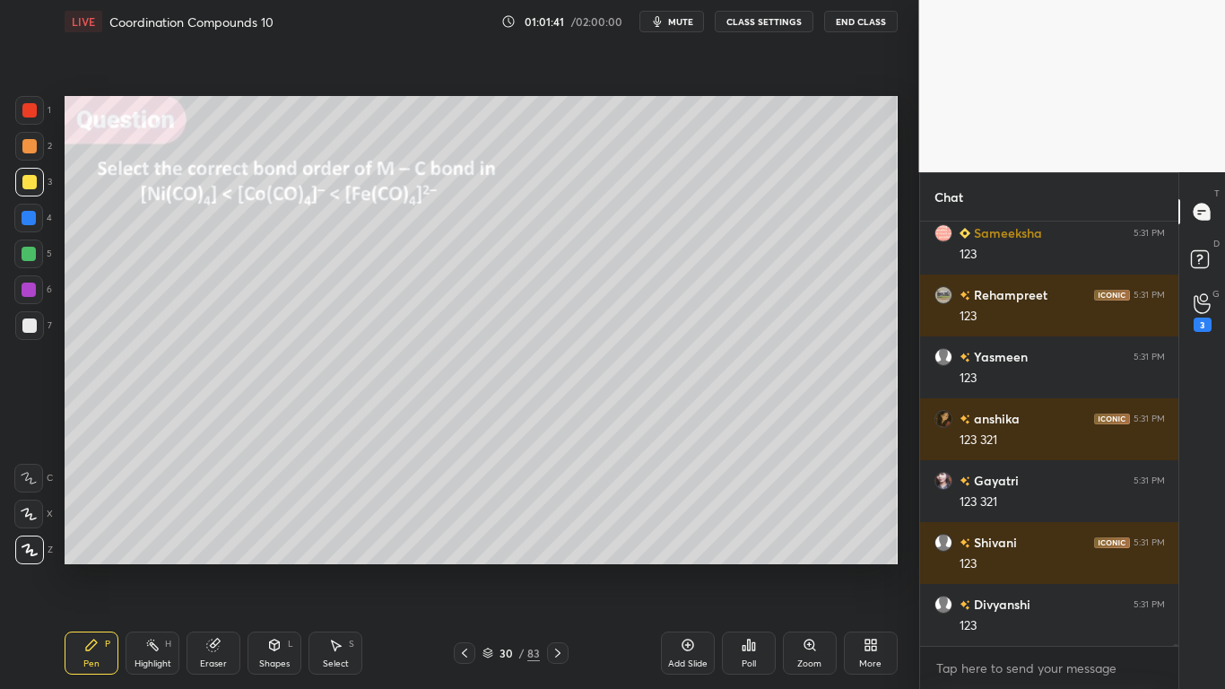
scroll to position [103602, 0]
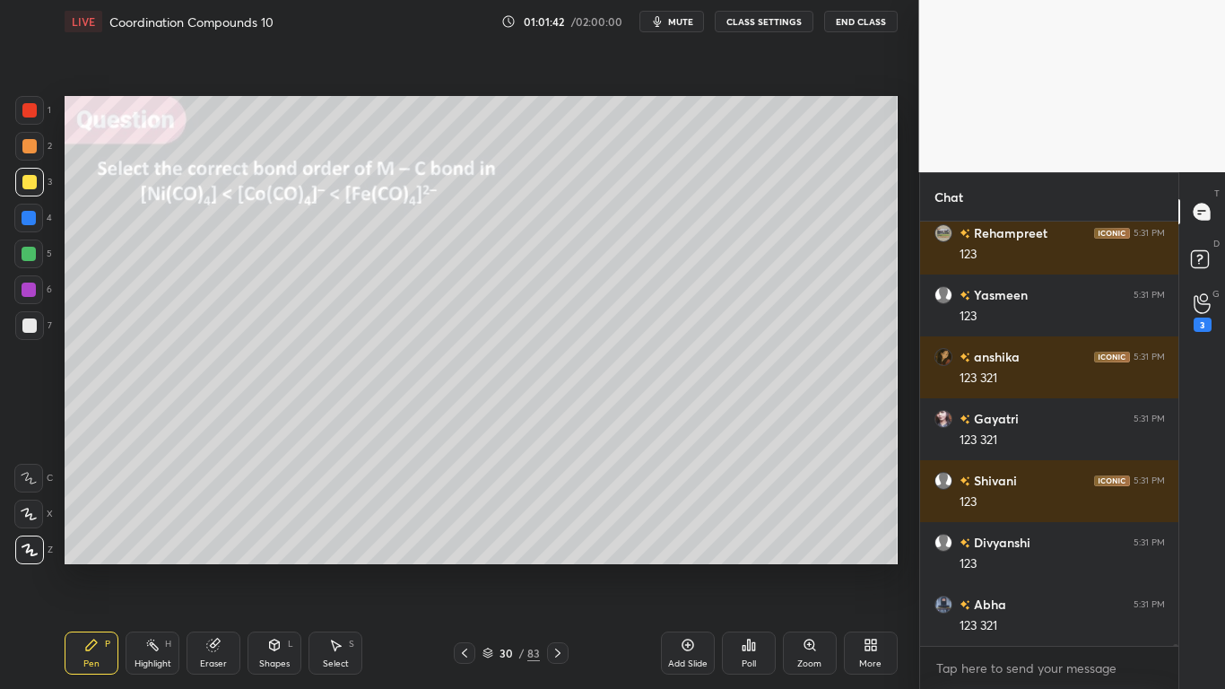
click at [781, 24] on button "CLASS SETTINGS" at bounding box center [764, 22] width 99 height 22
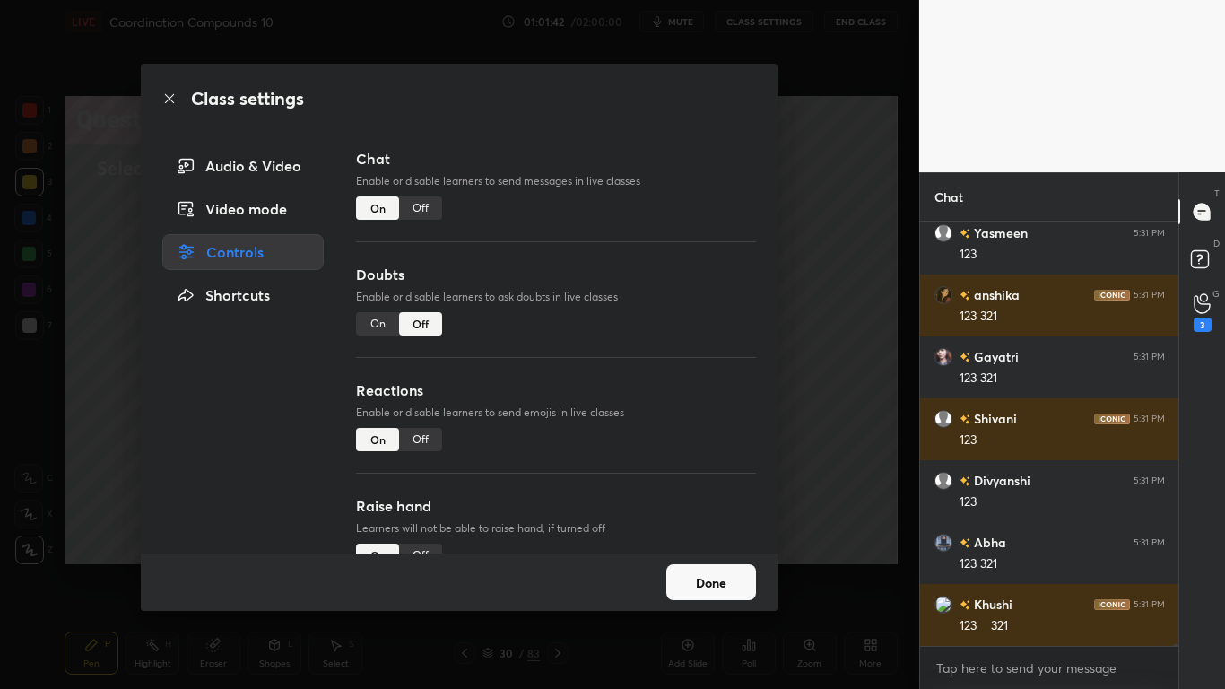
click at [427, 204] on div "Off" at bounding box center [420, 207] width 43 height 23
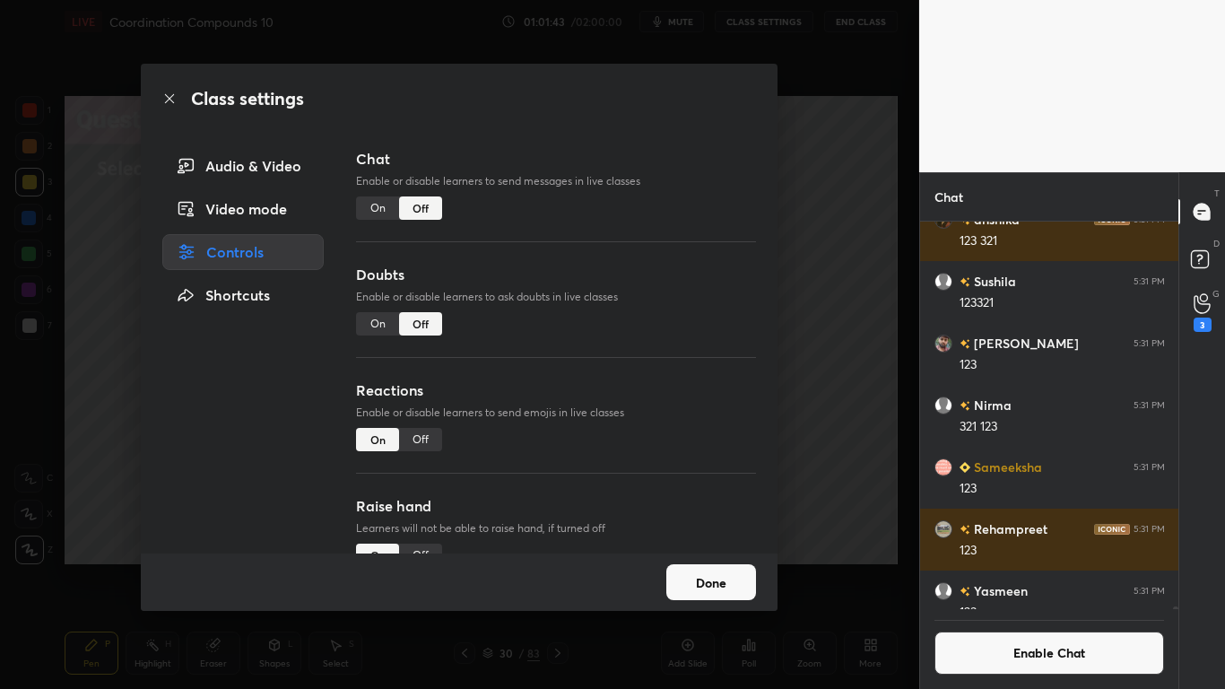
click at [735, 567] on button "Done" at bounding box center [711, 582] width 90 height 36
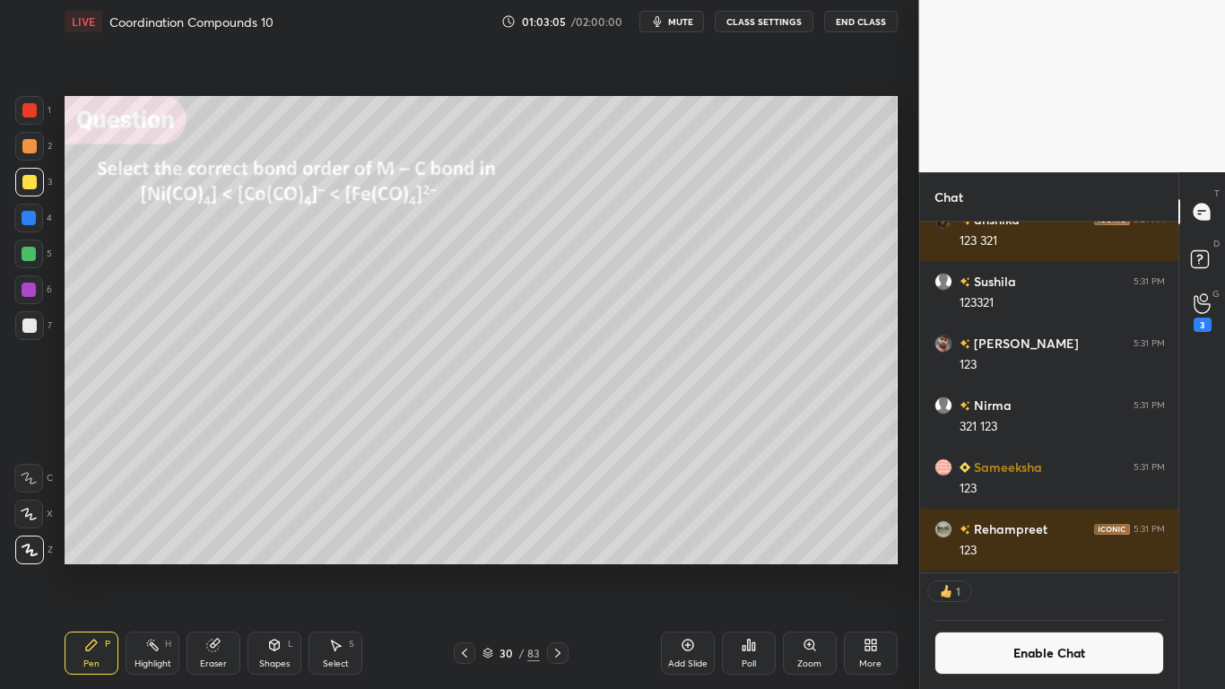
scroll to position [345, 253]
click at [30, 254] on div at bounding box center [29, 254] width 14 height 14
click at [1028, 567] on button "Enable Chat" at bounding box center [1049, 652] width 230 height 43
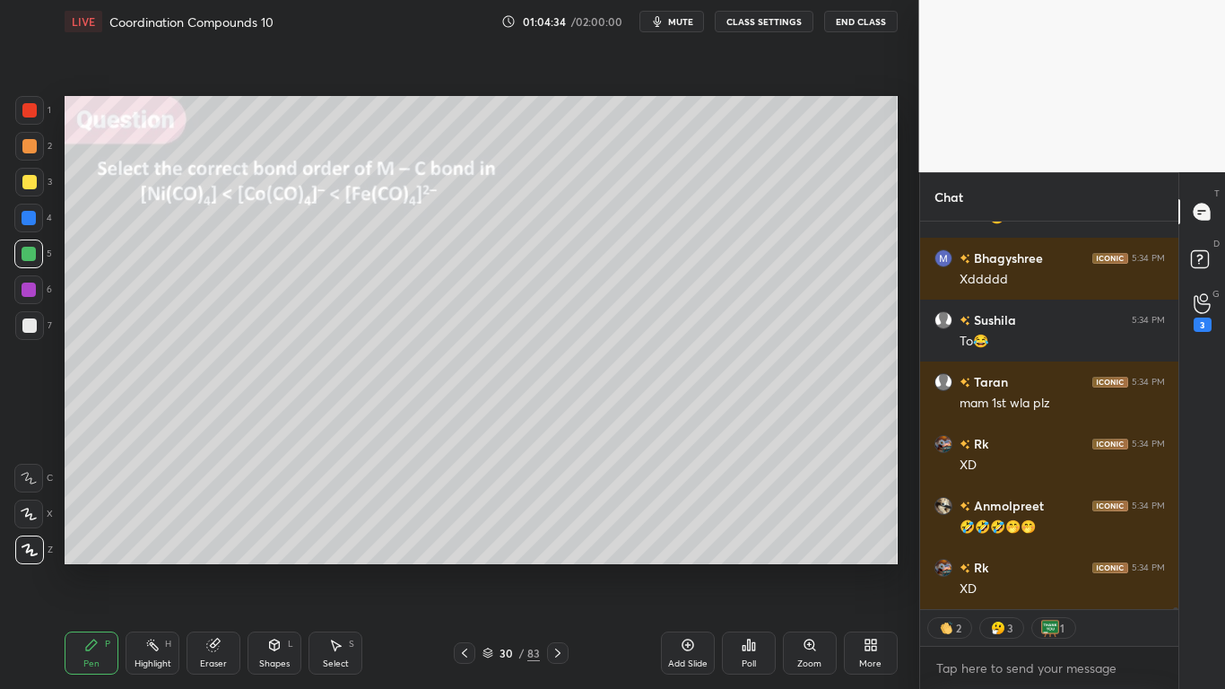
scroll to position [105503, 0]
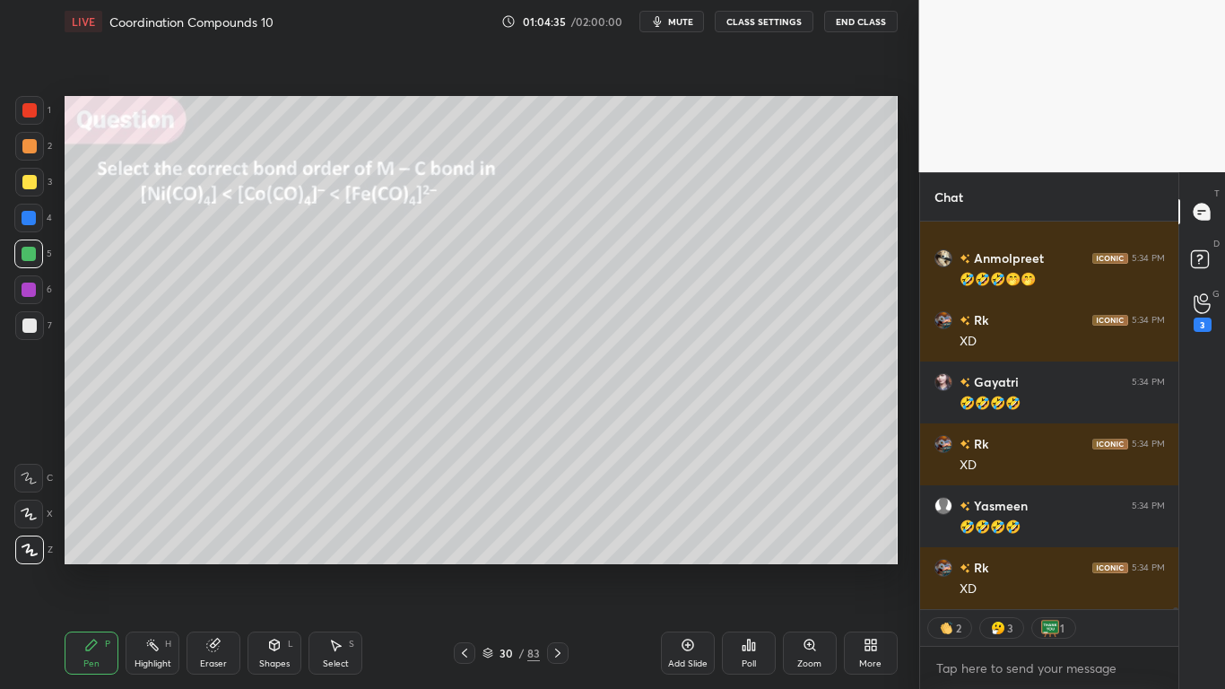
click at [778, 23] on button "CLASS SETTINGS" at bounding box center [764, 22] width 99 height 22
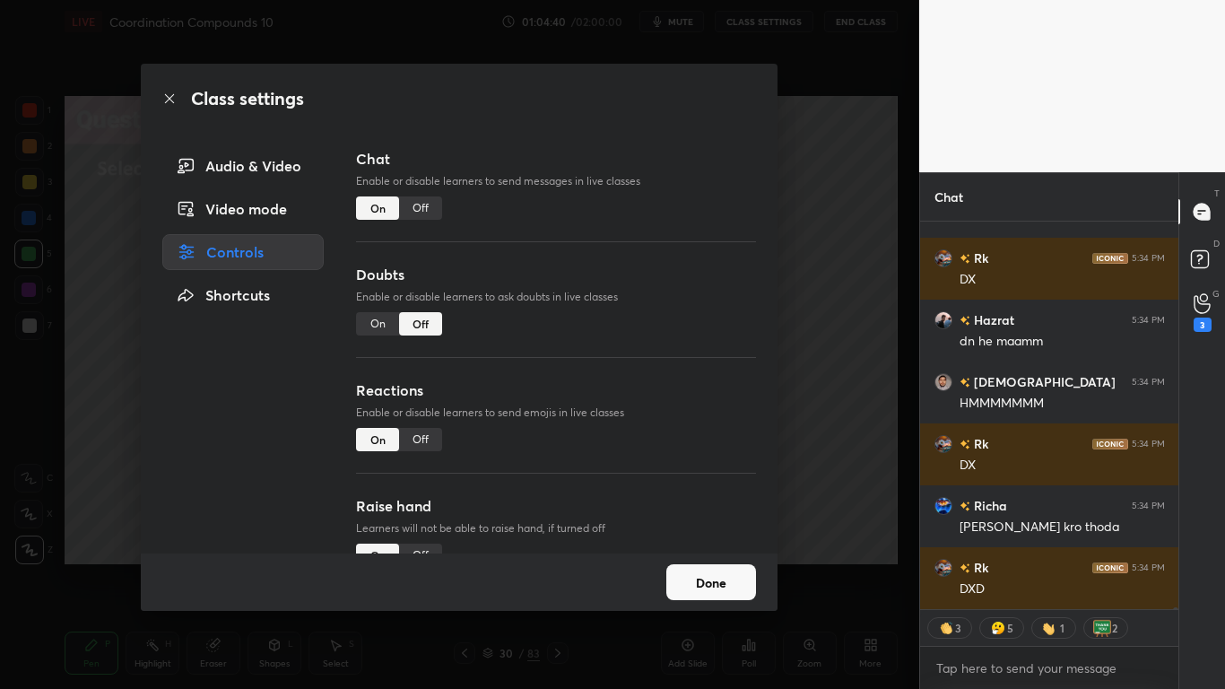
scroll to position [106263, 0]
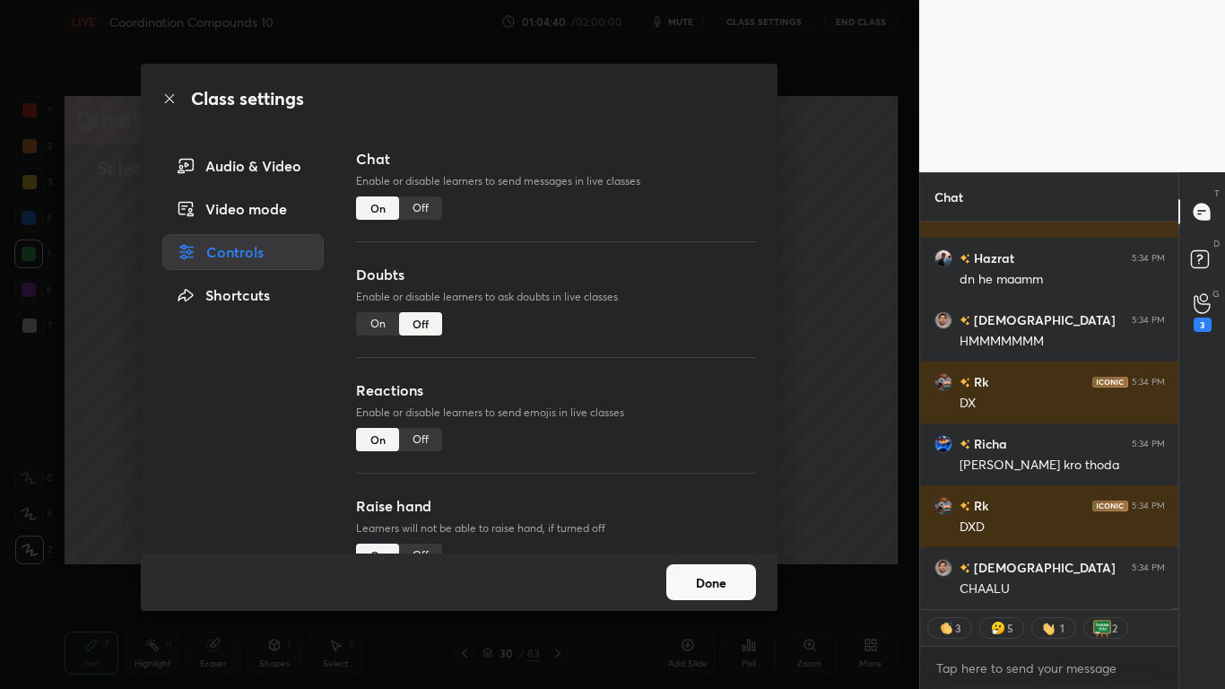
click at [723, 567] on button "Done" at bounding box center [711, 582] width 90 height 36
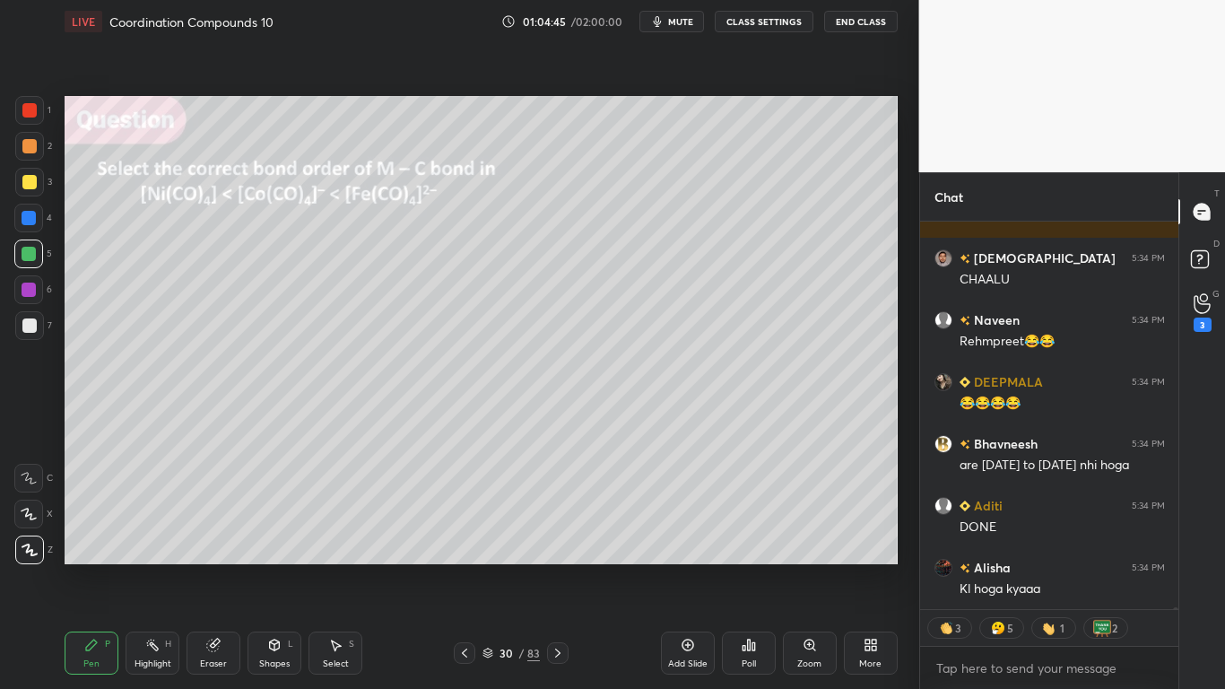
scroll to position [106635, 0]
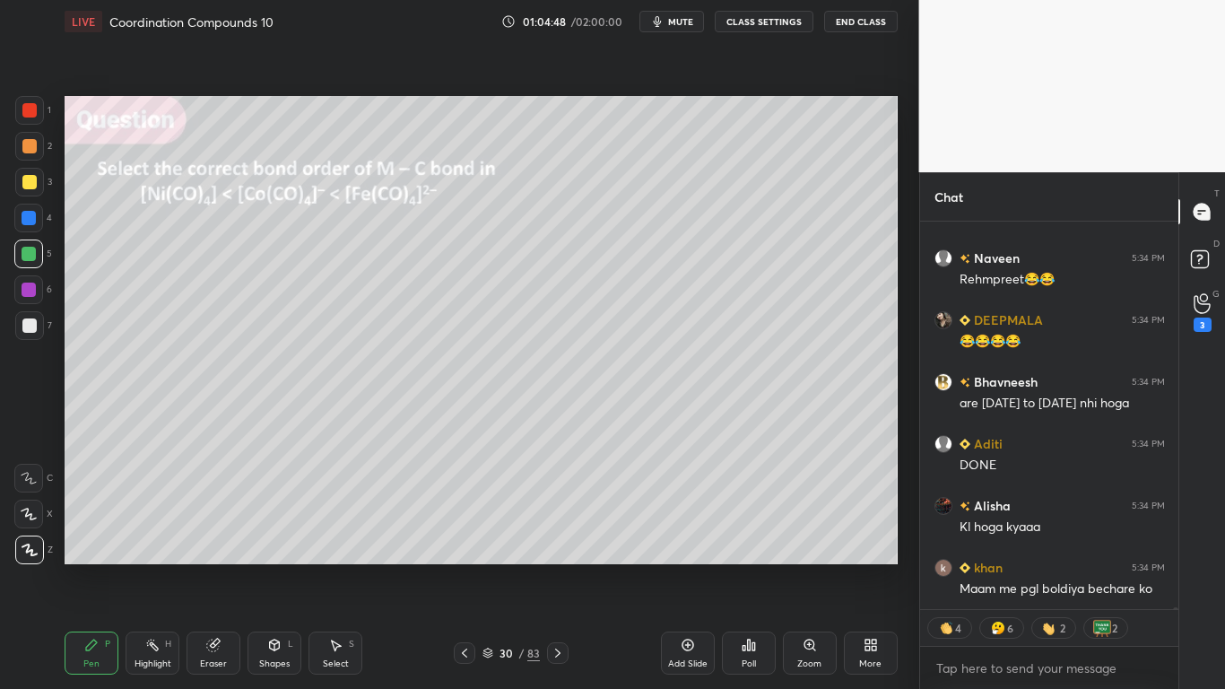
click at [769, 19] on button "CLASS SETTINGS" at bounding box center [764, 22] width 99 height 22
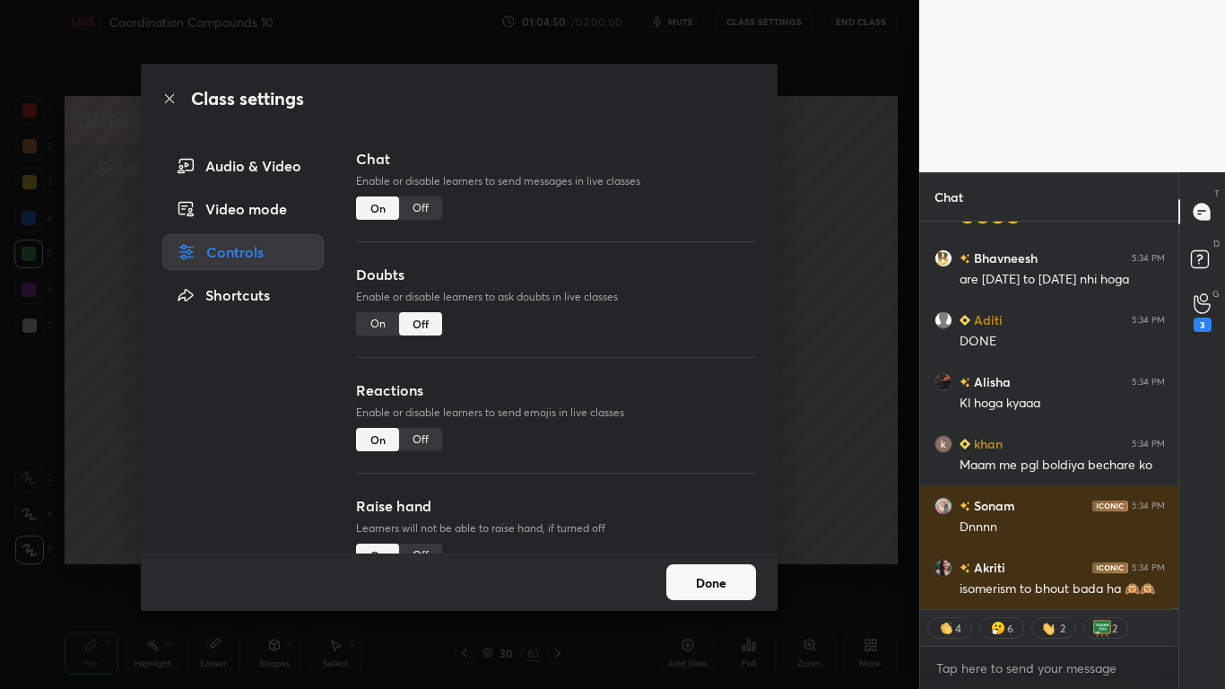
scroll to position [106820, 0]
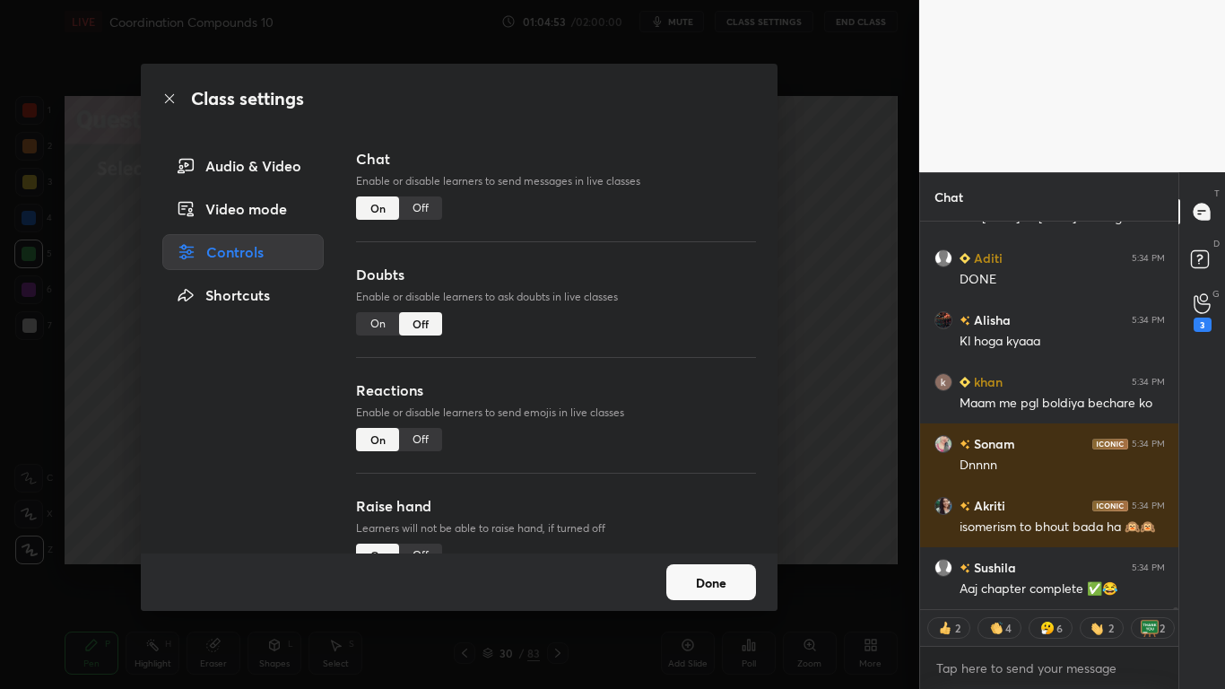
click at [701, 567] on button "Done" at bounding box center [711, 582] width 90 height 36
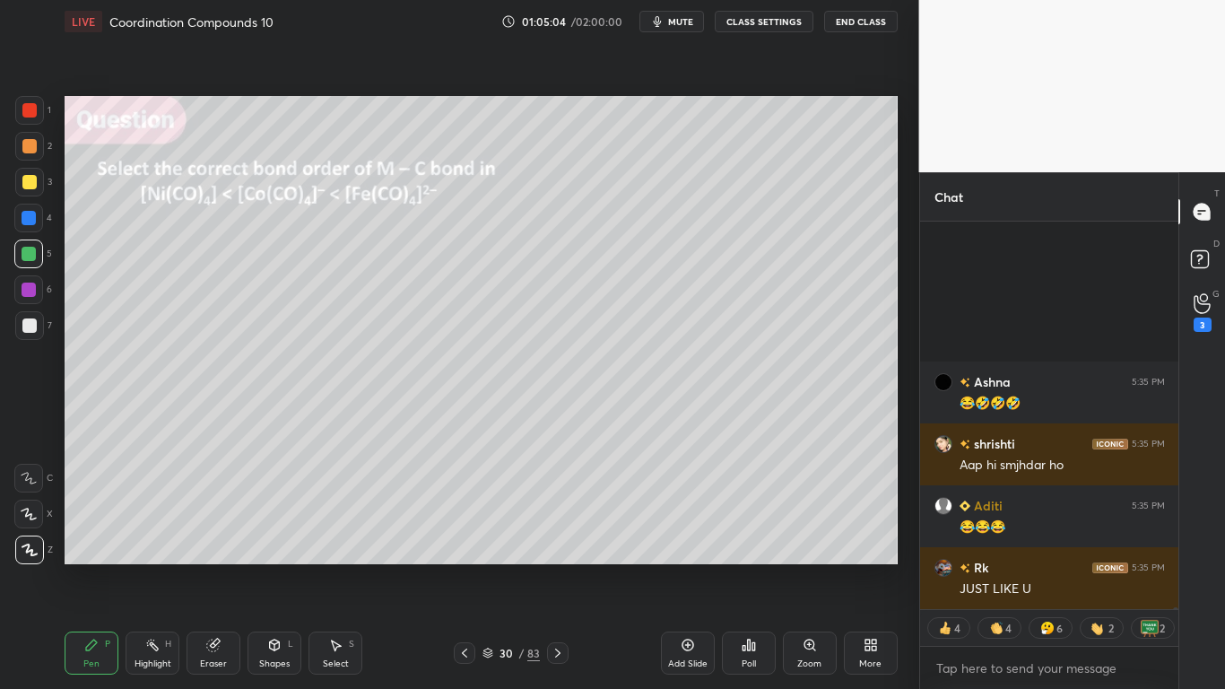
scroll to position [107079, 0]
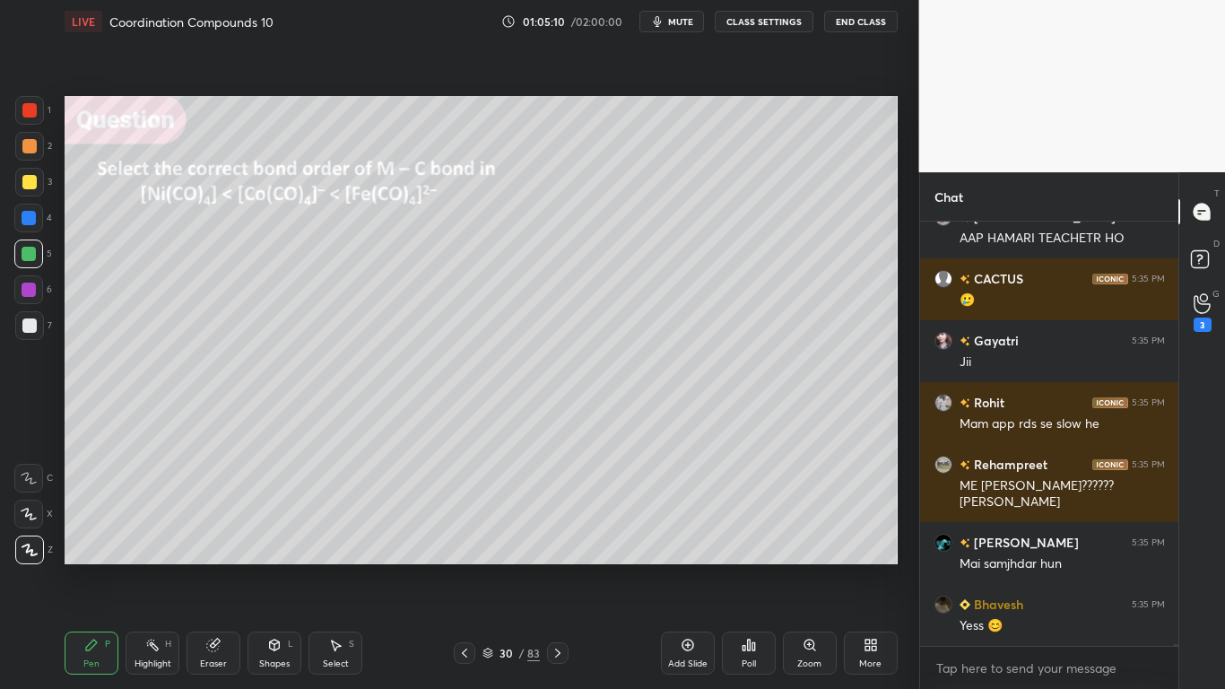
click at [782, 29] on button "CLASS SETTINGS" at bounding box center [764, 22] width 99 height 22
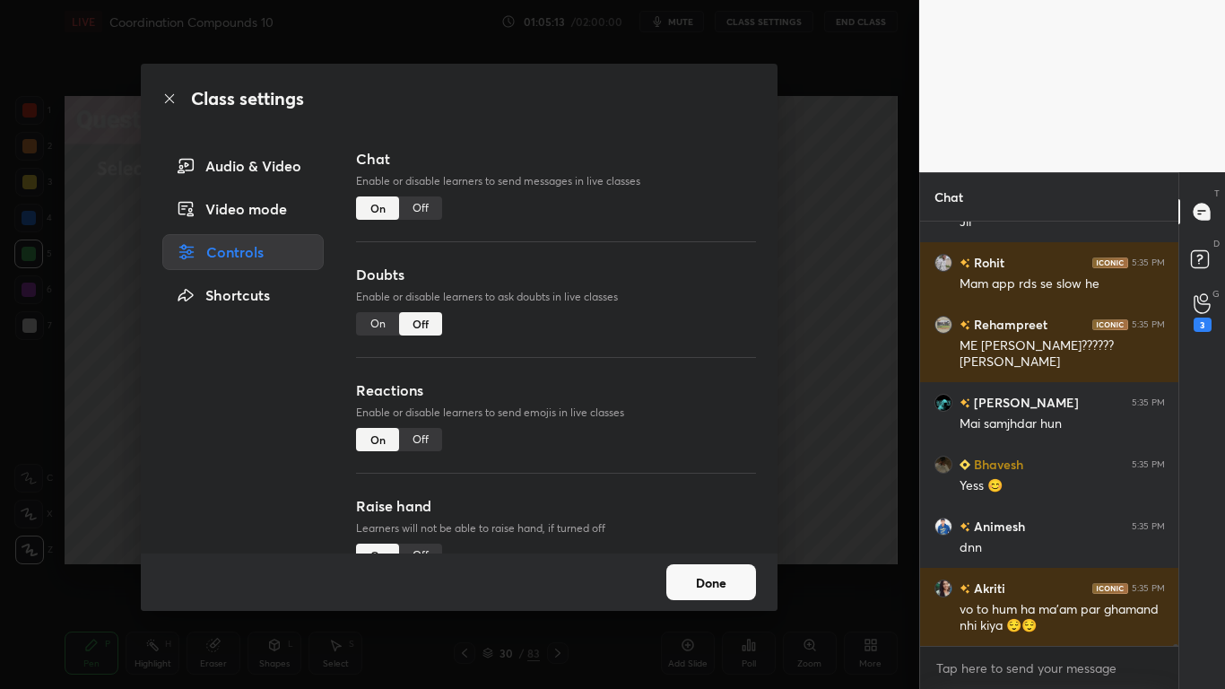
click at [830, 190] on div "Class settings Audio & Video Video mode Controls Shortcuts Chat Enable or disab…" at bounding box center [459, 344] width 919 height 689
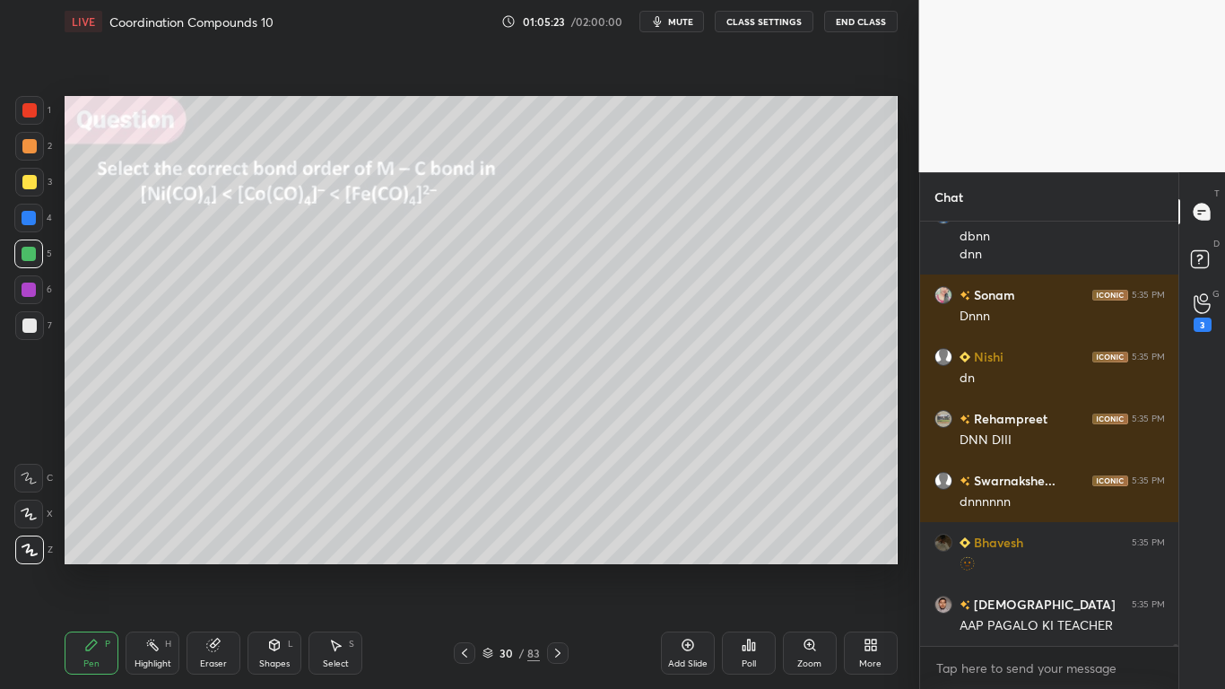
click at [776, 20] on button "CLASS SETTINGS" at bounding box center [764, 22] width 99 height 22
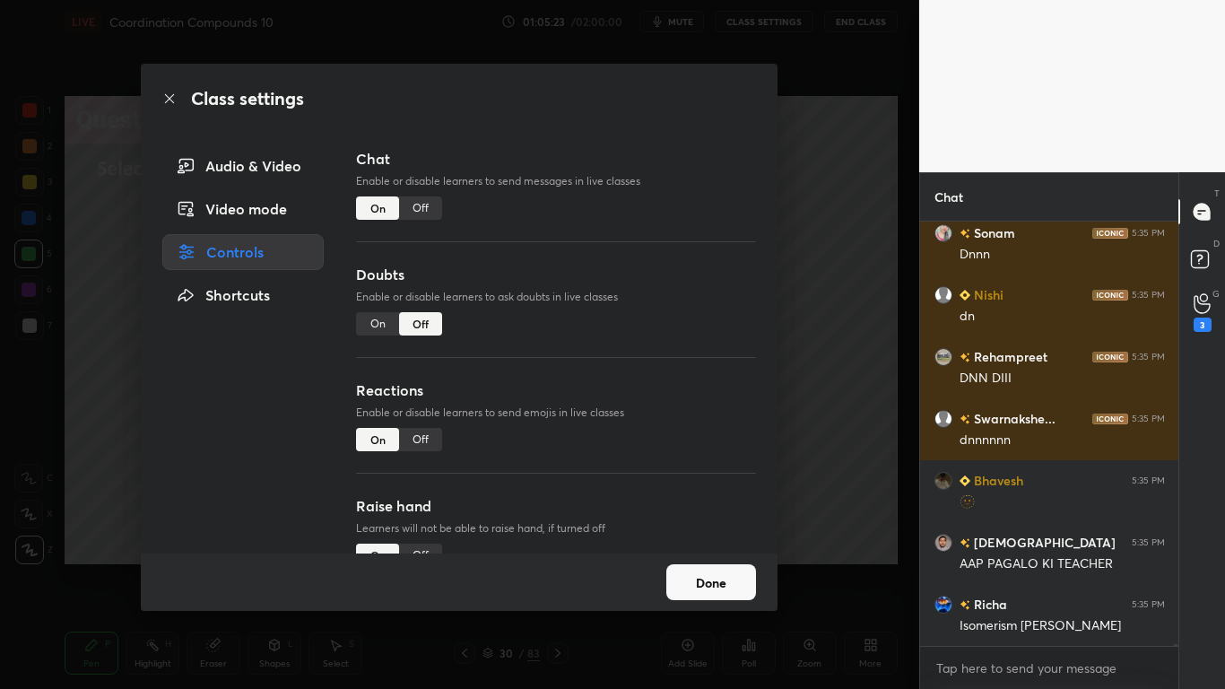
type textarea "x"
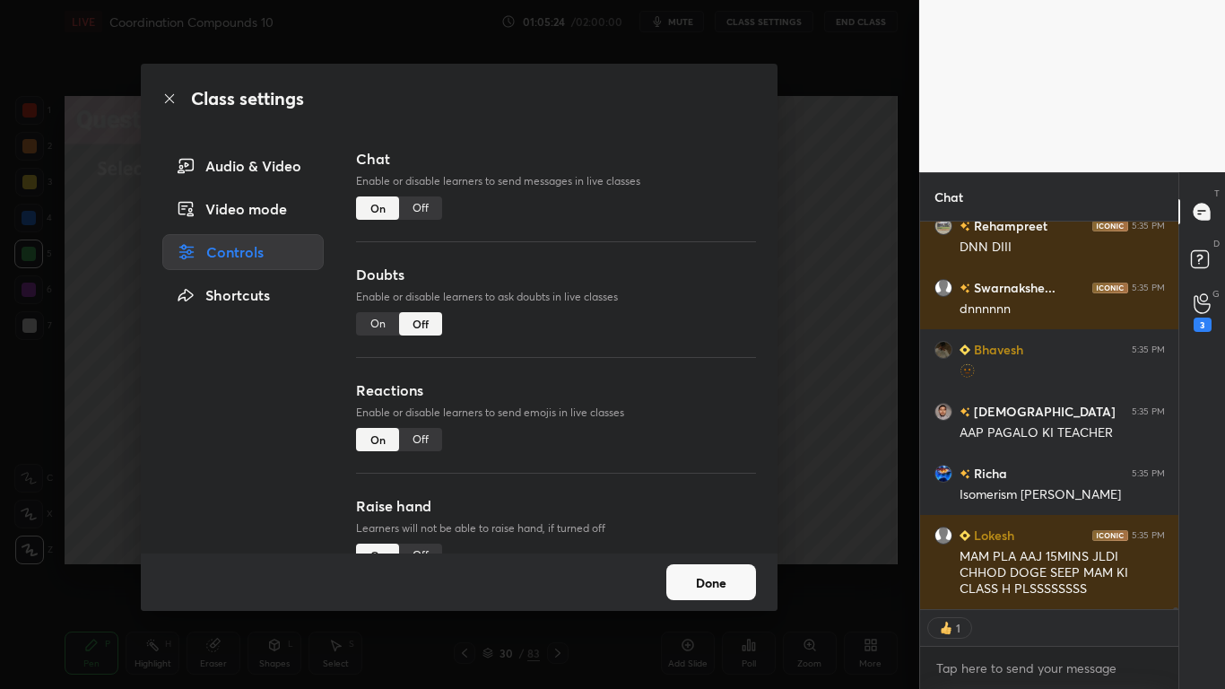
click at [430, 206] on div "Off" at bounding box center [420, 207] width 43 height 23
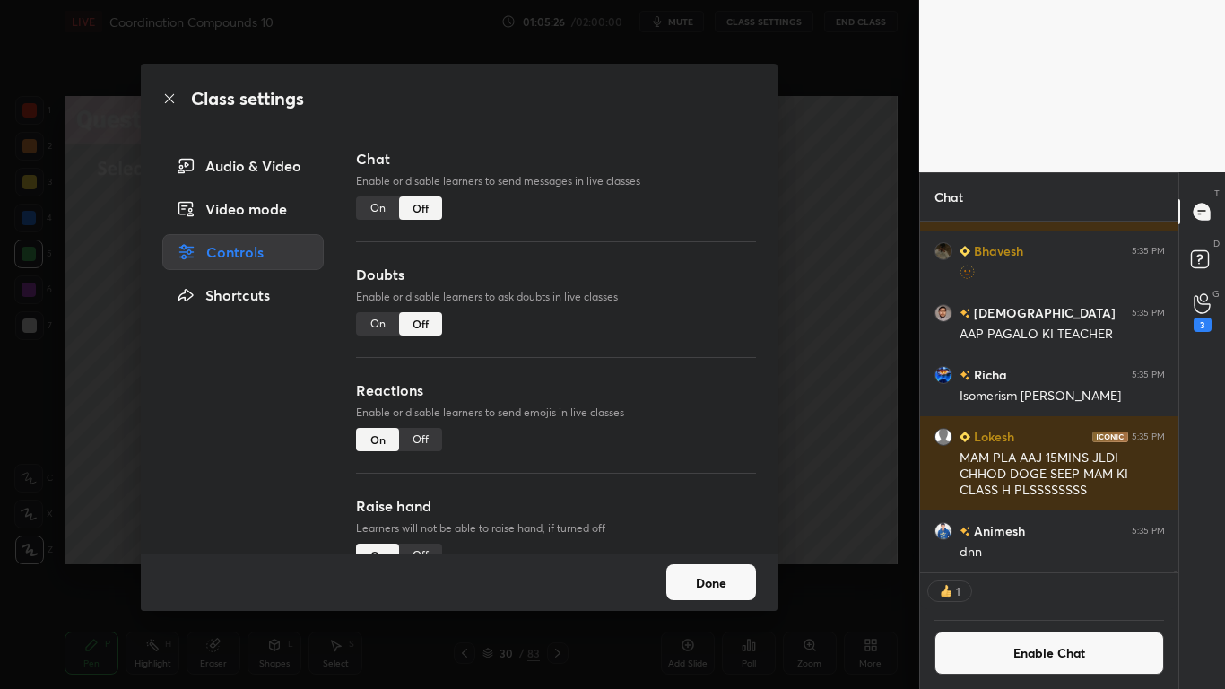
click at [708, 567] on button "Done" at bounding box center [711, 582] width 90 height 36
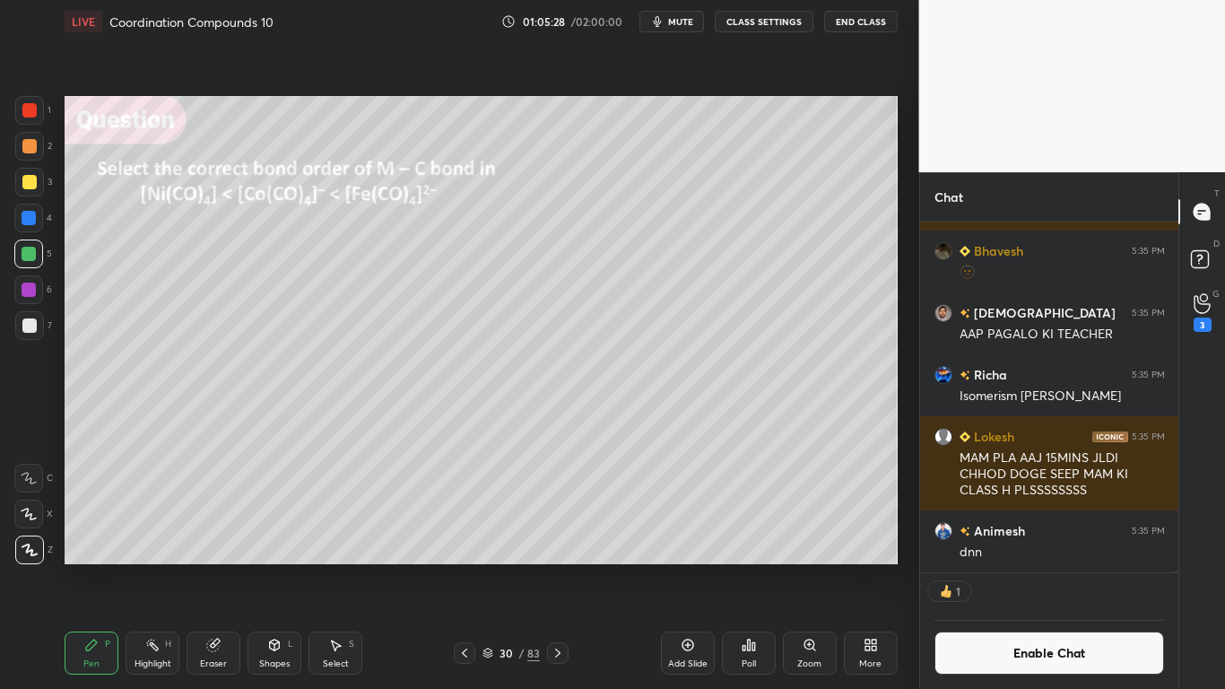
click at [495, 567] on div "30 / 83" at bounding box center [510, 653] width 57 height 16
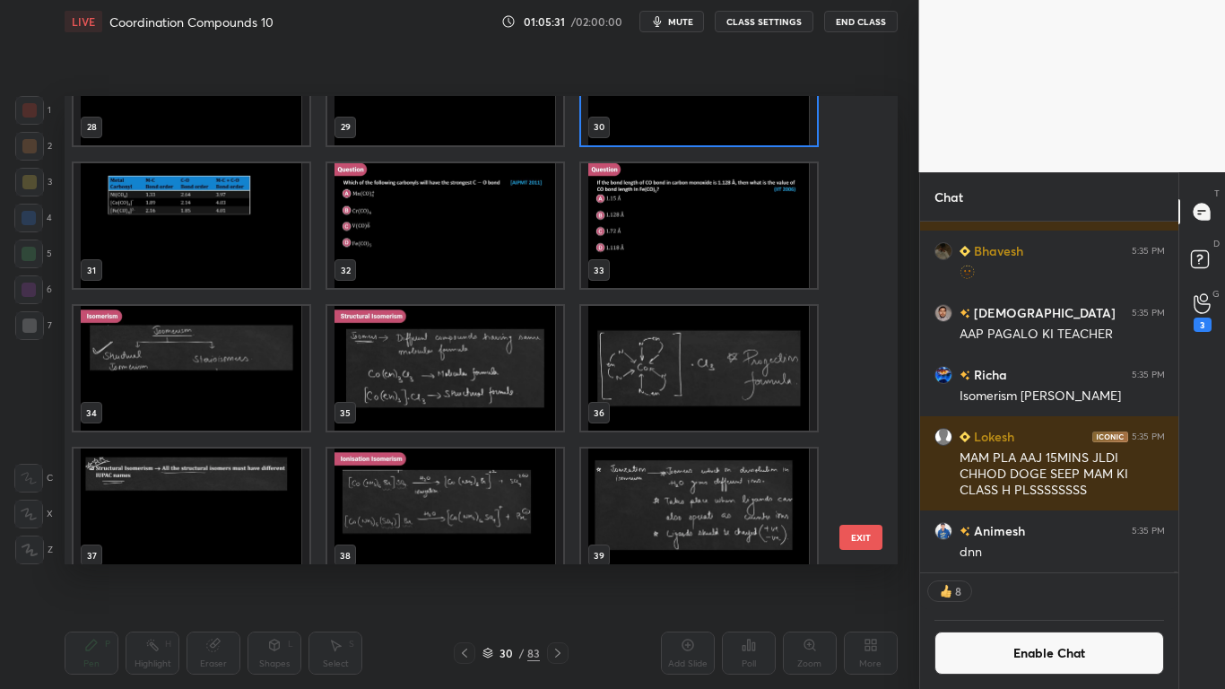
click at [226, 238] on img "grid" at bounding box center [192, 225] width 236 height 125
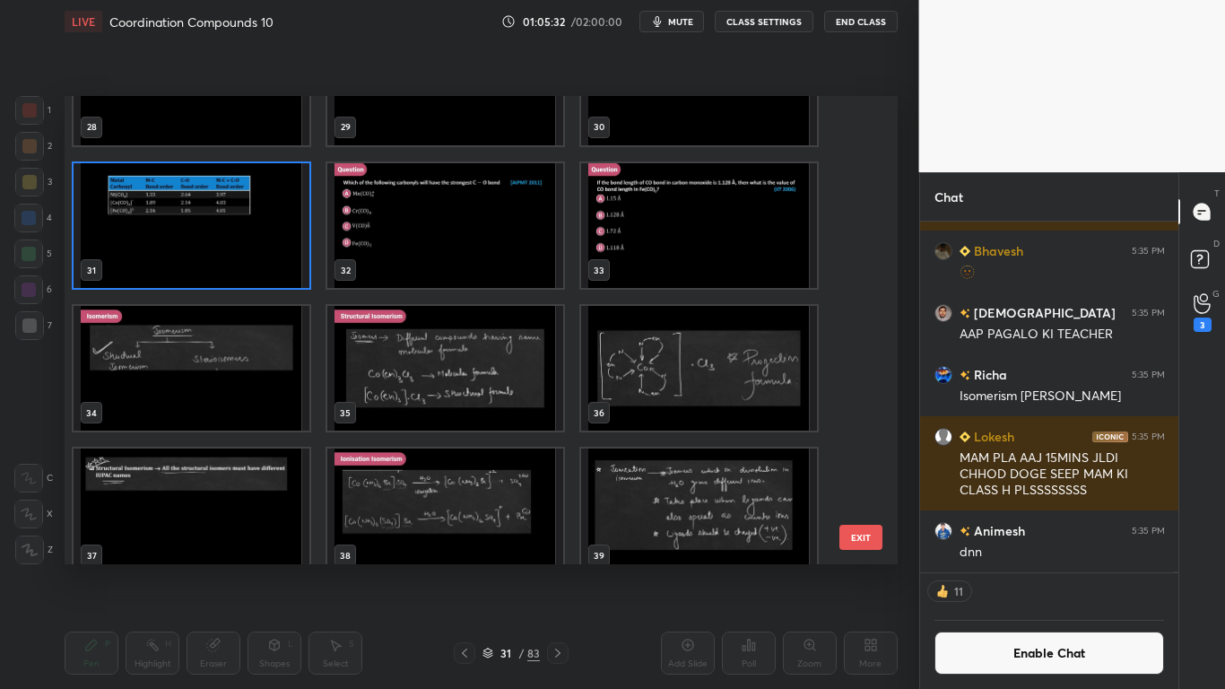
click at [226, 245] on img "grid" at bounding box center [192, 225] width 236 height 125
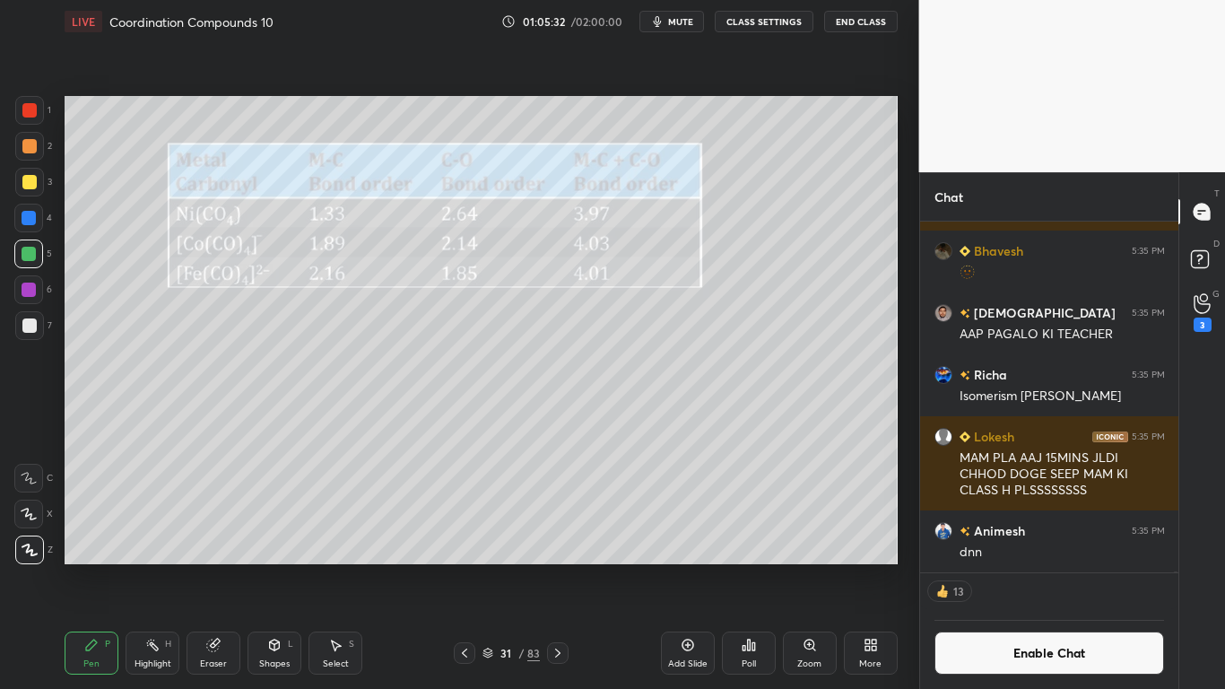
click at [231, 262] on img "grid" at bounding box center [192, 225] width 236 height 125
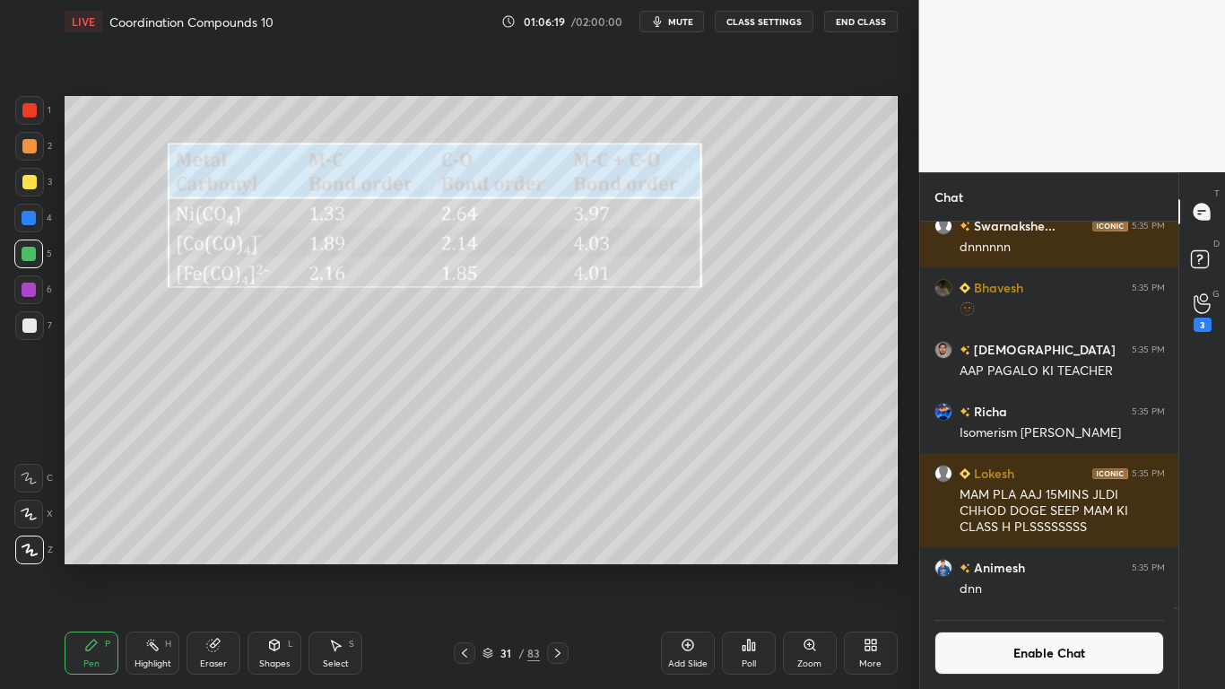
scroll to position [345, 253]
click at [1051, 567] on button "Enable Chat" at bounding box center [1049, 652] width 230 height 43
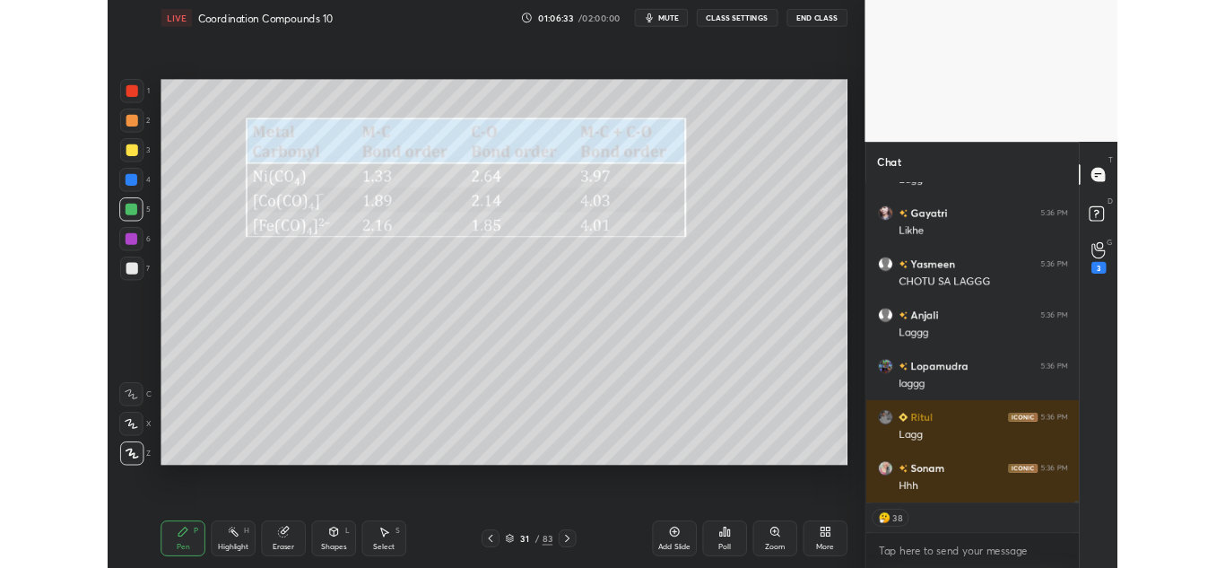
scroll to position [108588, 0]
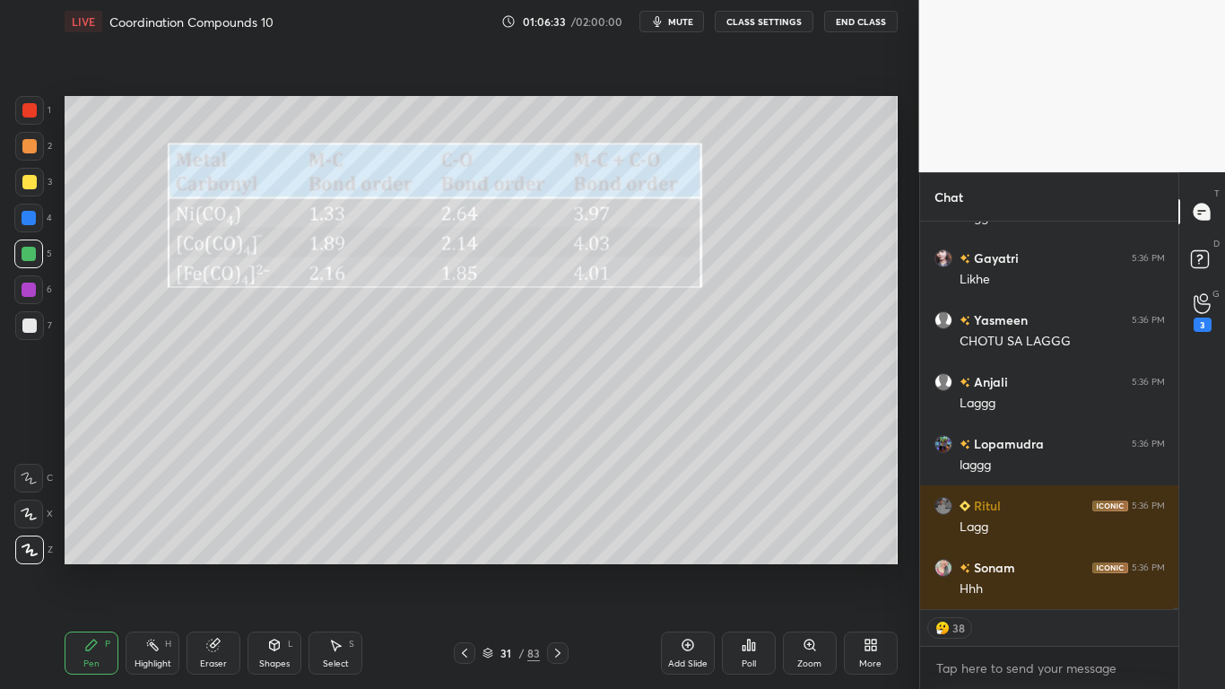
click at [864, 567] on icon at bounding box center [871, 645] width 14 height 14
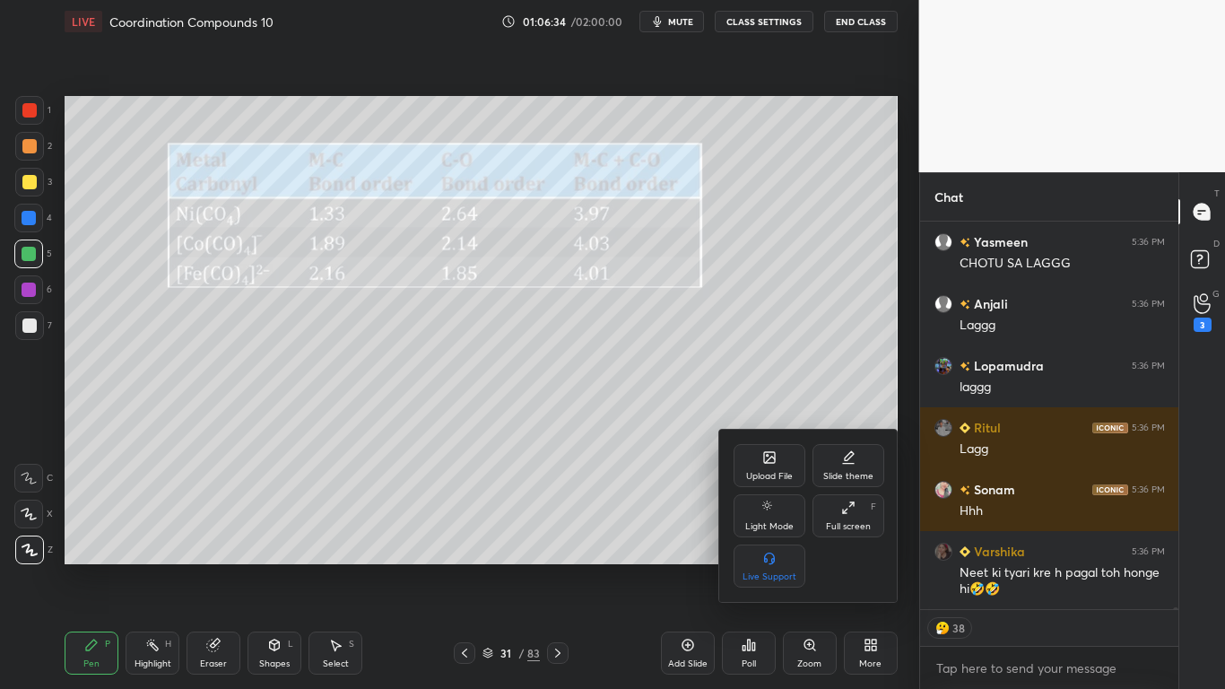
click at [836, 517] on div "Full screen F" at bounding box center [849, 515] width 72 height 43
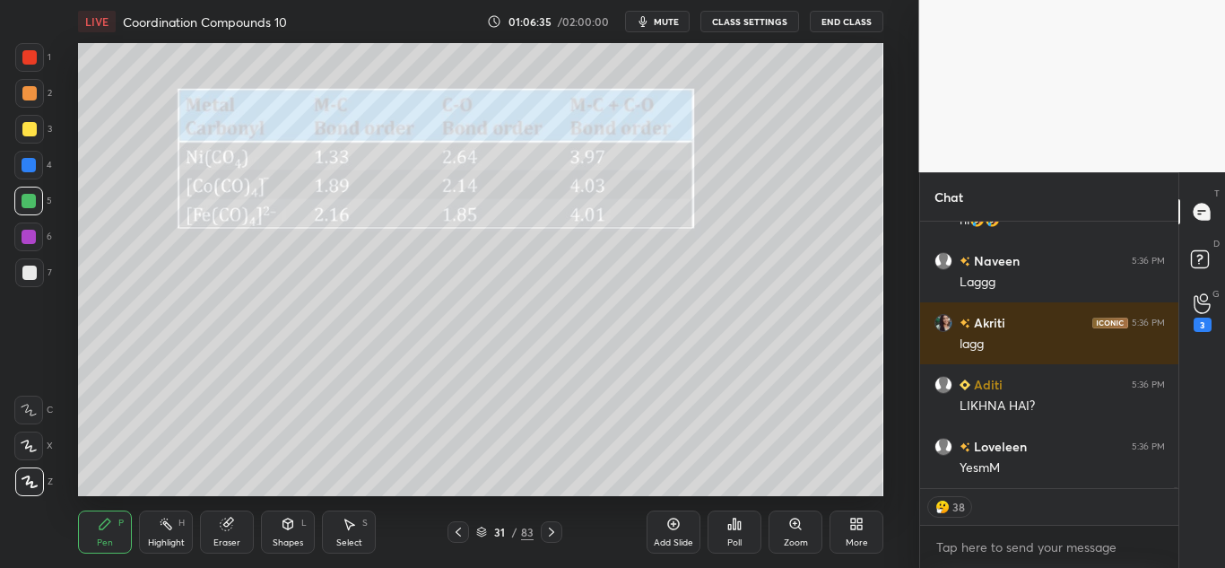
scroll to position [109018, 0]
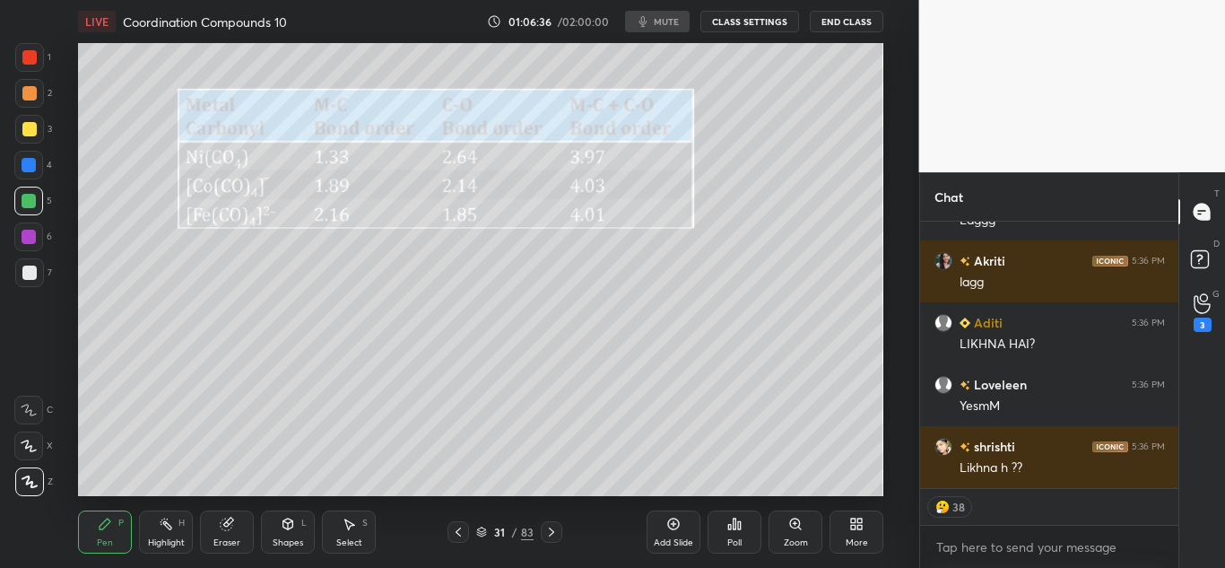
type textarea "x"
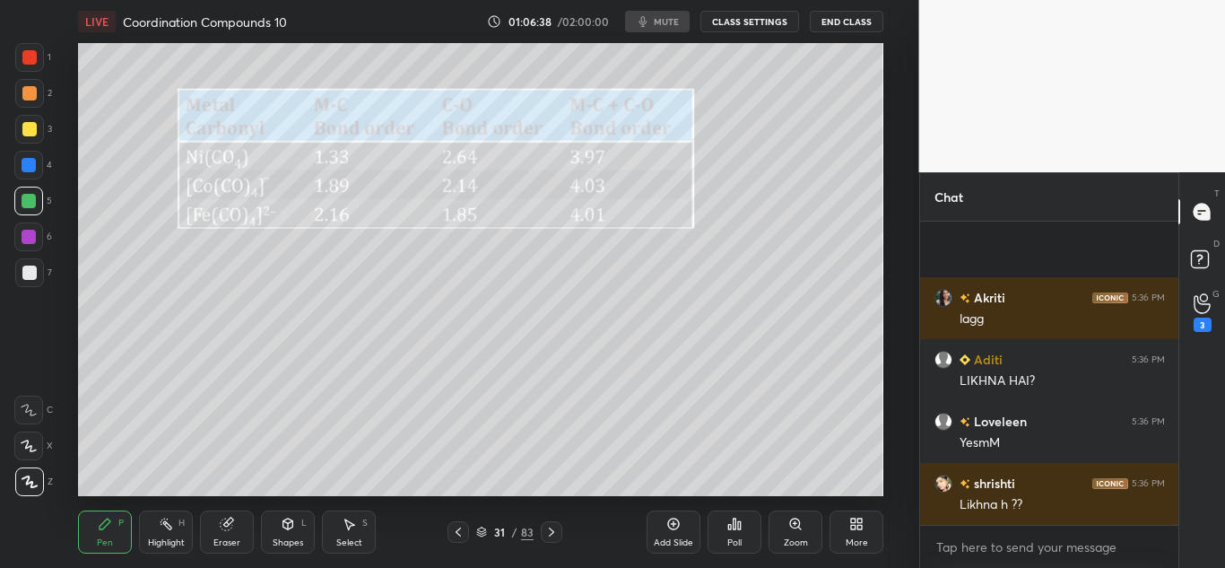
scroll to position [109105, 0]
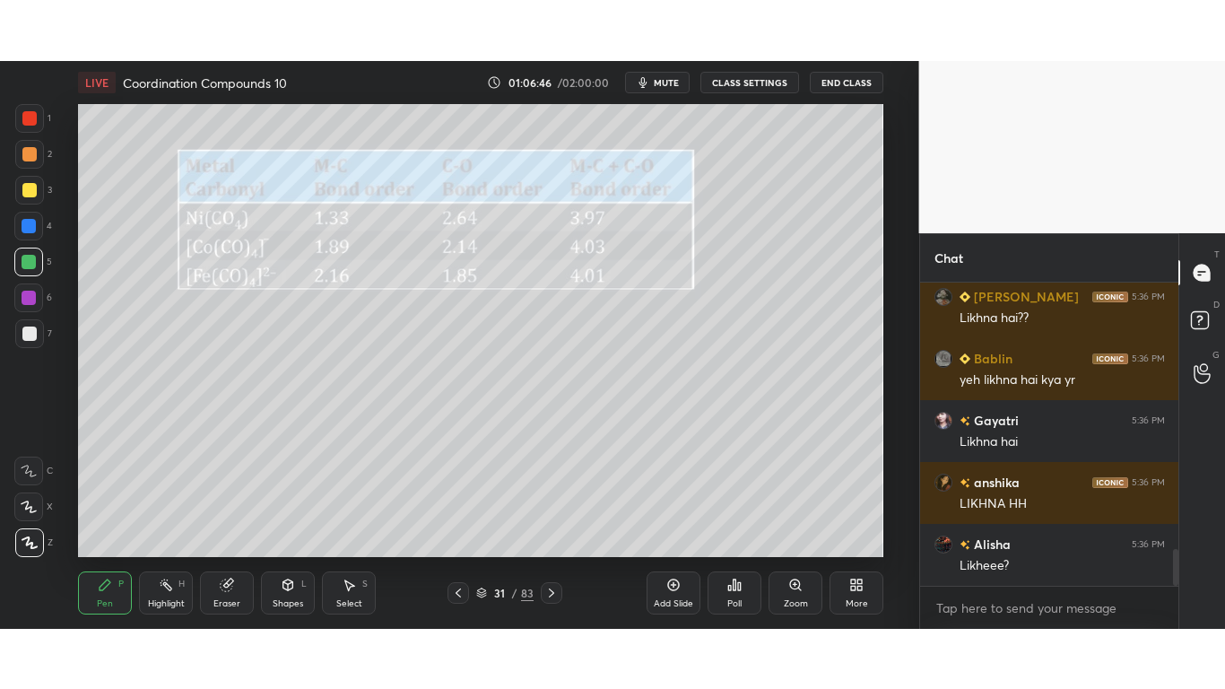
scroll to position [2267, 0]
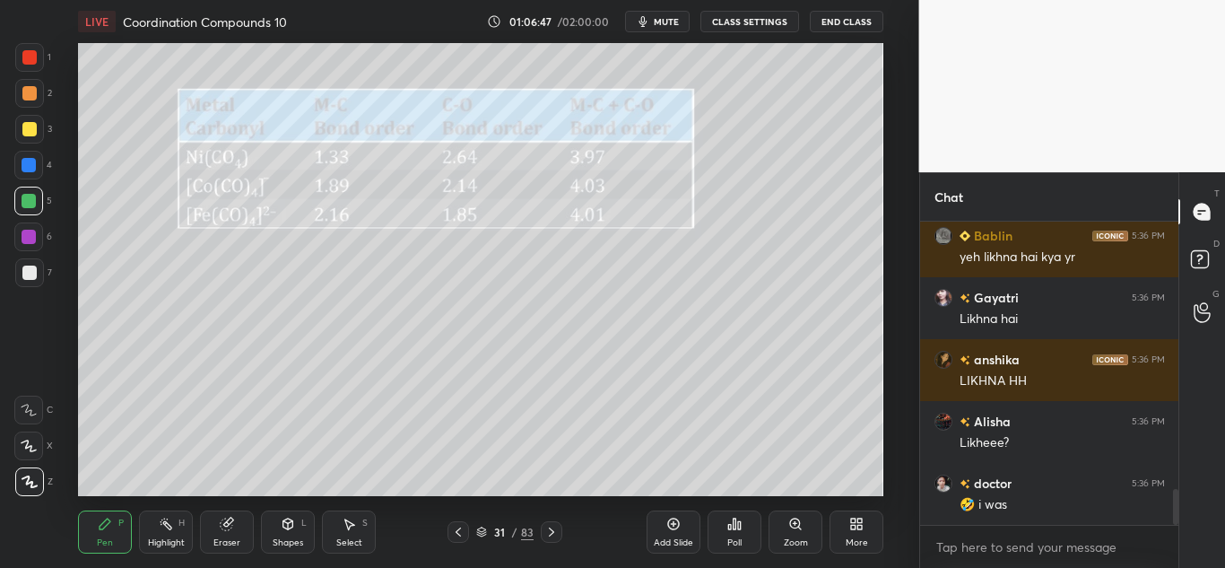
click at [856, 538] on div "More" at bounding box center [857, 542] width 22 height 9
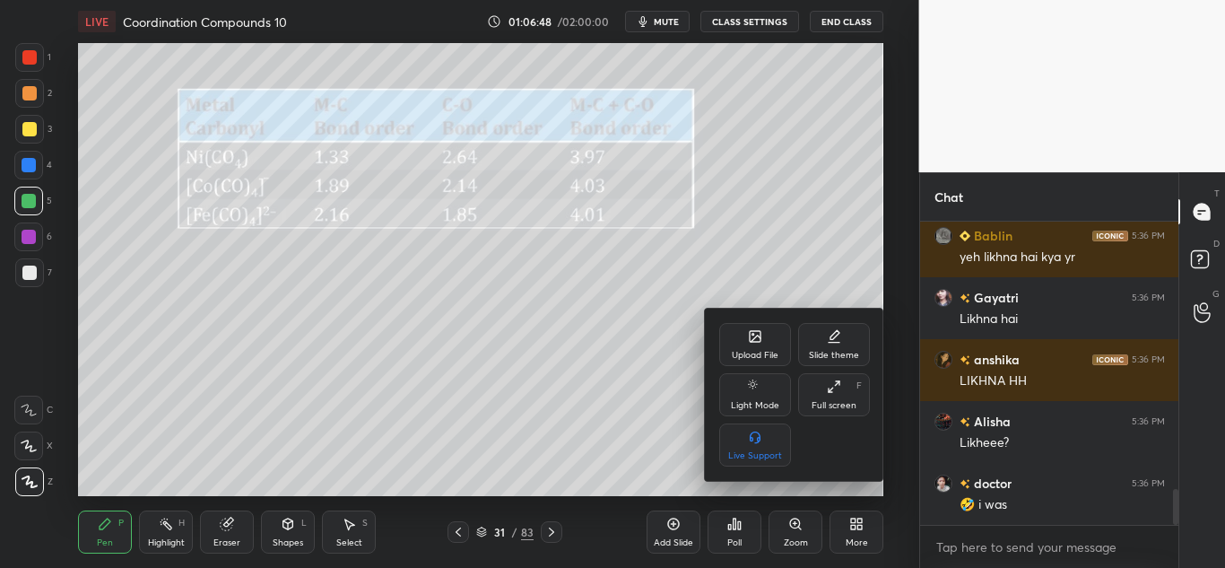
click at [838, 407] on div "Full screen" at bounding box center [834, 405] width 45 height 9
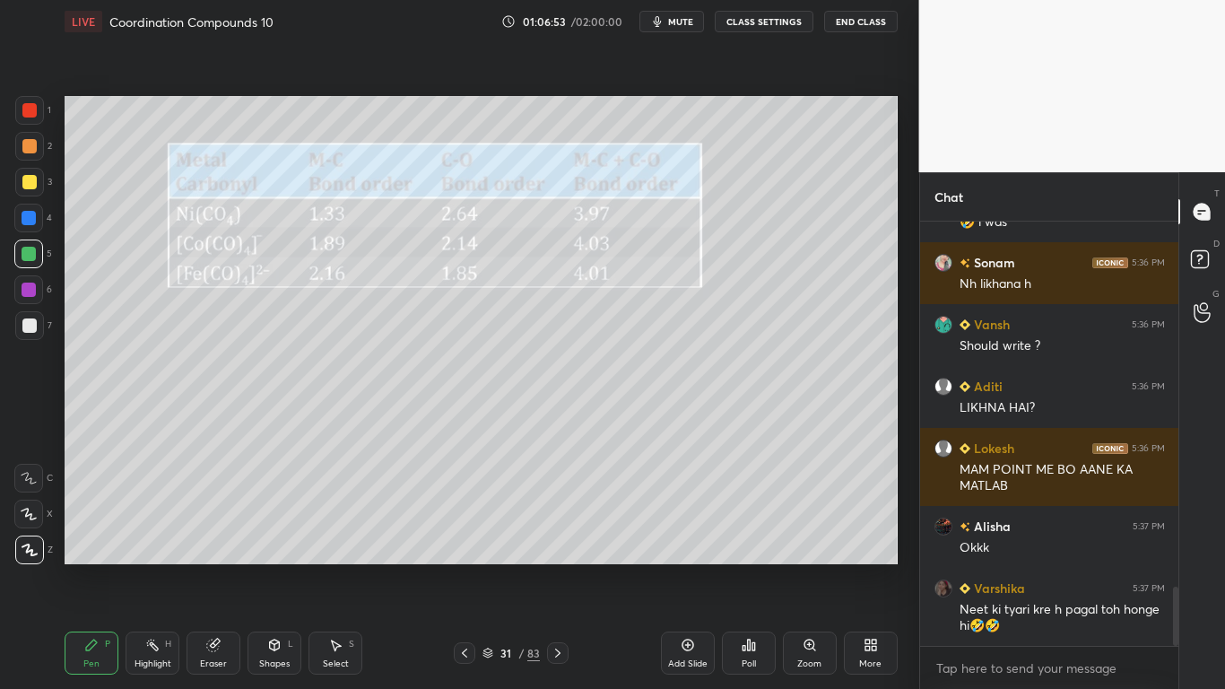
scroll to position [2612, 0]
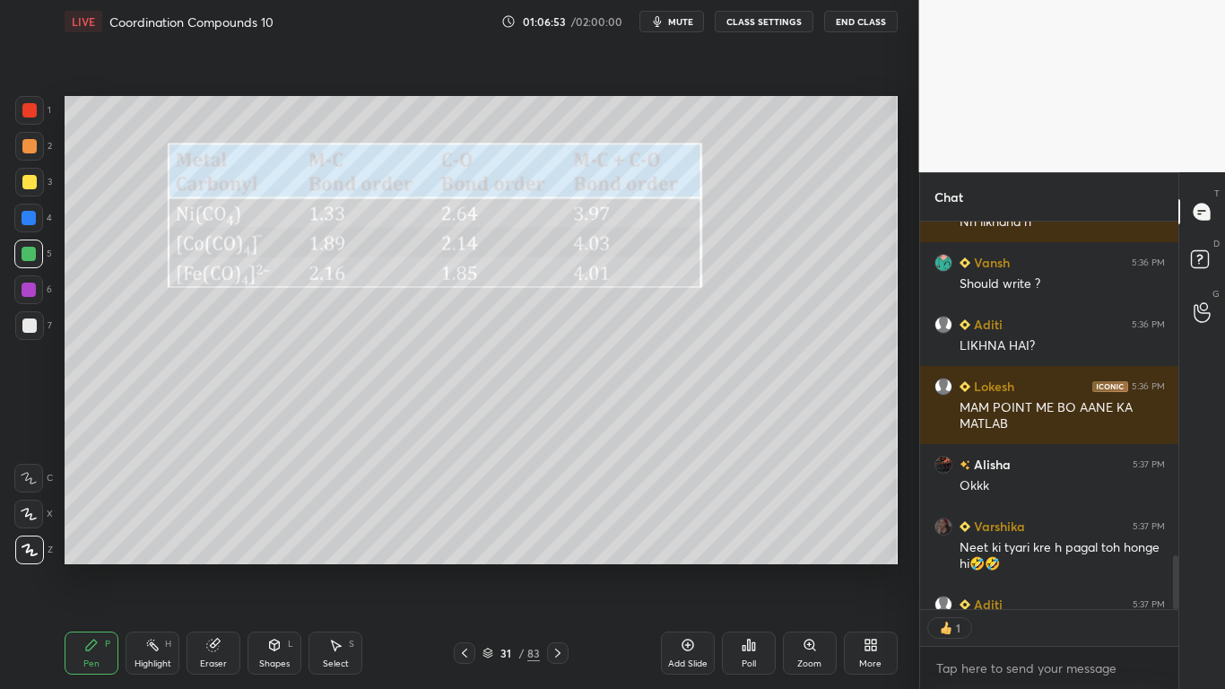
click at [30, 189] on div at bounding box center [29, 182] width 29 height 29
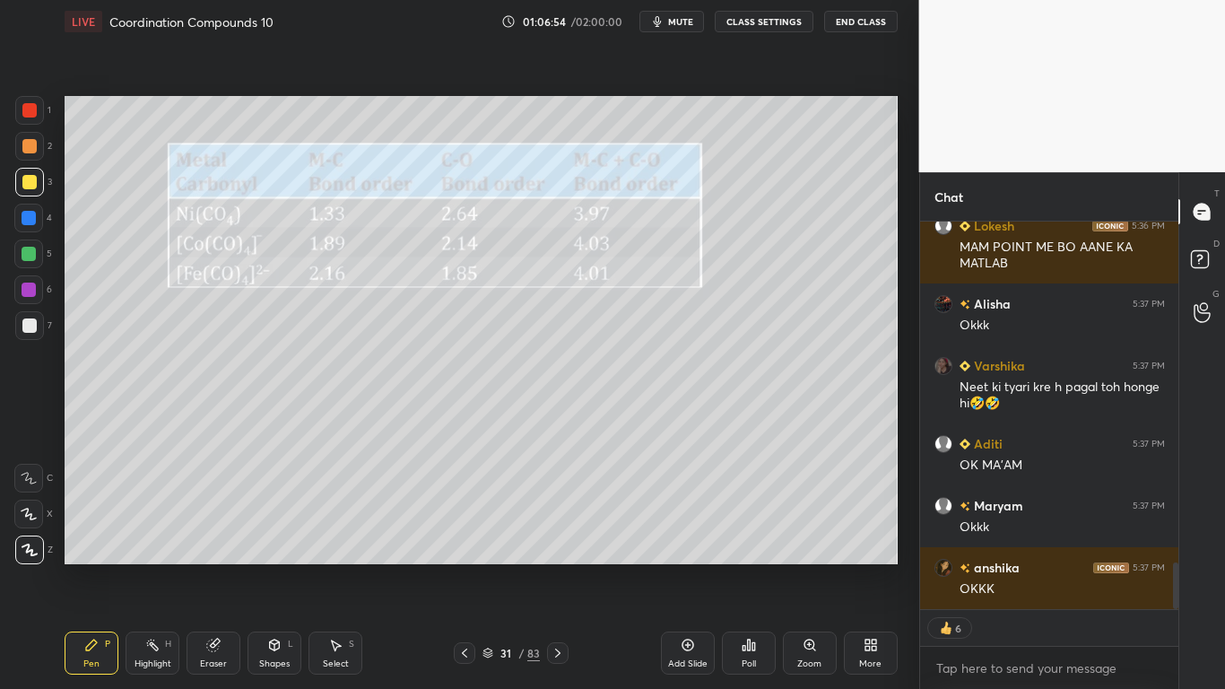
scroll to position [0, 0]
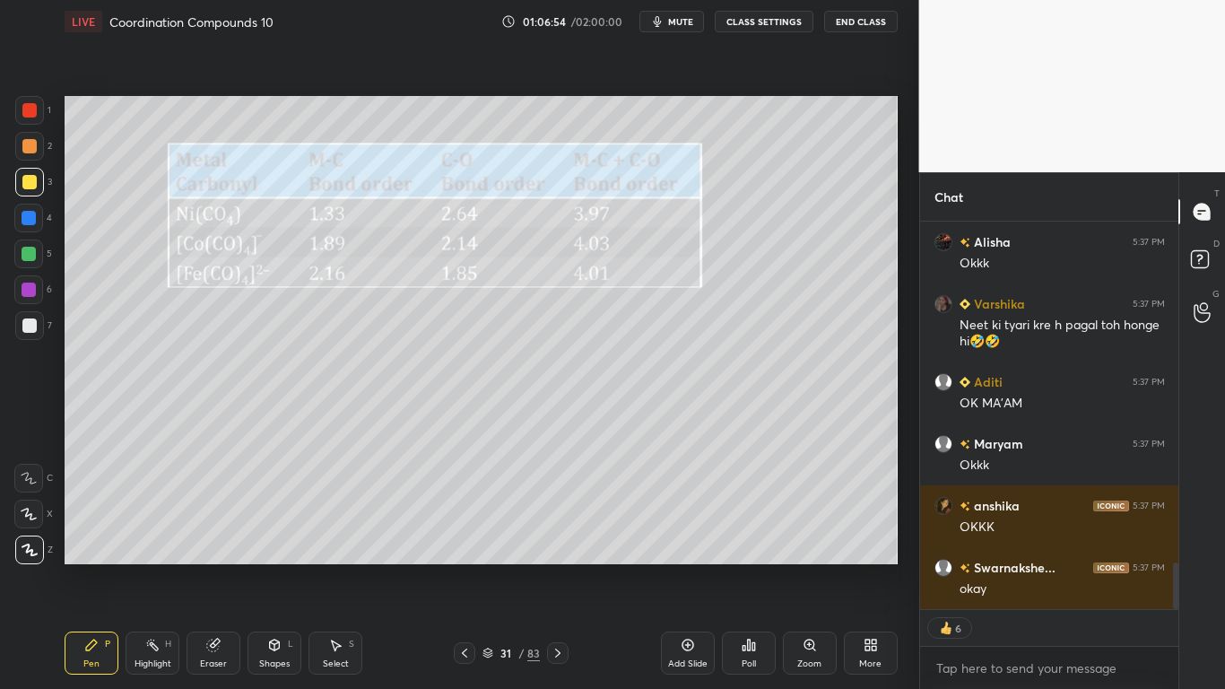
click at [786, 23] on button "CLASS SETTINGS" at bounding box center [764, 22] width 99 height 22
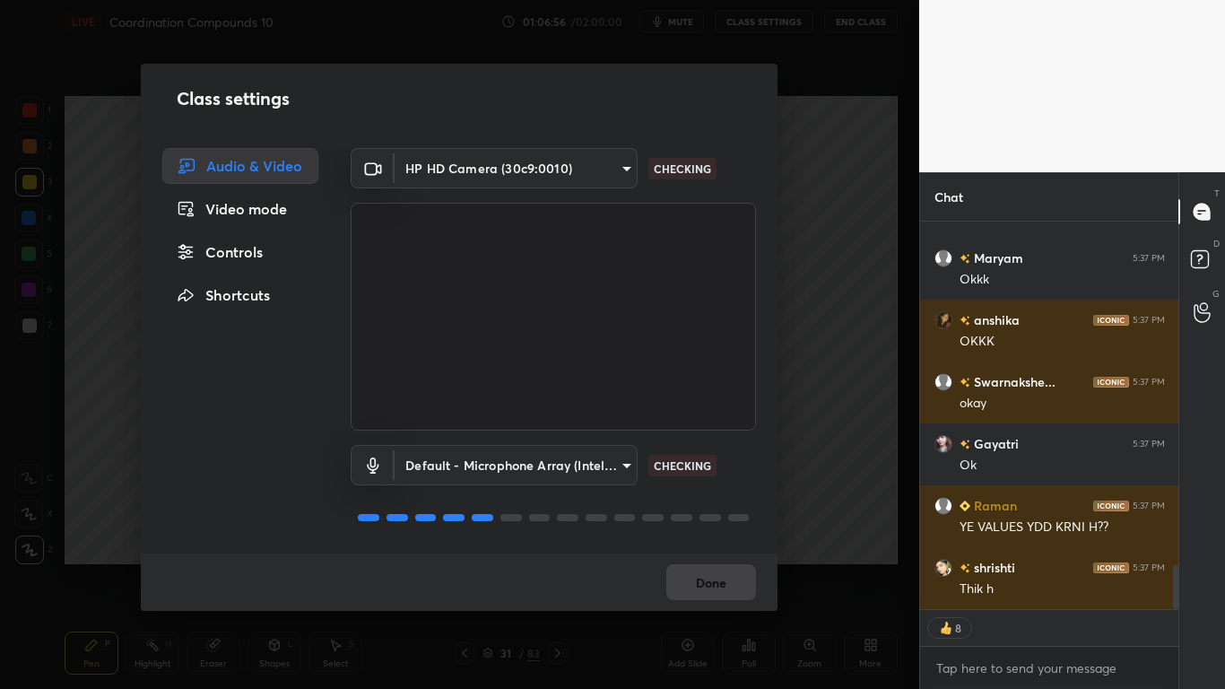
click at [274, 255] on div "Controls" at bounding box center [240, 252] width 156 height 36
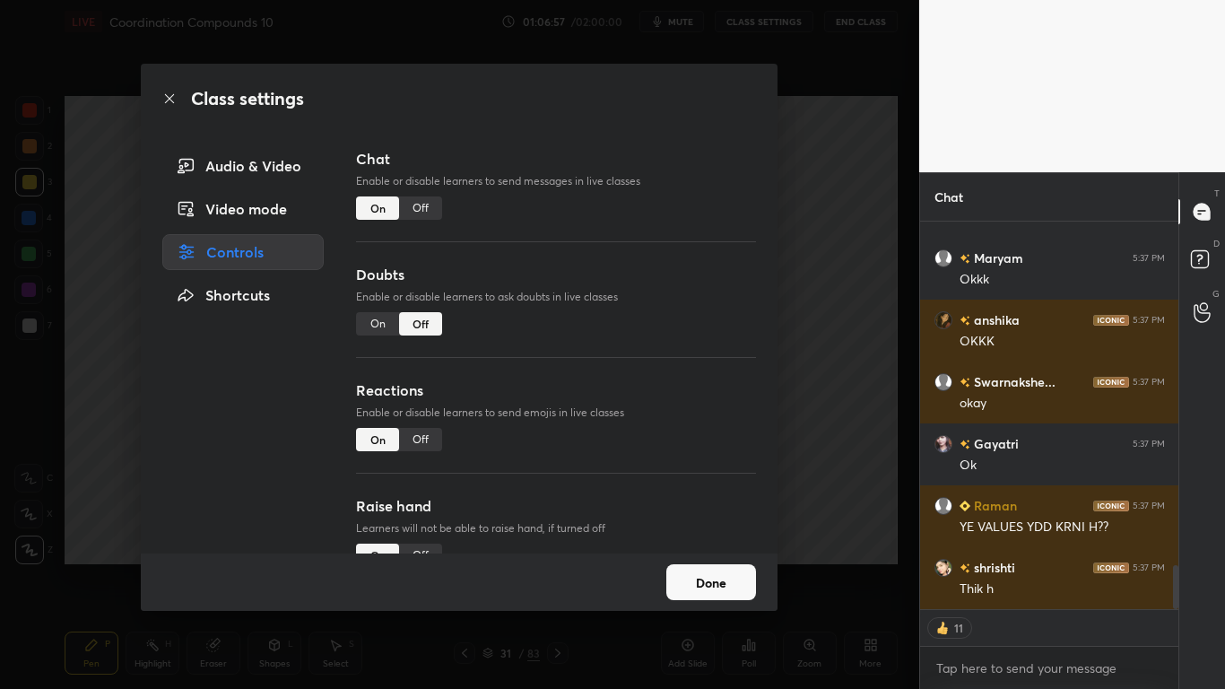
type textarea "x"
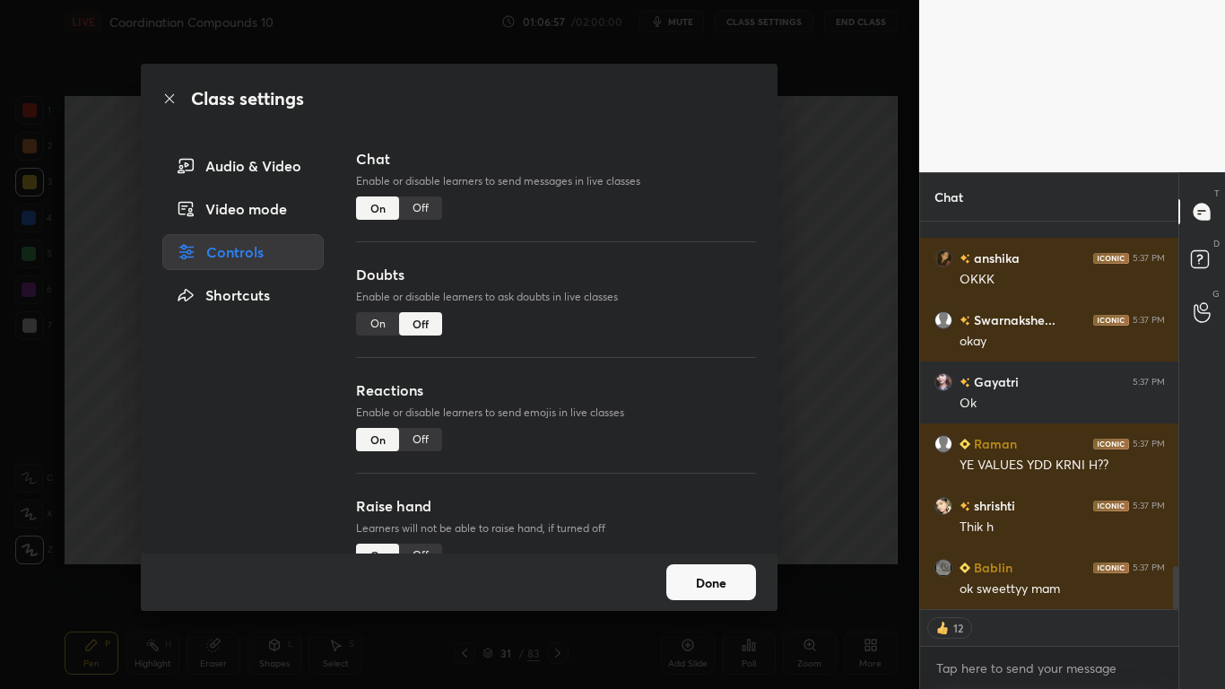
click at [421, 208] on div "Off" at bounding box center [420, 207] width 43 height 23
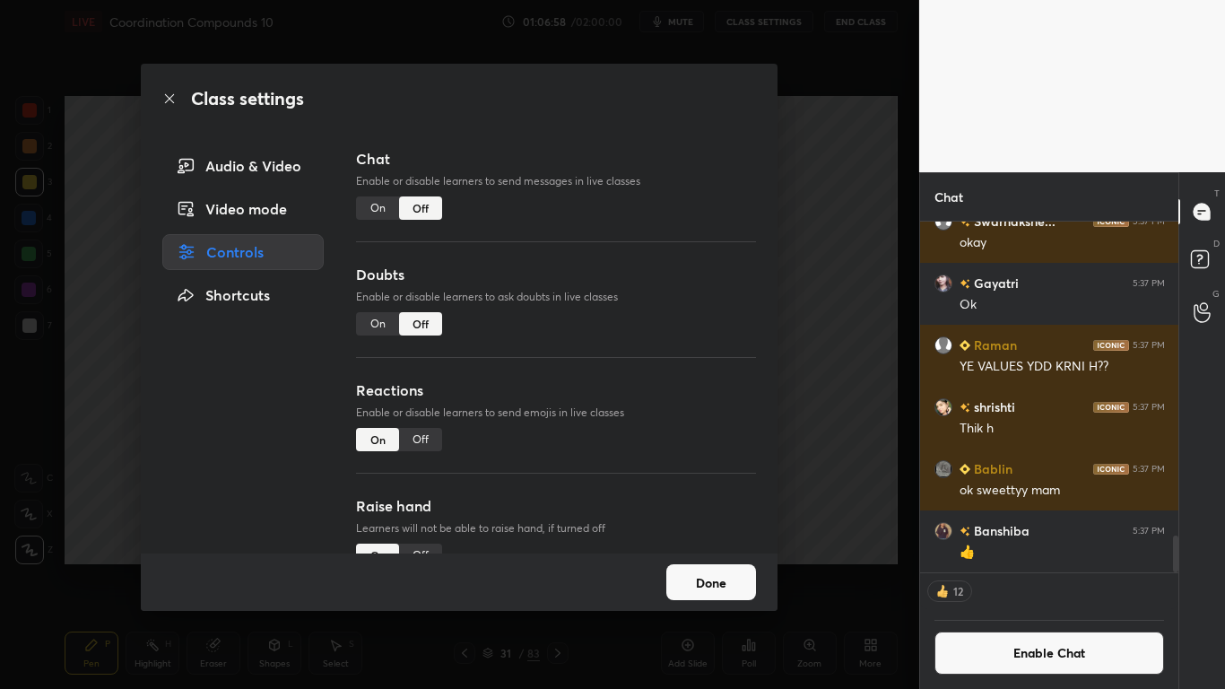
click at [730, 567] on button "Done" at bounding box center [711, 582] width 90 height 36
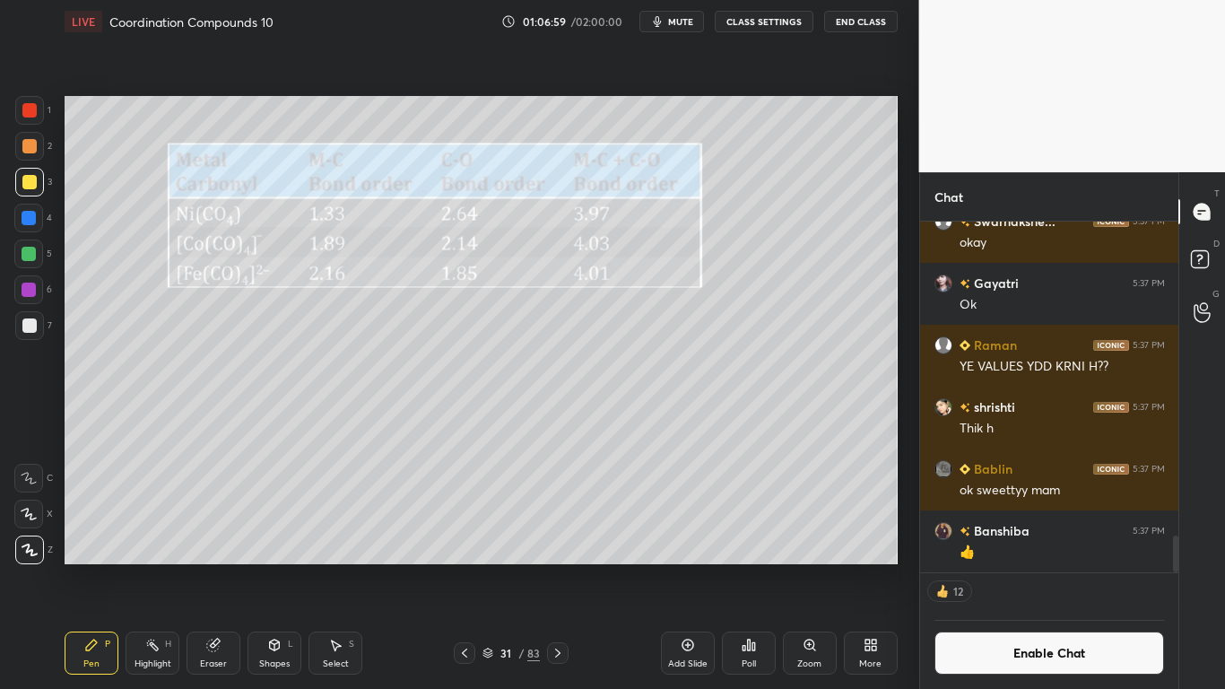
click at [486, 567] on icon at bounding box center [487, 654] width 9 height 3
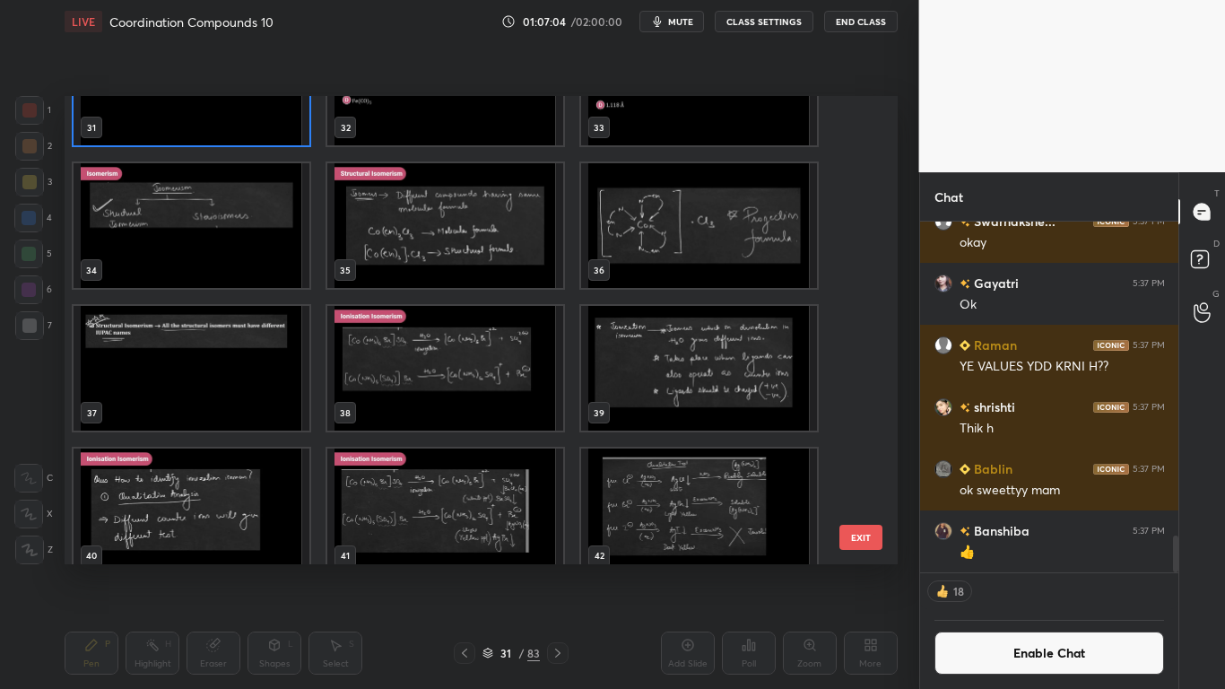
click at [256, 271] on img "grid" at bounding box center [192, 225] width 236 height 125
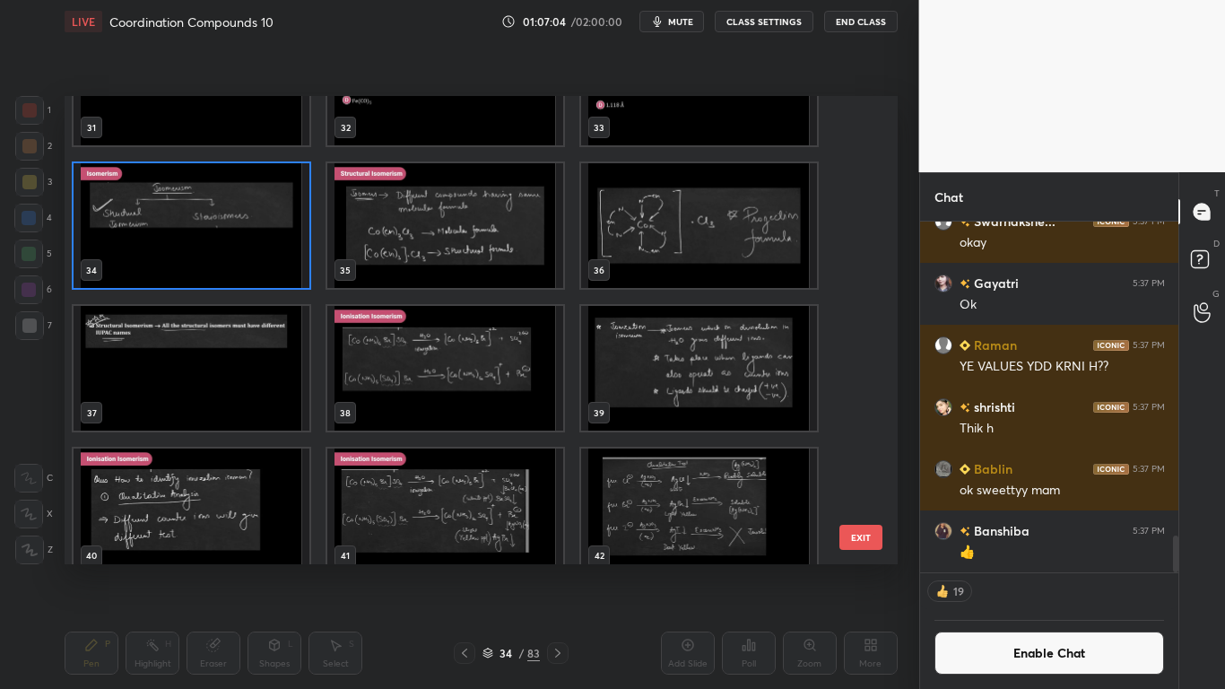
click at [256, 272] on img "grid" at bounding box center [192, 225] width 236 height 125
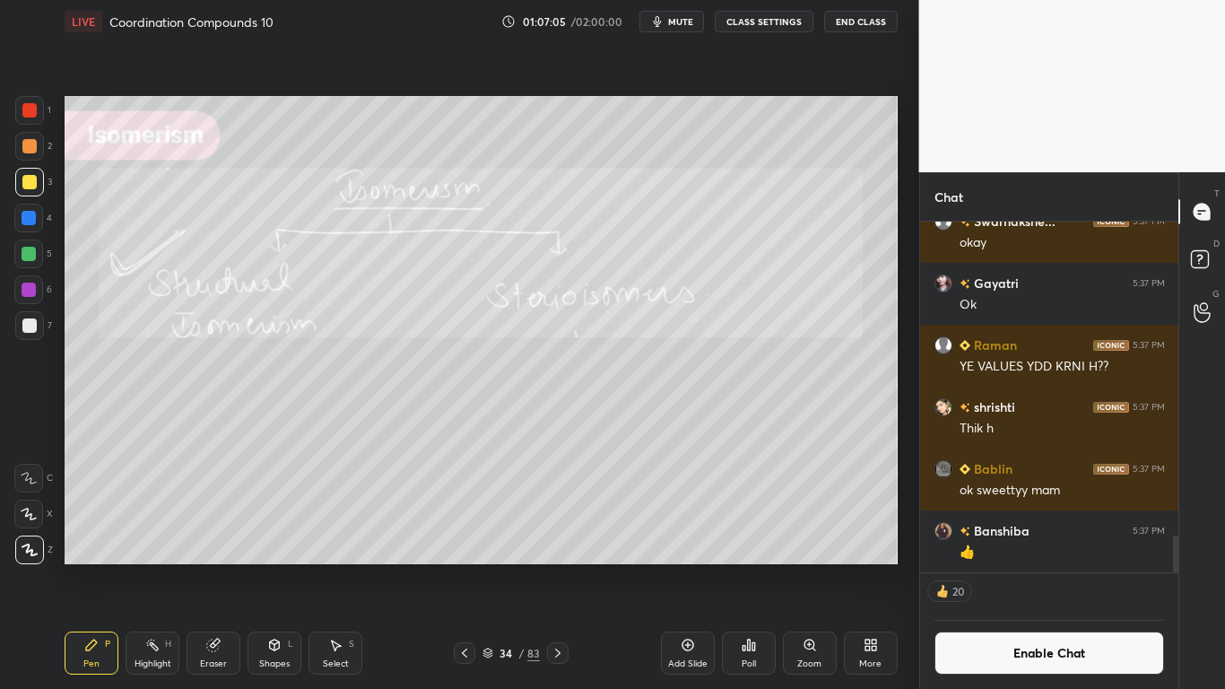
click at [261, 272] on img "grid" at bounding box center [192, 225] width 236 height 125
click at [1004, 567] on button "Enable Chat" at bounding box center [1049, 652] width 230 height 43
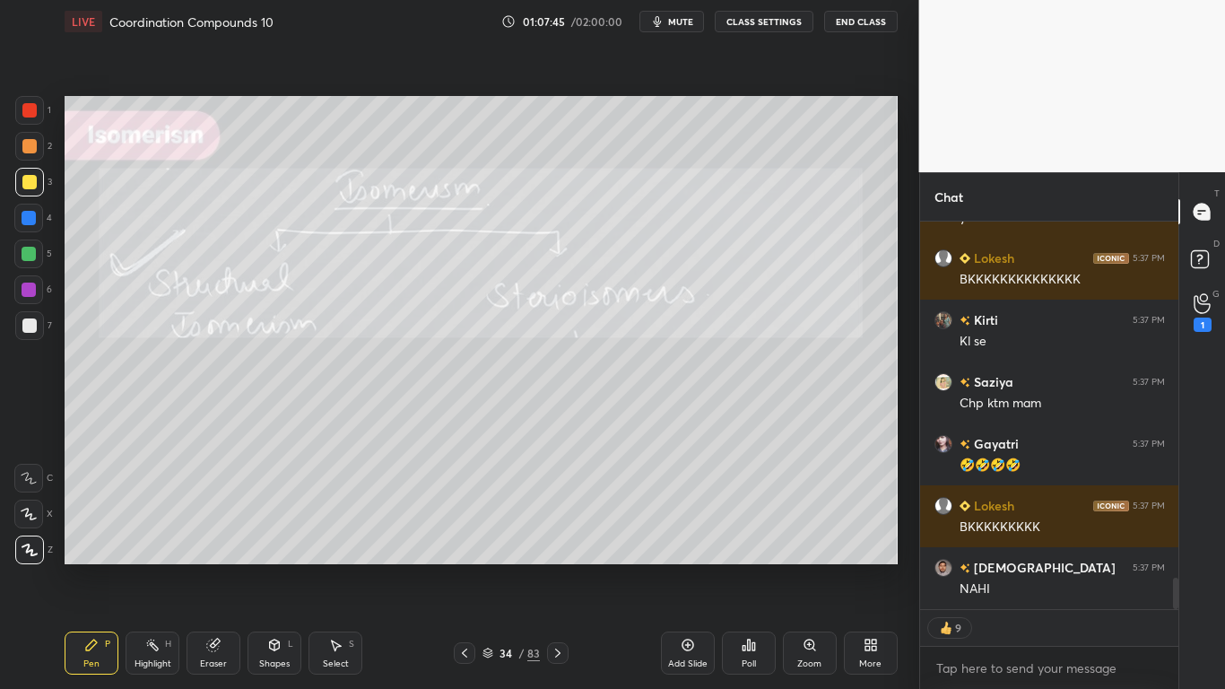
click at [490, 567] on div "34 / 83" at bounding box center [510, 653] width 57 height 16
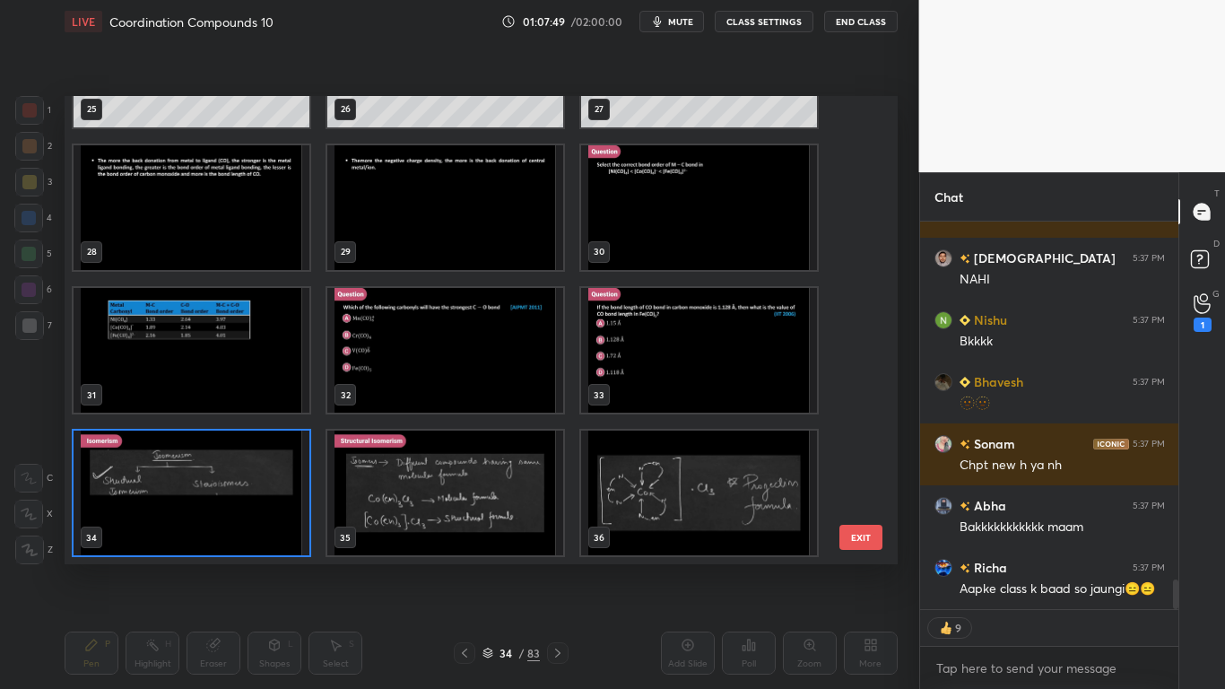
click at [241, 378] on img "grid" at bounding box center [192, 350] width 236 height 125
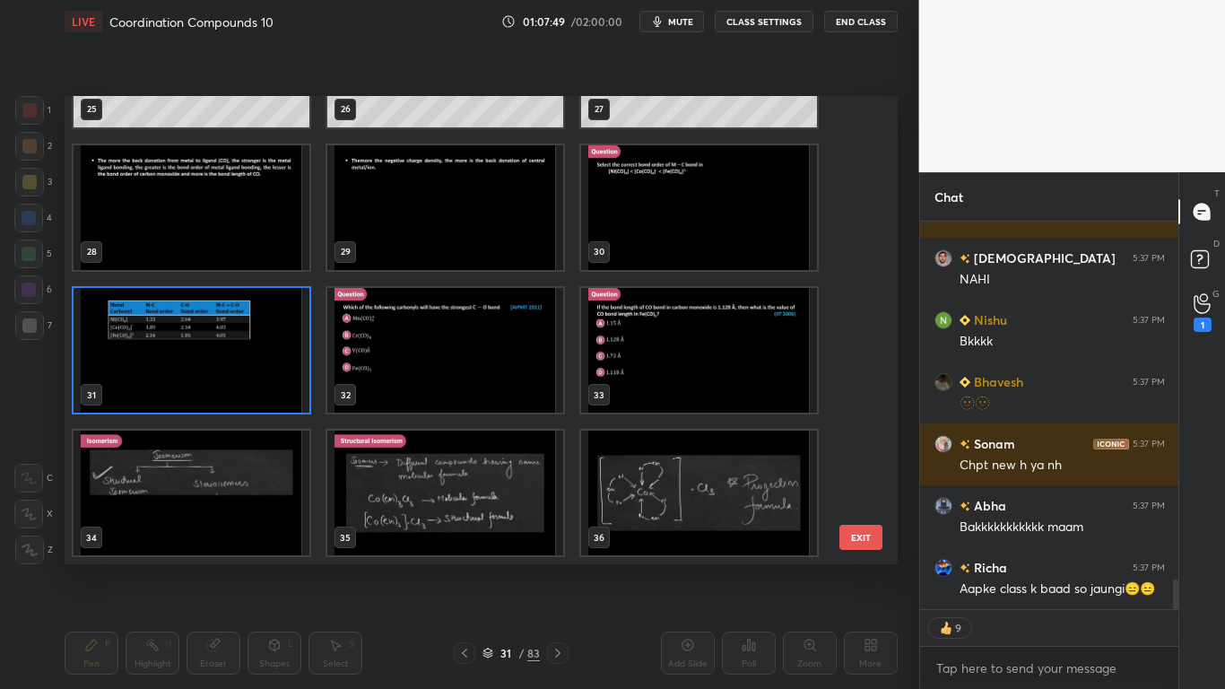
click at [242, 378] on img "grid" at bounding box center [192, 350] width 236 height 125
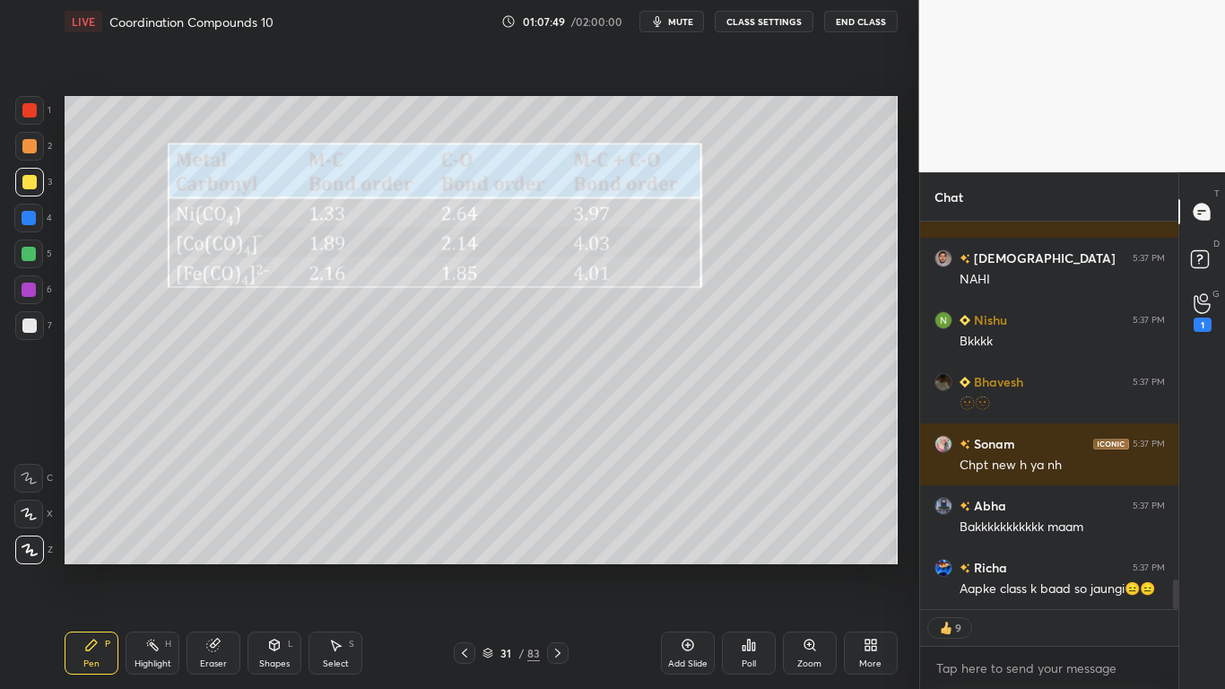
click at [240, 379] on img "grid" at bounding box center [192, 350] width 236 height 125
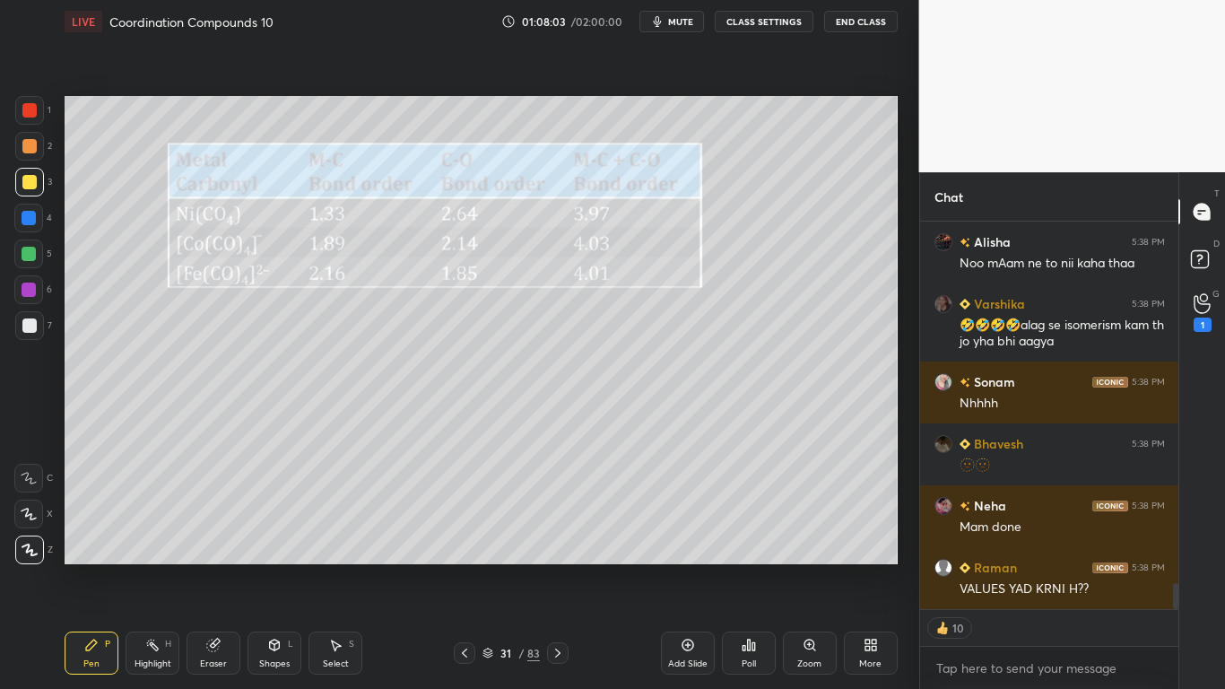
click at [493, 567] on icon at bounding box center [487, 653] width 11 height 11
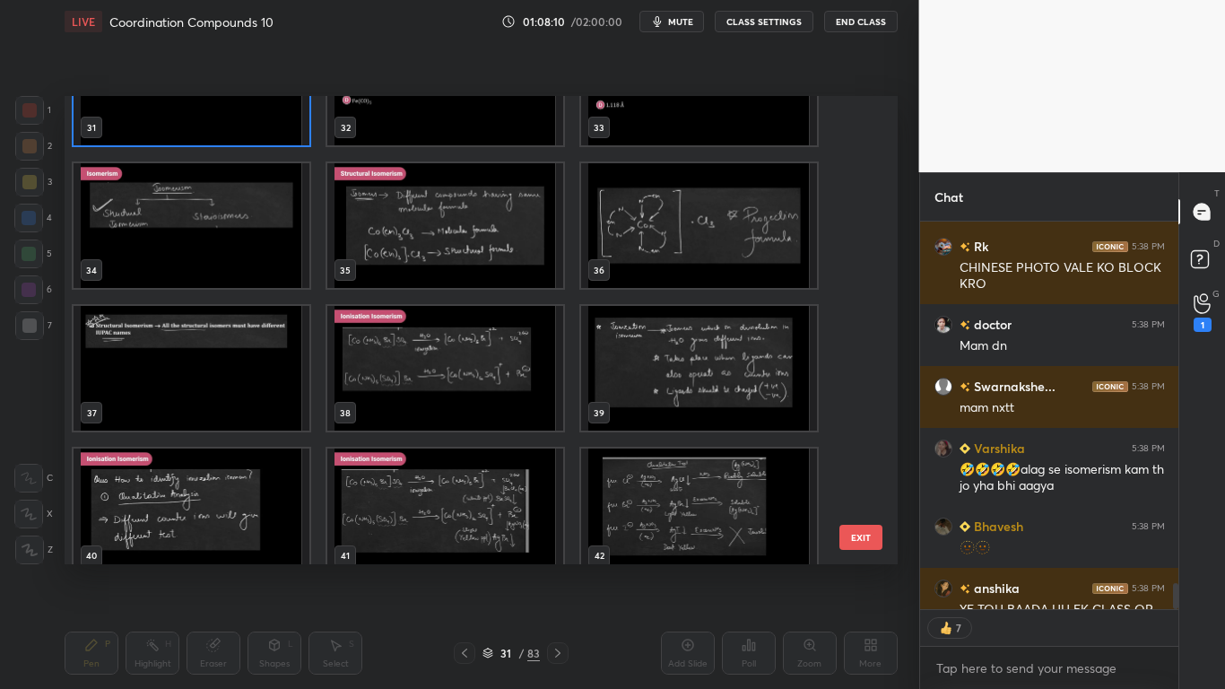
click at [266, 262] on img "grid" at bounding box center [192, 225] width 236 height 125
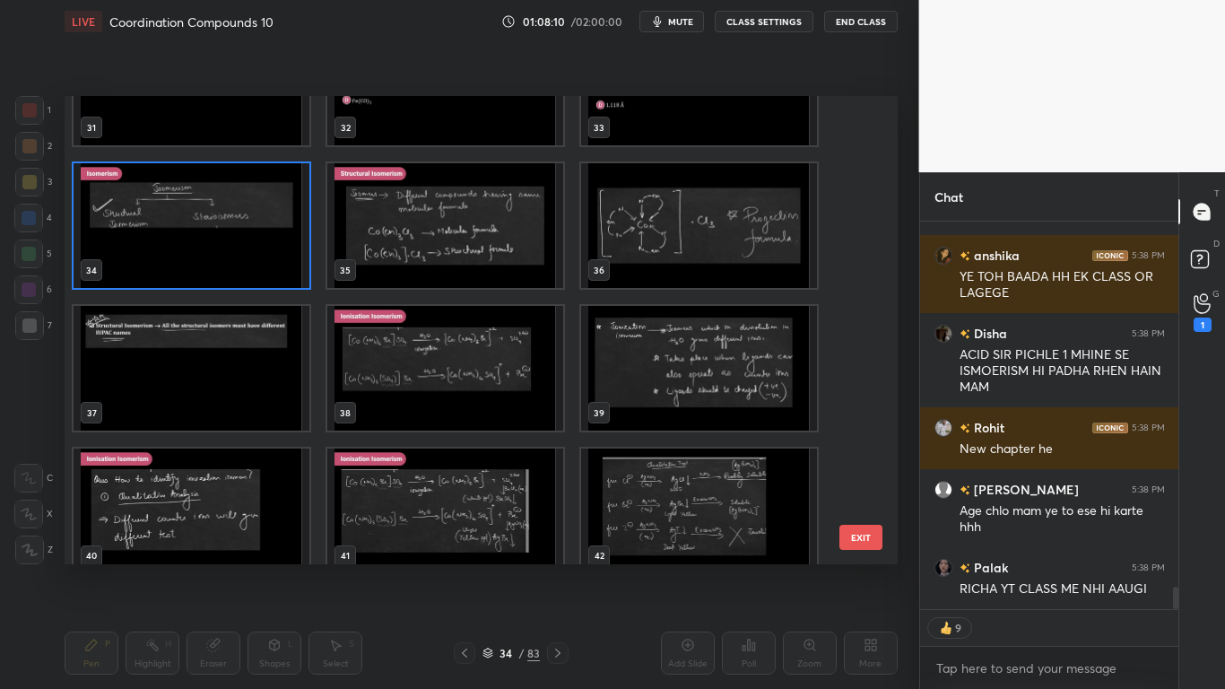
click at [268, 260] on img "grid" at bounding box center [192, 225] width 236 height 125
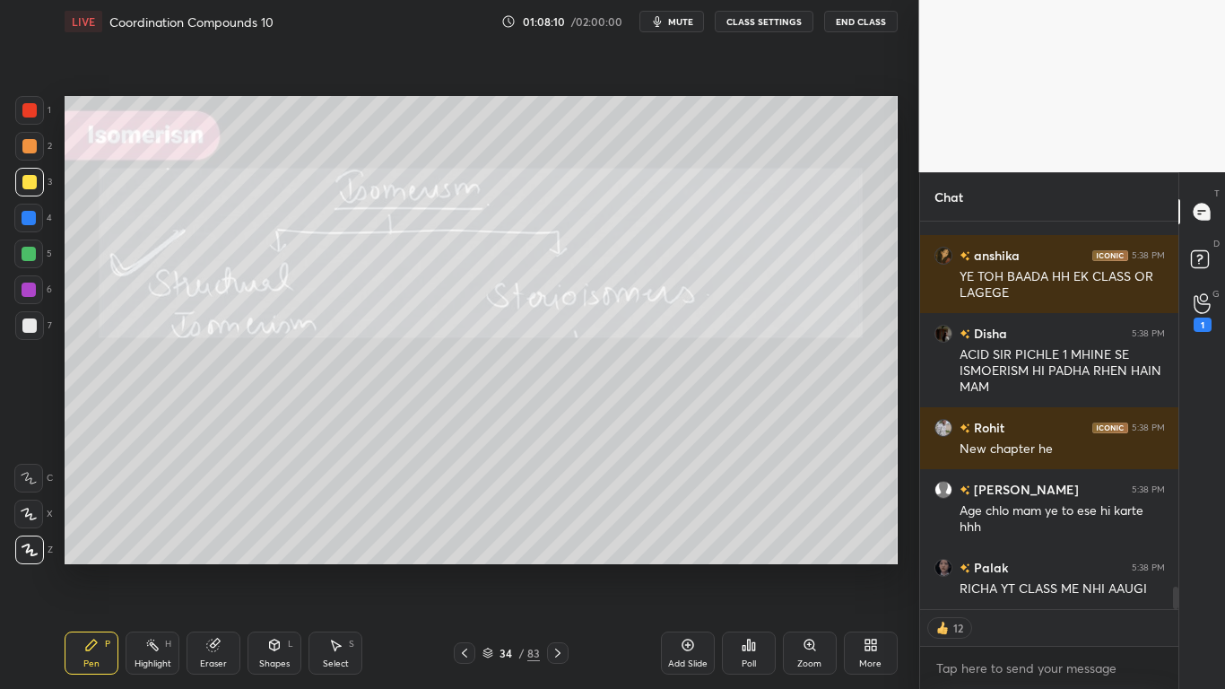
click at [270, 258] on img "grid" at bounding box center [192, 225] width 236 height 125
click at [270, 261] on img "grid" at bounding box center [192, 225] width 236 height 125
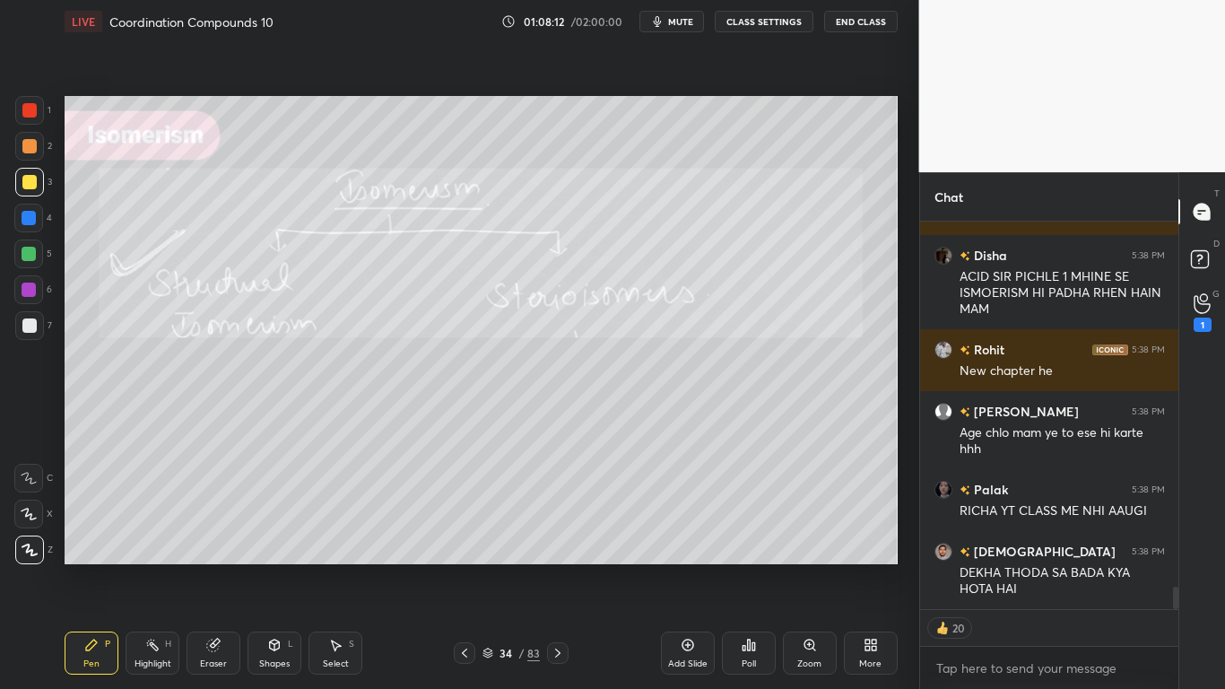
click at [763, 21] on button "CLASS SETTINGS" at bounding box center [764, 22] width 99 height 22
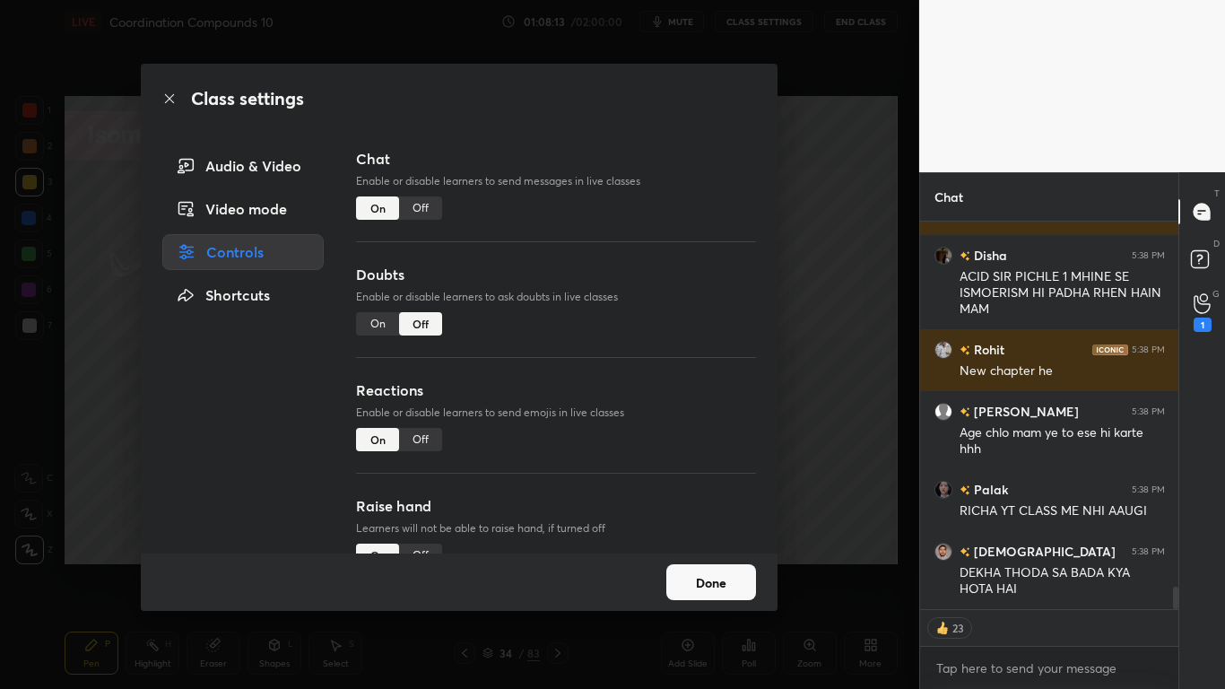
click at [413, 212] on div "Off" at bounding box center [420, 207] width 43 height 23
type textarea "x"
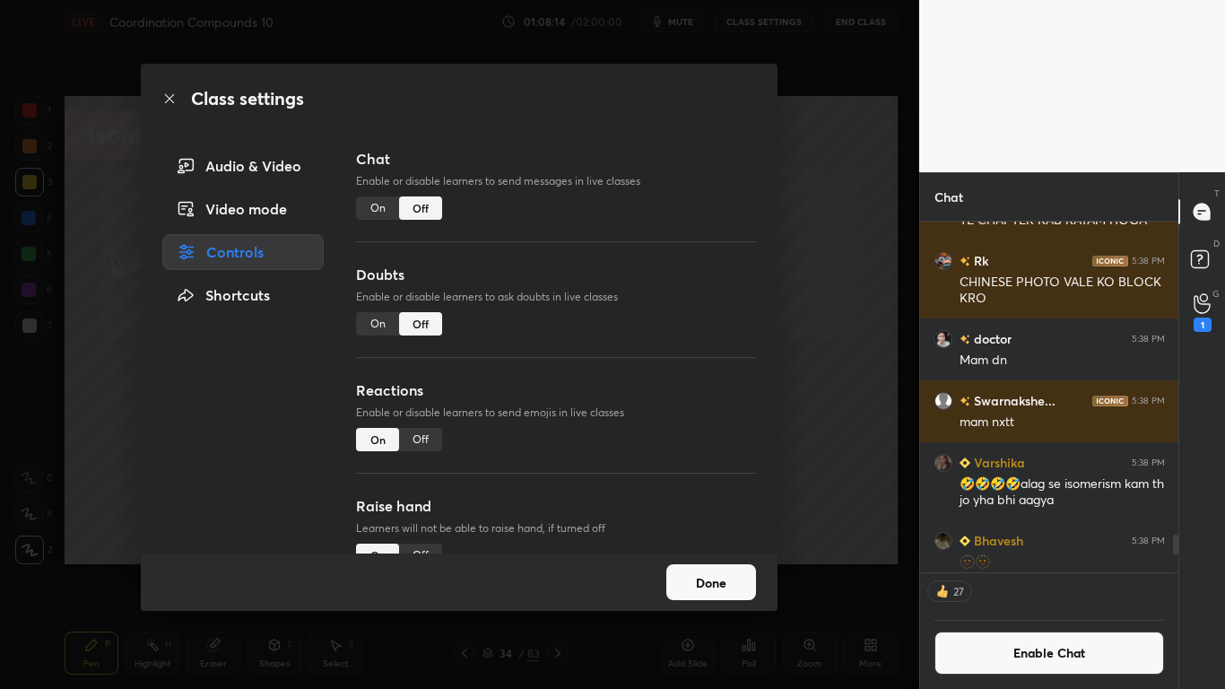
click at [698, 567] on button "Done" at bounding box center [711, 582] width 90 height 36
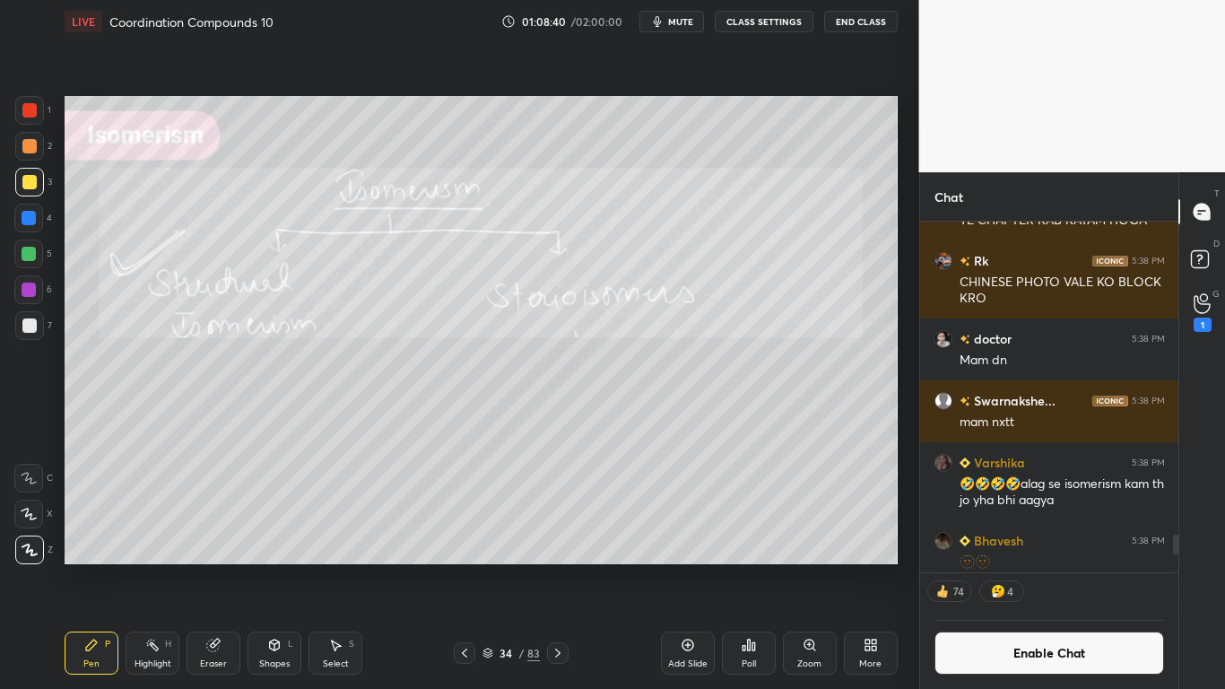
click at [1039, 567] on button "Enable Chat" at bounding box center [1049, 652] width 230 height 43
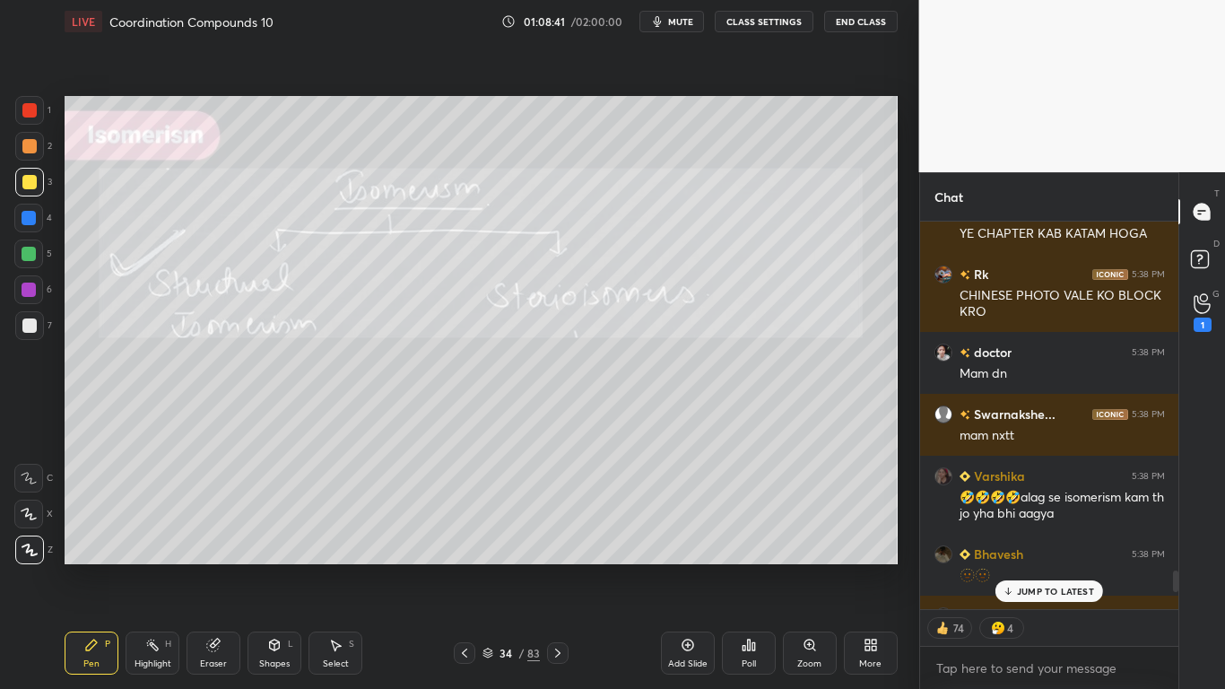
click at [1061, 567] on p "JUMP TO LATEST" at bounding box center [1055, 591] width 77 height 11
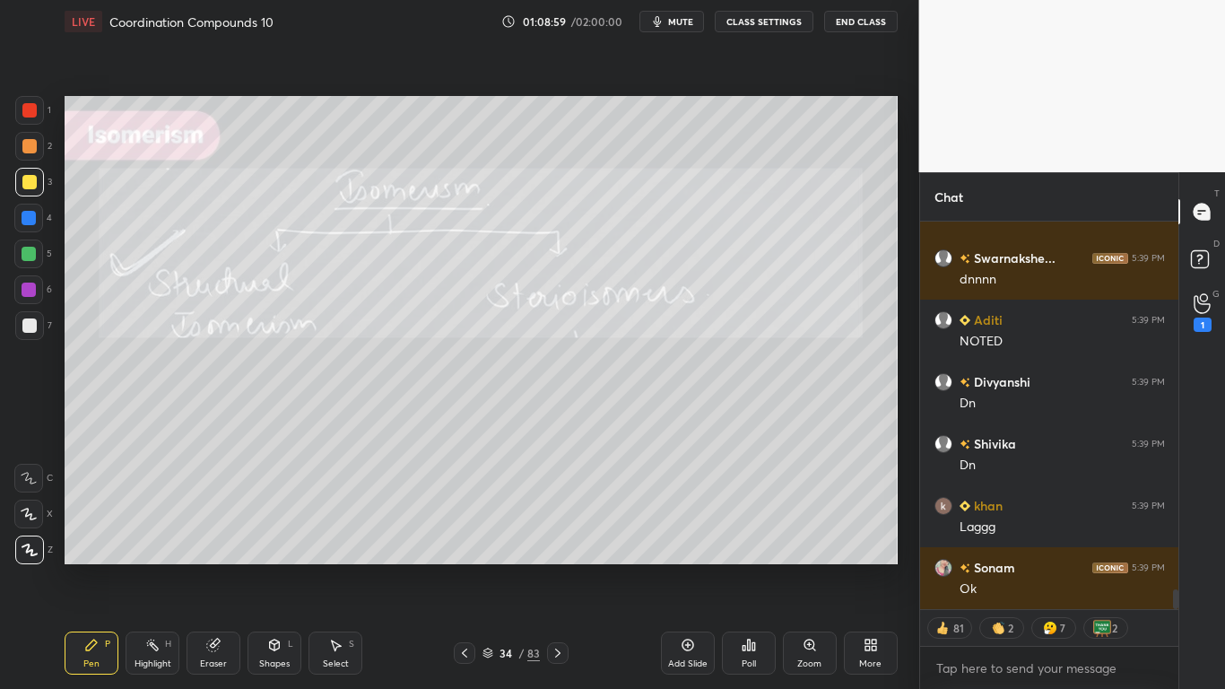
click at [31, 181] on div at bounding box center [29, 182] width 14 height 14
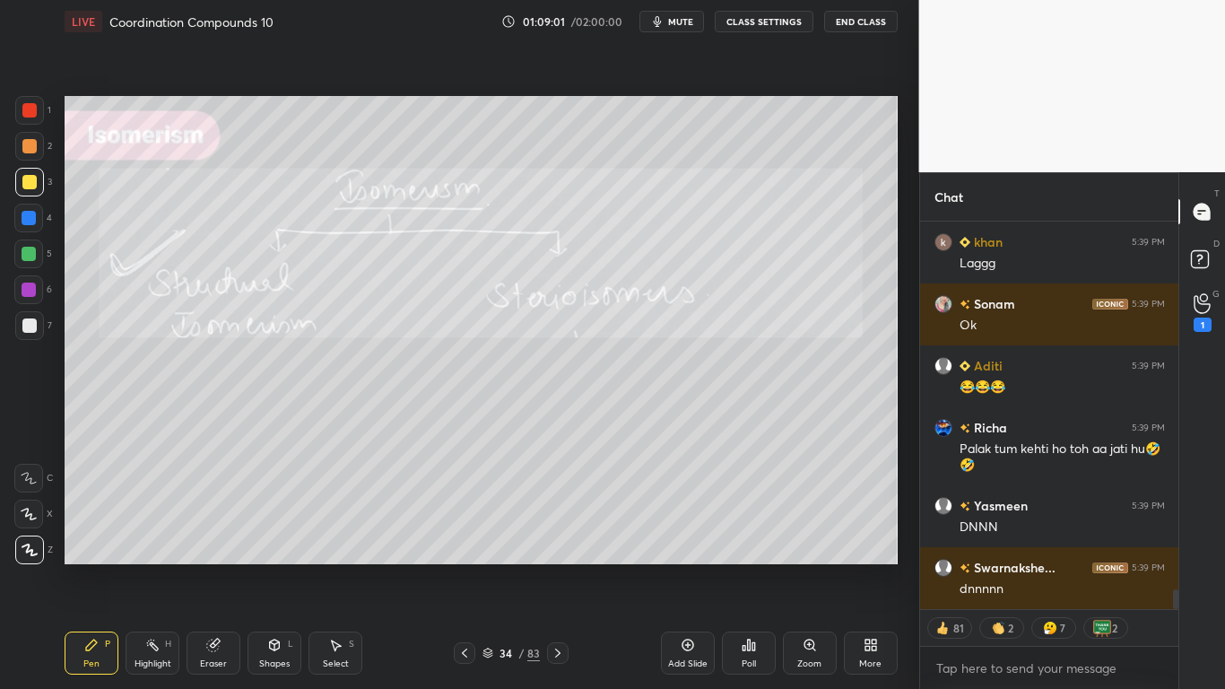
click at [493, 567] on icon at bounding box center [487, 653] width 11 height 11
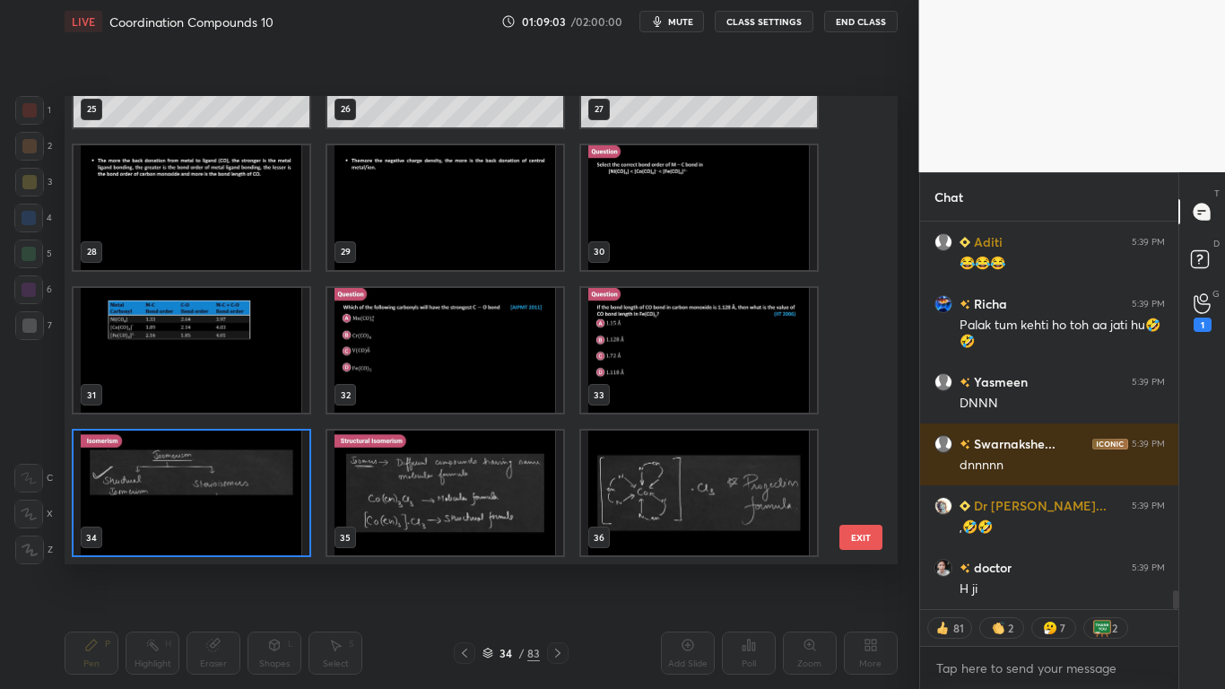
type textarea "x"
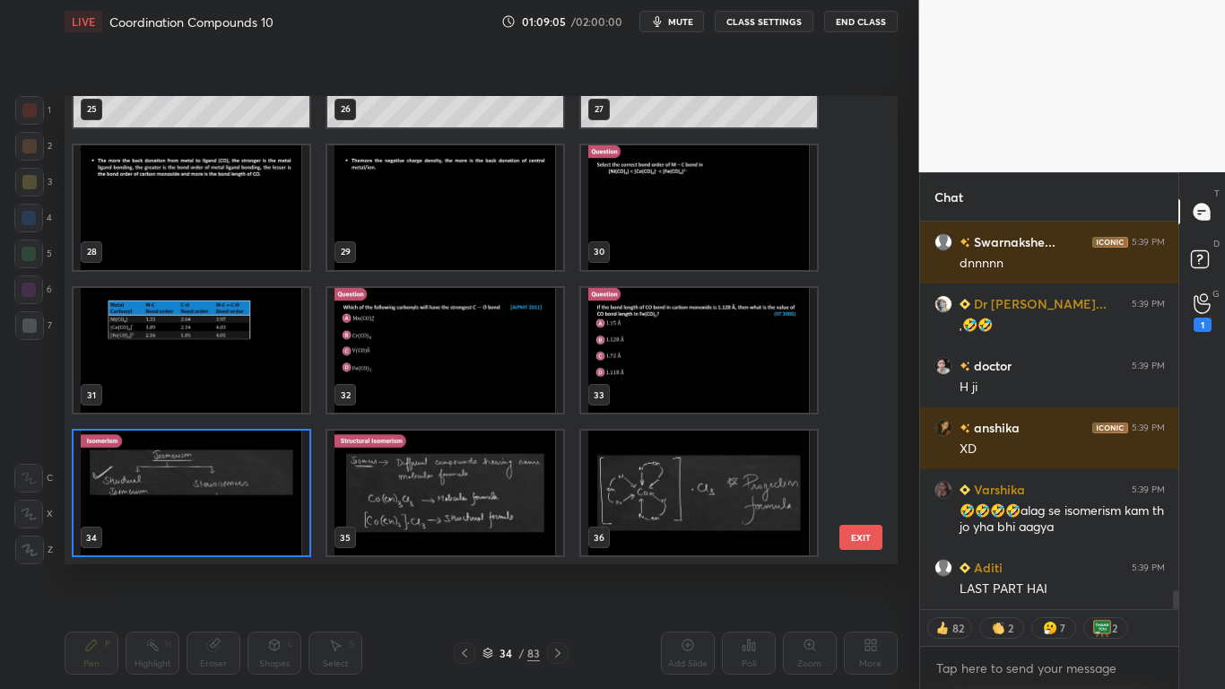
scroll to position [7806, 0]
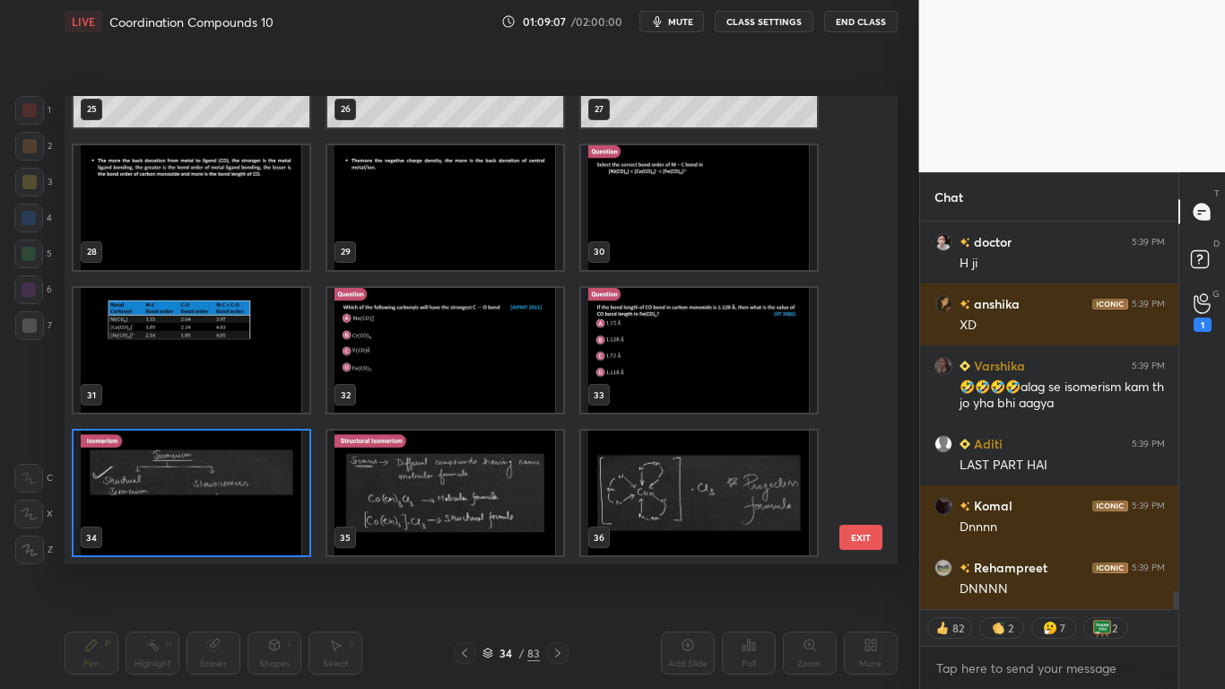
click at [470, 512] on img "grid" at bounding box center [445, 492] width 236 height 125
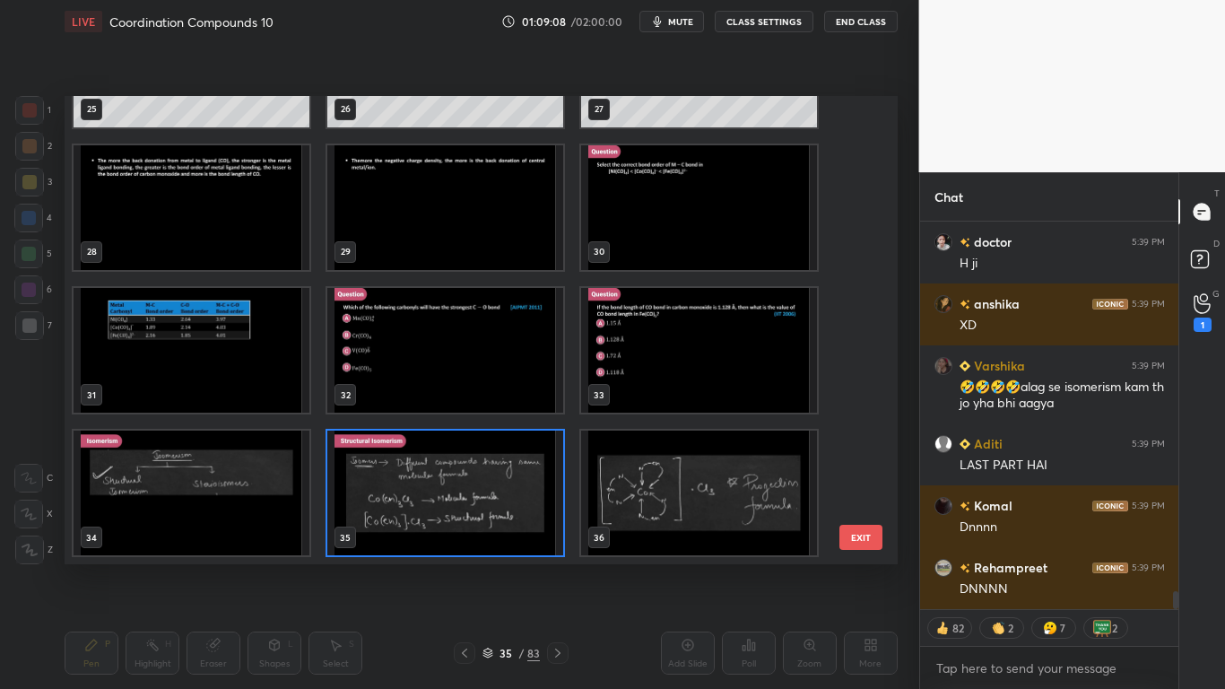
scroll to position [7868, 0]
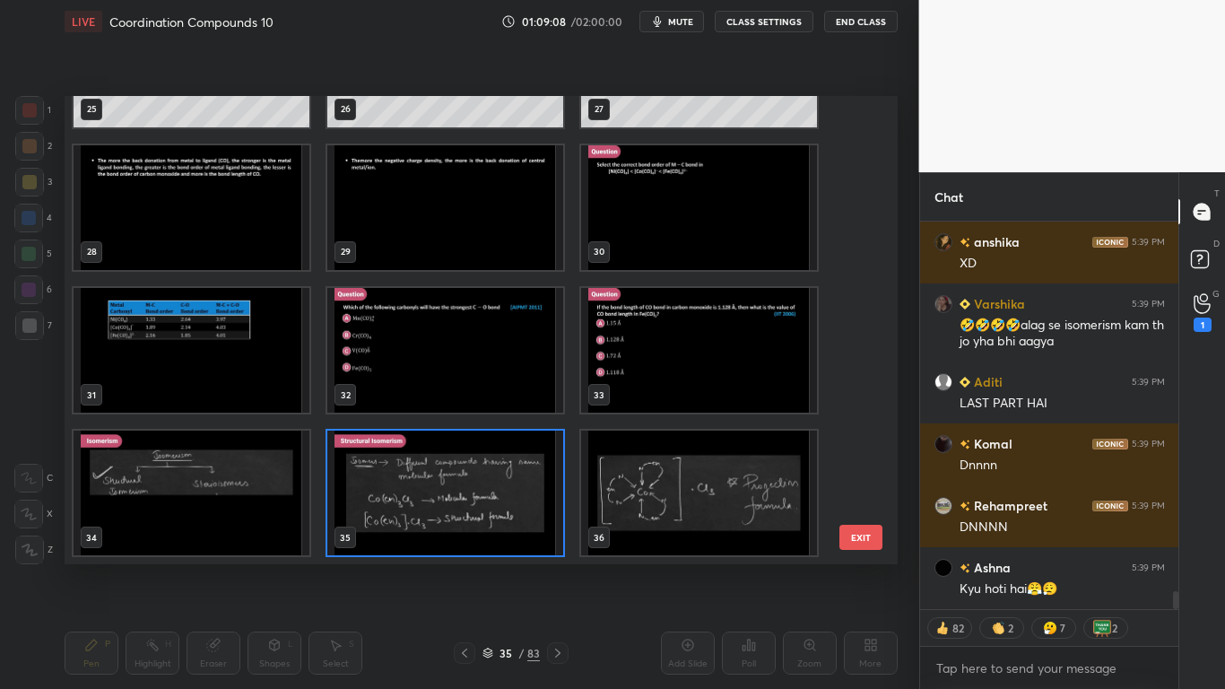
click at [469, 510] on img "grid" at bounding box center [445, 492] width 236 height 125
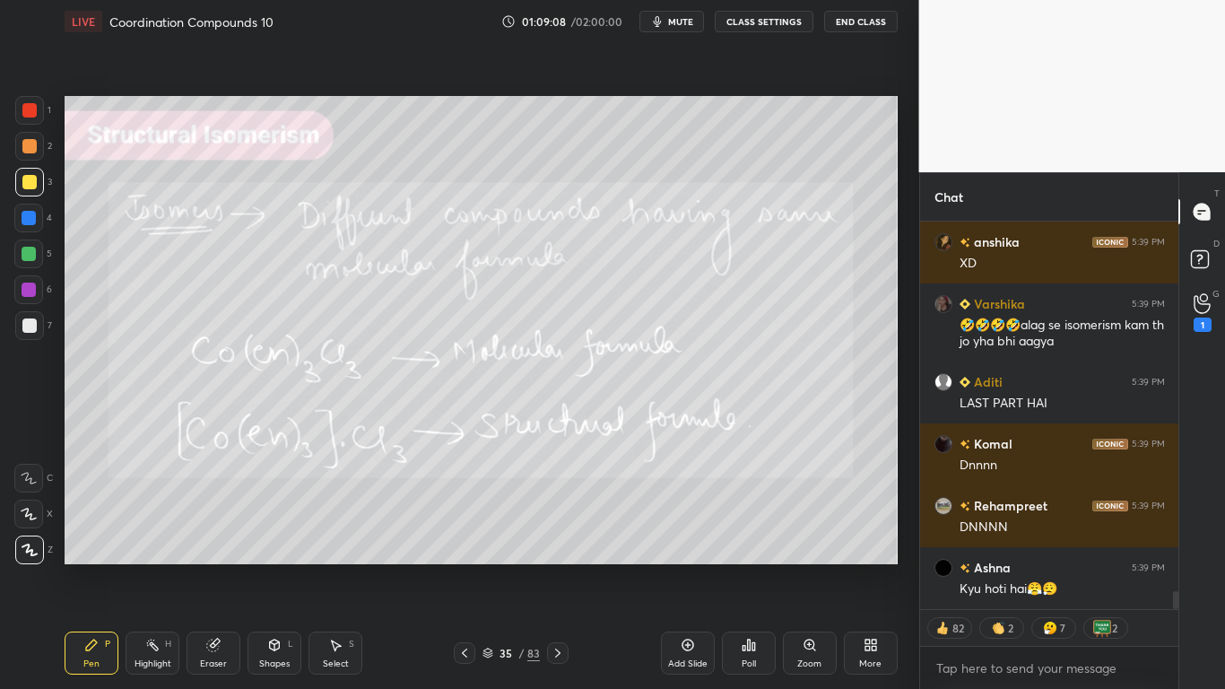
click at [474, 503] on img "grid" at bounding box center [445, 492] width 236 height 125
click at [780, 23] on button "CLASS SETTINGS" at bounding box center [764, 22] width 99 height 22
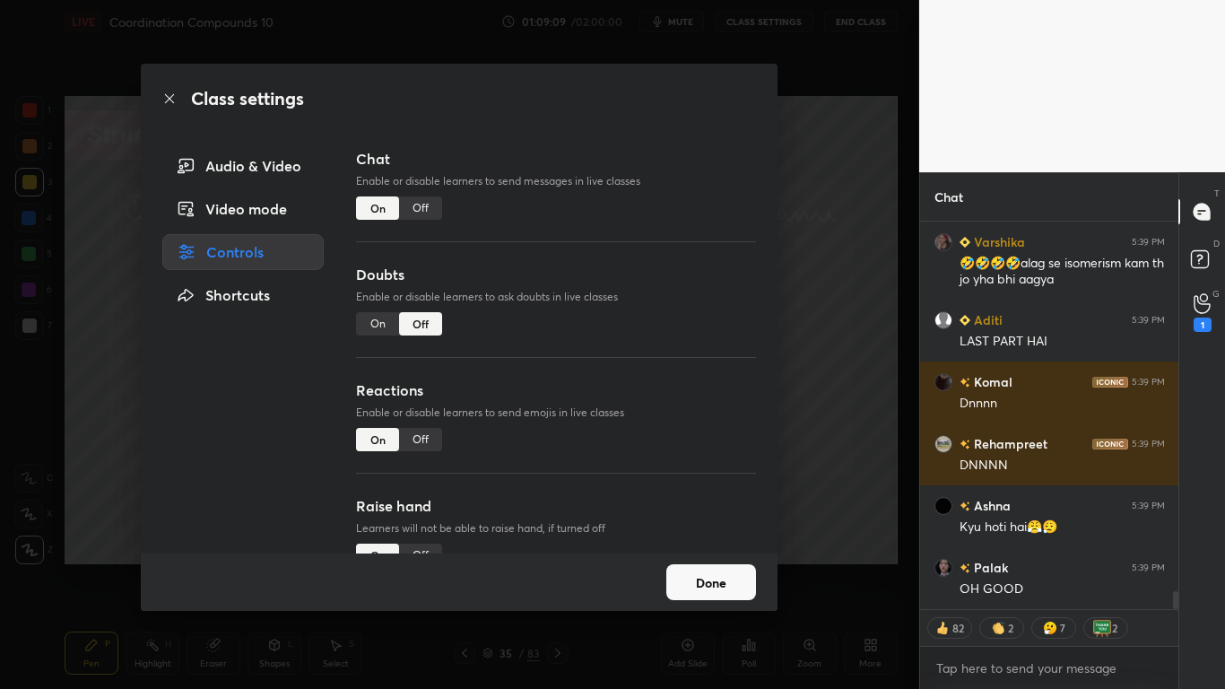
click at [424, 204] on div "Off" at bounding box center [420, 207] width 43 height 23
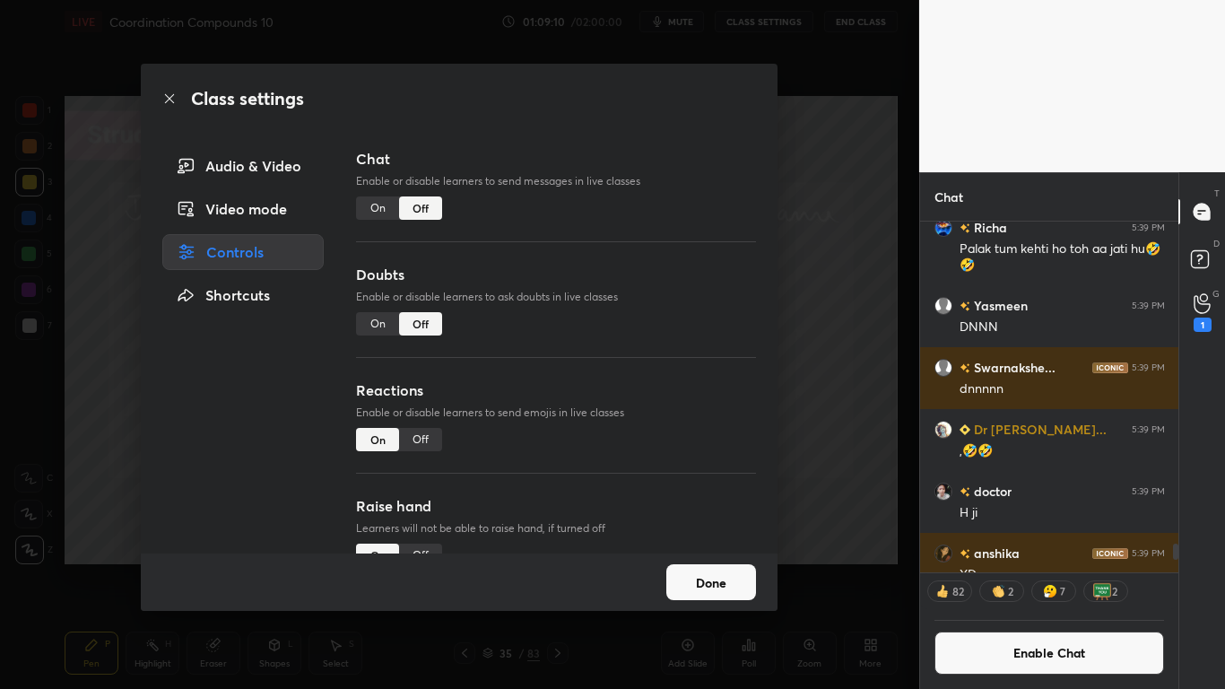
click at [713, 567] on button "Done" at bounding box center [711, 582] width 90 height 36
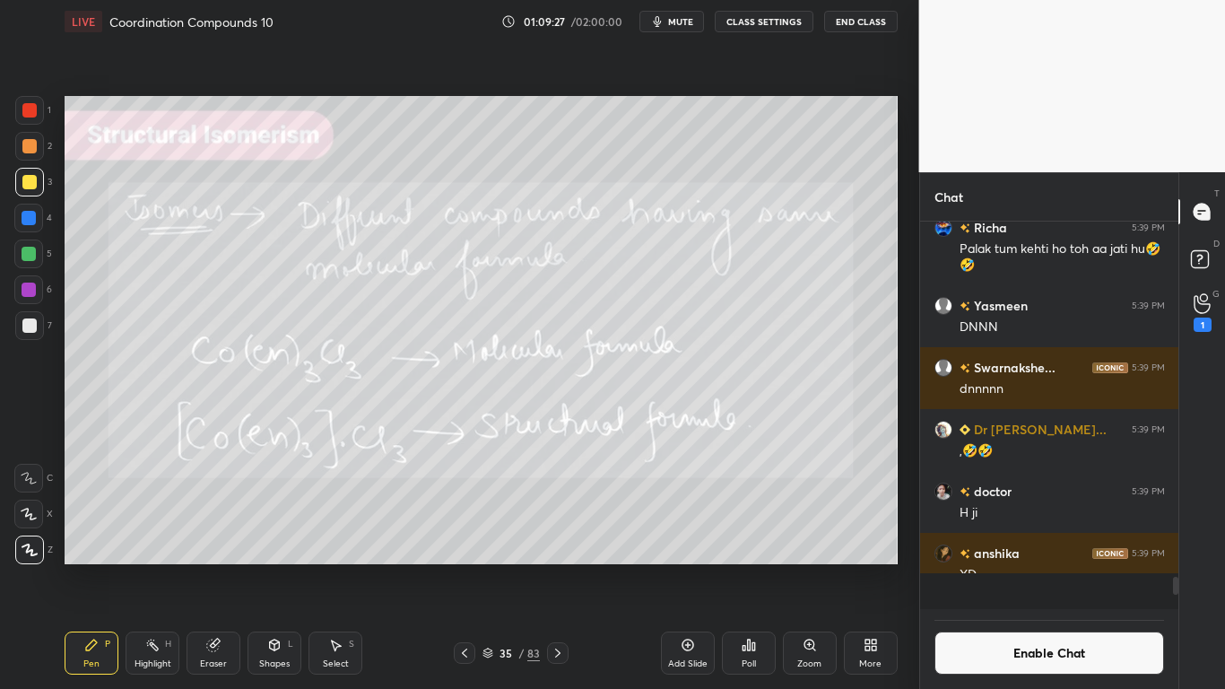
scroll to position [7239, 0]
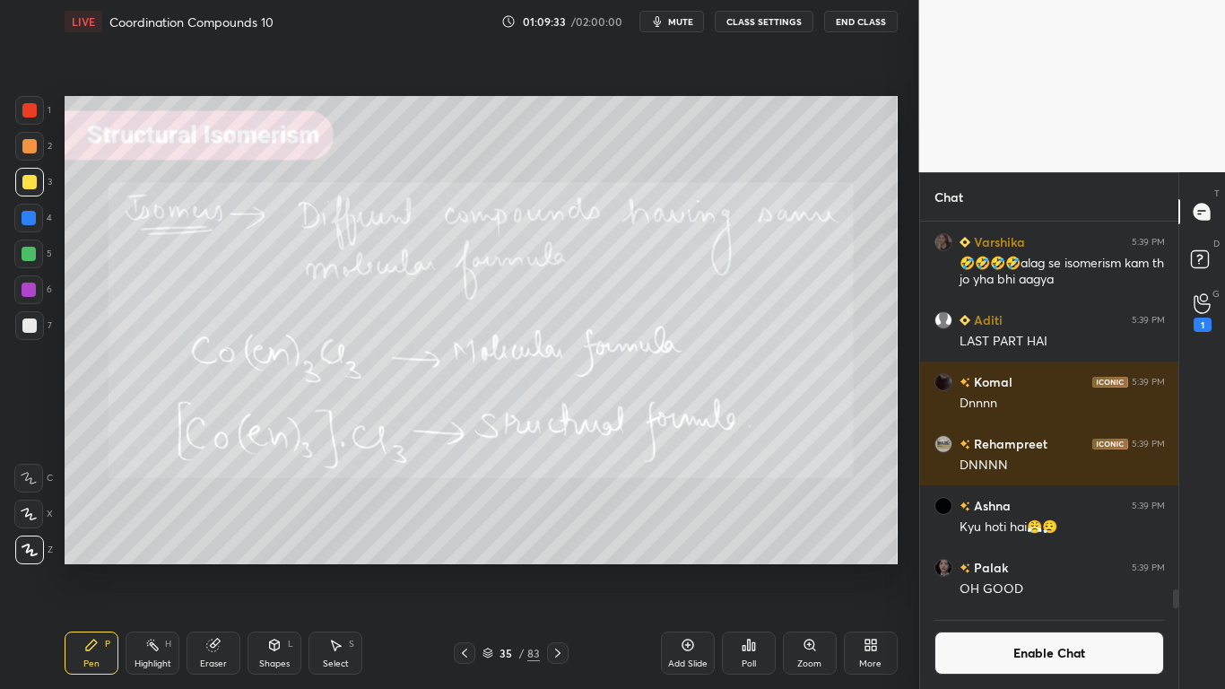
click at [684, 567] on icon at bounding box center [688, 645] width 14 height 14
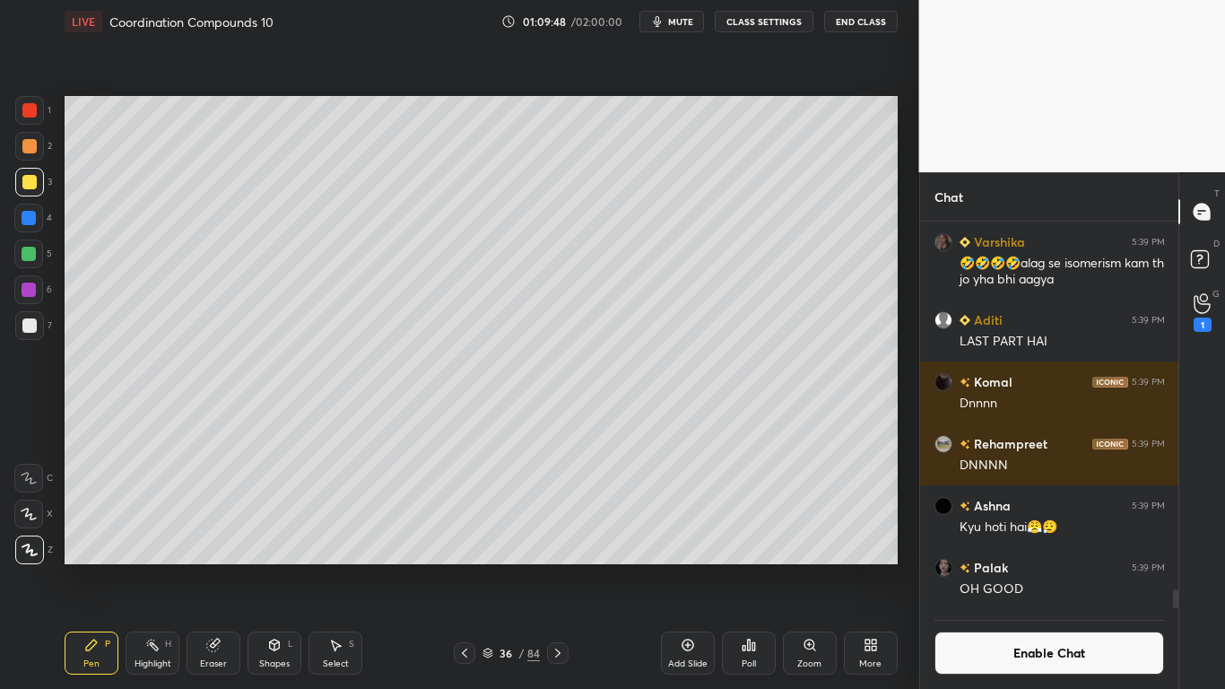
click at [215, 567] on icon at bounding box center [213, 645] width 14 height 14
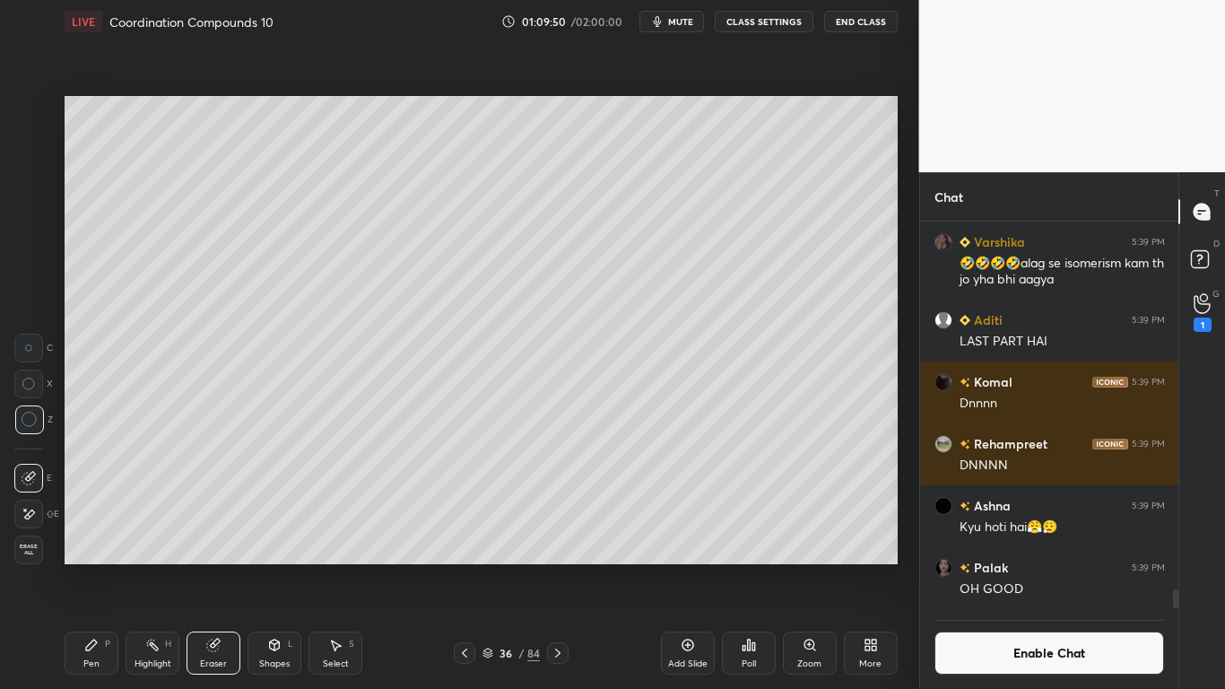
click at [95, 567] on icon at bounding box center [91, 644] width 11 height 11
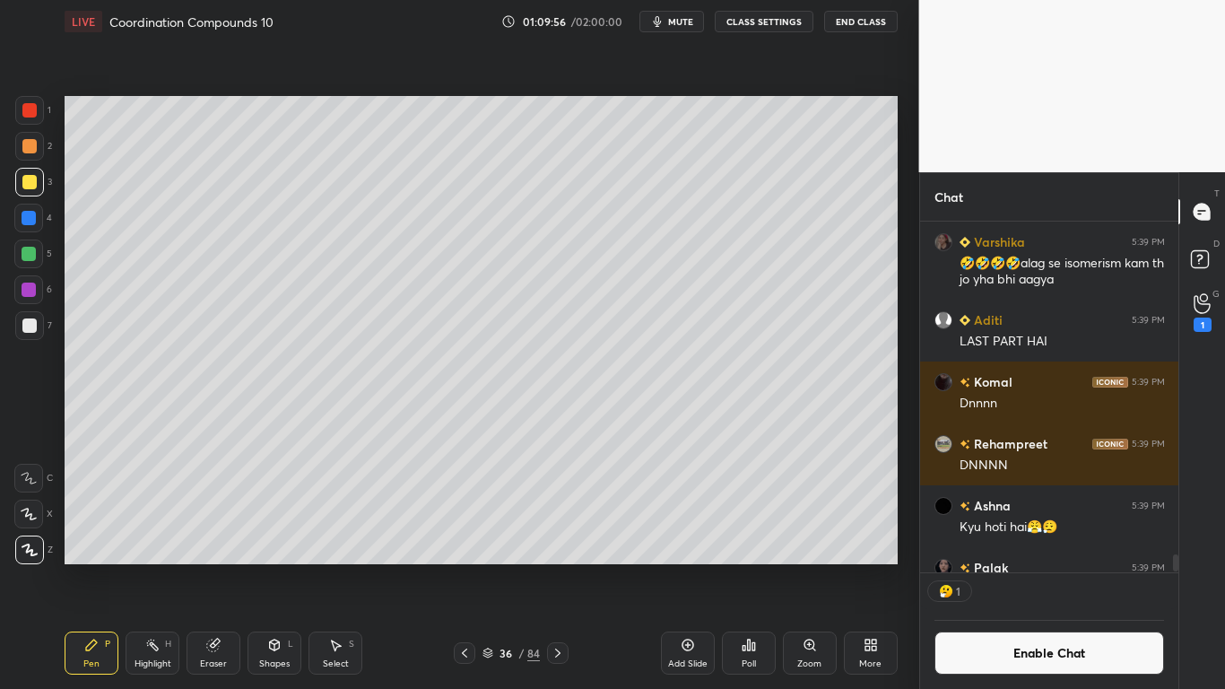
scroll to position [345, 253]
click at [462, 567] on icon at bounding box center [464, 653] width 14 height 14
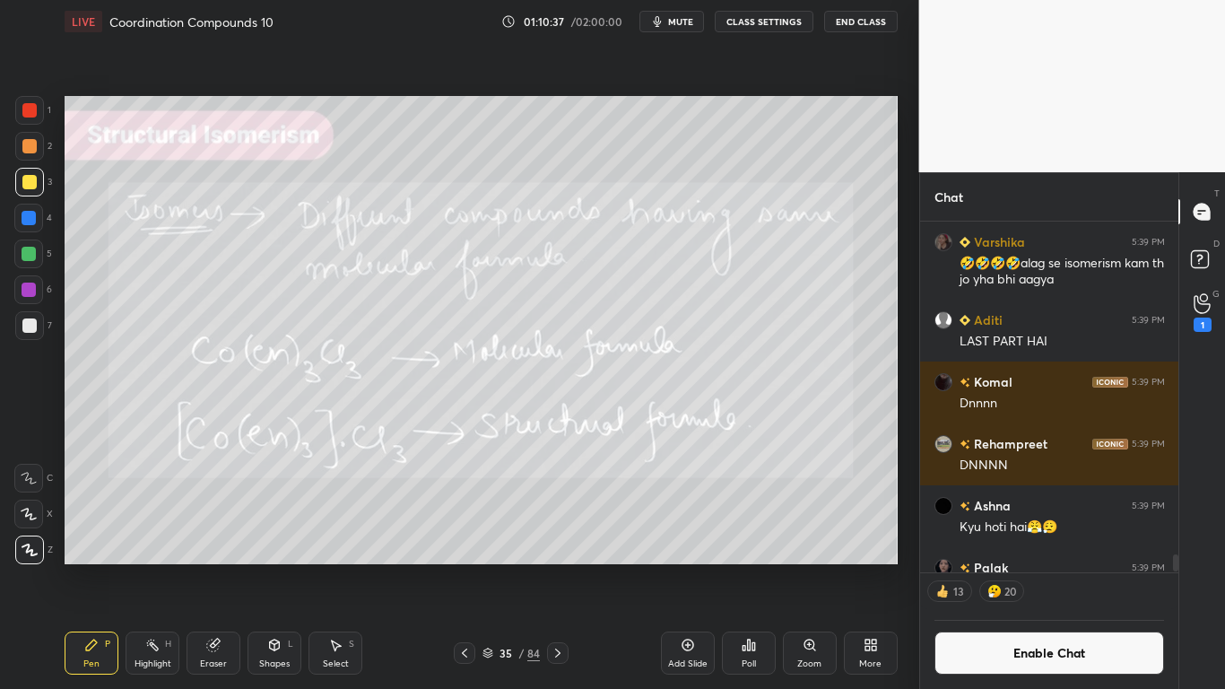
click at [555, 567] on icon at bounding box center [558, 653] width 14 height 14
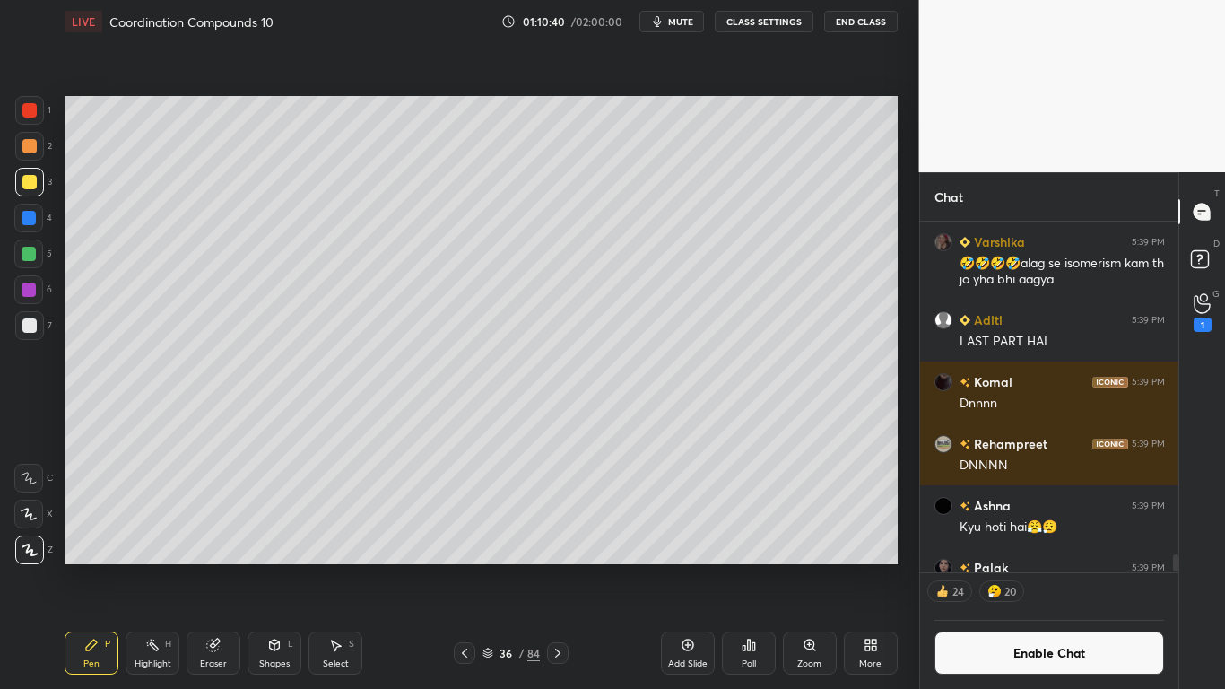
click at [1030, 567] on button "Enable Chat" at bounding box center [1049, 652] width 230 height 43
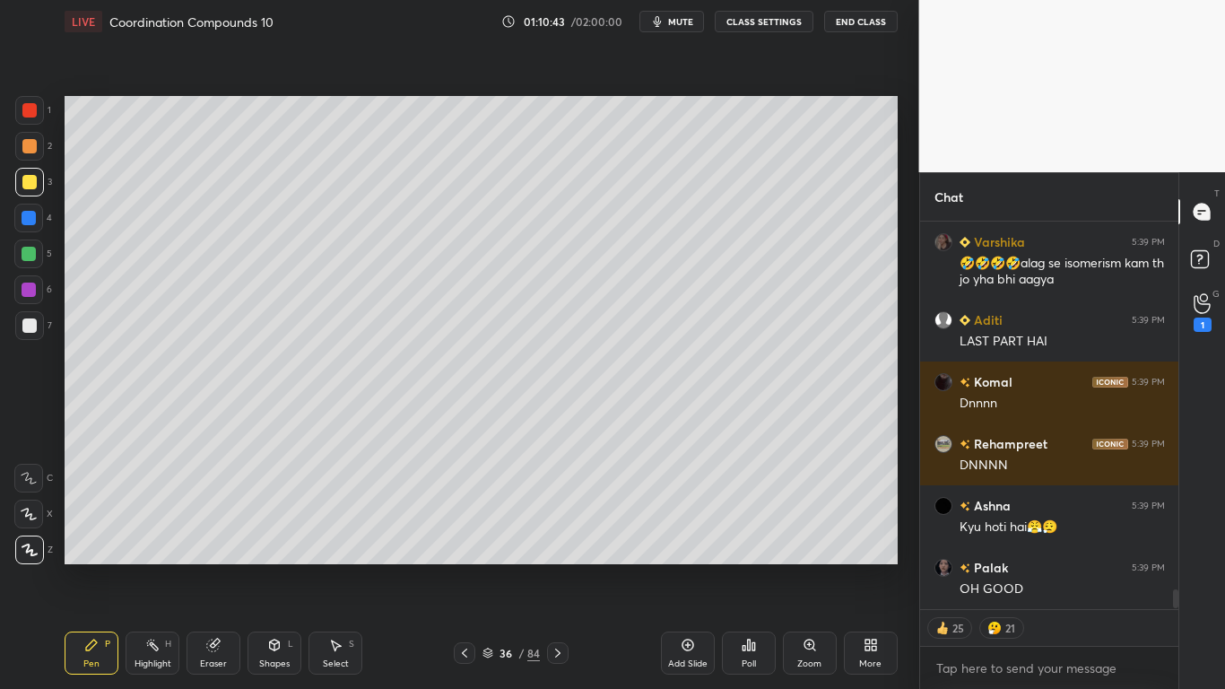
click at [465, 567] on icon at bounding box center [464, 653] width 14 height 14
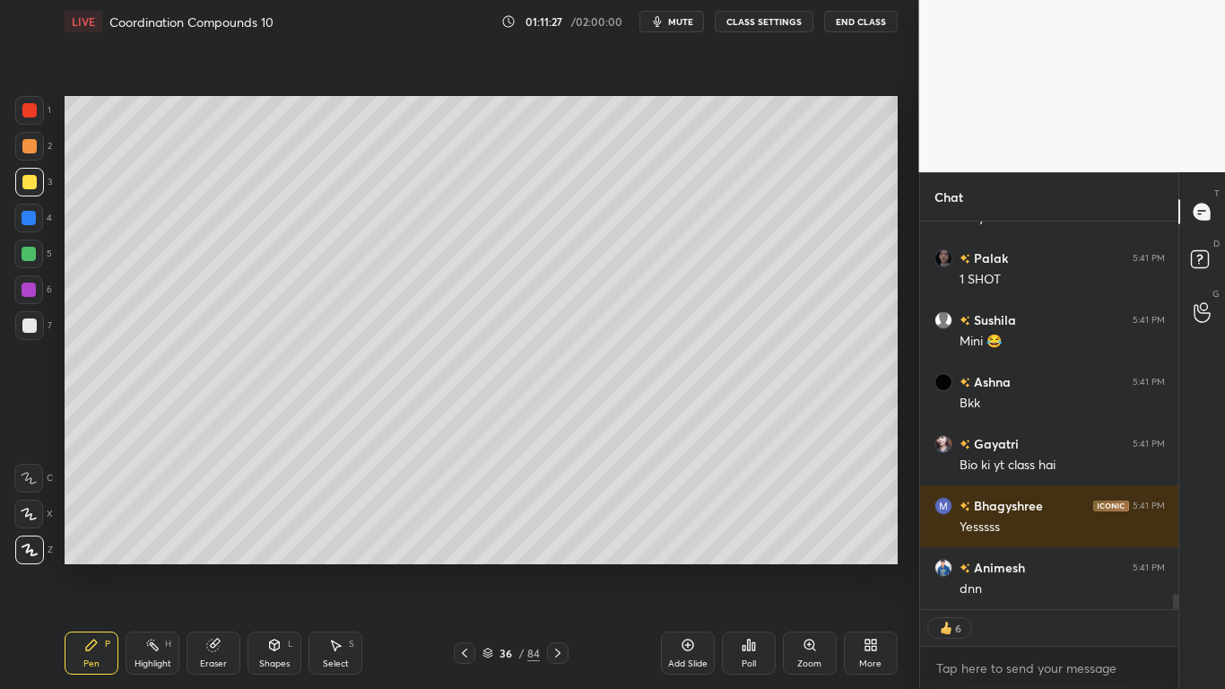
scroll to position [9351, 0]
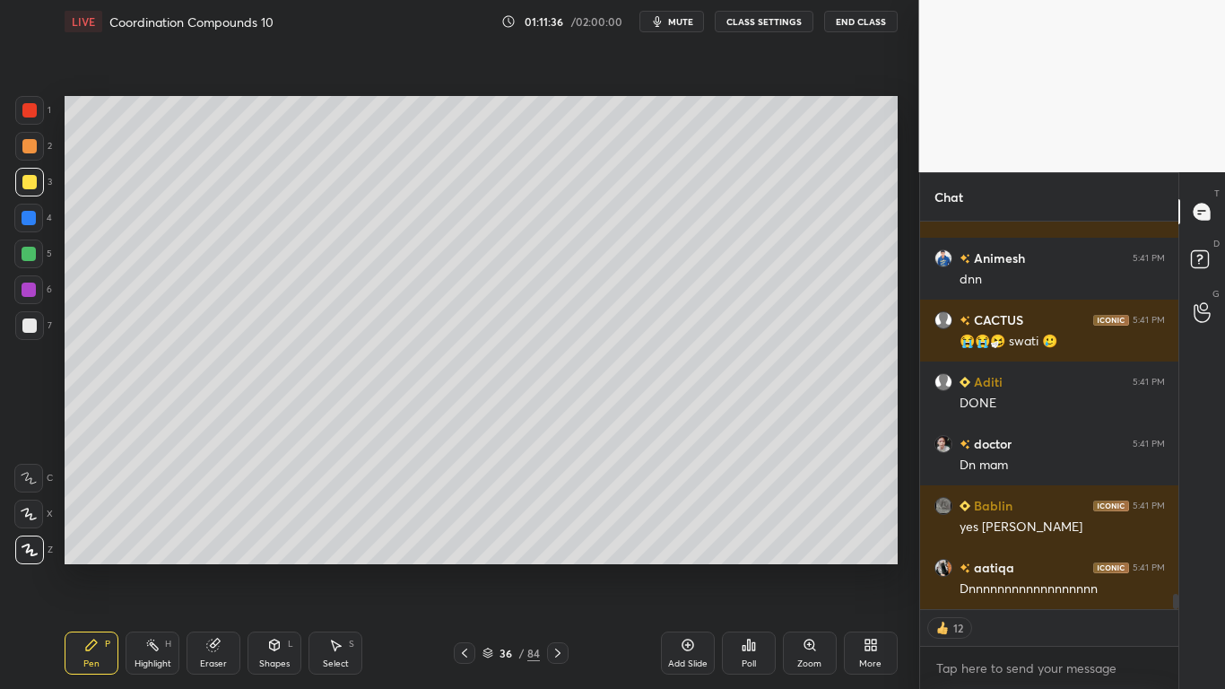
click at [37, 182] on div at bounding box center [29, 182] width 29 height 29
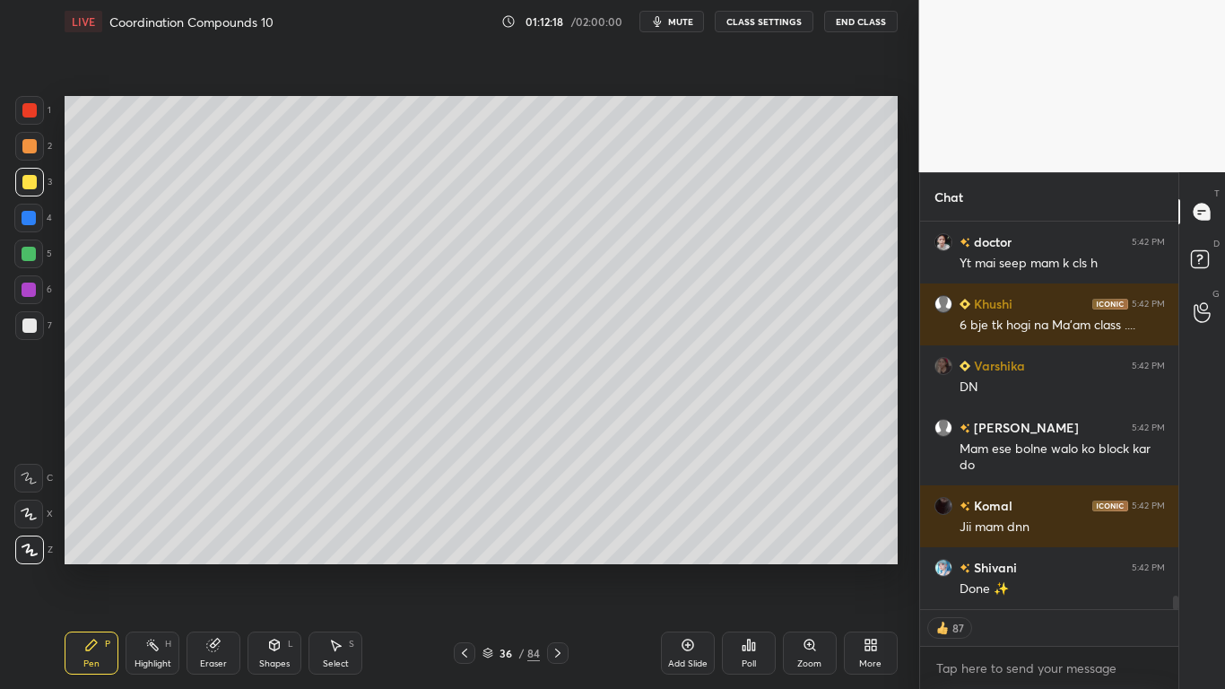
click at [468, 567] on icon at bounding box center [464, 653] width 14 height 14
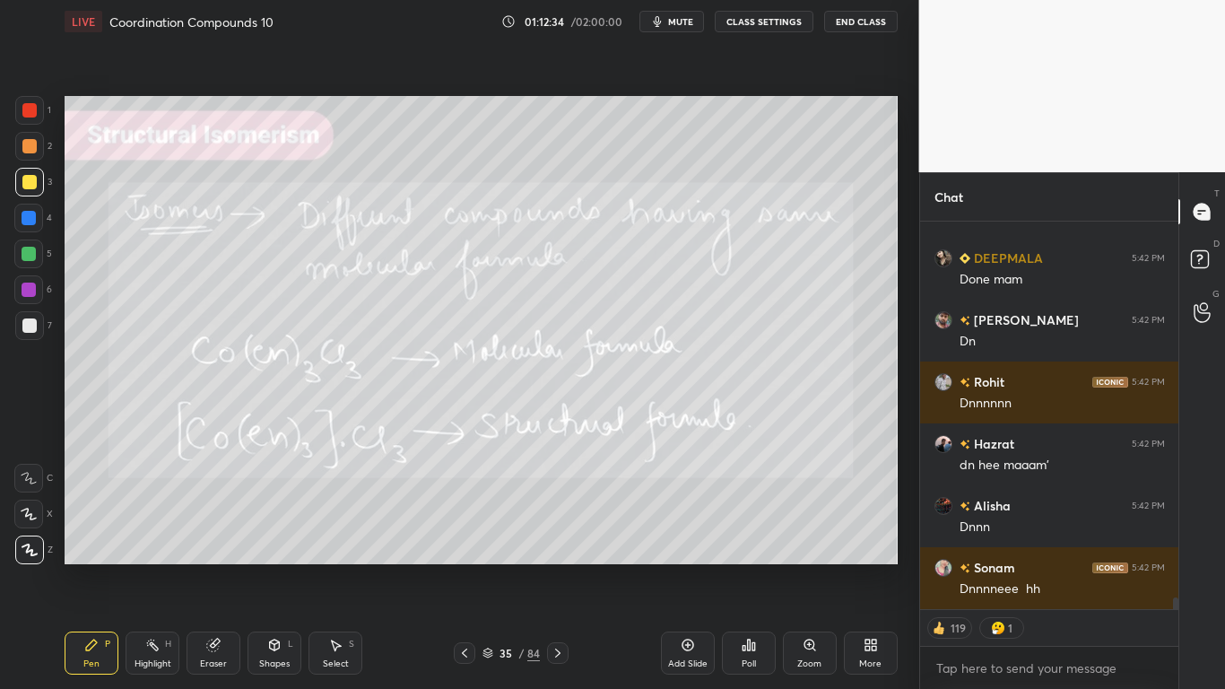
click at [779, 20] on button "CLASS SETTINGS" at bounding box center [764, 22] width 99 height 22
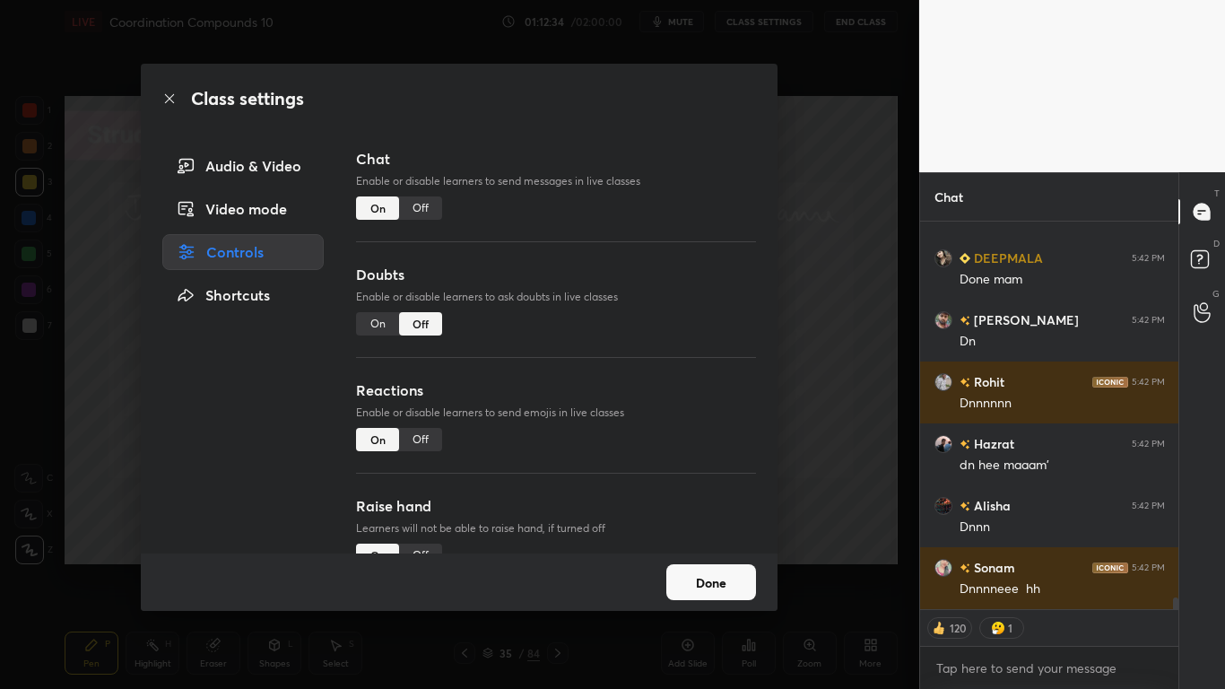
type textarea "x"
click at [414, 204] on div "Off" at bounding box center [420, 207] width 43 height 23
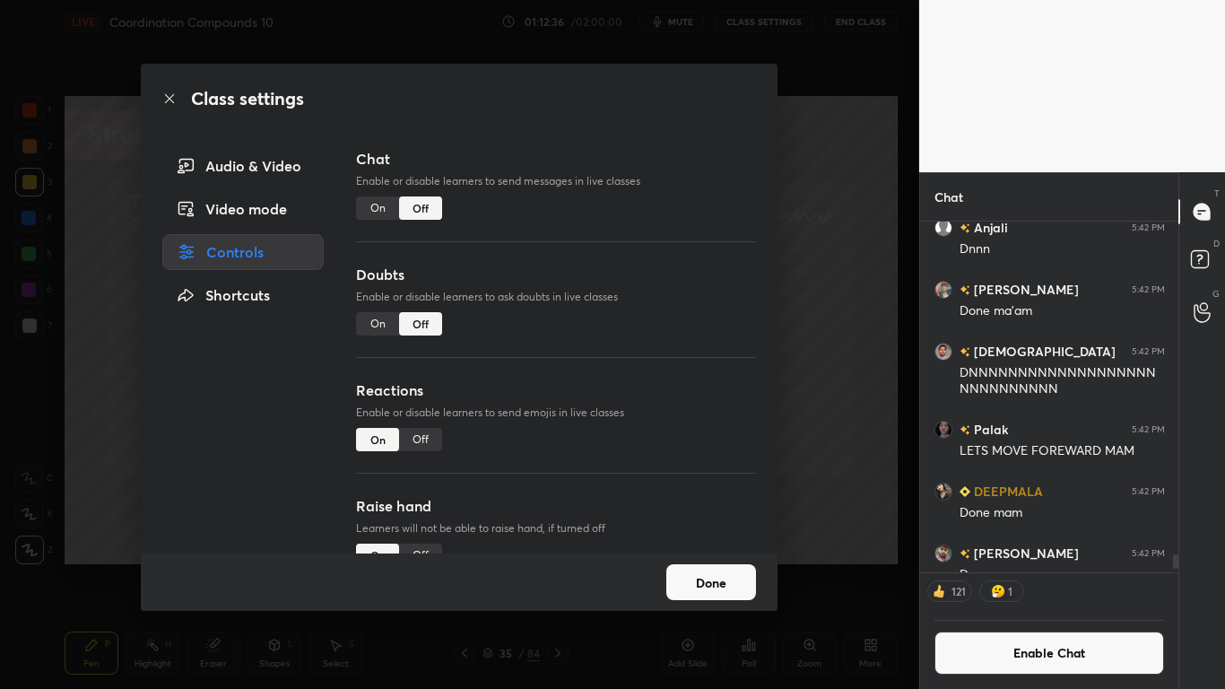
click at [708, 567] on button "Done" at bounding box center [711, 582] width 90 height 36
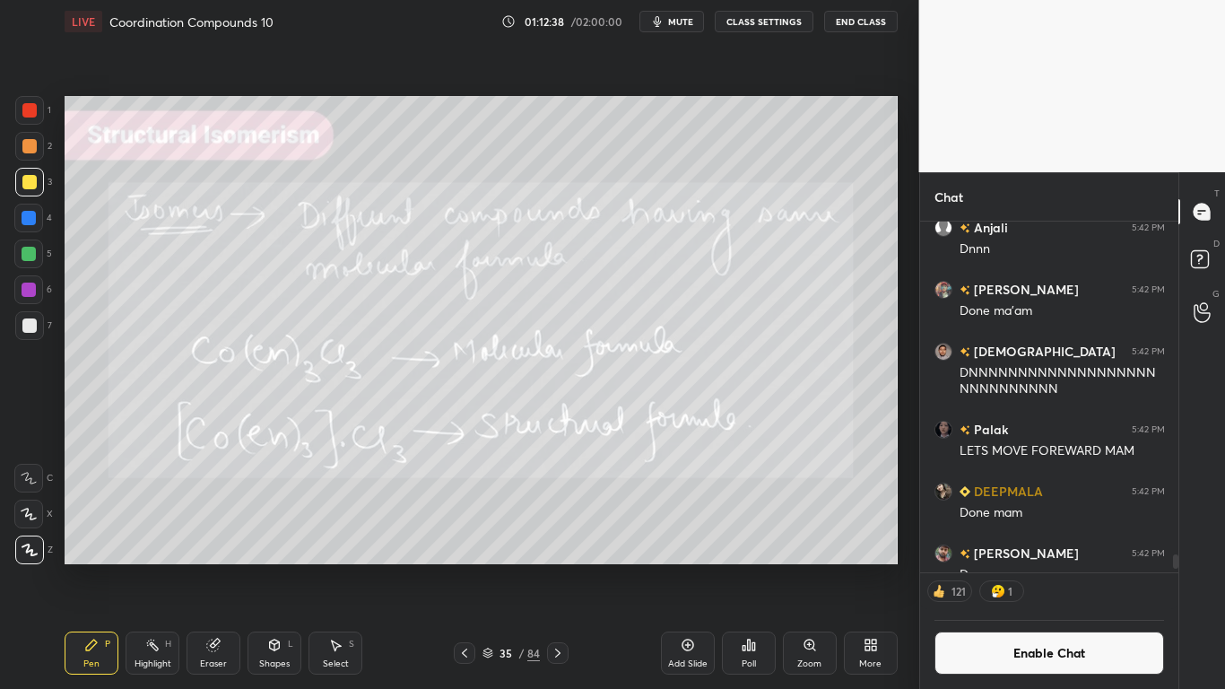
click at [487, 567] on icon at bounding box center [487, 653] width 11 height 11
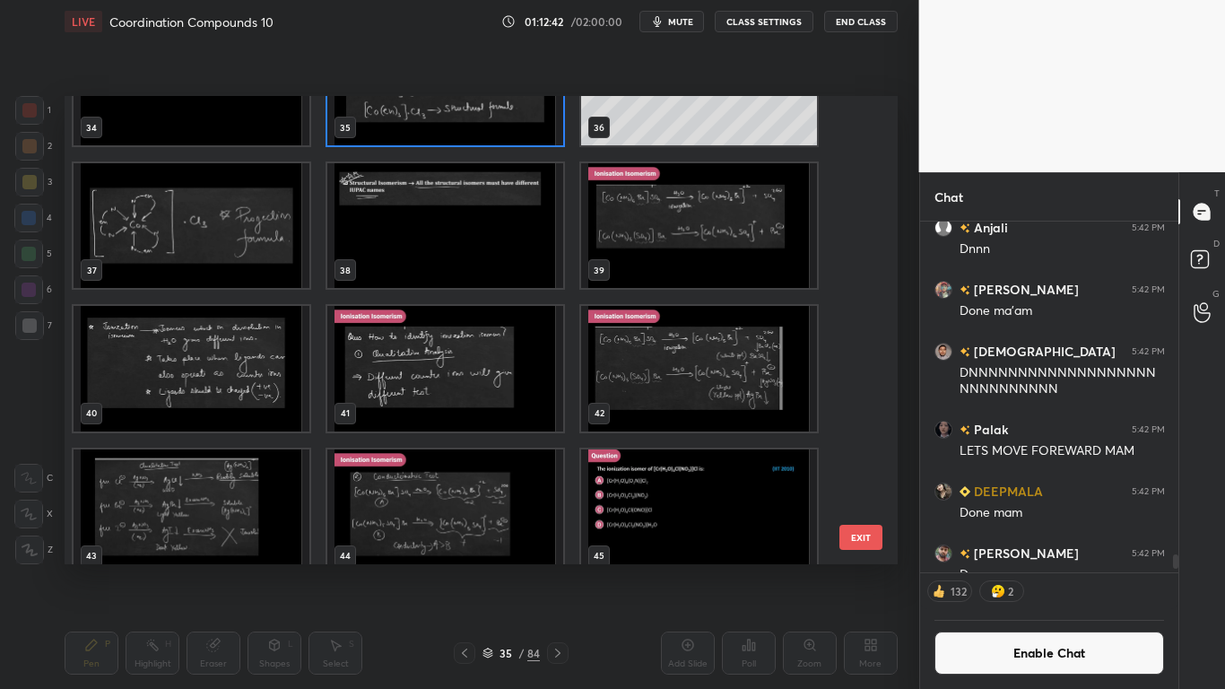
click at [456, 246] on img "grid" at bounding box center [445, 225] width 236 height 125
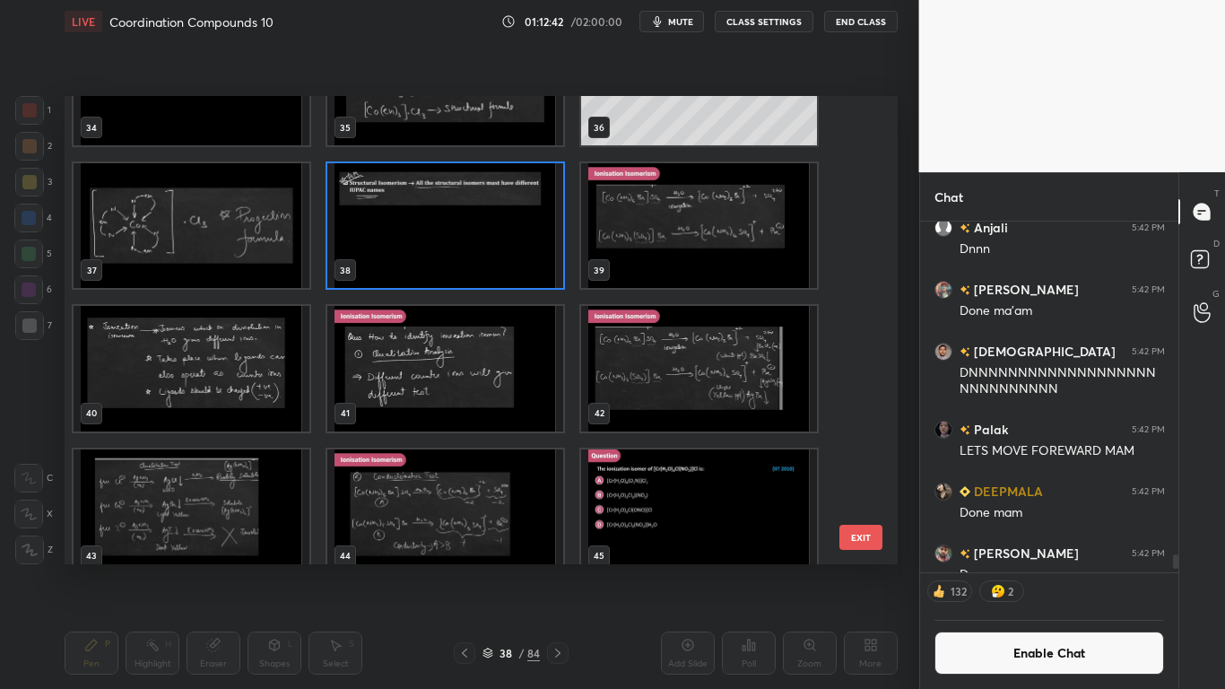
click at [456, 248] on img "grid" at bounding box center [445, 225] width 236 height 125
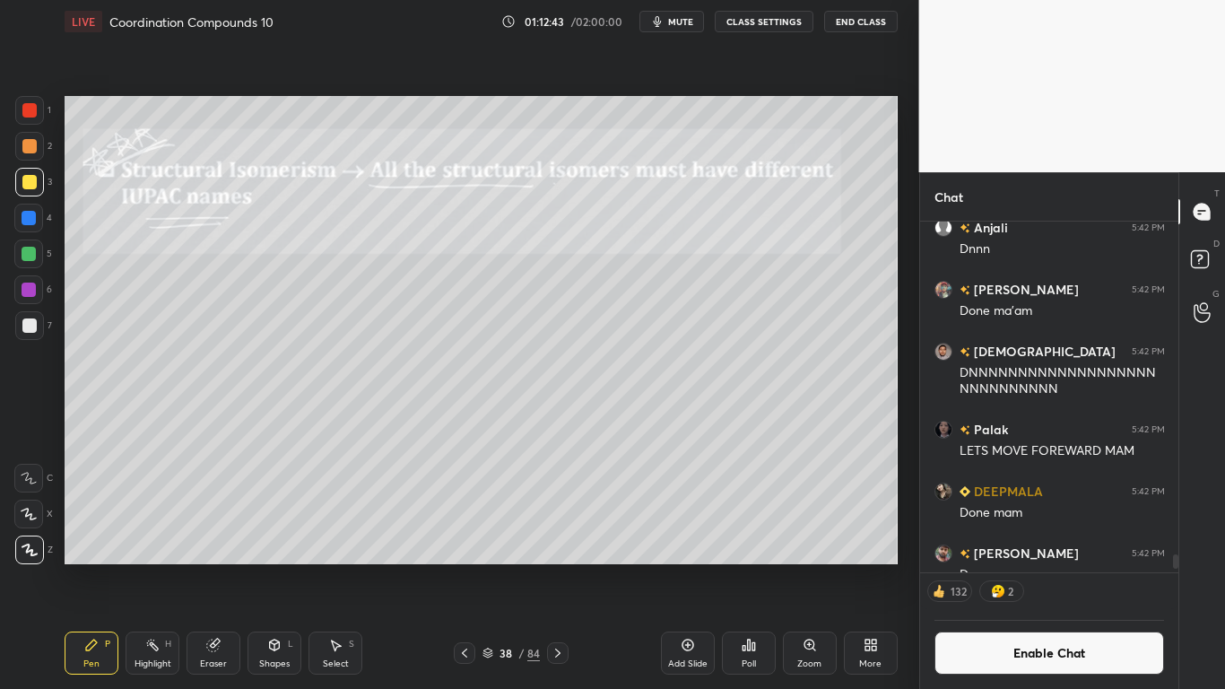
click at [460, 250] on img "grid" at bounding box center [445, 225] width 236 height 125
click at [464, 256] on img "grid" at bounding box center [445, 225] width 236 height 125
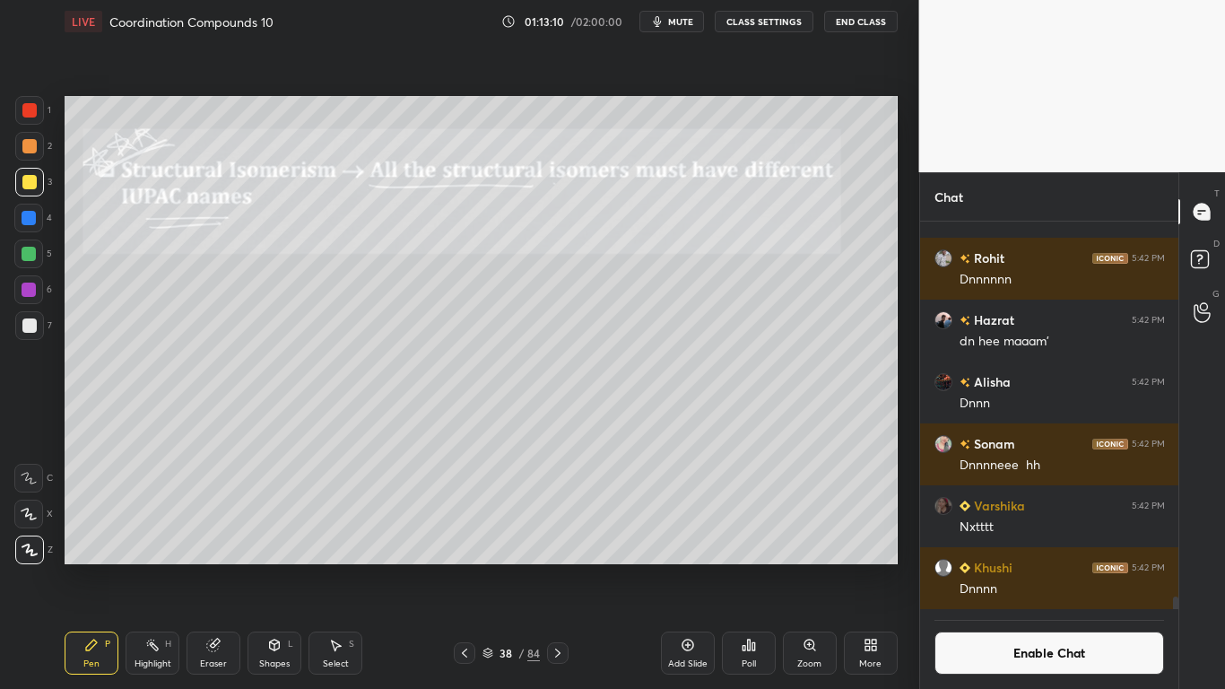
click at [1012, 567] on button "Enable Chat" at bounding box center [1049, 652] width 230 height 43
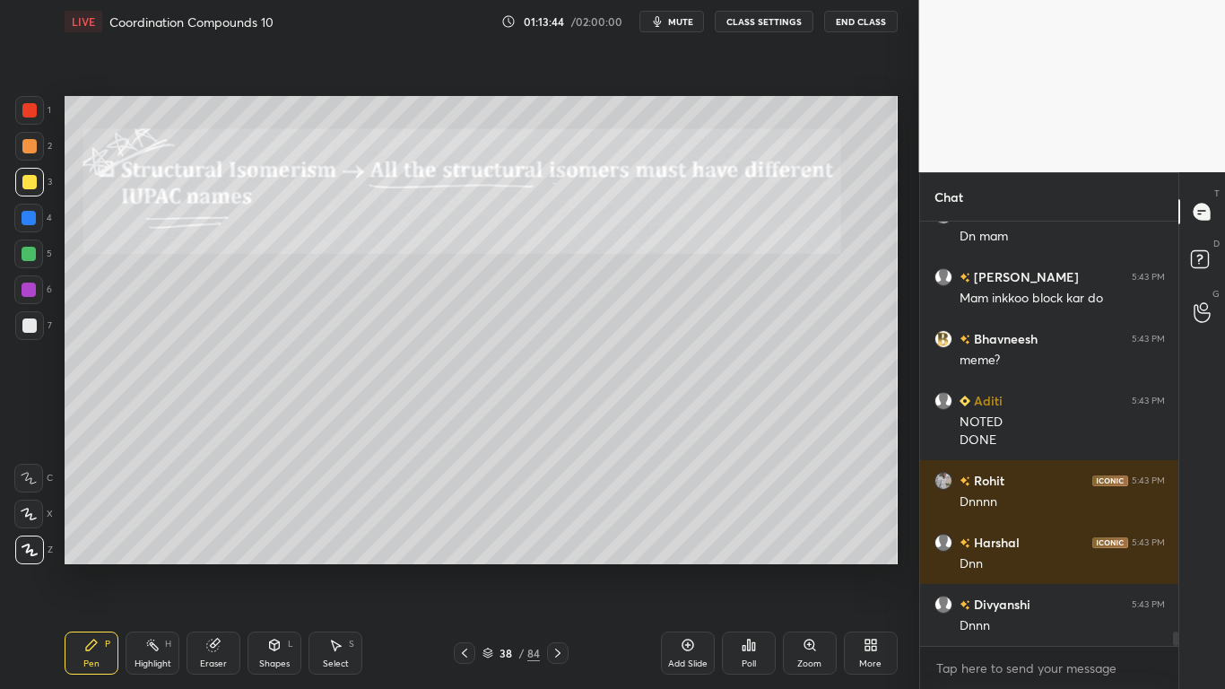
scroll to position [12378, 0]
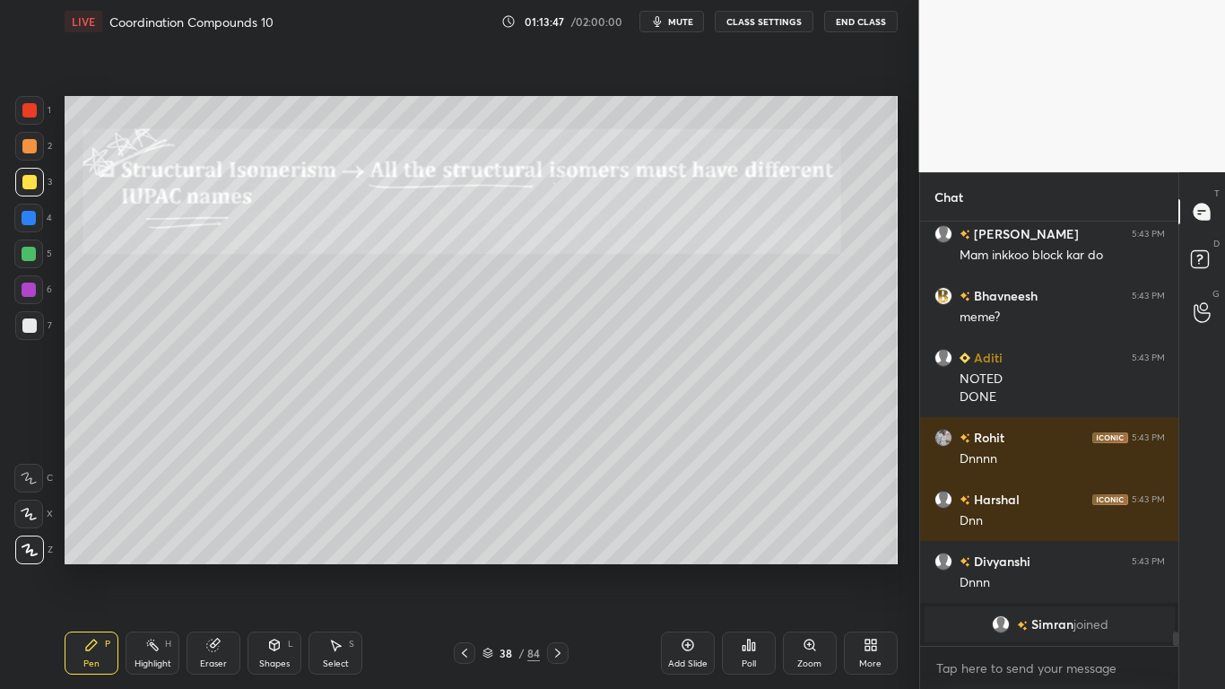
click at [491, 567] on icon at bounding box center [487, 653] width 11 height 11
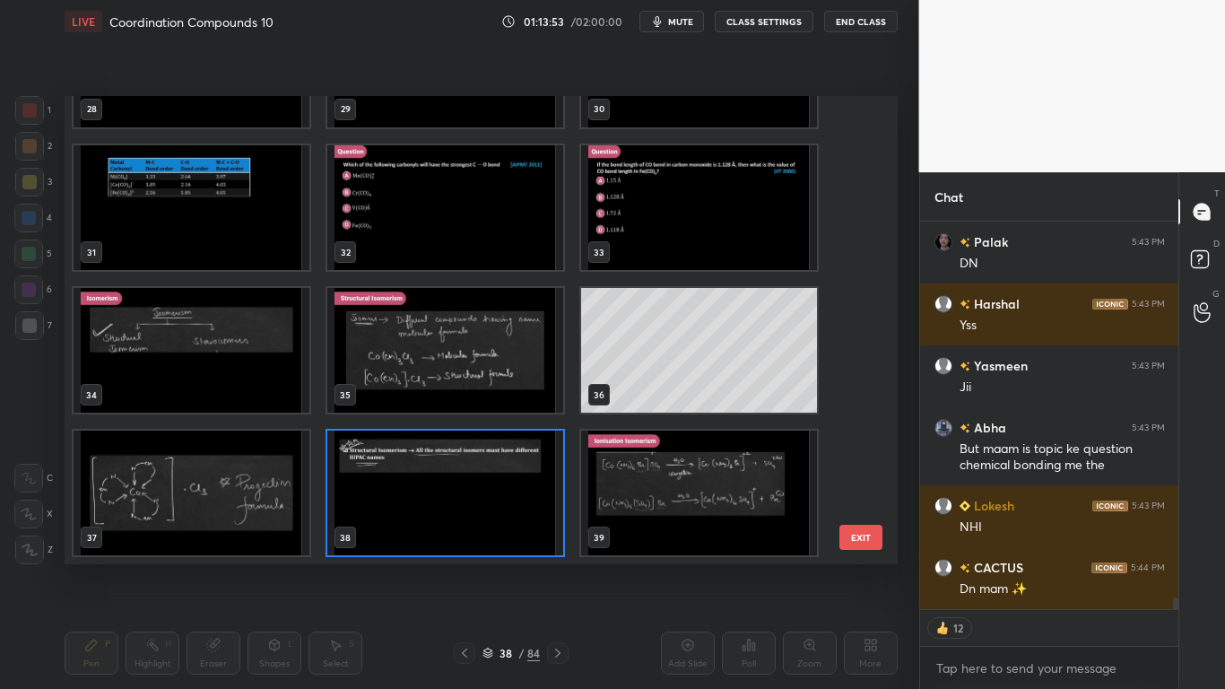
scroll to position [12609, 0]
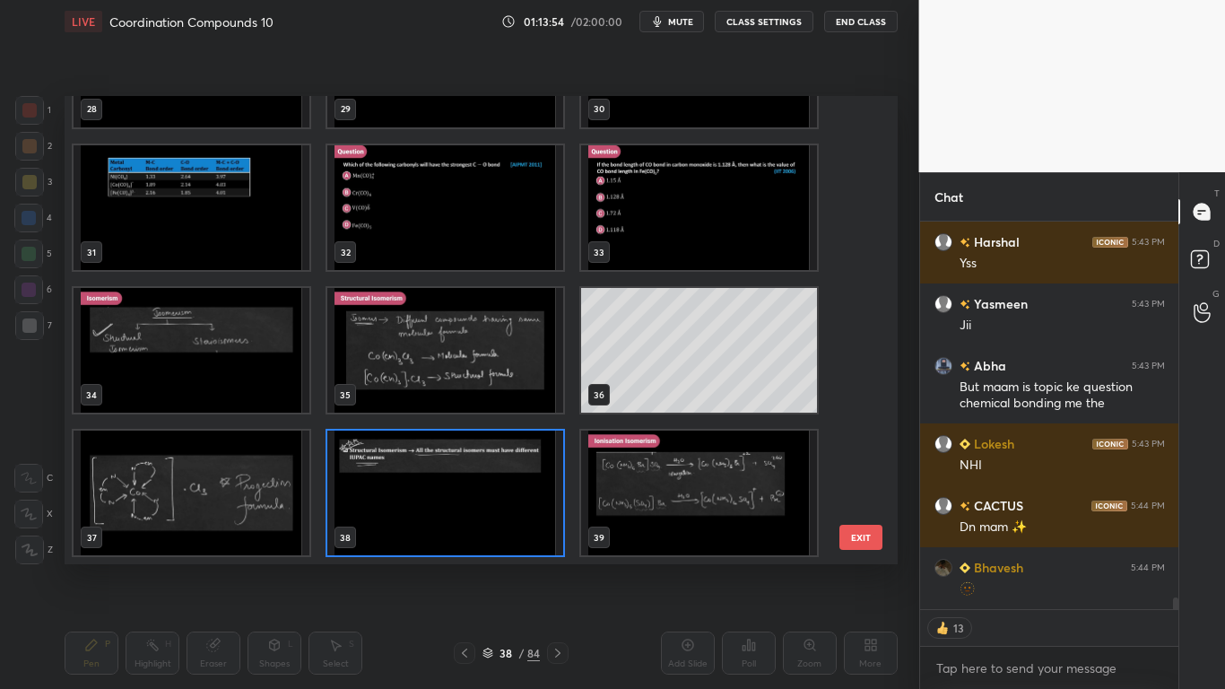
type textarea "x"
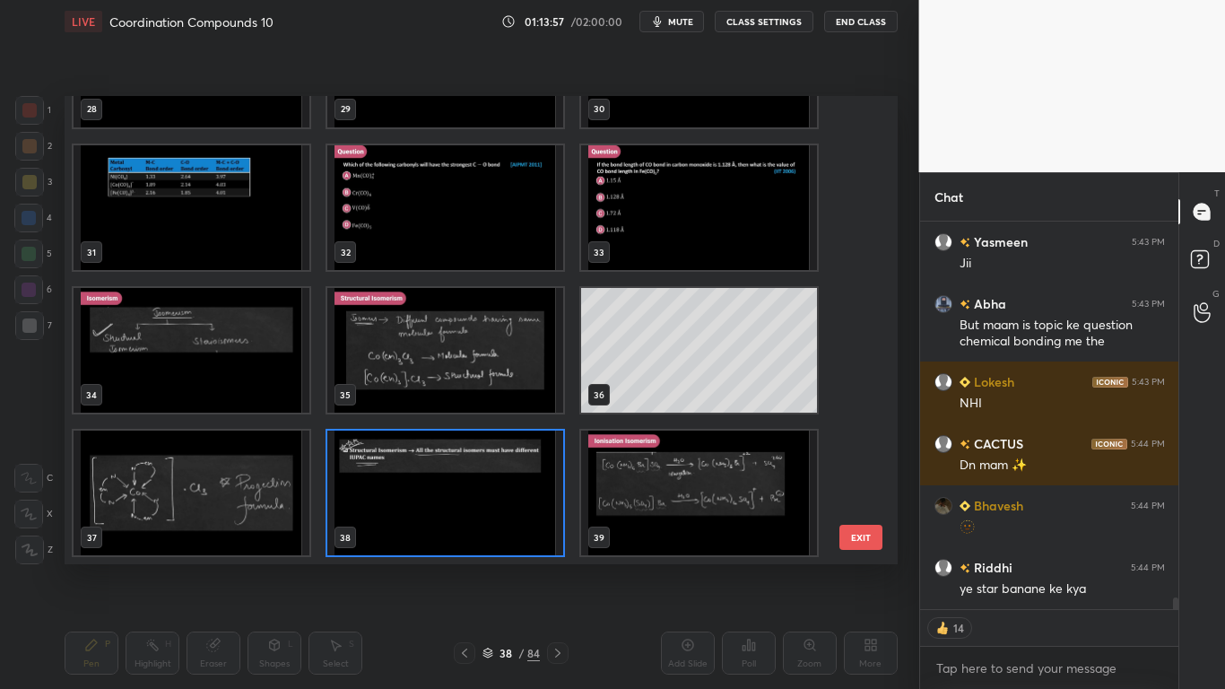
click at [483, 504] on img "grid" at bounding box center [445, 492] width 236 height 125
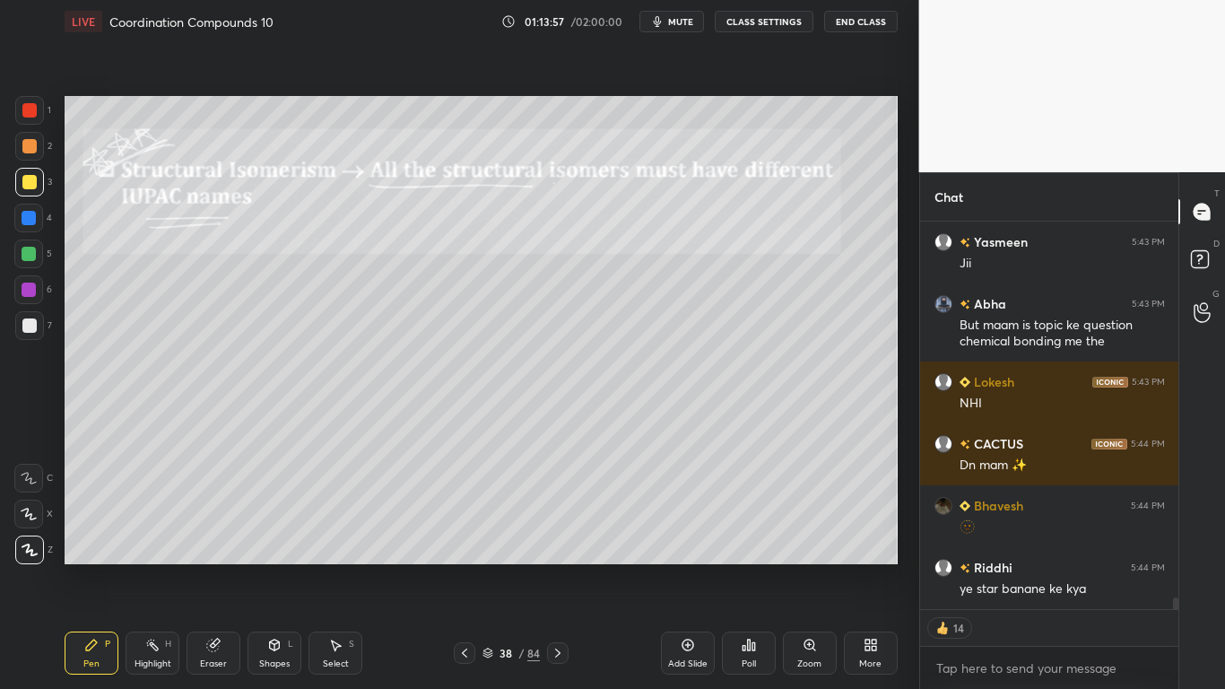
scroll to position [12749, 0]
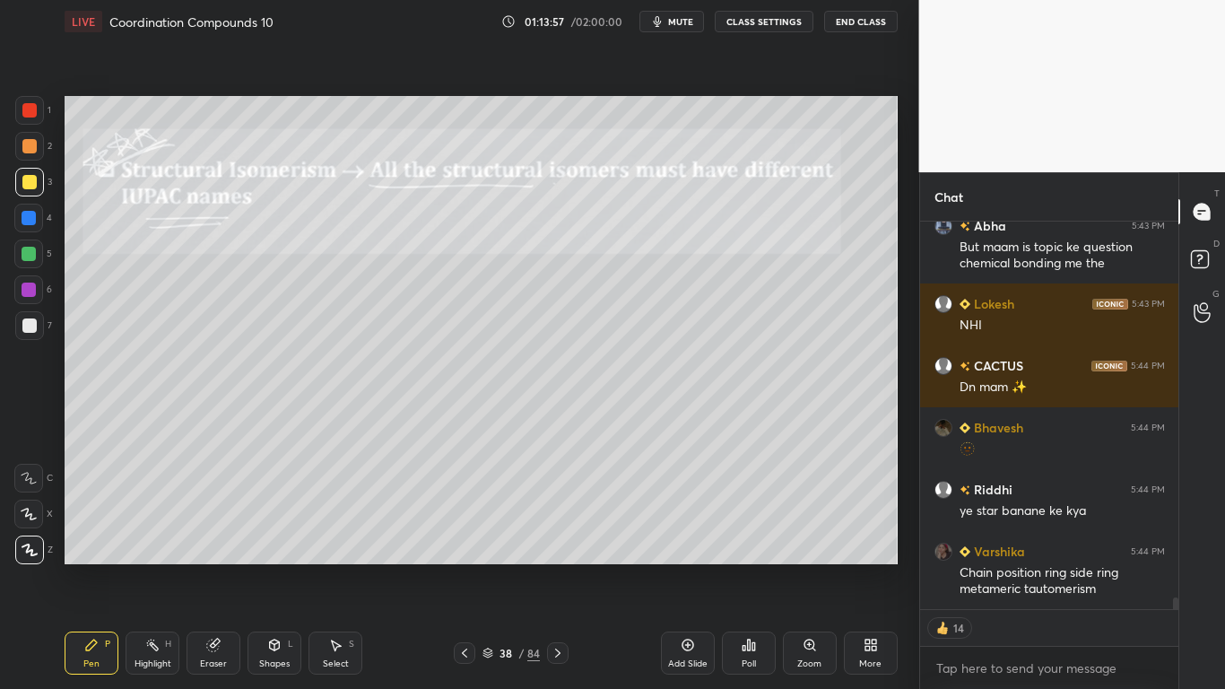
click at [496, 500] on img "grid" at bounding box center [445, 492] width 236 height 125
click at [775, 19] on button "CLASS SETTINGS" at bounding box center [764, 22] width 99 height 22
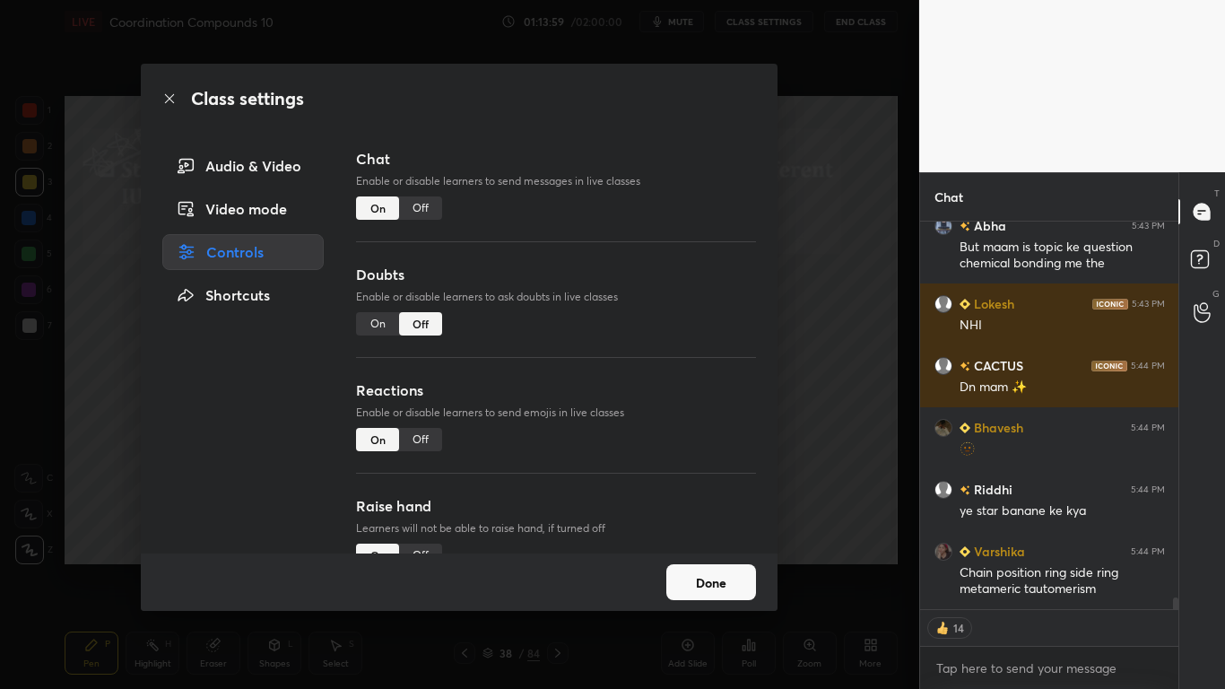
click at [426, 204] on div "Off" at bounding box center [420, 207] width 43 height 23
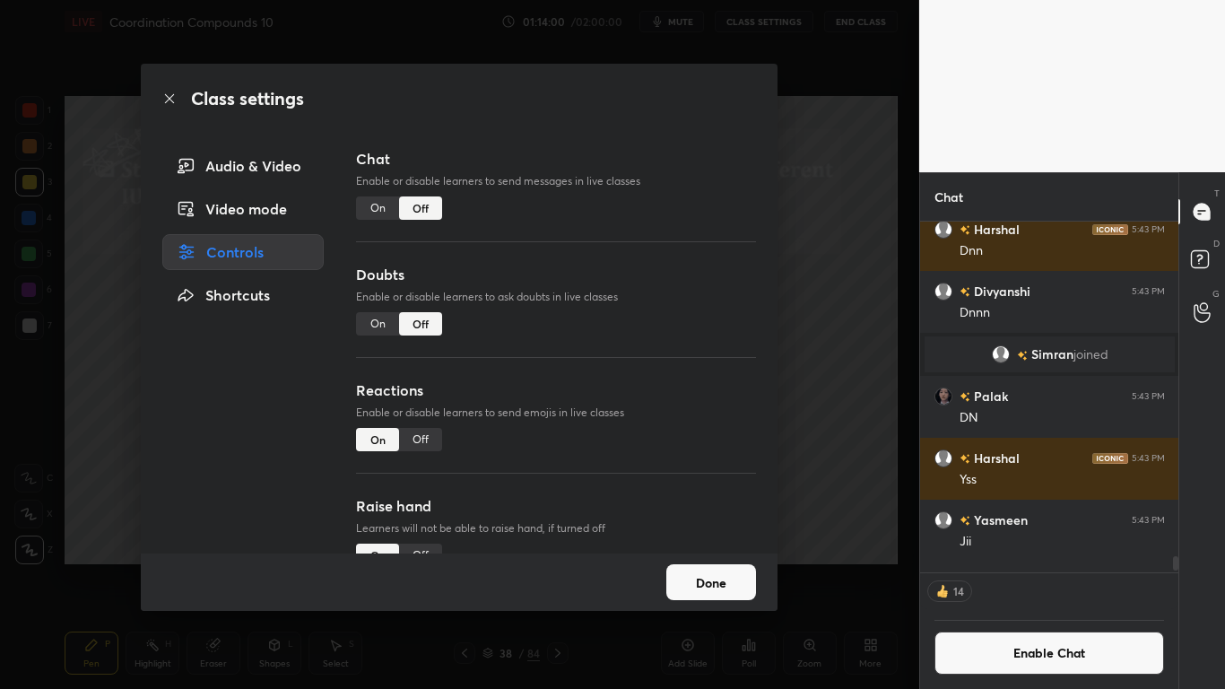
click at [703, 567] on button "Done" at bounding box center [711, 582] width 90 height 36
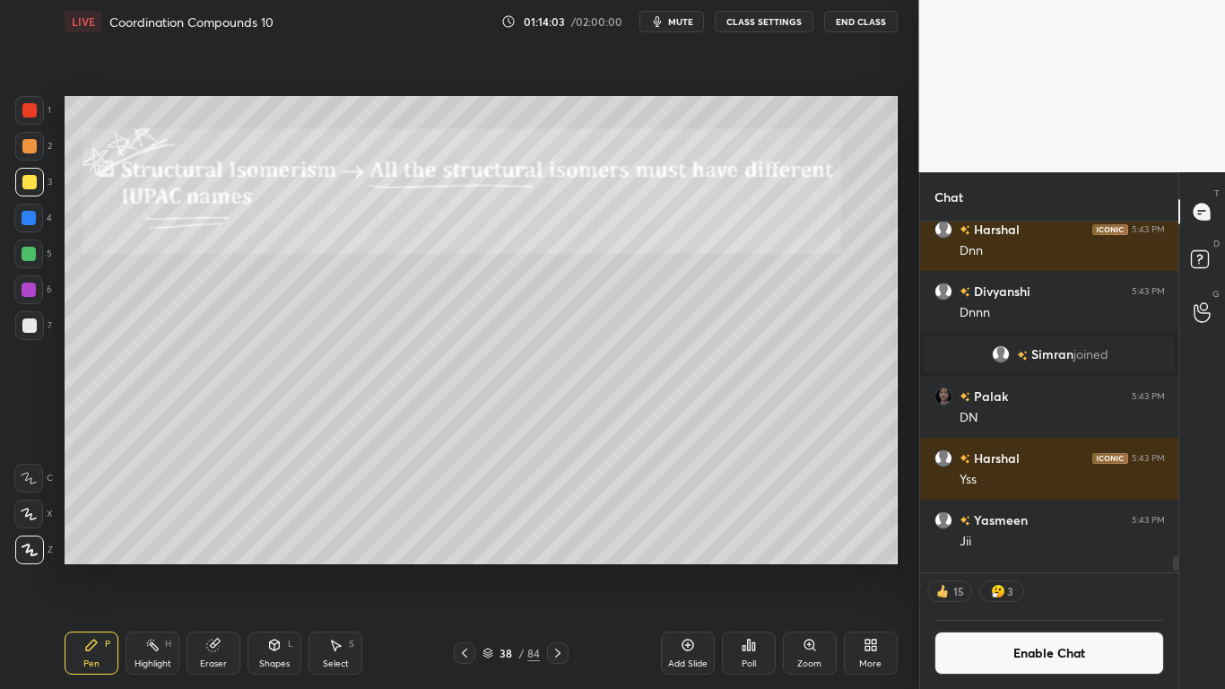
click at [559, 567] on icon at bounding box center [558, 653] width 14 height 14
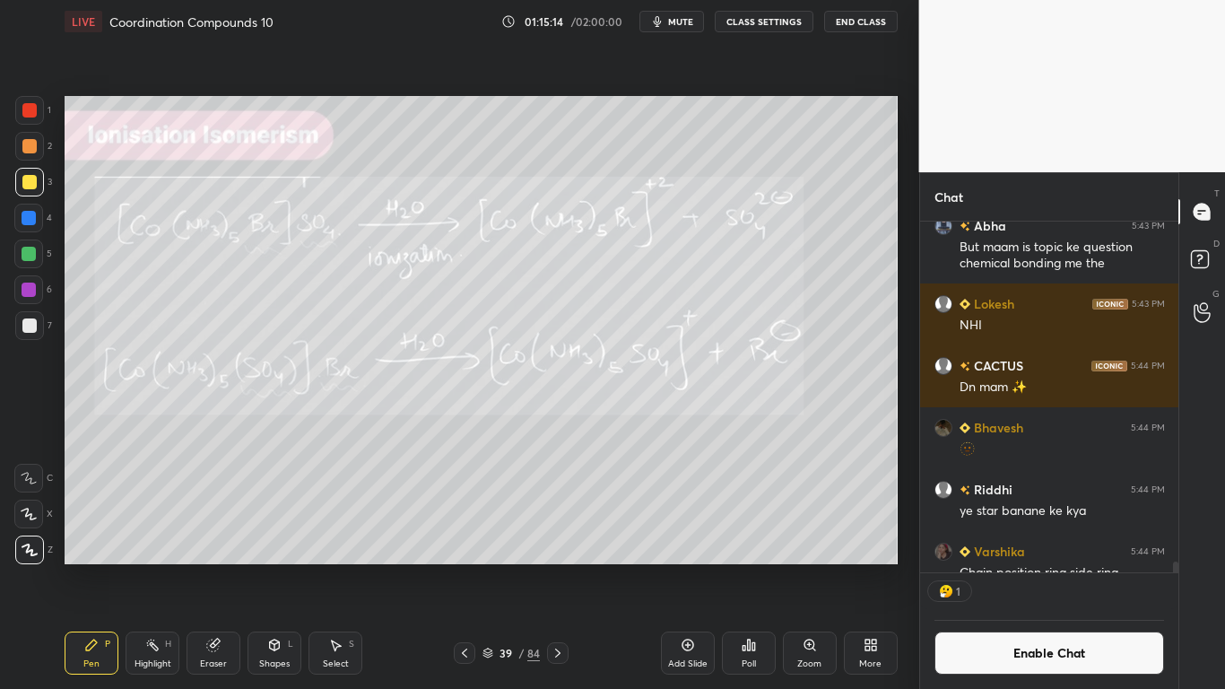
scroll to position [345, 253]
click at [984, 567] on button "Enable Chat" at bounding box center [1049, 652] width 230 height 43
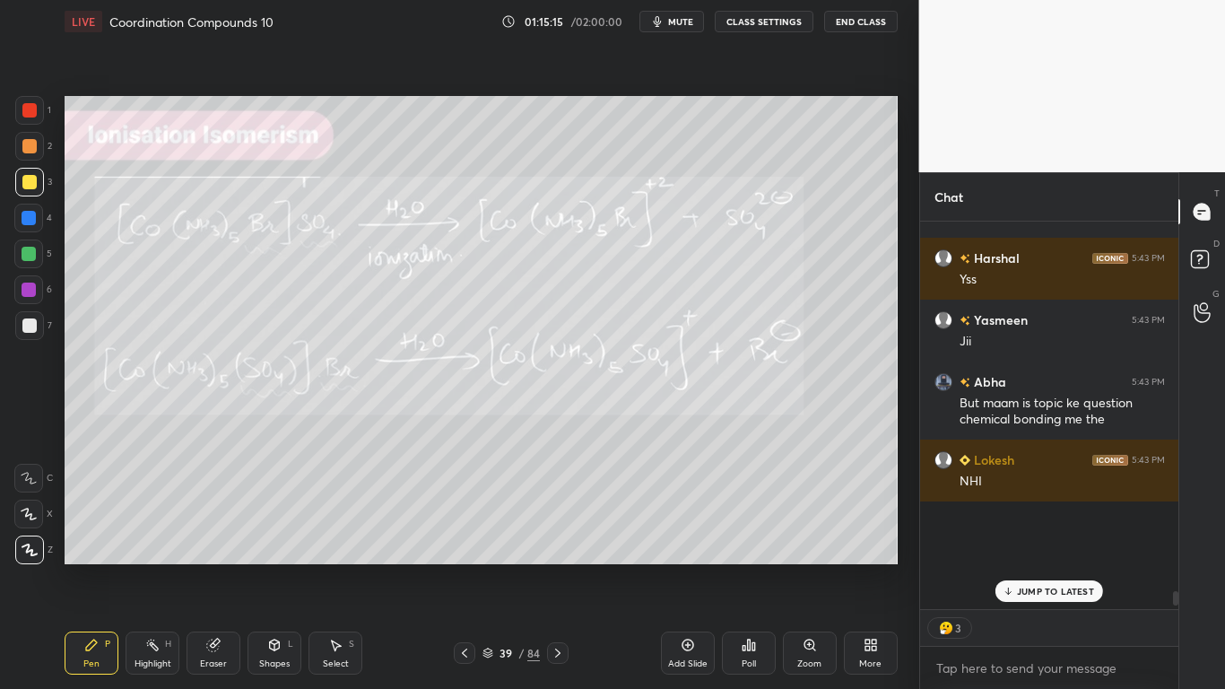
scroll to position [382, 253]
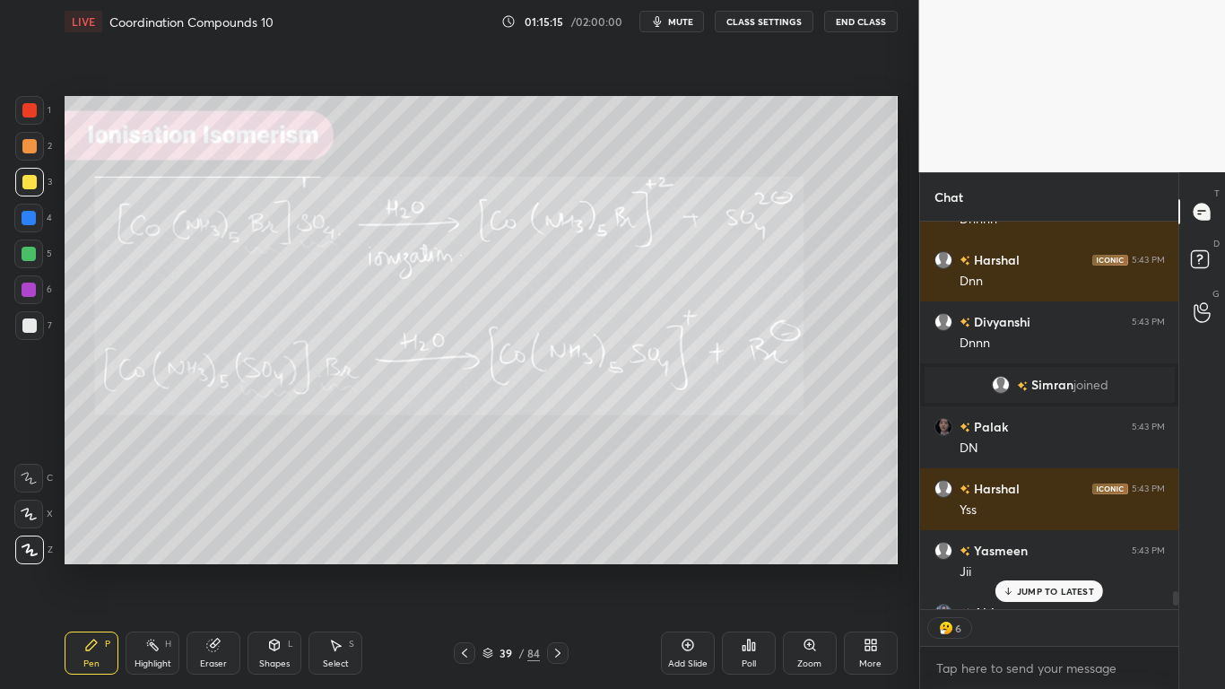
click at [1030, 567] on p "JUMP TO LATEST" at bounding box center [1055, 591] width 77 height 11
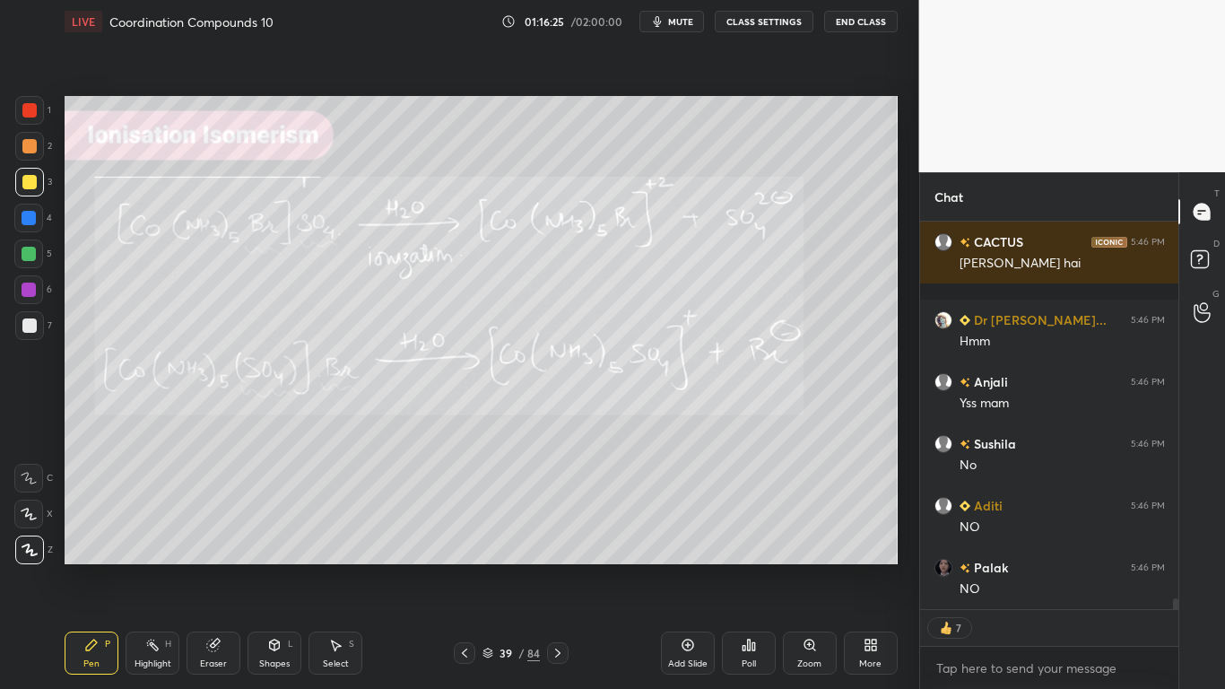
scroll to position [14269, 0]
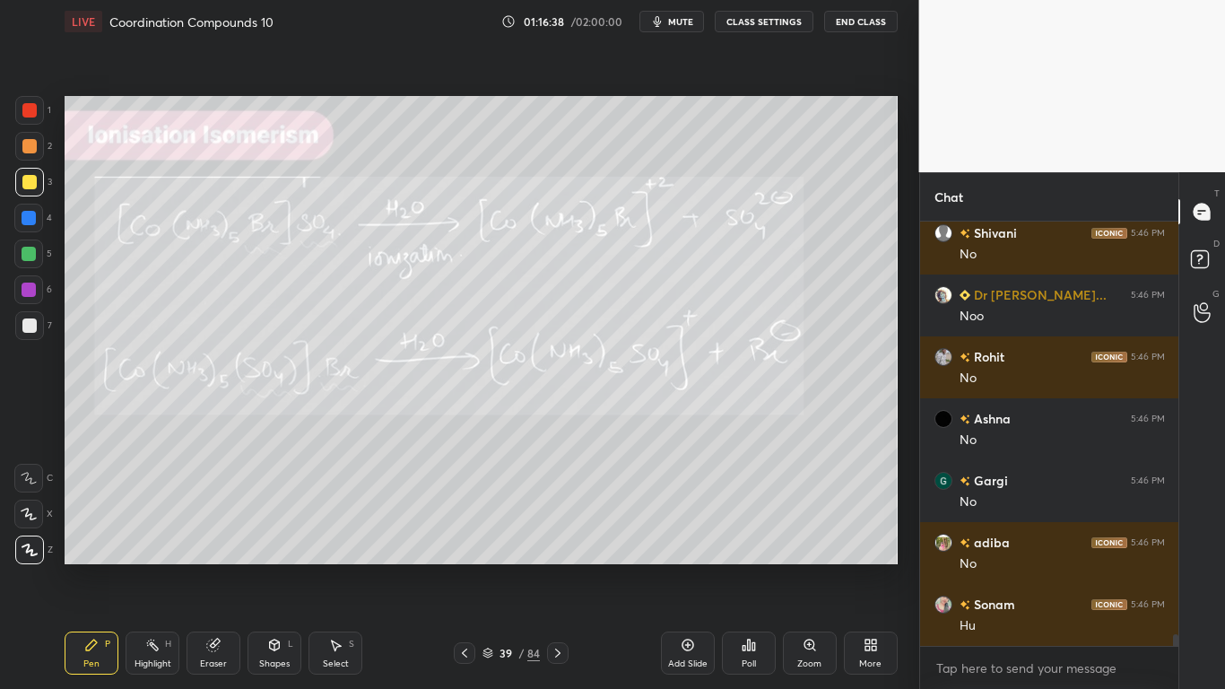
click at [778, 24] on button "CLASS SETTINGS" at bounding box center [764, 22] width 99 height 22
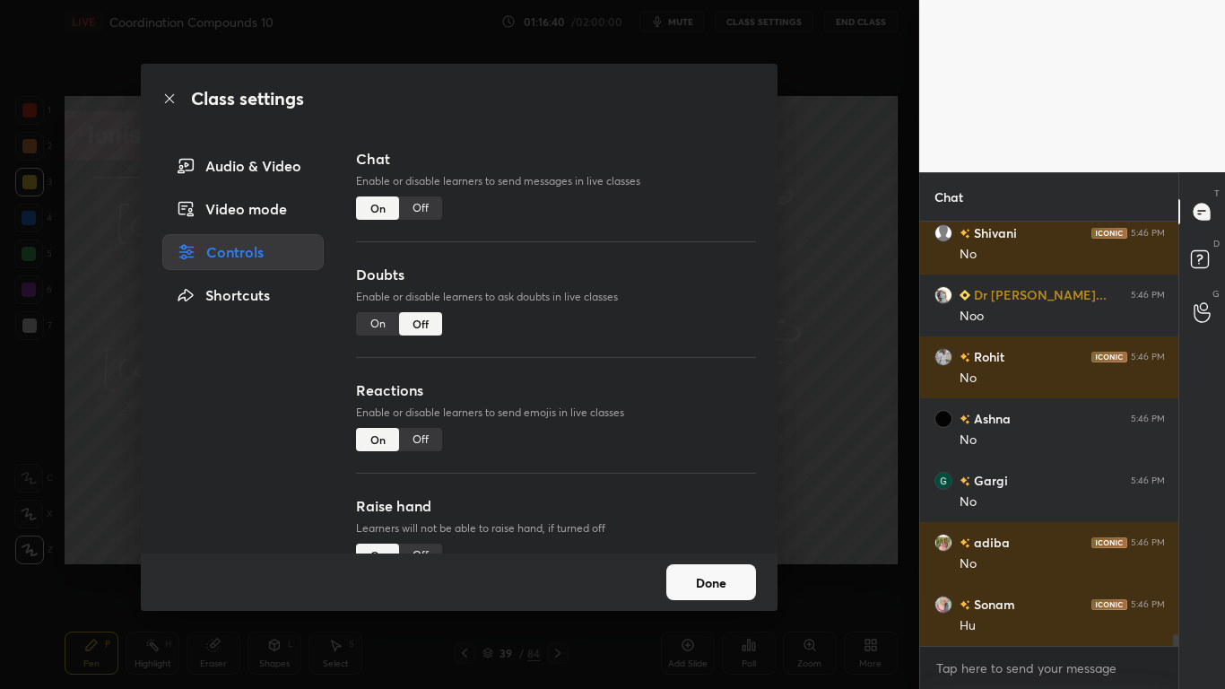
click at [708, 567] on button "Done" at bounding box center [711, 582] width 90 height 36
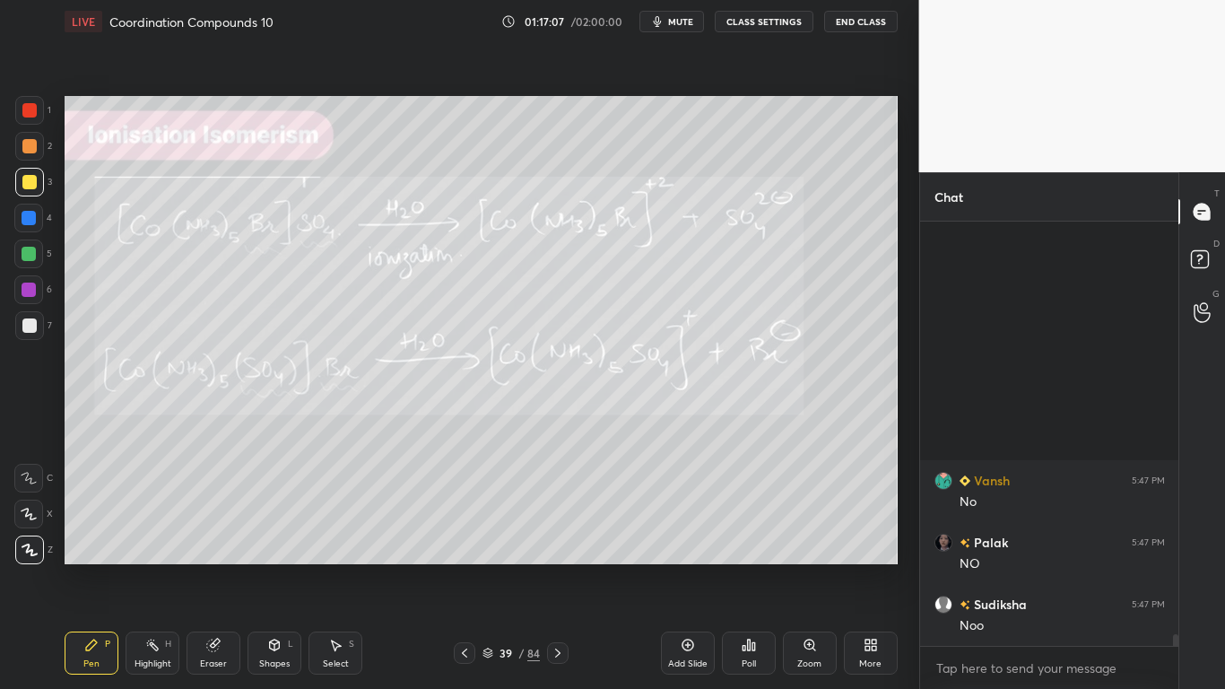
scroll to position [15490, 0]
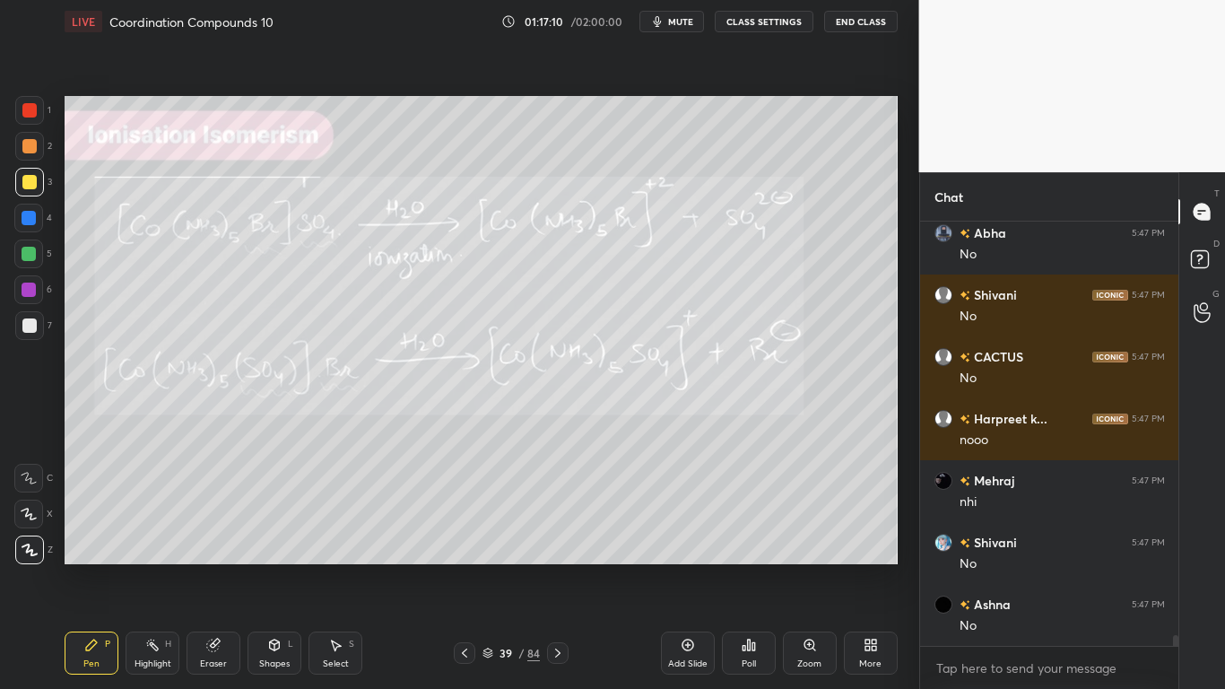
click at [226, 567] on div "Eraser" at bounding box center [214, 652] width 54 height 43
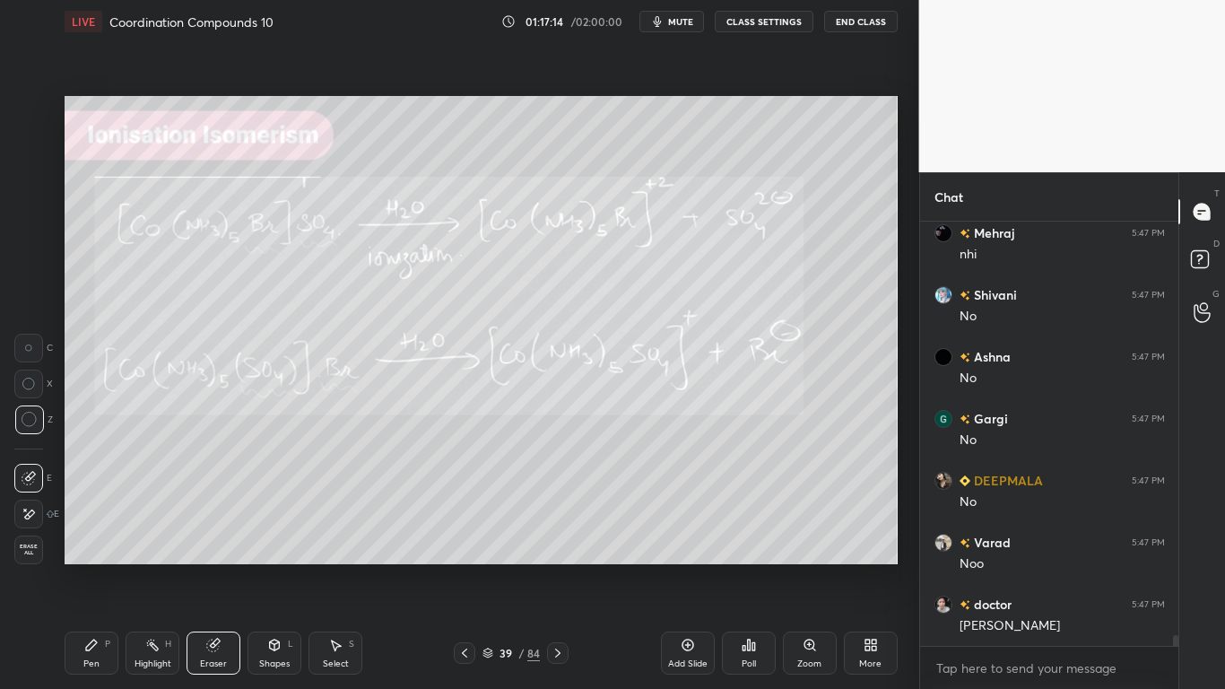
click at [104, 567] on div "Pen P" at bounding box center [92, 652] width 54 height 43
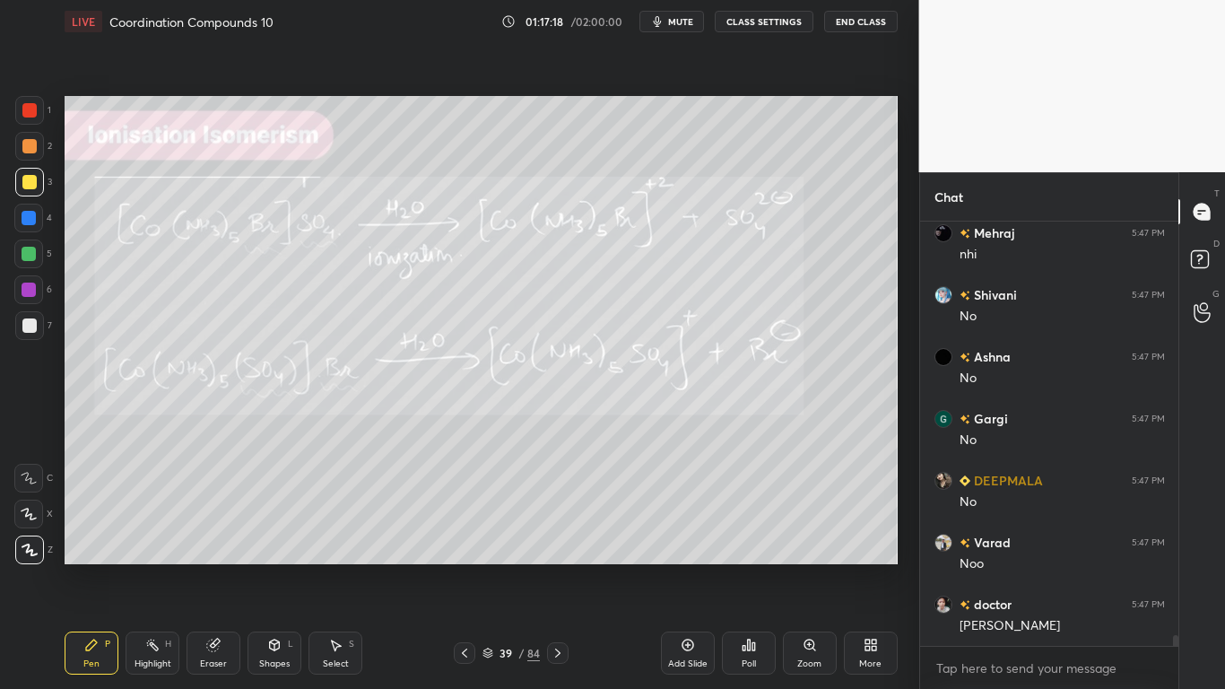
click at [557, 567] on icon at bounding box center [557, 652] width 5 height 9
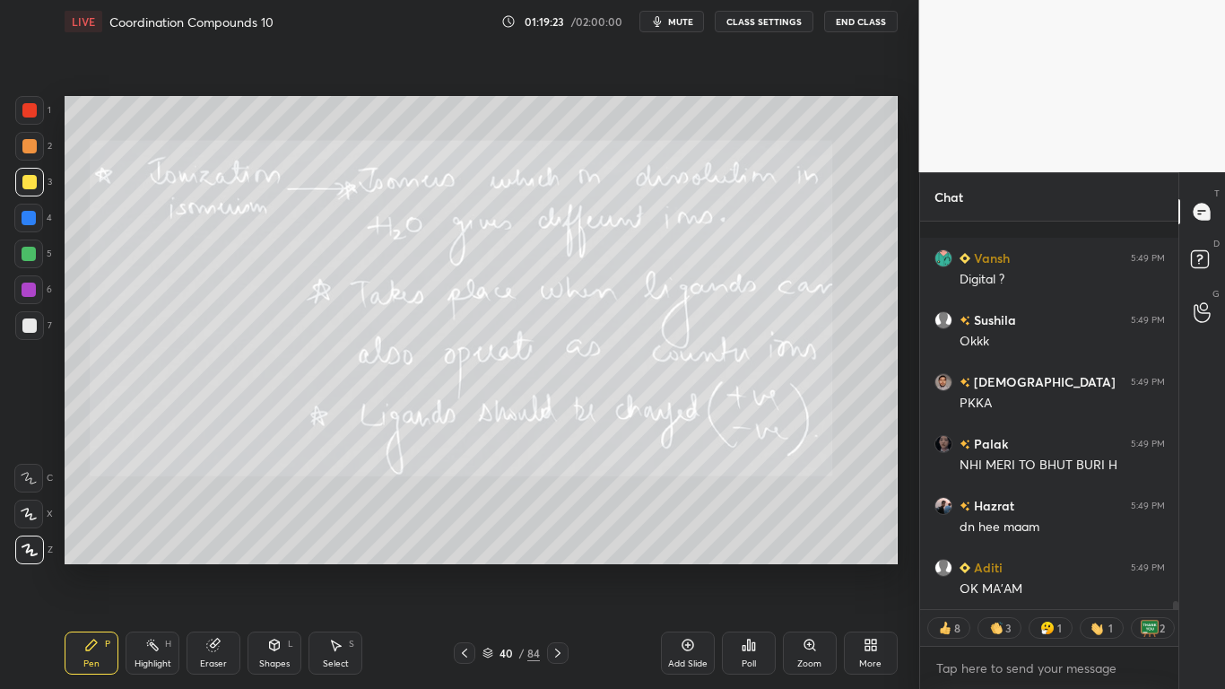
scroll to position [18928, 0]
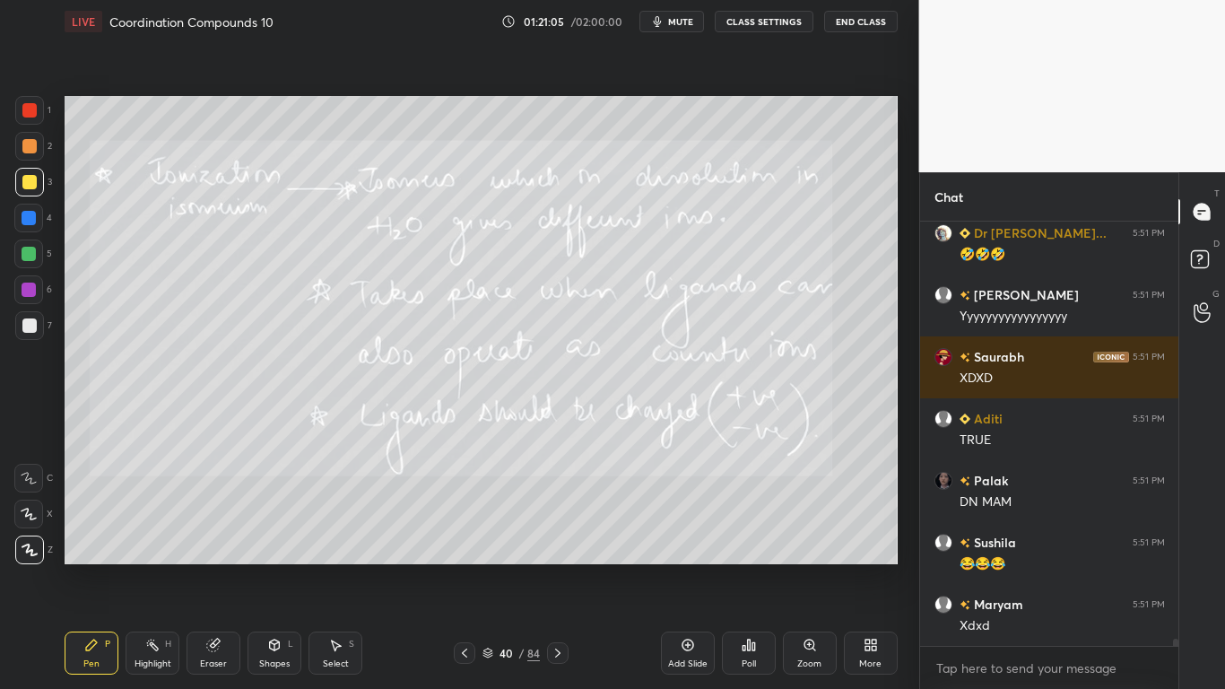
click at [214, 567] on icon at bounding box center [213, 645] width 12 height 12
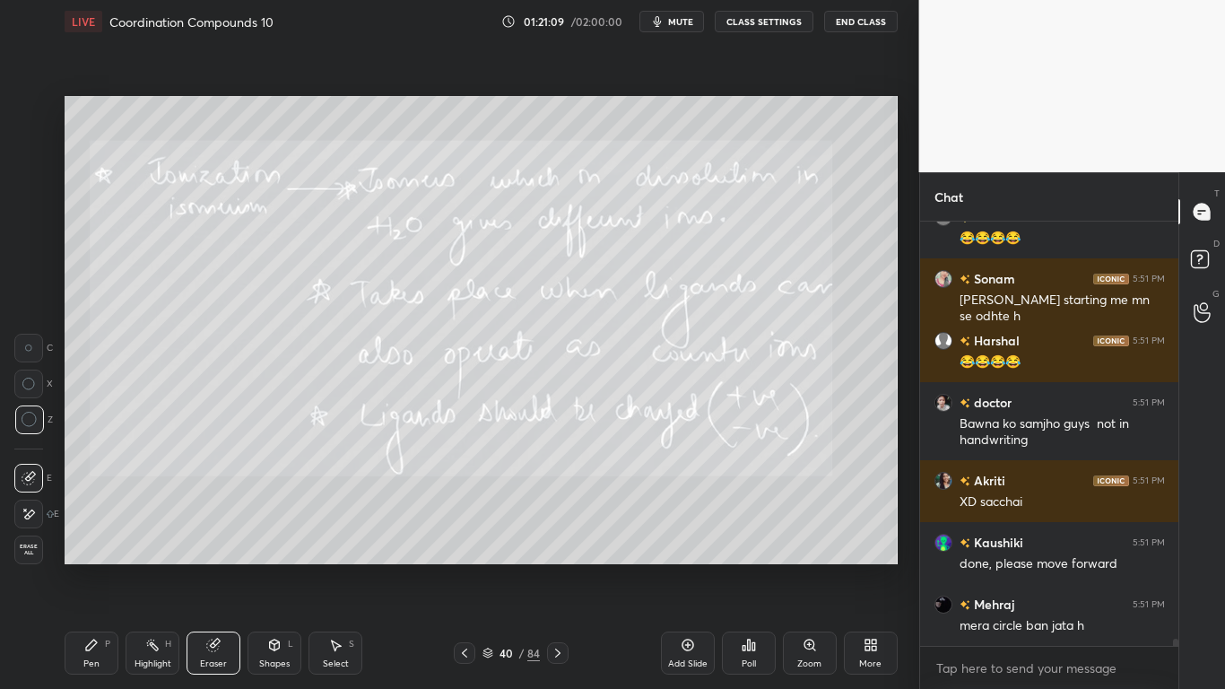
click at [96, 567] on icon at bounding box center [91, 644] width 11 height 11
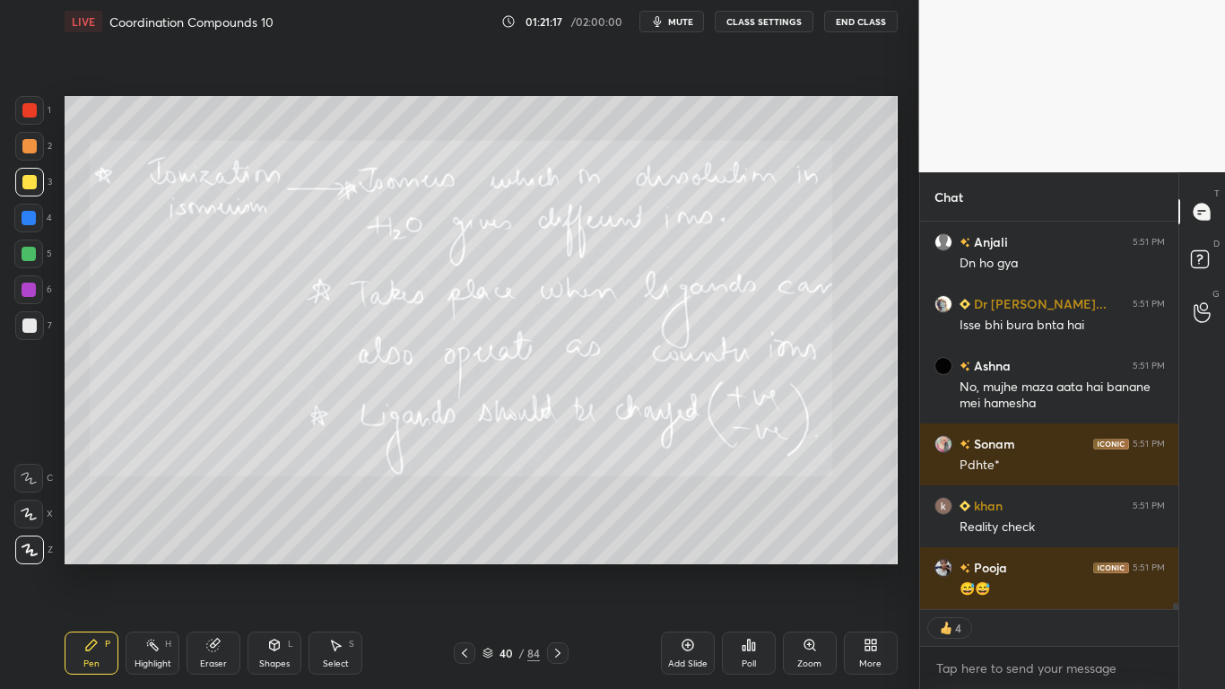
type textarea "x"
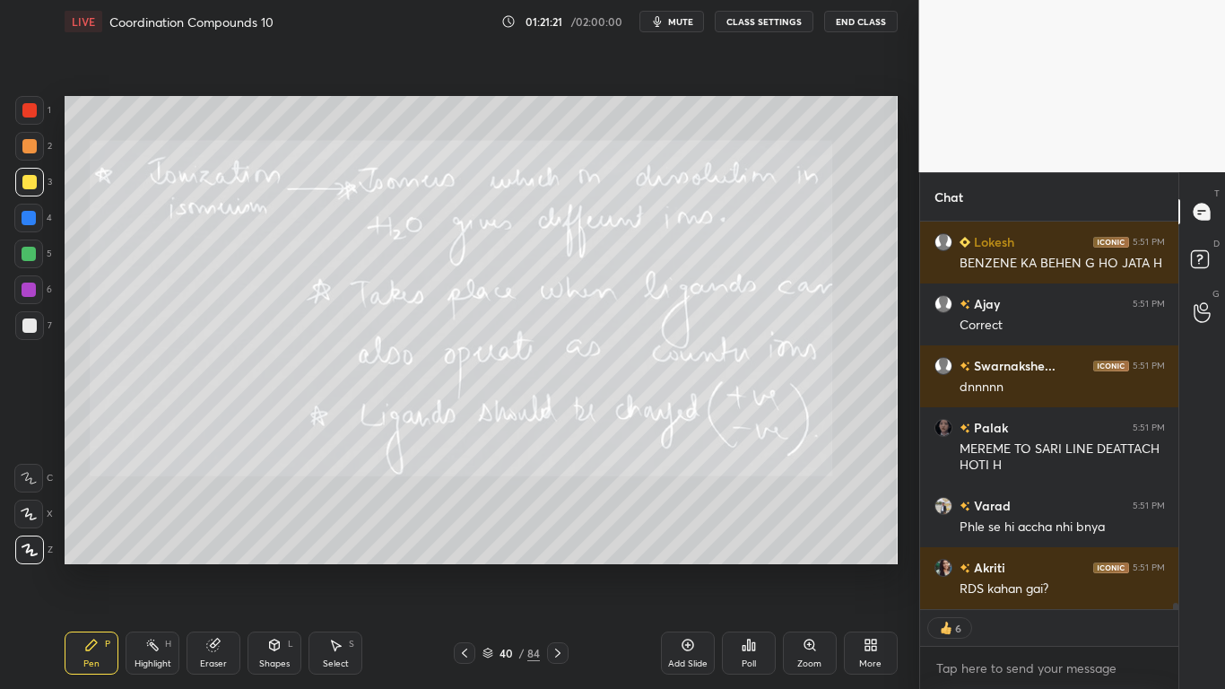
click at [778, 21] on button "CLASS SETTINGS" at bounding box center [764, 22] width 99 height 22
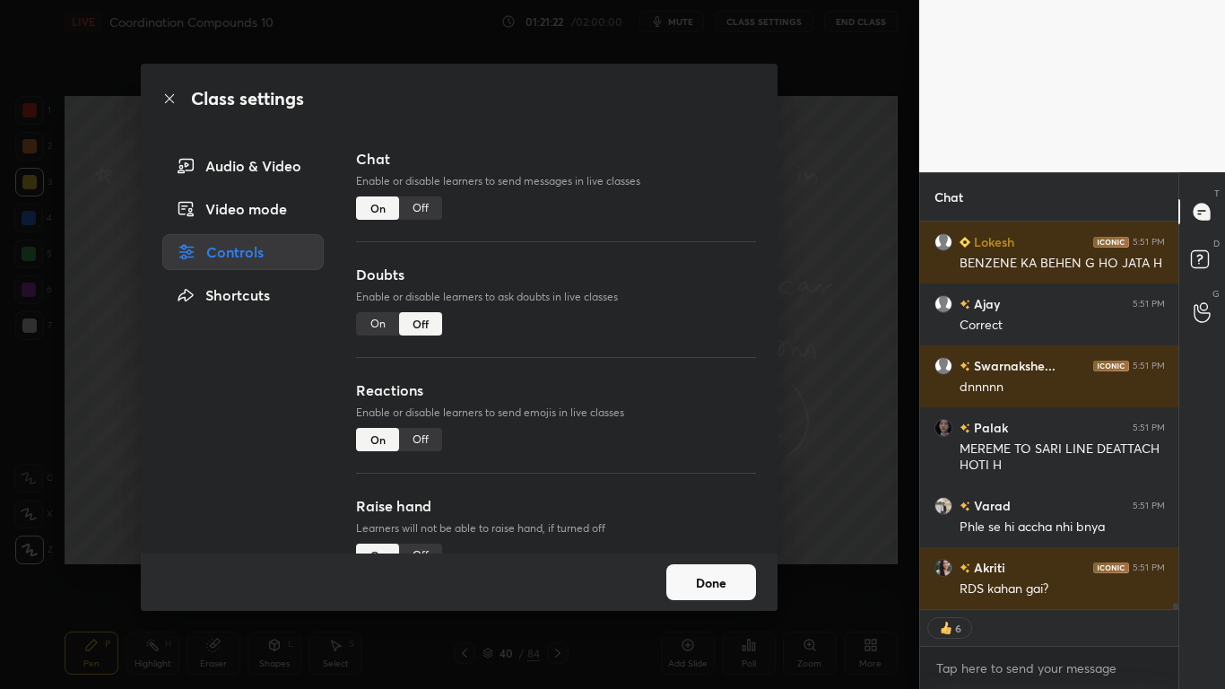
click at [428, 207] on div "Off" at bounding box center [420, 207] width 43 height 23
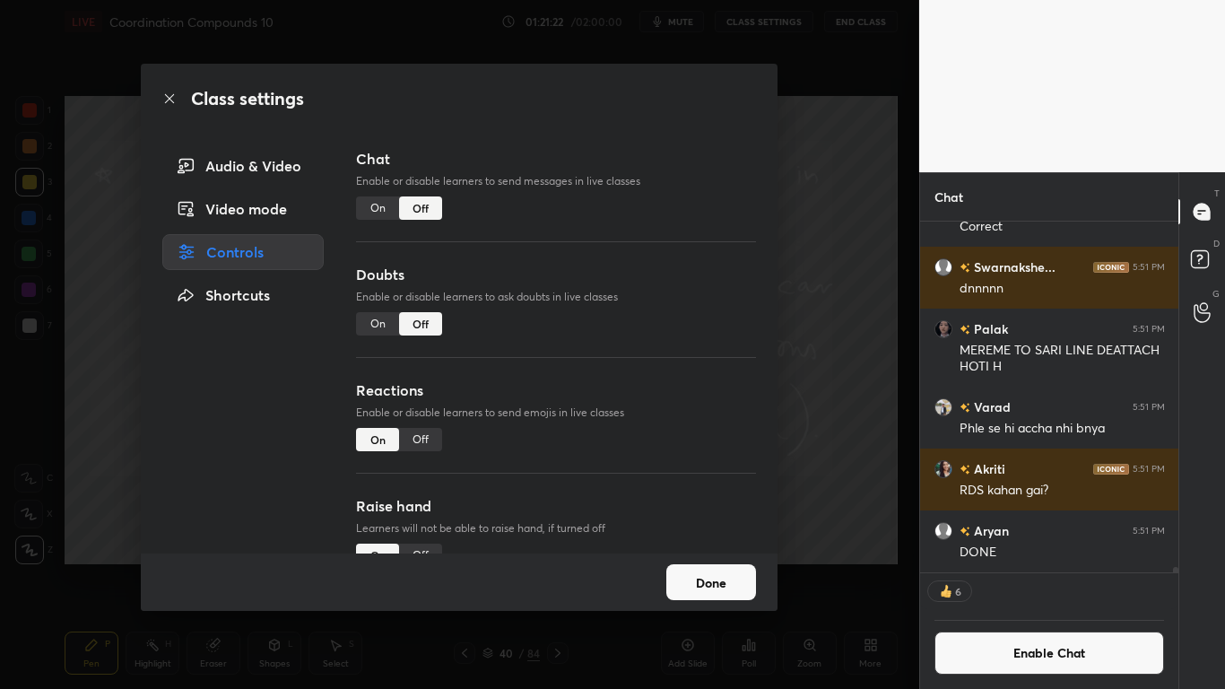
click at [710, 567] on button "Done" at bounding box center [711, 582] width 90 height 36
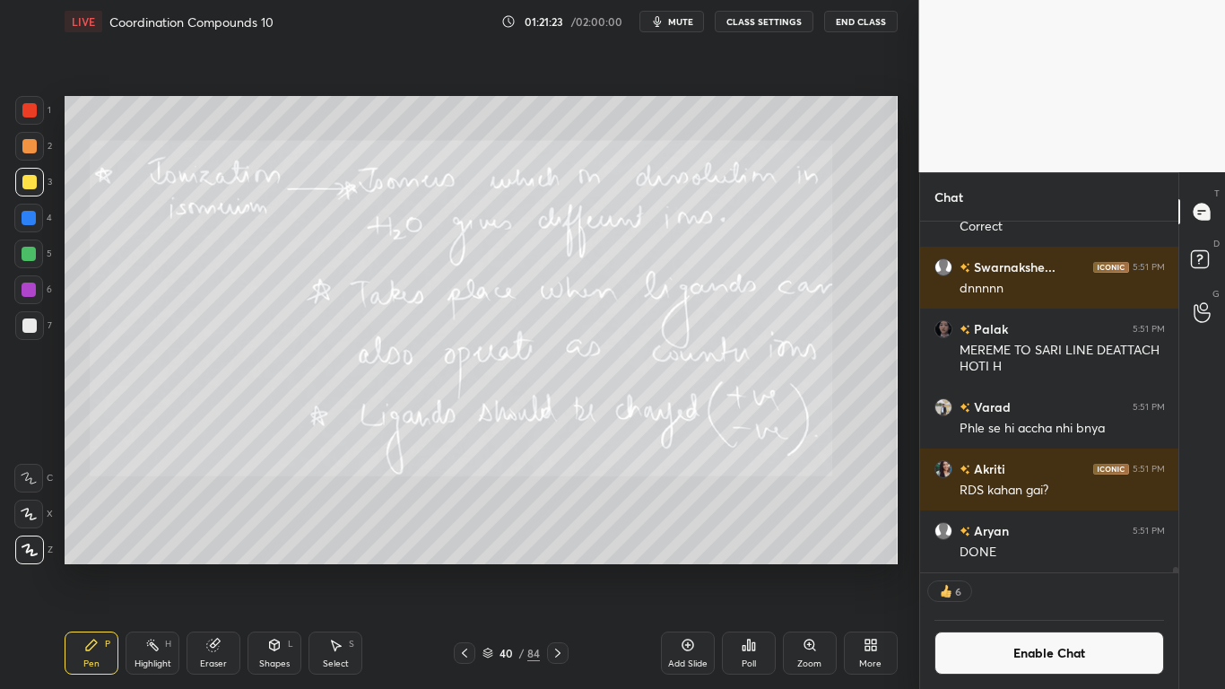
click at [485, 567] on icon at bounding box center [487, 653] width 11 height 11
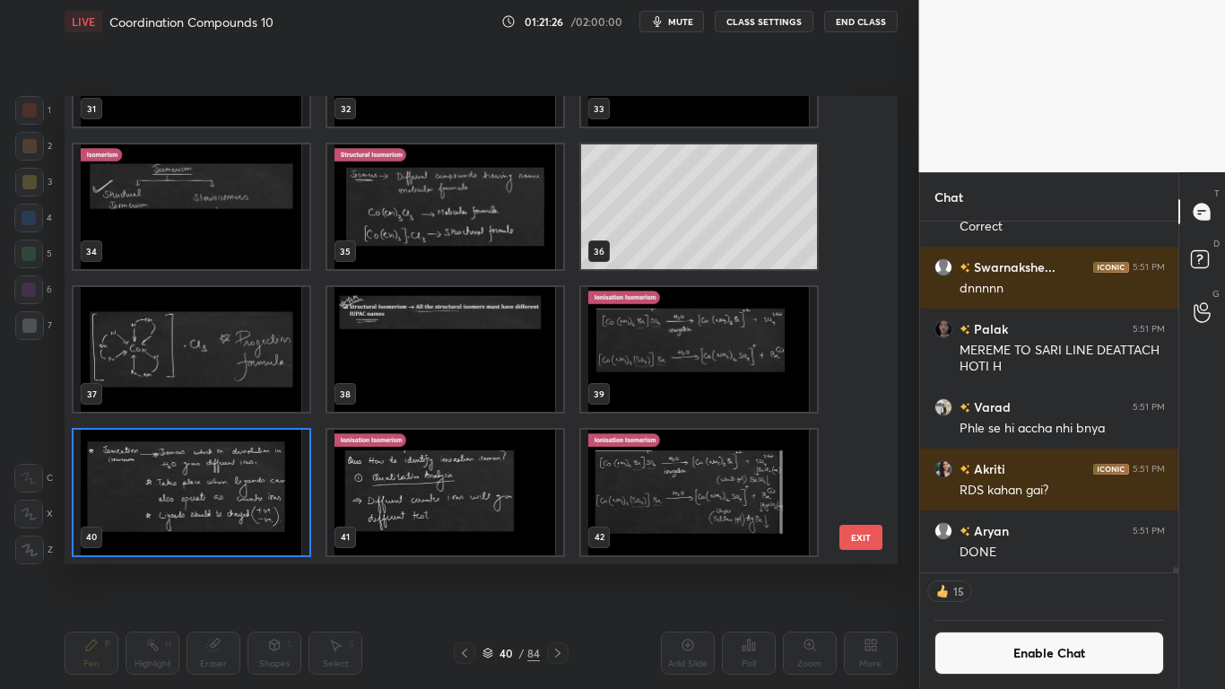
click at [230, 508] on img "grid" at bounding box center [192, 492] width 236 height 125
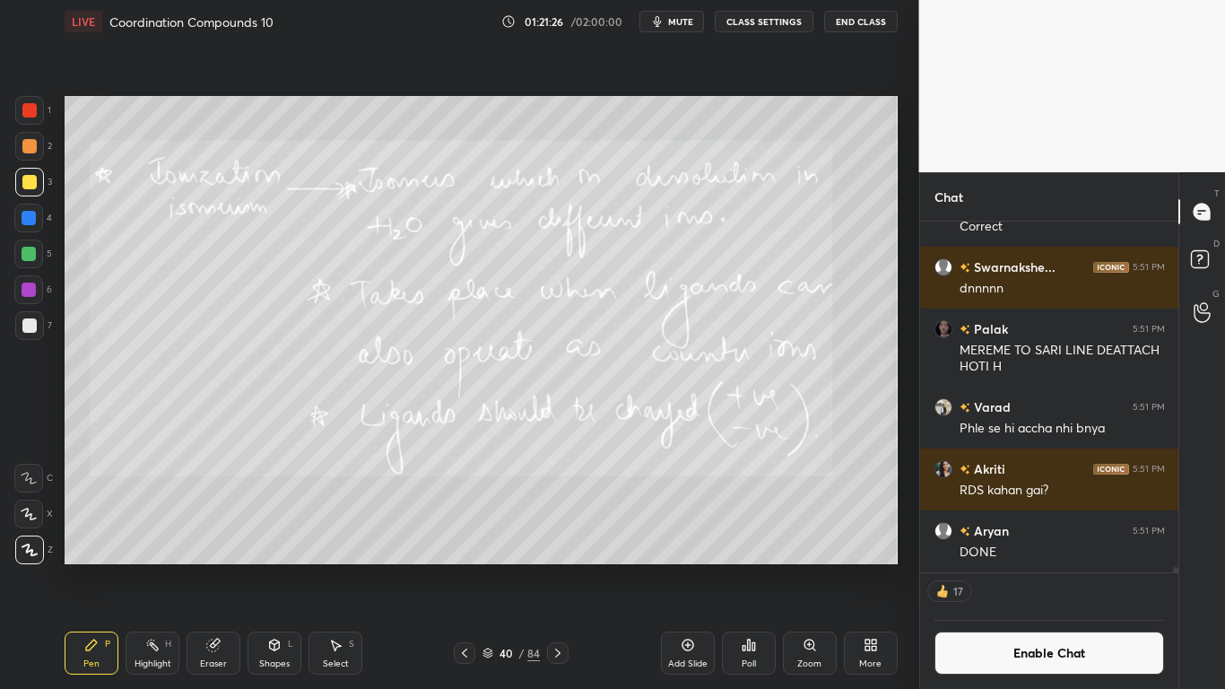
click at [246, 509] on img "grid" at bounding box center [192, 492] width 236 height 125
click at [584, 567] on div "Pen P Highlight H Eraser Shapes L Select S 40 / 84 Add Slide Poll Zoom More" at bounding box center [481, 653] width 833 height 72
click at [576, 567] on div "Pen P Highlight H Eraser Shapes L Select S 40 / 84 Add Slide Poll Zoom More" at bounding box center [481, 653] width 833 height 72
click at [560, 567] on icon at bounding box center [558, 653] width 14 height 14
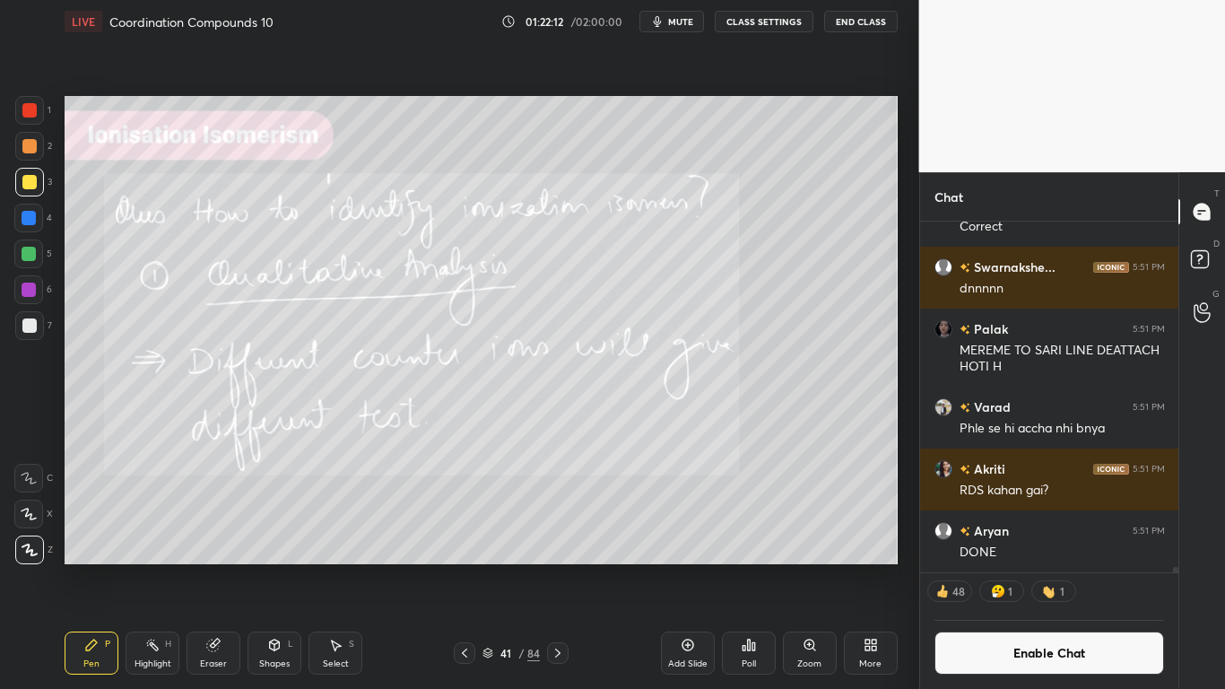
scroll to position [24374, 0]
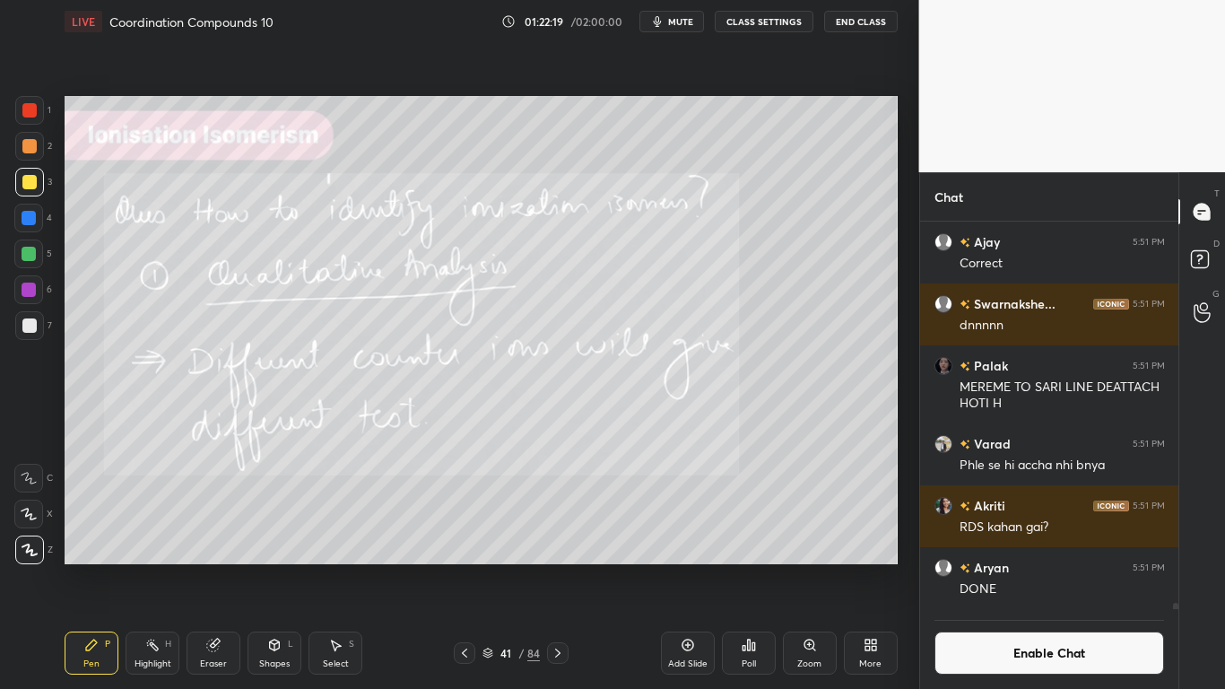
click at [987, 567] on button "Enable Chat" at bounding box center [1049, 652] width 230 height 43
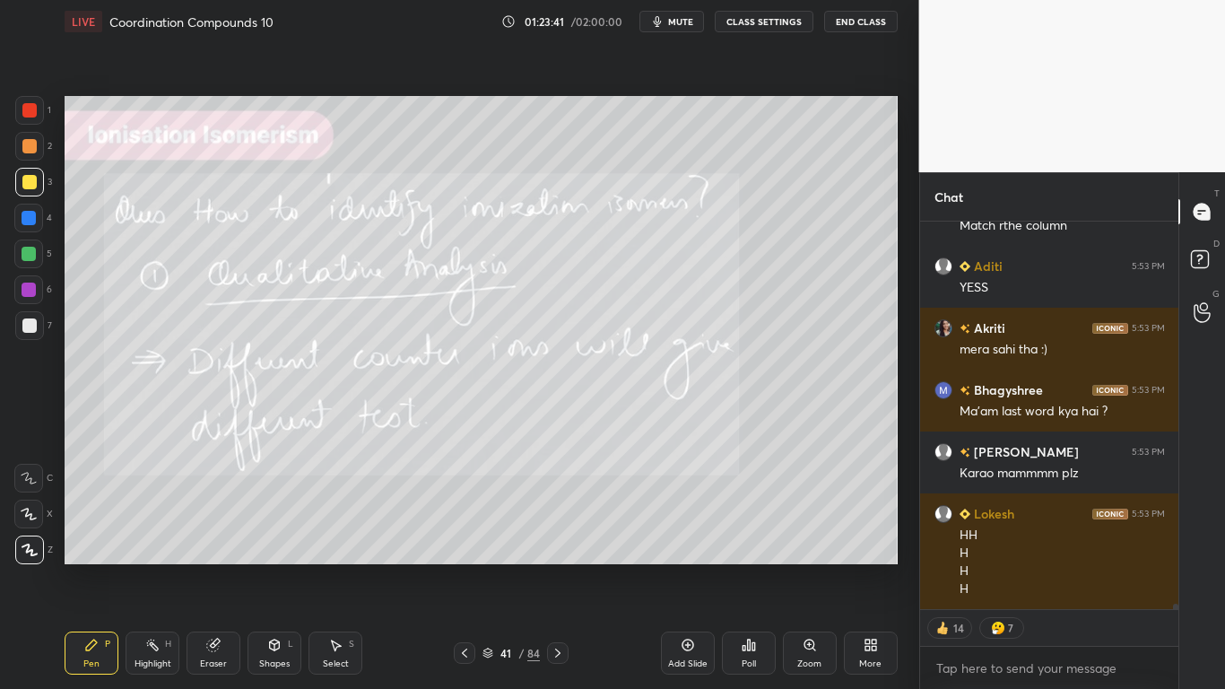
scroll to position [27807, 0]
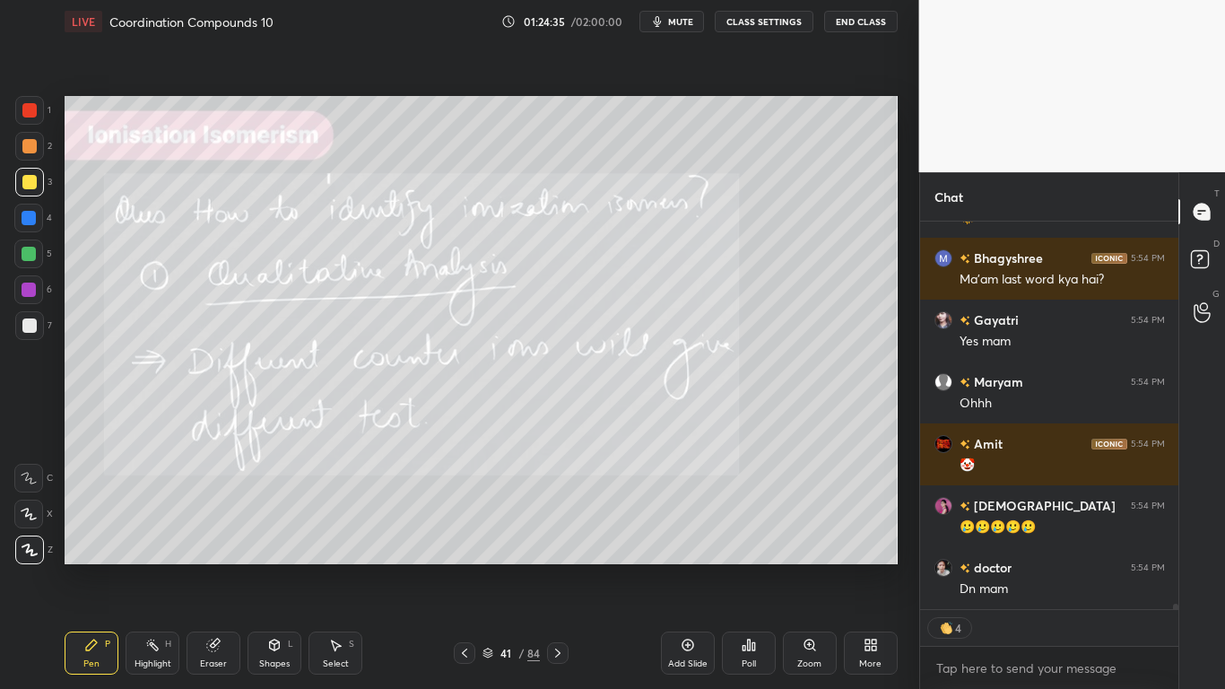
click at [38, 186] on div at bounding box center [29, 182] width 29 height 29
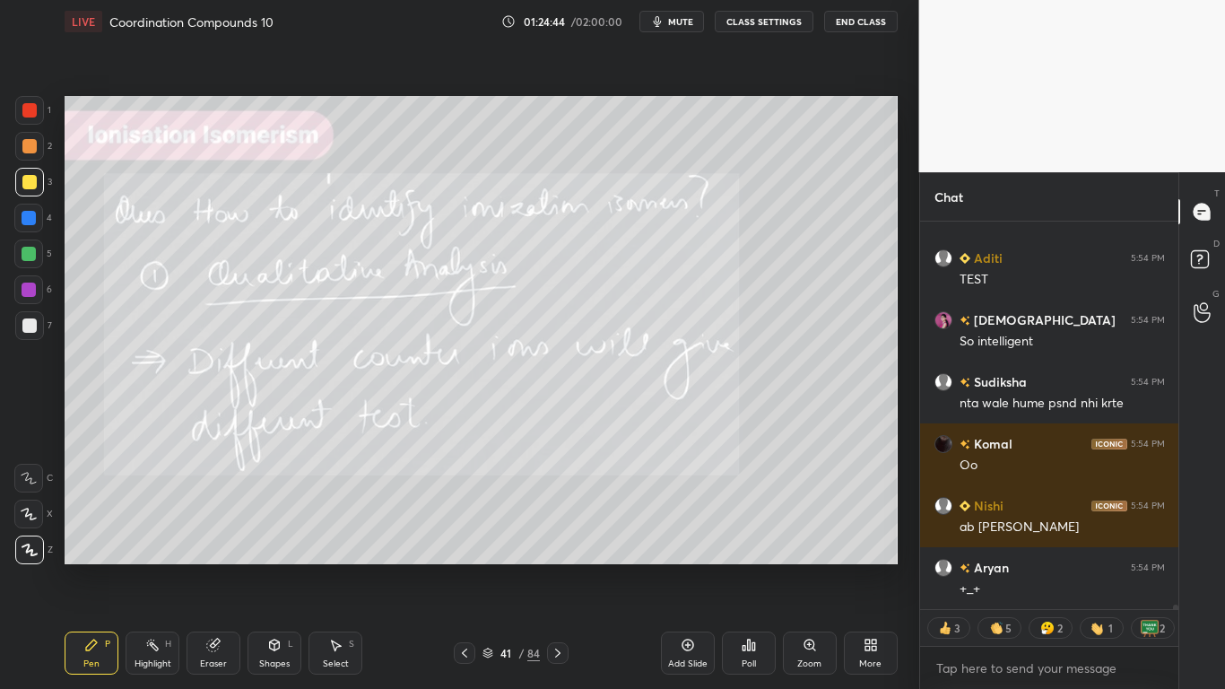
click at [490, 567] on icon at bounding box center [487, 650] width 9 height 4
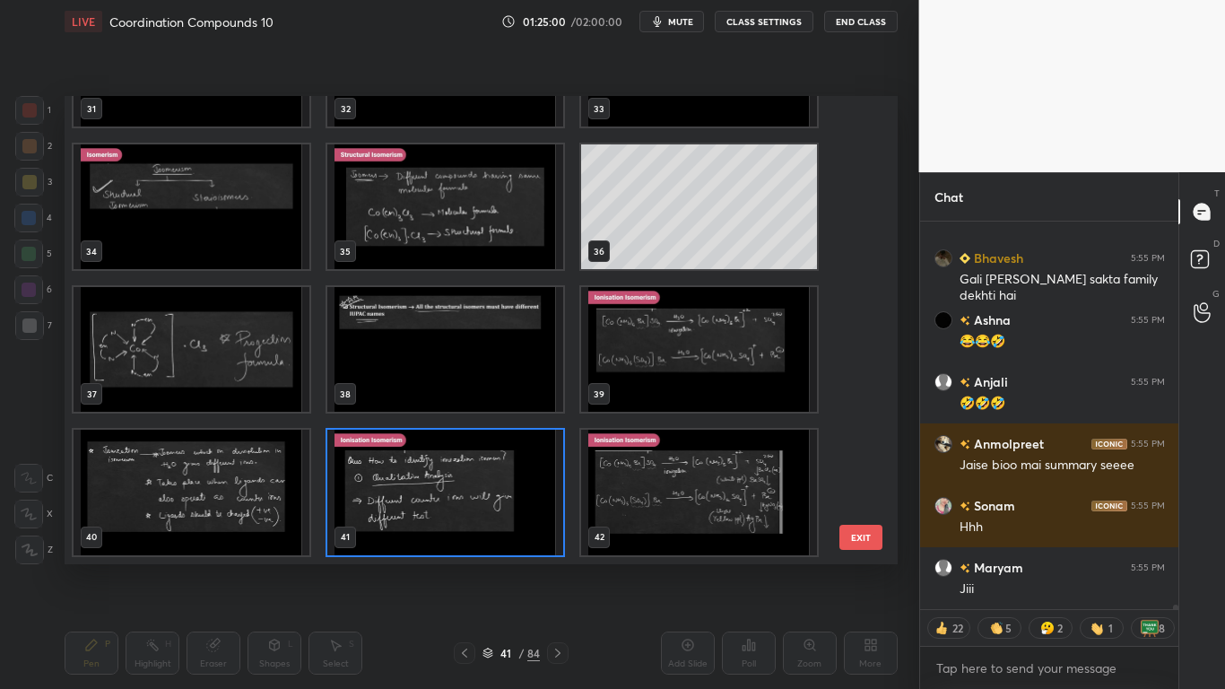
click at [691, 492] on img "grid" at bounding box center [699, 492] width 236 height 125
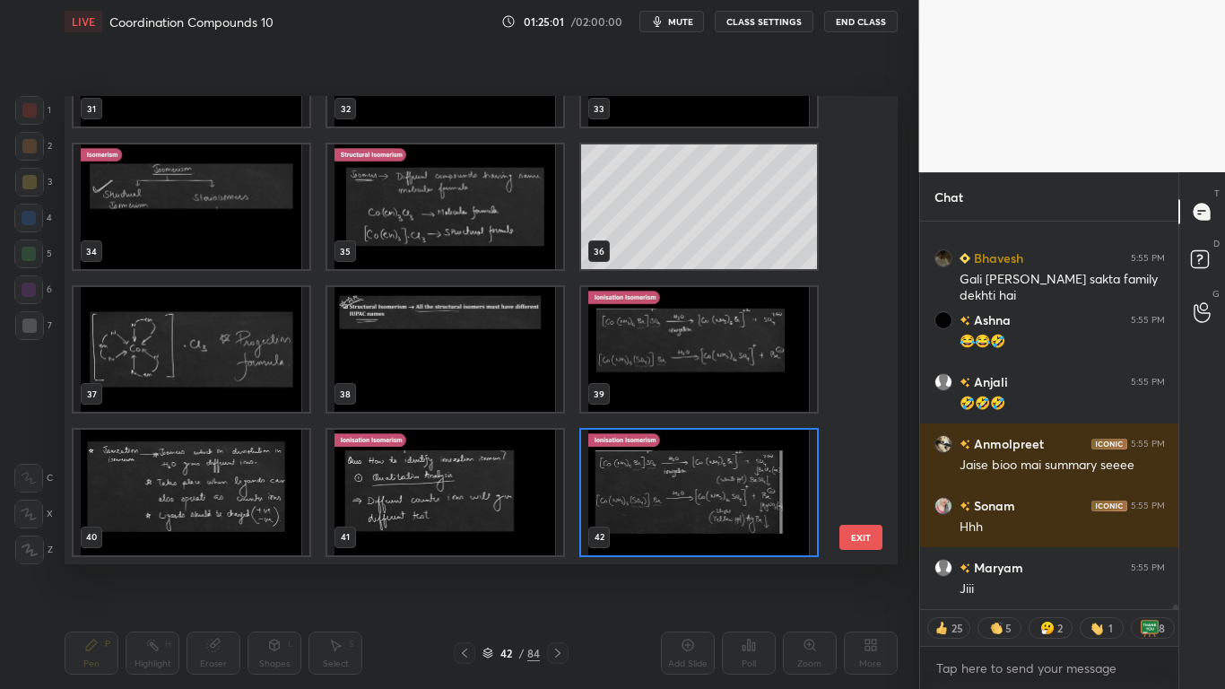
click at [691, 493] on img "grid" at bounding box center [699, 492] width 236 height 125
click at [690, 491] on img "grid" at bounding box center [699, 492] width 236 height 125
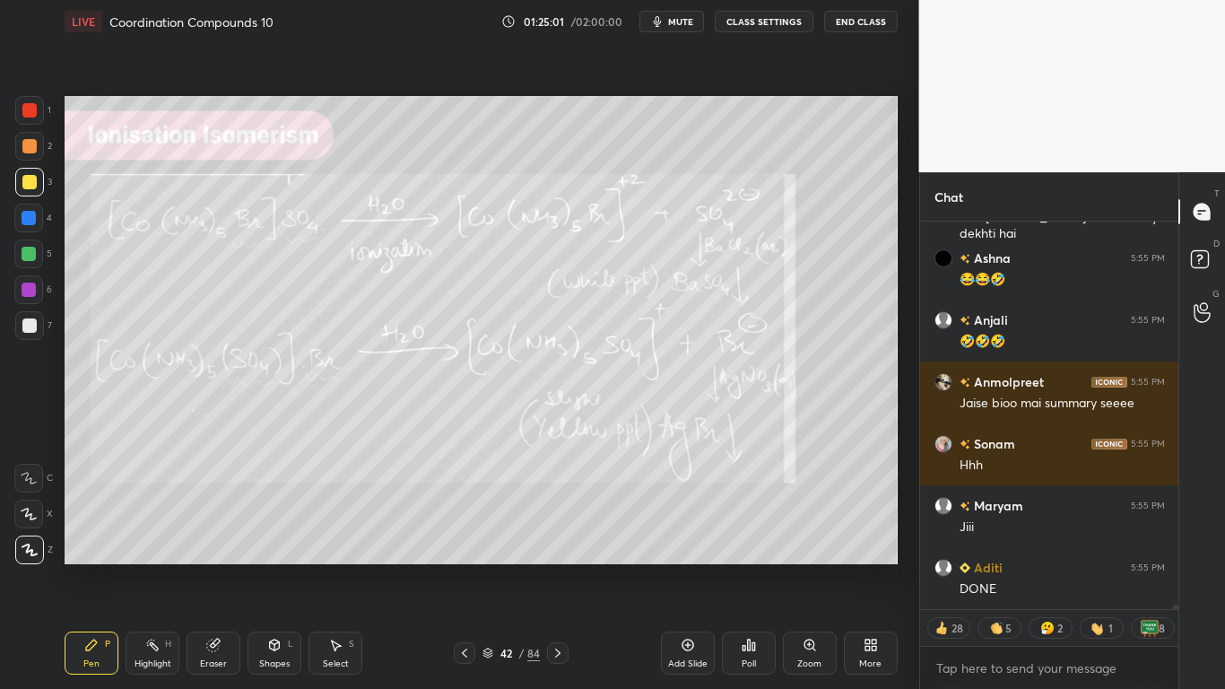
click at [769, 25] on button "CLASS SETTINGS" at bounding box center [764, 22] width 99 height 22
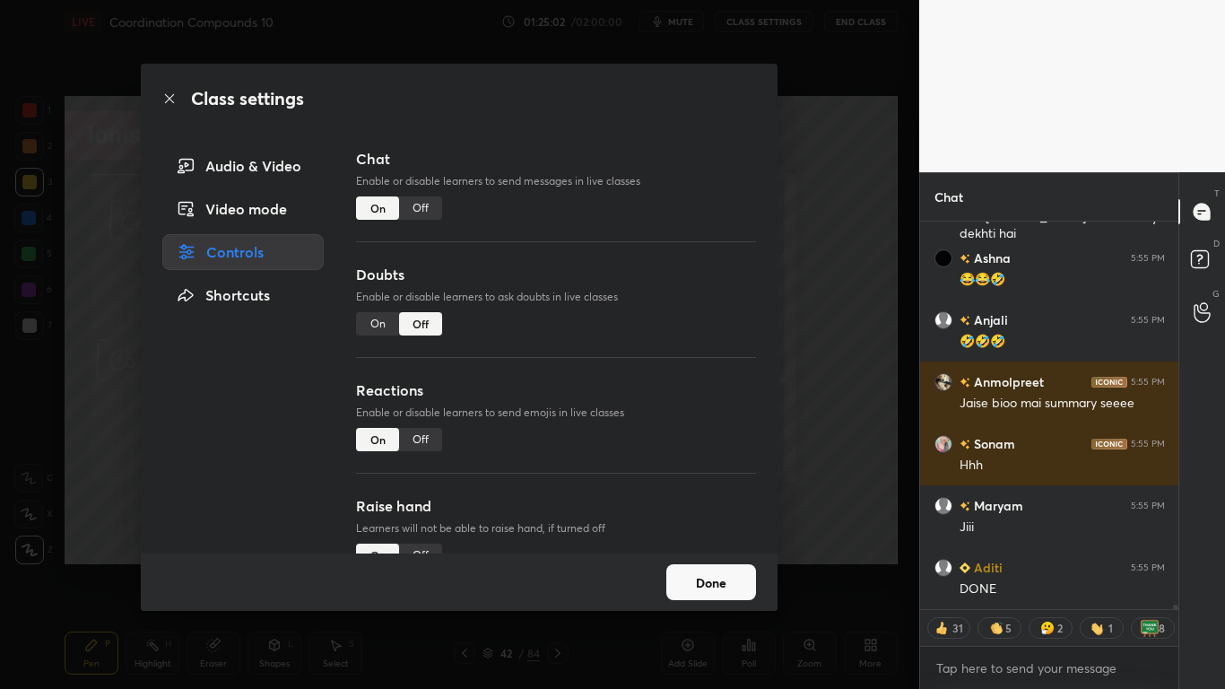
type textarea "x"
click at [427, 208] on div "Off" at bounding box center [420, 207] width 43 height 23
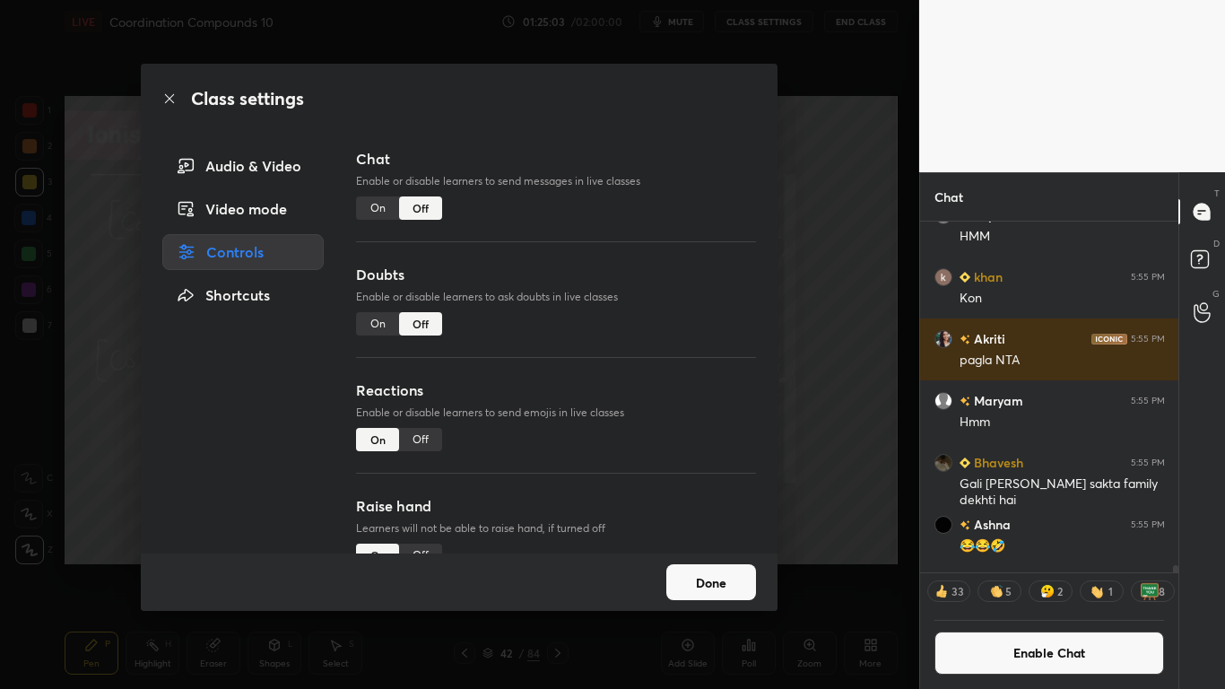
click at [696, 567] on div "Done" at bounding box center [459, 581] width 637 height 57
click at [706, 567] on button "Done" at bounding box center [711, 582] width 90 height 36
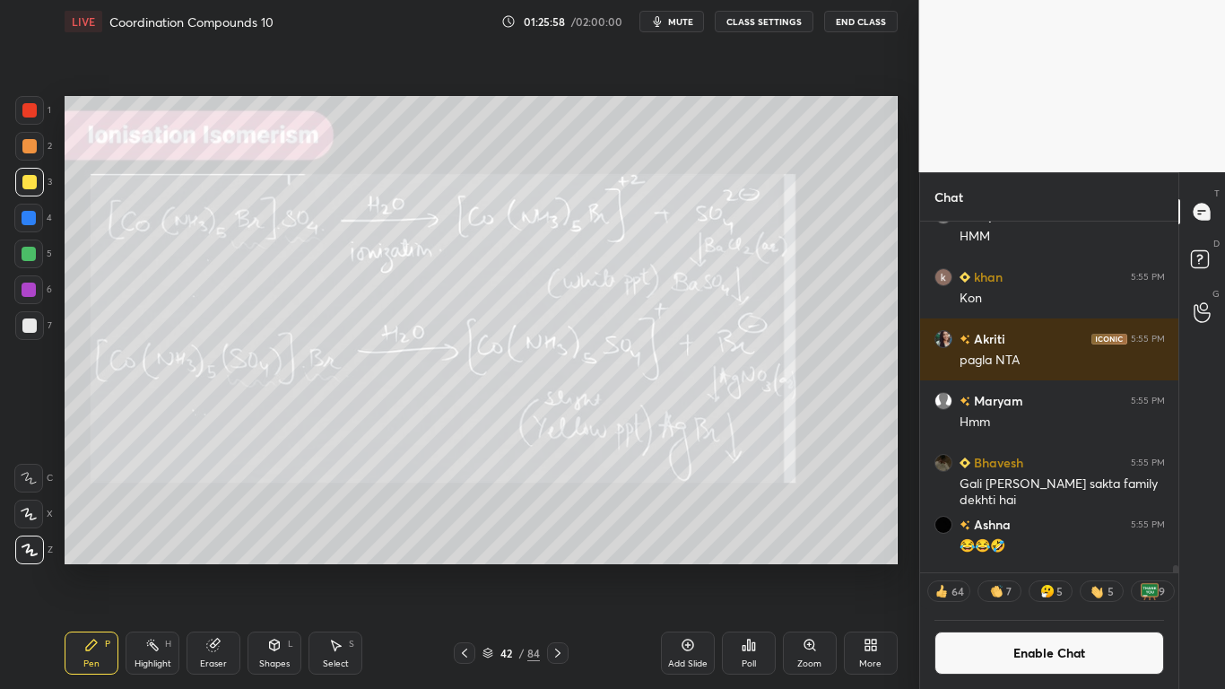
click at [1036, 567] on button "Enable Chat" at bounding box center [1049, 652] width 230 height 43
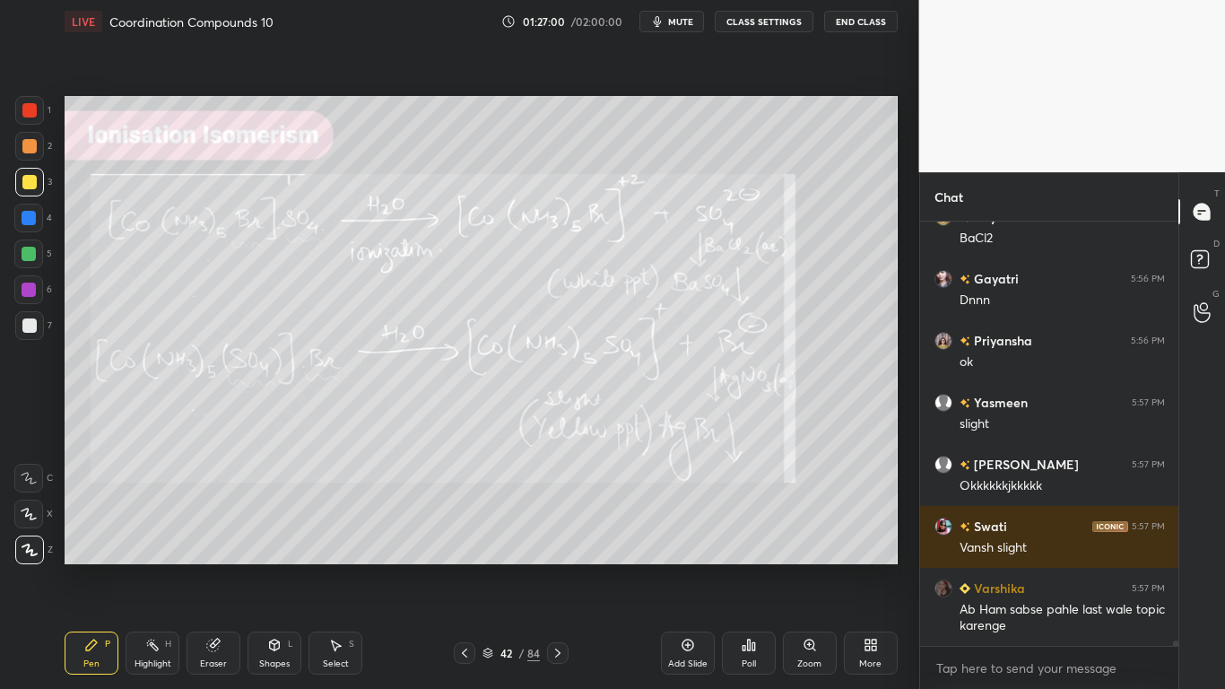
scroll to position [32576, 0]
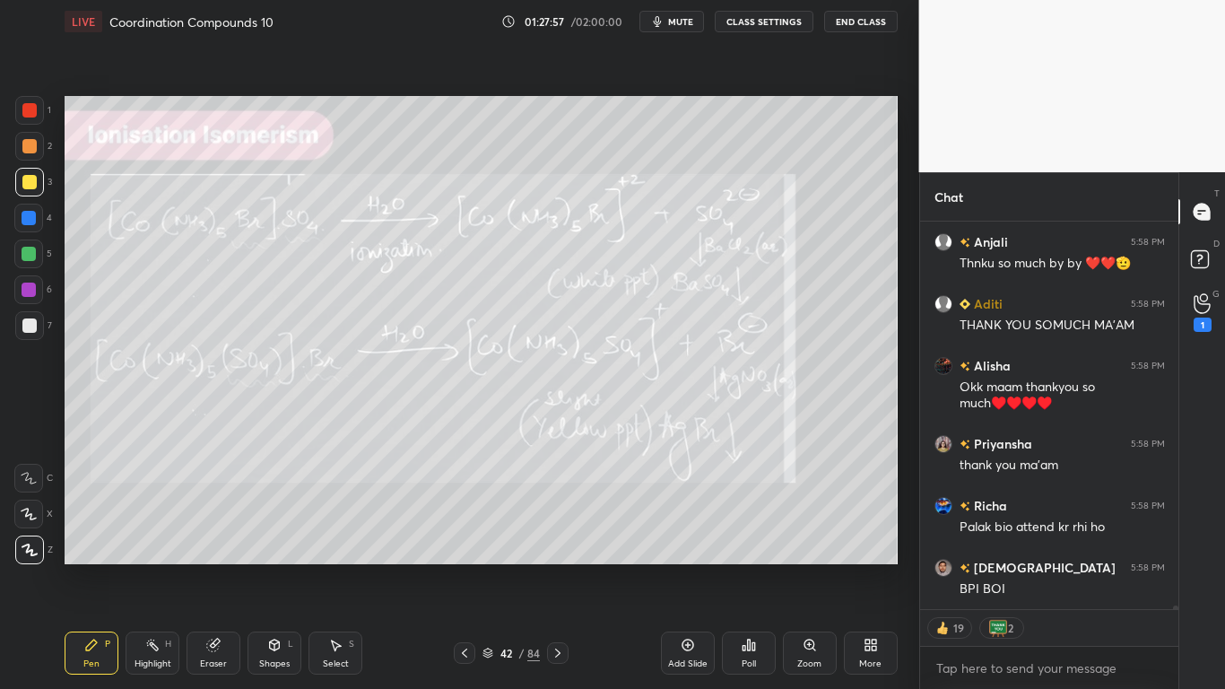
type textarea "x"
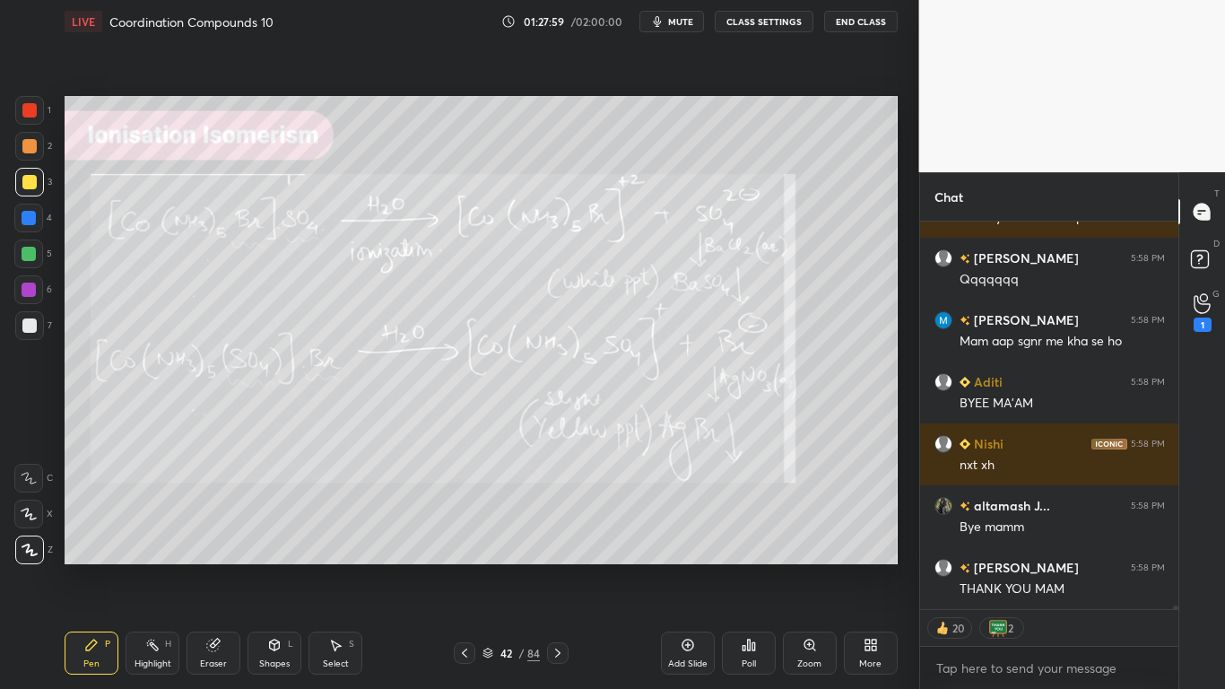
click at [737, 567] on div "Poll" at bounding box center [749, 652] width 54 height 43
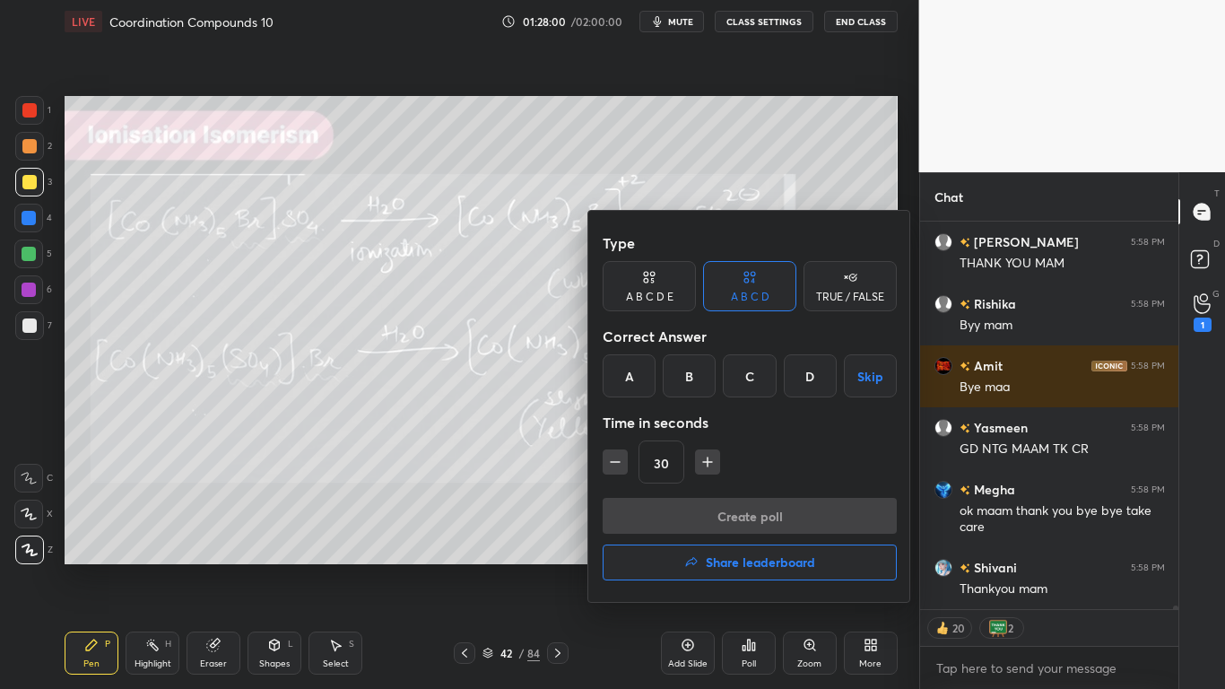
click at [624, 467] on button "button" at bounding box center [615, 461] width 25 height 25
type input "15"
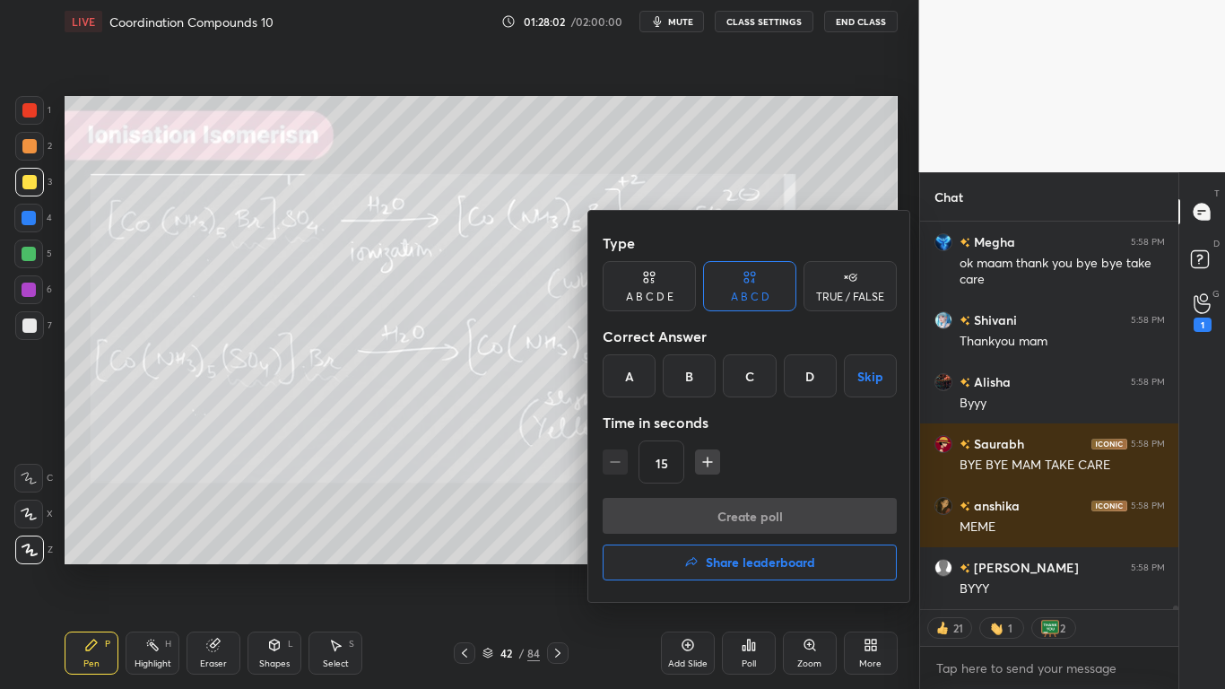
click at [875, 382] on button "Skip" at bounding box center [870, 375] width 53 height 43
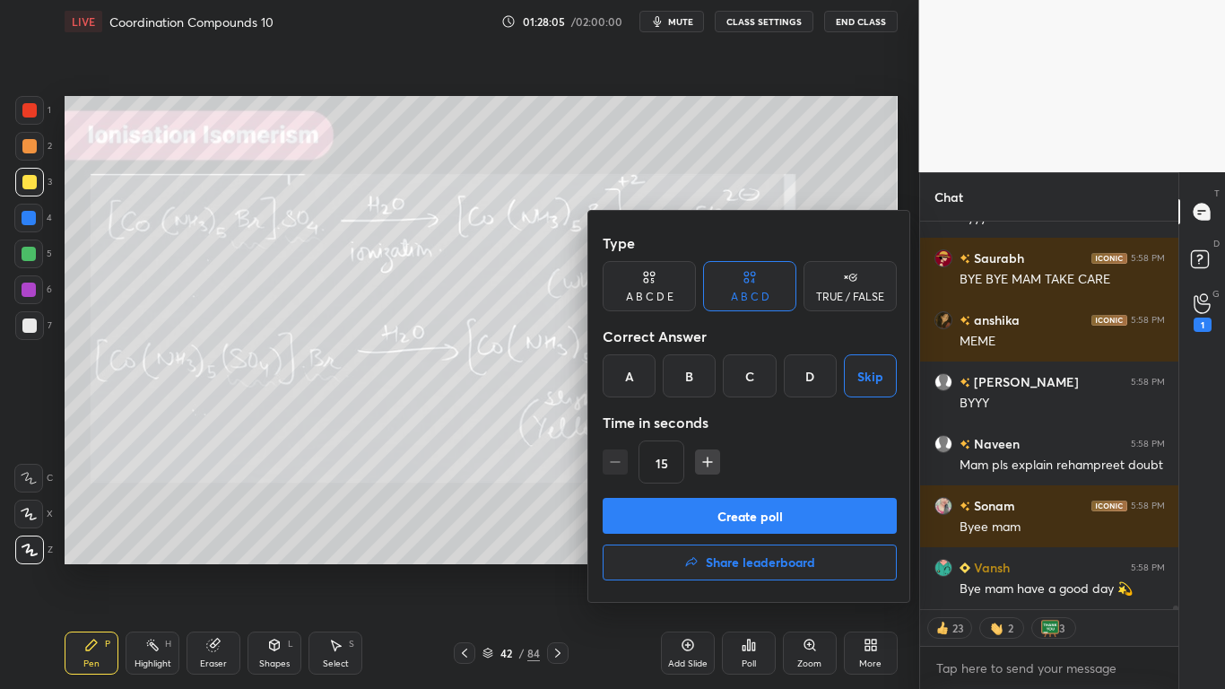
click at [788, 519] on button "Create poll" at bounding box center [750, 516] width 294 height 36
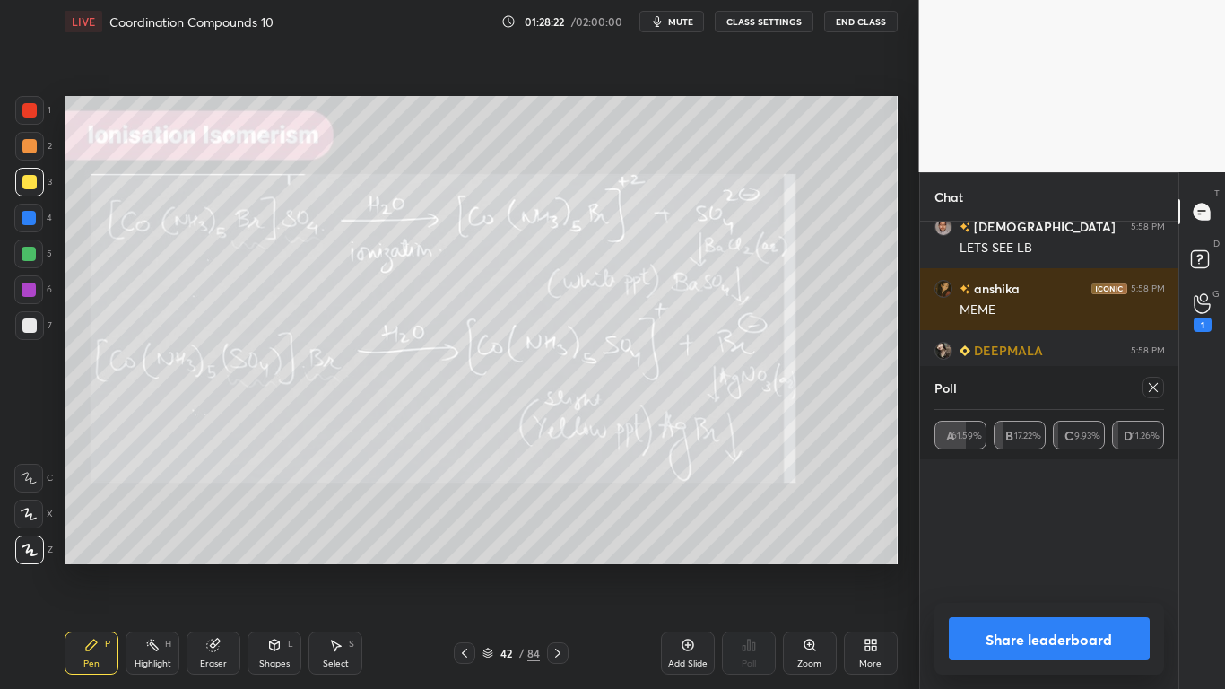
click at [1007, 567] on button "Share leaderboard" at bounding box center [1050, 638] width 202 height 43
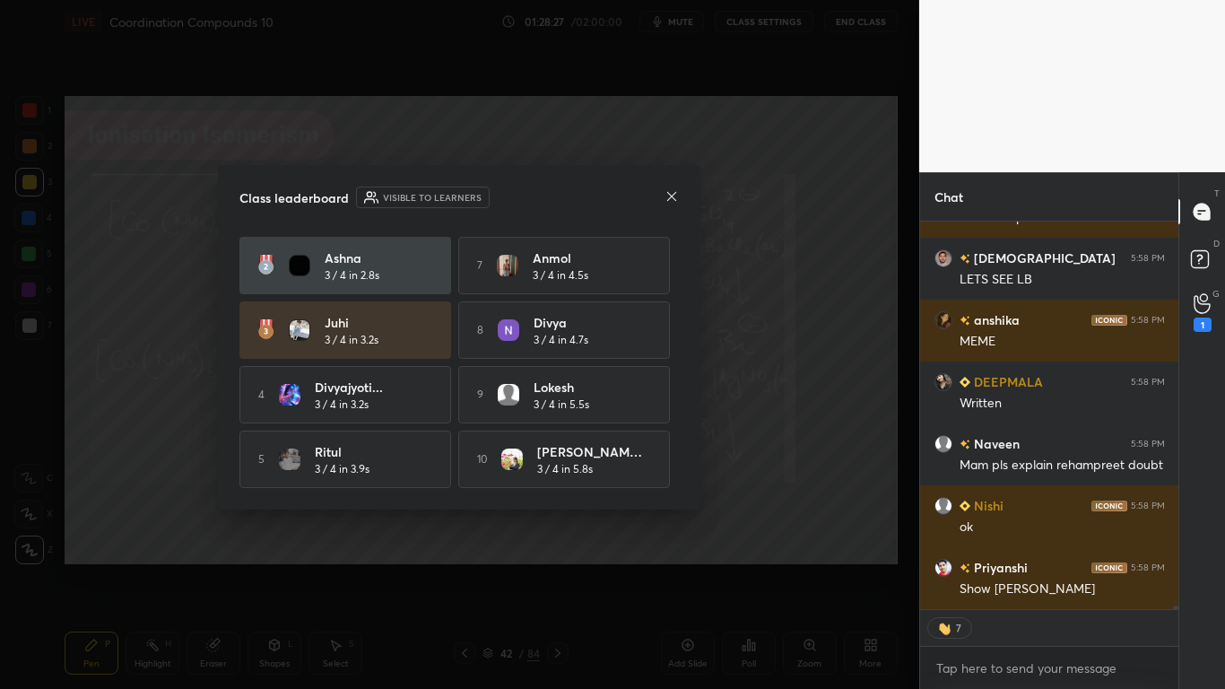
click at [673, 478] on div "Banshiba 3 / 4 in 1.1s 6 Rahul 3 / 4 in 4.4s Ashna 3 / 4 in 2.8s 7 Anmol 3 / 4 …" at bounding box center [458, 330] width 439 height 316
click at [672, 480] on div "Banshiba 3 / 4 in 1.1s 6 Rahul 3 / 4 in 4.4s Ashna 3 / 4 in 2.8s 7 Anmol 3 / 4 …" at bounding box center [458, 330] width 439 height 316
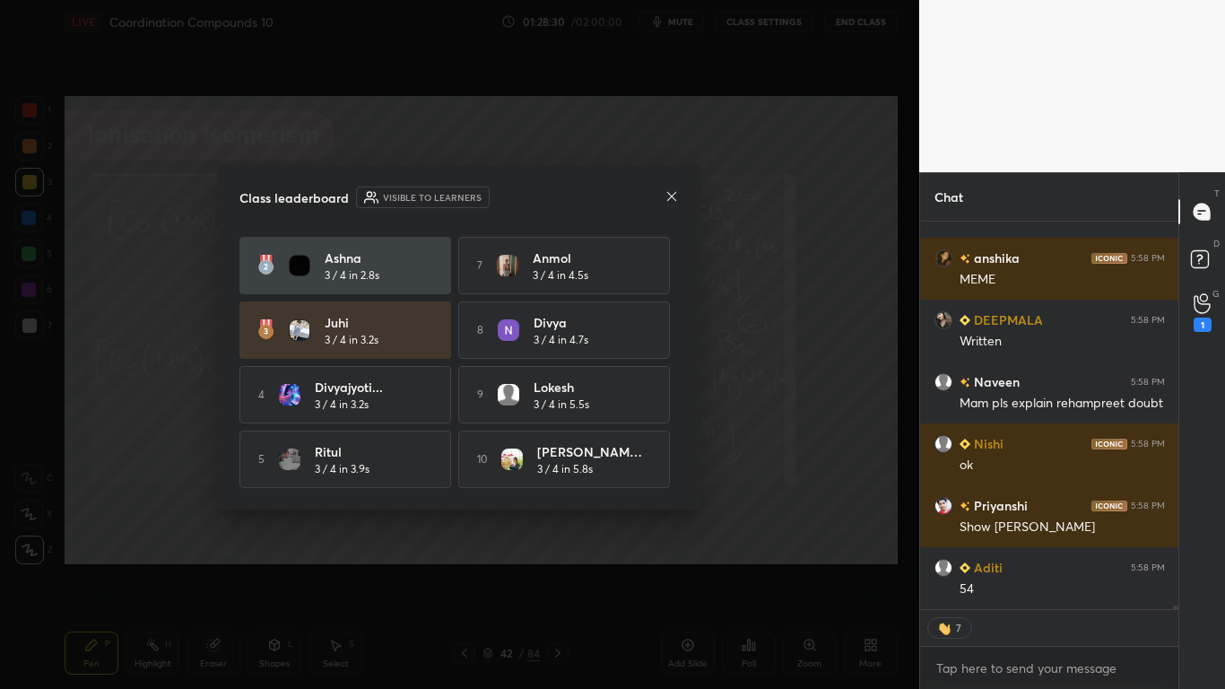
click at [679, 271] on div "Banshiba 3 / 4 in 1.1s 6 Rahul 3 / 4 in 4.4s Ashna 3 / 4 in 2.8s 7 Anmol 3 / 4 …" at bounding box center [458, 360] width 439 height 255
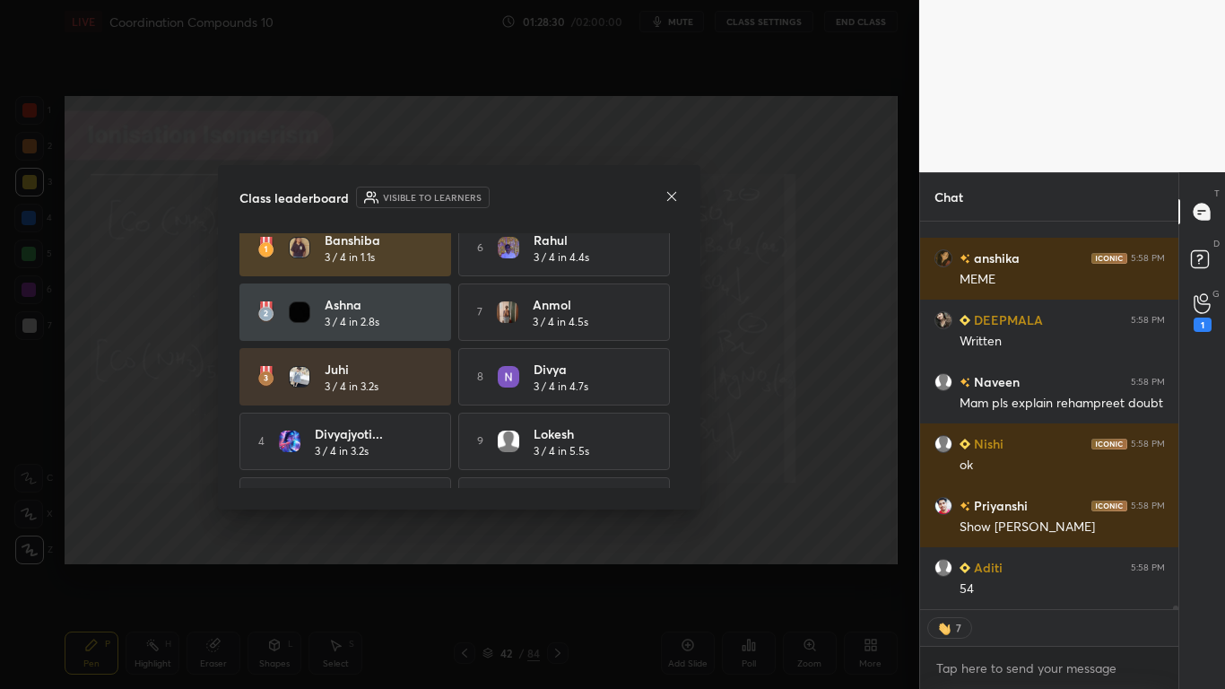
click at [679, 266] on div "Banshiba 3 / 4 in 1.1s 6 Rahul 3 / 4 in 4.4s Ashna 3 / 4 in 2.8s 7 Anmol 3 / 4 …" at bounding box center [458, 360] width 439 height 255
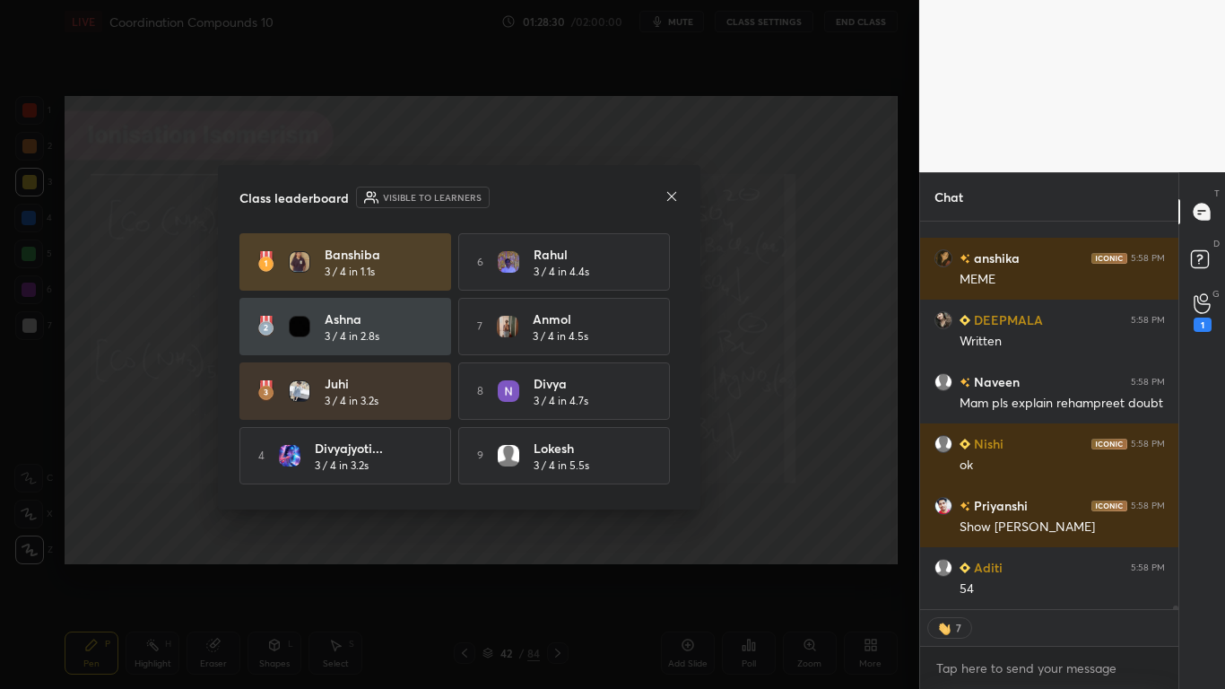
click at [680, 264] on div "Class leaderboard Visible to learners Banshiba 3 / 4 in 1.1s 6 Rahul 3 / 4 in 4…" at bounding box center [459, 337] width 482 height 344
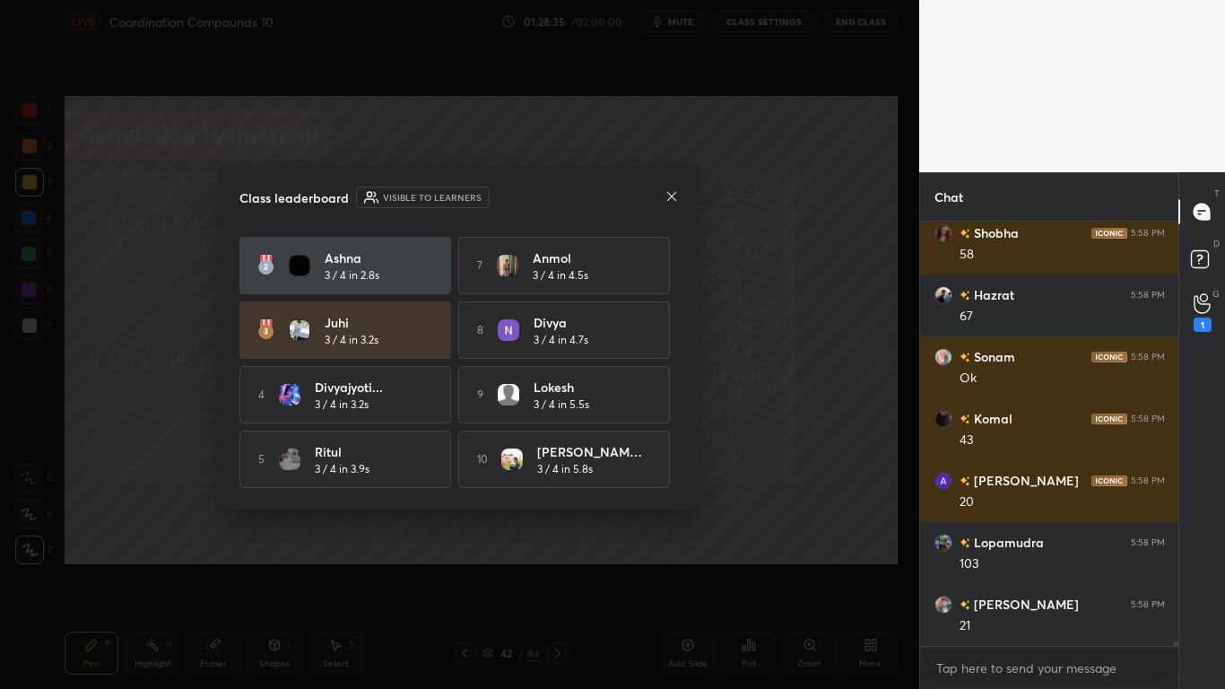
click at [674, 197] on icon at bounding box center [671, 195] width 9 height 9
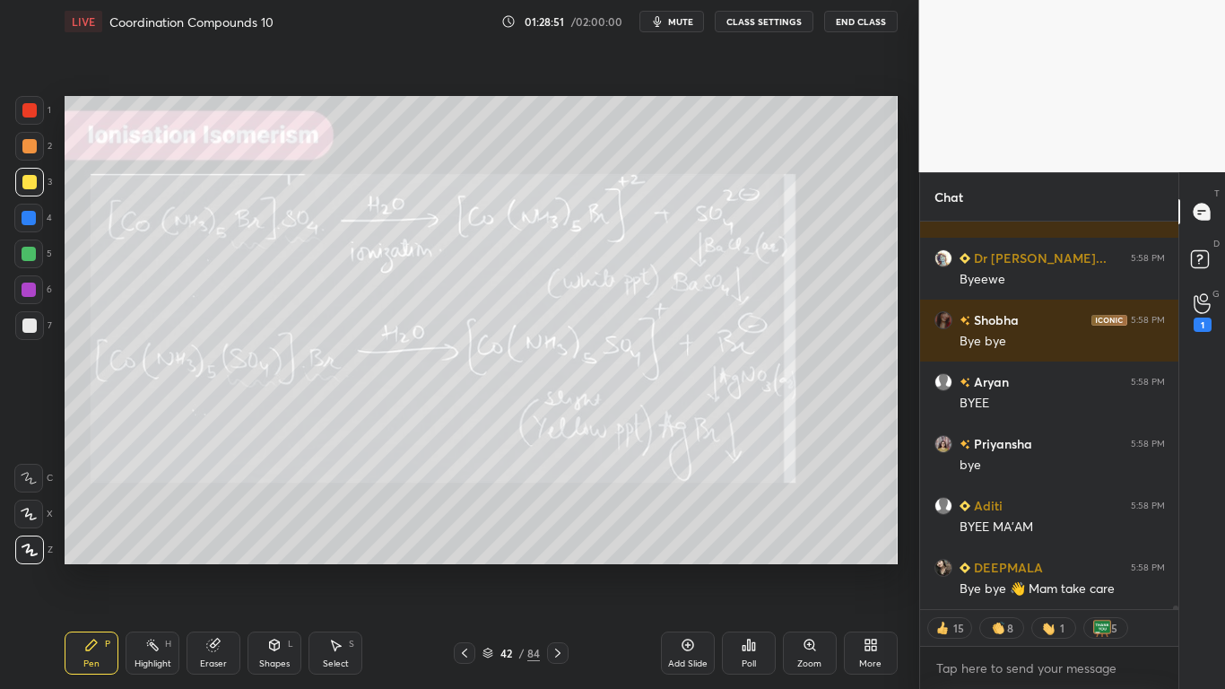
click at [778, 28] on button "CLASS SETTINGS" at bounding box center [764, 22] width 99 height 22
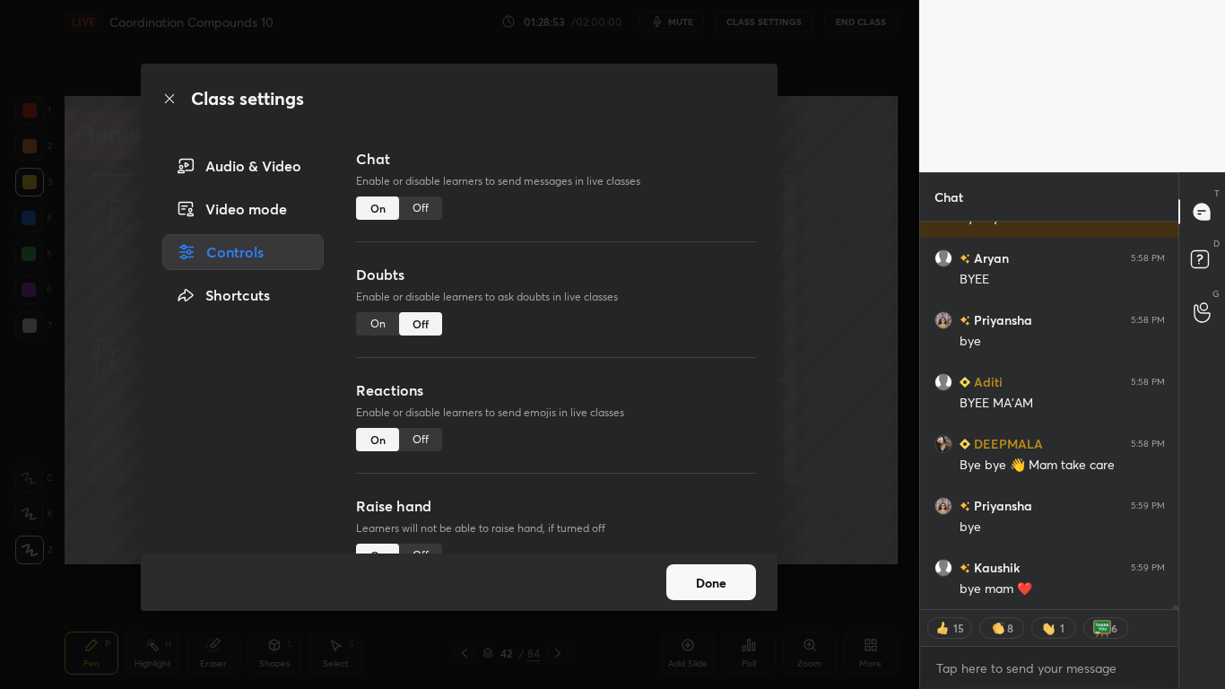
click at [824, 121] on div "Class settings Audio & Video Video mode Controls Shortcuts Chat Enable or disab…" at bounding box center [459, 344] width 919 height 689
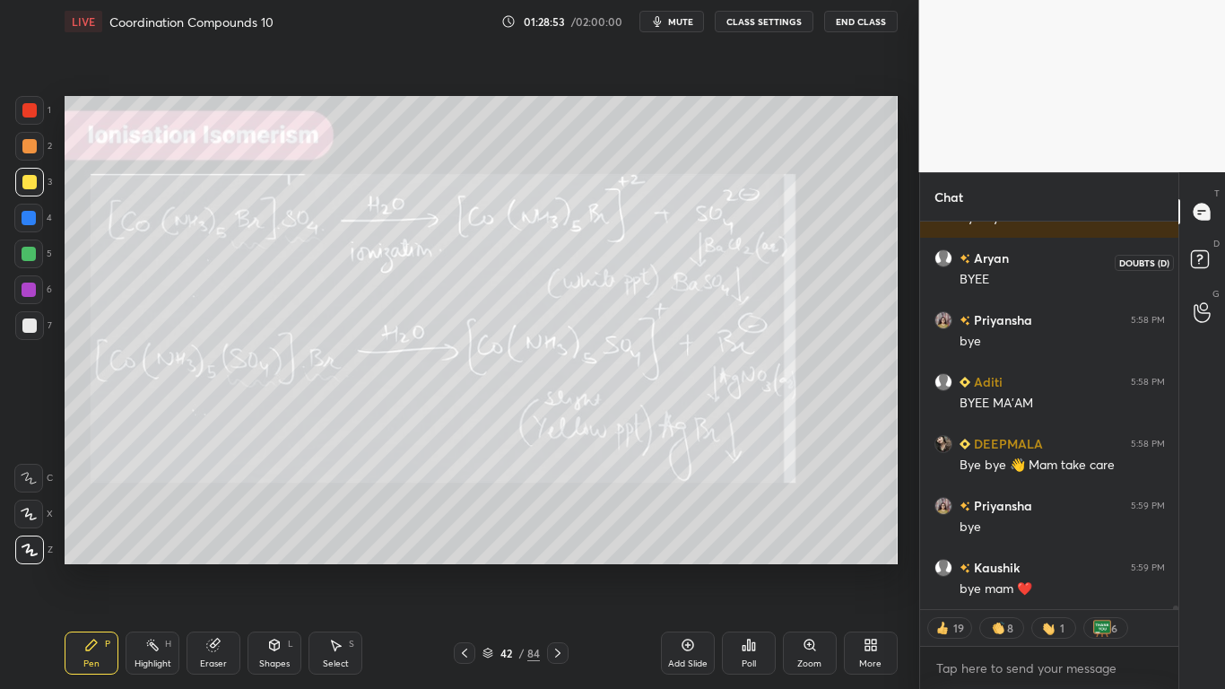
click at [1203, 270] on icon at bounding box center [1203, 262] width 32 height 32
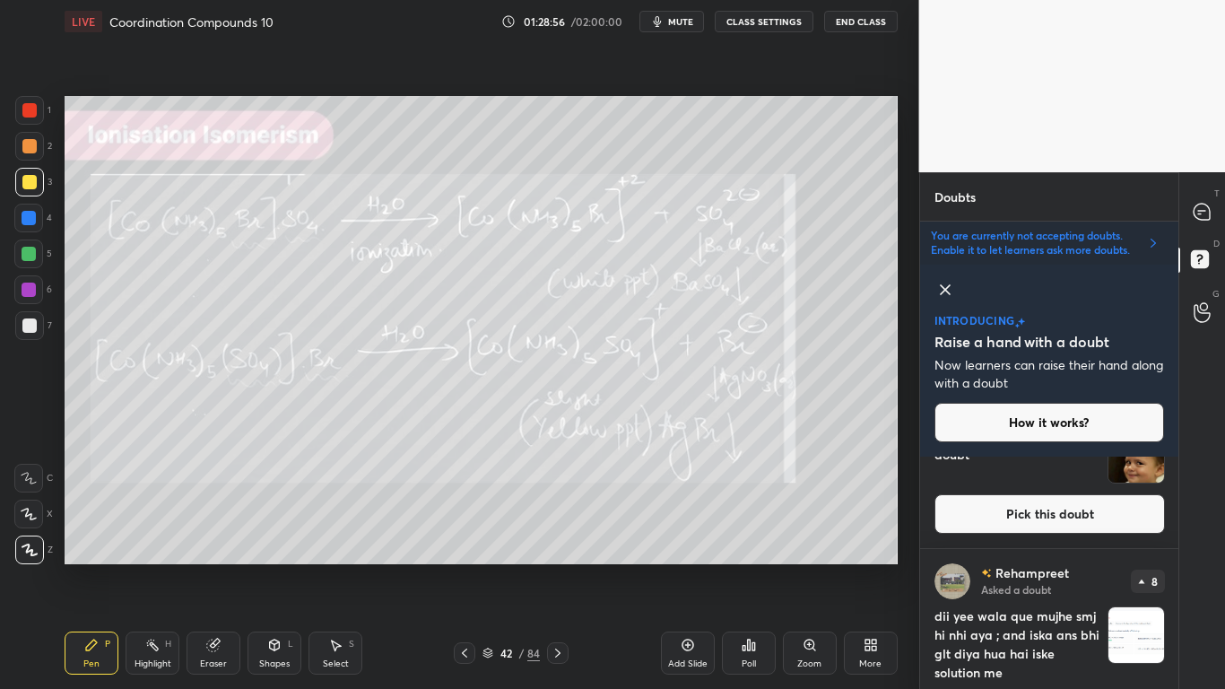
click at [1178, 567] on div "T Messages (T) D Doubts (D) G Raise Hand (G)" at bounding box center [1201, 430] width 47 height 517
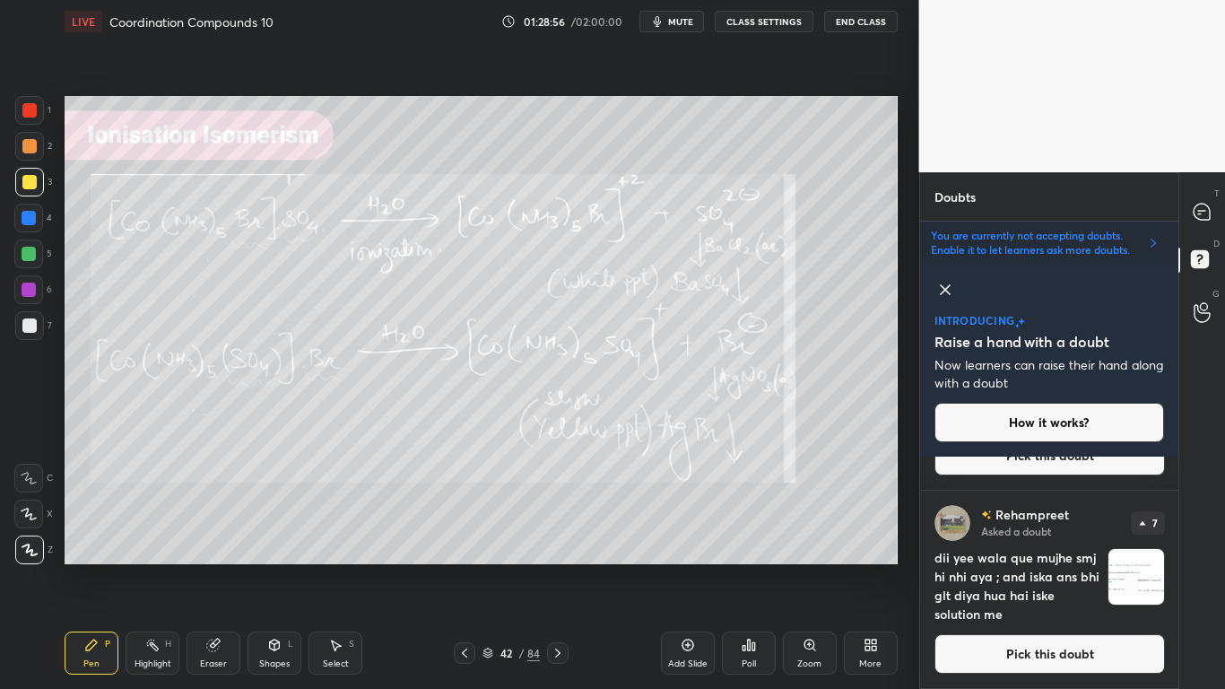
click at [1076, 567] on button "Pick this doubt" at bounding box center [1049, 653] width 230 height 39
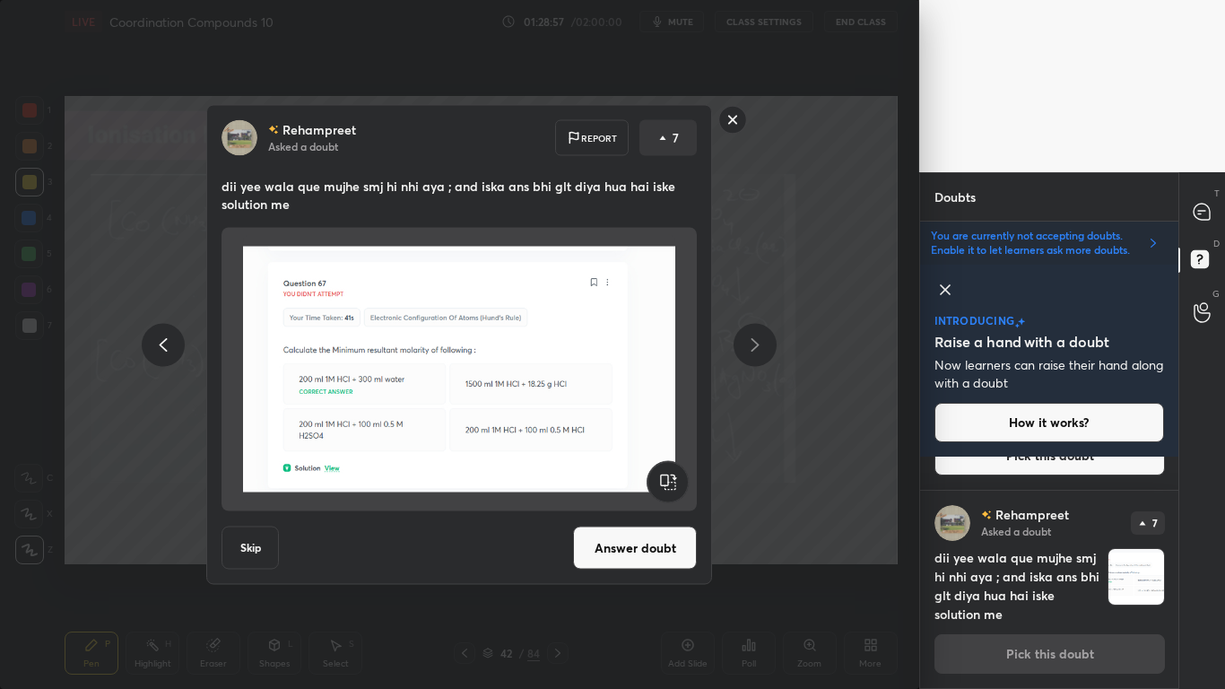
click at [618, 563] on button "Answer doubt" at bounding box center [635, 547] width 124 height 43
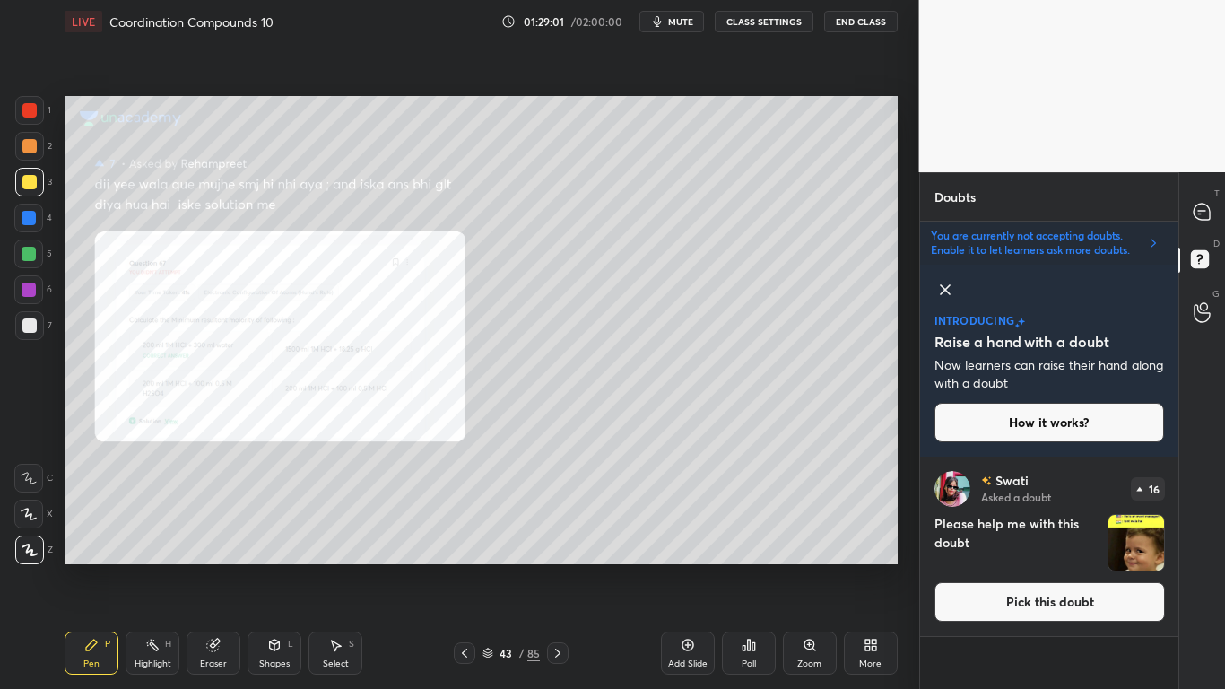
click at [800, 567] on div "Zoom" at bounding box center [810, 652] width 54 height 43
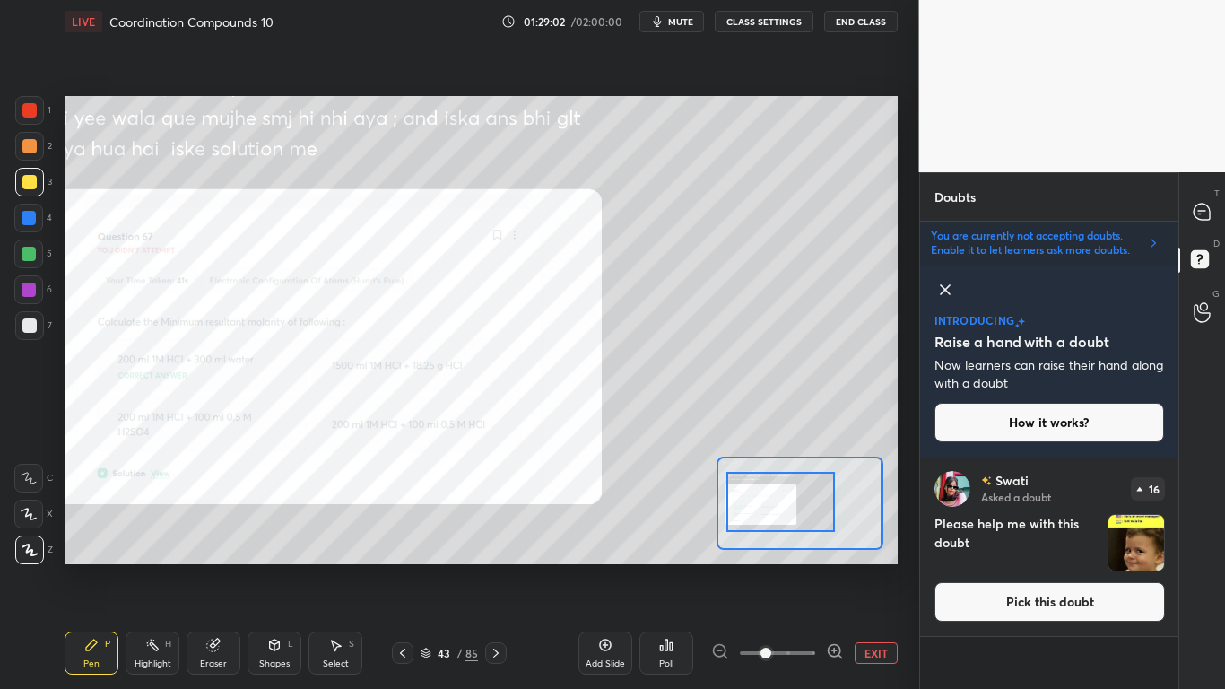
click at [1224, 274] on div "D Doubts (D)" at bounding box center [1202, 262] width 46 height 50
click at [1203, 216] on icon at bounding box center [1202, 212] width 16 height 16
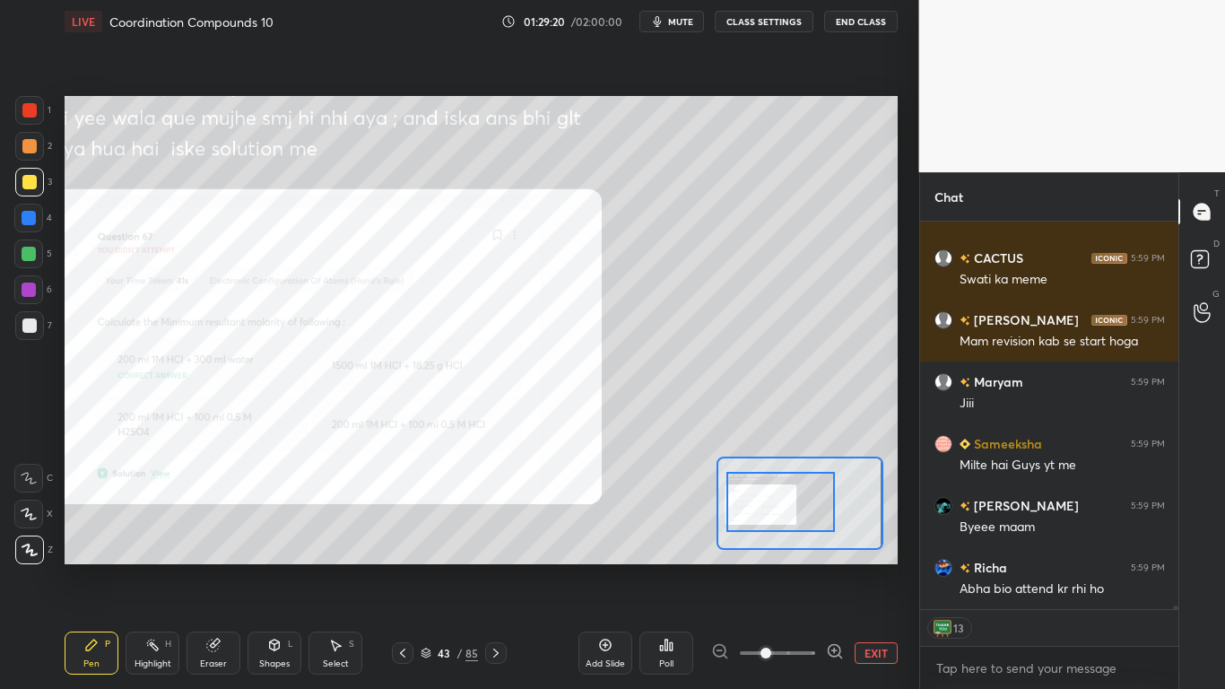
click at [31, 113] on div at bounding box center [29, 110] width 14 height 14
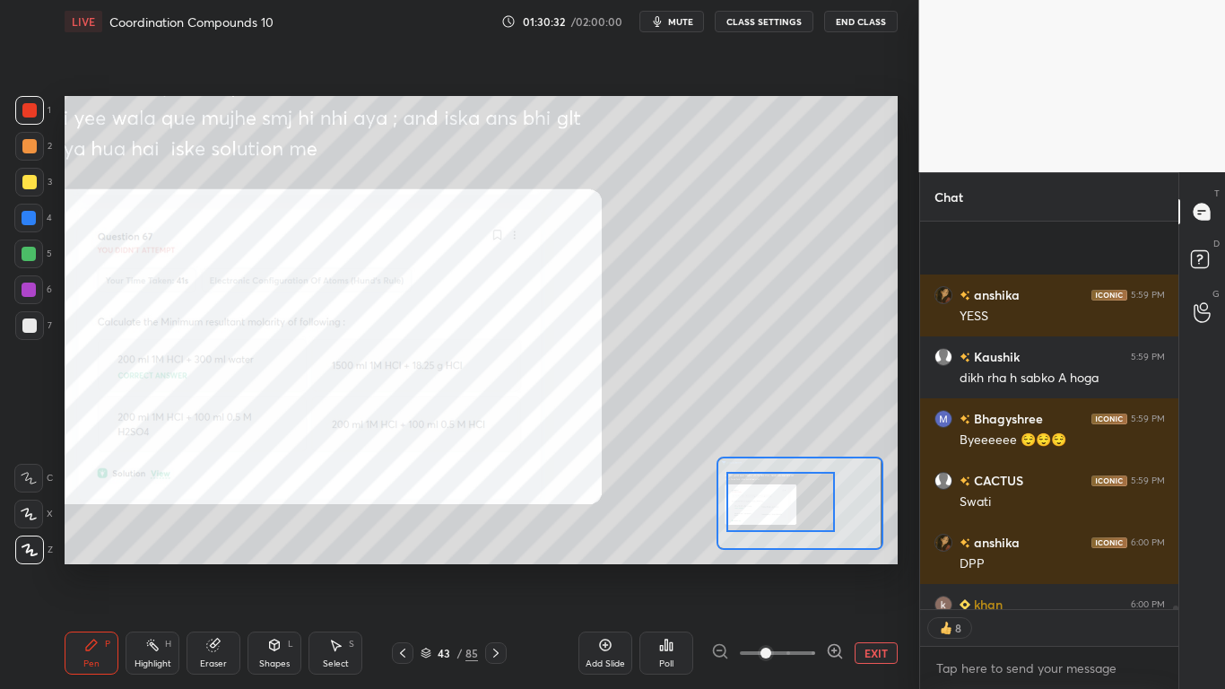
scroll to position [39892, 0]
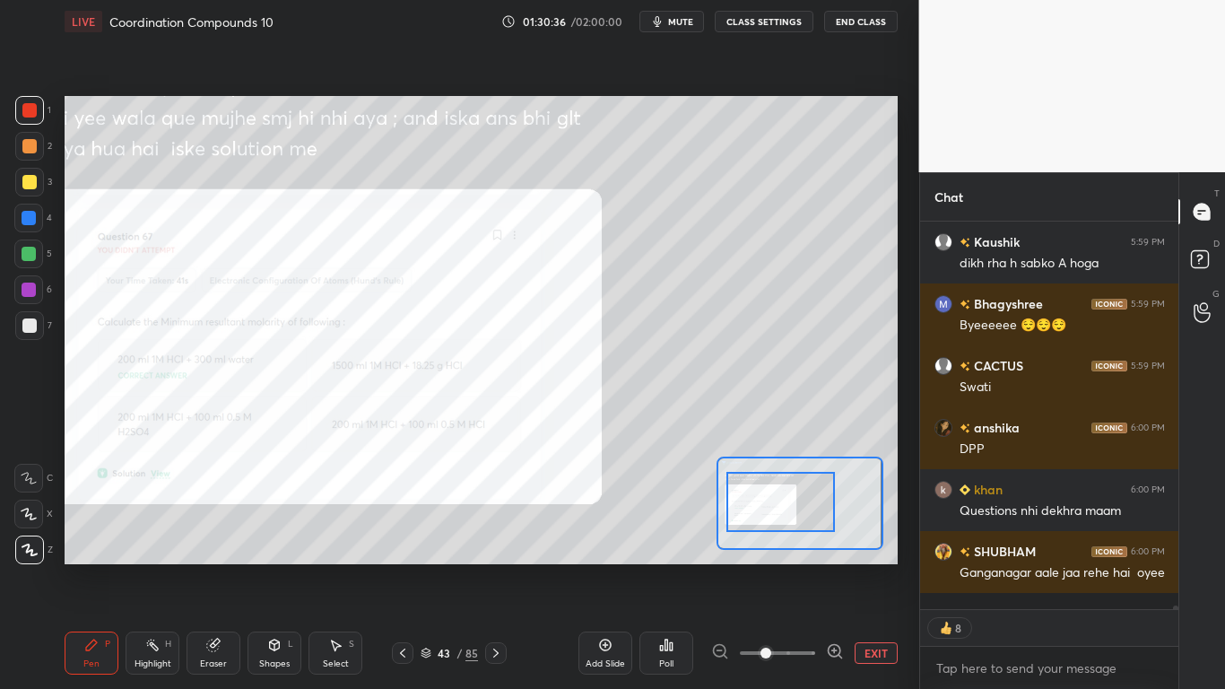
click at [870, 567] on button "EXIT" at bounding box center [876, 653] width 43 height 22
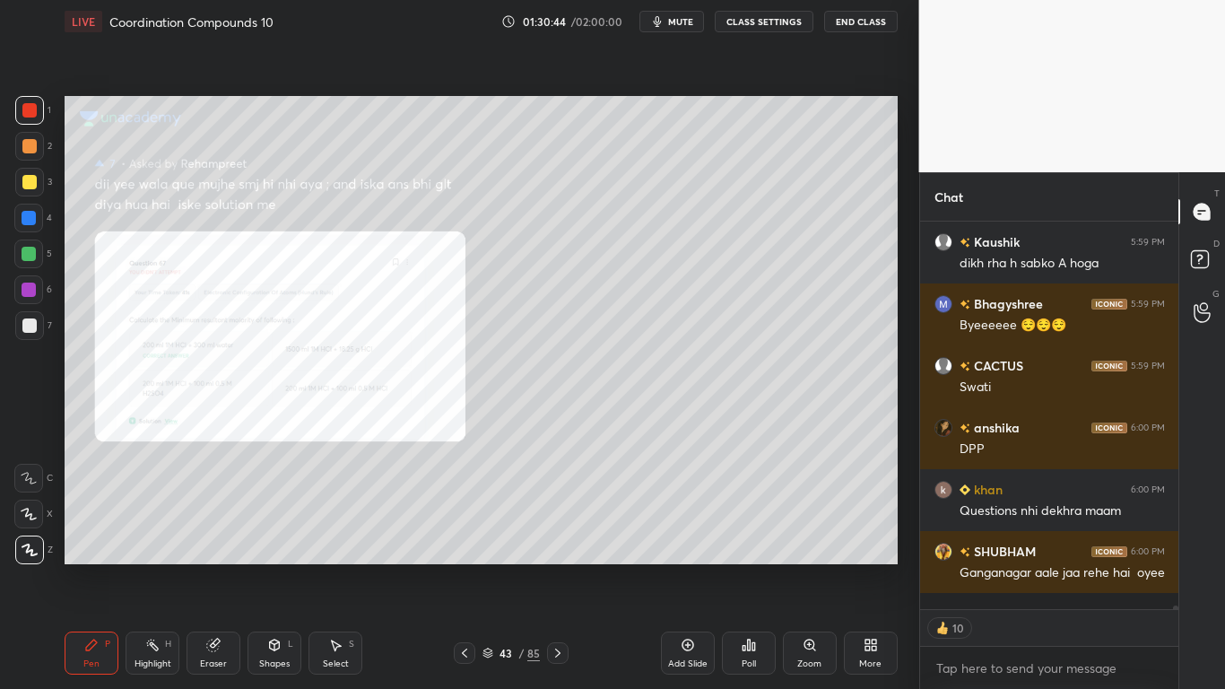
click at [807, 567] on icon at bounding box center [810, 645] width 14 height 14
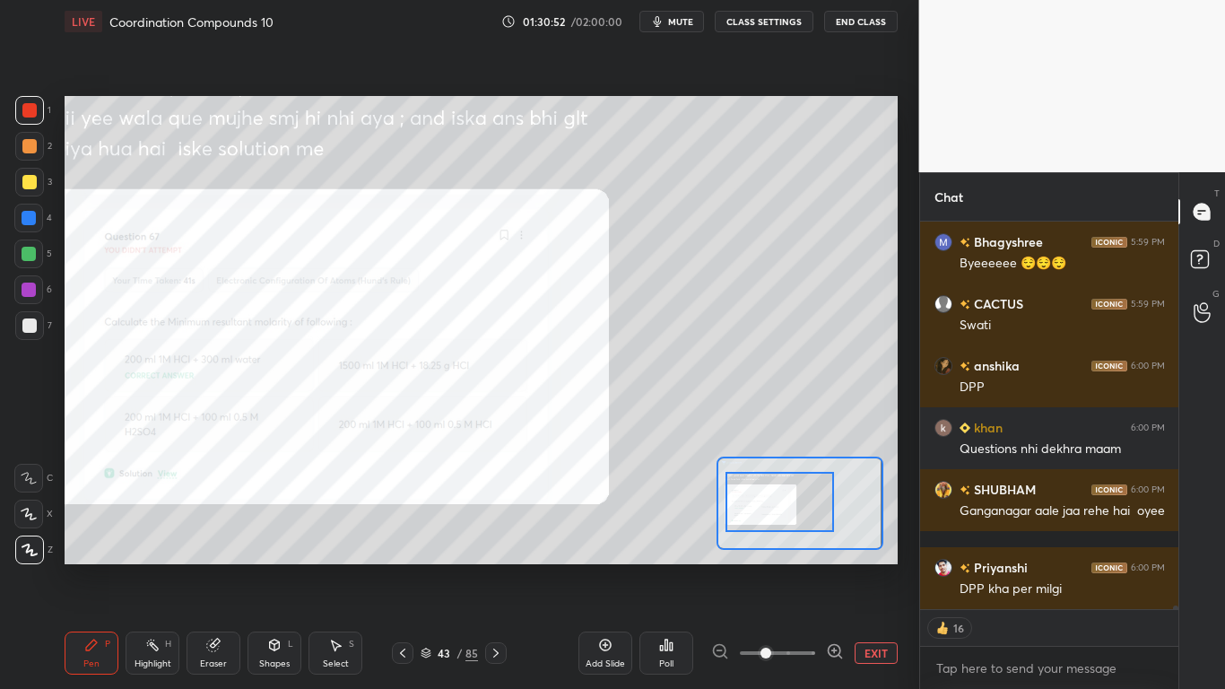
scroll to position [40016, 0]
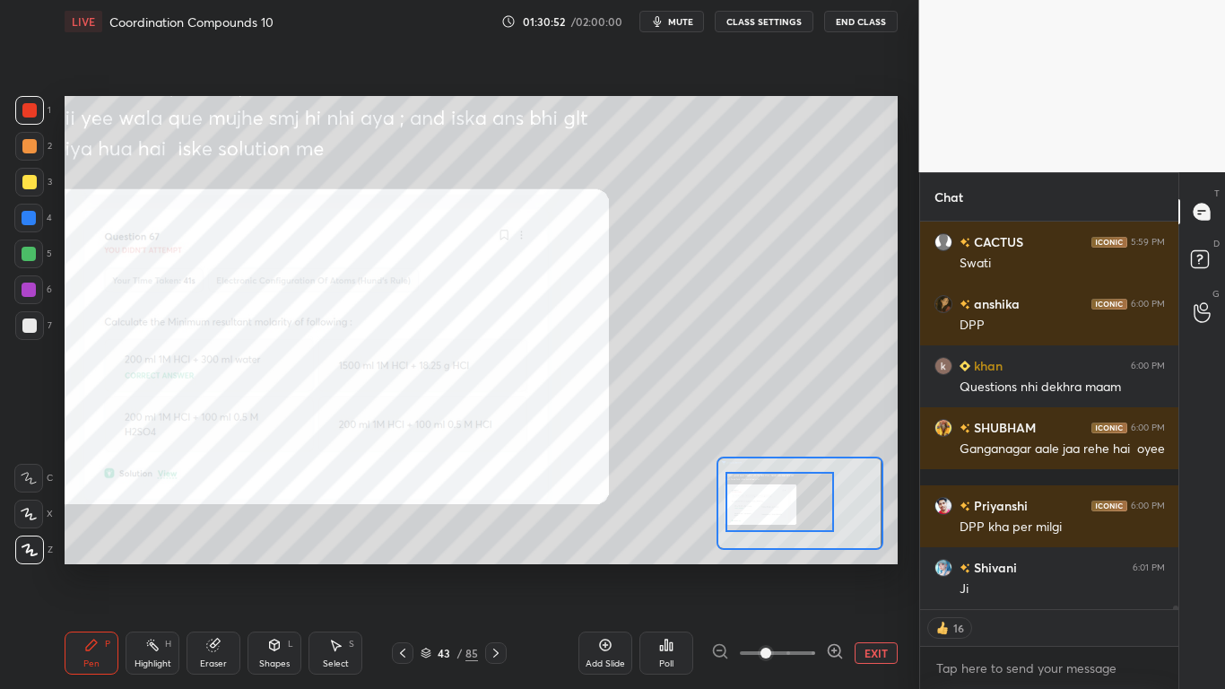
click at [881, 567] on button "EXIT" at bounding box center [876, 653] width 43 height 22
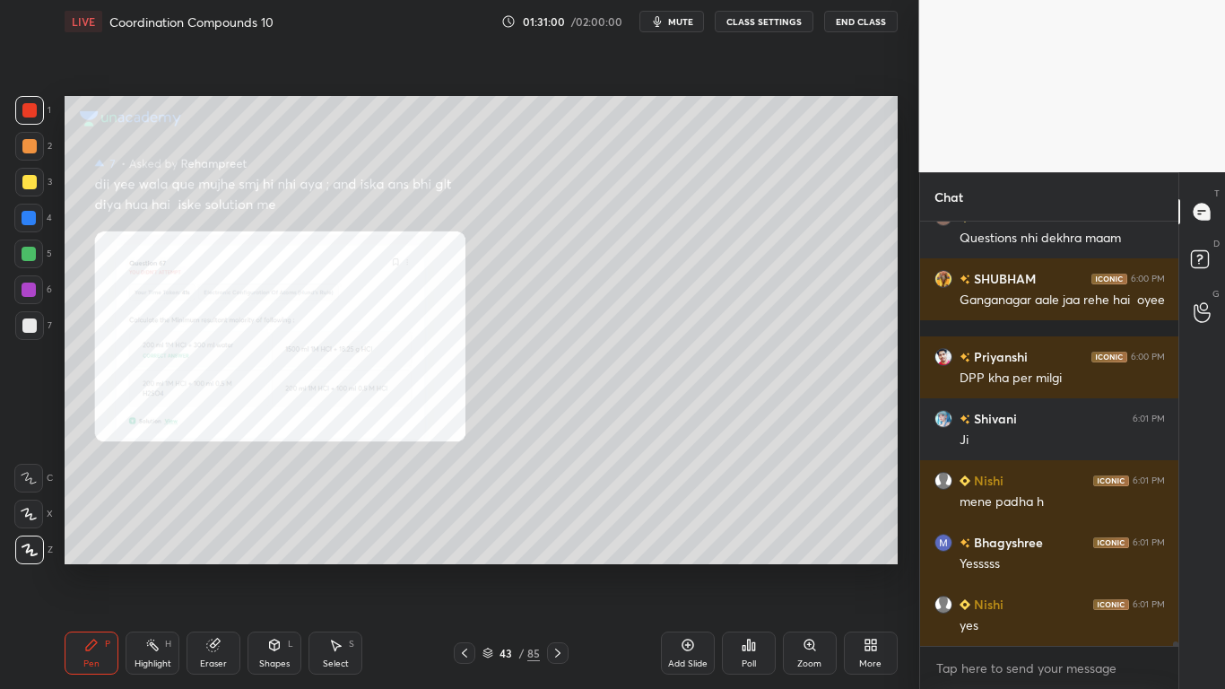
scroll to position [39942, 0]
click at [773, 567] on div "Poll" at bounding box center [749, 652] width 54 height 43
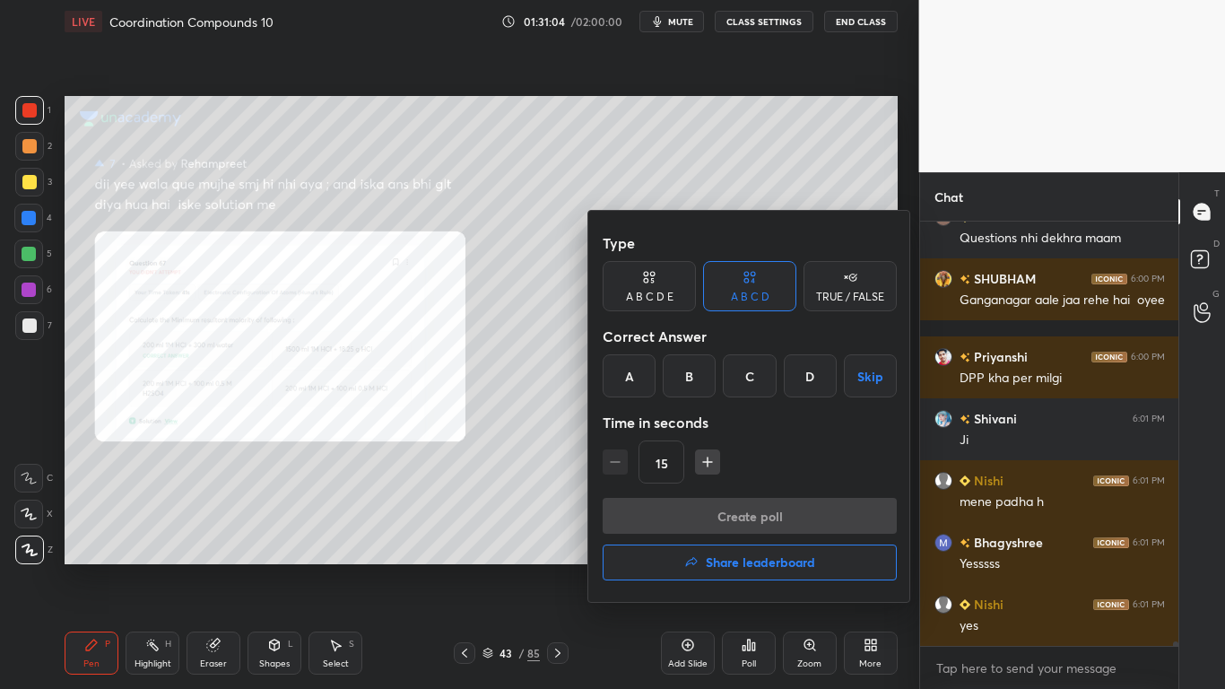
click at [797, 567] on div at bounding box center [612, 344] width 1225 height 689
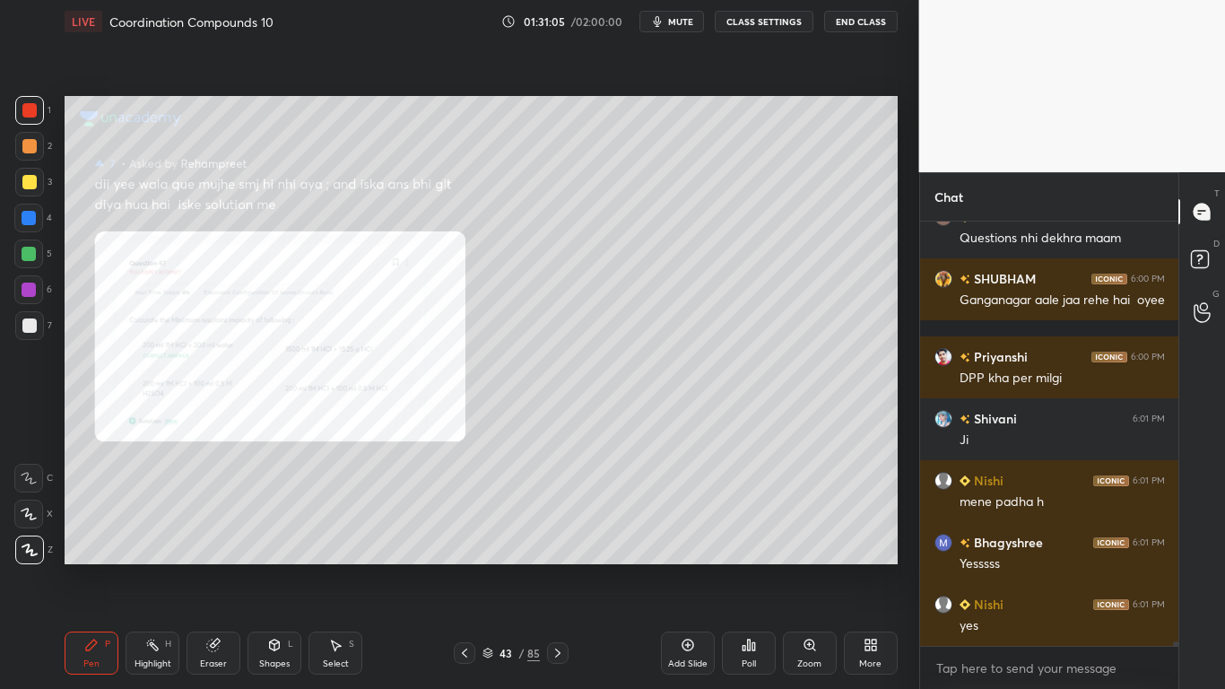
click at [798, 567] on div "Zoom" at bounding box center [809, 663] width 24 height 9
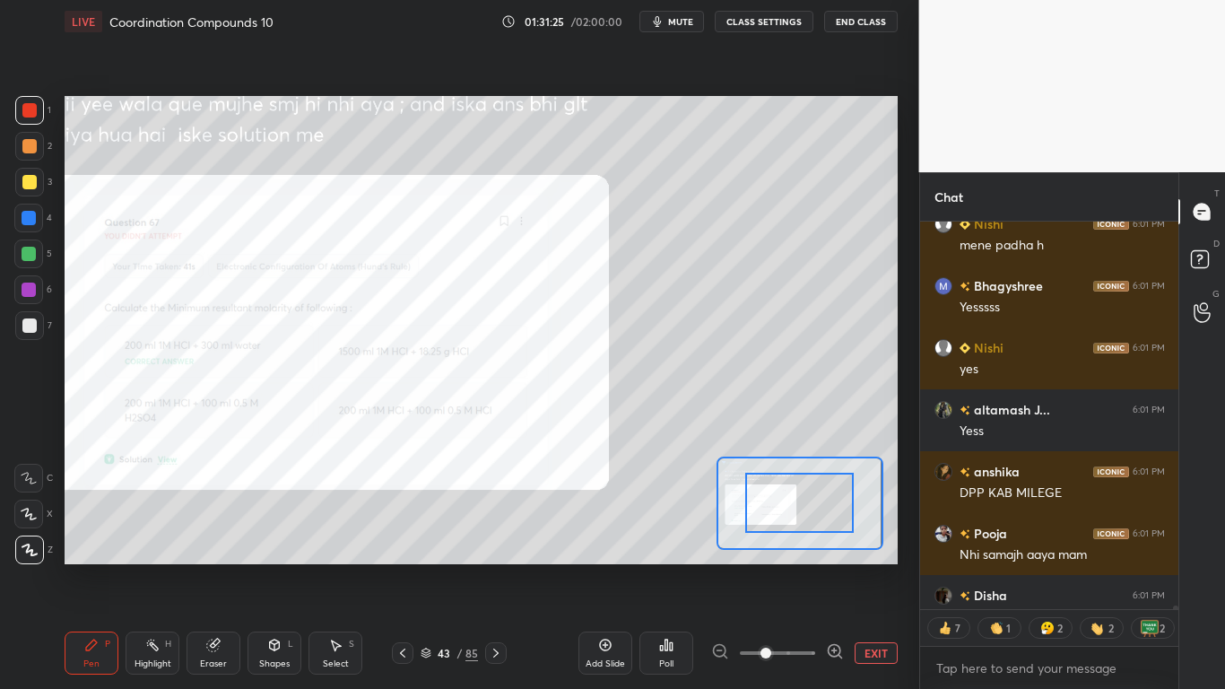
scroll to position [40208, 0]
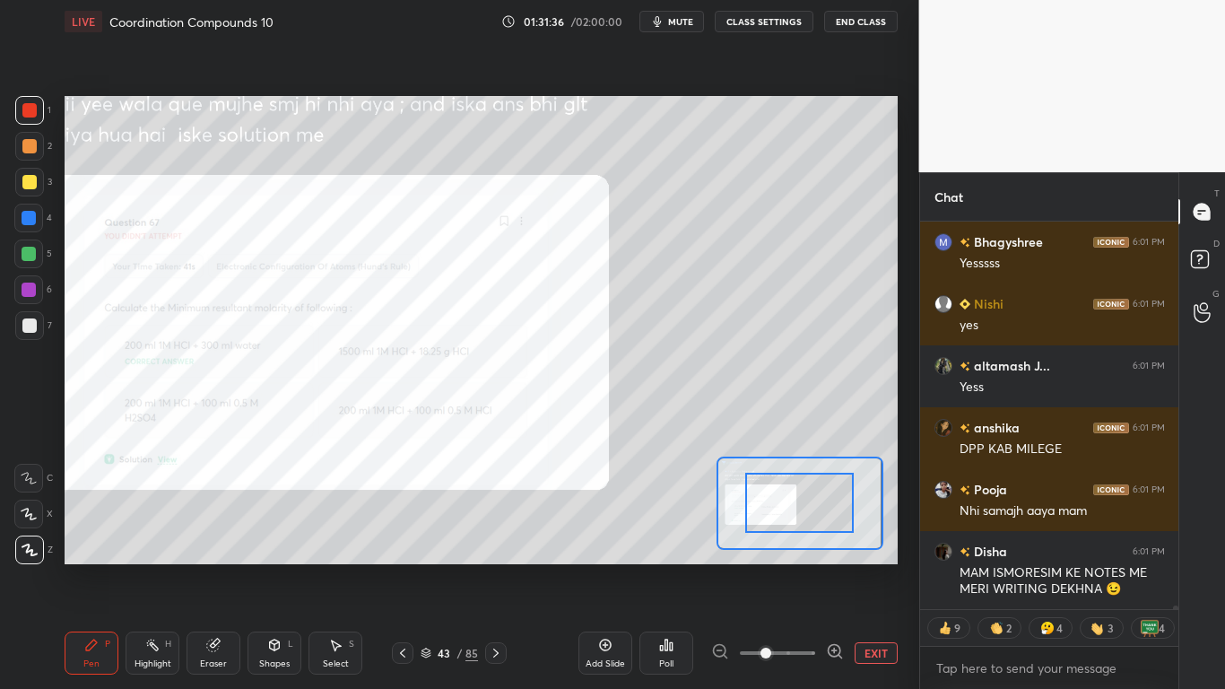
click at [865, 567] on button "EXIT" at bounding box center [876, 653] width 43 height 22
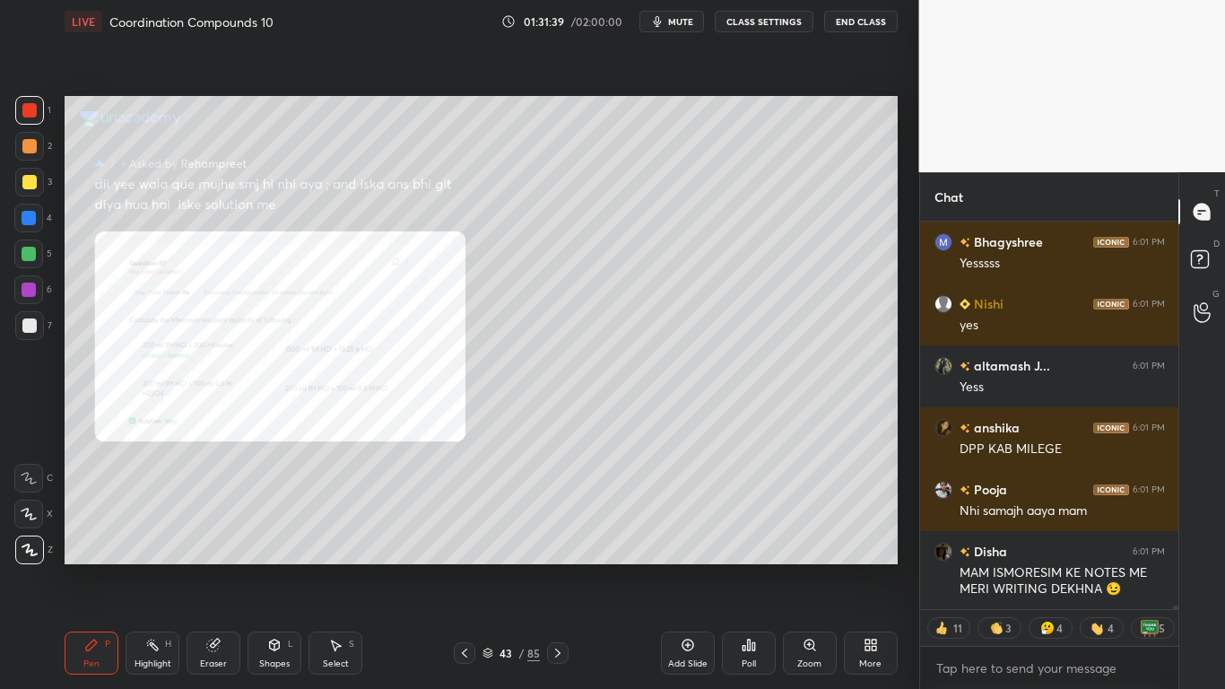
click at [473, 567] on div at bounding box center [465, 653] width 22 height 22
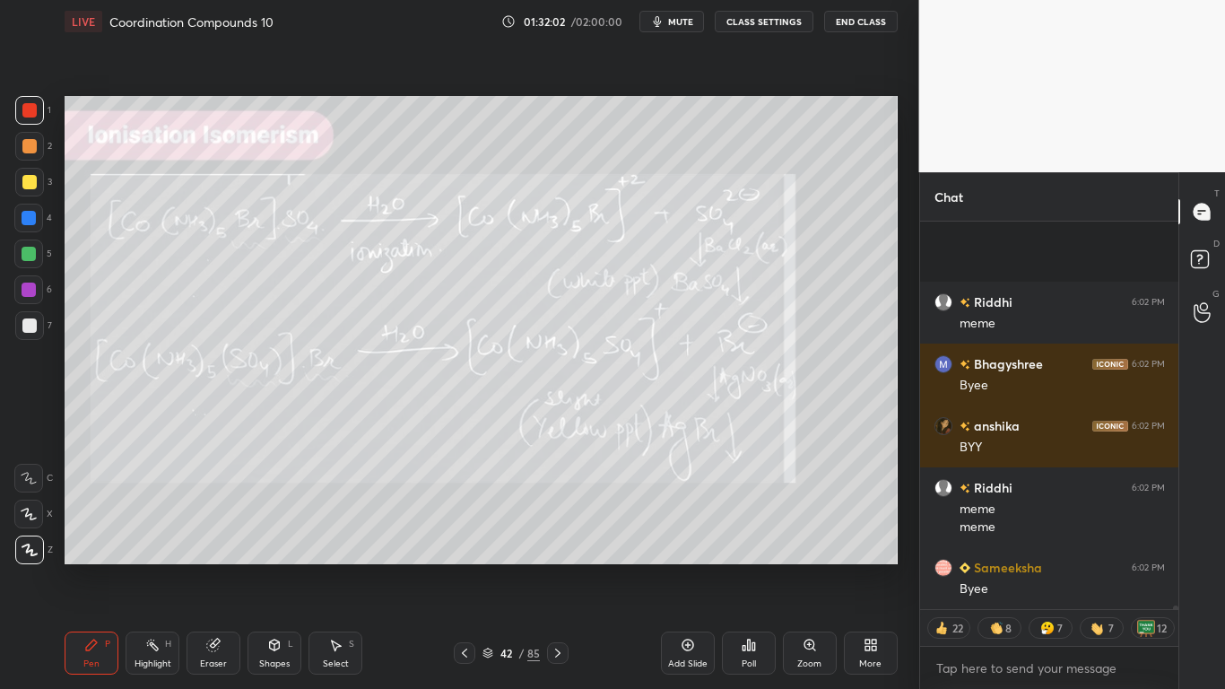
scroll to position [40698, 0]
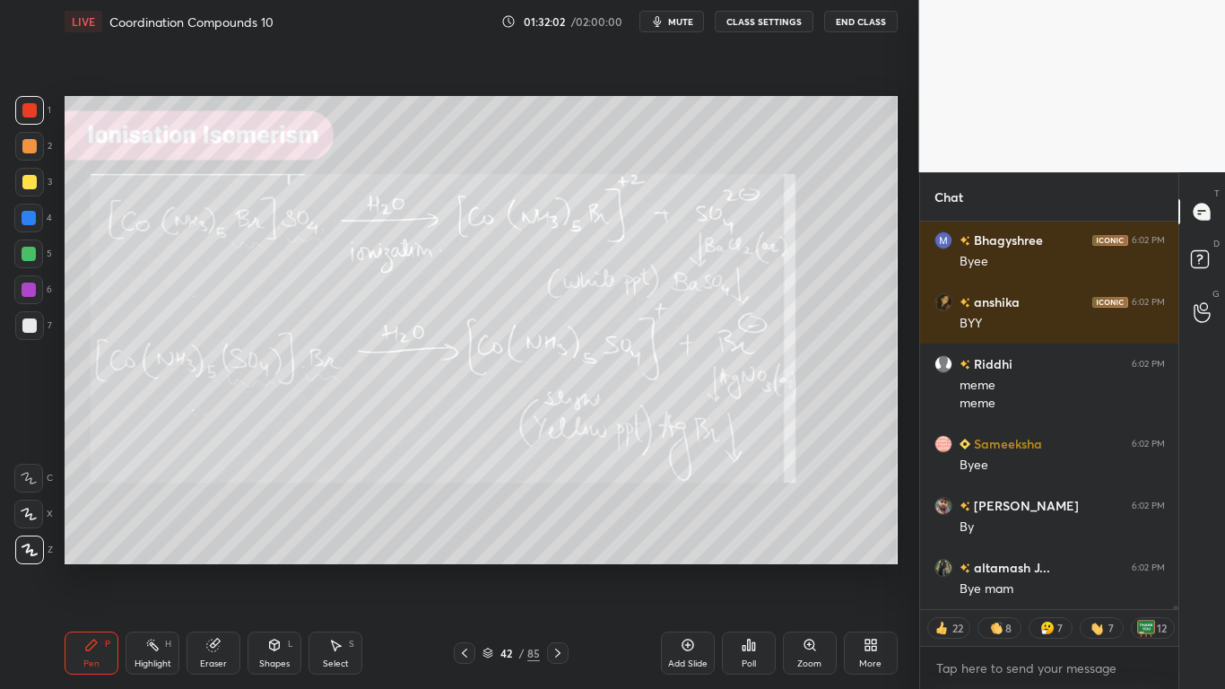
click at [770, 19] on button "CLASS SETTINGS" at bounding box center [764, 22] width 99 height 22
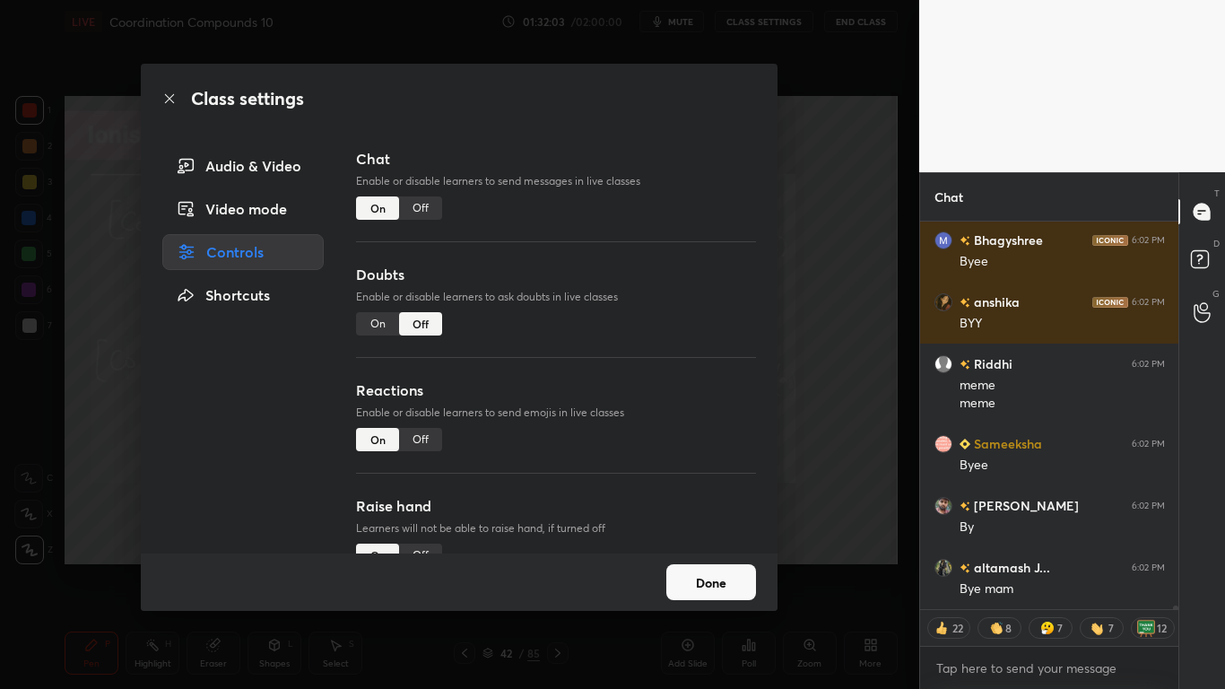
type textarea "x"
click at [435, 202] on div "Off" at bounding box center [420, 207] width 43 height 23
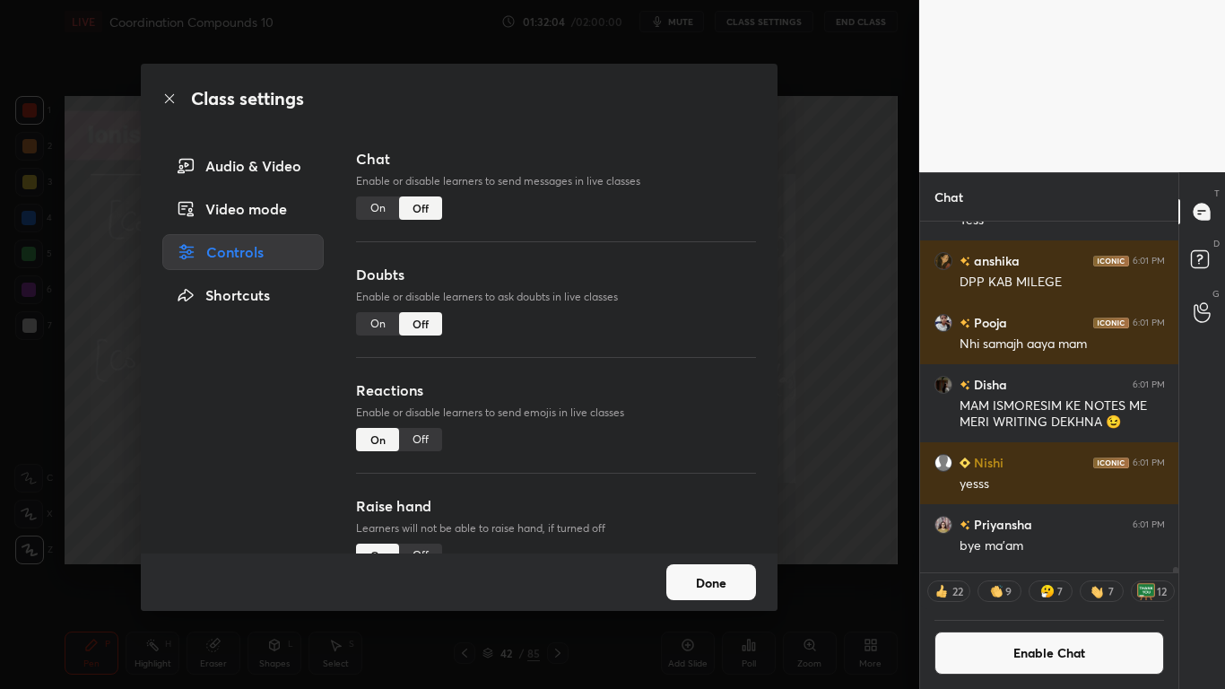
click at [705, 567] on button "Done" at bounding box center [711, 582] width 90 height 36
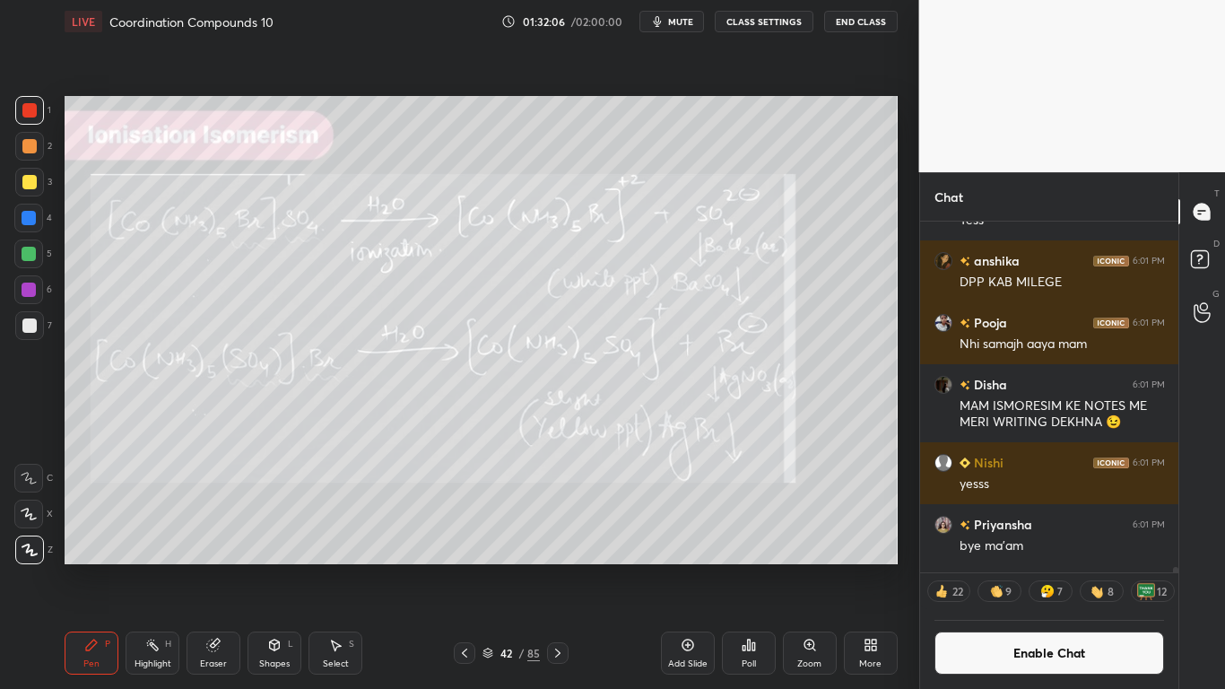
click at [851, 24] on button "End Class" at bounding box center [861, 22] width 74 height 22
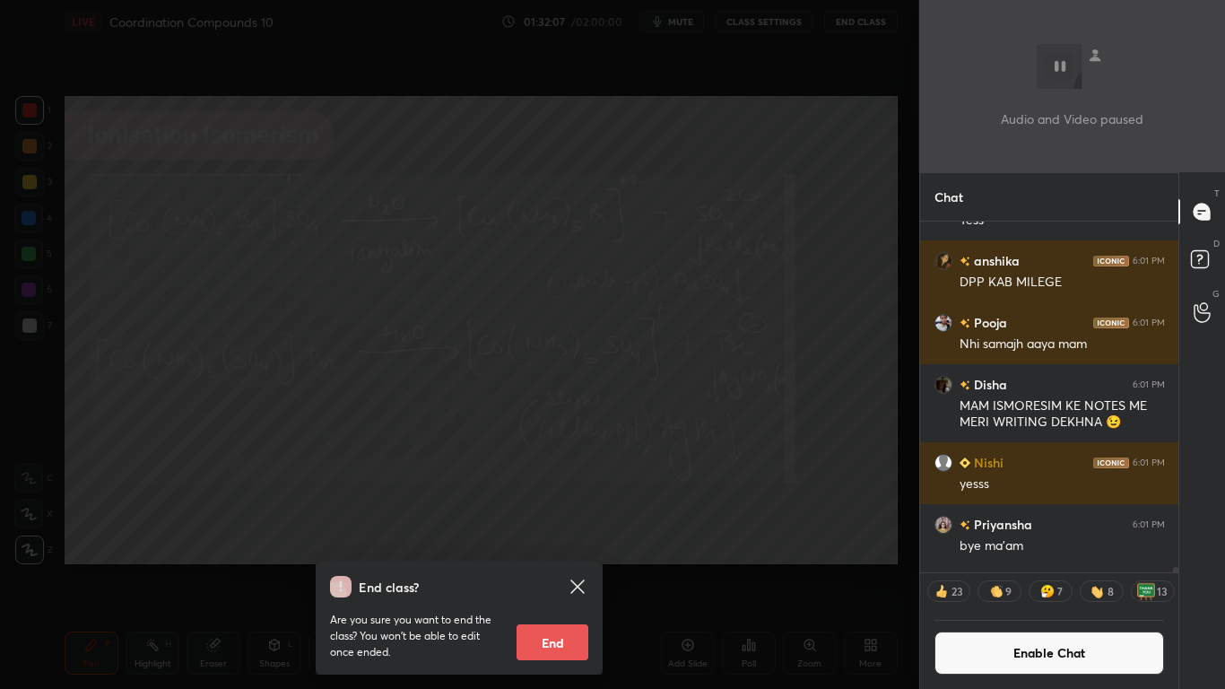
click at [543, 567] on button "End" at bounding box center [553, 642] width 72 height 36
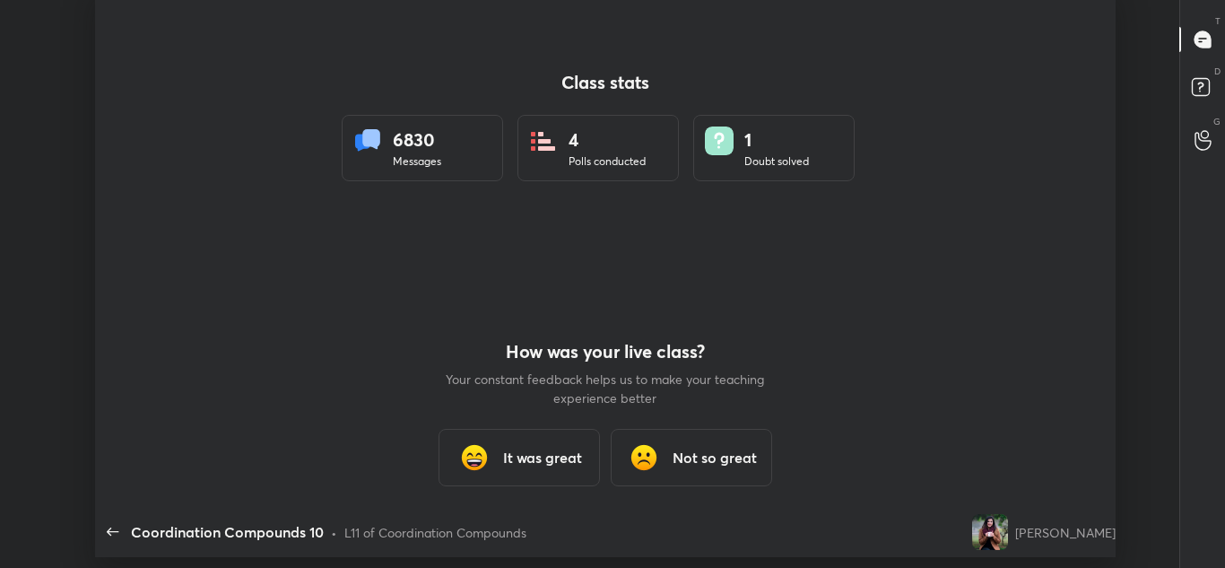
scroll to position [89230, 88472]
